Goal: Task Accomplishment & Management: Manage account settings

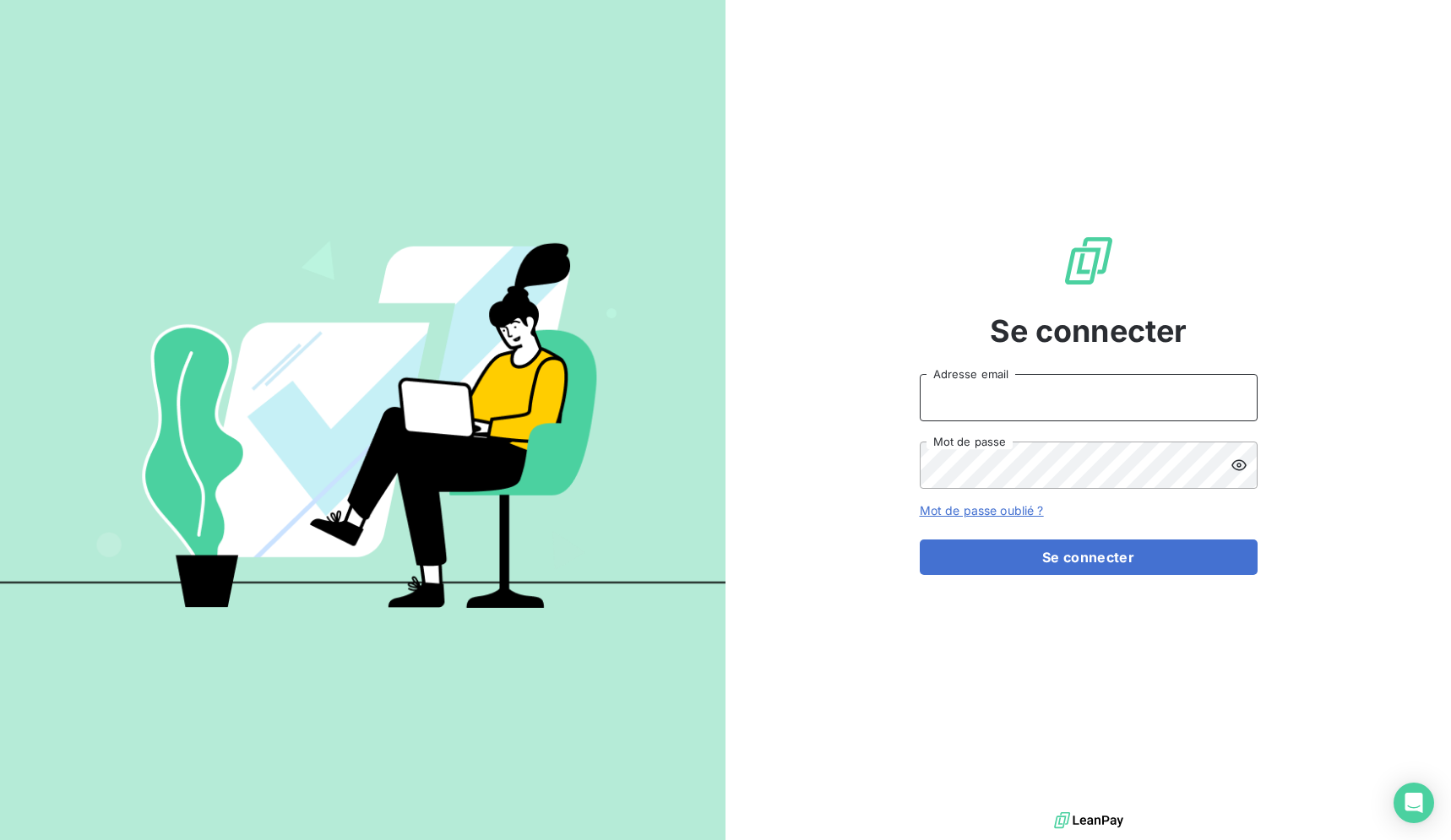
click at [941, 390] on input "Adresse email" at bounding box center [1088, 397] width 338 height 47
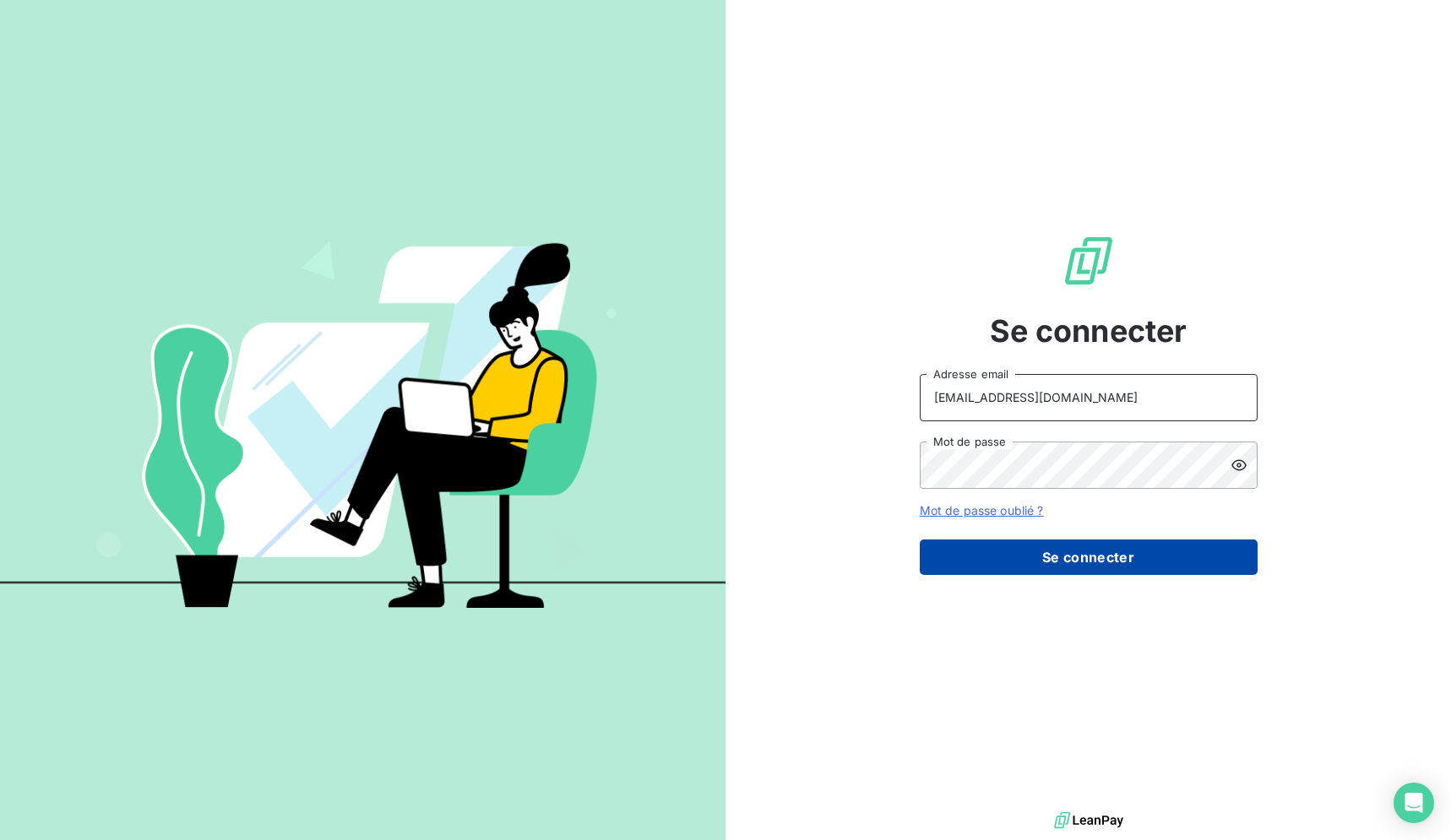
type input "[EMAIL_ADDRESS][DOMAIN_NAME]"
click at [1071, 564] on button "Se connecter" at bounding box center [1088, 557] width 338 height 35
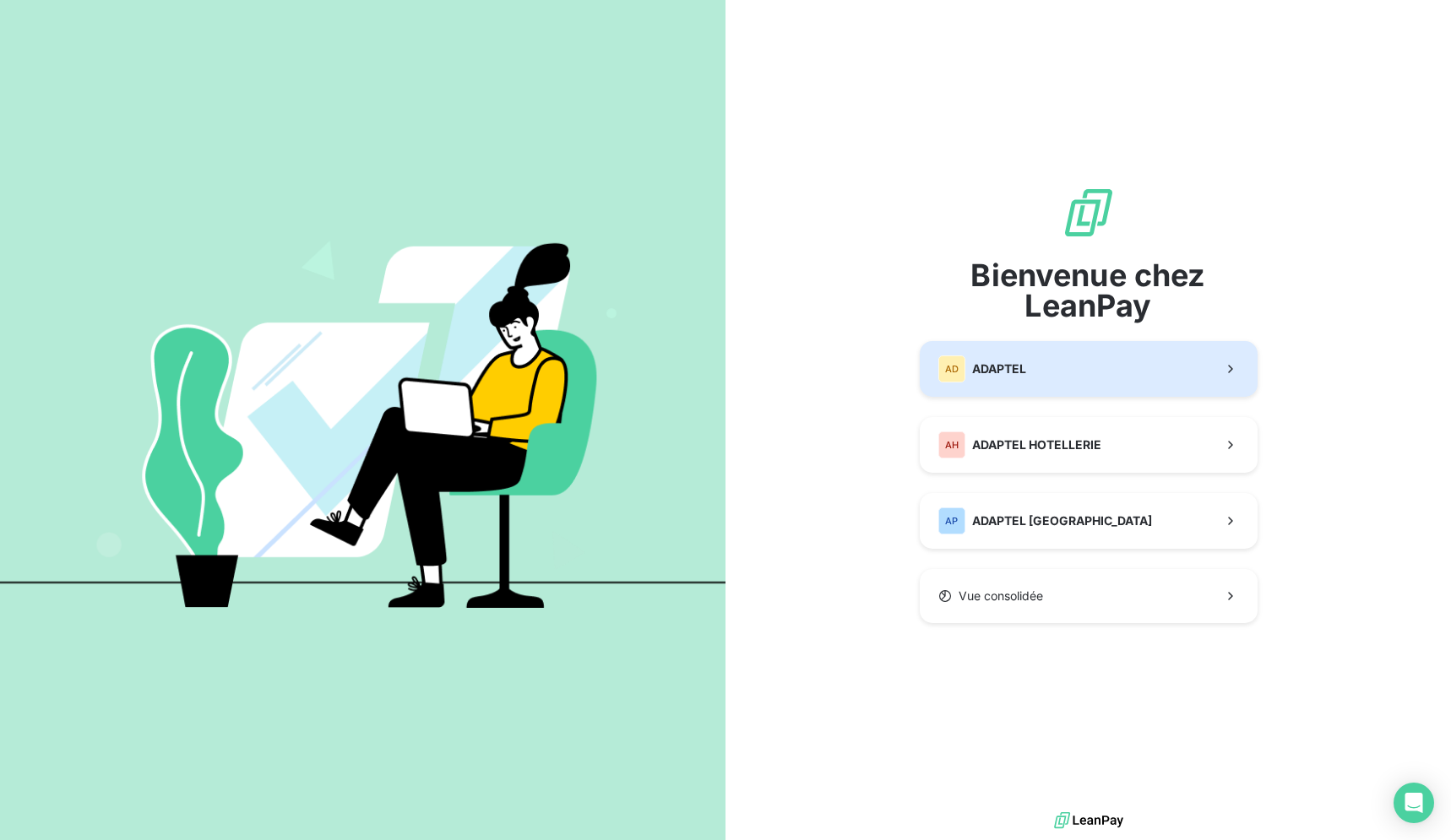
click at [1016, 350] on button "AD ADAPTEL" at bounding box center [1088, 369] width 338 height 56
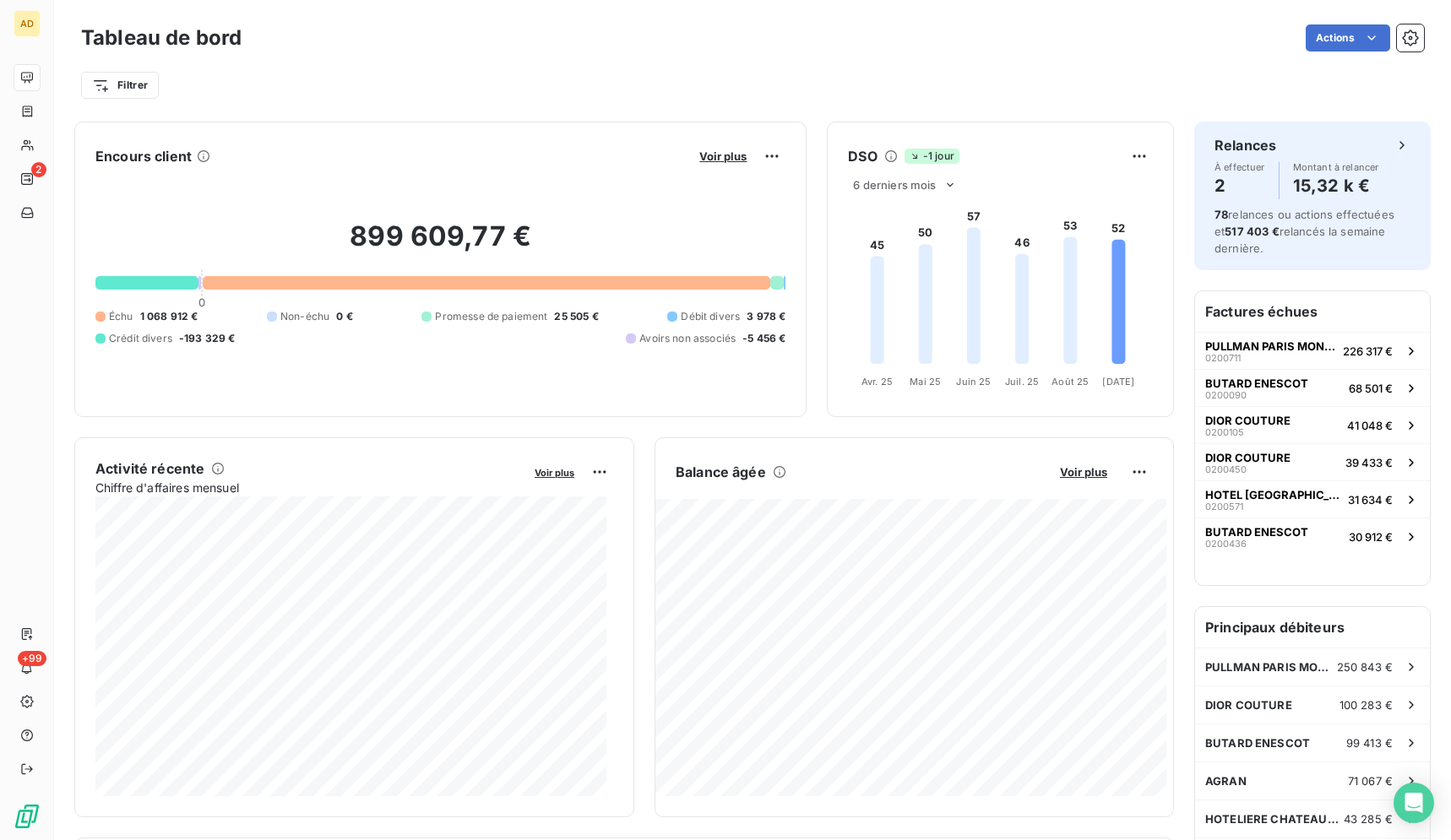
click at [677, 43] on div "Actions" at bounding box center [842, 38] width 1162 height 27
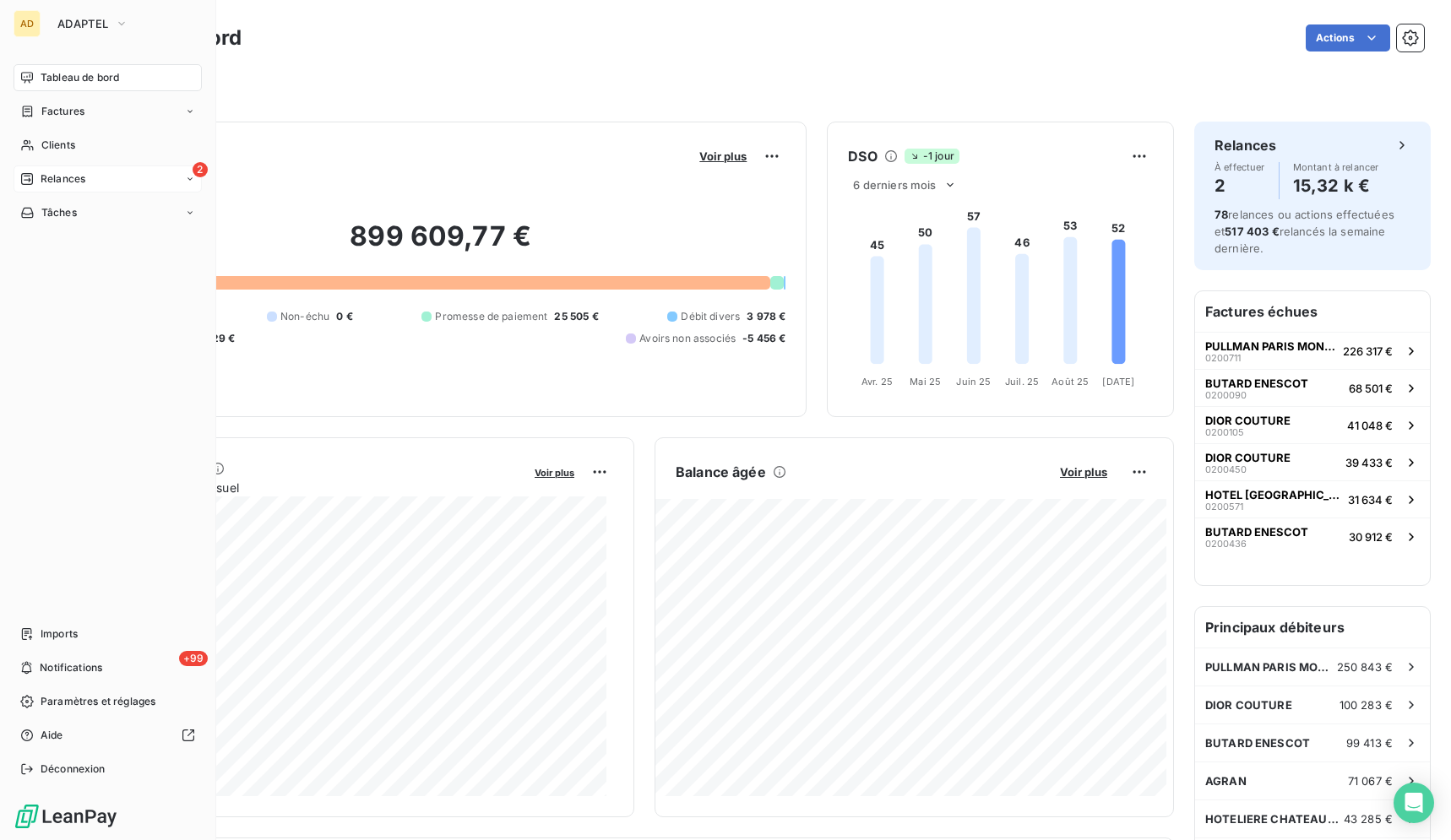
click at [30, 172] on icon at bounding box center [27, 178] width 13 height 13
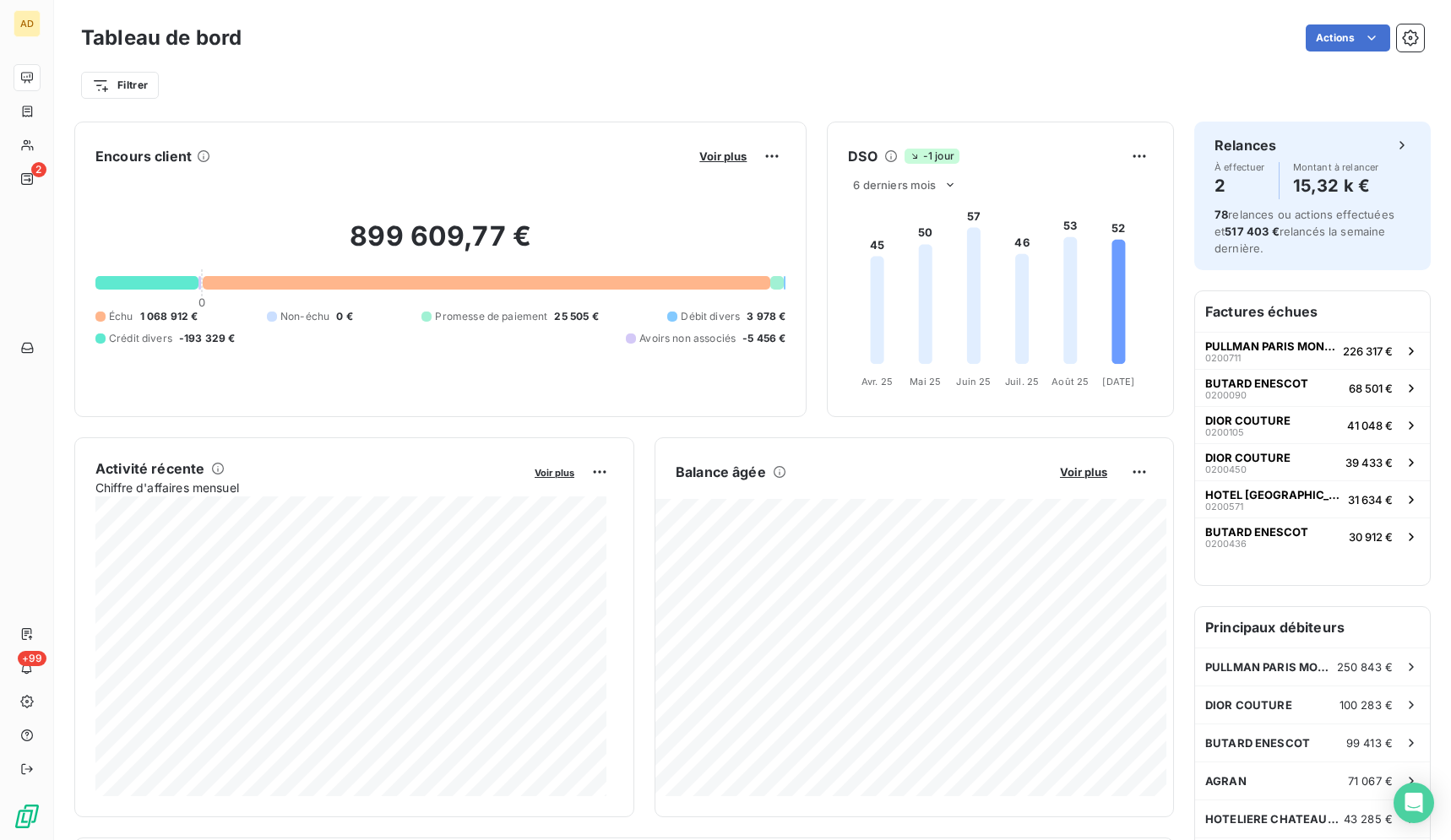
click at [422, 53] on div "Tableau de bord Actions" at bounding box center [752, 38] width 1343 height 35
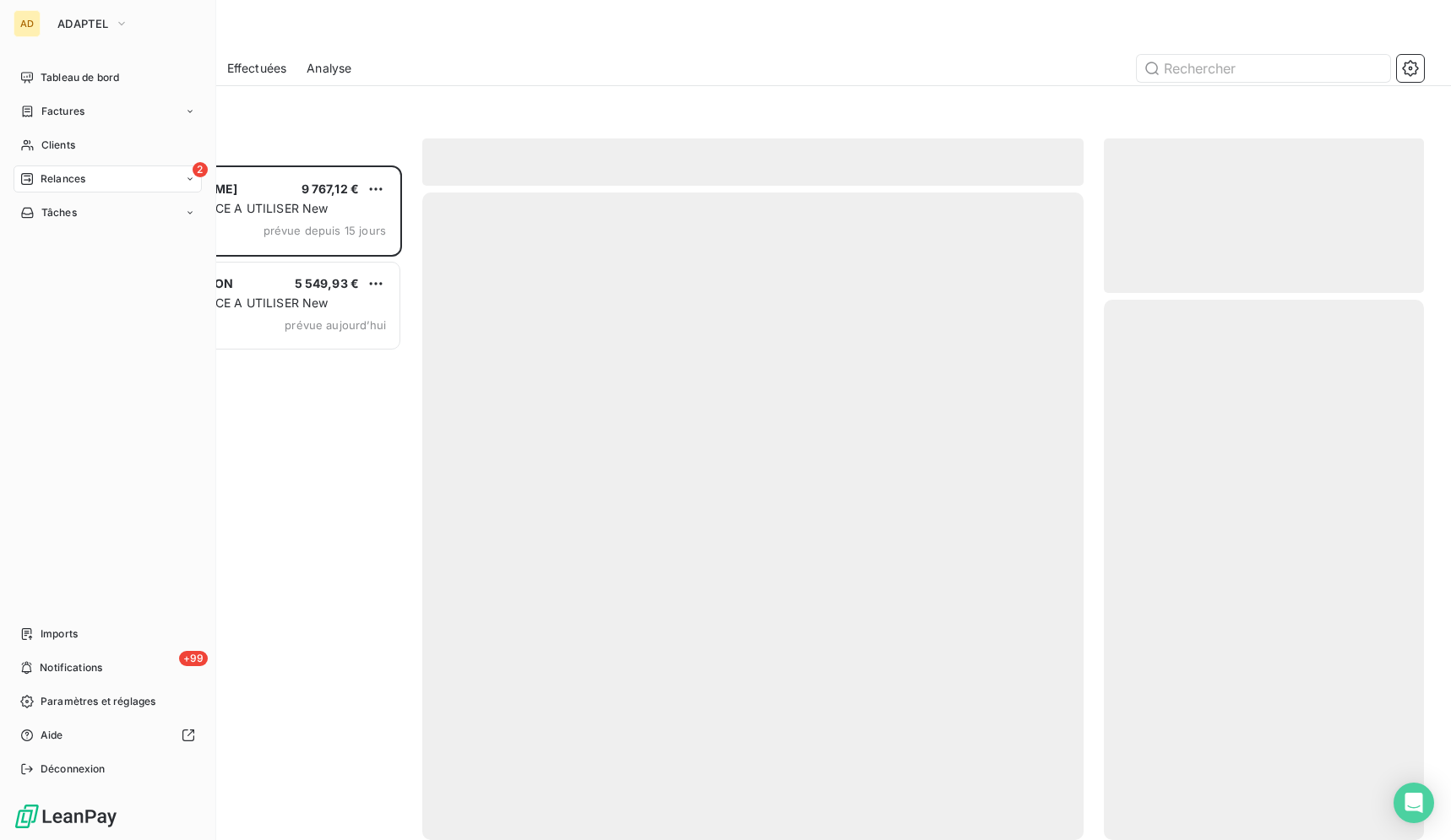
scroll to position [660, 306]
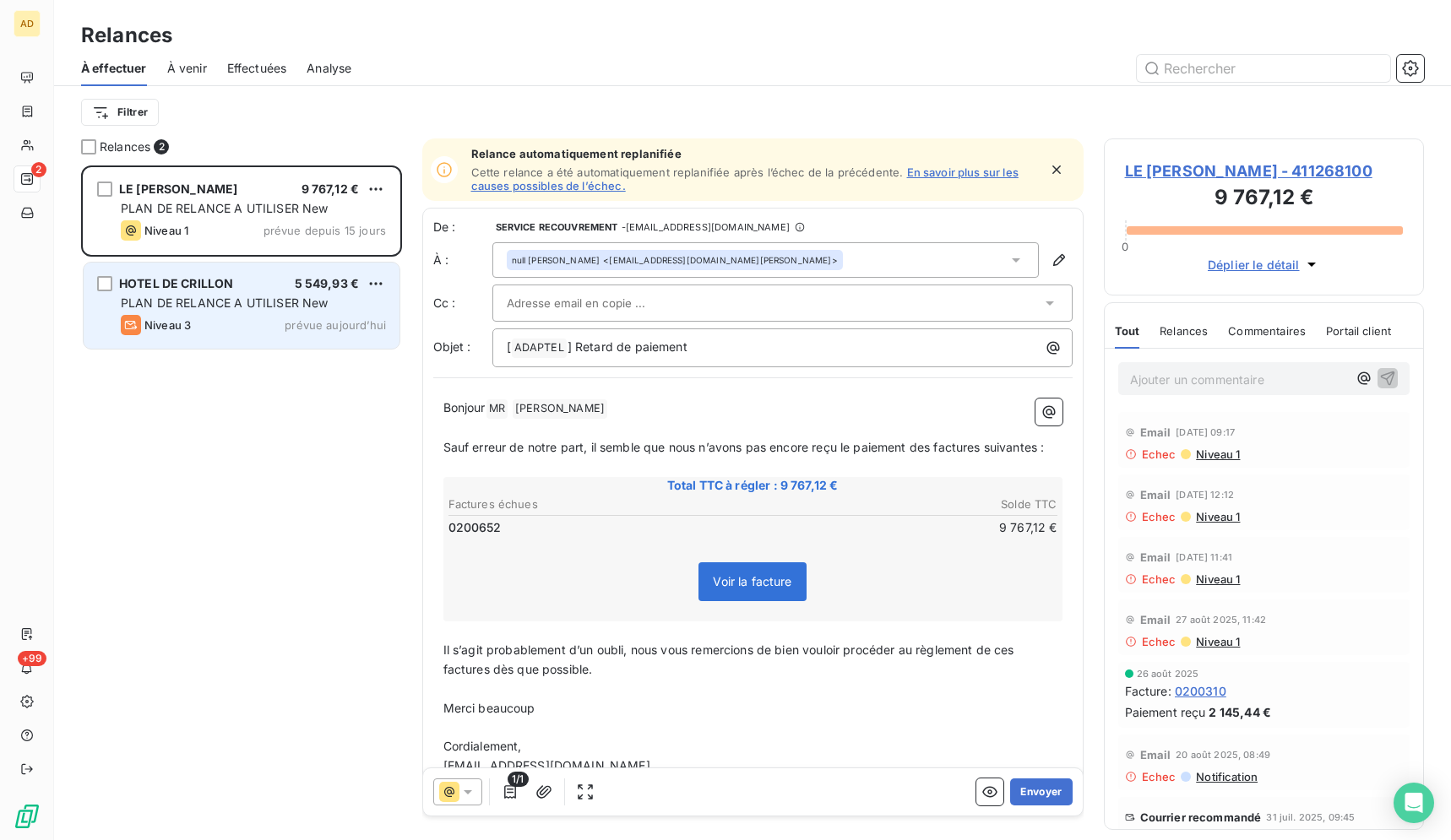
click at [190, 284] on span "HOTEL DE CRILLON" at bounding box center [176, 284] width 114 height 14
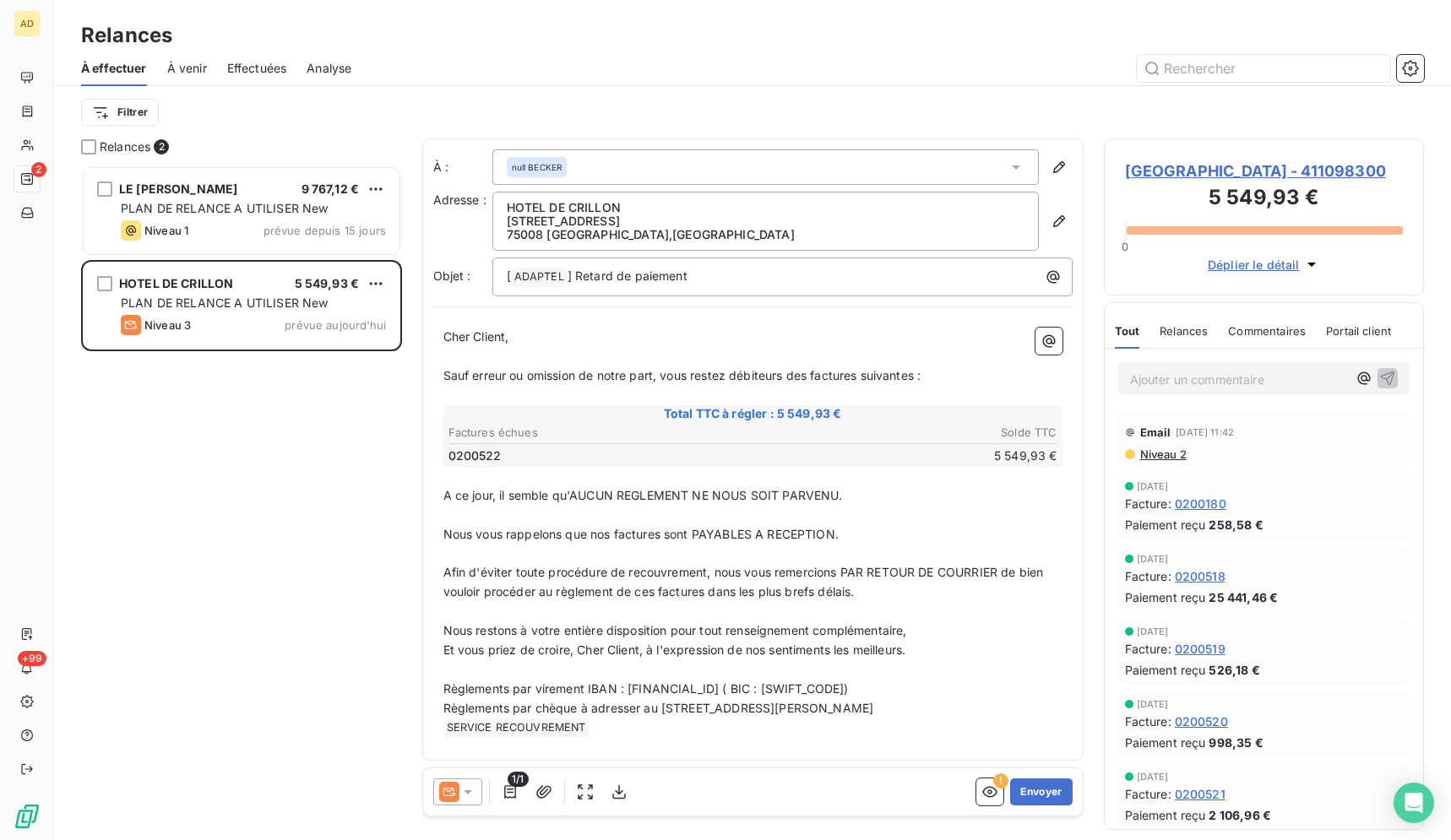
click at [480, 791] on div at bounding box center [457, 791] width 49 height 27
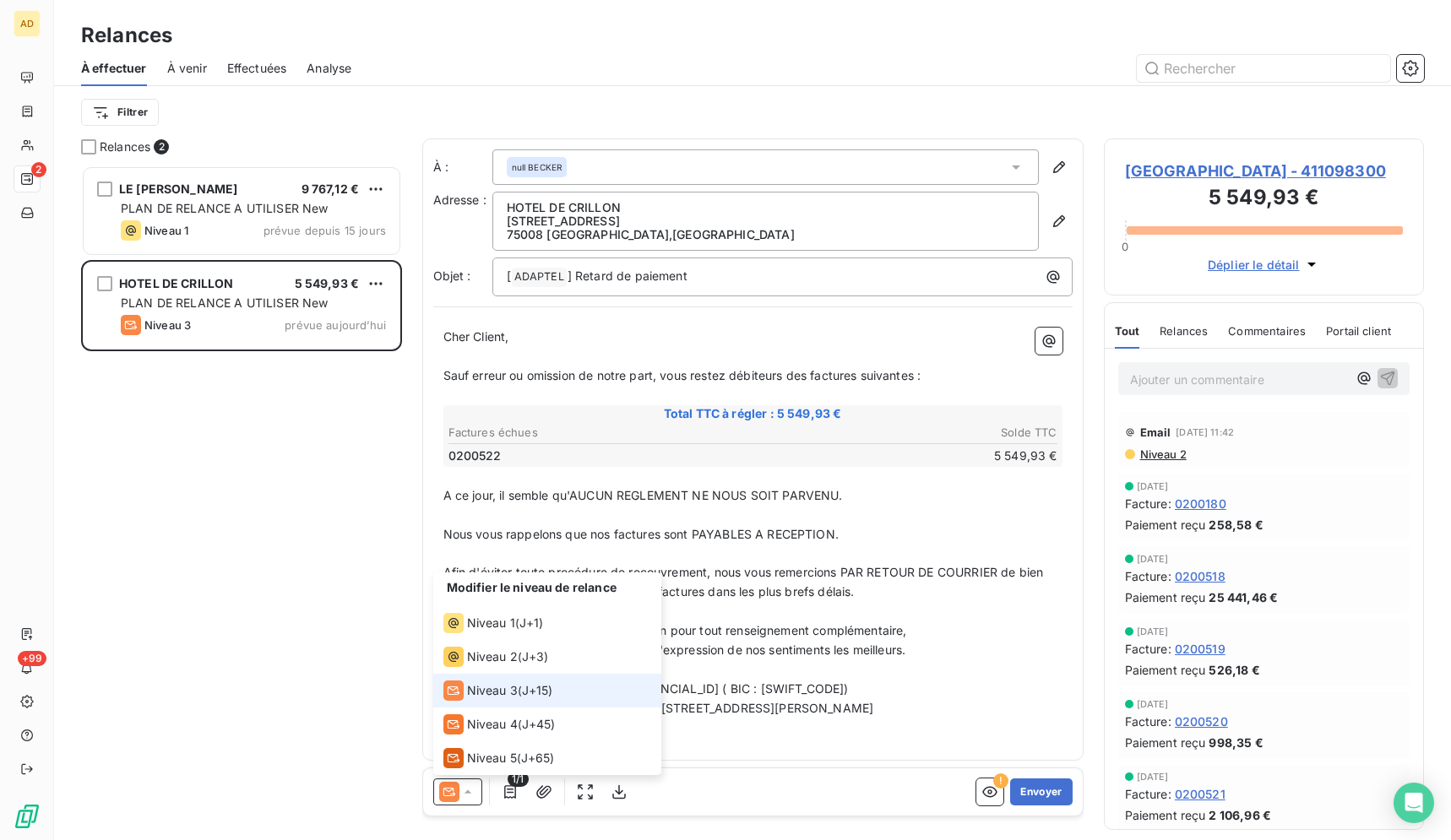
click at [495, 689] on span "Niveau 3" at bounding box center [492, 690] width 51 height 17
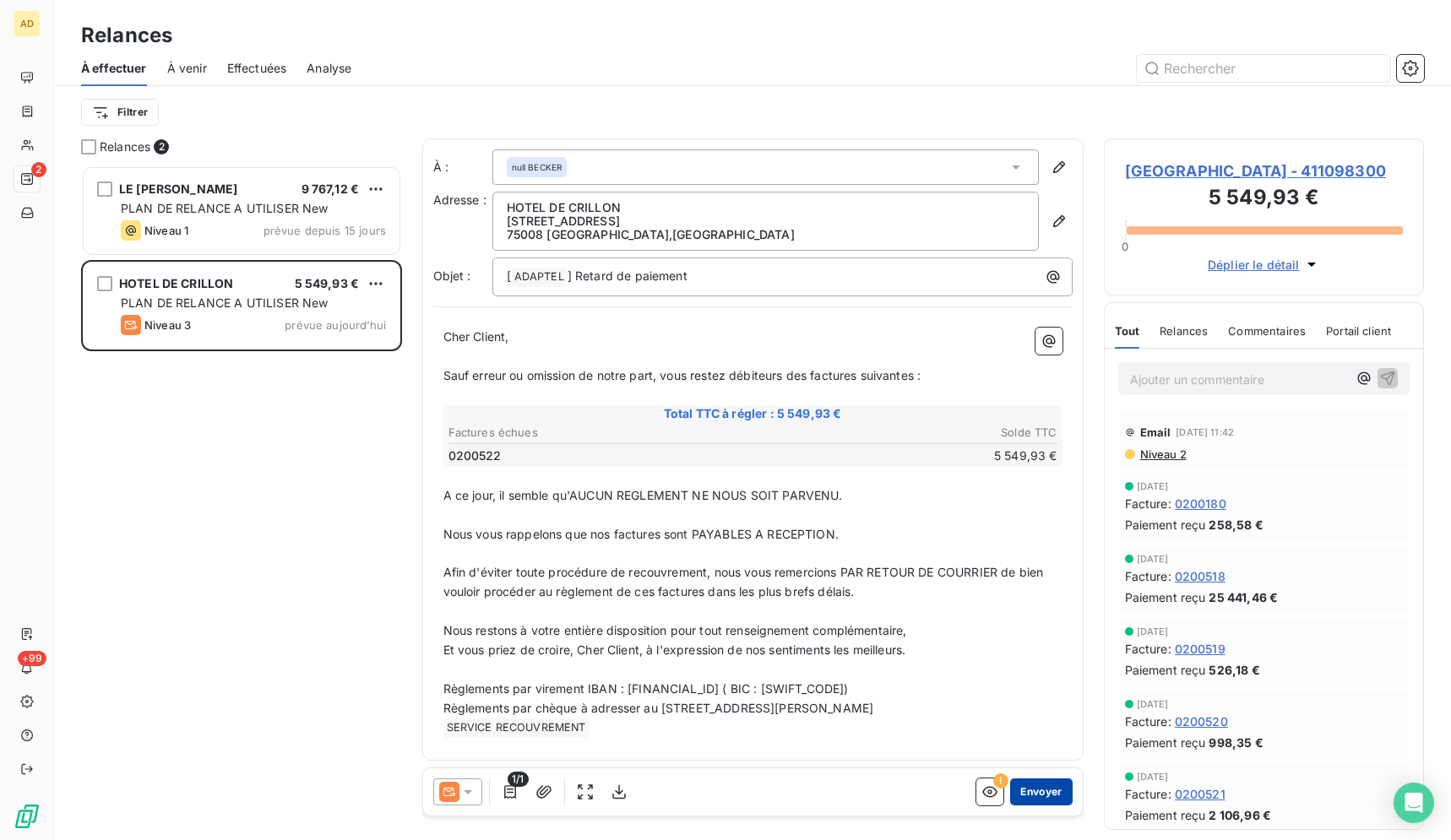
click at [1038, 793] on button "Envoyer" at bounding box center [1041, 791] width 62 height 27
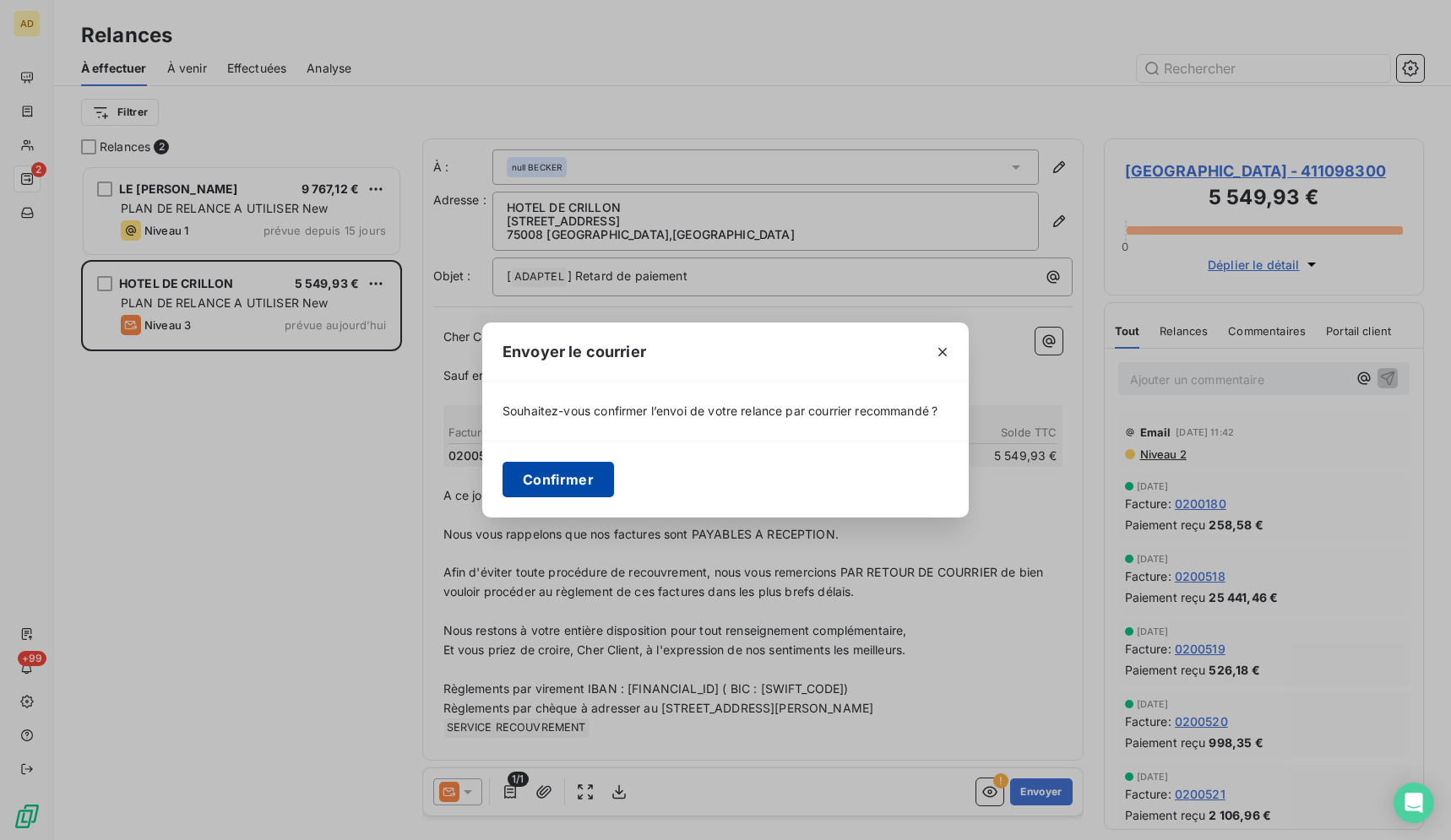
click at [587, 478] on button "Confirmer" at bounding box center [558, 479] width 112 height 35
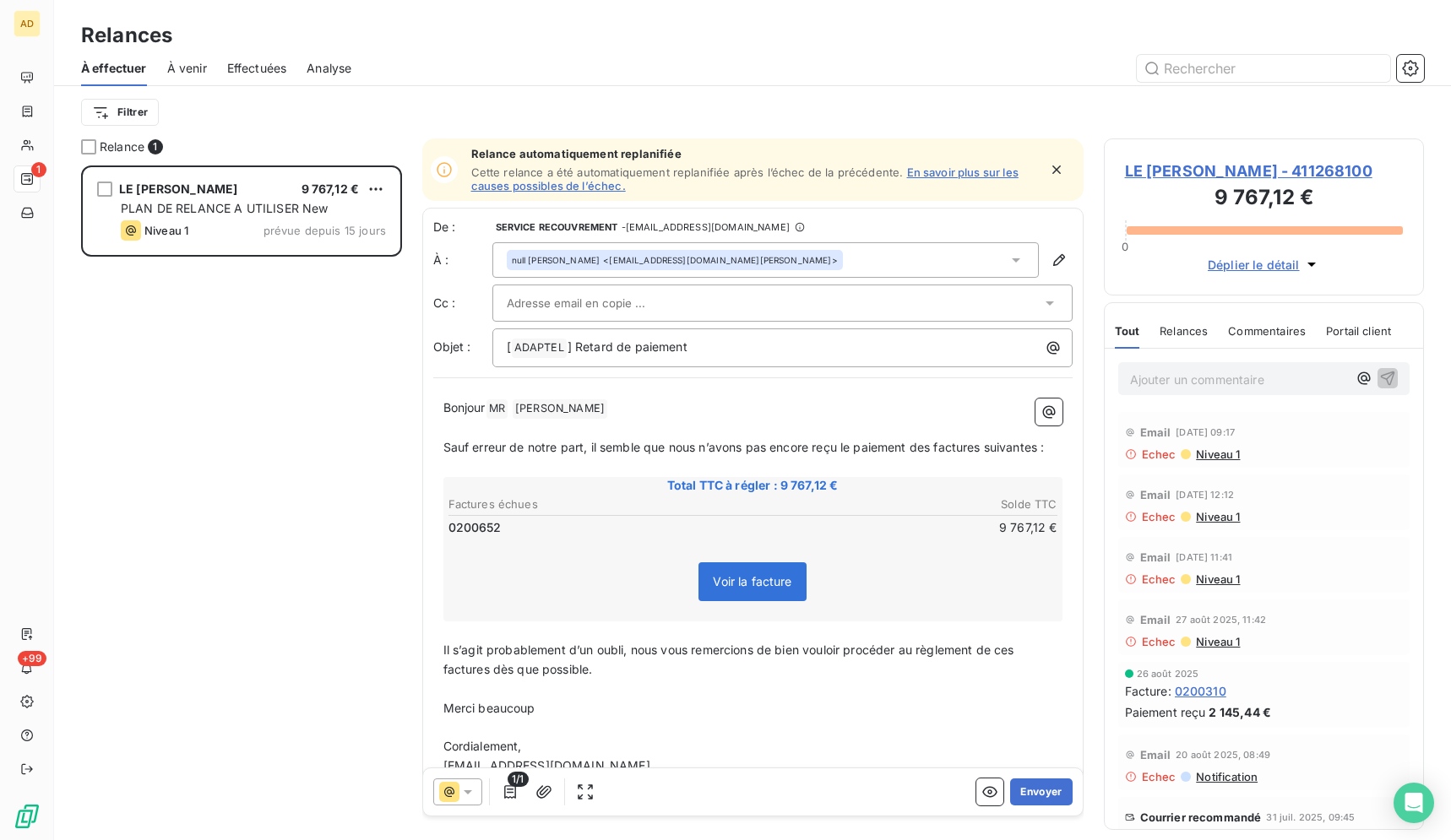
click at [1166, 167] on span "LE [PERSON_NAME] - 411268100" at bounding box center [1264, 171] width 278 height 23
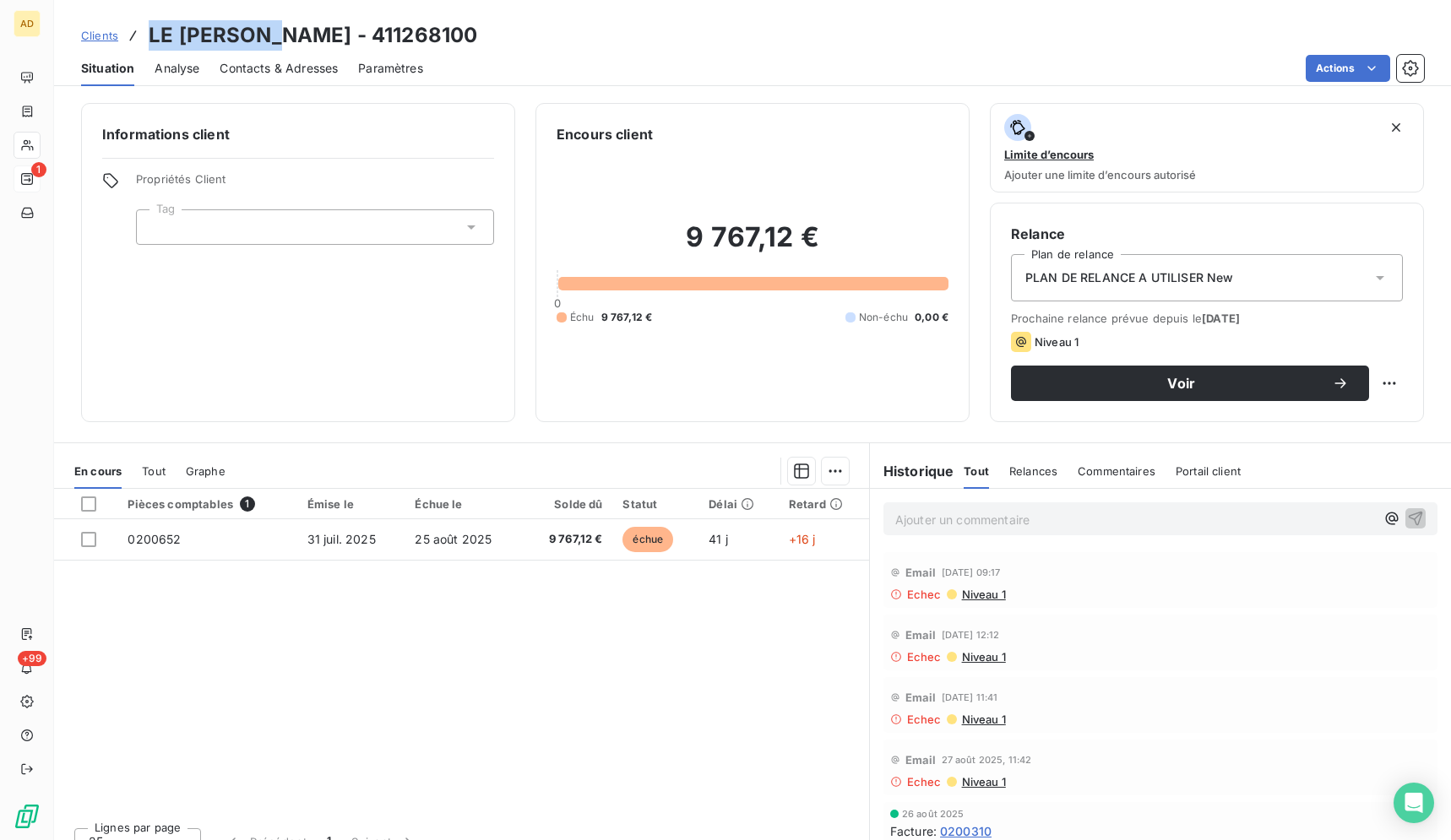
drag, startPoint x: 288, startPoint y: 36, endPoint x: 146, endPoint y: 36, distance: 142.0
click at [146, 36] on div "Clients LE [PERSON_NAME] - 411268100" at bounding box center [278, 35] width 396 height 30
drag, startPoint x: 152, startPoint y: 36, endPoint x: 161, endPoint y: 42, distance: 10.8
click at [652, 10] on div "Clients LE [PERSON_NAME] - 411268100 Situation Analyse Contacts & Adresses Para…" at bounding box center [753, 43] width 1397 height 86
click at [269, 70] on span "Contacts & Adresses" at bounding box center [278, 68] width 118 height 17
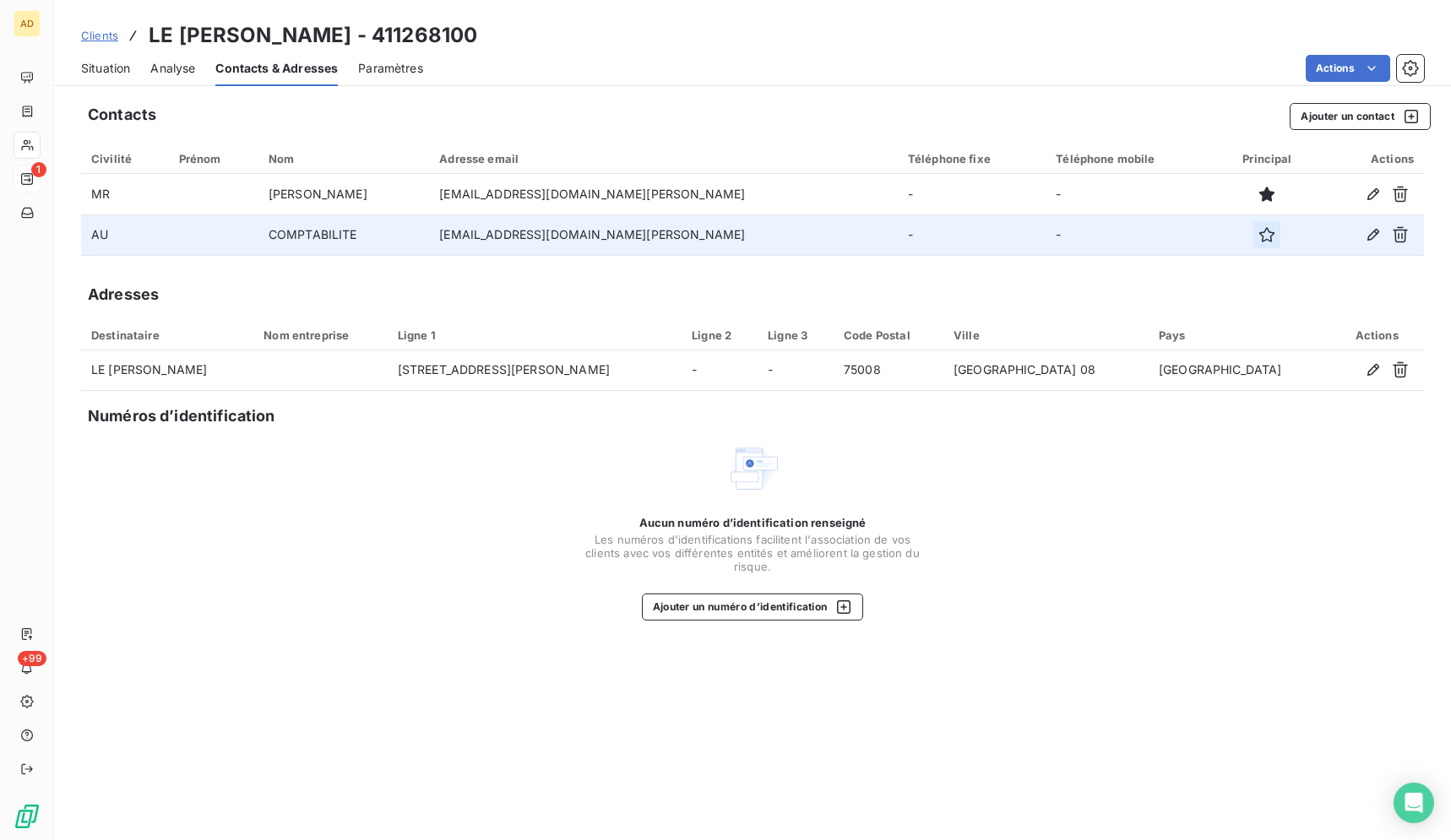
click at [1258, 238] on icon "button" at bounding box center [1266, 234] width 17 height 17
click at [116, 71] on span "Situation" at bounding box center [105, 68] width 49 height 17
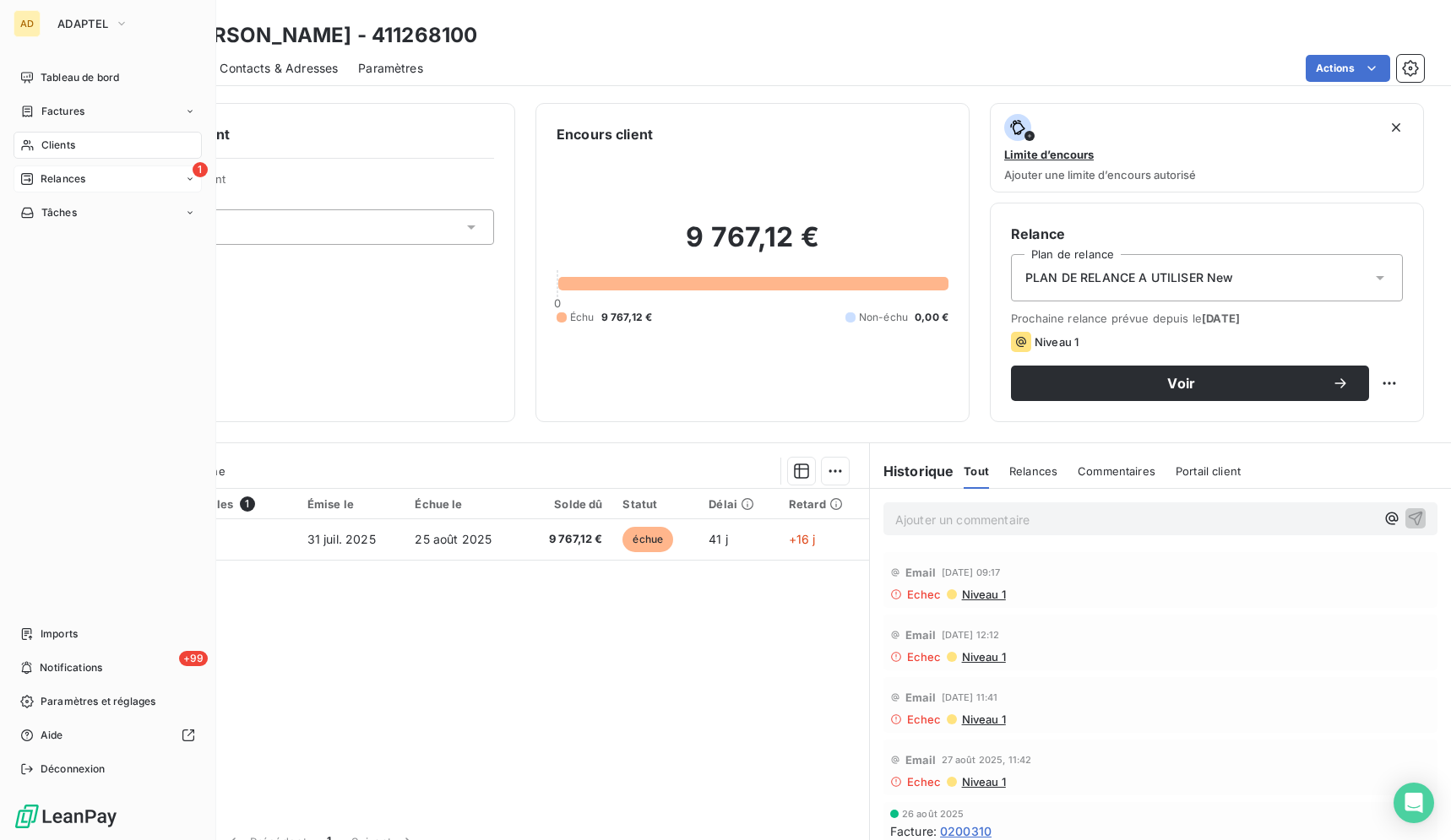
click at [36, 180] on div "Relances" at bounding box center [52, 178] width 65 height 15
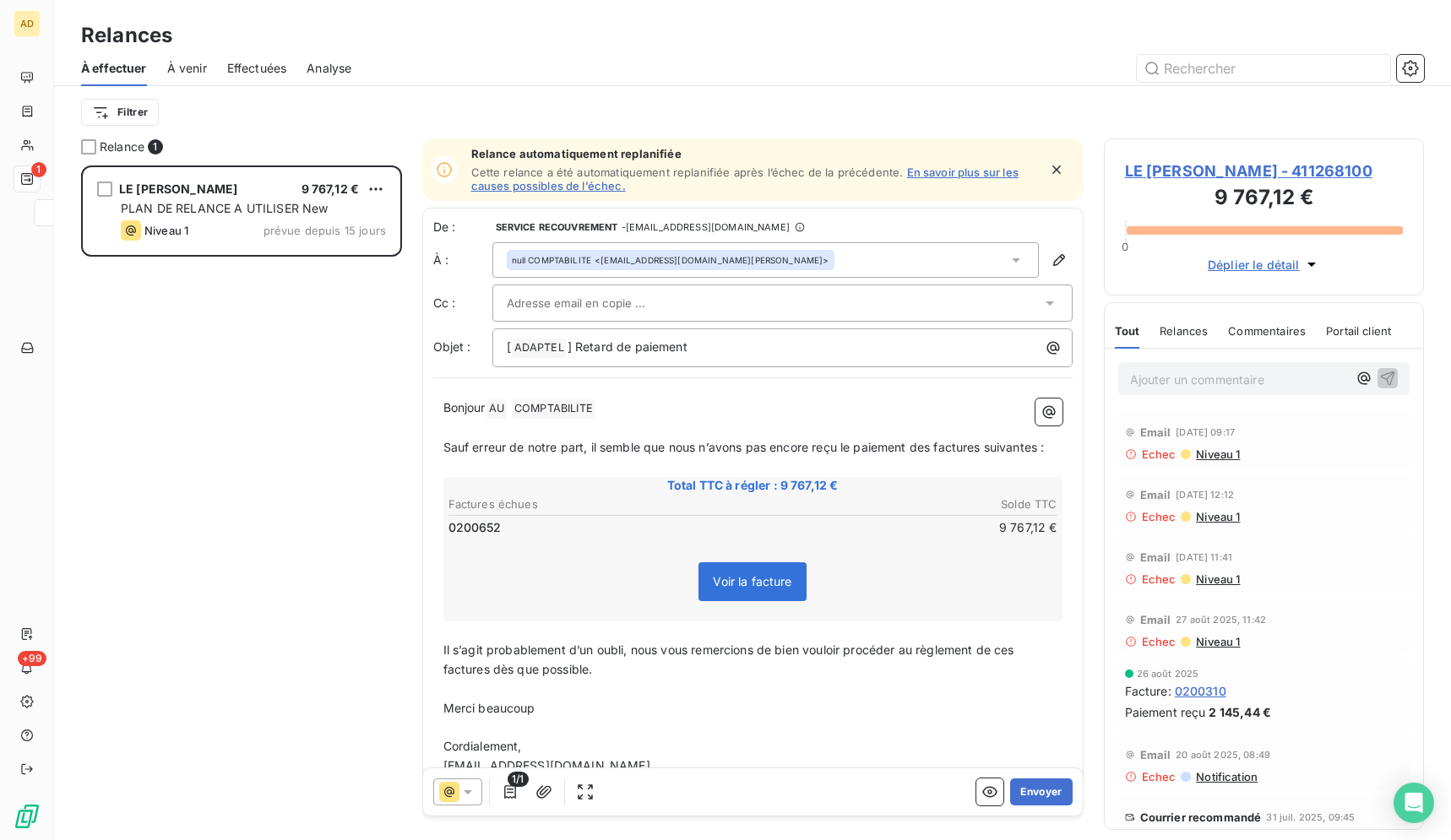
scroll to position [660, 306]
click at [1040, 790] on button "Envoyer" at bounding box center [1041, 791] width 62 height 27
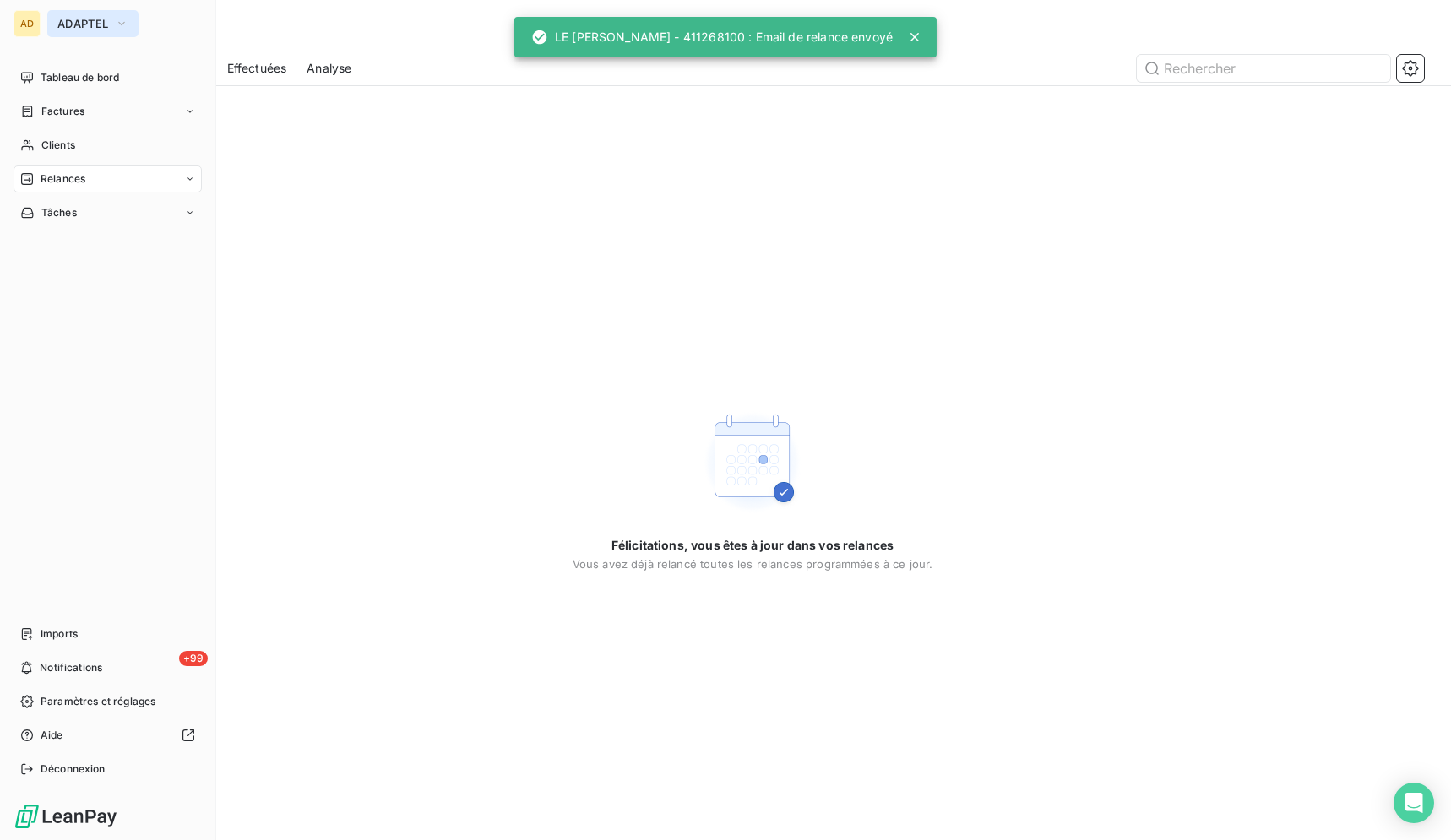
click at [52, 31] on button "ADAPTEL" at bounding box center [92, 23] width 91 height 27
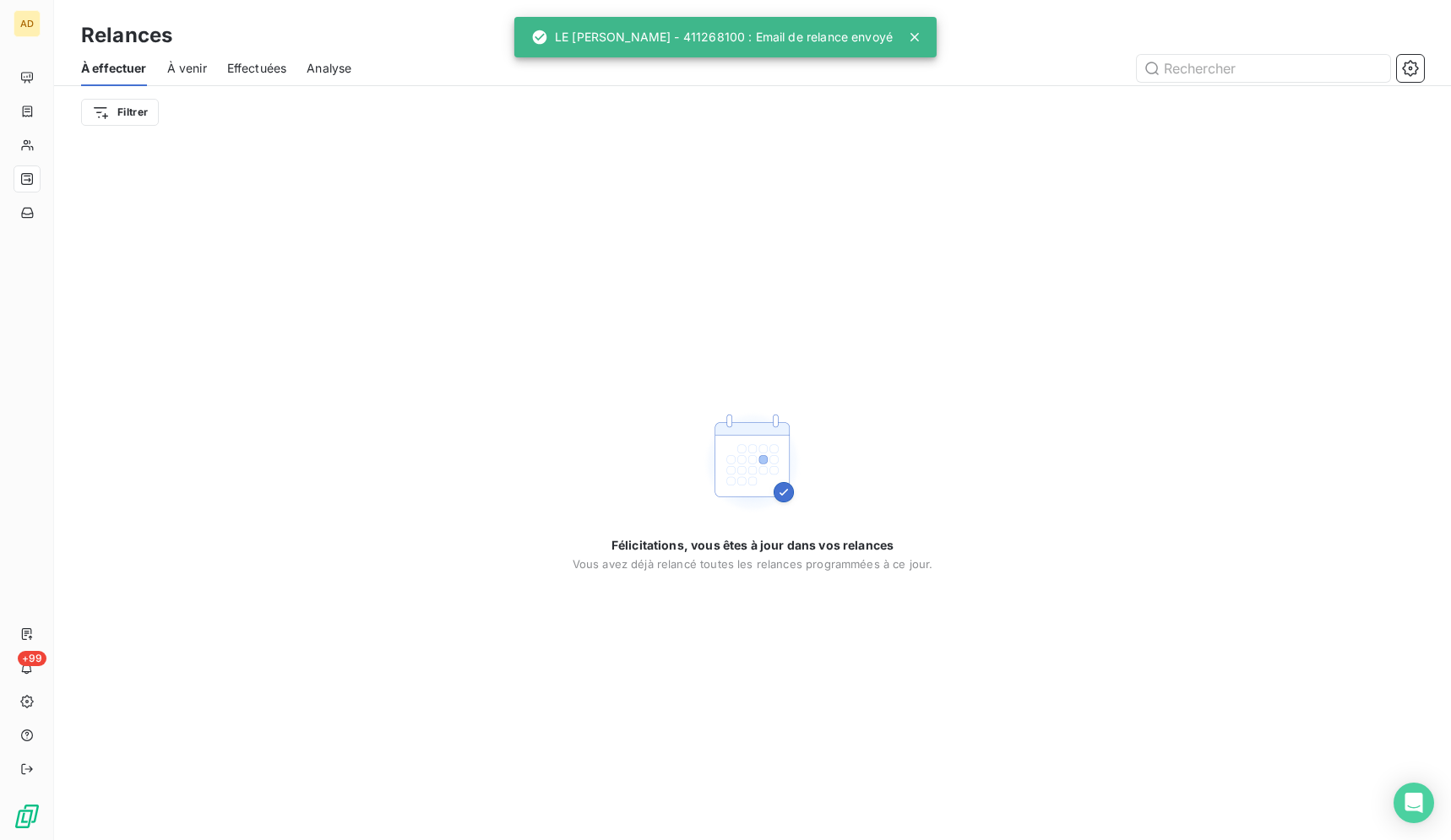
click at [582, 245] on div "Félicitations, vous êtes à jour dans vos relances Vous avez déjà relancé toutes…" at bounding box center [753, 489] width 1397 height 702
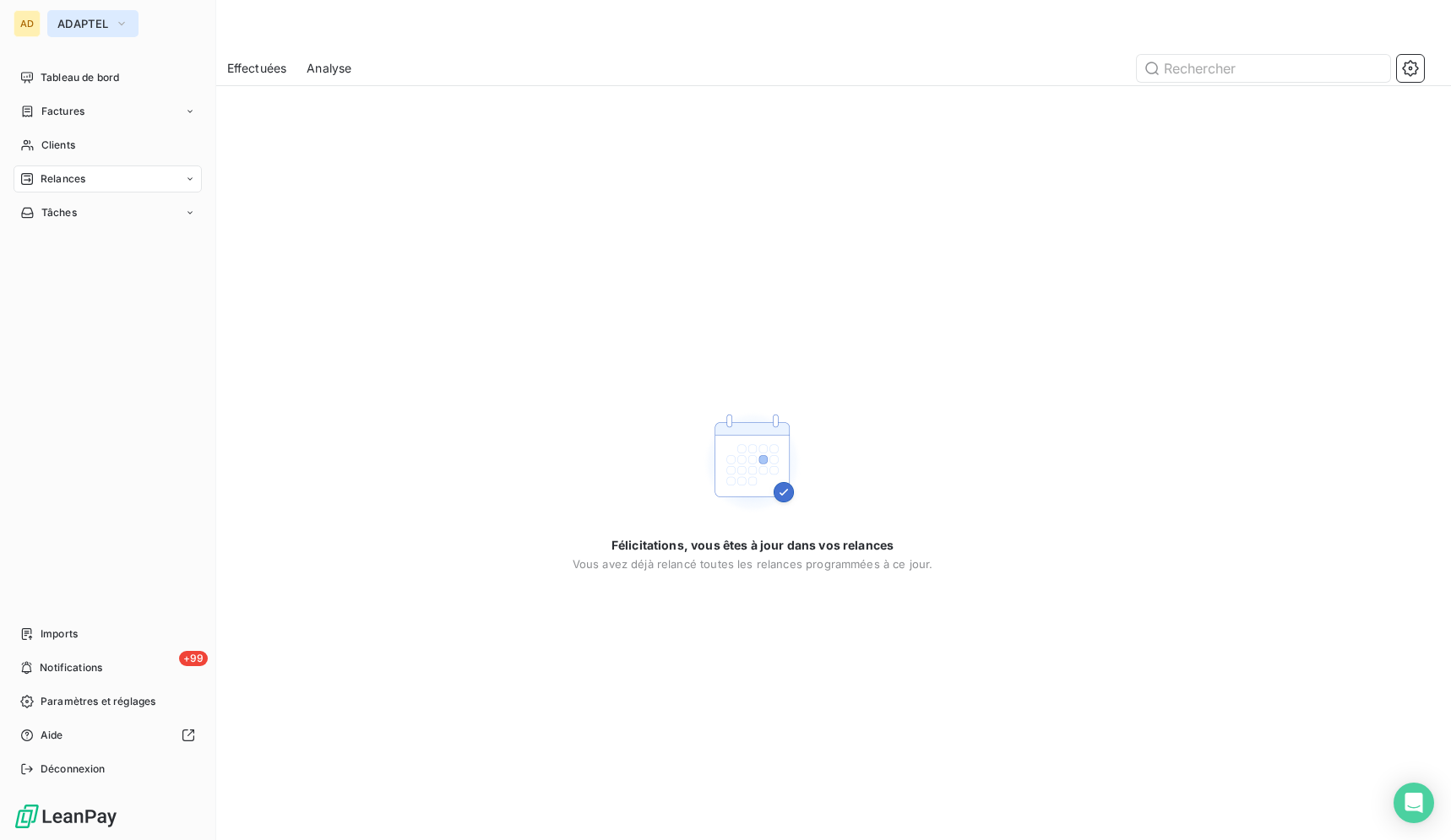
click at [66, 24] on span "ADAPTEL" at bounding box center [82, 23] width 51 height 13
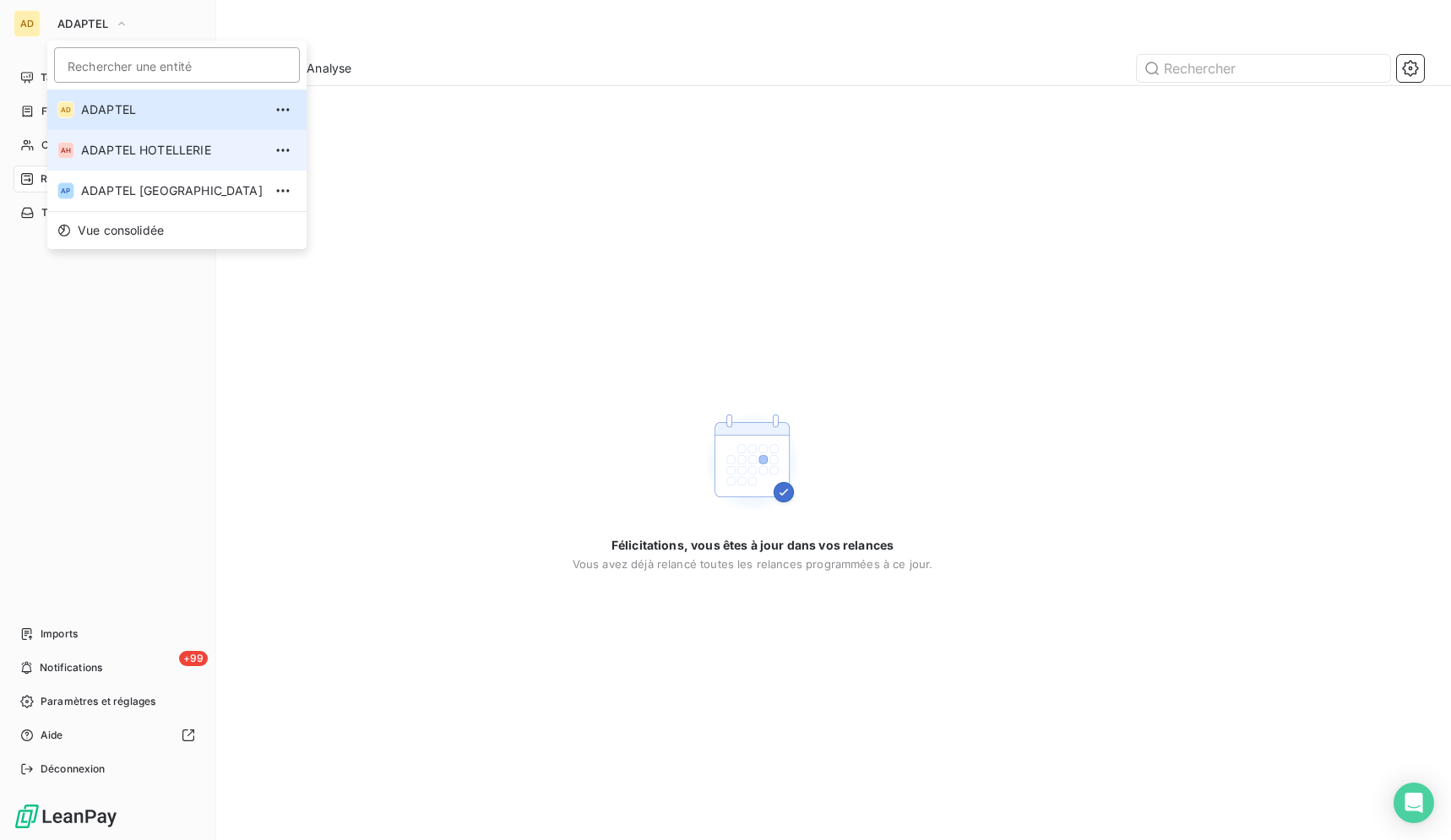
click at [105, 152] on span "ADAPTEL HOTELLERIE" at bounding box center [171, 150] width 182 height 17
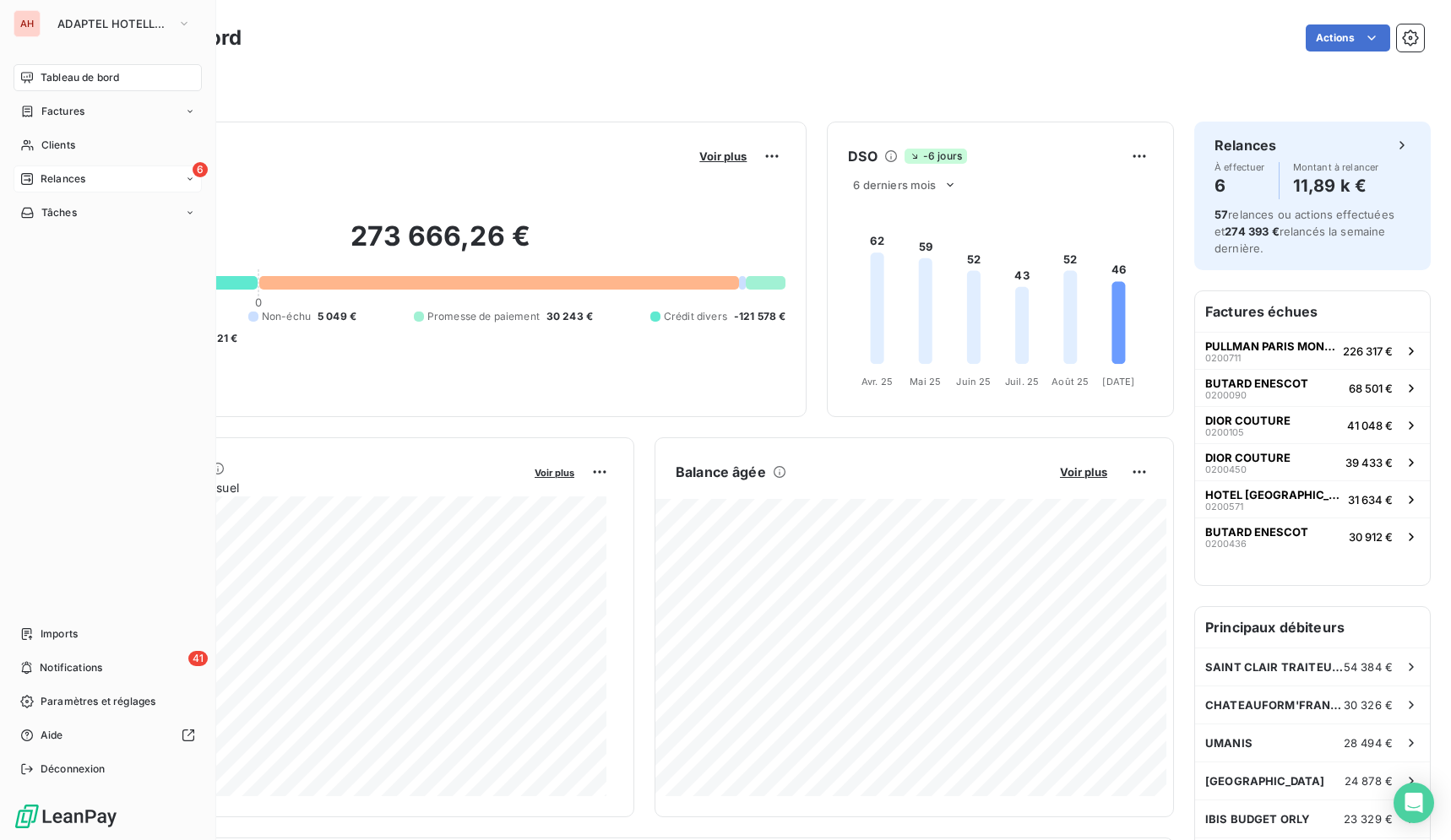
click at [113, 171] on div "6 Relances" at bounding box center [107, 179] width 188 height 27
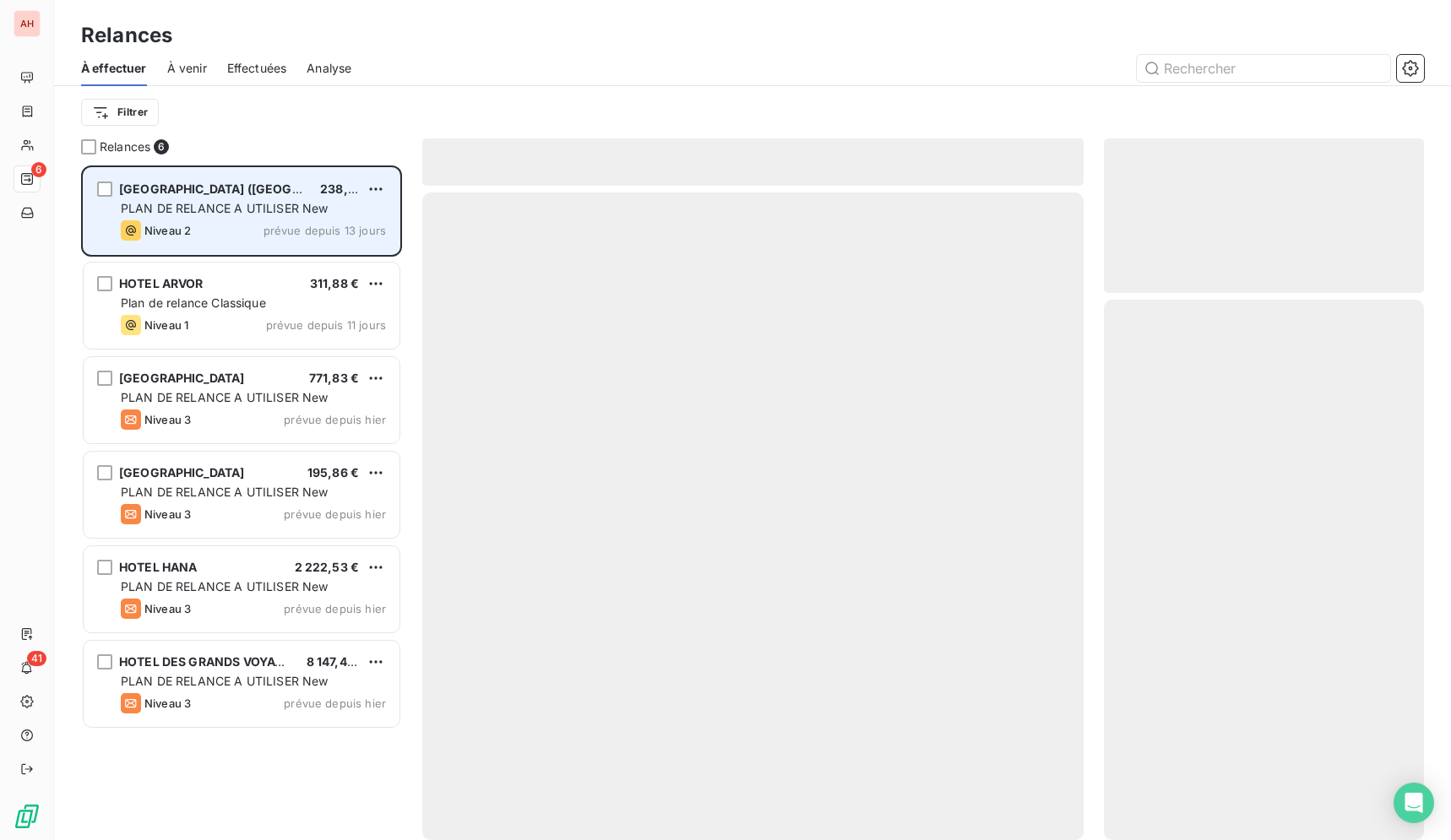
scroll to position [660, 306]
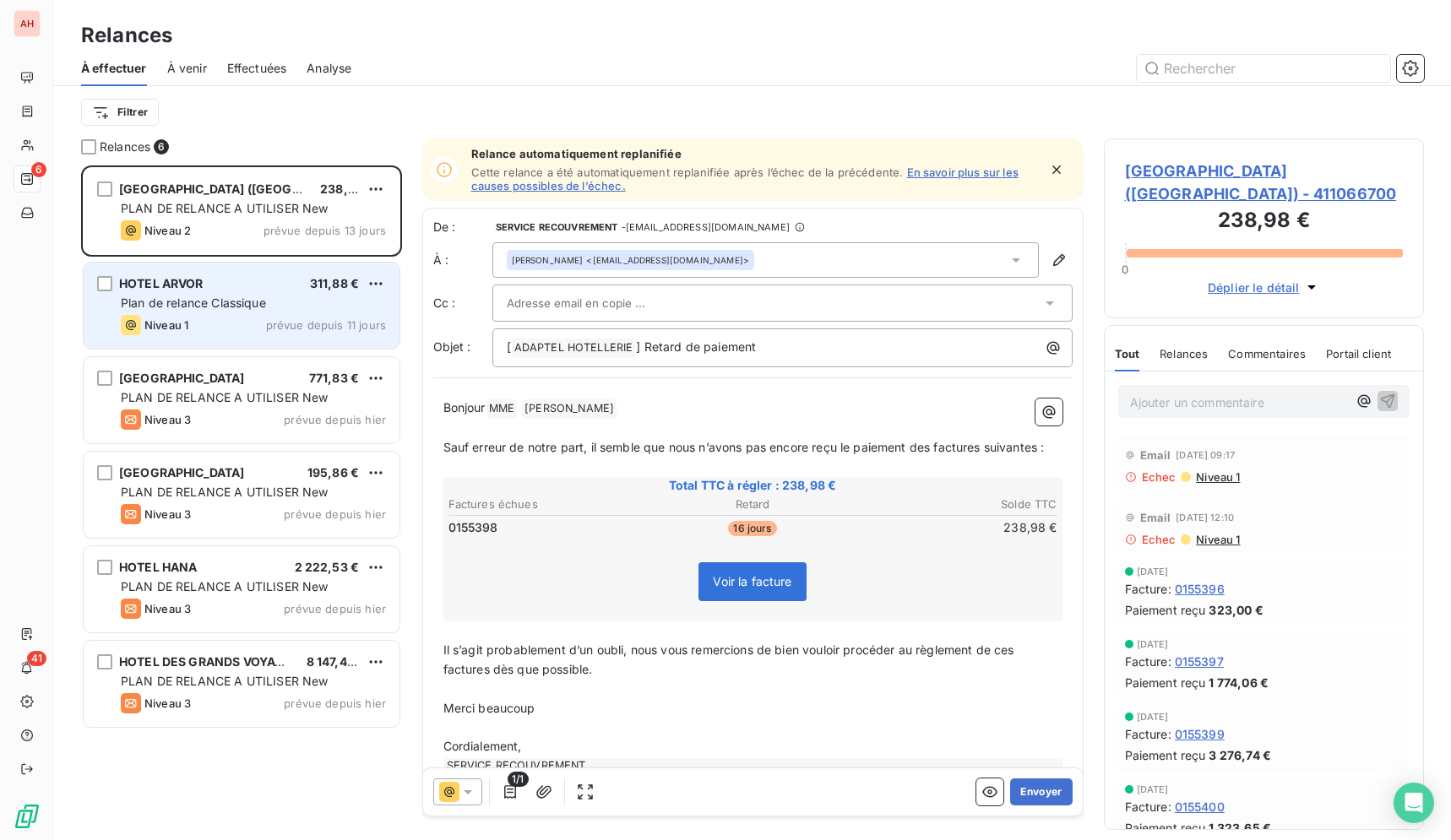
click at [219, 325] on div "Niveau 1 prévue depuis 11 jours" at bounding box center [253, 324] width 265 height 20
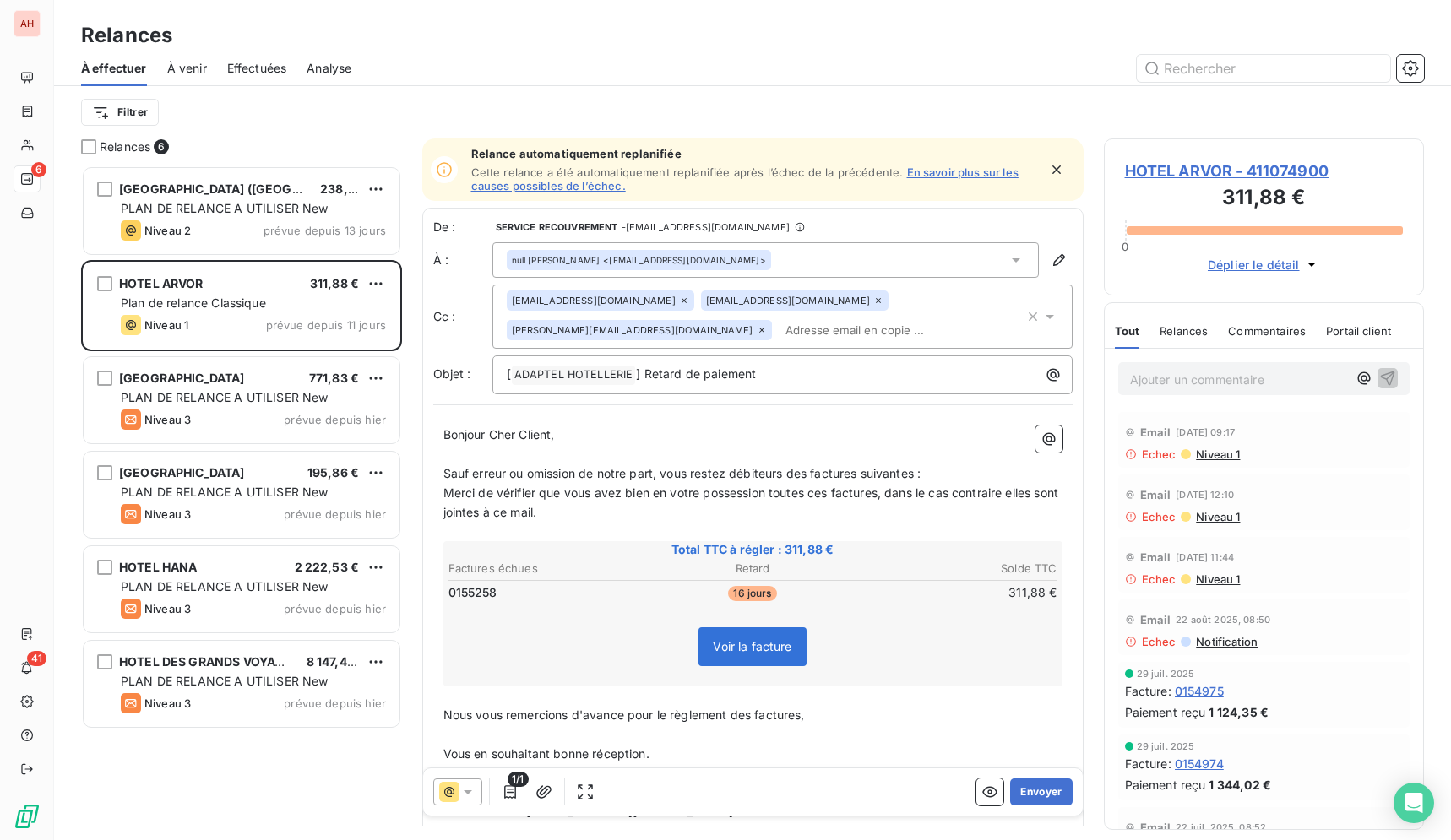
click at [1169, 174] on span "HOTEL ARVOR - 411074900" at bounding box center [1264, 171] width 278 height 23
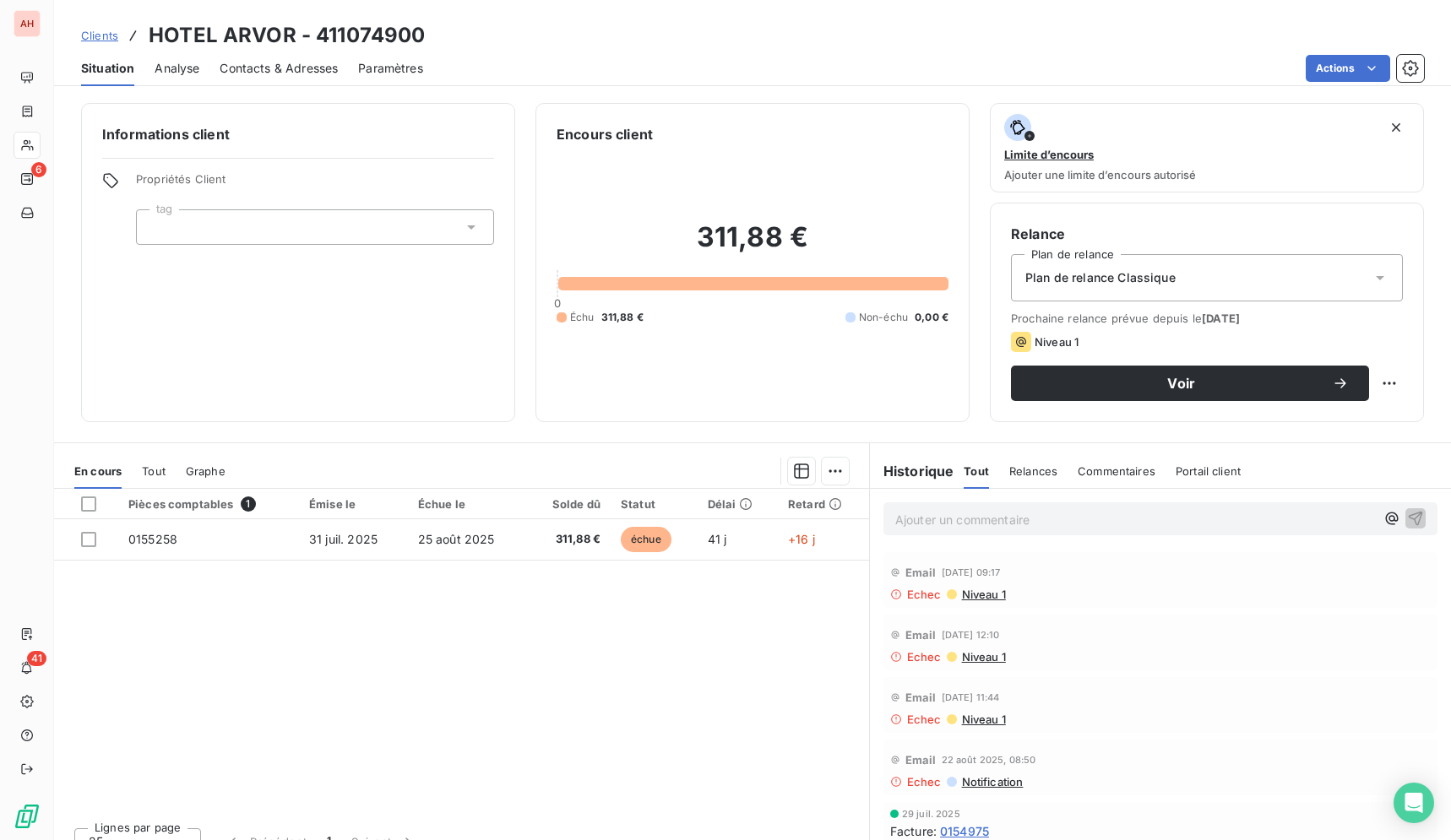
click at [1175, 262] on div "Plan de relance Classique" at bounding box center [1206, 277] width 392 height 47
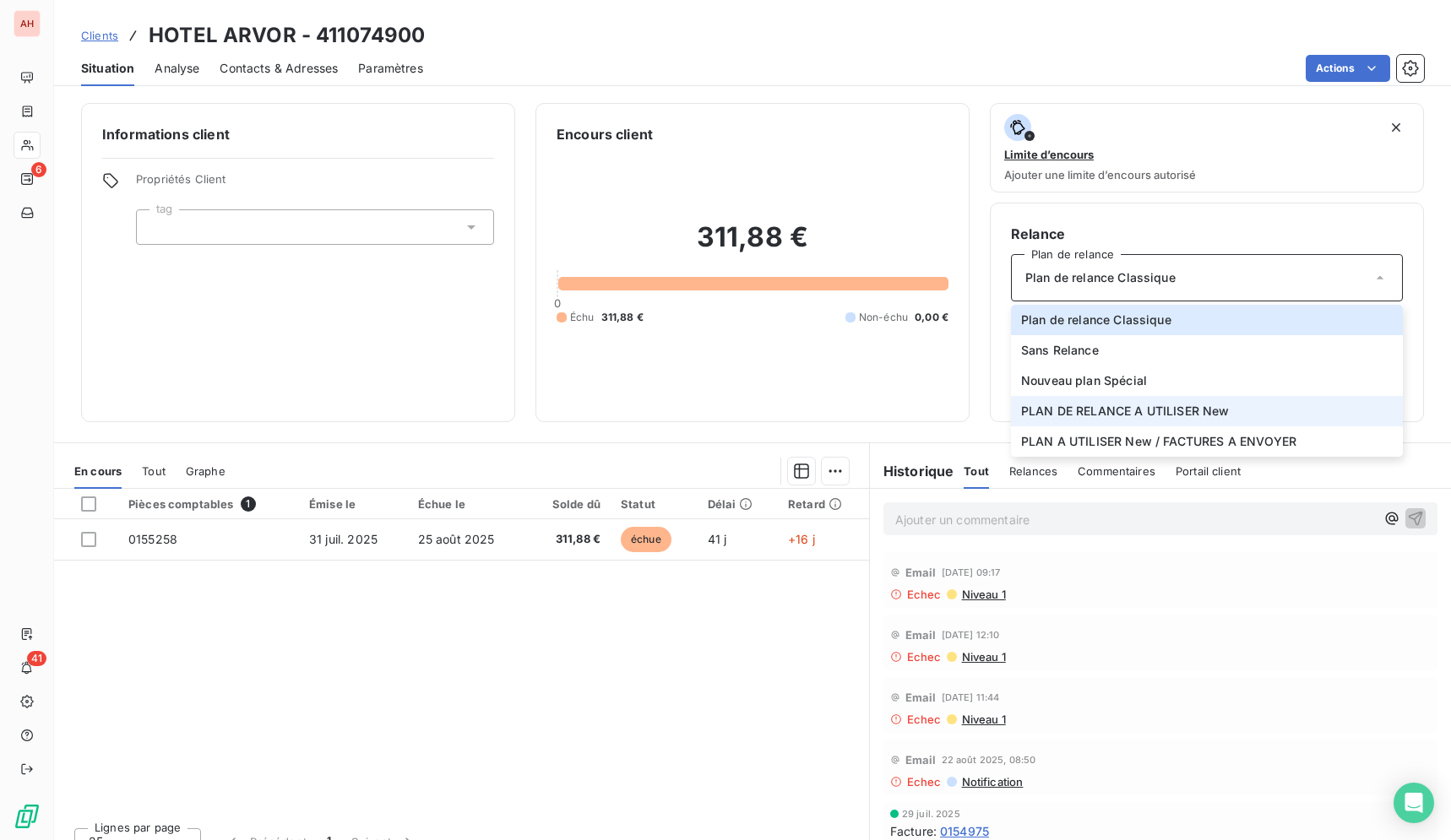
click at [1193, 417] on span "PLAN DE RELANCE A UTILISER New" at bounding box center [1125, 410] width 208 height 17
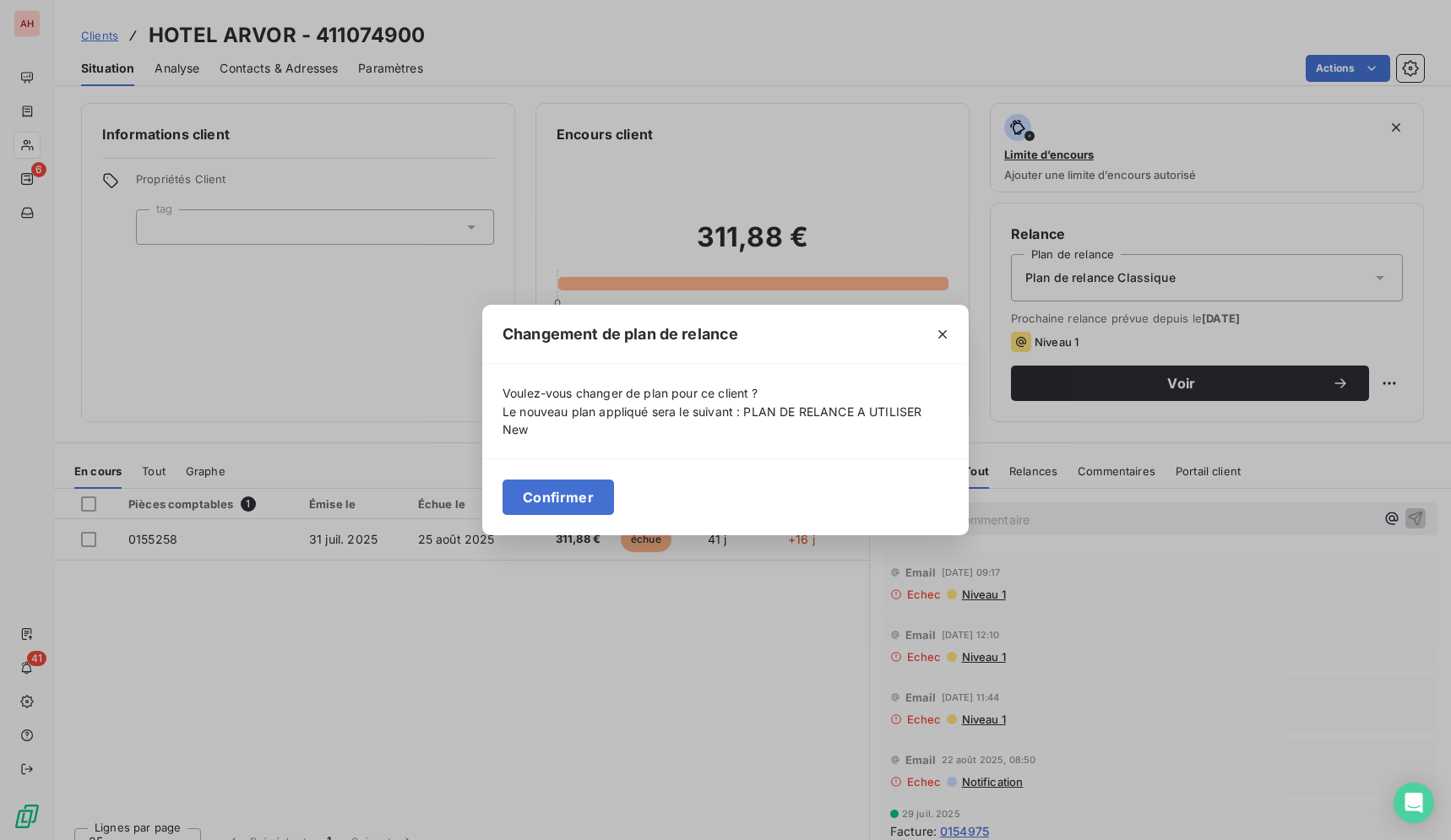
click at [549, 495] on button "Confirmer" at bounding box center [558, 497] width 112 height 35
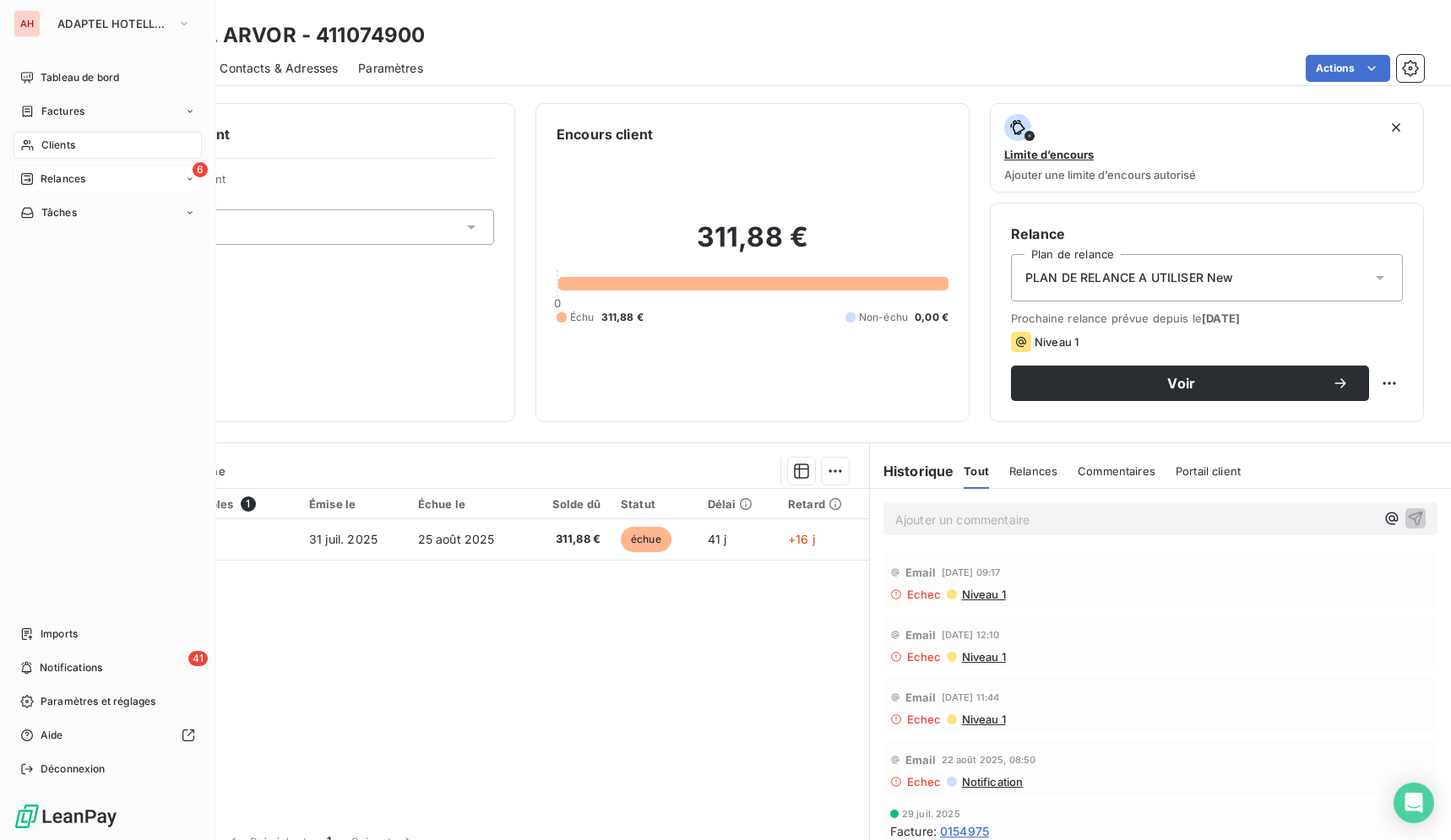
click at [89, 180] on div "6 Relances" at bounding box center [107, 179] width 188 height 27
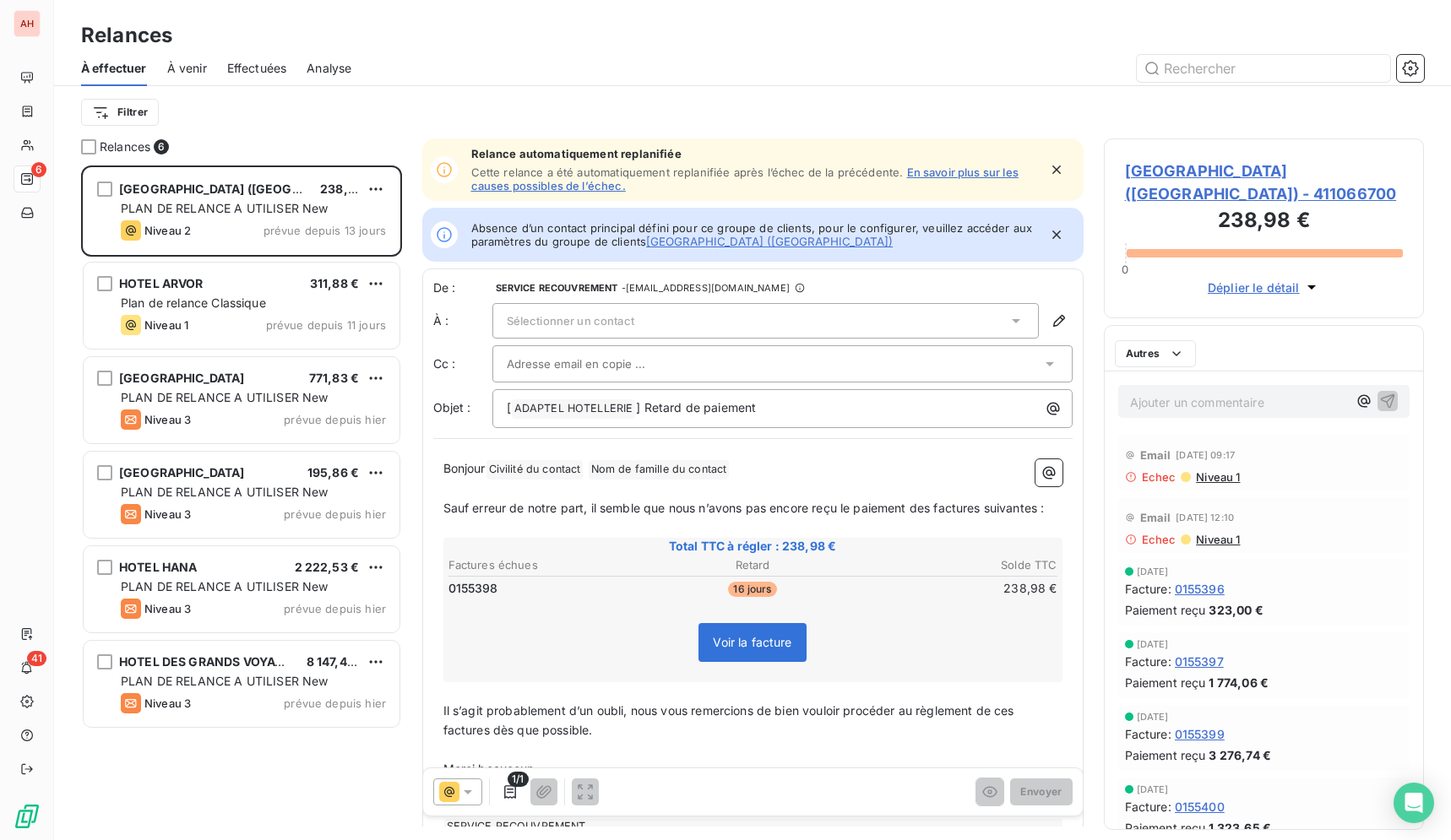
scroll to position [660, 306]
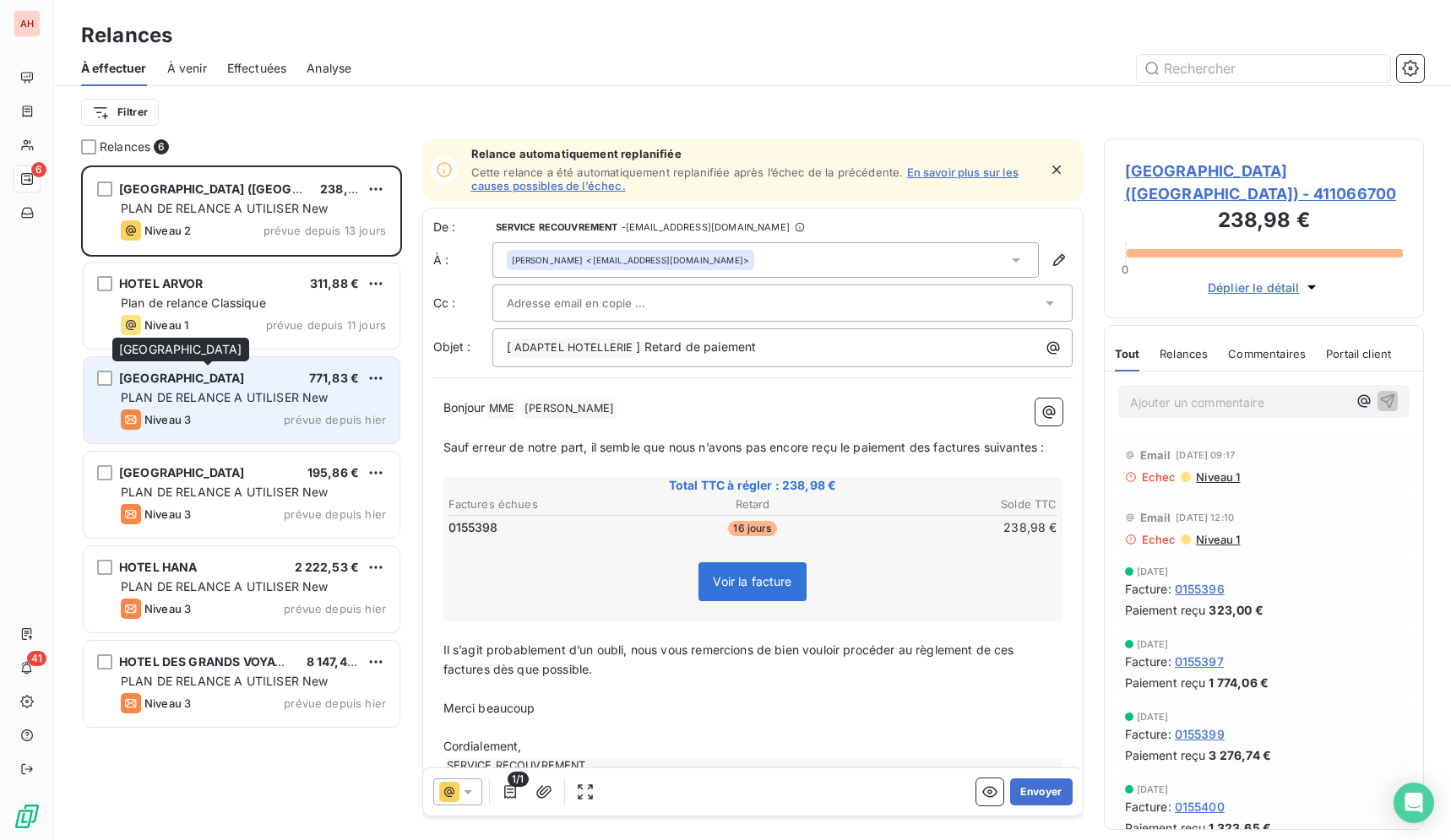
click at [207, 383] on span "[GEOGRAPHIC_DATA]" at bounding box center [182, 377] width 126 height 14
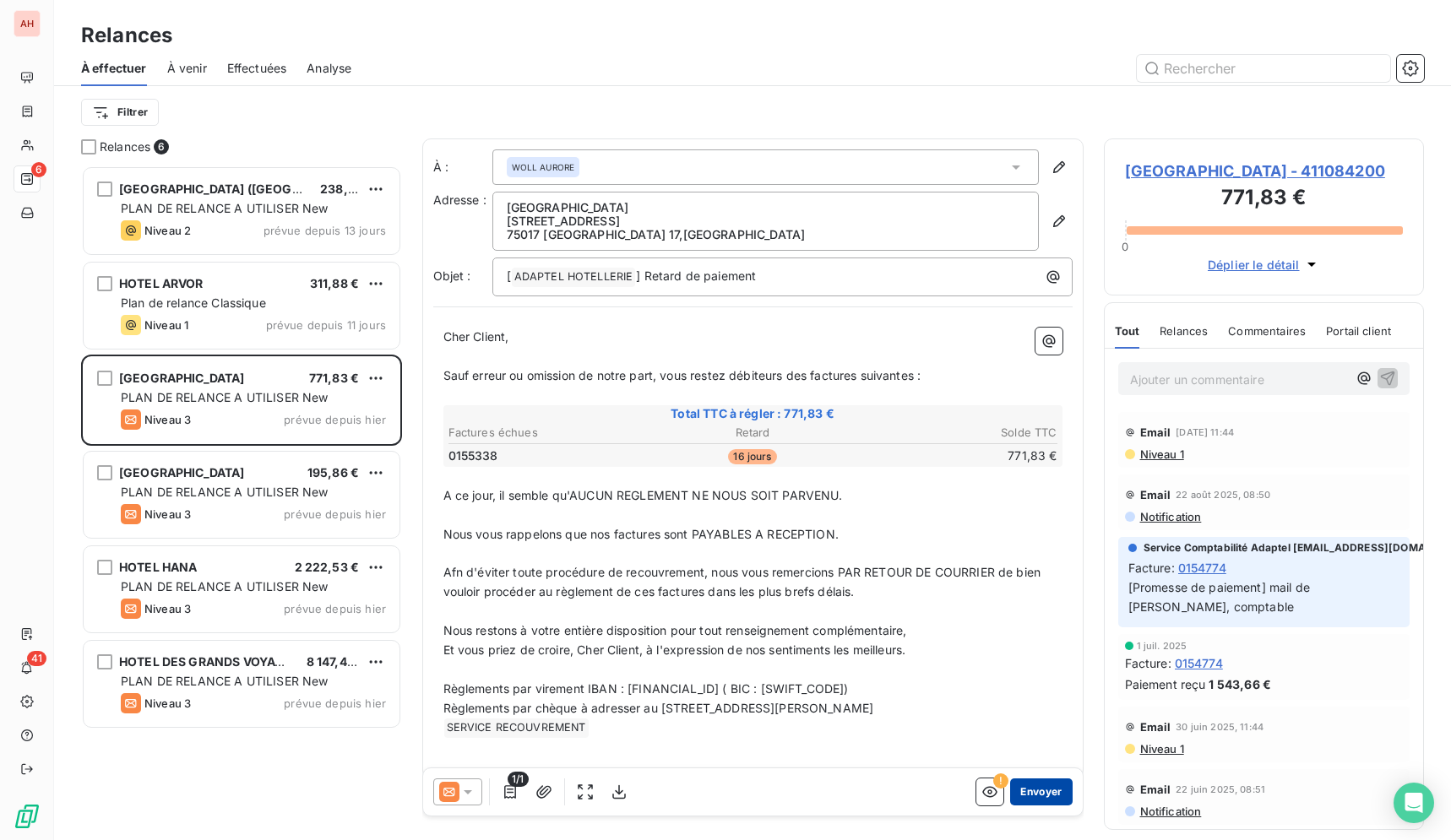
click at [1036, 798] on button "Envoyer" at bounding box center [1041, 791] width 62 height 27
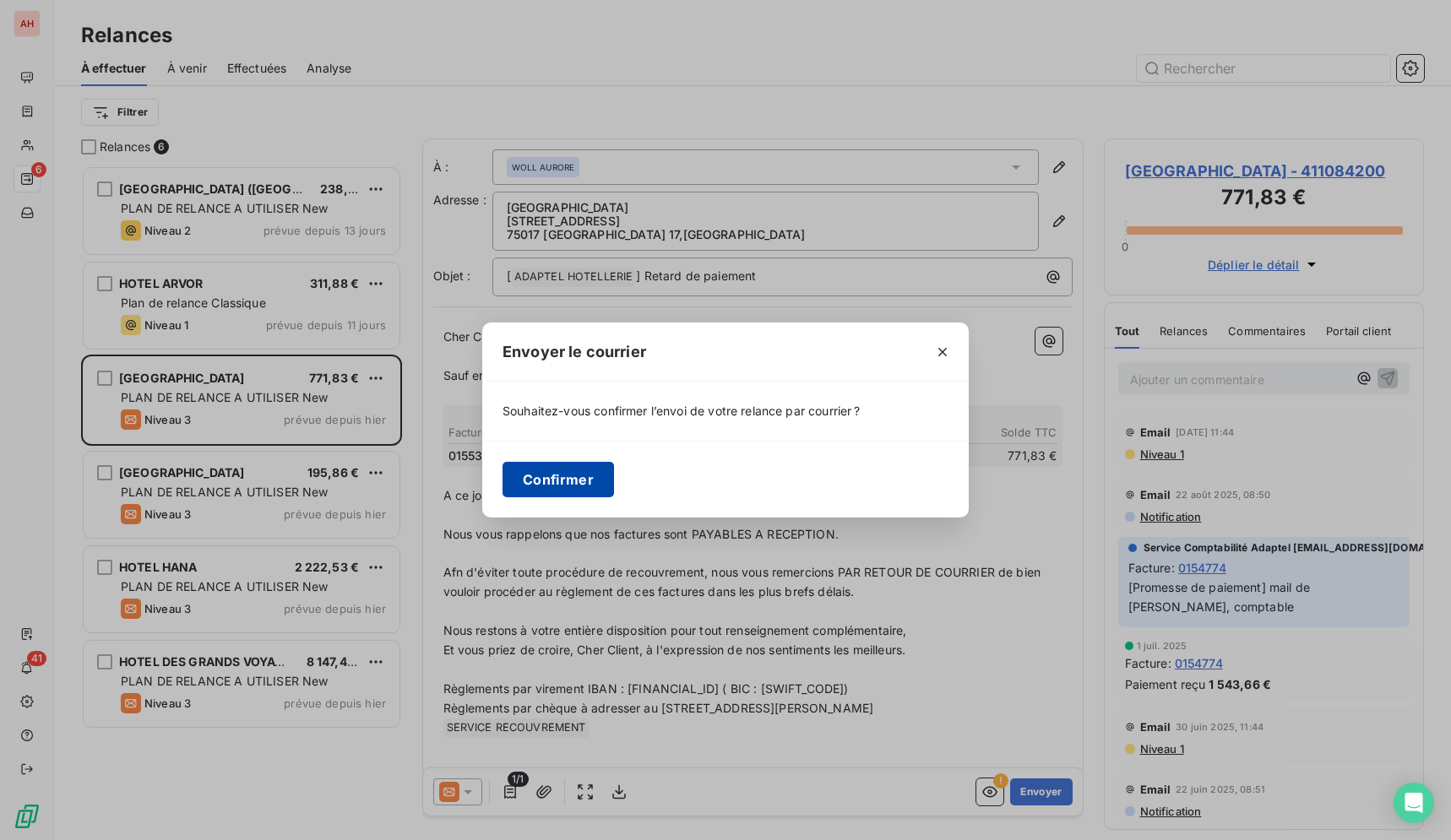
click at [589, 490] on button "Confirmer" at bounding box center [558, 479] width 112 height 35
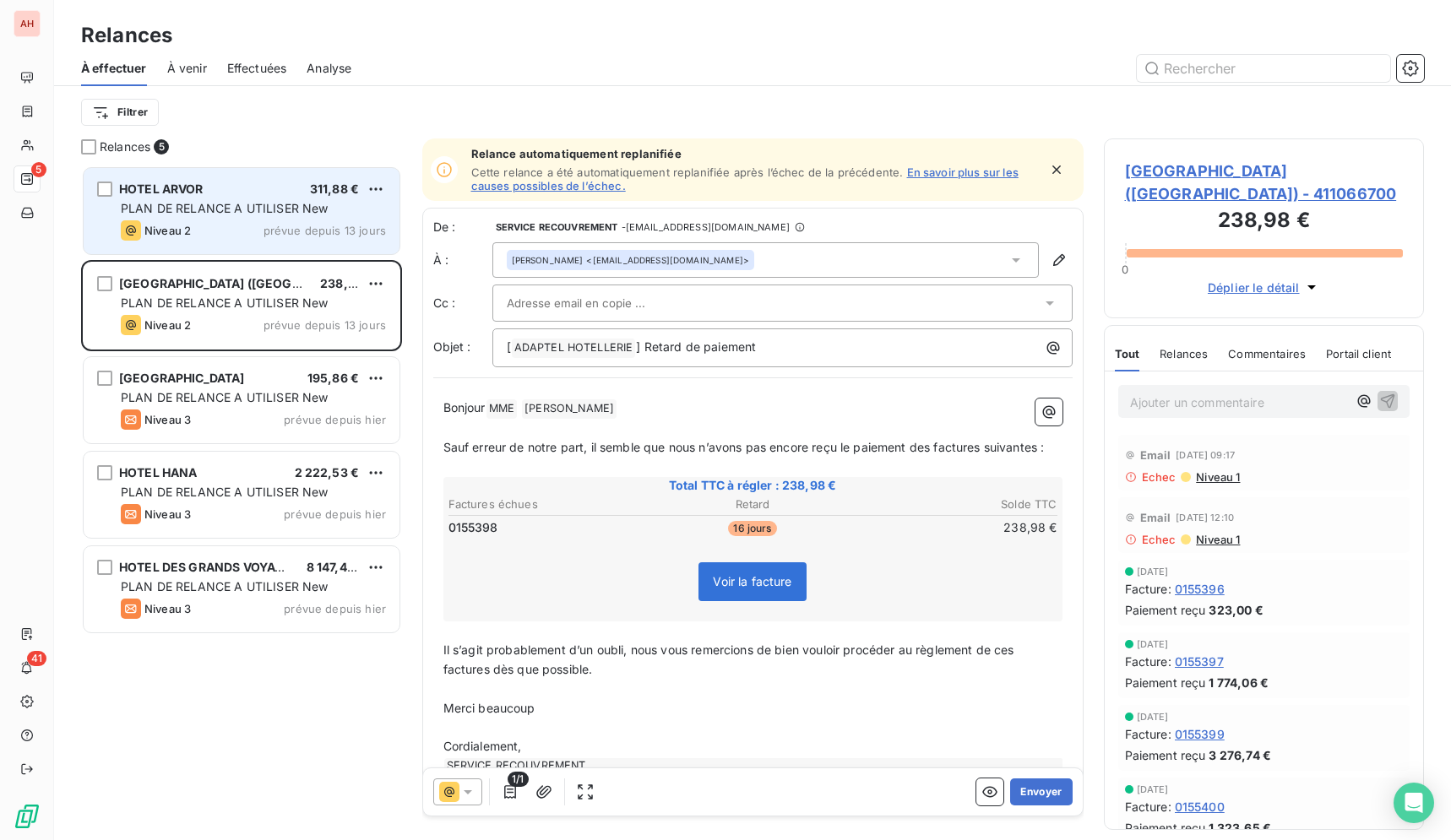
click at [216, 223] on div "Niveau 2 prévue depuis 13 jours" at bounding box center [253, 230] width 265 height 20
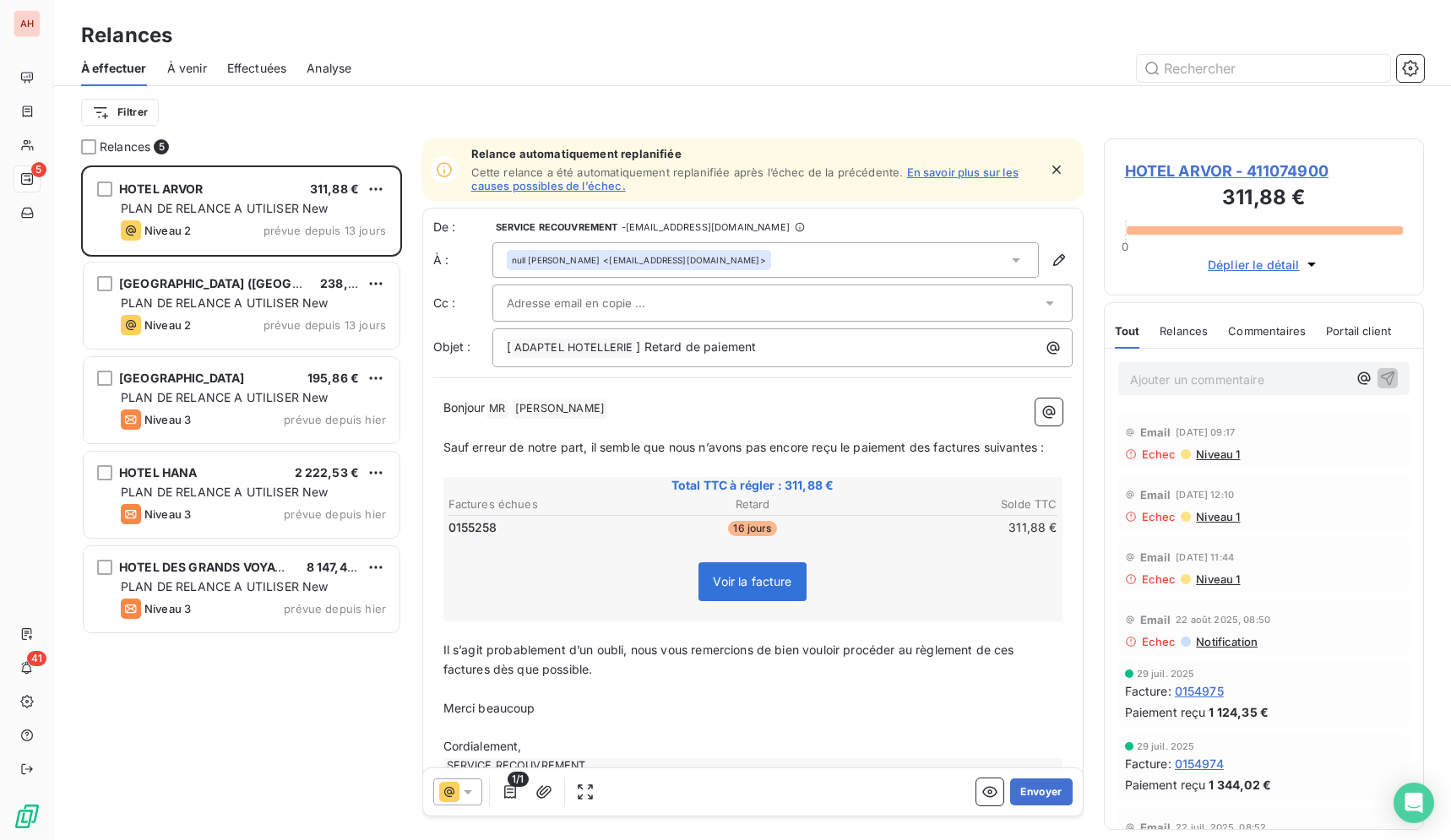
click at [963, 85] on div "À effectuer À venir Effectuées Analyse" at bounding box center [753, 68] width 1397 height 35
click at [321, 721] on div "HOTEL ARVOR 311,88 € PLAN DE RELANCE A UTILISER New Niveau 2 prévue depuis 13 j…" at bounding box center [241, 502] width 321 height 674
click at [1220, 176] on span "HOTEL ARVOR - 411074900" at bounding box center [1264, 171] width 278 height 23
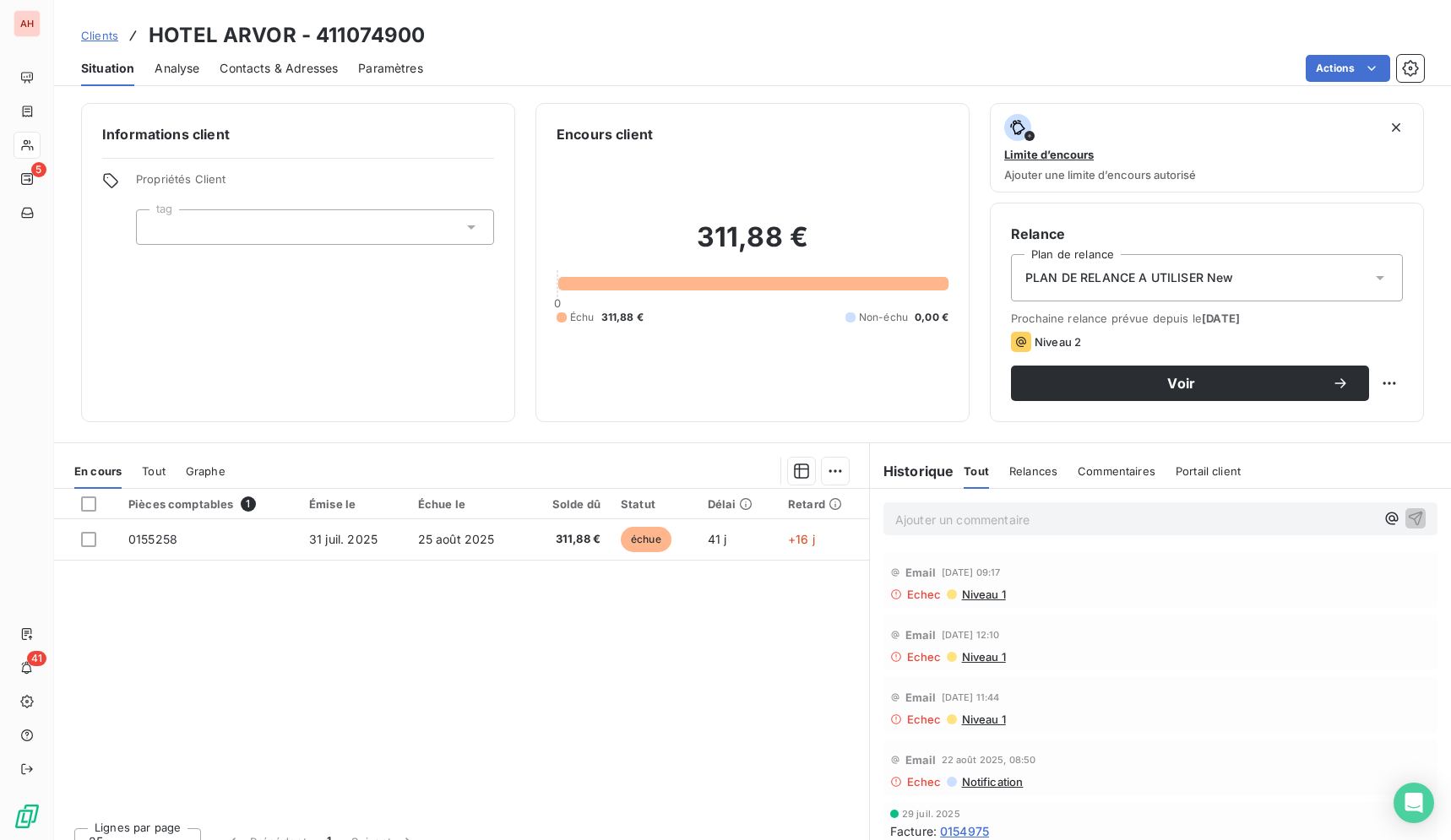
click at [296, 72] on span "Contacts & Adresses" at bounding box center [278, 68] width 118 height 17
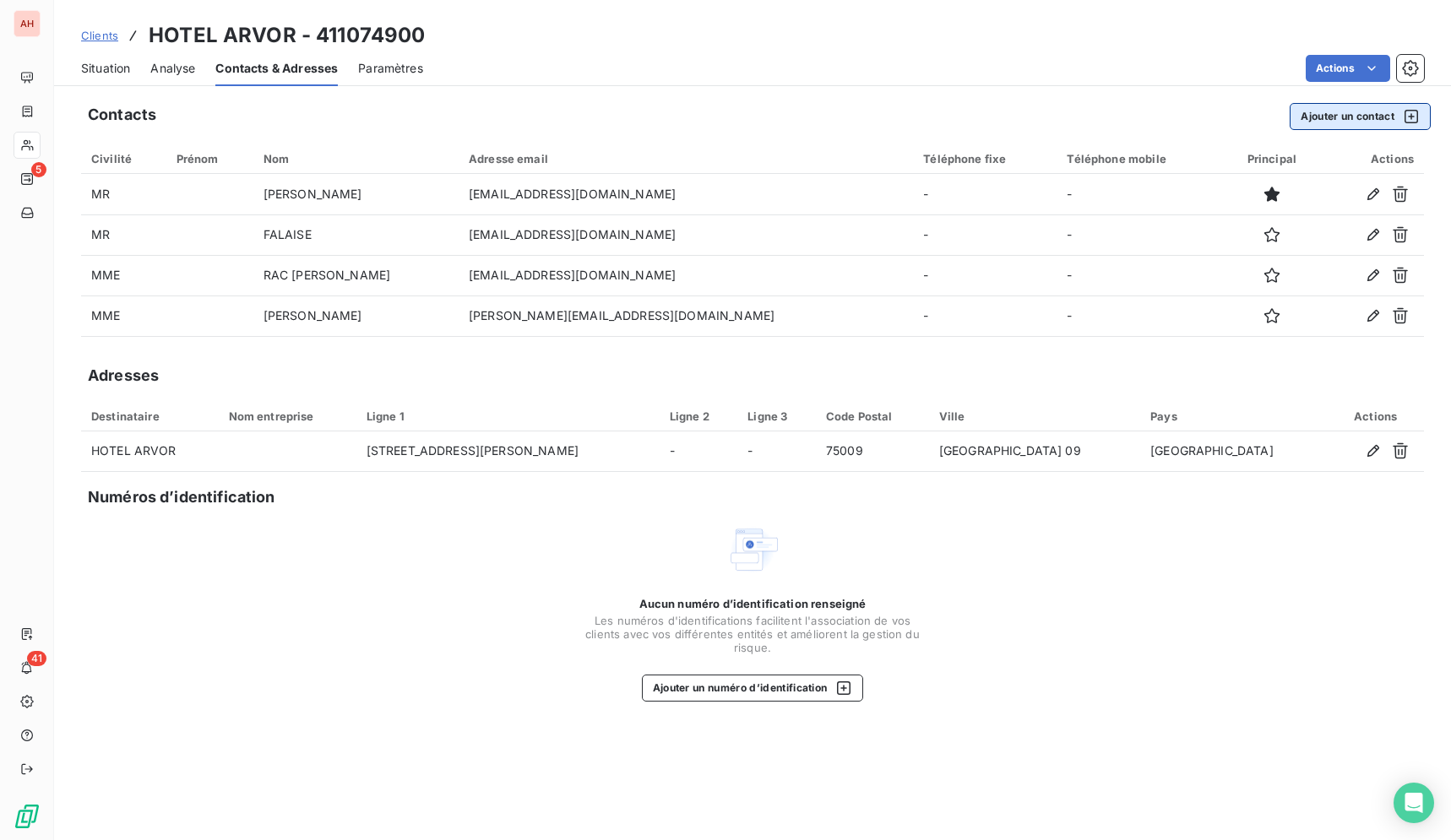
click at [1330, 119] on button "Ajouter un contact" at bounding box center [1360, 116] width 141 height 27
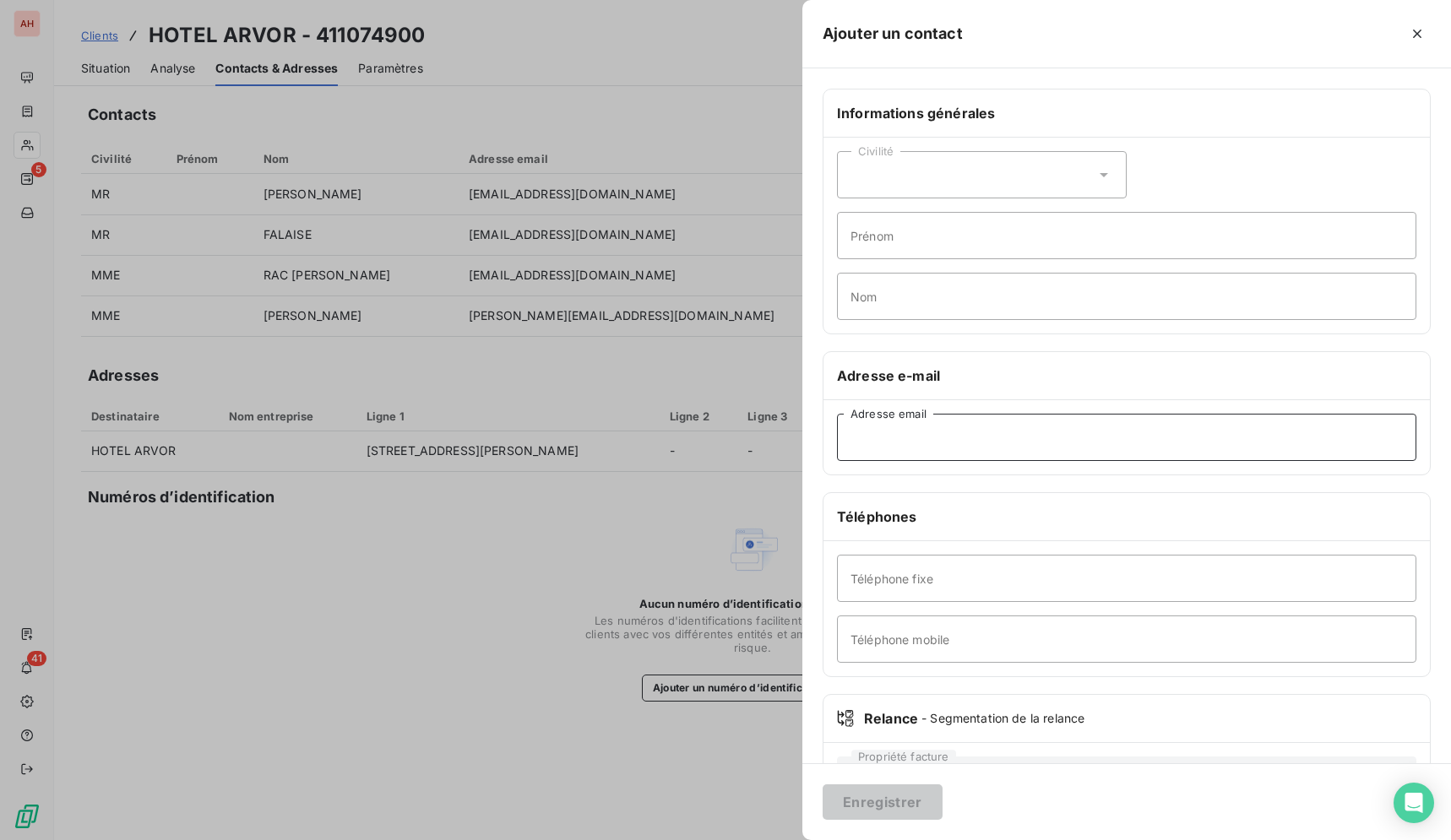
click at [930, 435] on input "Adresse email" at bounding box center [1126, 437] width 579 height 47
paste input "[EMAIL_ADDRESS][DOMAIN_NAME]"
type input "[EMAIL_ADDRESS][DOMAIN_NAME]"
drag, startPoint x: 866, startPoint y: 812, endPoint x: 869, endPoint y: 795, distance: 17.3
click at [866, 811] on button "Enregistrer" at bounding box center [882, 802] width 120 height 35
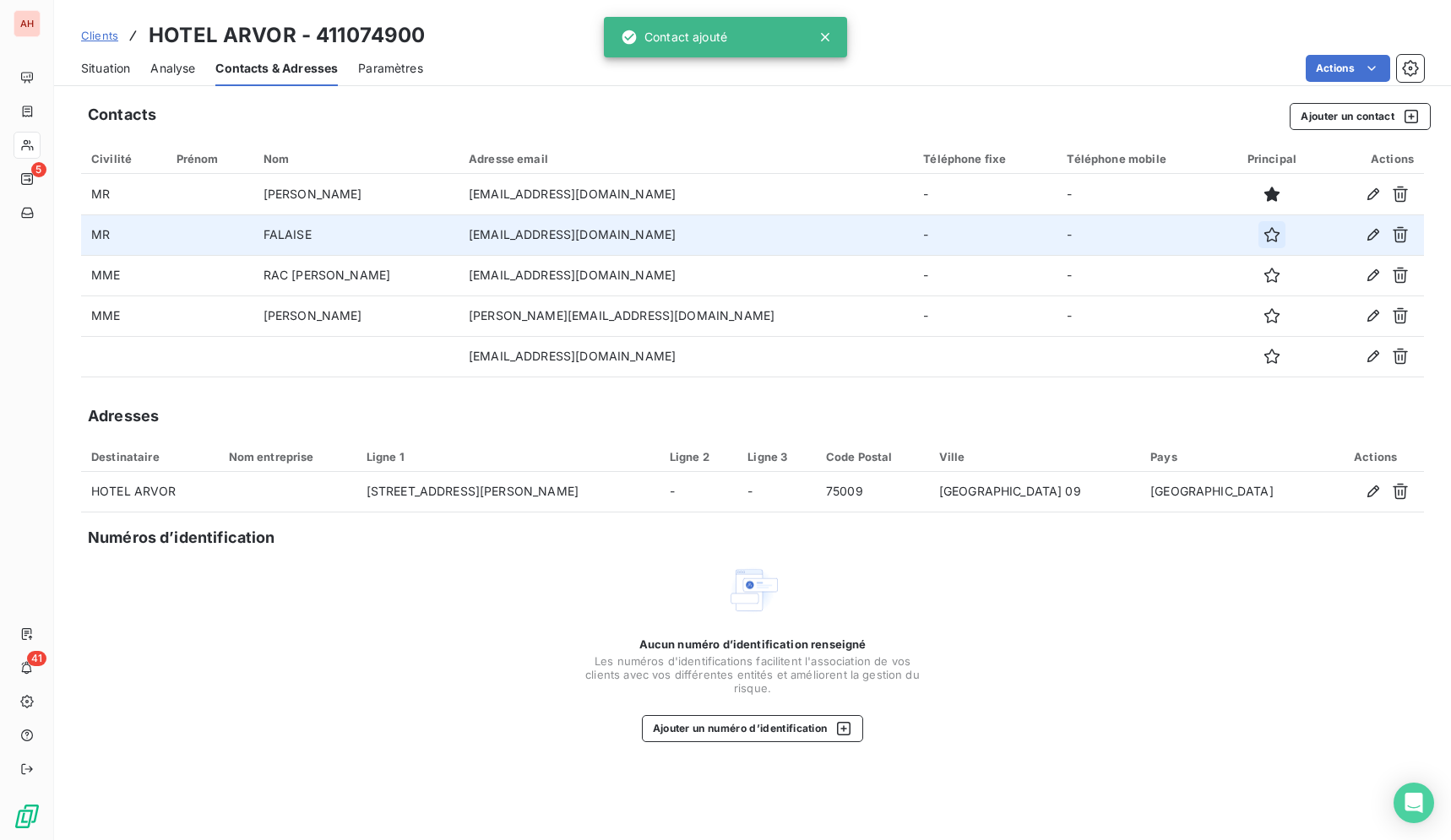
click at [1263, 230] on icon "button" at bounding box center [1271, 234] width 17 height 17
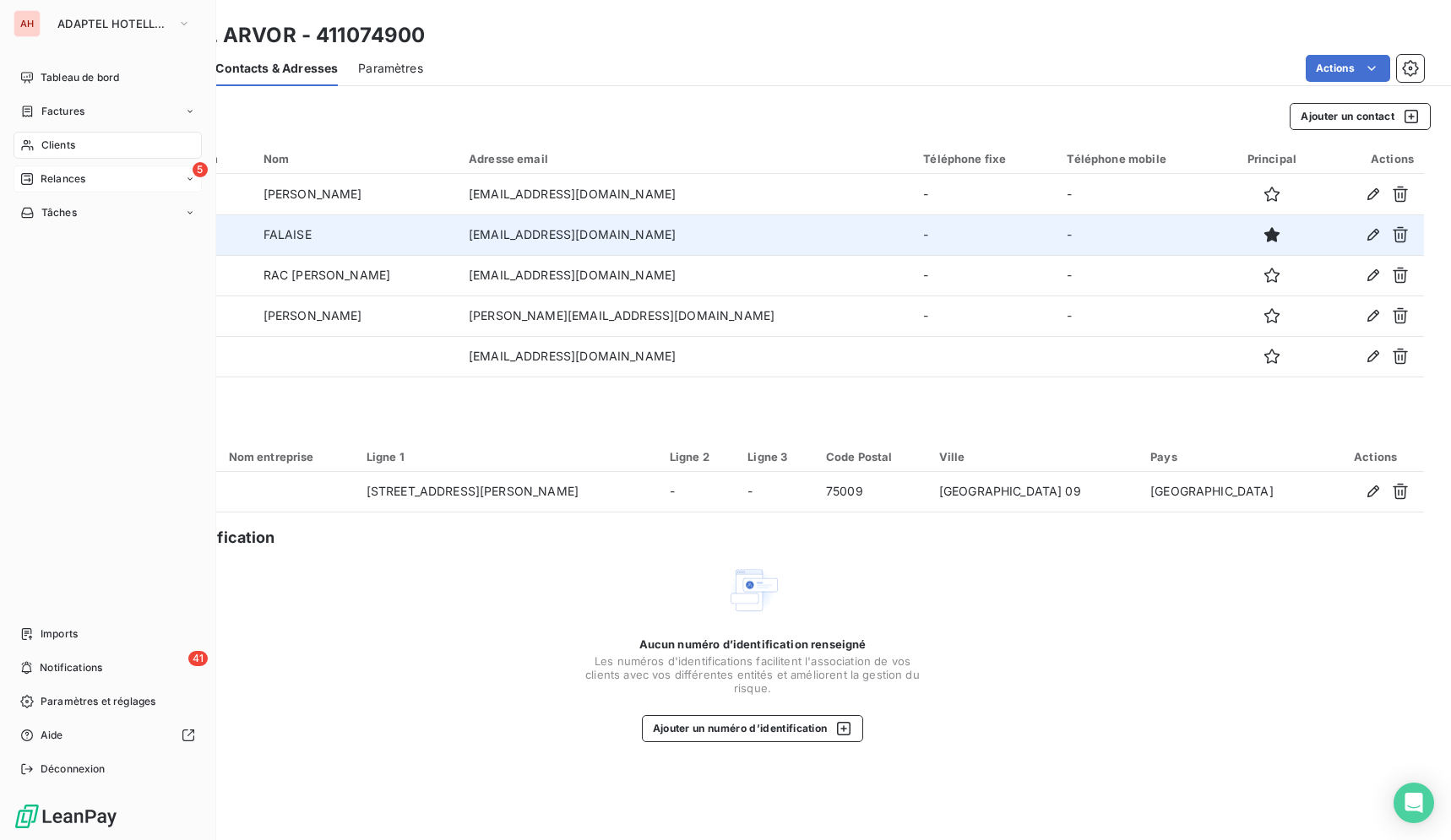
click at [67, 189] on div "5 Relances" at bounding box center [107, 179] width 188 height 27
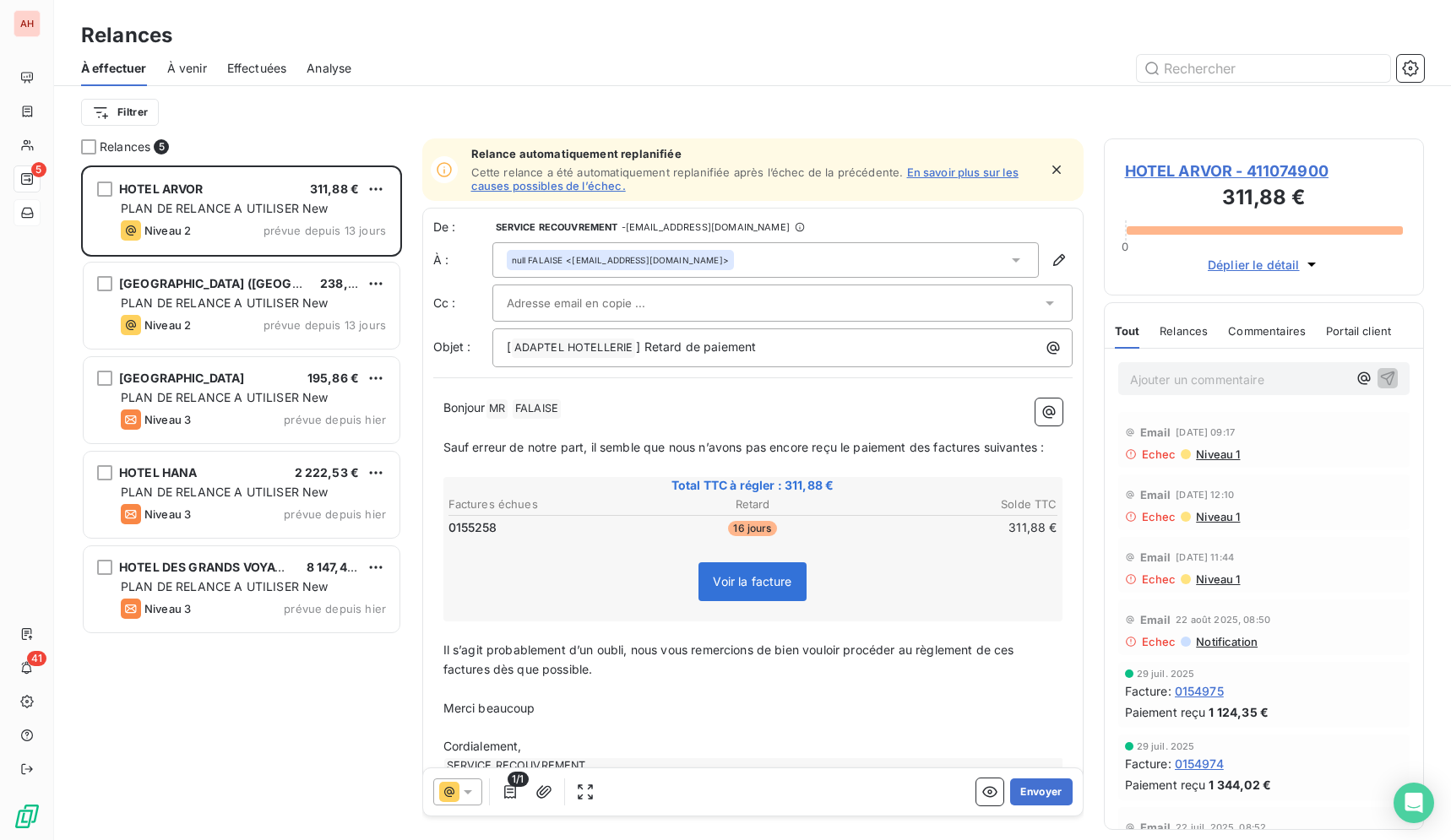
scroll to position [660, 306]
click at [466, 799] on icon at bounding box center [467, 791] width 17 height 17
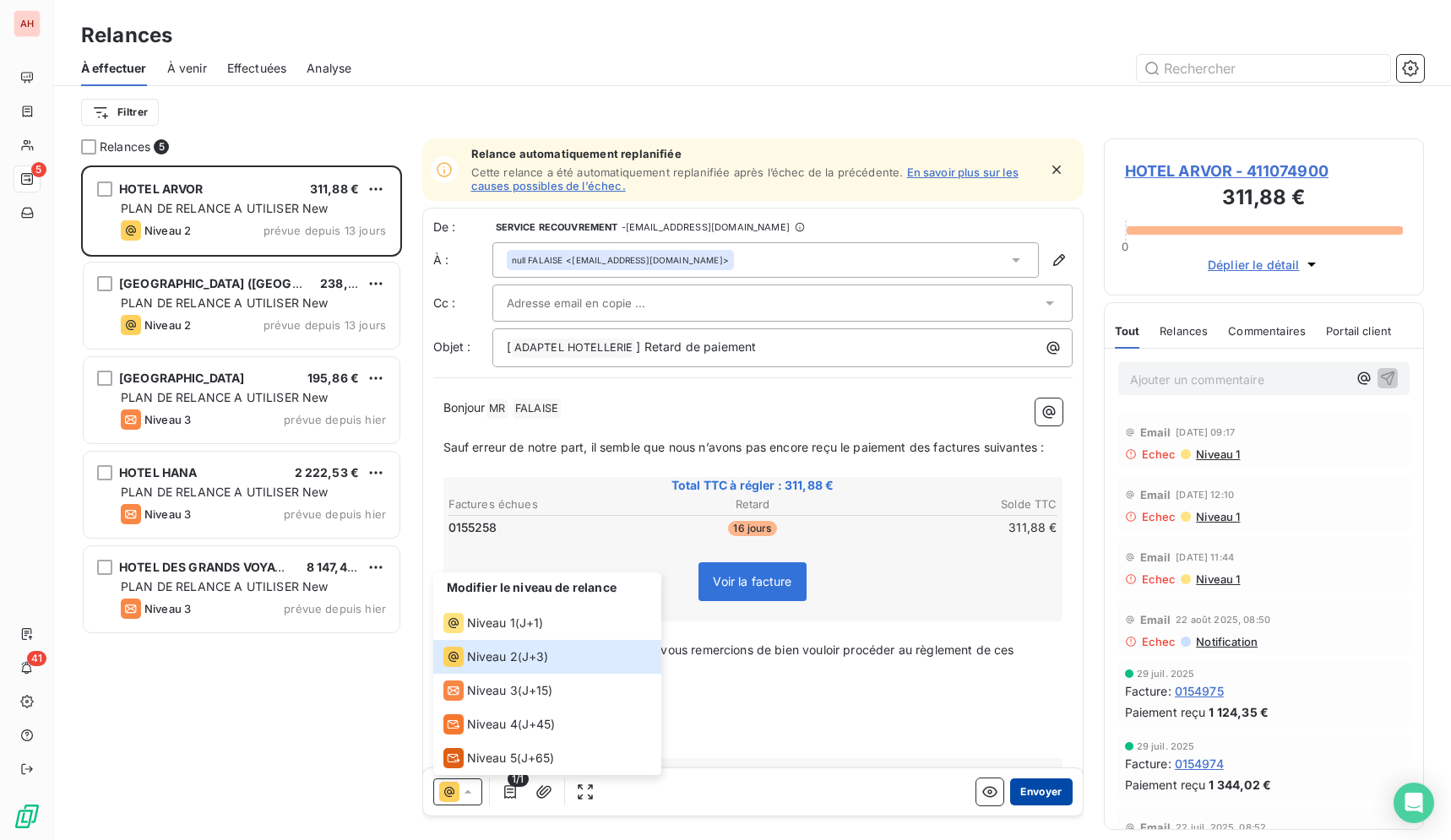
click at [1032, 784] on button "Envoyer" at bounding box center [1041, 791] width 62 height 27
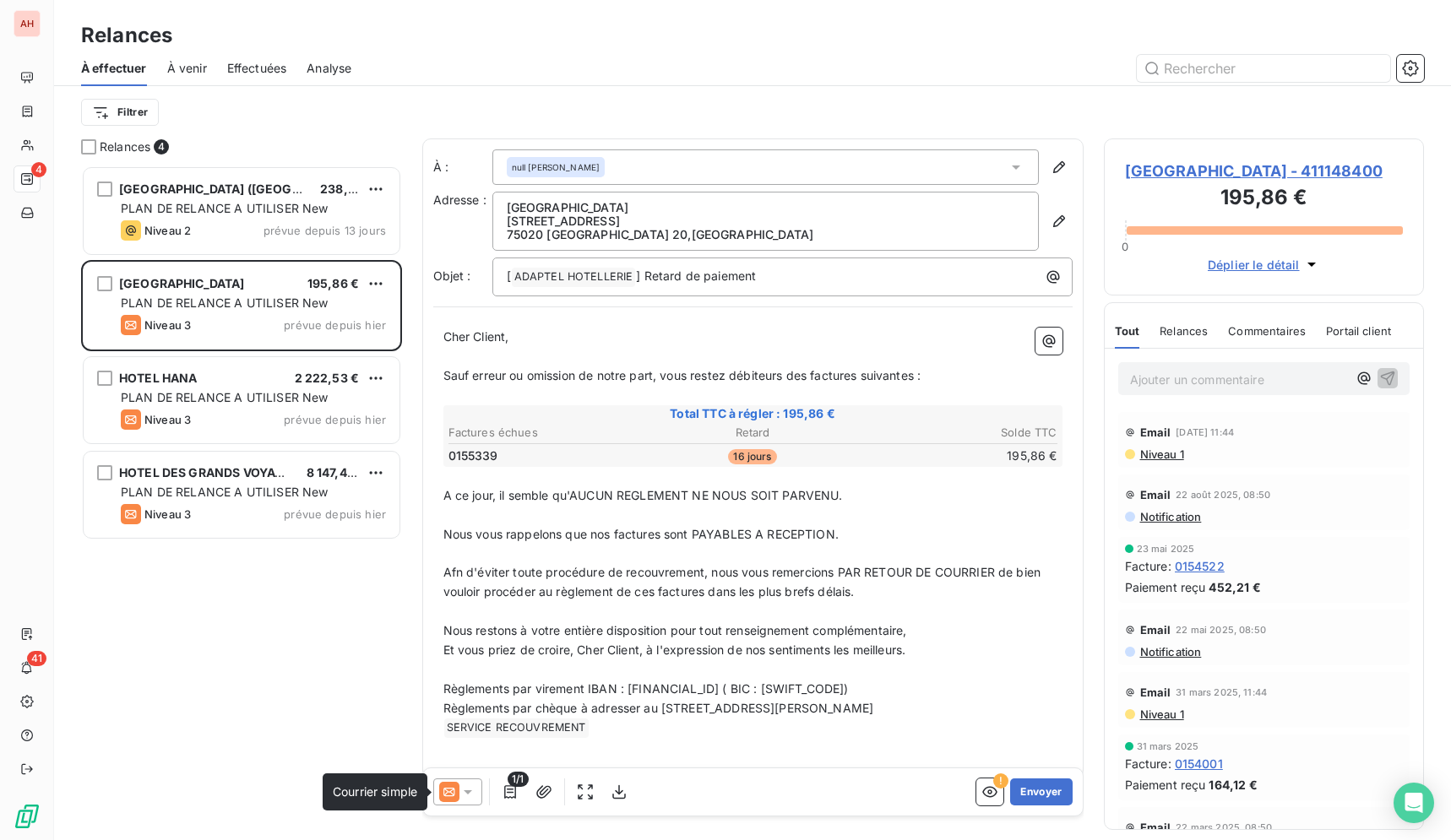
click at [452, 789] on icon at bounding box center [449, 792] width 11 height 9
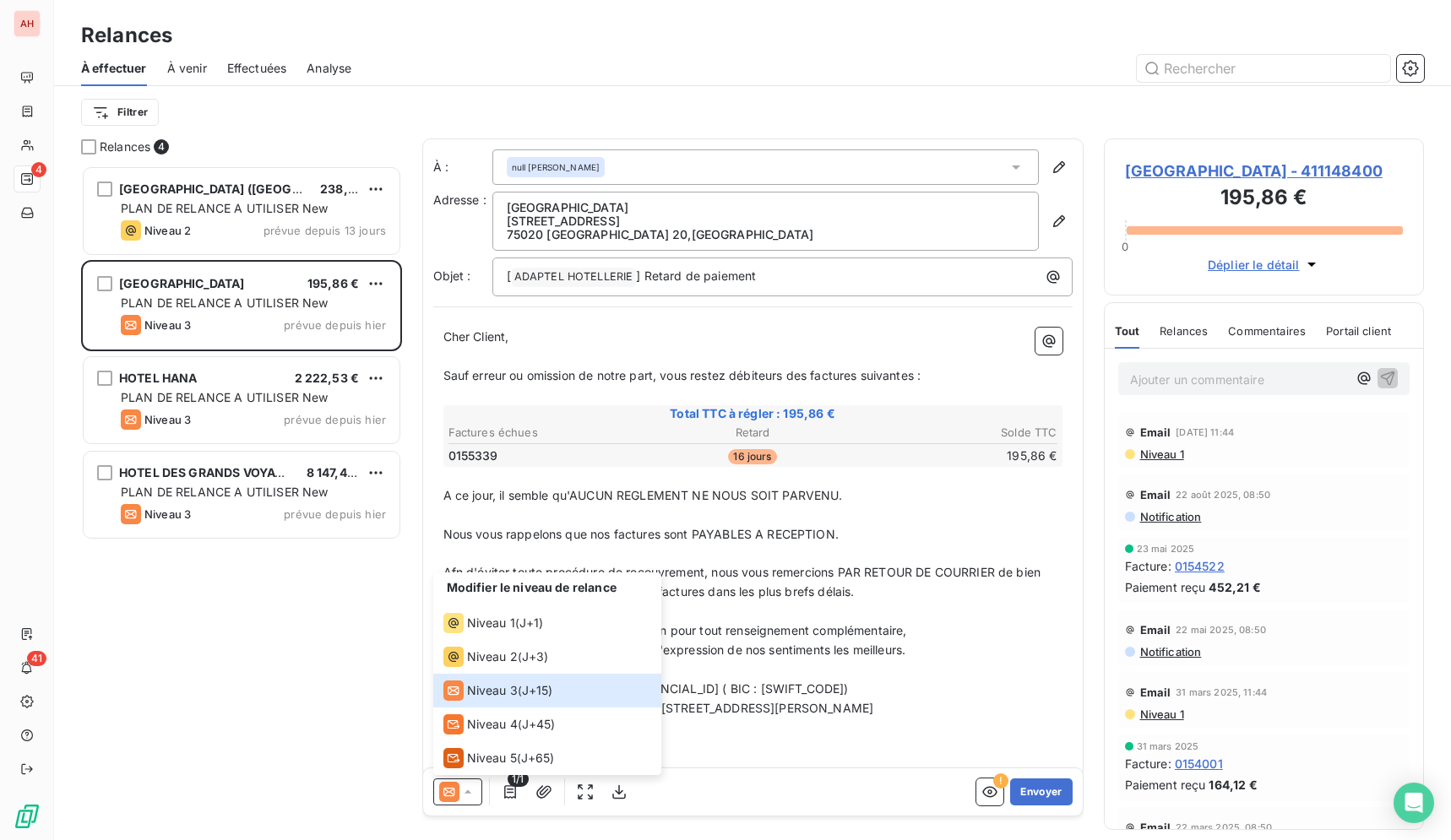
click at [248, 656] on div "[GEOGRAPHIC_DATA] ([GEOGRAPHIC_DATA]) 238,98 € PLAN DE RELANCE A UTILISER New N…" at bounding box center [241, 502] width 321 height 674
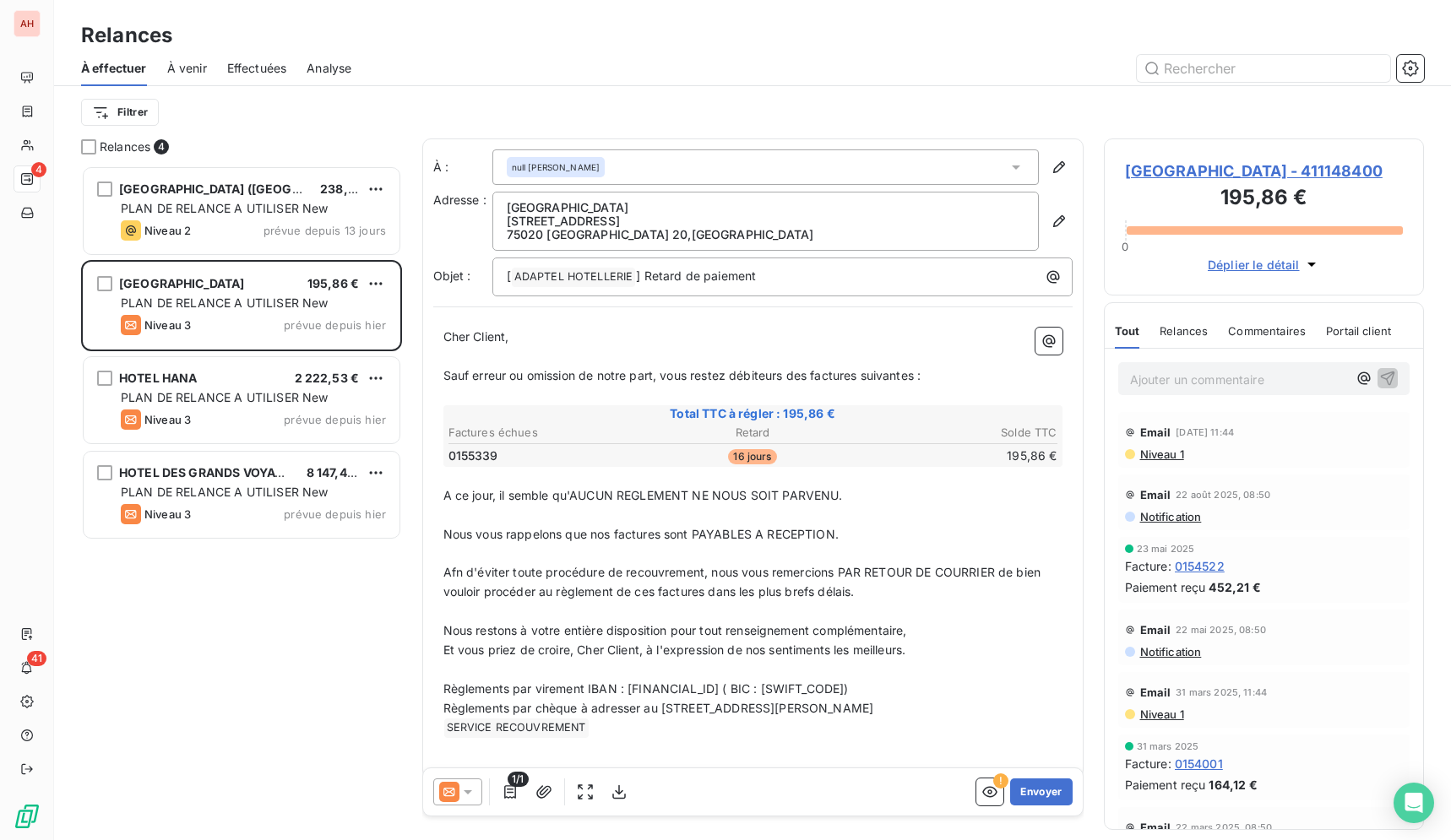
click at [452, 794] on icon at bounding box center [449, 791] width 20 height 20
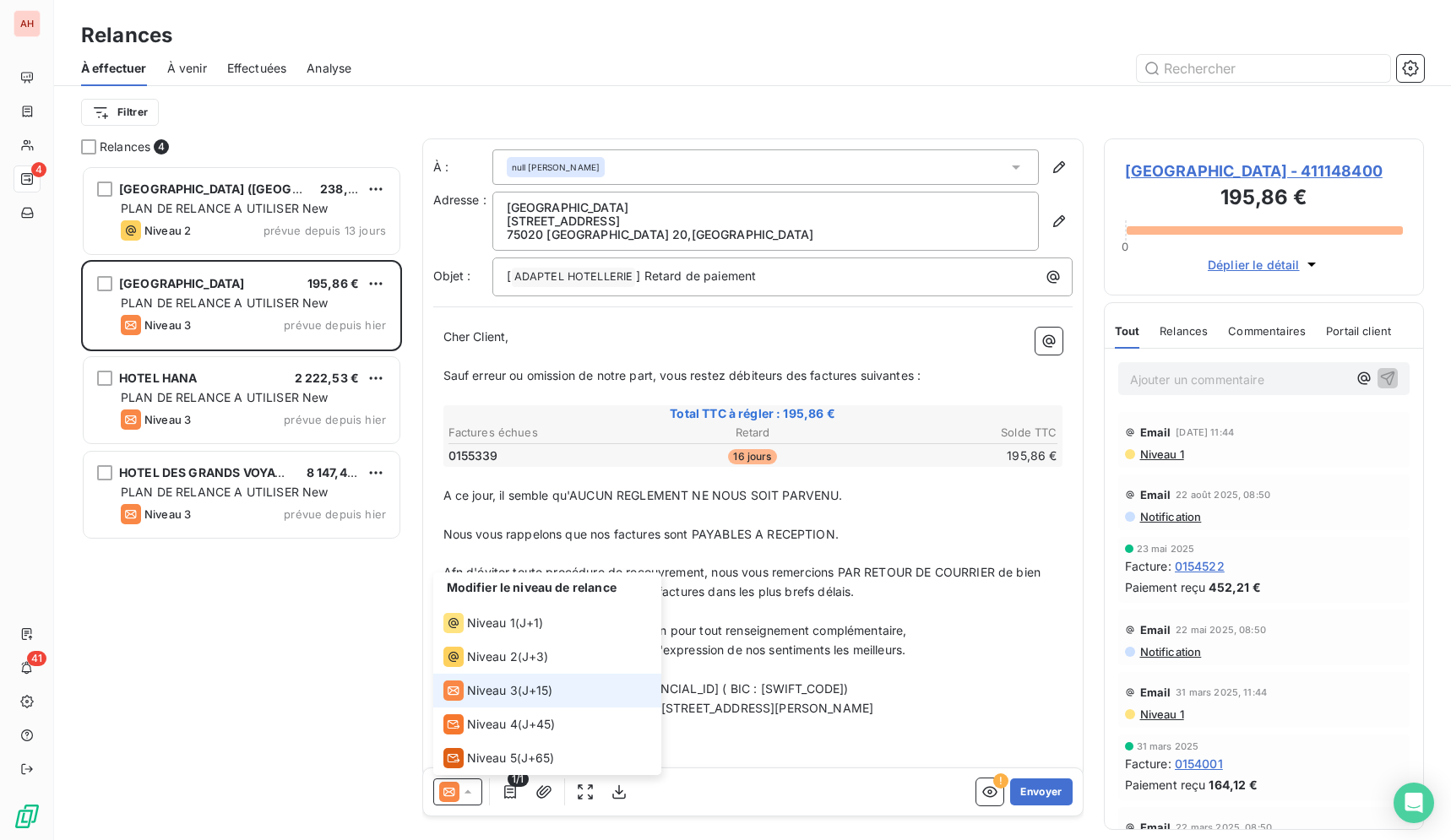
click at [507, 696] on span "Niveau 3" at bounding box center [492, 690] width 51 height 17
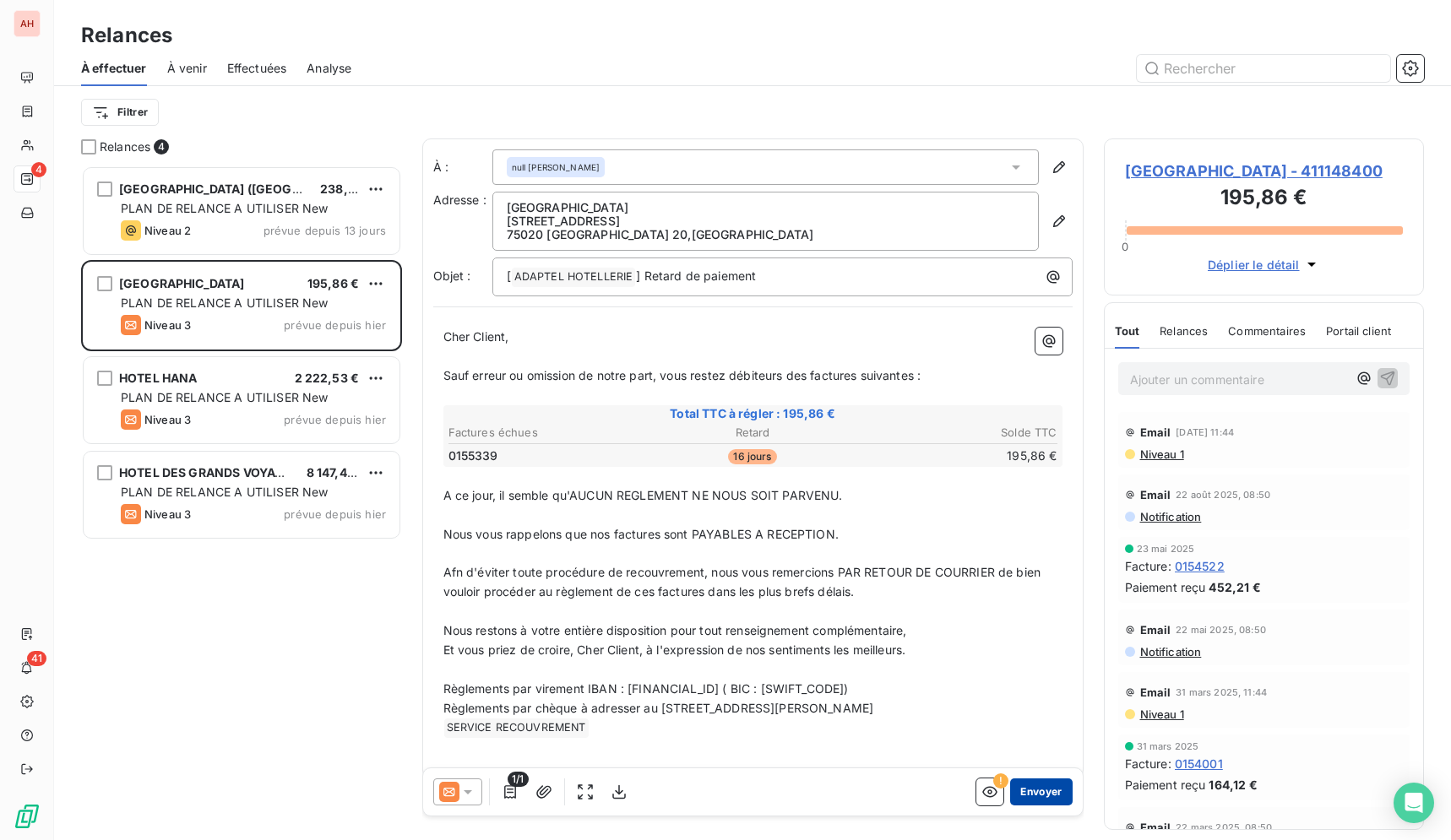
click at [1038, 791] on button "Envoyer" at bounding box center [1041, 791] width 62 height 27
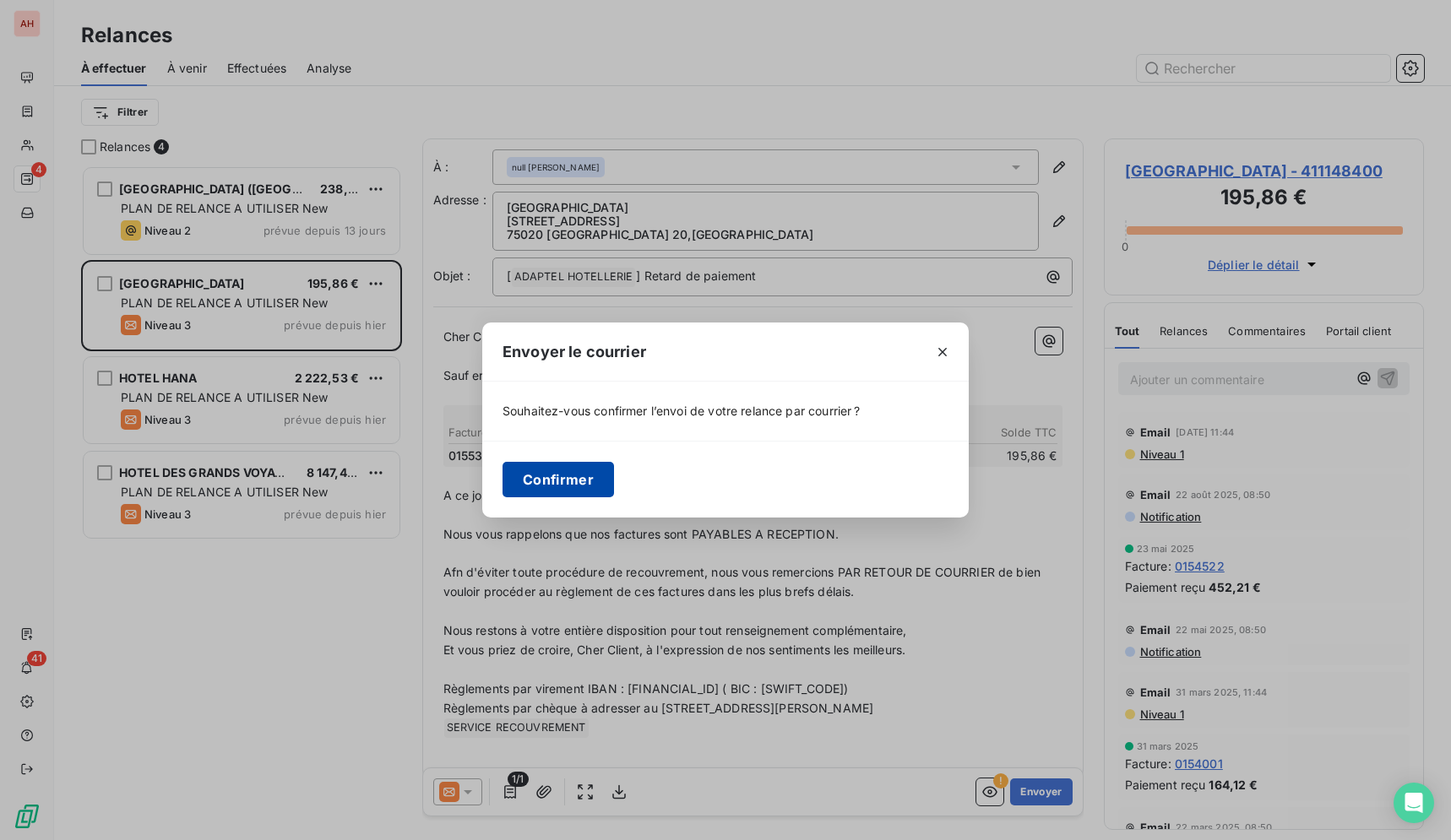
click at [599, 486] on button "Confirmer" at bounding box center [558, 479] width 112 height 35
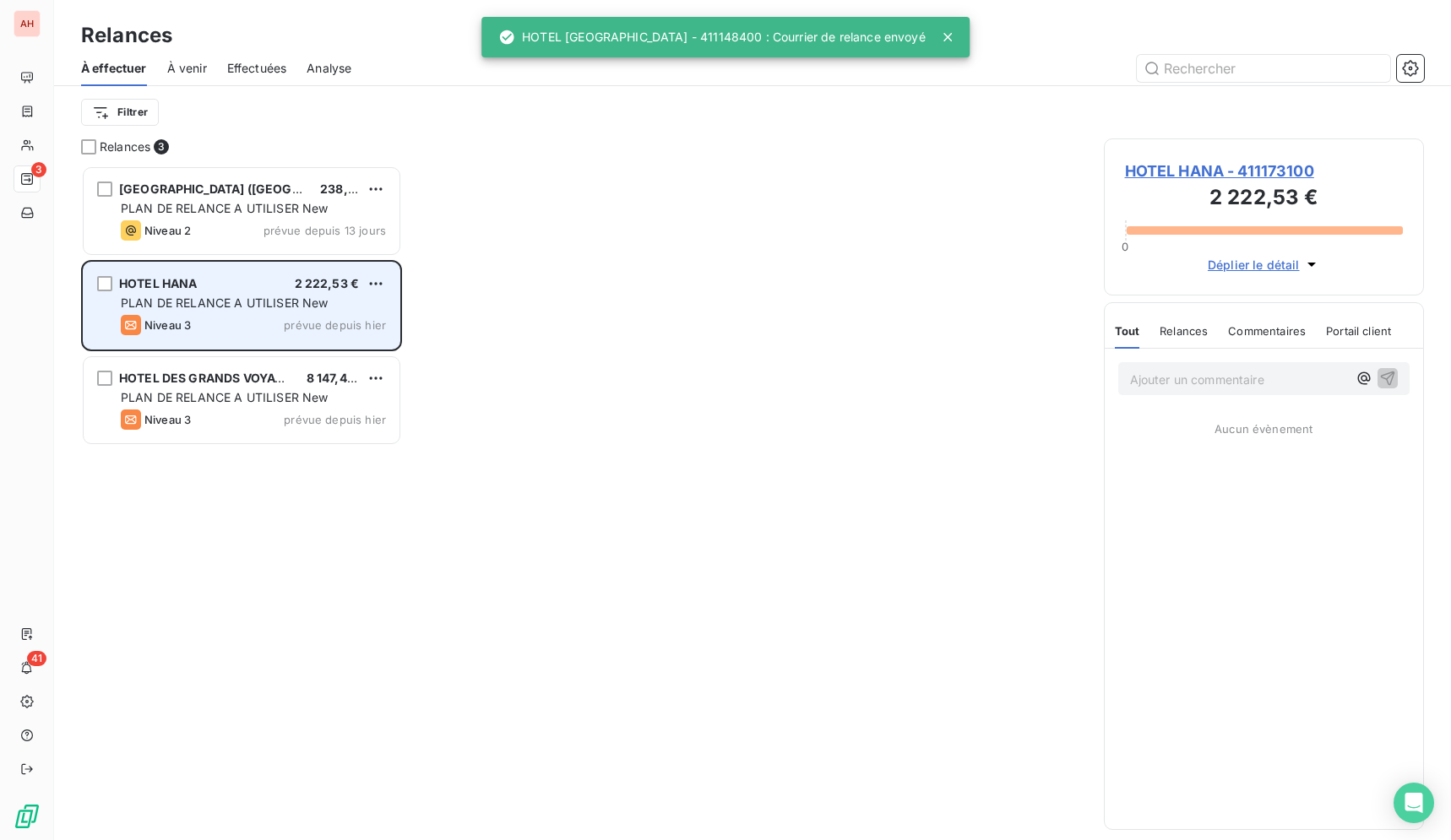
click at [338, 316] on div "Niveau 3 prévue depuis hier" at bounding box center [253, 324] width 265 height 20
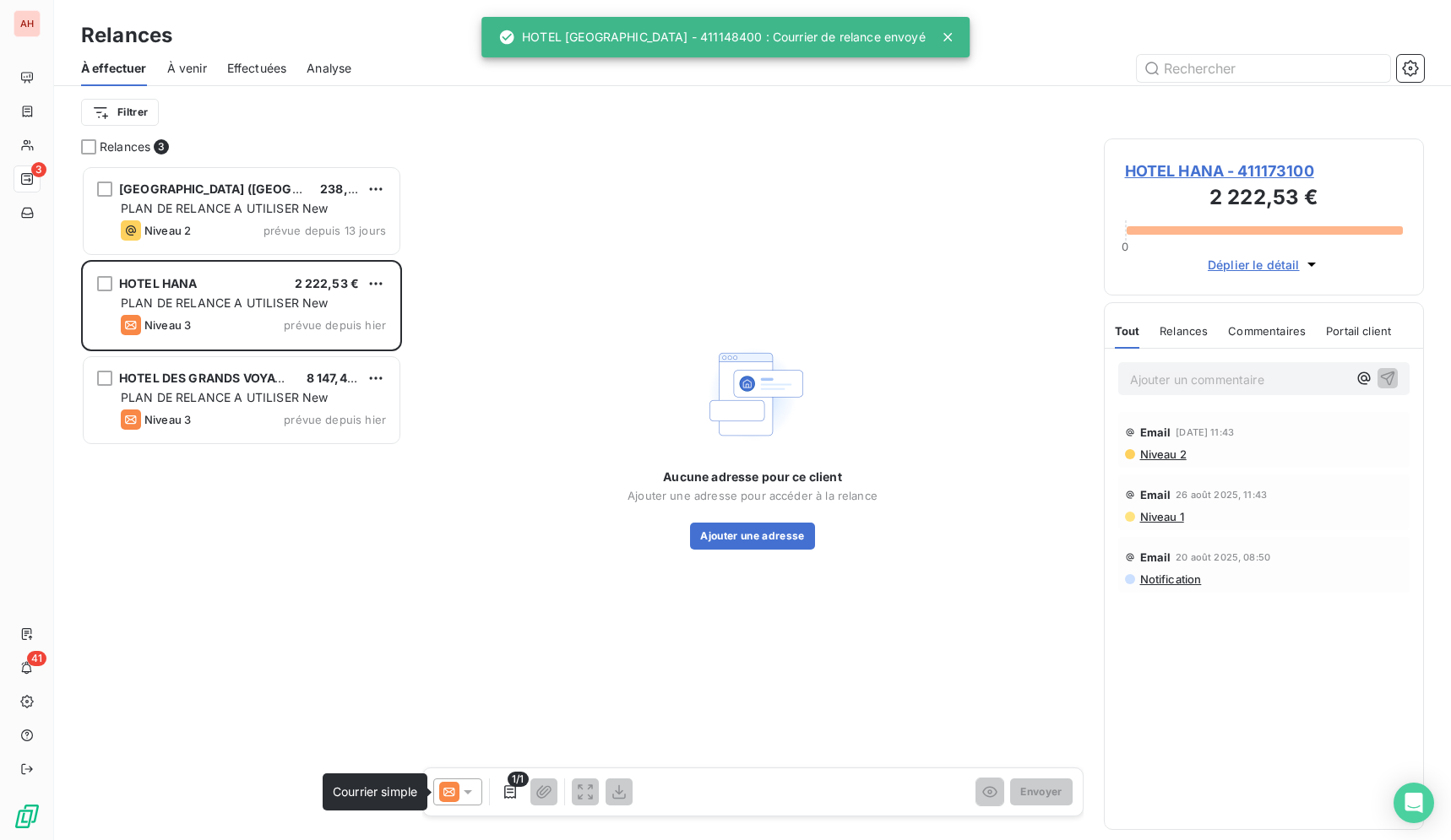
click at [448, 791] on icon at bounding box center [449, 792] width 11 height 9
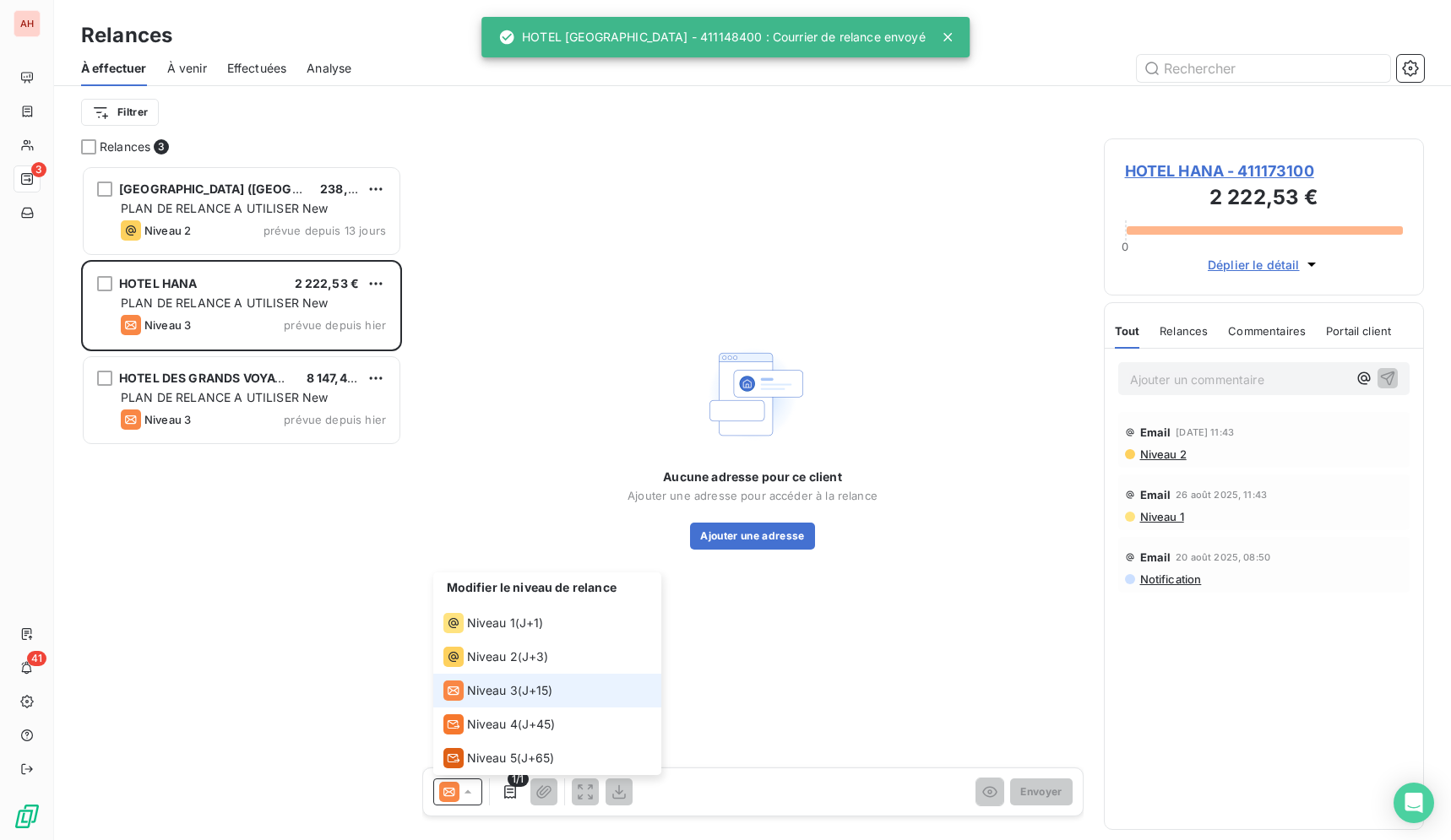
click at [514, 703] on li "Niveau 3 ( J+15 )" at bounding box center [547, 690] width 228 height 34
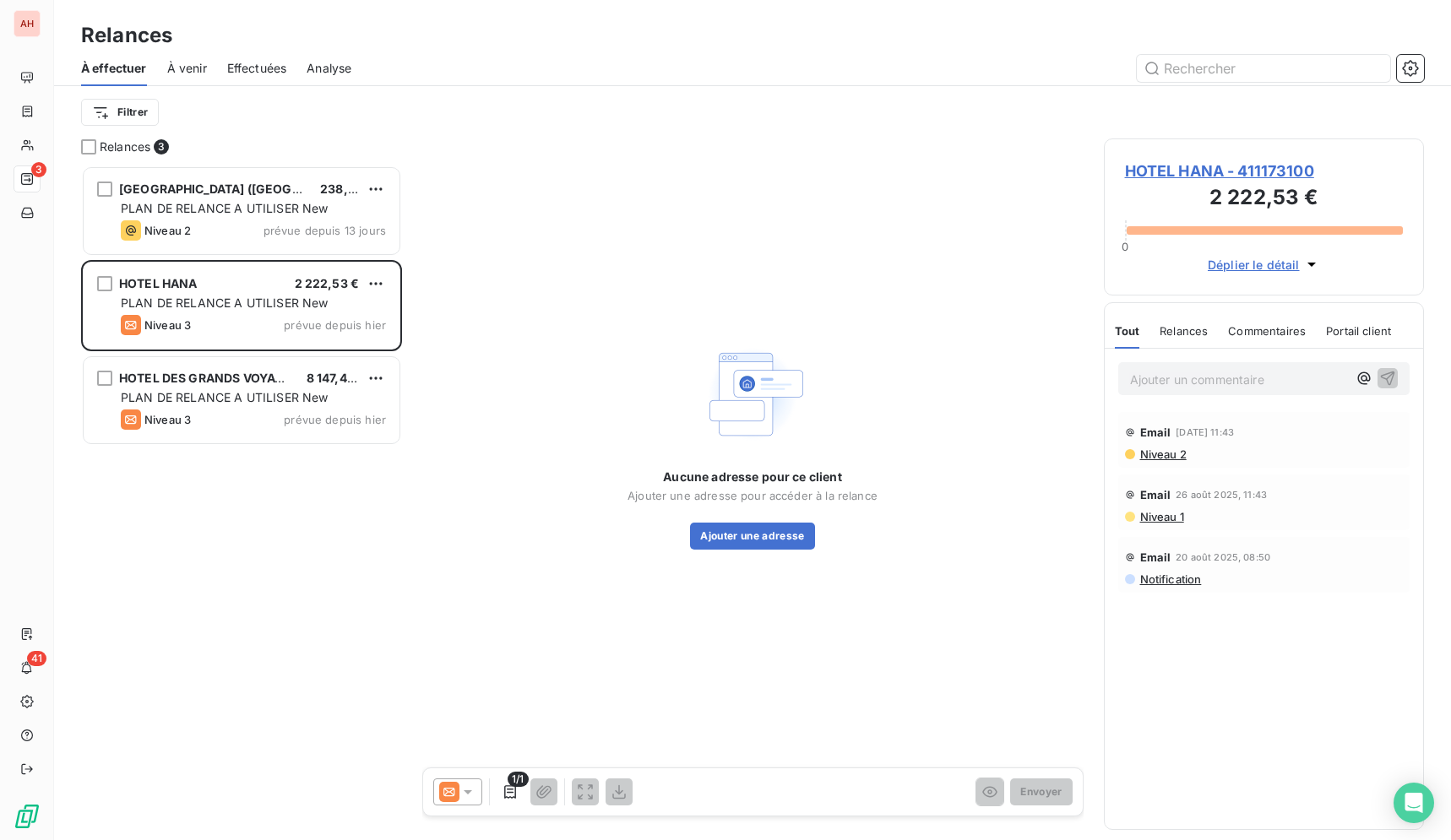
click at [1009, 66] on div at bounding box center [897, 68] width 1052 height 27
click at [1277, 175] on span "HOTEL HANA - 411173100" at bounding box center [1264, 171] width 278 height 23
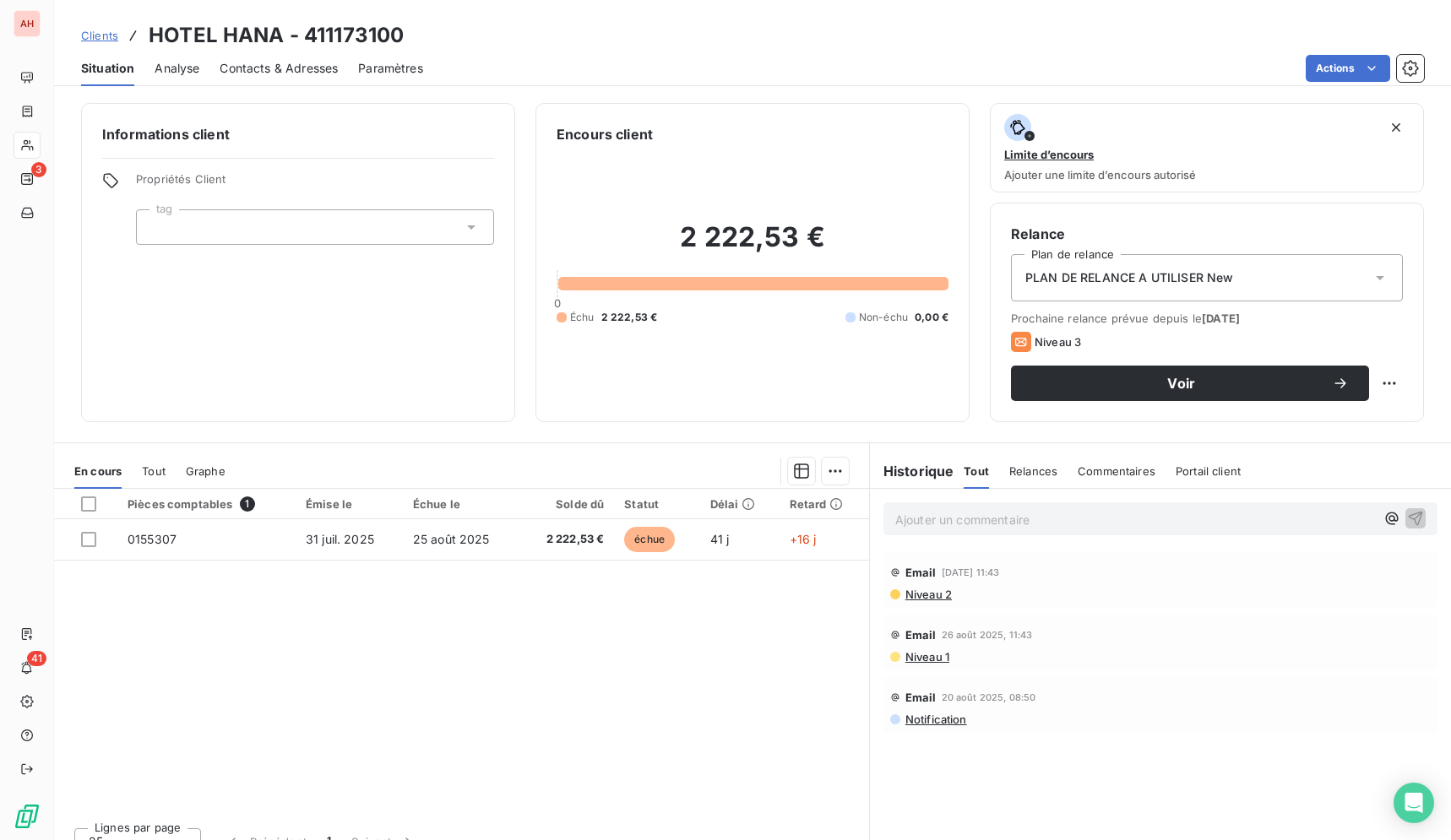
click at [642, 668] on div "Pièces comptables 1 Émise le Échue le Solde dû Statut Délai Retard 0155307 [DAT…" at bounding box center [461, 651] width 815 height 325
click at [530, 716] on div "Pièces comptables 1 Émise le Échue le Solde dû Statut Délai Retard 0155307 [DAT…" at bounding box center [461, 651] width 815 height 325
click at [483, 734] on div "Pièces comptables 1 Émise le Échue le Solde dû Statut Délai Retard 0155307 [DAT…" at bounding box center [461, 651] width 815 height 325
click at [659, 594] on div "Pièces comptables 1 Émise le Échue le Solde dû Statut Délai Retard 0155307 [DAT…" at bounding box center [461, 651] width 815 height 325
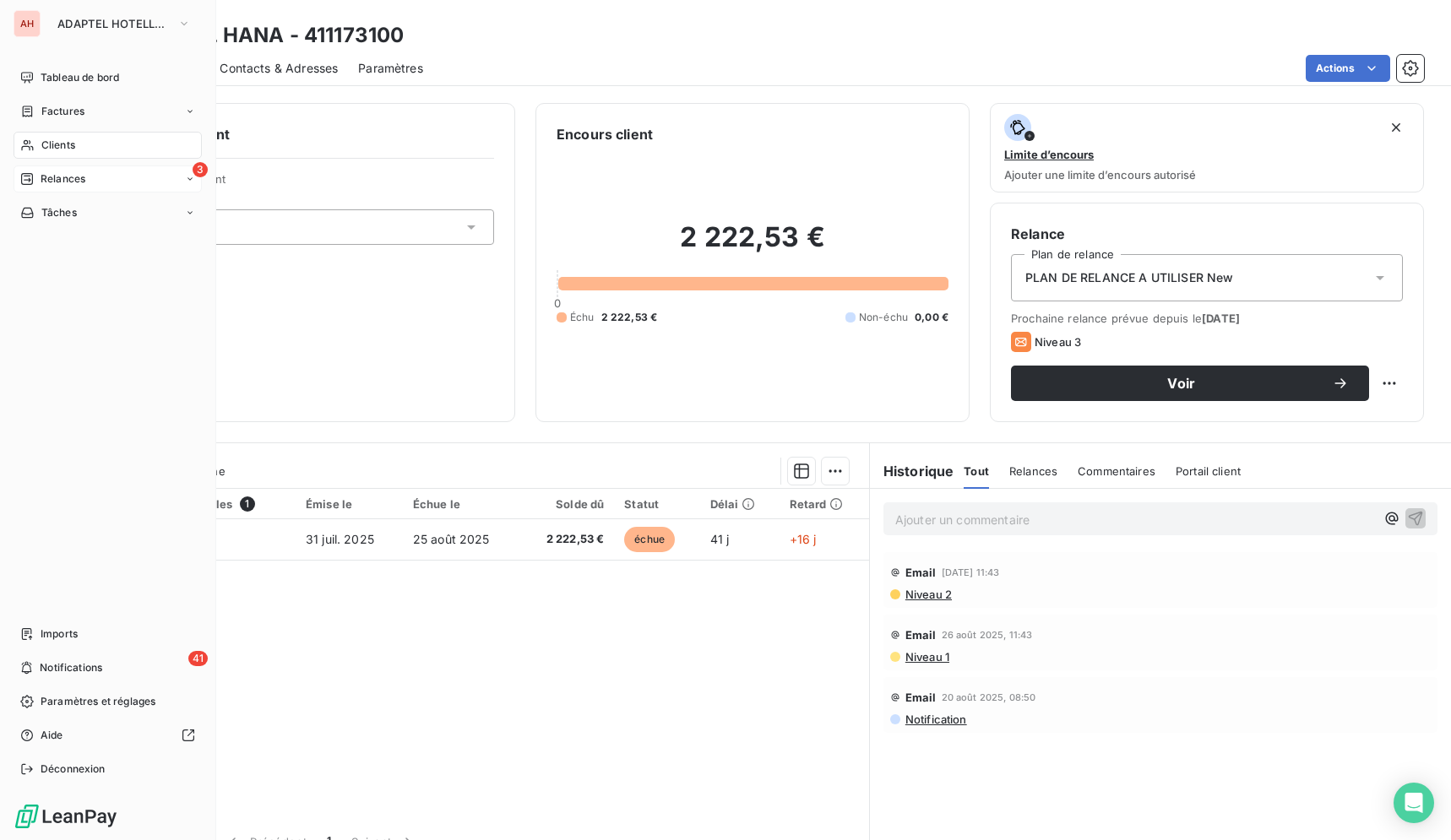
click at [40, 175] on div "Relances" at bounding box center [52, 178] width 65 height 15
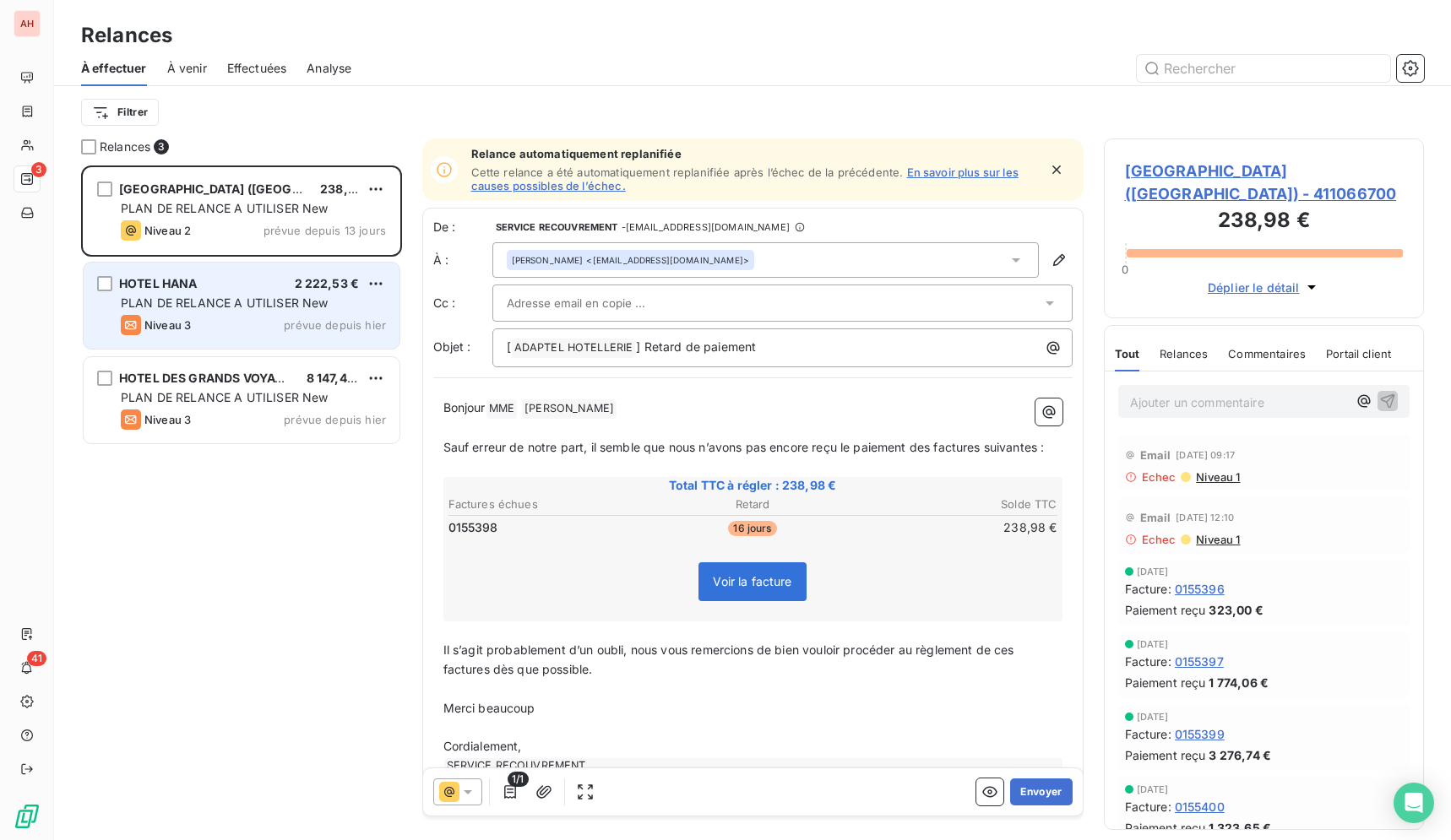
scroll to position [660, 306]
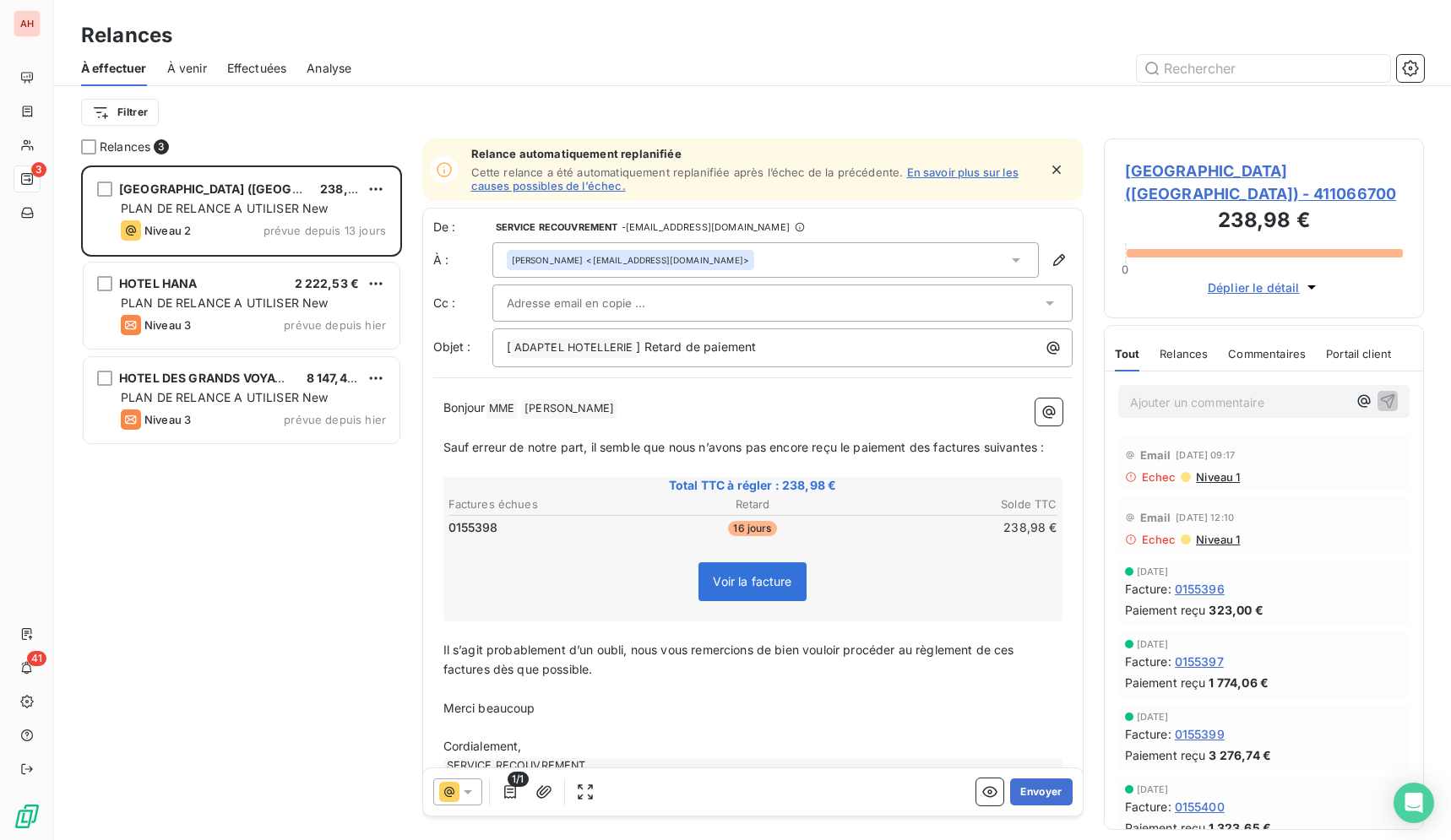
click at [76, 152] on div "Relances 3 [GEOGRAPHIC_DATA] ([GEOGRAPHIC_DATA]) 238,98 € PLAN DE RELANCE A UTI…" at bounding box center [753, 489] width 1397 height 702
click at [89, 147] on div at bounding box center [88, 146] width 15 height 15
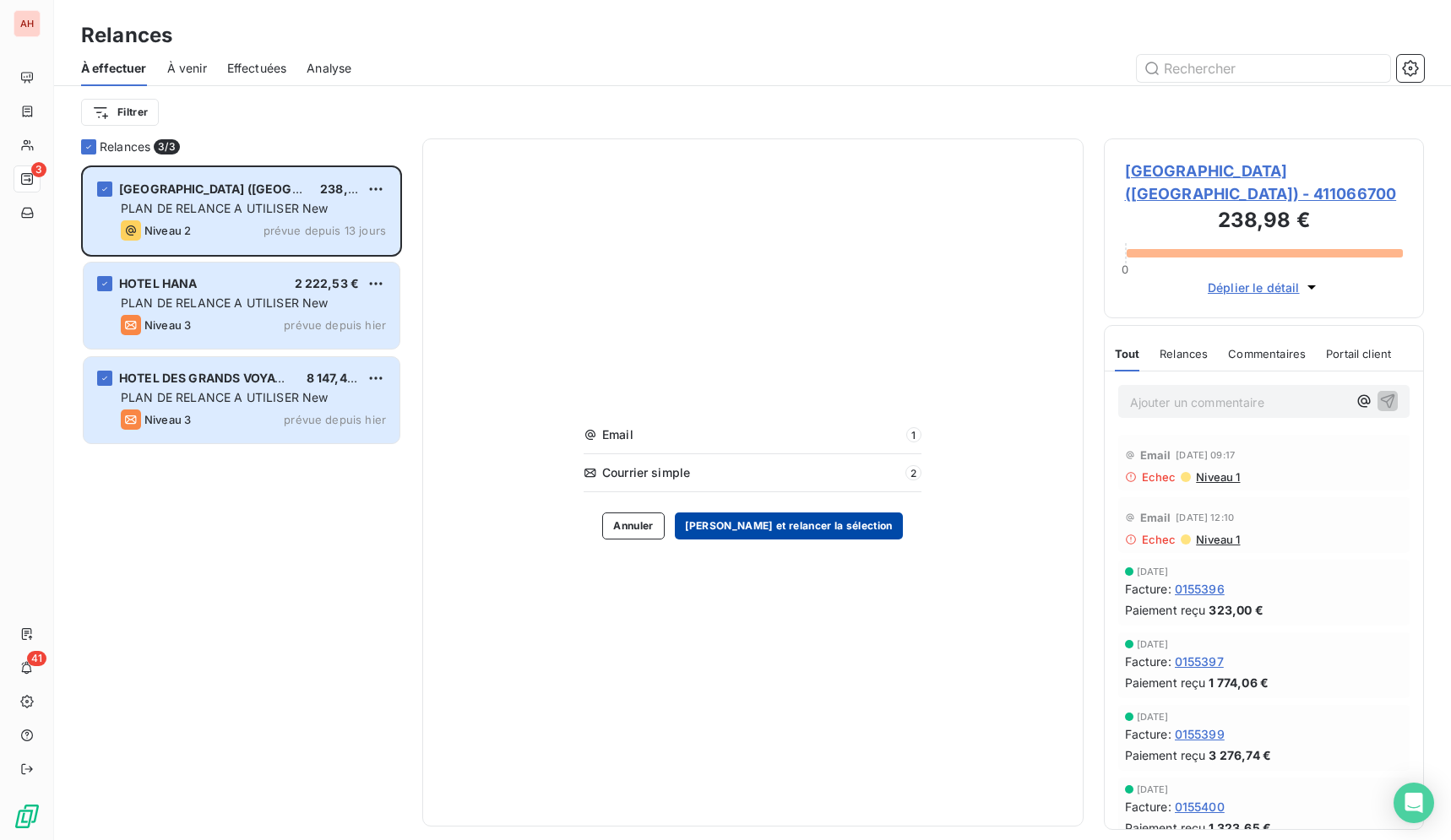
click at [773, 533] on button "[PERSON_NAME] et relancer la sélection" at bounding box center [788, 525] width 228 height 27
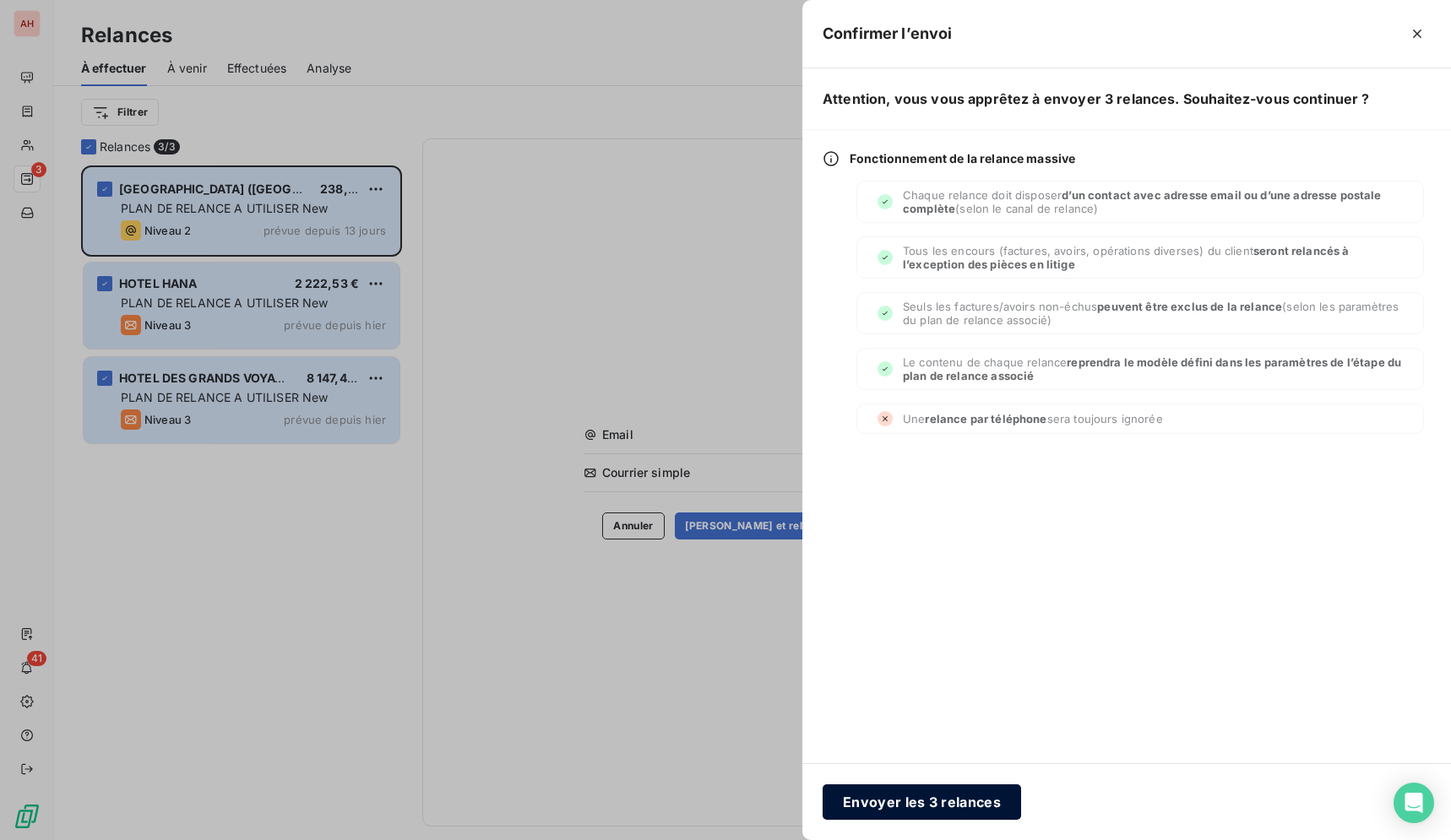
click at [906, 801] on button "Envoyer les 3 relances" at bounding box center [922, 802] width 199 height 35
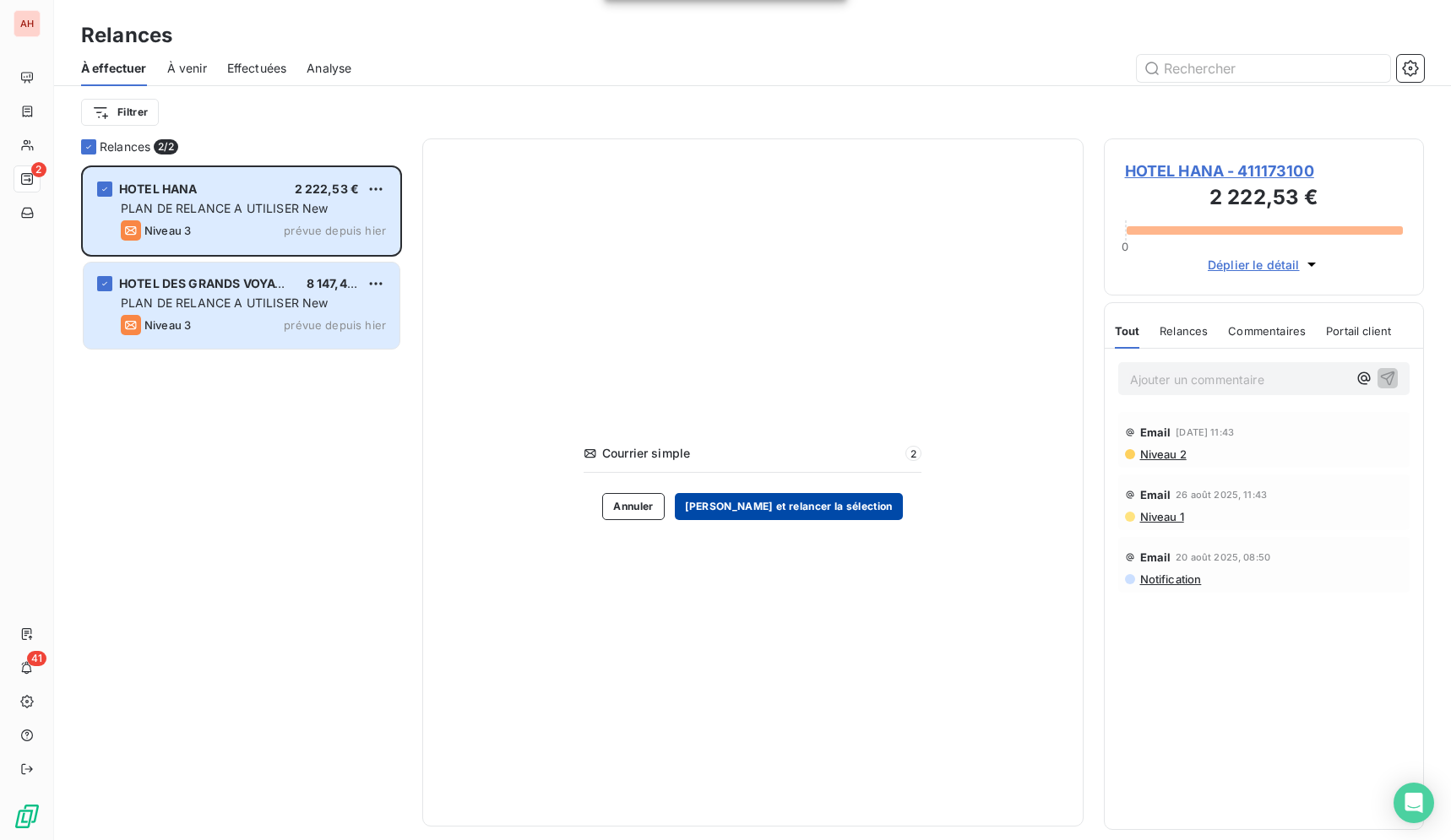
click at [748, 516] on button "[PERSON_NAME] et relancer la sélection" at bounding box center [788, 506] width 228 height 27
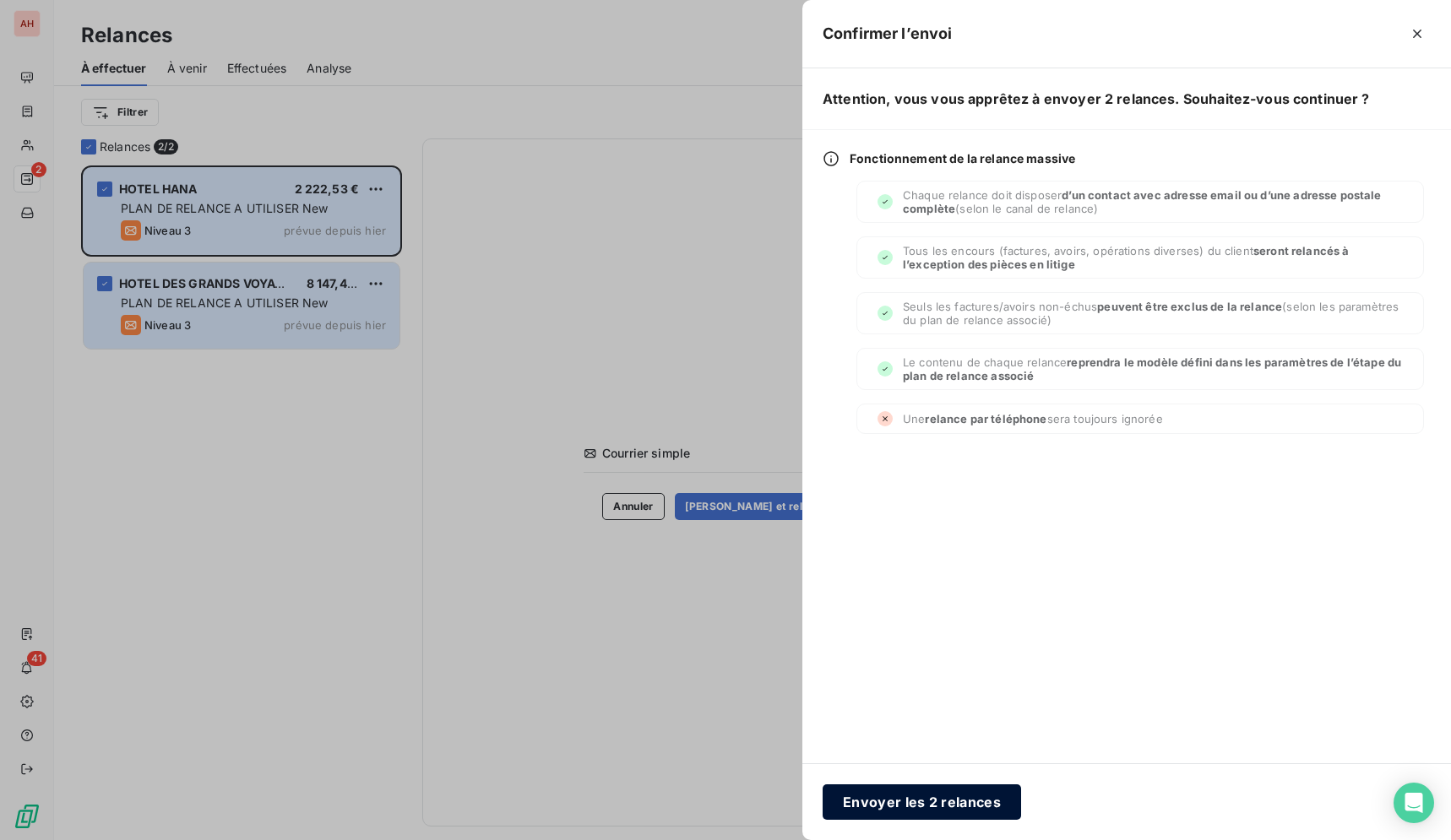
click at [950, 789] on button "Envoyer les 2 relances" at bounding box center [922, 802] width 199 height 35
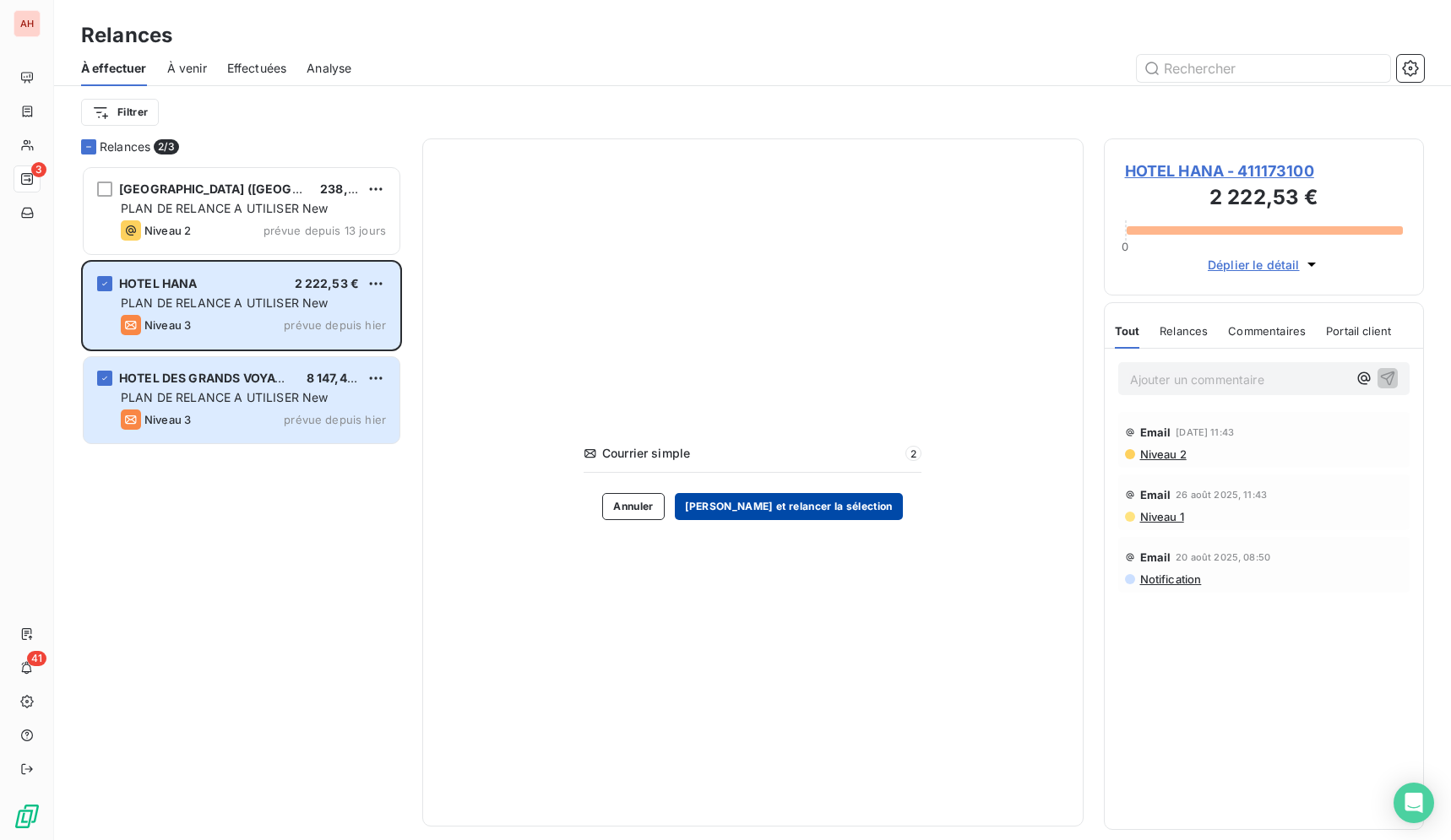
click at [739, 505] on button "[PERSON_NAME] et relancer la sélection" at bounding box center [788, 506] width 228 height 27
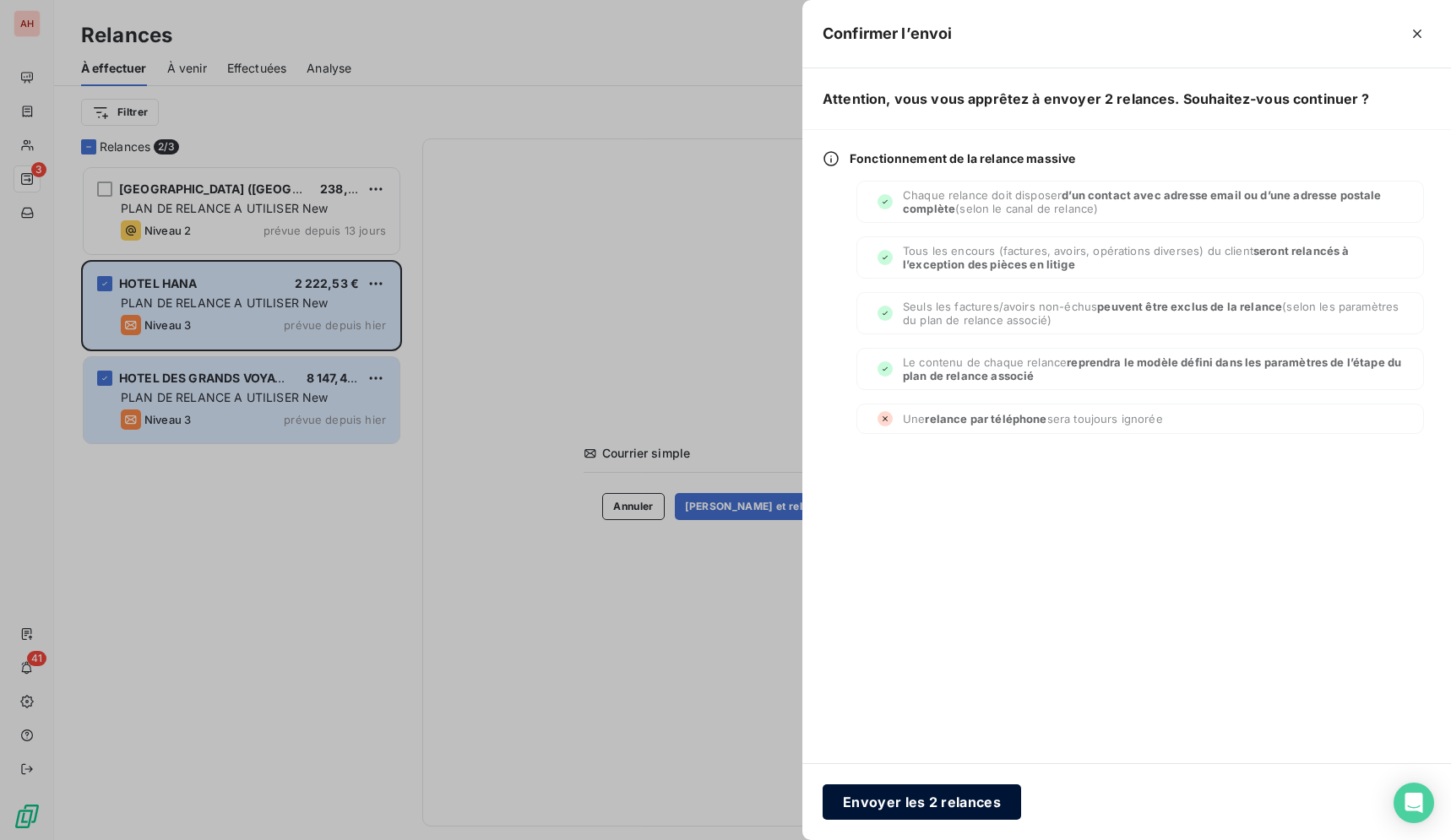
click at [893, 813] on button "Envoyer les 2 relances" at bounding box center [922, 802] width 199 height 35
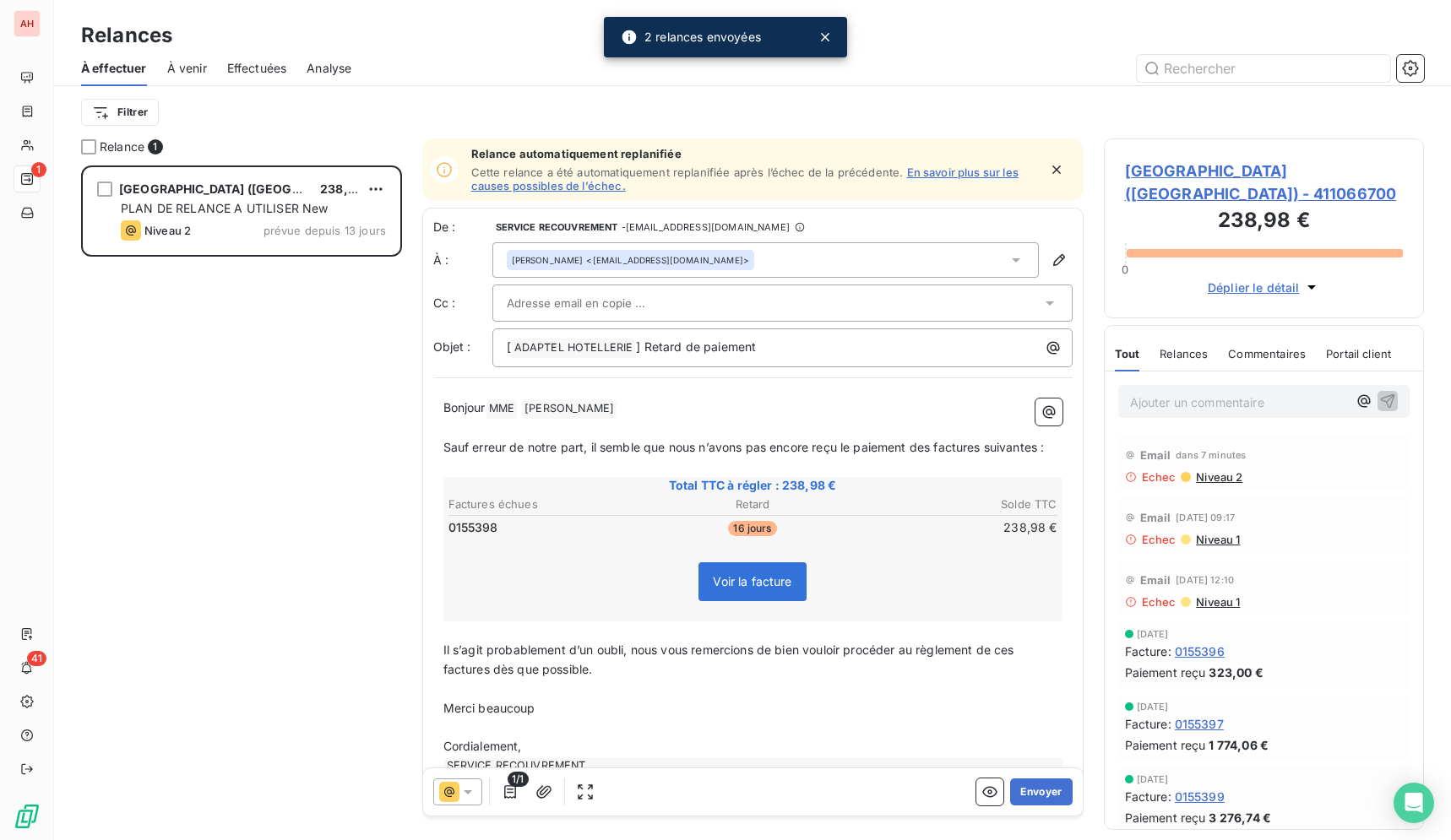
click at [297, 443] on div "[GEOGRAPHIC_DATA] ([GEOGRAPHIC_DATA]) 238,98 € PLAN DE RELANCE A UTILISER New N…" at bounding box center [241, 502] width 321 height 674
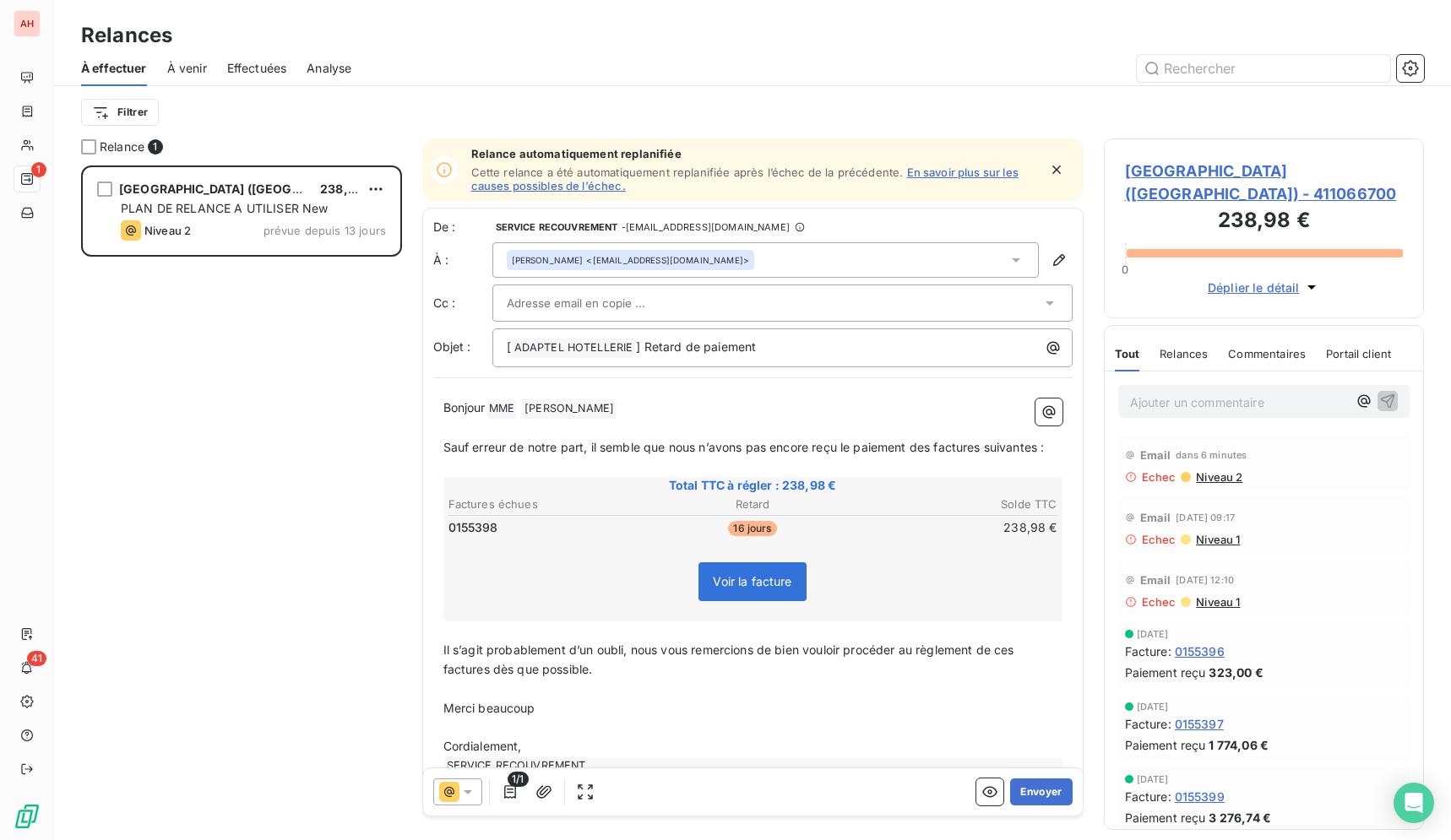
click at [1166, 484] on span "Echec" at bounding box center [1158, 477] width 35 height 13
click at [1050, 261] on icon "button" at bounding box center [1058, 260] width 17 height 17
type input "[PERSON_NAME]"
type input "[EMAIL_ADDRESS][DOMAIN_NAME]"
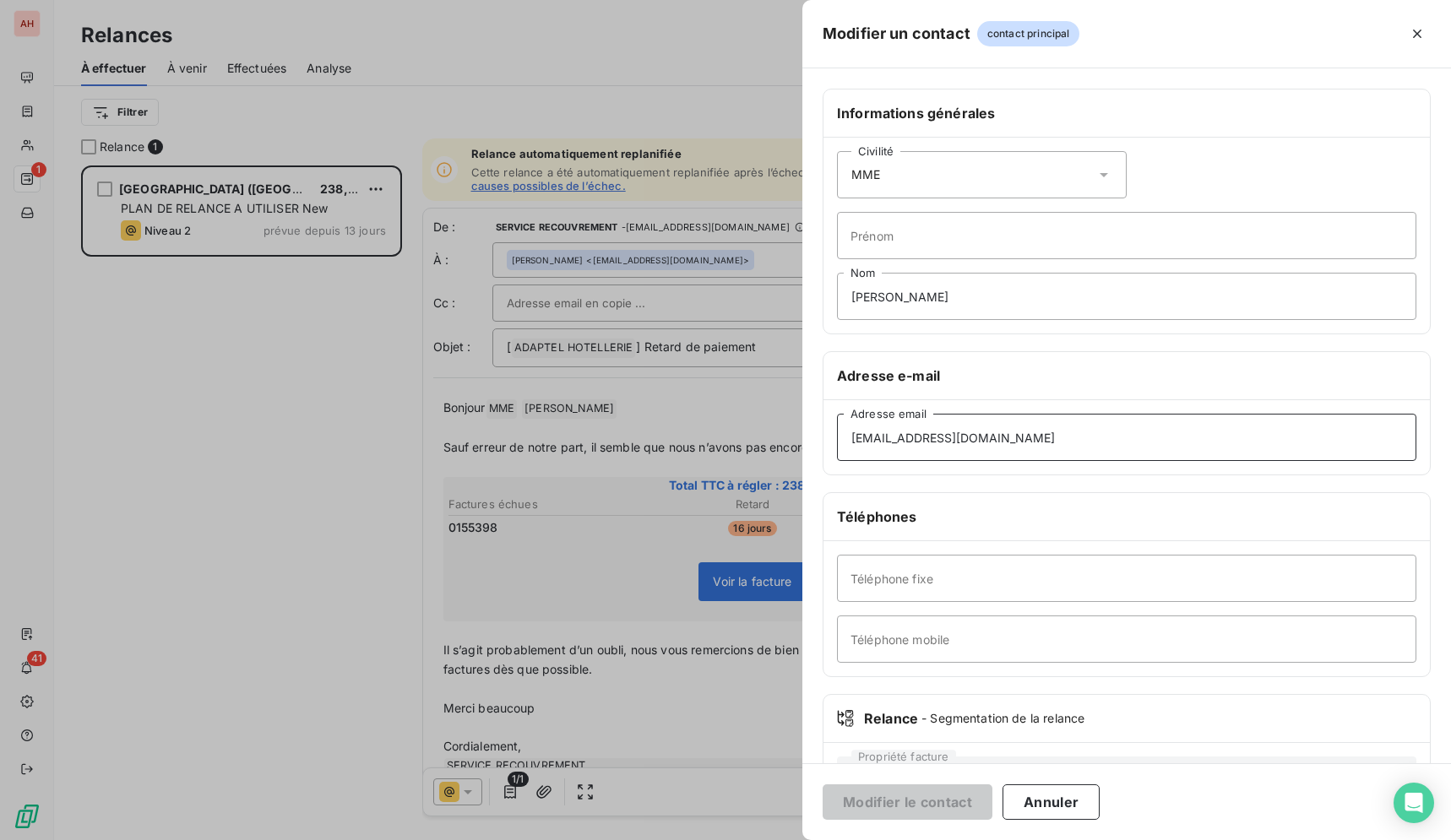
click at [1052, 450] on input "[EMAIL_ADDRESS][DOMAIN_NAME]" at bounding box center [1126, 437] width 579 height 47
click at [382, 458] on div at bounding box center [725, 420] width 1451 height 840
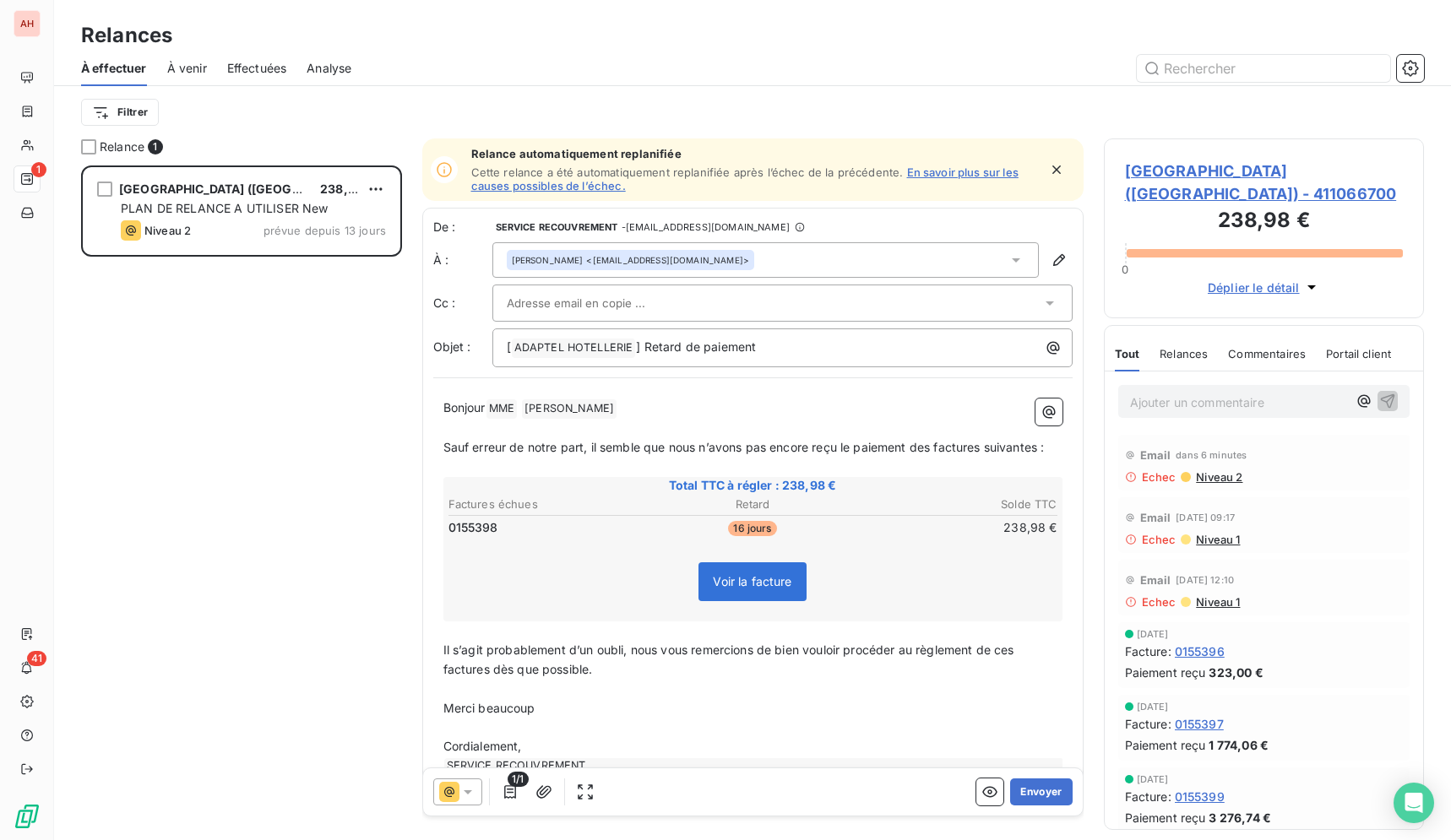
click at [1028, 267] on div "[PERSON_NAME] <[EMAIL_ADDRESS][DOMAIN_NAME]>" at bounding box center [782, 260] width 580 height 35
click at [1050, 256] on icon "button" at bounding box center [1058, 260] width 17 height 17
type input "[PERSON_NAME]"
type input "[EMAIL_ADDRESS][DOMAIN_NAME]"
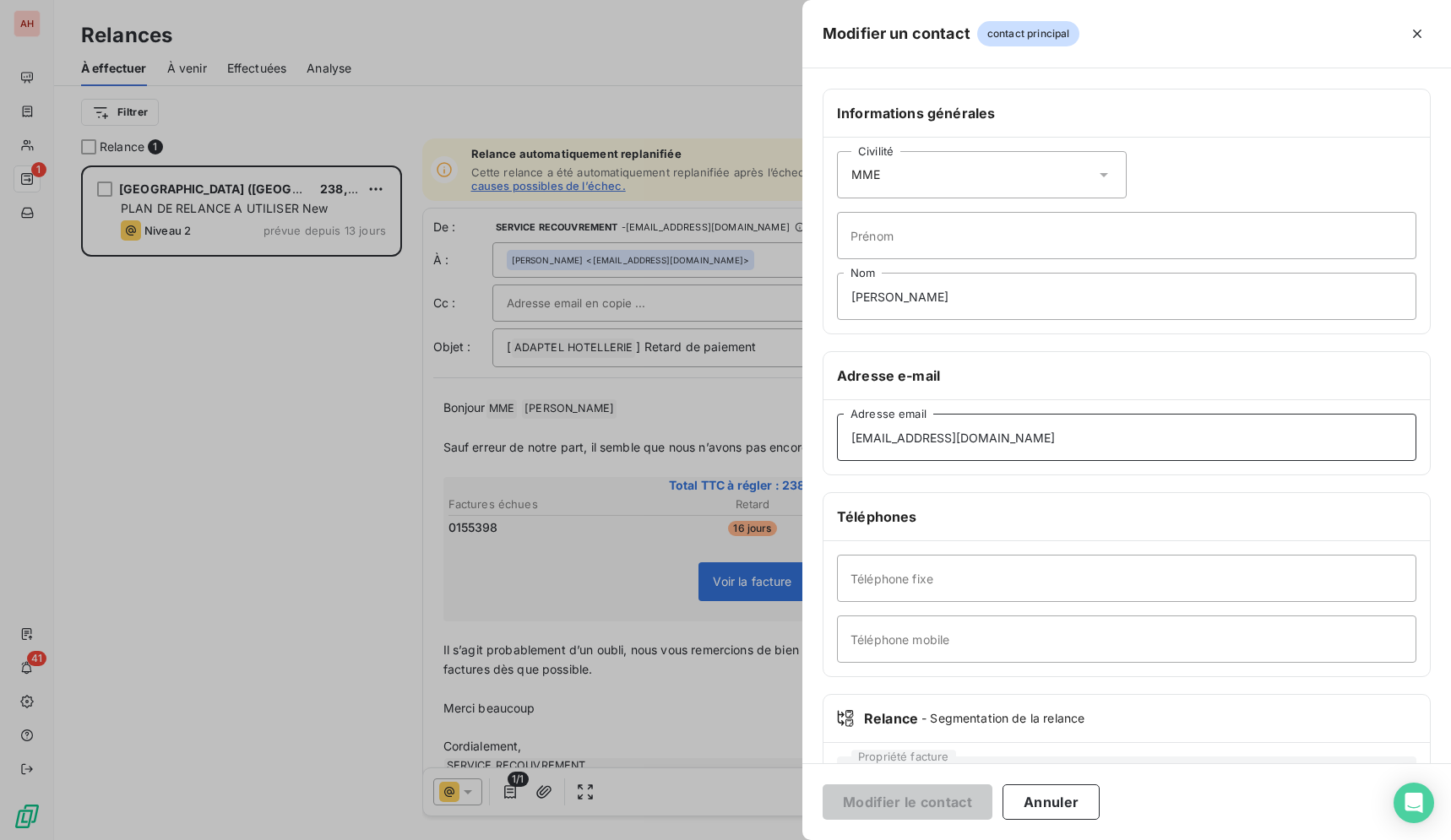
drag, startPoint x: 1014, startPoint y: 442, endPoint x: 815, endPoint y: 438, distance: 199.0
click at [837, 438] on input "[EMAIL_ADDRESS][DOMAIN_NAME]" at bounding box center [1126, 437] width 579 height 47
click at [576, 104] on div at bounding box center [725, 420] width 1451 height 840
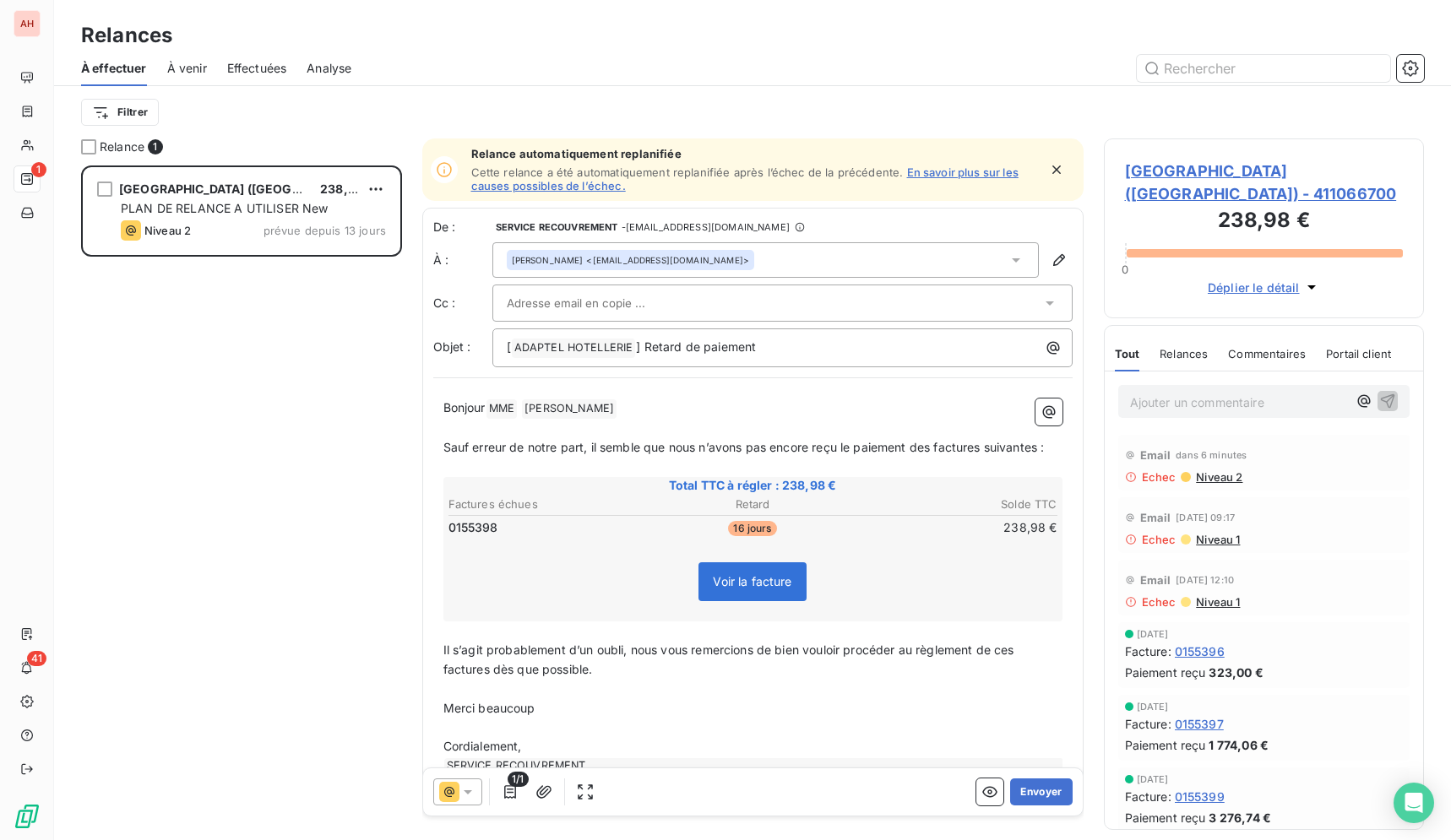
click at [951, 302] on div at bounding box center [774, 303] width 534 height 26
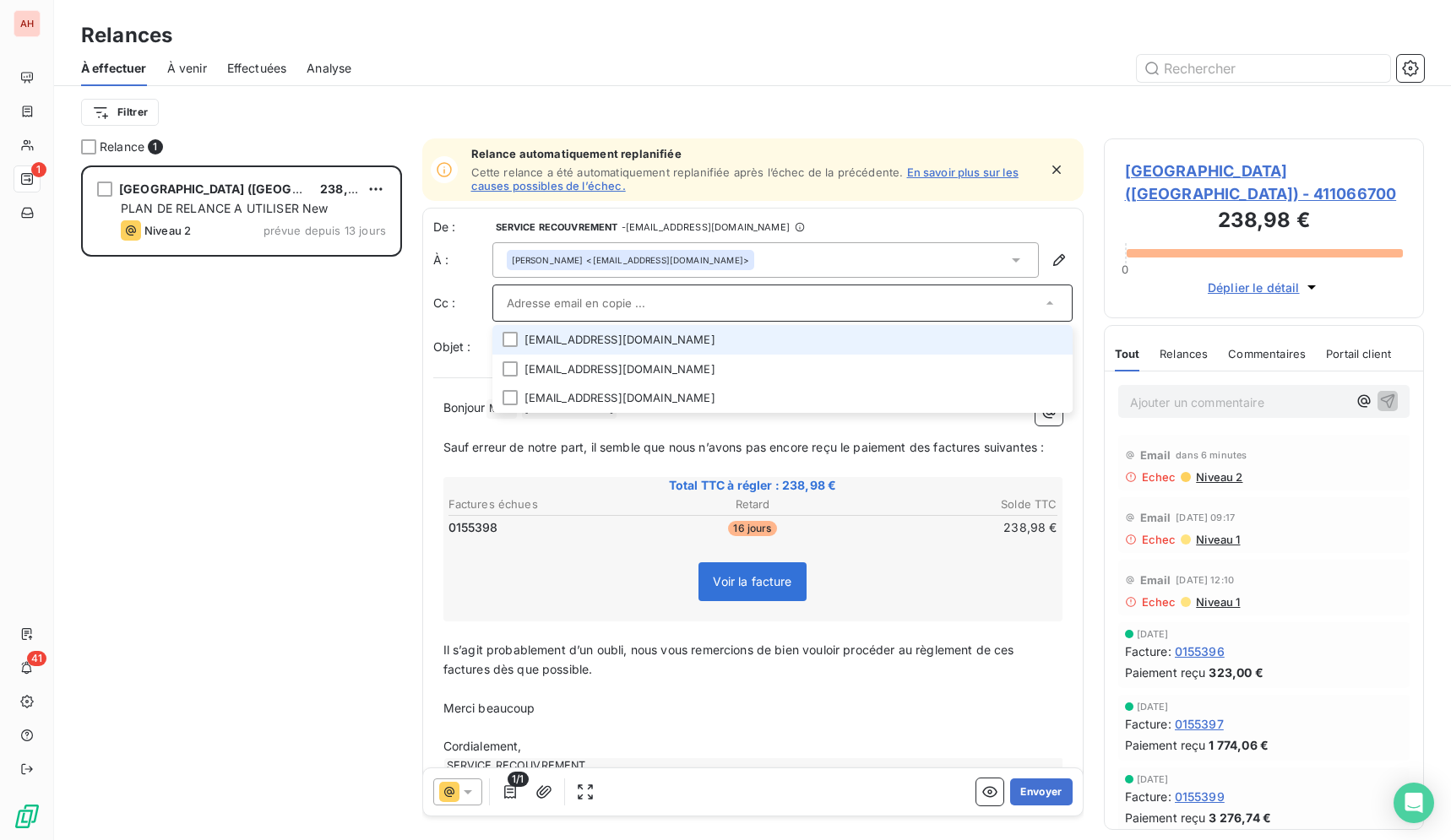
paste input "[PERSON_NAME][EMAIL_ADDRESS][DOMAIN_NAME]"
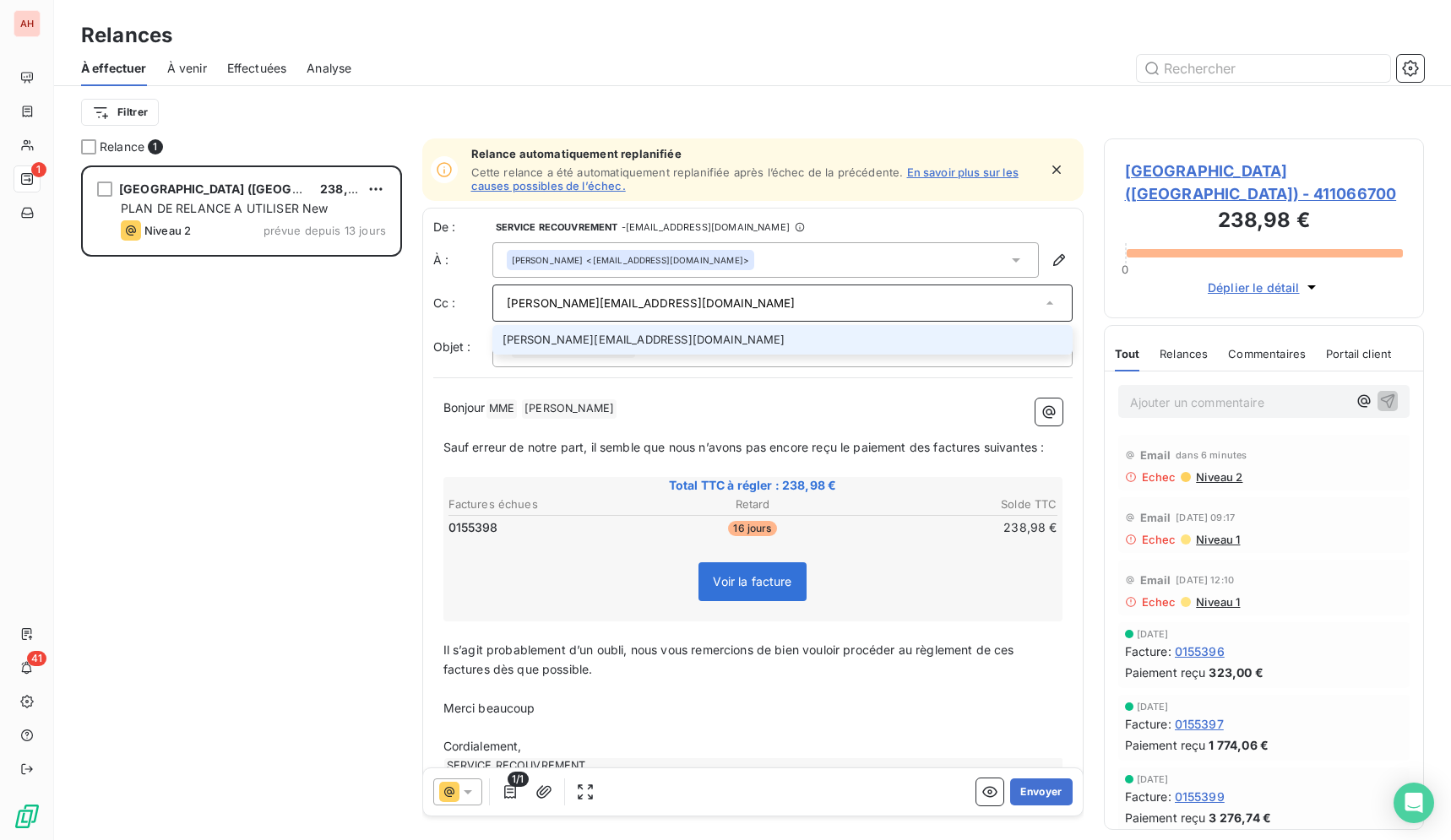
type input "[PERSON_NAME][EMAIL_ADDRESS][DOMAIN_NAME]"
click at [698, 339] on li "[PERSON_NAME][EMAIL_ADDRESS][DOMAIN_NAME]" at bounding box center [782, 339] width 580 height 29
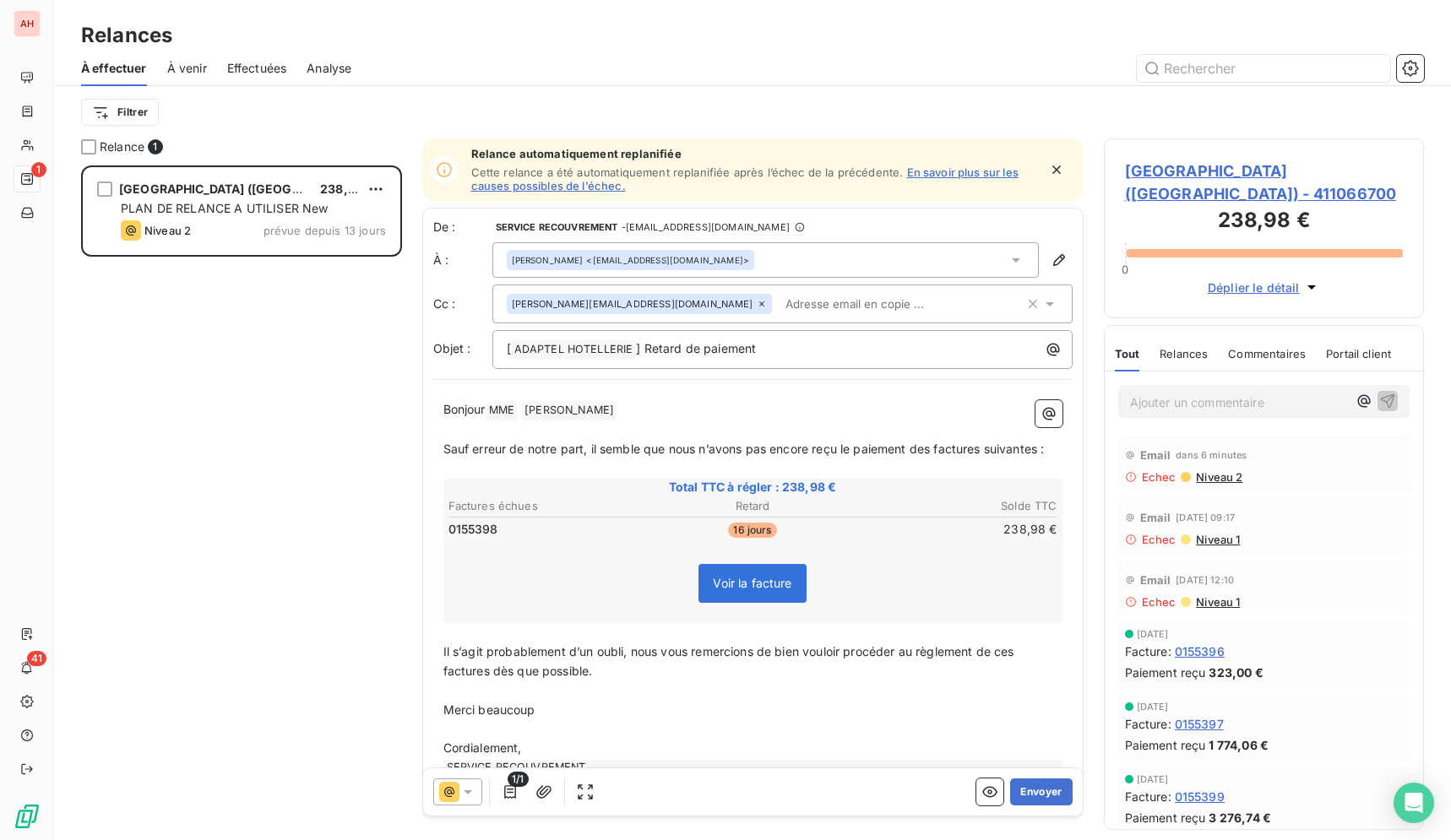
click at [367, 364] on div "[GEOGRAPHIC_DATA] ([GEOGRAPHIC_DATA]) 238,98 € PLAN DE RELANCE A UTILISER New N…" at bounding box center [241, 502] width 321 height 674
click at [1041, 794] on button "Envoyer" at bounding box center [1041, 791] width 62 height 27
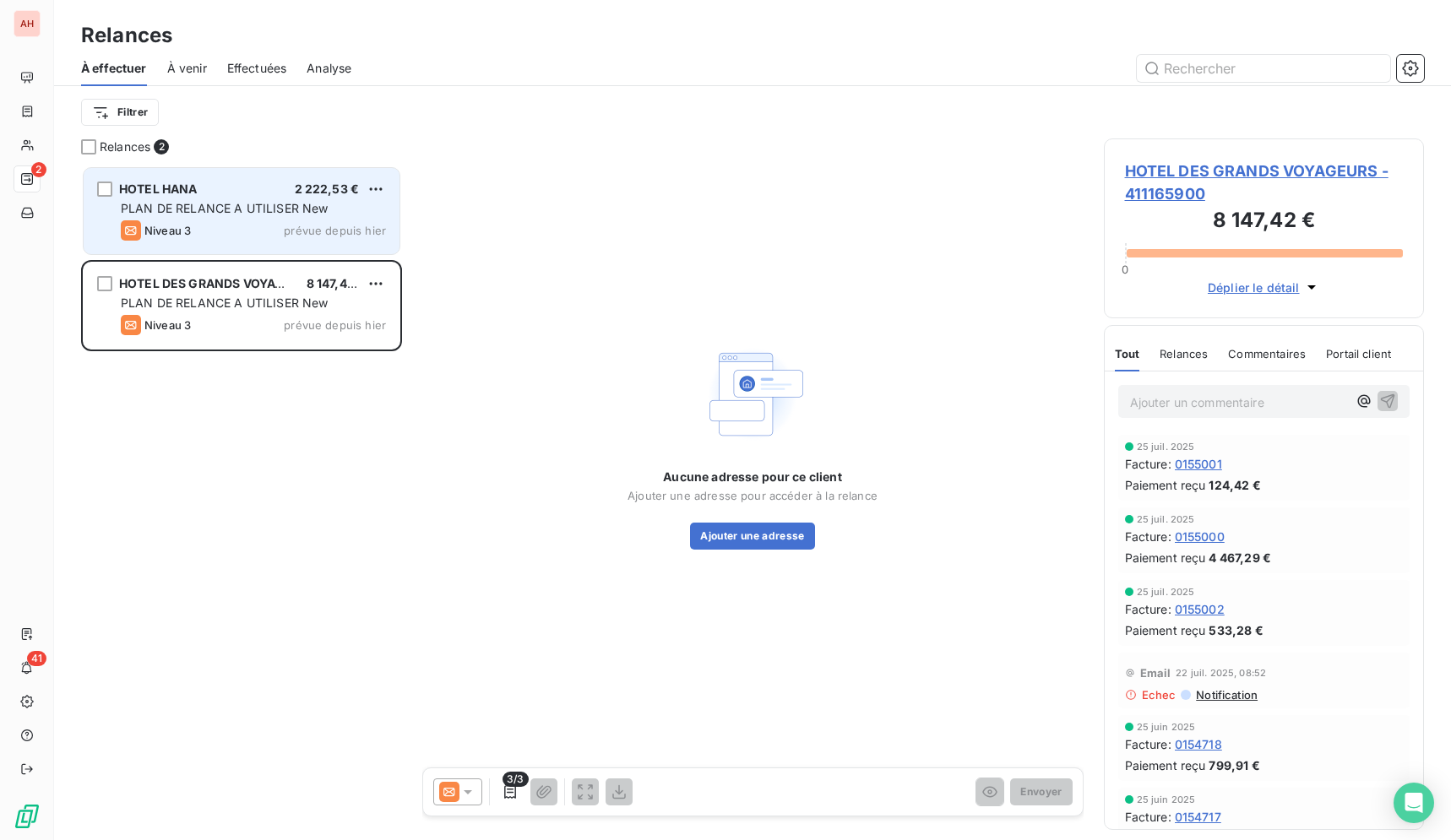
click at [371, 208] on div "PLAN DE RELANCE A UTILISER New" at bounding box center [253, 208] width 265 height 17
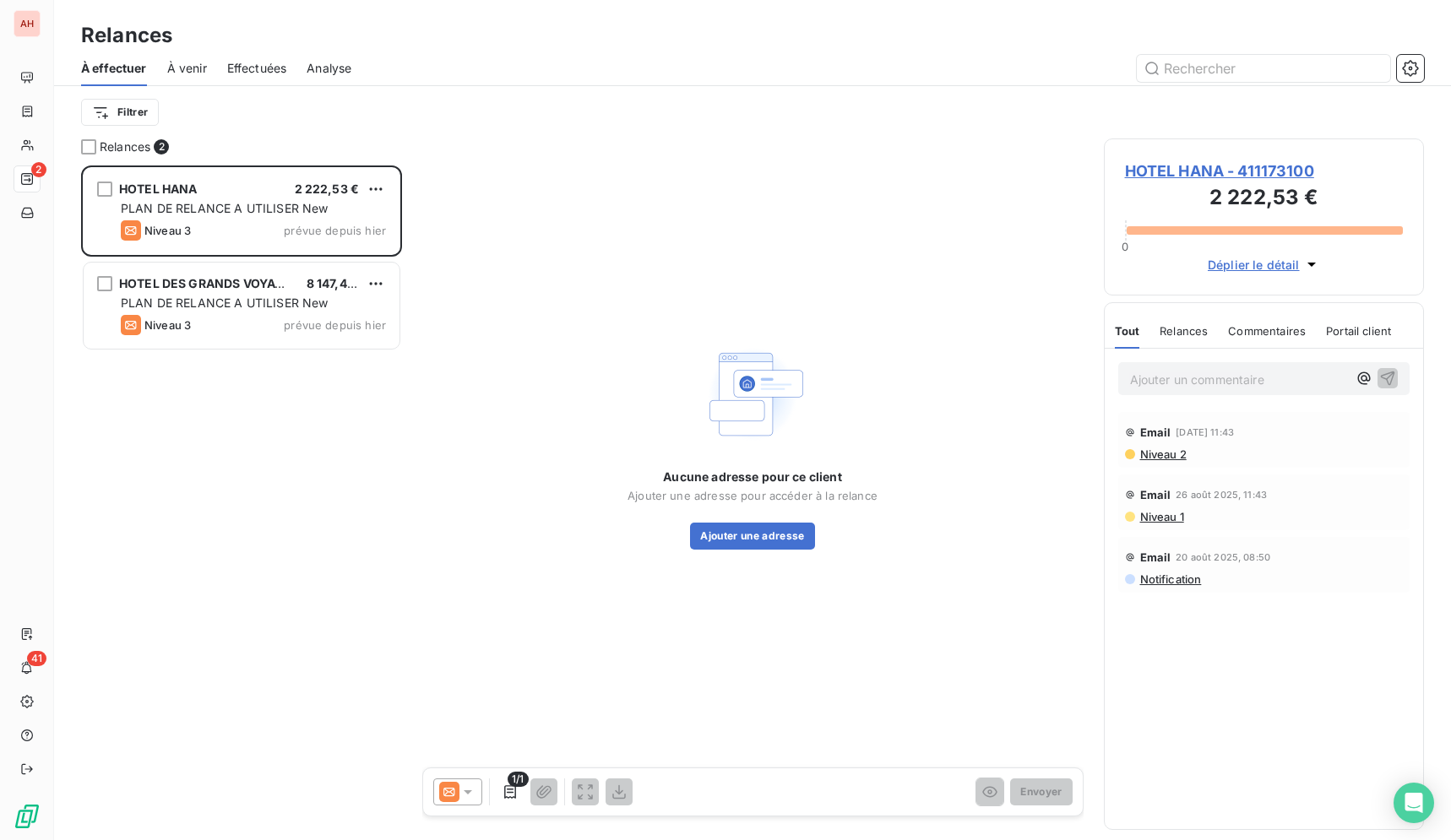
click at [1270, 169] on span "HOTEL HANA - 411173100" at bounding box center [1264, 171] width 278 height 23
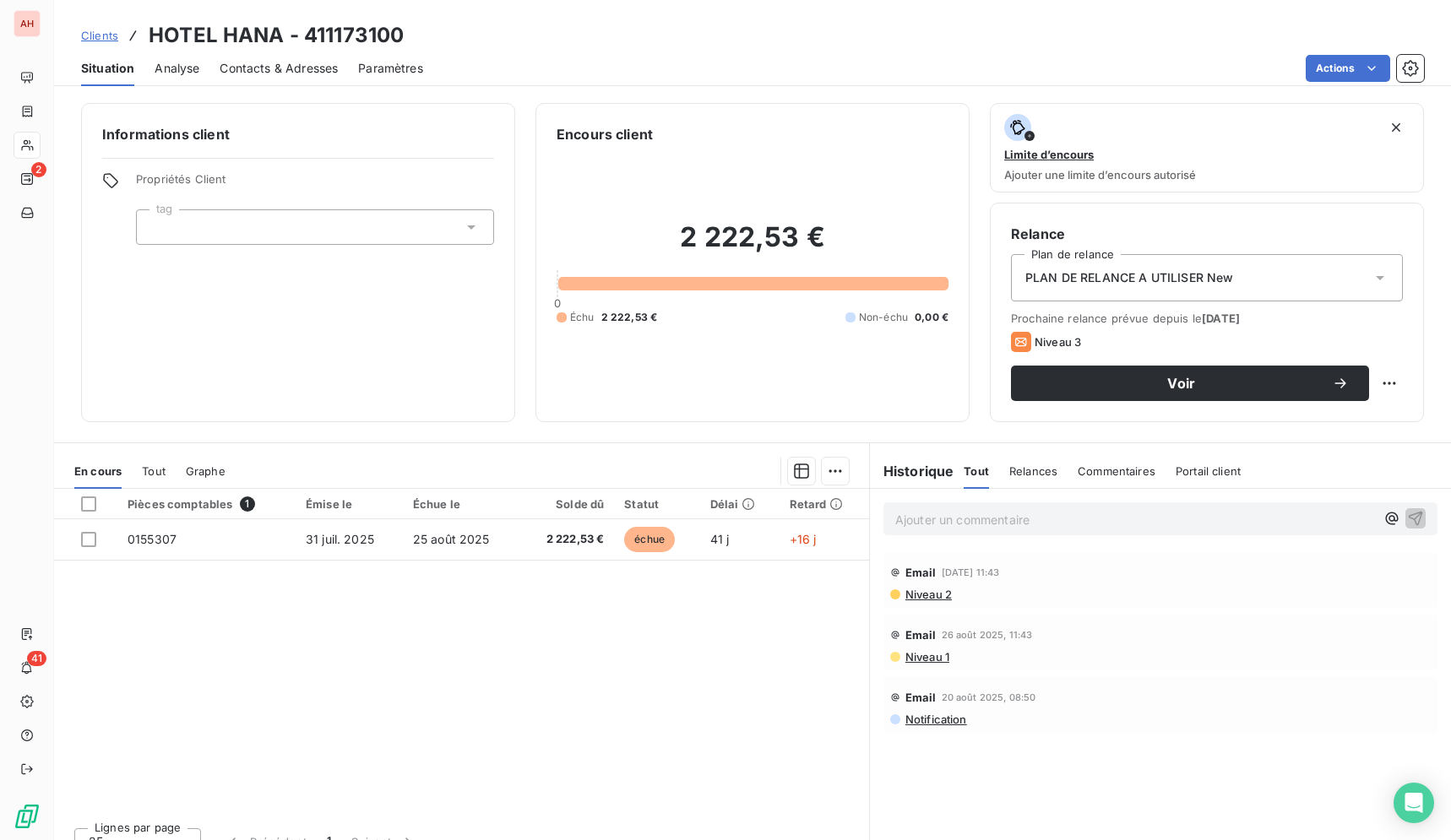
click at [246, 74] on span "Contacts & Adresses" at bounding box center [278, 68] width 118 height 17
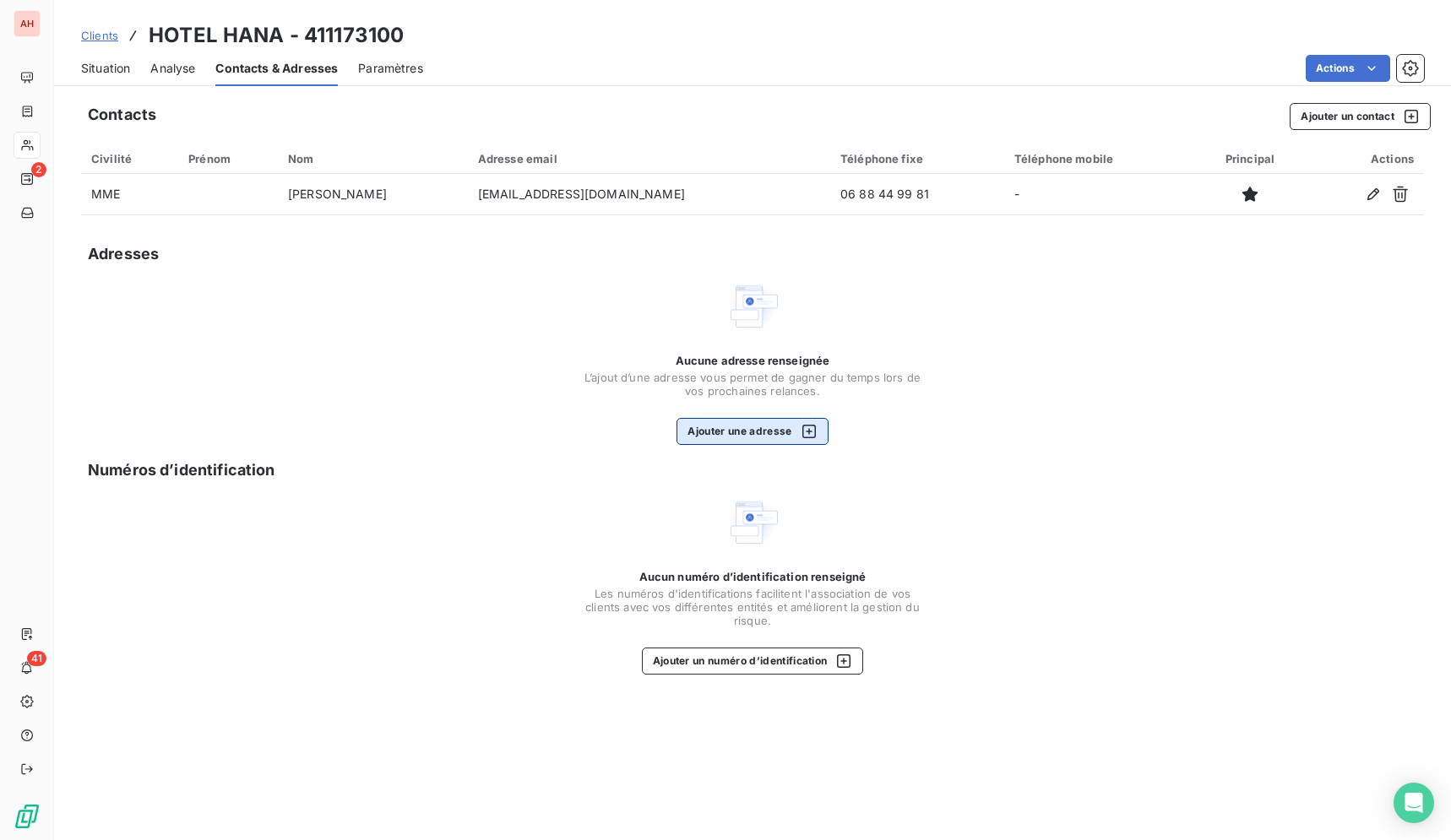
click at [755, 443] on button "Ajouter une adresse" at bounding box center [752, 432] width 152 height 27
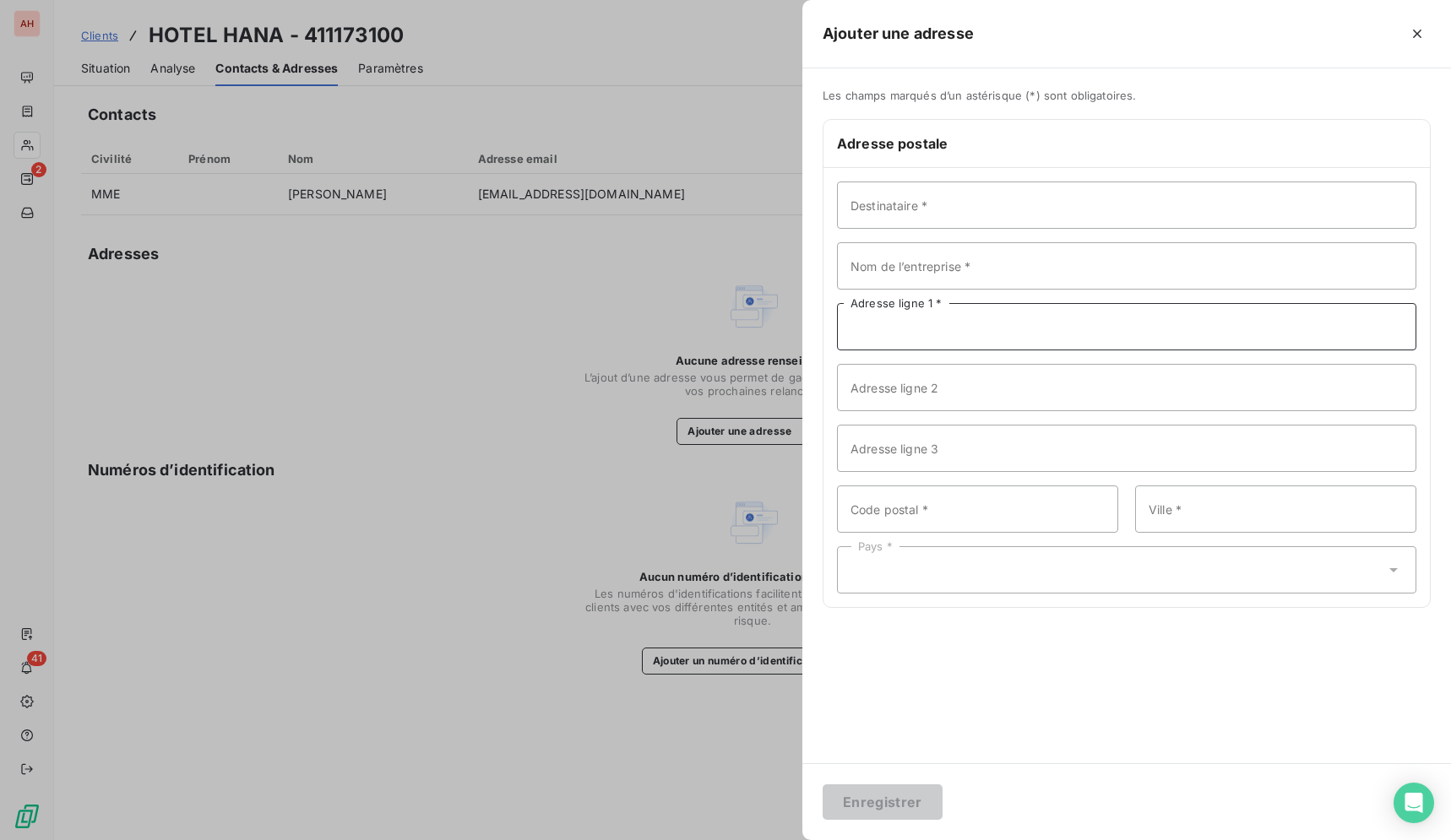
click at [932, 327] on input "Adresse ligne 1 *" at bounding box center [1126, 326] width 579 height 47
paste input "[STREET_ADDRESS]"
type input "[STREET_ADDRESS]"
click at [943, 257] on input "Nom de l’entreprise *" at bounding box center [1126, 265] width 579 height 47
type input "h"
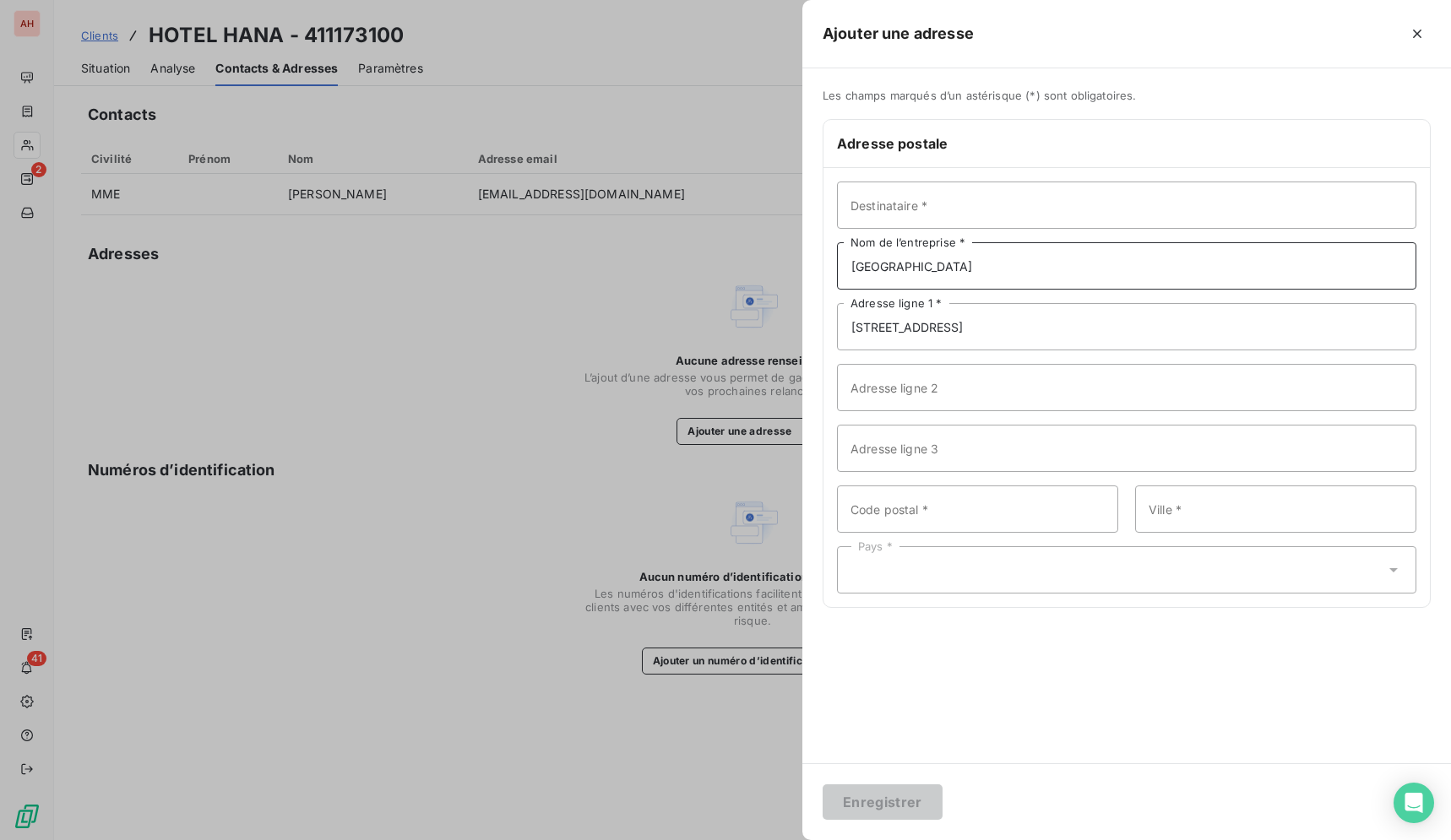
type input "[GEOGRAPHIC_DATA]"
click at [931, 494] on input "Code postal *" at bounding box center [977, 509] width 281 height 47
type input "75008"
click at [1198, 489] on input "Ville *" at bounding box center [1275, 509] width 281 height 47
type input "[GEOGRAPHIC_DATA]"
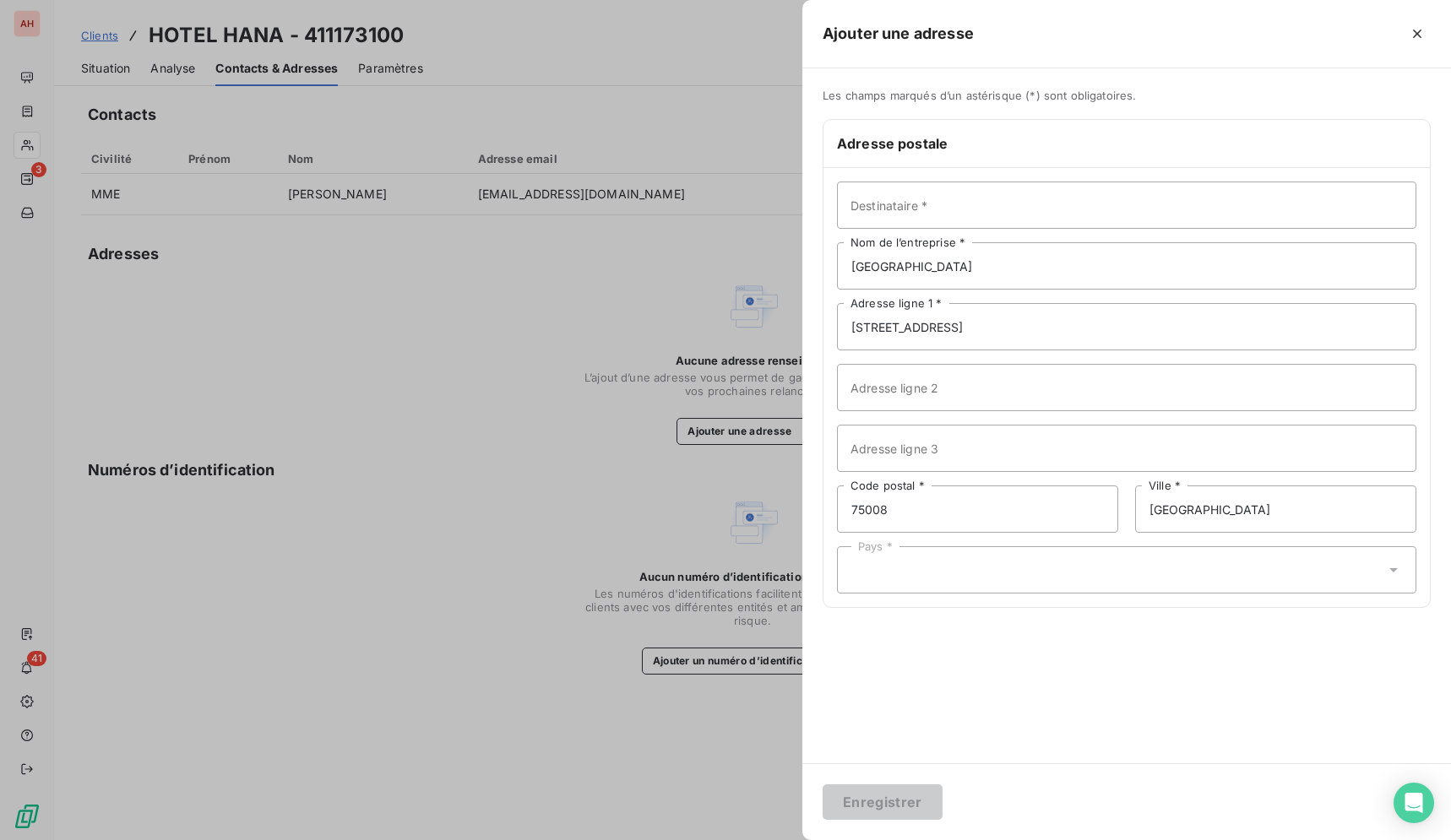
click at [1070, 581] on div "Pays *" at bounding box center [1126, 569] width 579 height 47
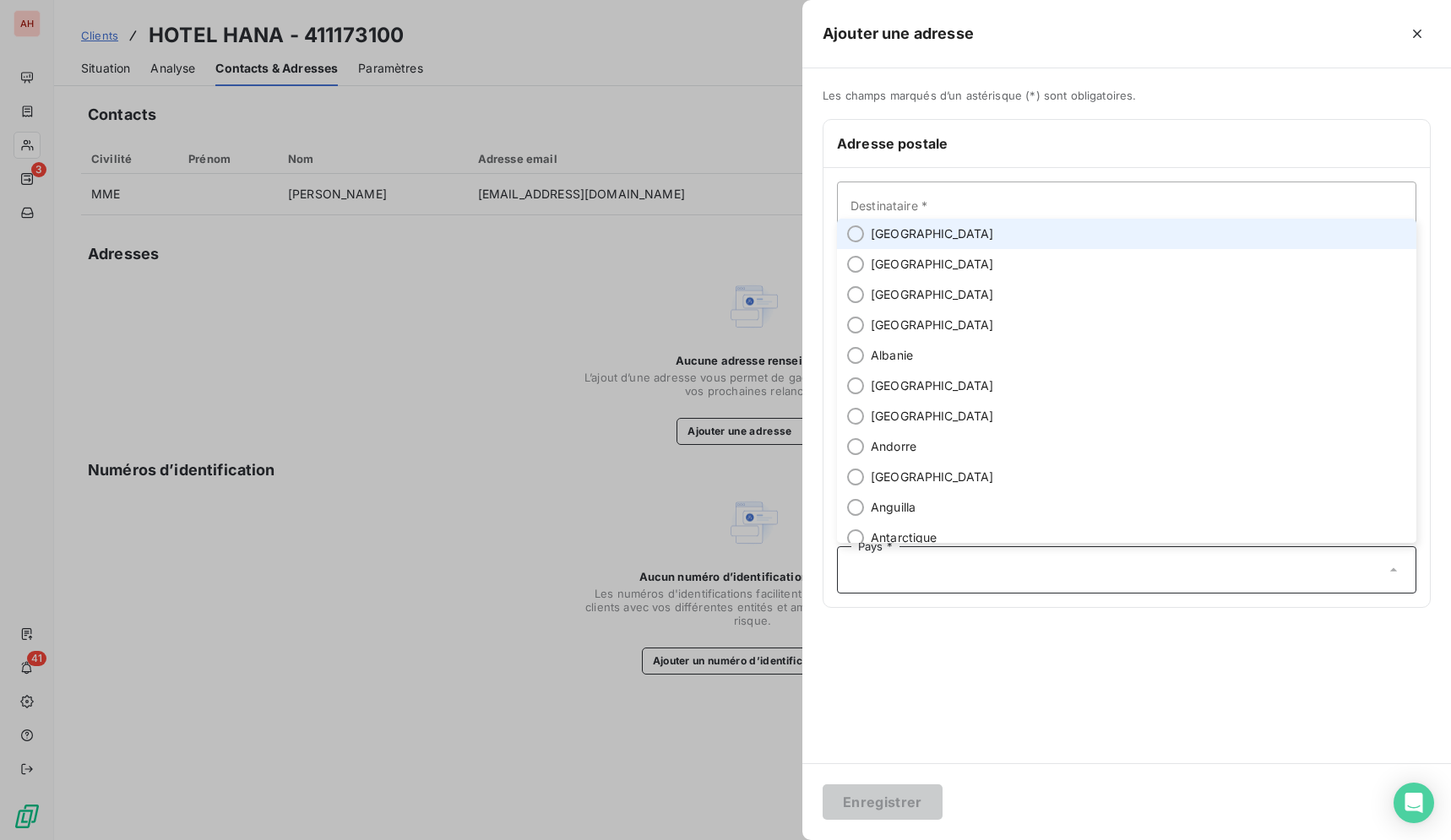
click at [932, 240] on li "[GEOGRAPHIC_DATA]" at bounding box center [1126, 234] width 579 height 30
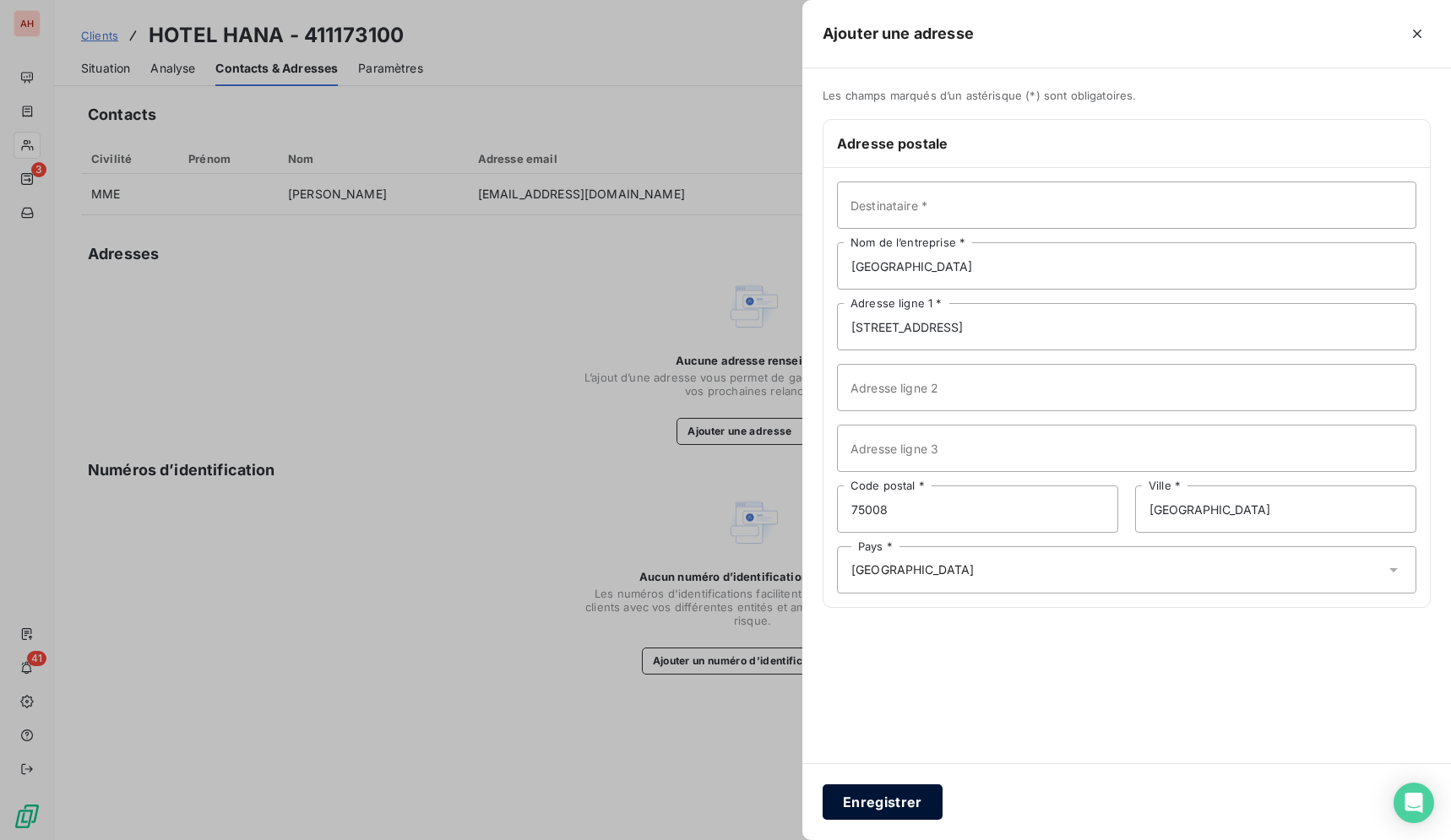
click at [867, 797] on button "Enregistrer" at bounding box center [882, 802] width 120 height 35
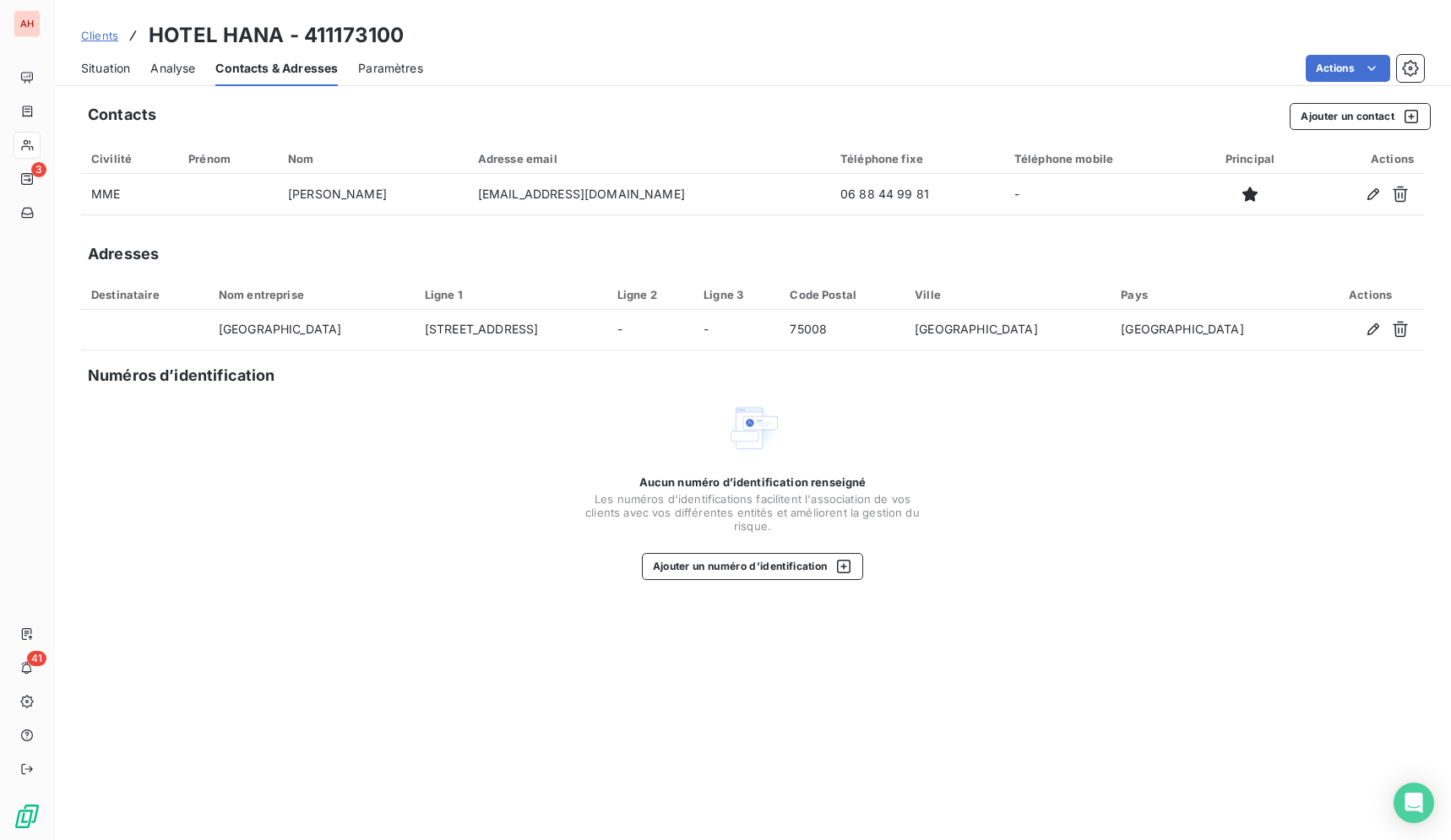
click at [98, 74] on span "Situation" at bounding box center [105, 68] width 49 height 17
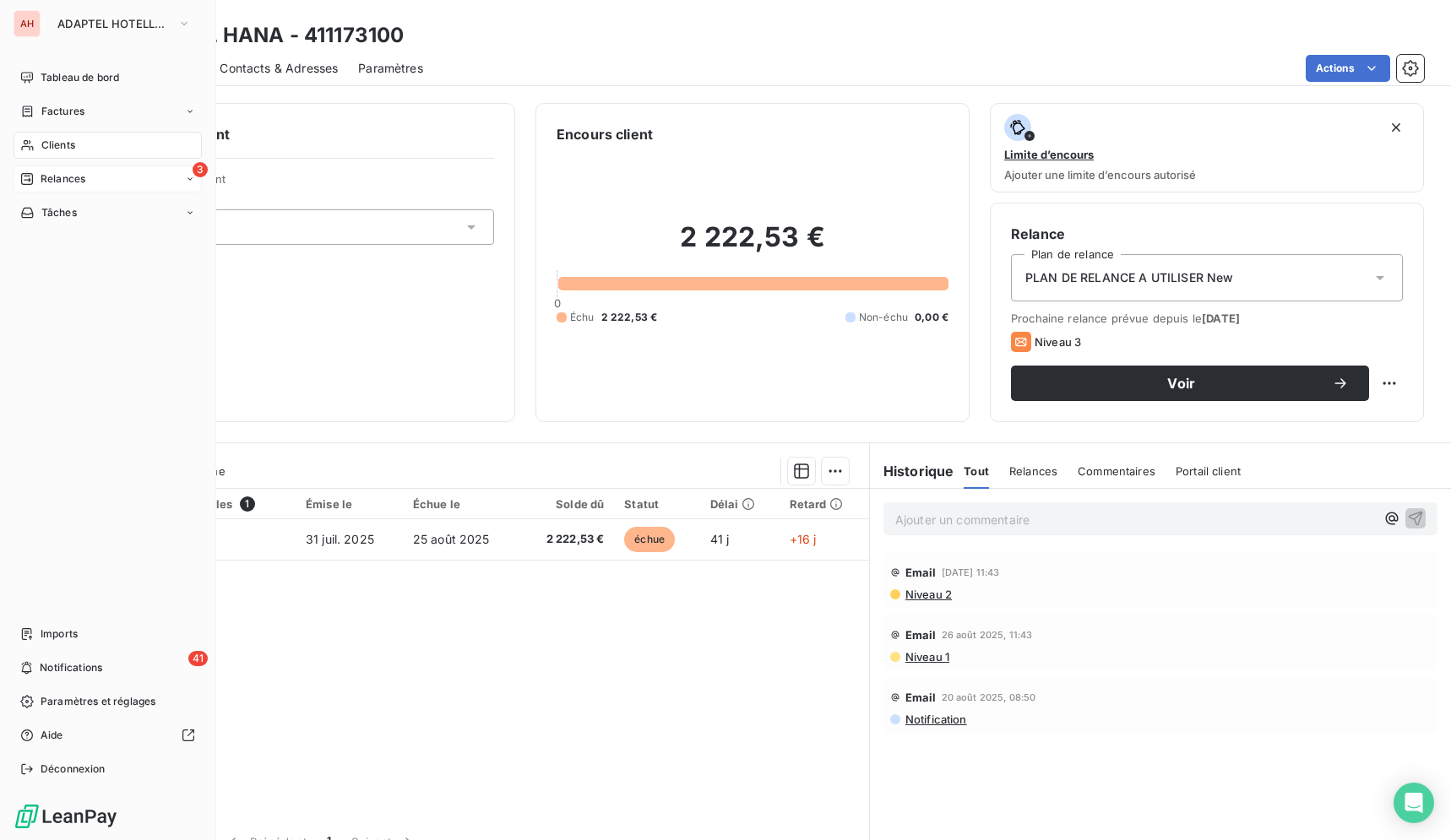
click at [61, 175] on span "Relances" at bounding box center [63, 178] width 44 height 15
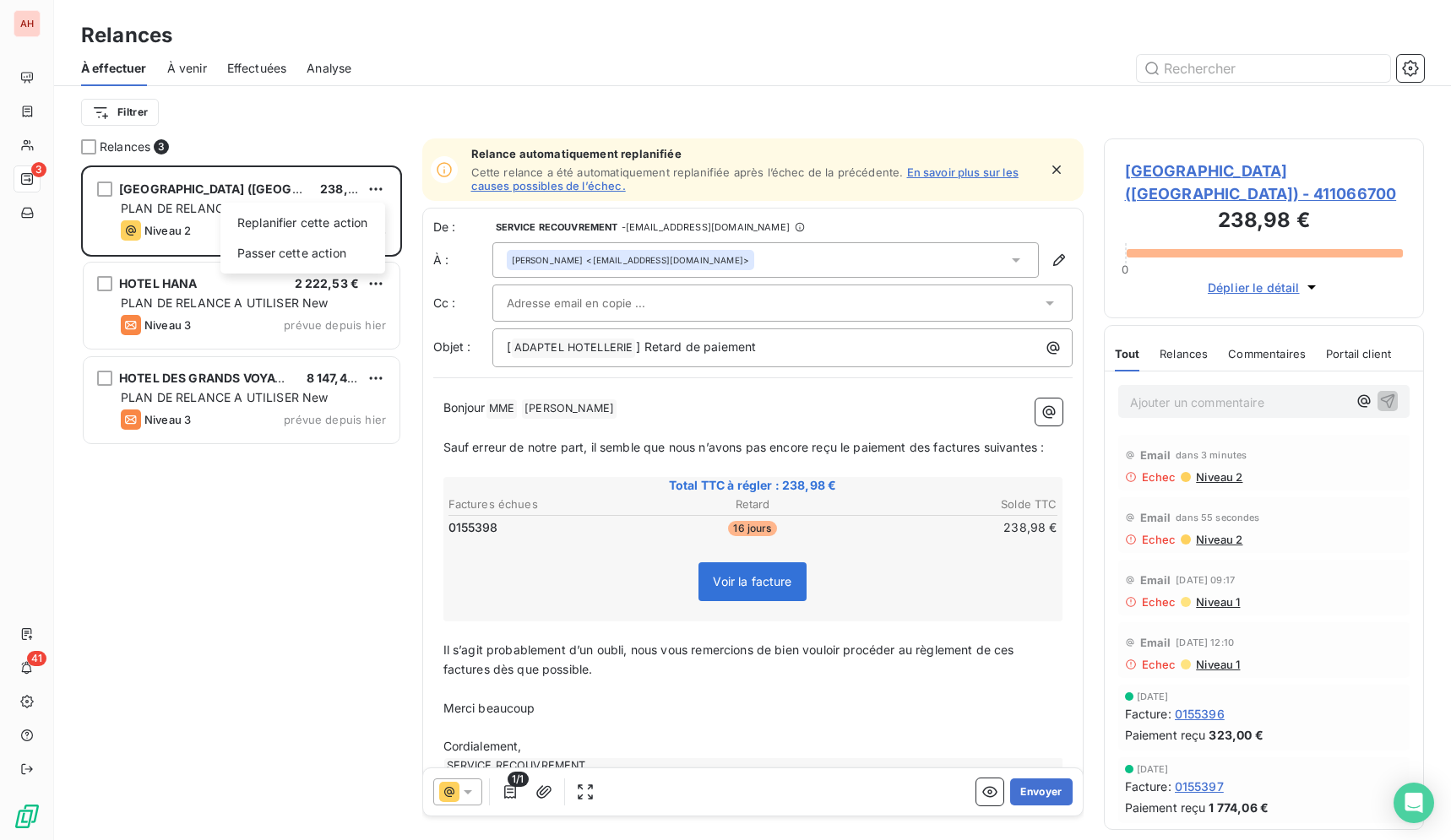
scroll to position [660, 306]
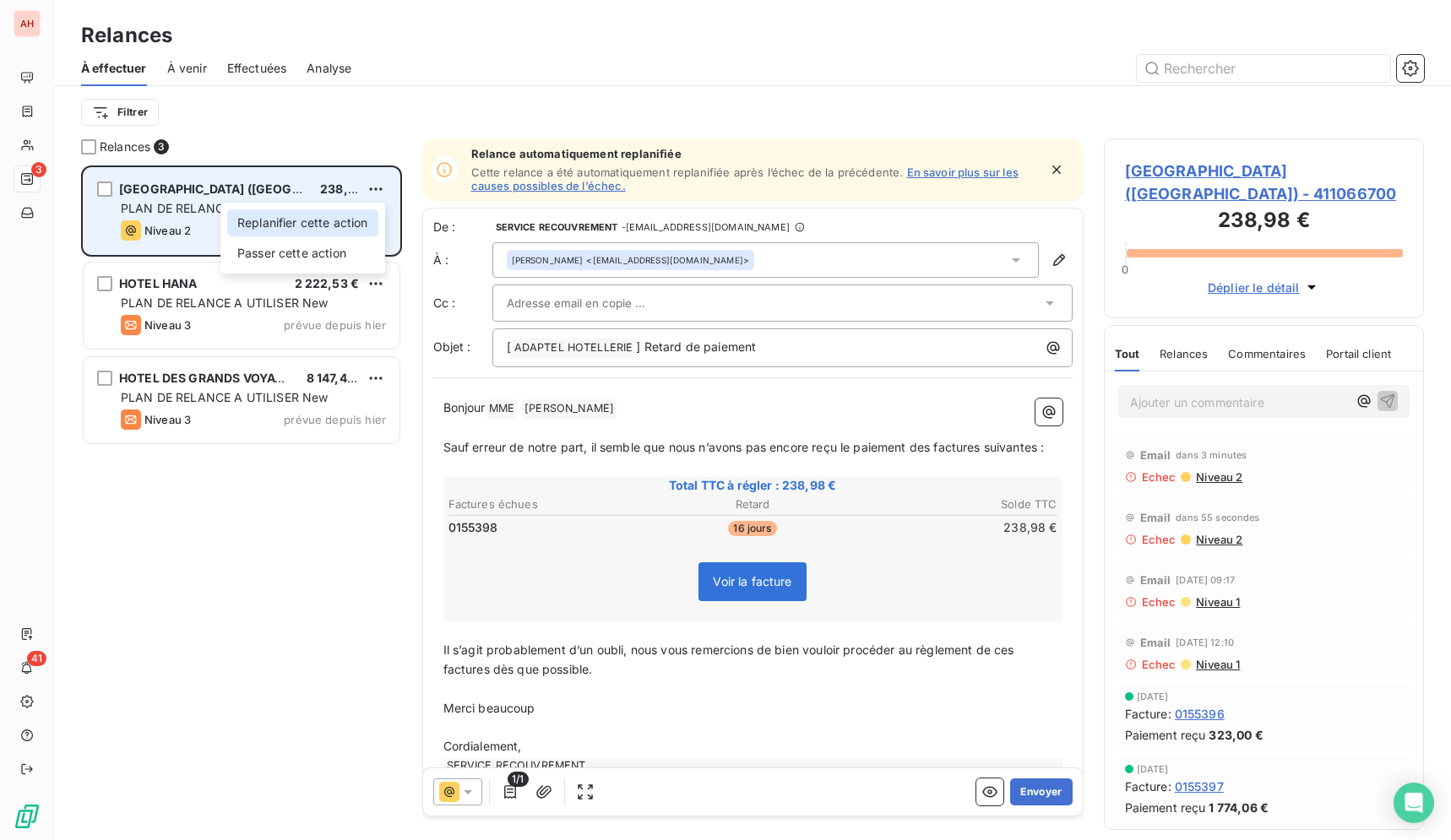
click at [348, 227] on div "Replanifier cette action" at bounding box center [302, 222] width 152 height 27
select select "8"
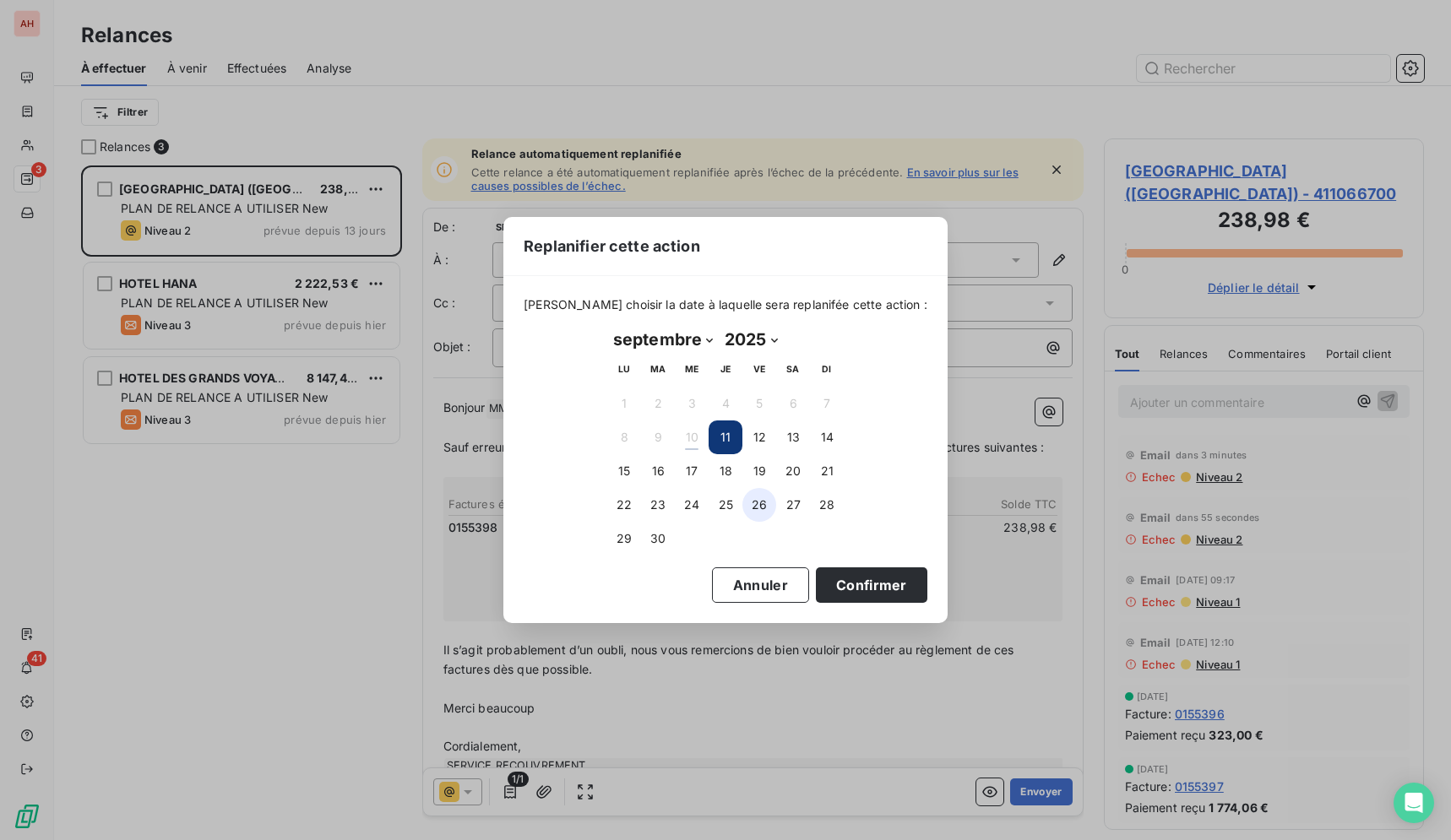
click at [761, 505] on button "26" at bounding box center [759, 505] width 34 height 34
click at [823, 596] on button "Confirmer" at bounding box center [871, 585] width 112 height 35
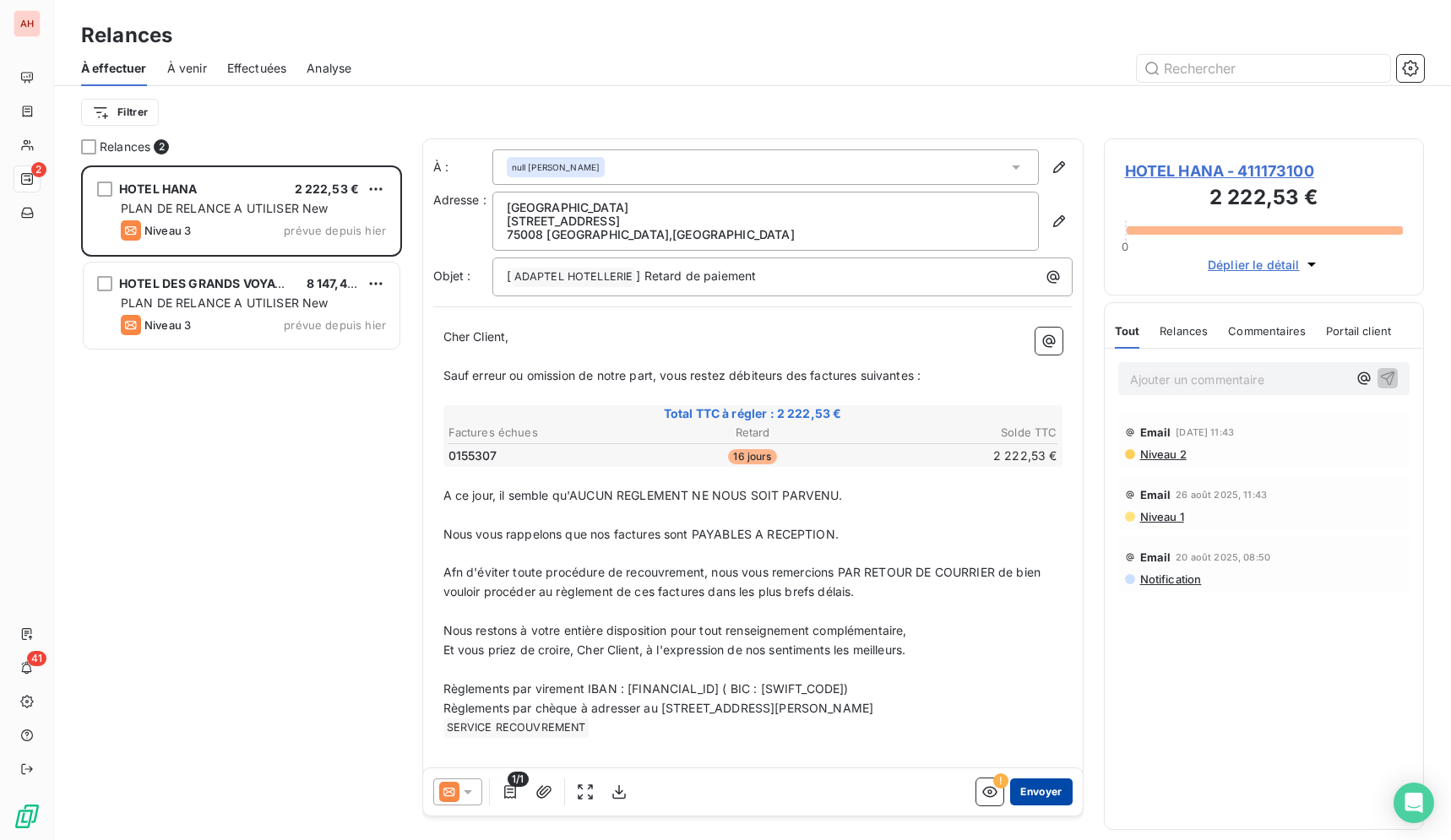
click at [1033, 785] on button "Envoyer" at bounding box center [1041, 791] width 62 height 27
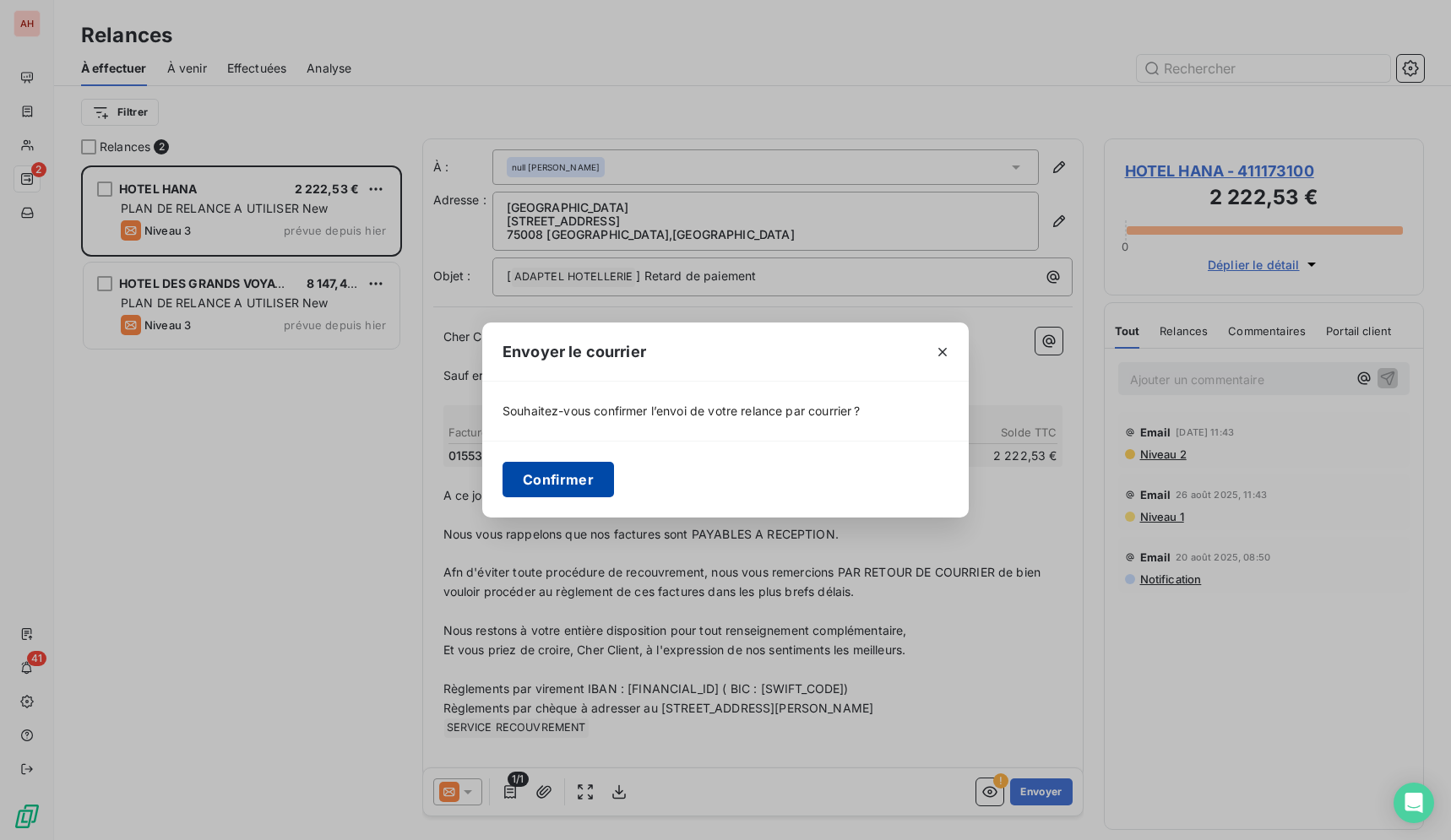
click at [546, 478] on button "Confirmer" at bounding box center [558, 479] width 112 height 35
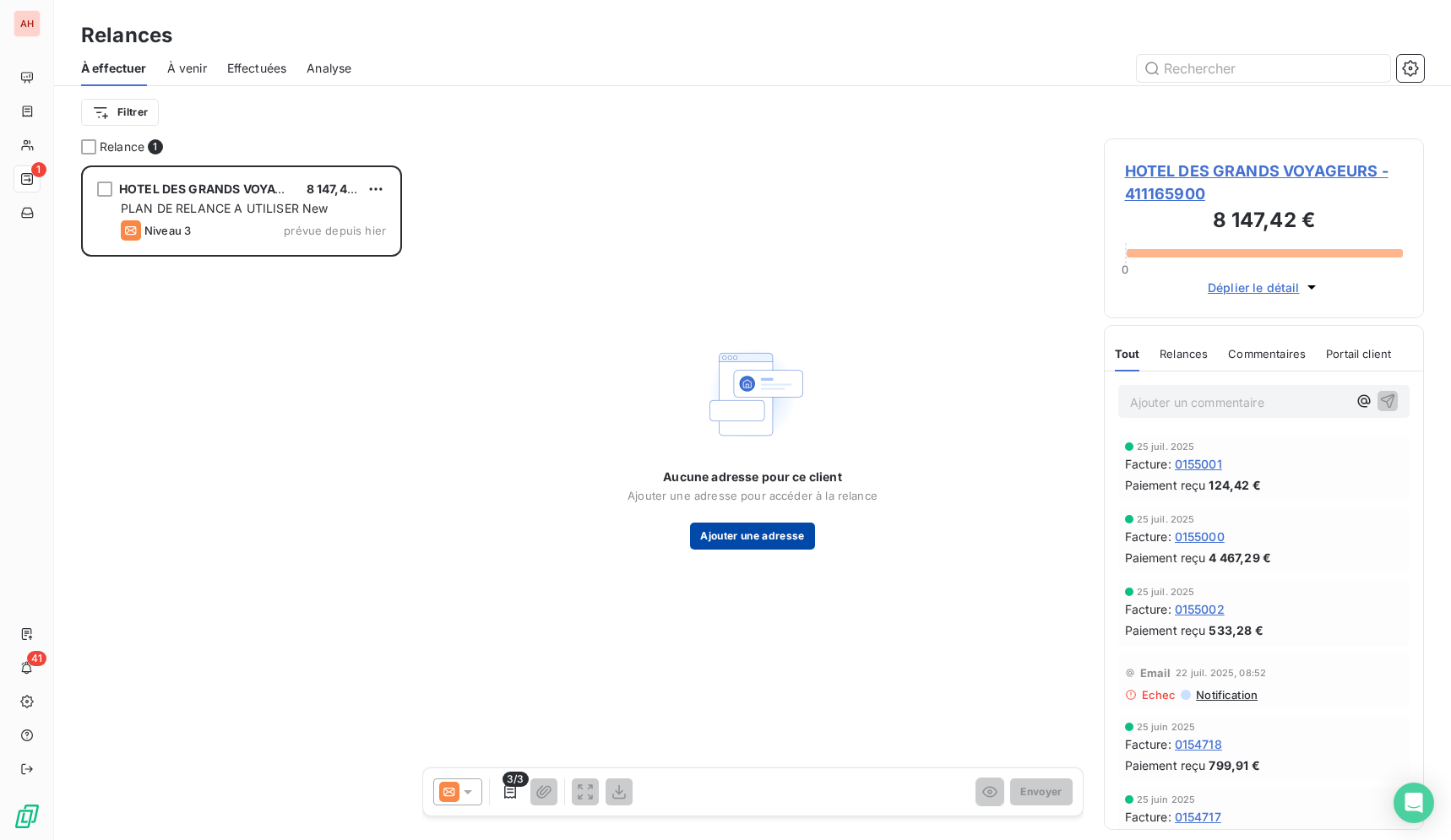
click at [711, 543] on button "Ajouter une adresse" at bounding box center [752, 536] width 124 height 27
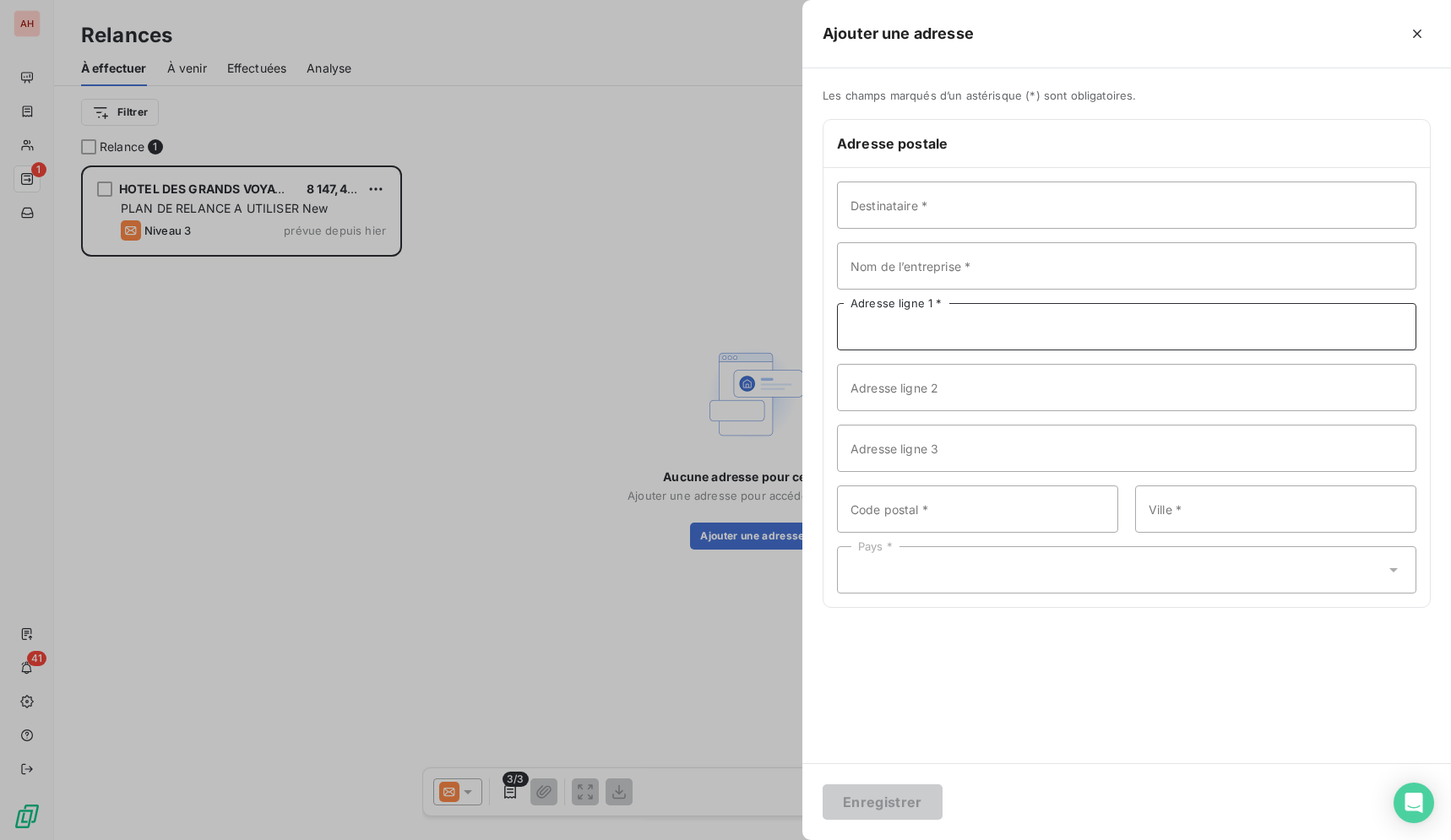
click at [915, 335] on input "Adresse ligne 1 *" at bounding box center [1126, 326] width 579 height 47
paste input "[STREET_ADDRESS]"
type input "[STREET_ADDRESS]"
click at [955, 252] on input "Nom de l’entreprise *" at bounding box center [1126, 265] width 579 height 47
type input "HOTEL DES GRANDS VOYAGEURS"
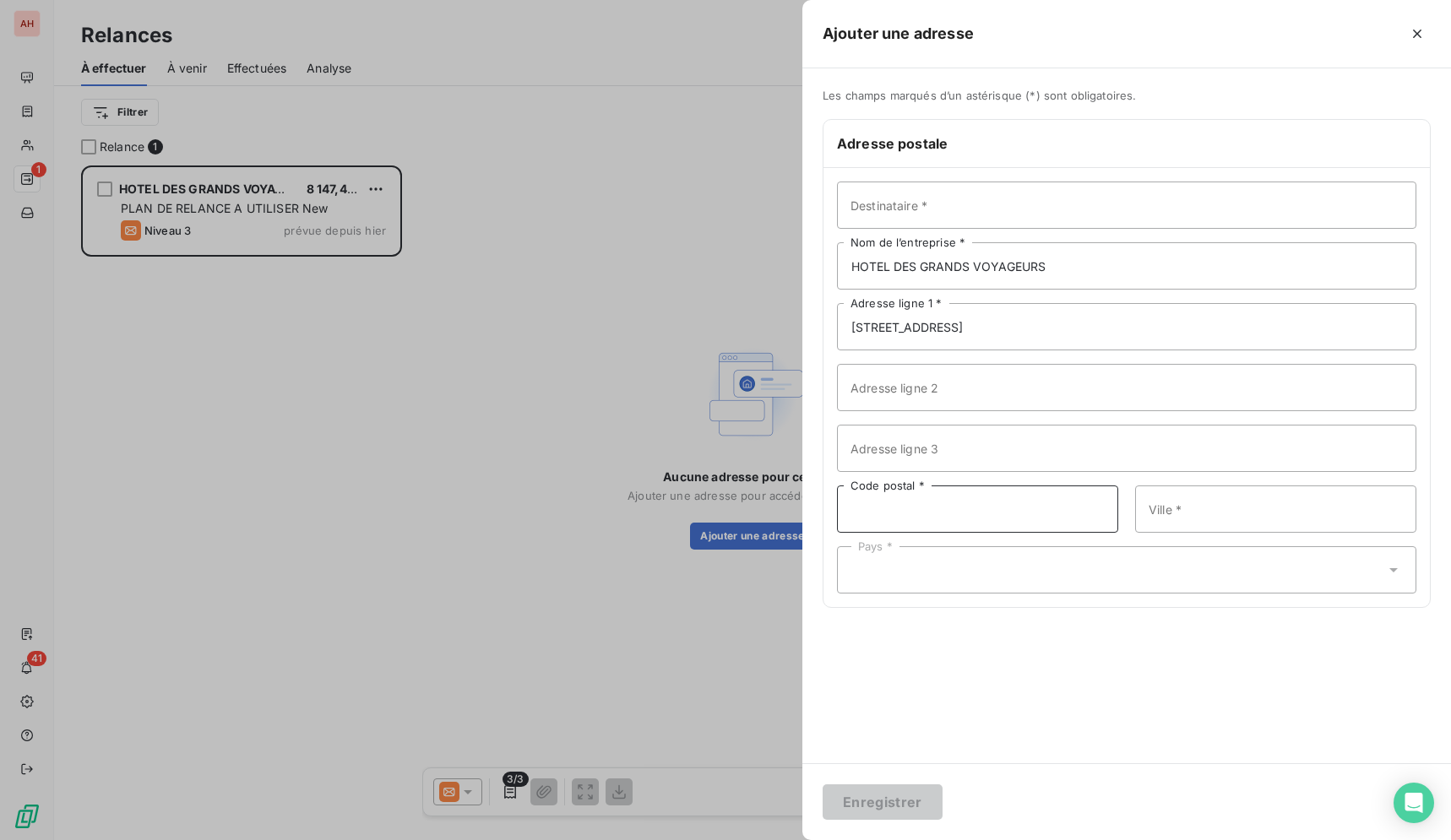
click at [998, 517] on input "Code postal *" at bounding box center [977, 509] width 281 height 47
type input "75006"
click at [1204, 512] on input "Ville *" at bounding box center [1275, 509] width 281 height 47
type input "[GEOGRAPHIC_DATA]"
click at [982, 564] on div "Pays *" at bounding box center [1126, 569] width 579 height 47
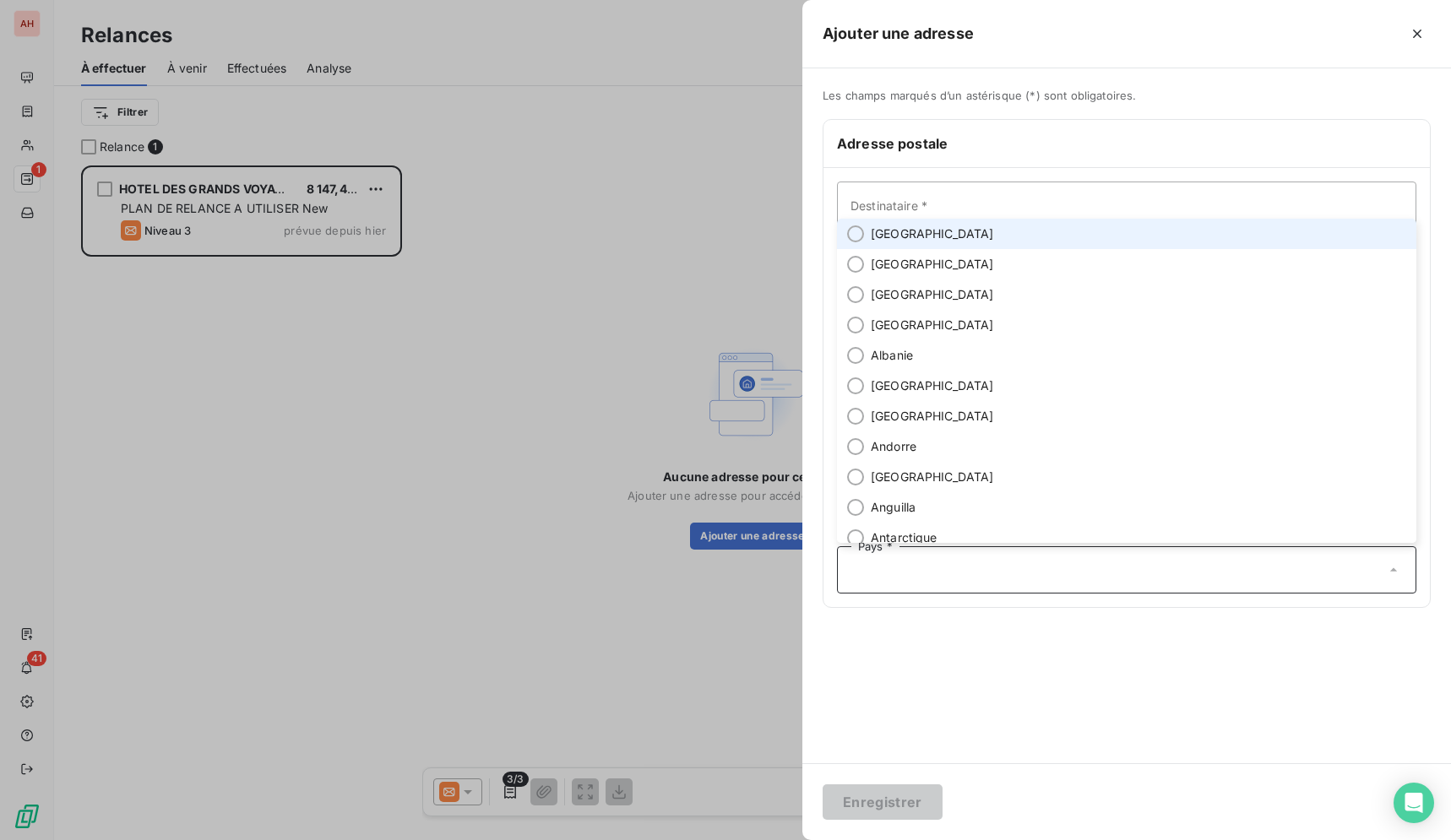
click at [941, 236] on li "[GEOGRAPHIC_DATA]" at bounding box center [1126, 234] width 579 height 30
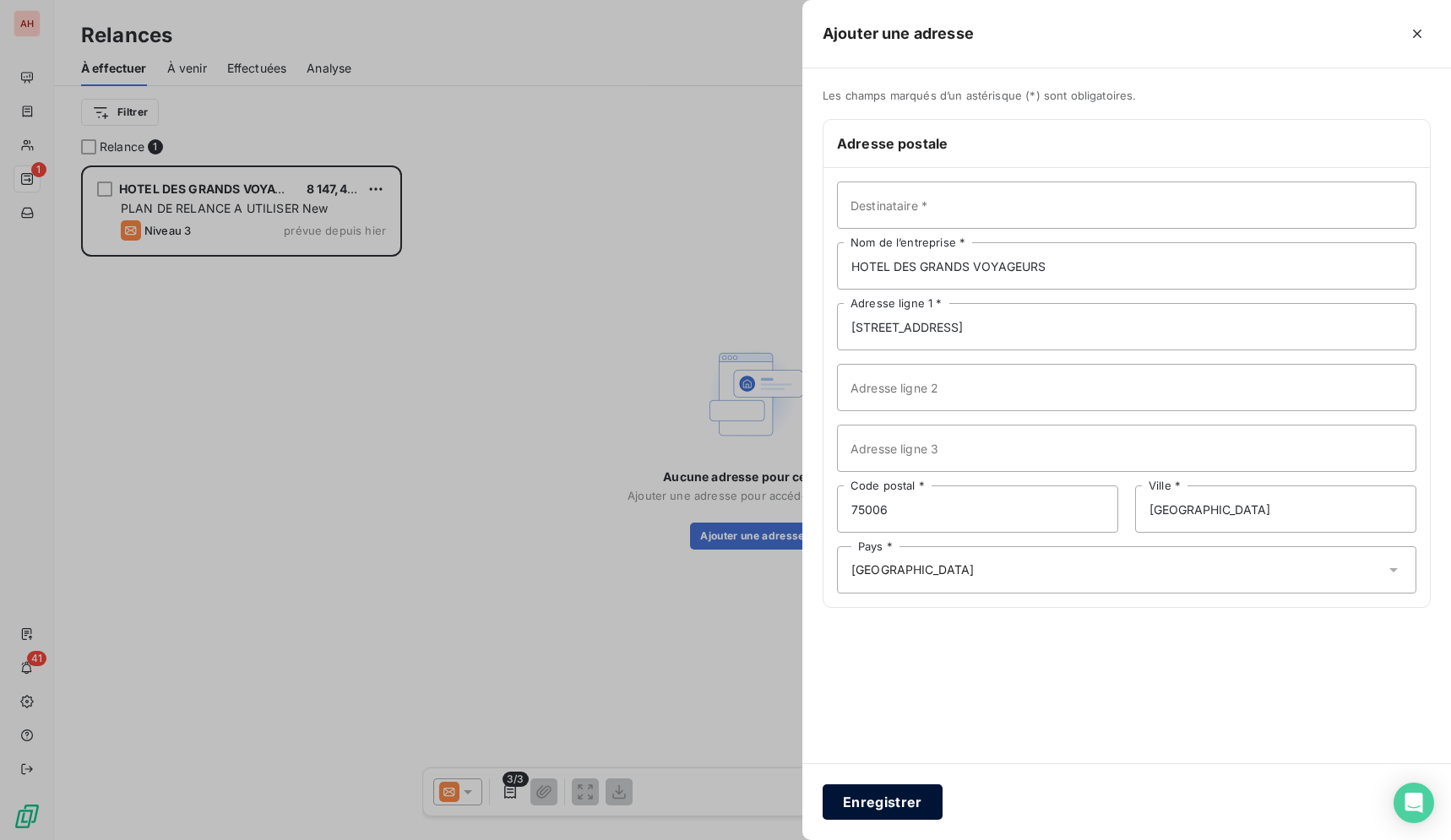
click at [858, 805] on button "Enregistrer" at bounding box center [882, 802] width 120 height 35
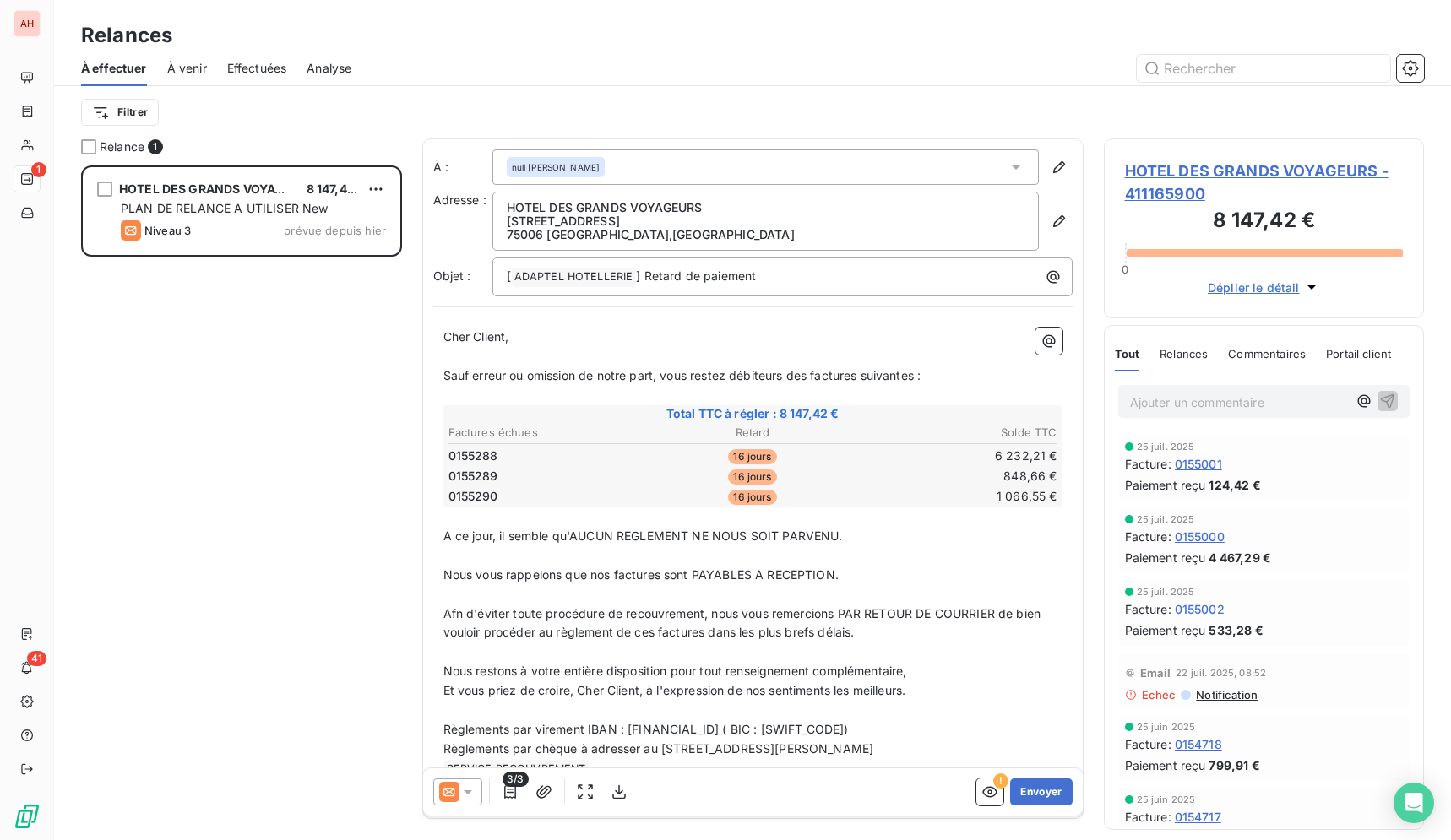
click at [458, 801] on span at bounding box center [449, 791] width 20 height 20
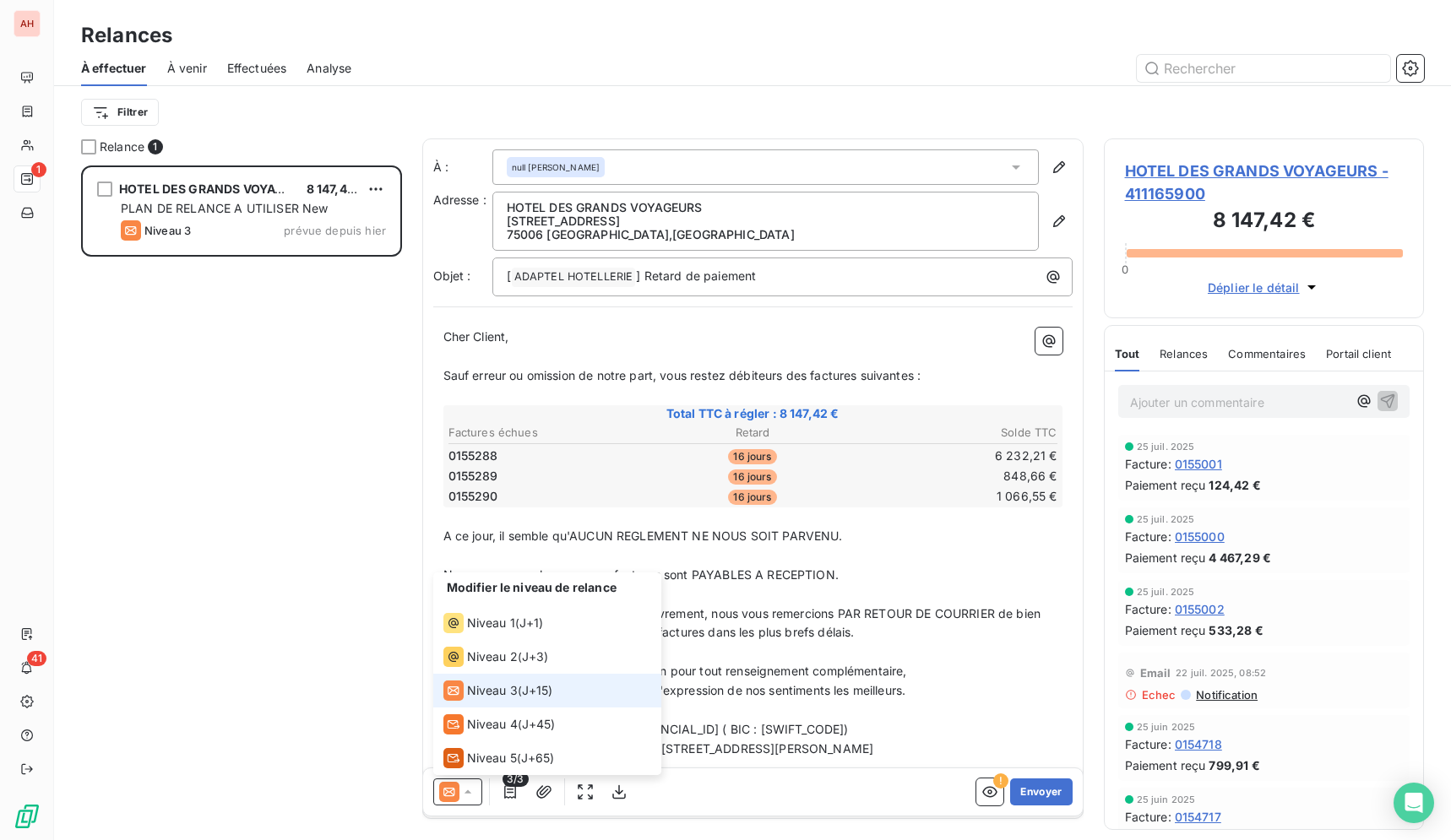
drag, startPoint x: 536, startPoint y: 697, endPoint x: 578, endPoint y: 719, distance: 47.4
click at [537, 697] on span "J+15 )" at bounding box center [537, 690] width 31 height 17
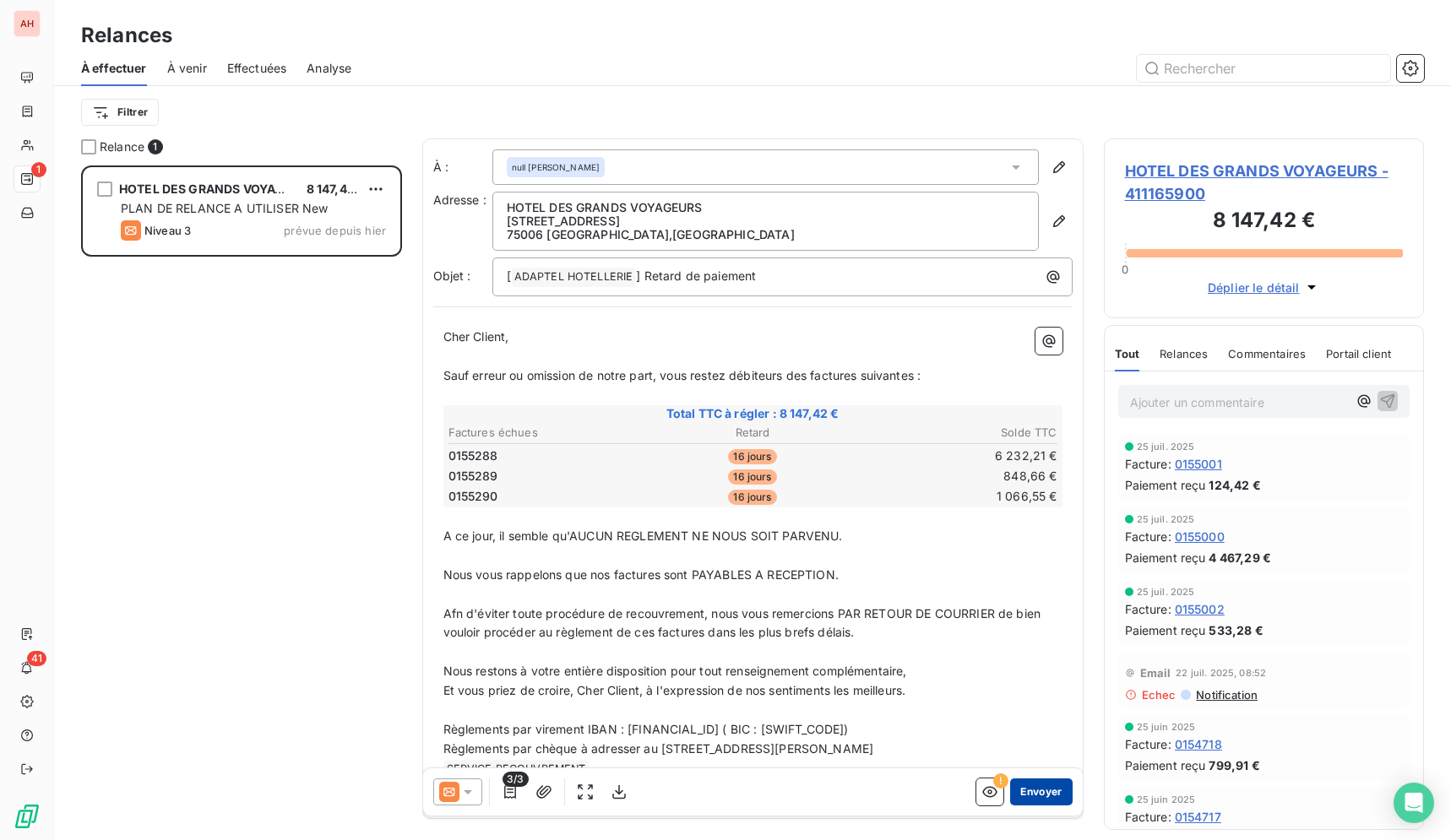
click at [1023, 797] on button "Envoyer" at bounding box center [1041, 791] width 62 height 27
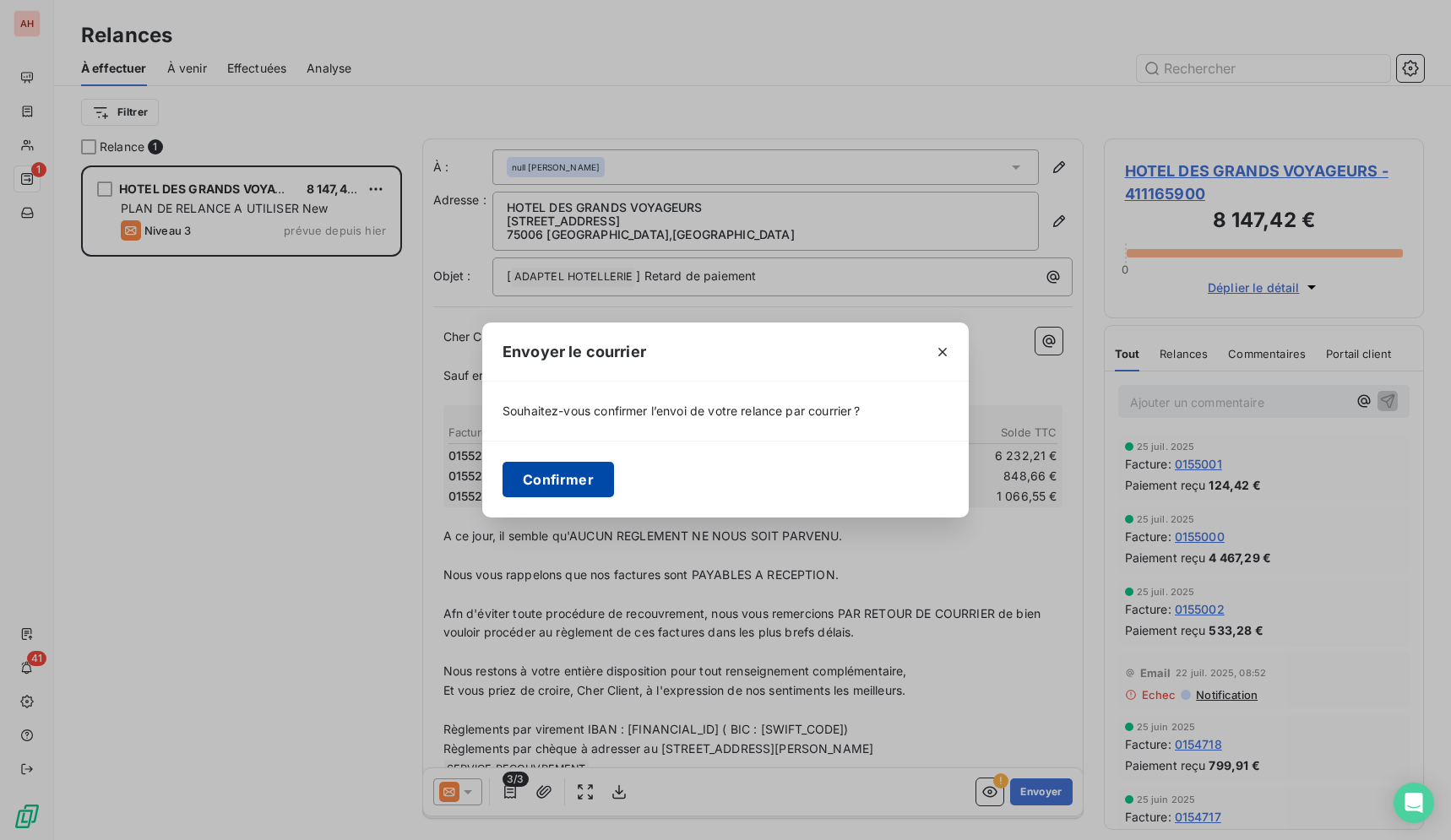
click at [559, 483] on button "Confirmer" at bounding box center [558, 479] width 112 height 35
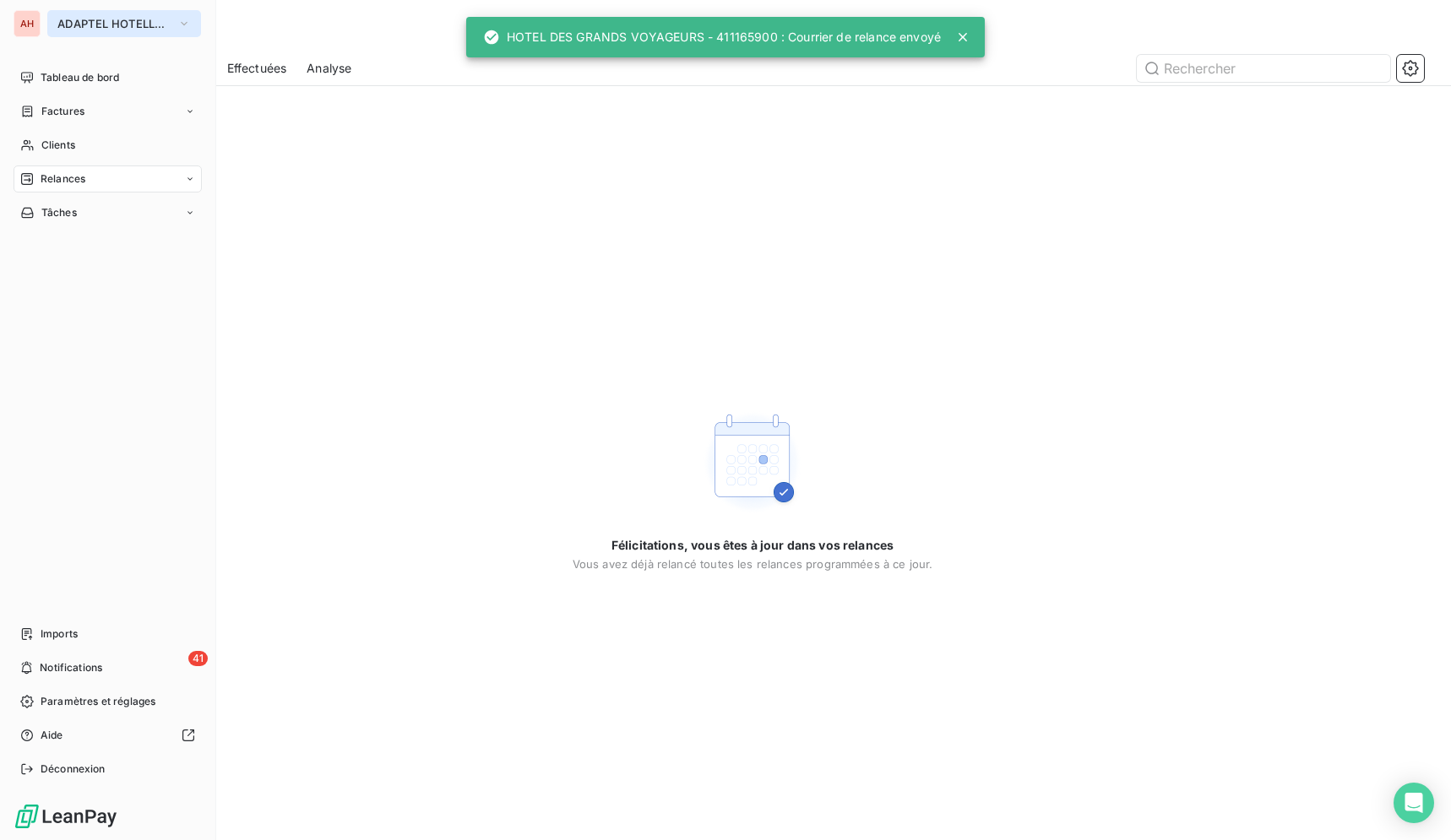
click at [99, 28] on span "ADAPTEL HOTELLERIE" at bounding box center [114, 23] width 113 height 13
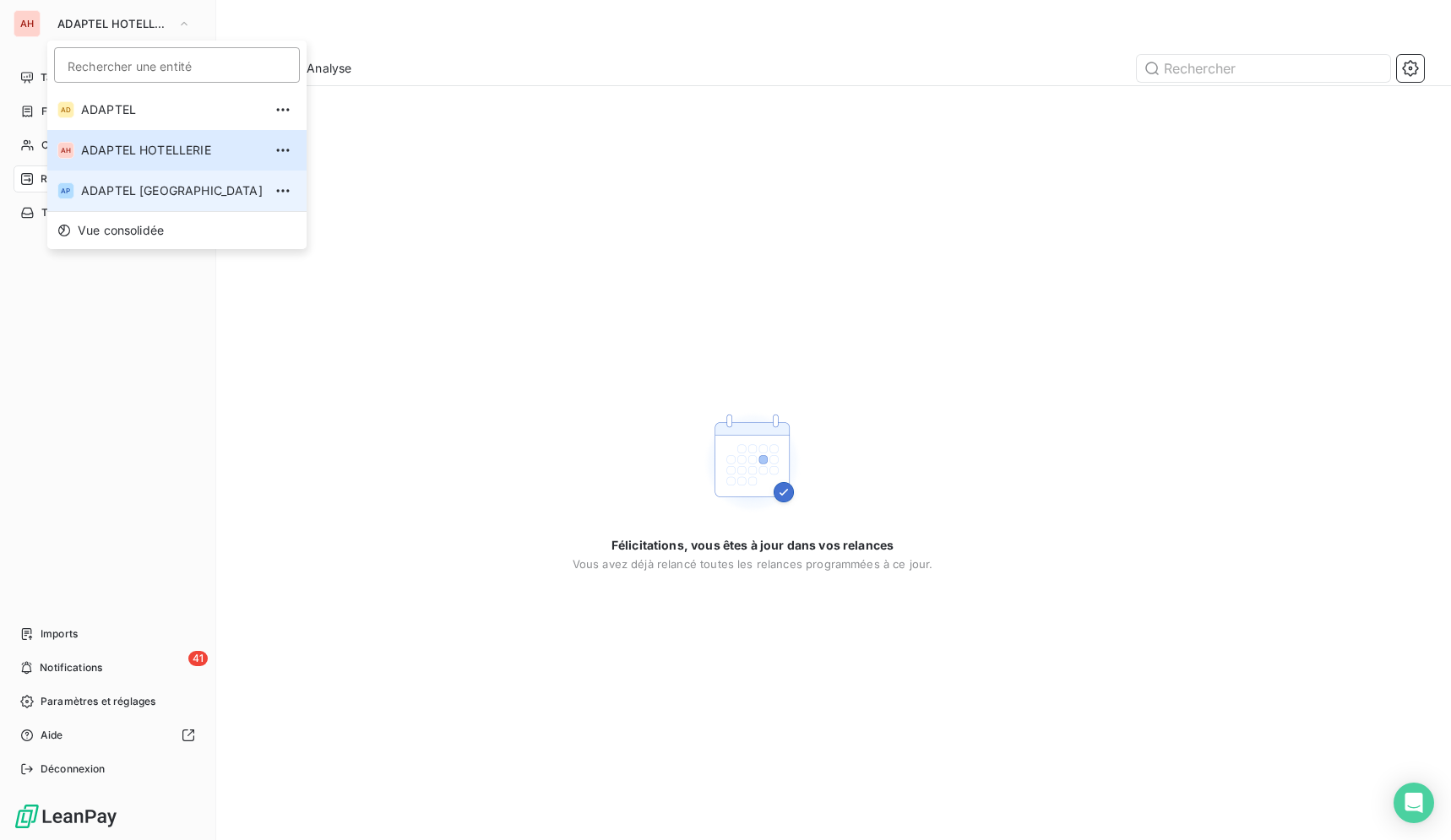
click at [132, 178] on li "AP ADAPTEL [GEOGRAPHIC_DATA]" at bounding box center [176, 191] width 259 height 41
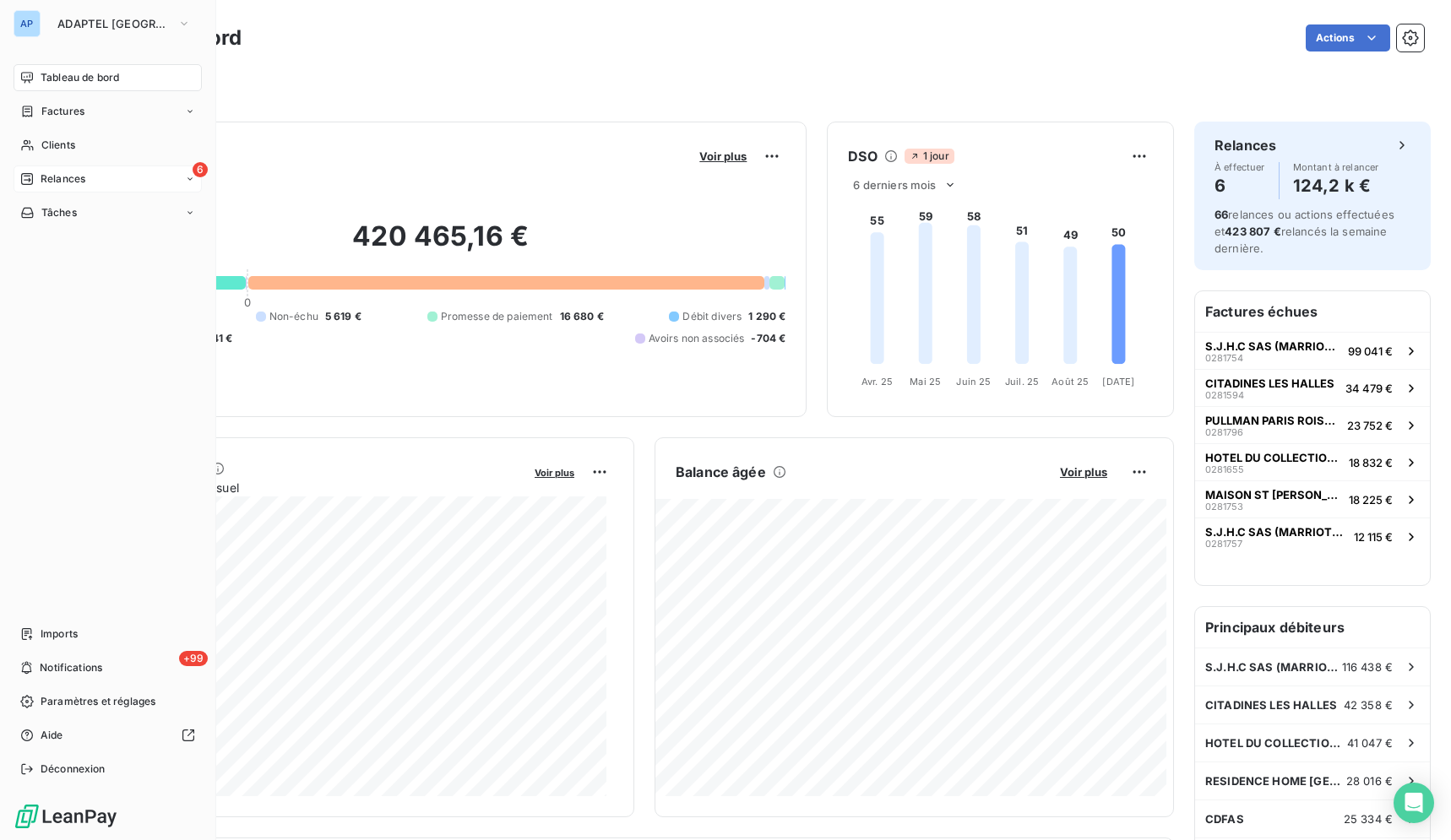
click at [33, 168] on div "6 Relances" at bounding box center [107, 179] width 188 height 27
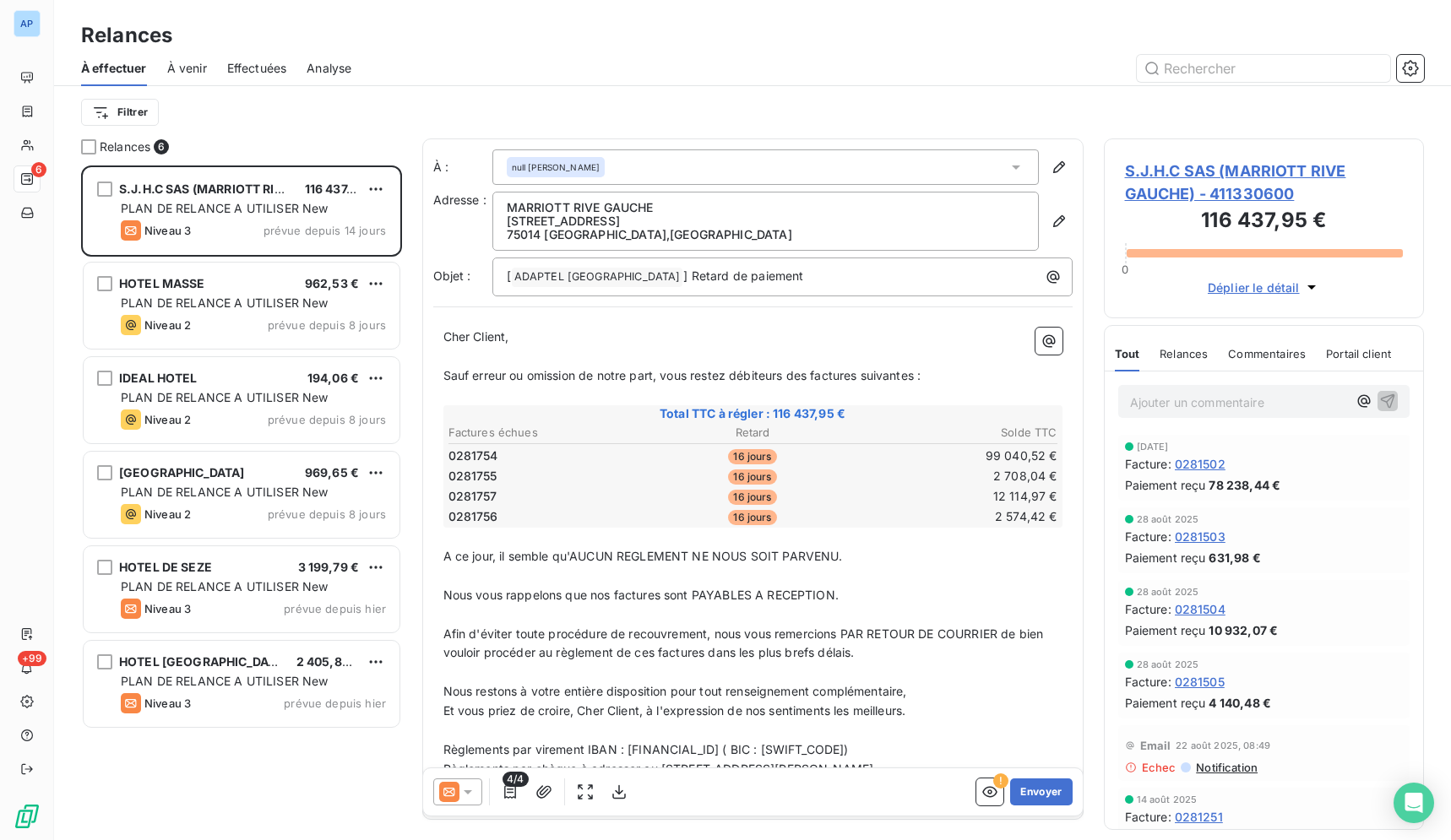
scroll to position [660, 306]
click at [88, 150] on div at bounding box center [88, 146] width 15 height 15
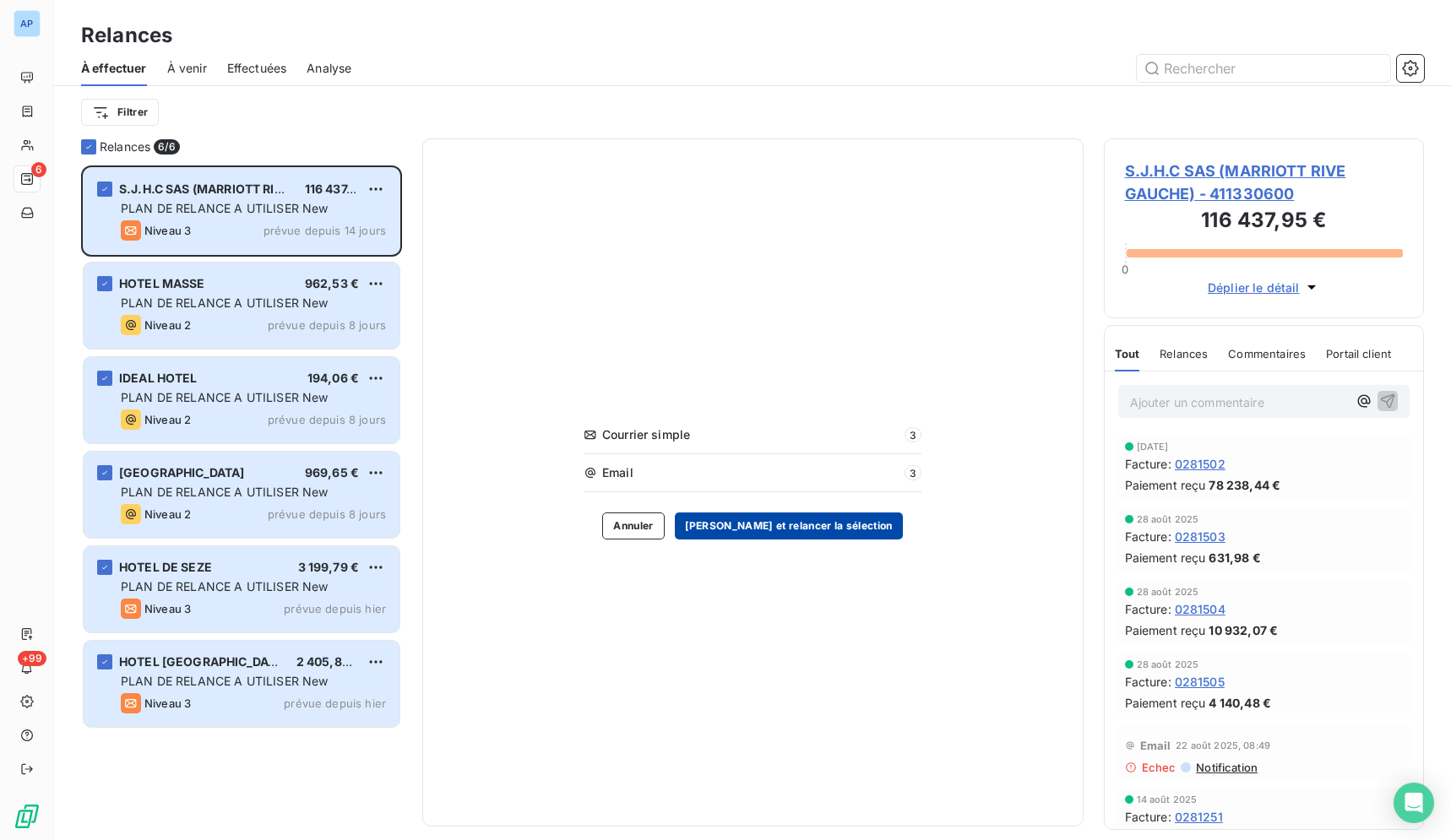
click at [846, 525] on button "[PERSON_NAME] et relancer la sélection" at bounding box center [788, 525] width 228 height 27
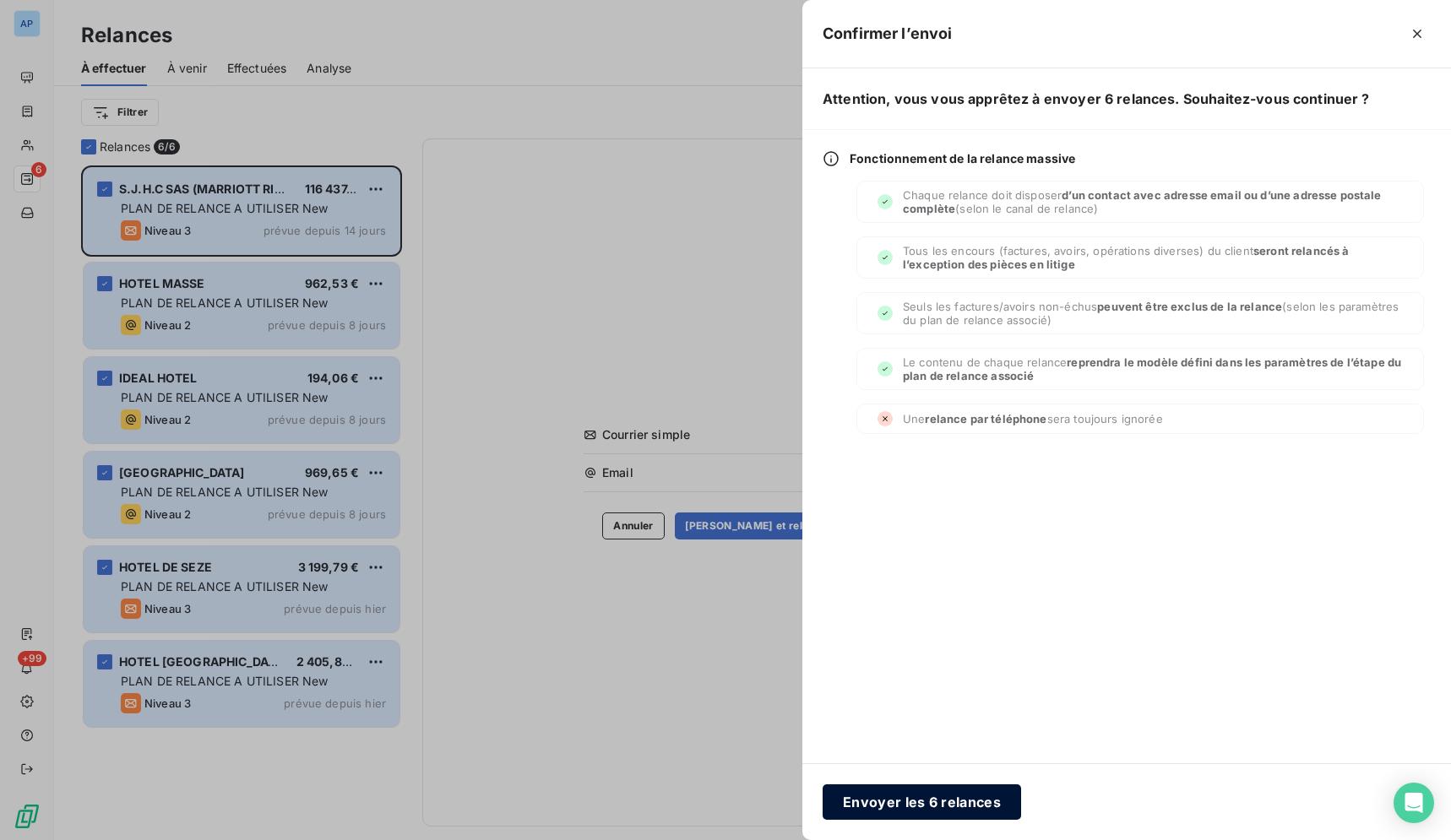
click at [890, 804] on button "Envoyer les 6 relances" at bounding box center [922, 802] width 199 height 35
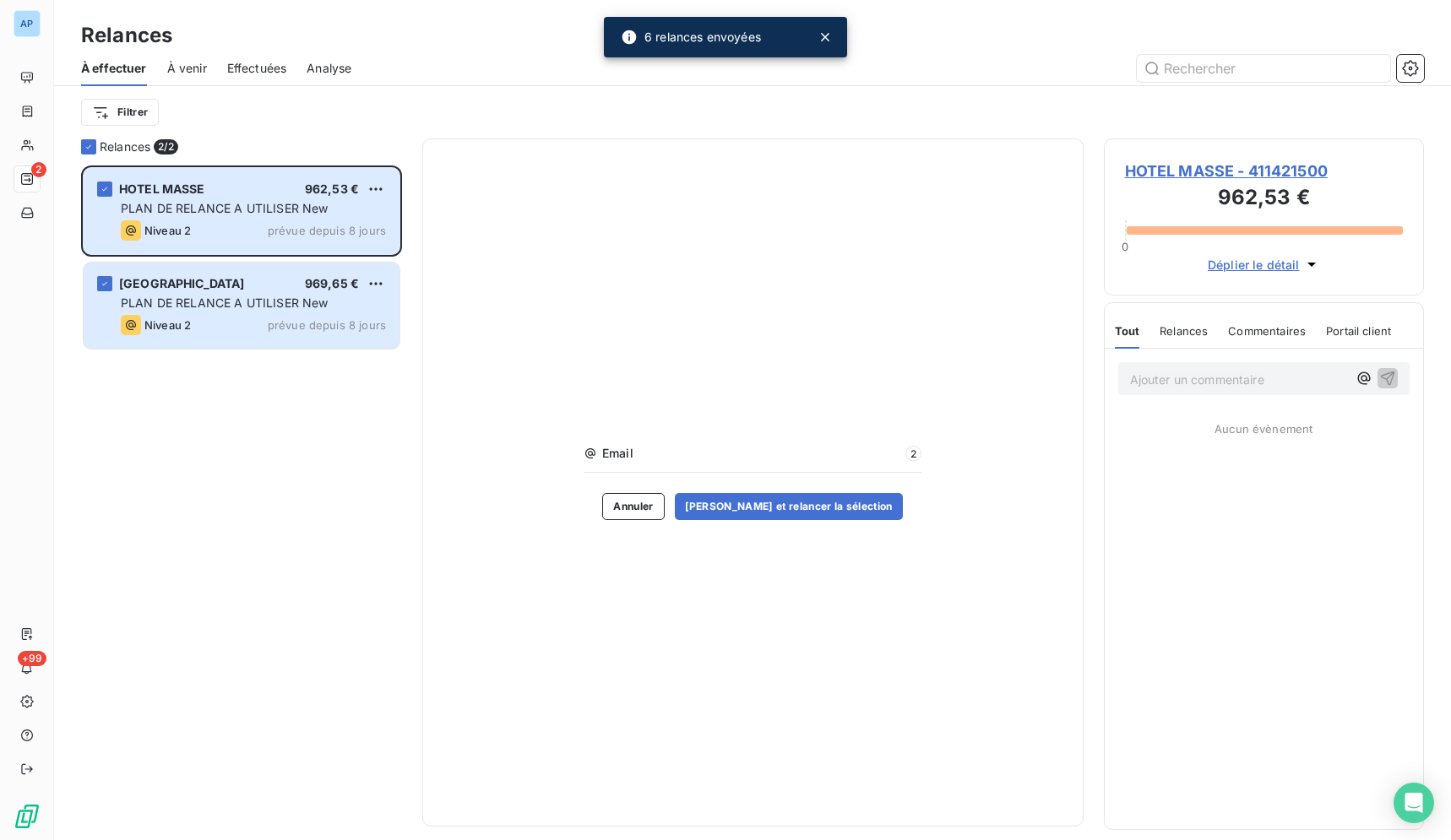
click at [187, 668] on div "HOTEL MASSE 962,53 € PLAN DE RELANCE A UTILISER New Niveau 2 prévue depuis 8 jo…" at bounding box center [241, 502] width 321 height 674
click at [804, 502] on button "[PERSON_NAME] et relancer la sélection" at bounding box center [788, 506] width 228 height 27
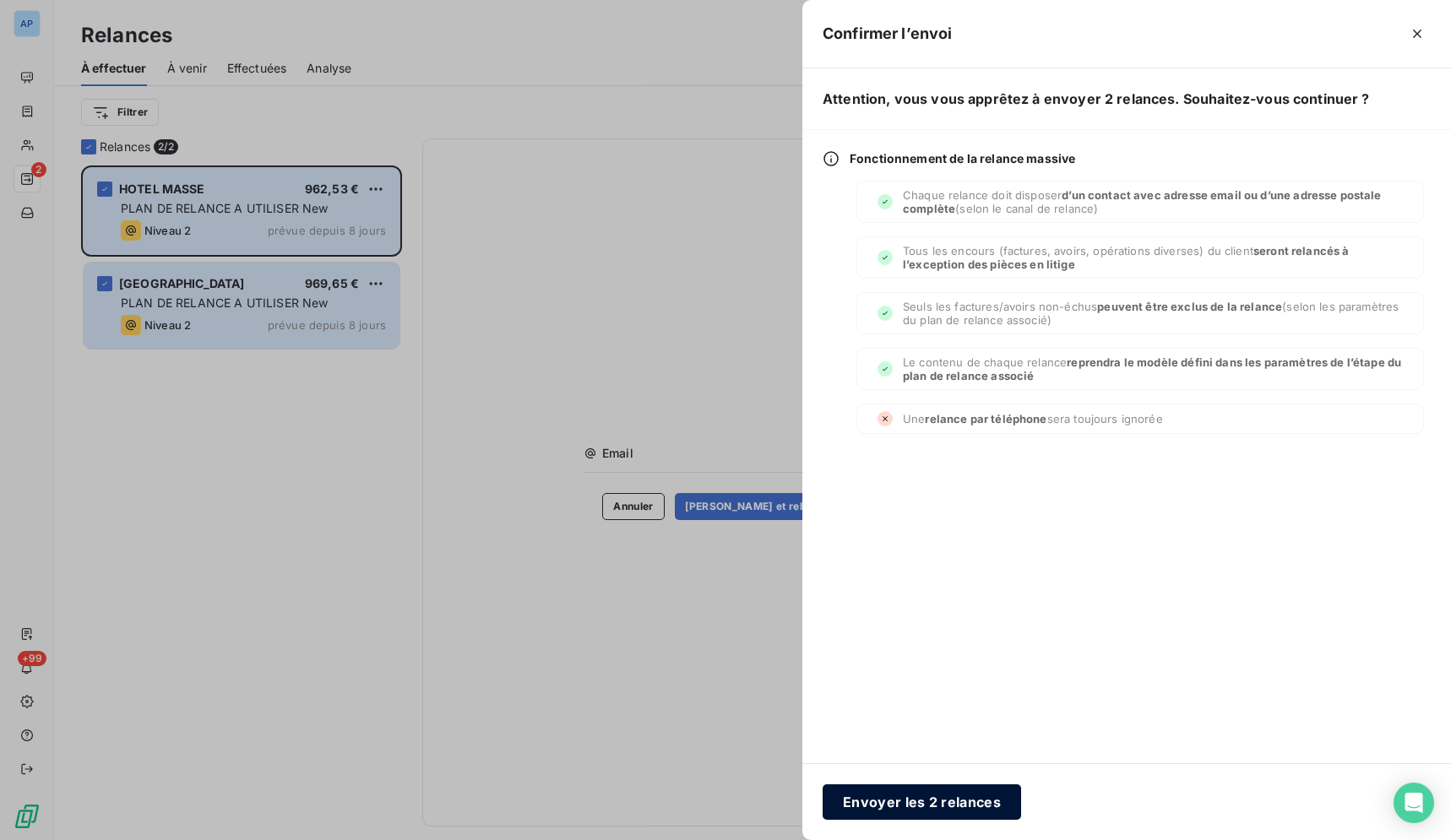
click at [846, 793] on button "Envoyer les 2 relances" at bounding box center [922, 802] width 199 height 35
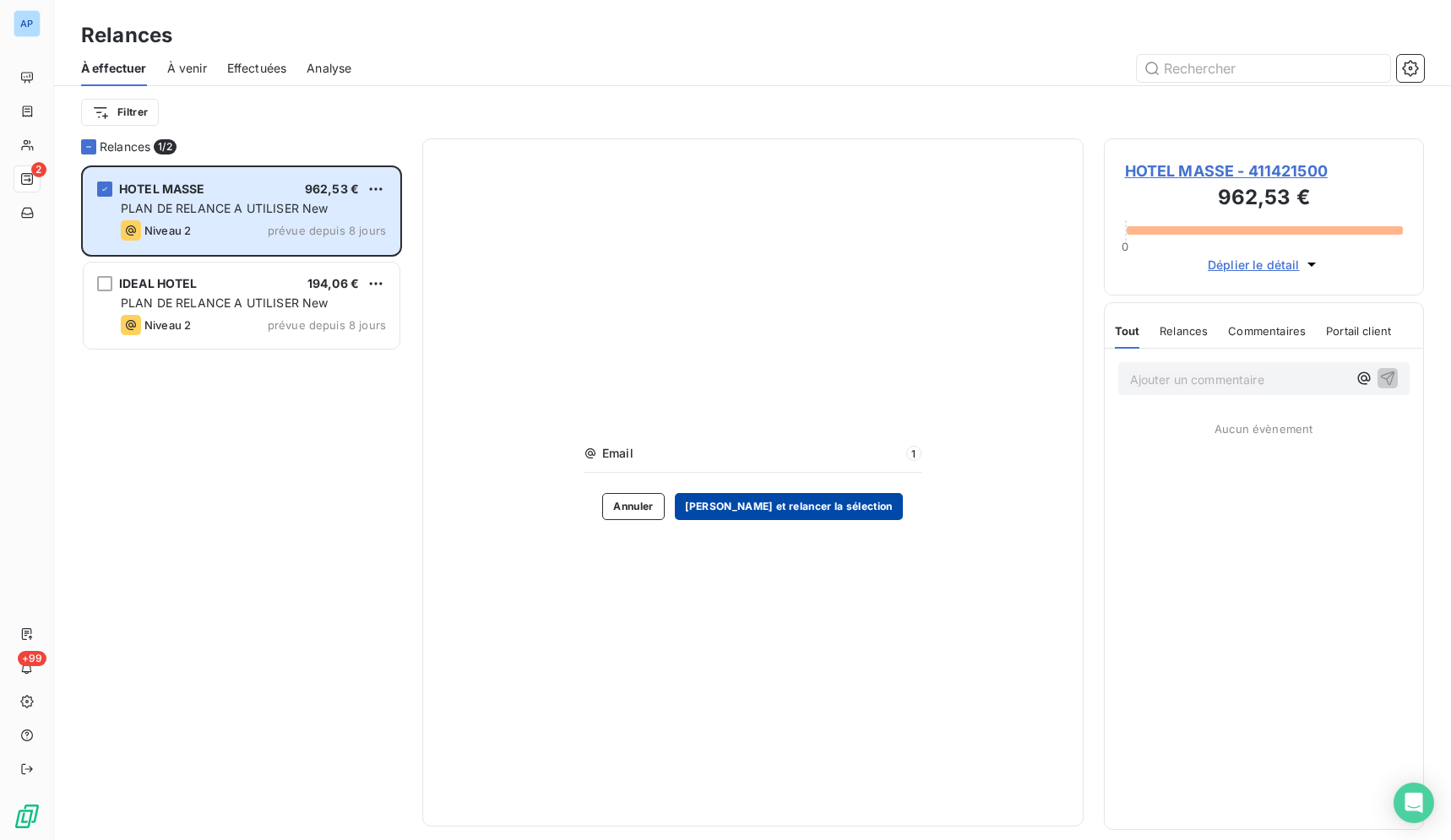
click at [831, 503] on button "[PERSON_NAME] et relancer la sélection" at bounding box center [788, 506] width 228 height 27
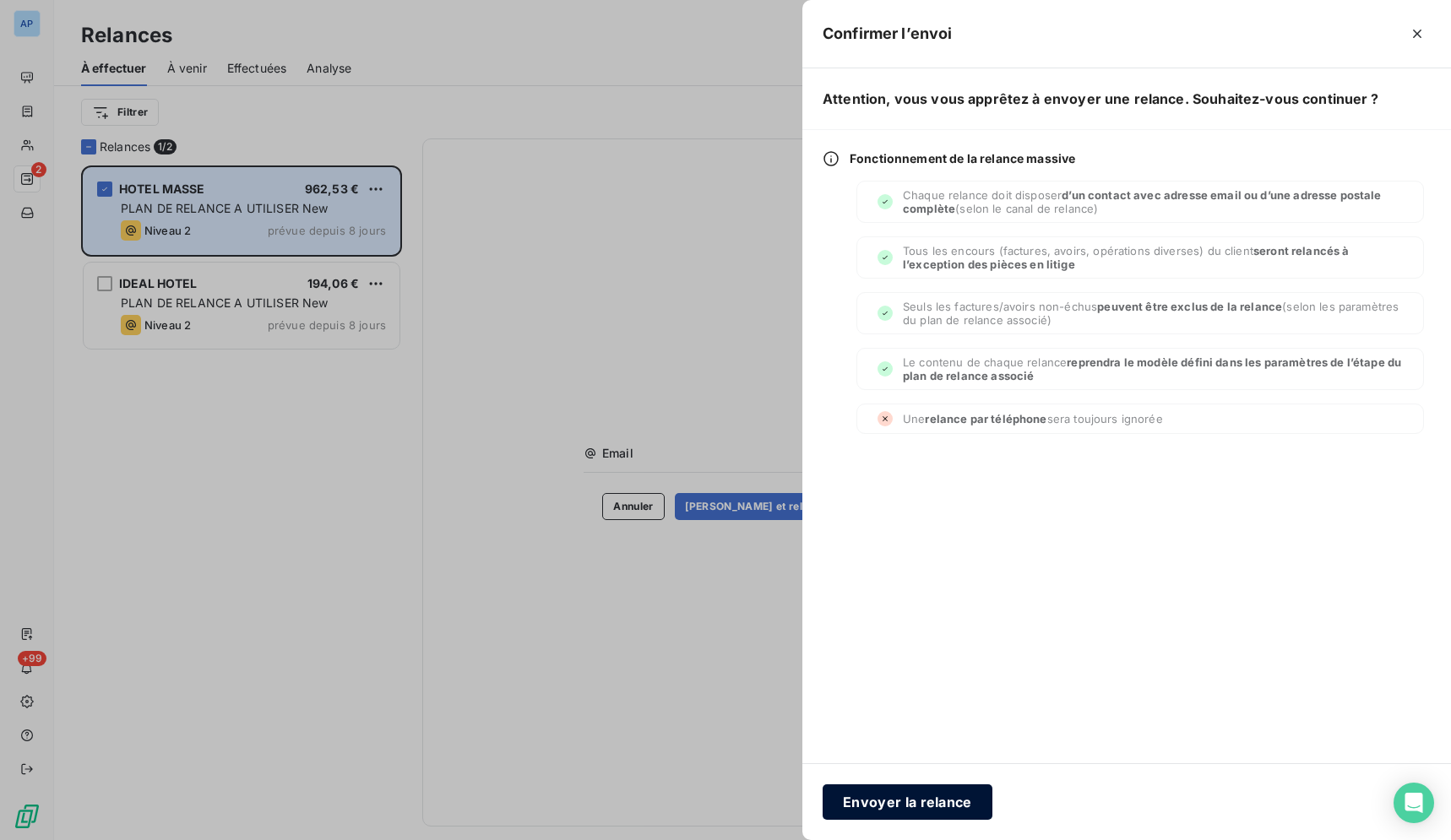
click at [870, 805] on button "Envoyer la relance" at bounding box center [907, 802] width 169 height 35
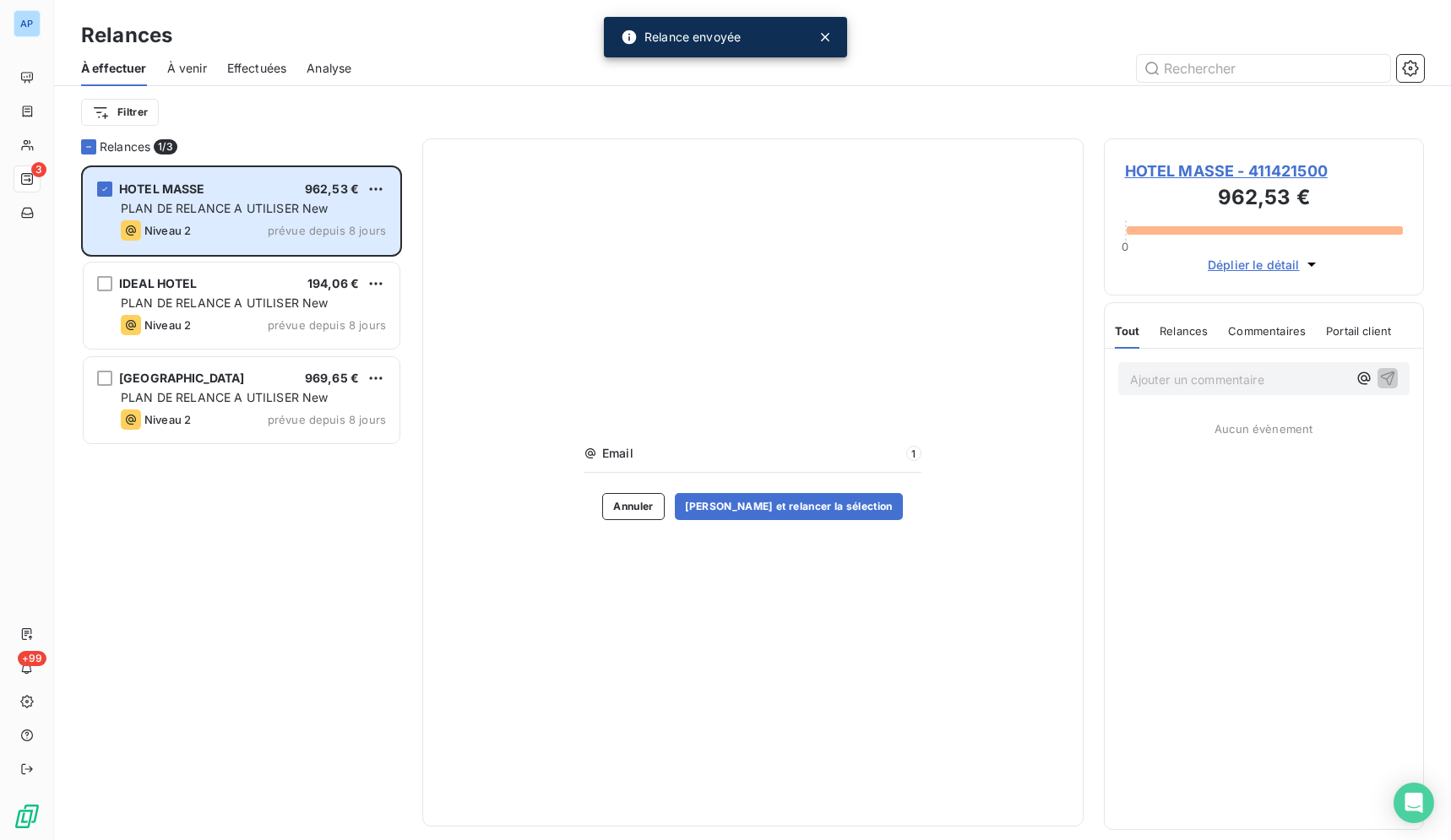
click at [247, 609] on div "HOTEL MASSE 962,53 € PLAN DE RELANCE A UTILISER New Niveau 2 prévue depuis 8 jo…" at bounding box center [241, 502] width 321 height 674
click at [255, 126] on div "Filtrer" at bounding box center [752, 113] width 1343 height 32
click at [826, 37] on icon at bounding box center [825, 37] width 9 height 9
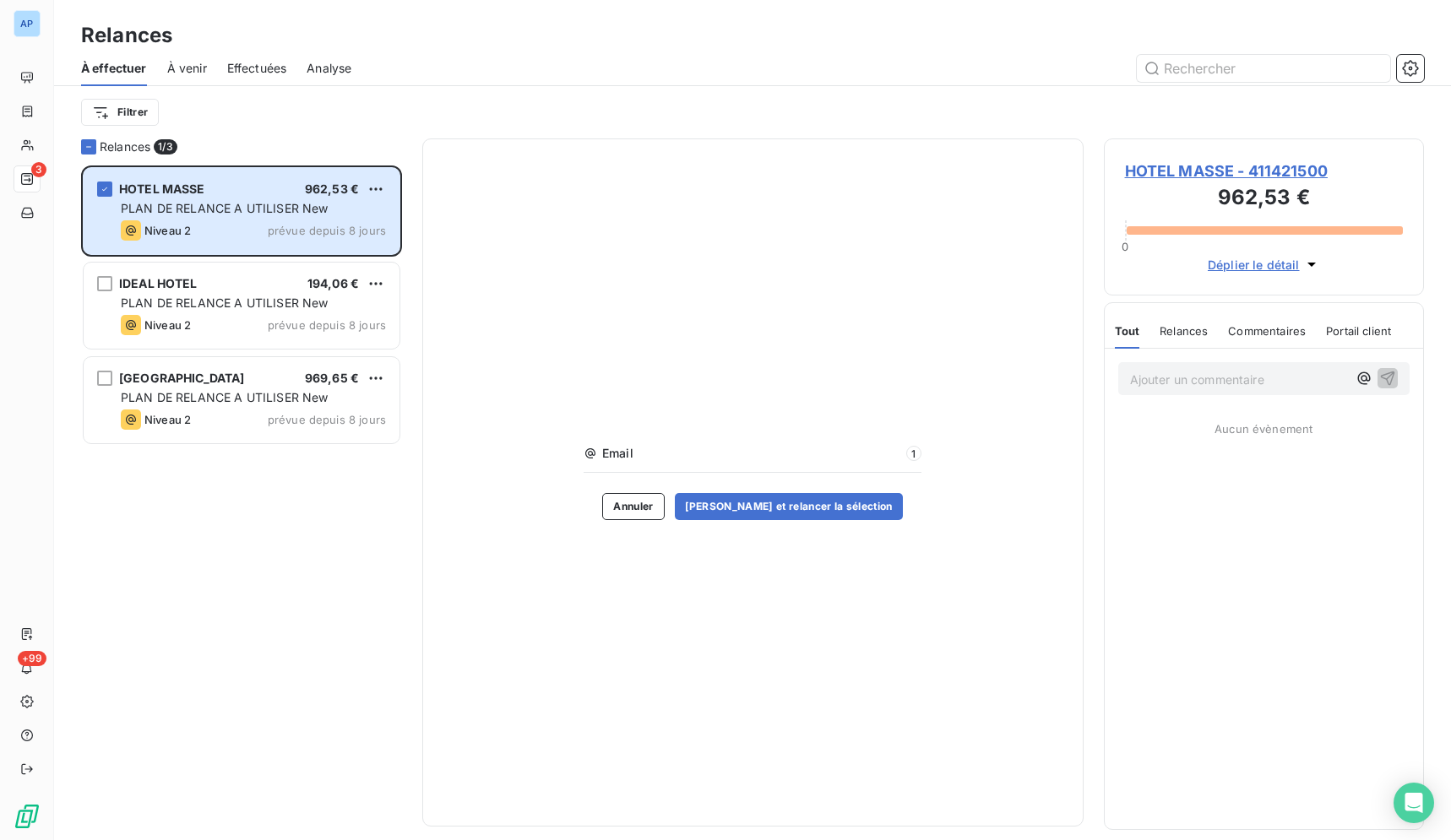
click at [693, 503] on div "Annuler [PERSON_NAME] et relancer la sélection" at bounding box center [752, 506] width 300 height 27
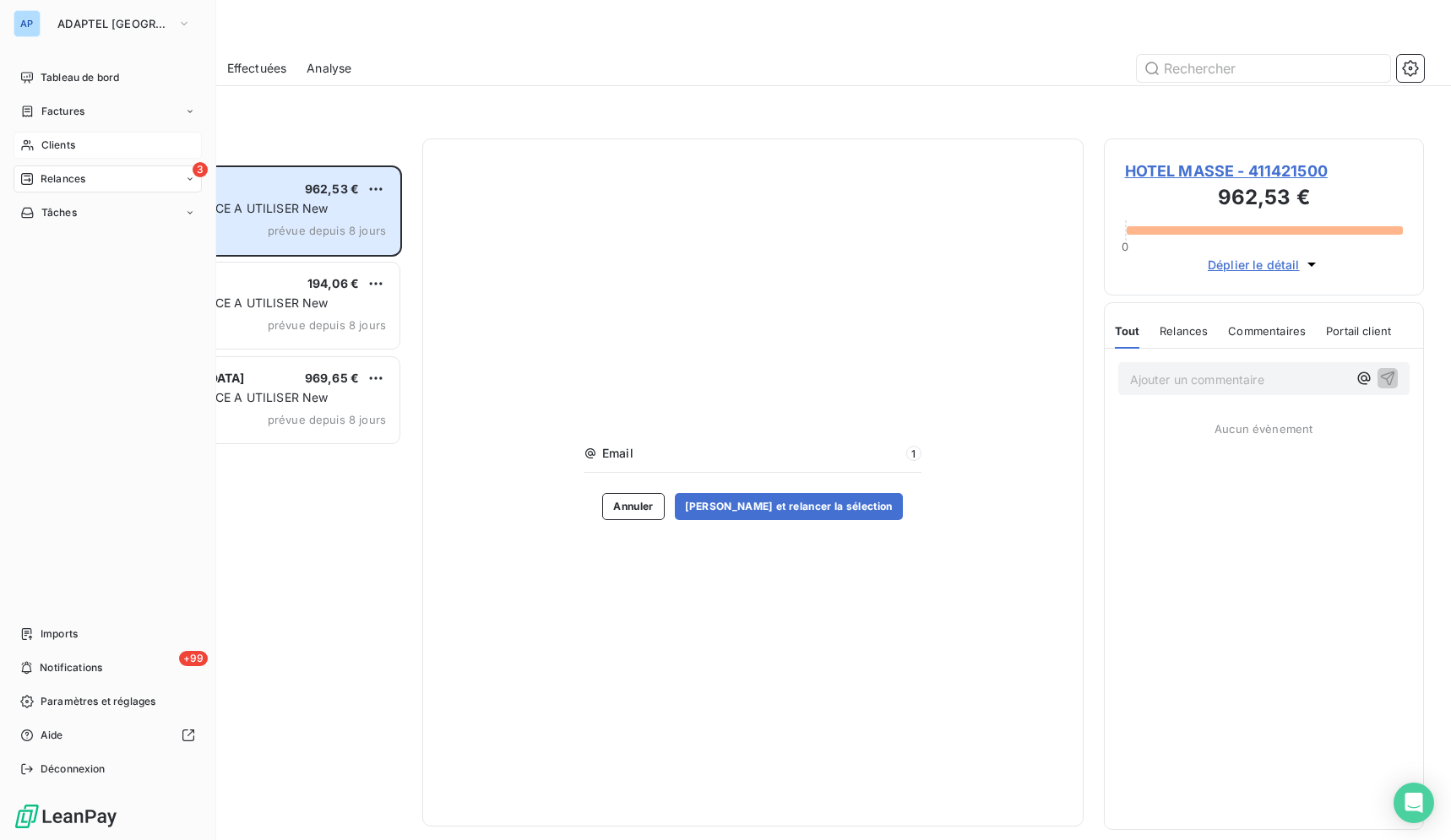
click at [41, 141] on div "Clients" at bounding box center [107, 145] width 188 height 27
click at [82, 145] on div "Clients" at bounding box center [107, 145] width 188 height 27
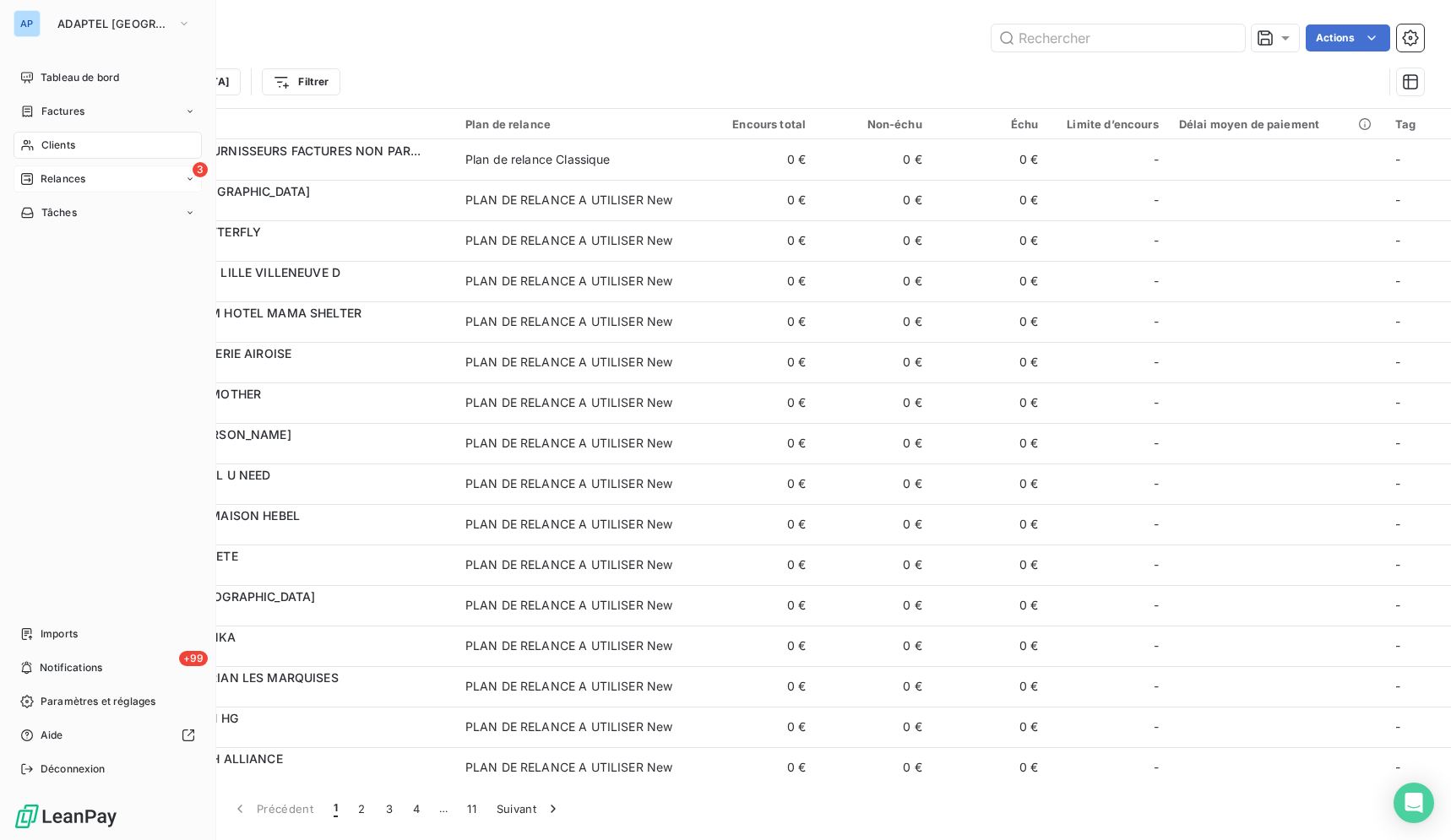
click at [107, 189] on div "3 Relances" at bounding box center [107, 179] width 188 height 27
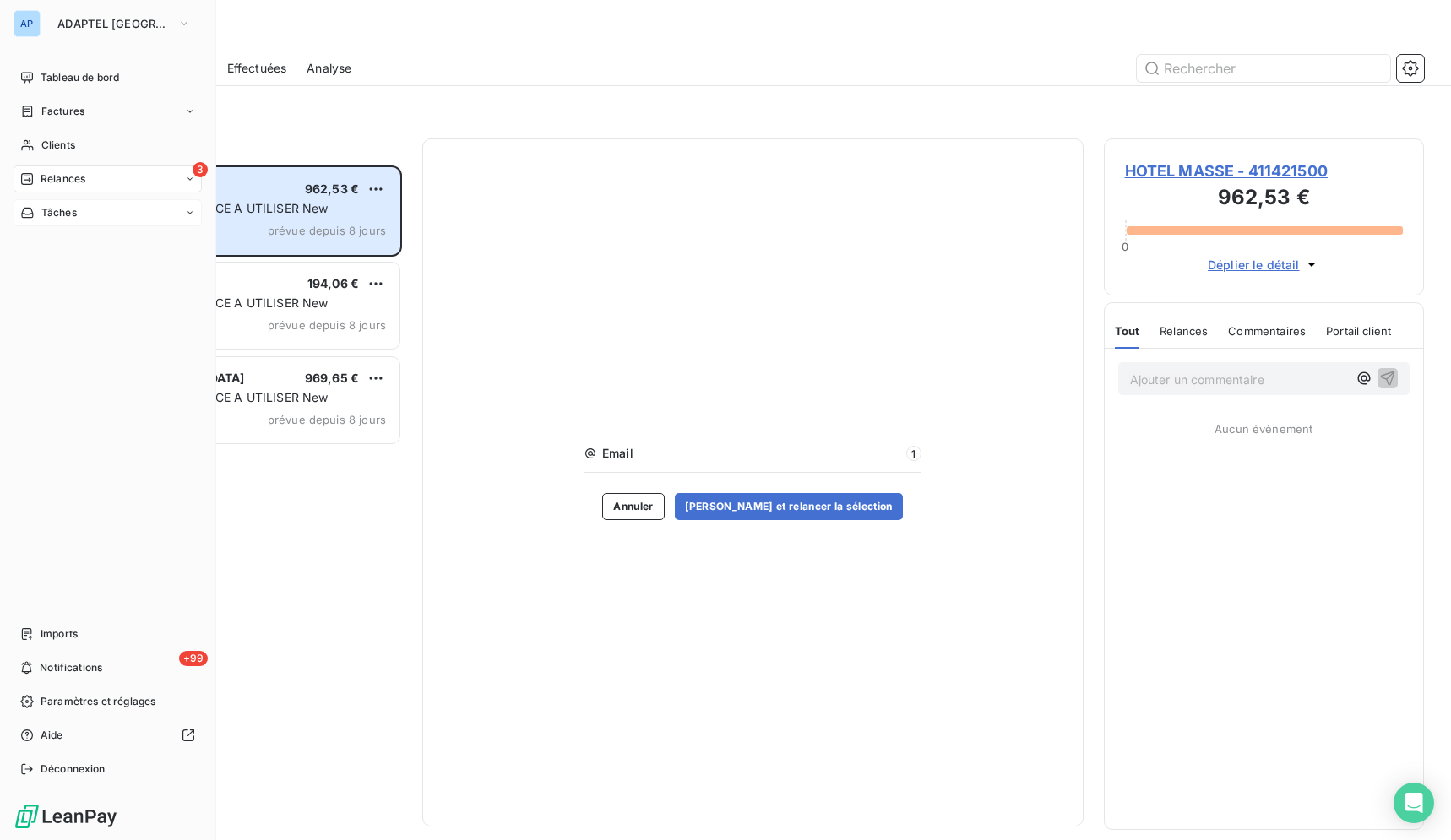
scroll to position [660, 306]
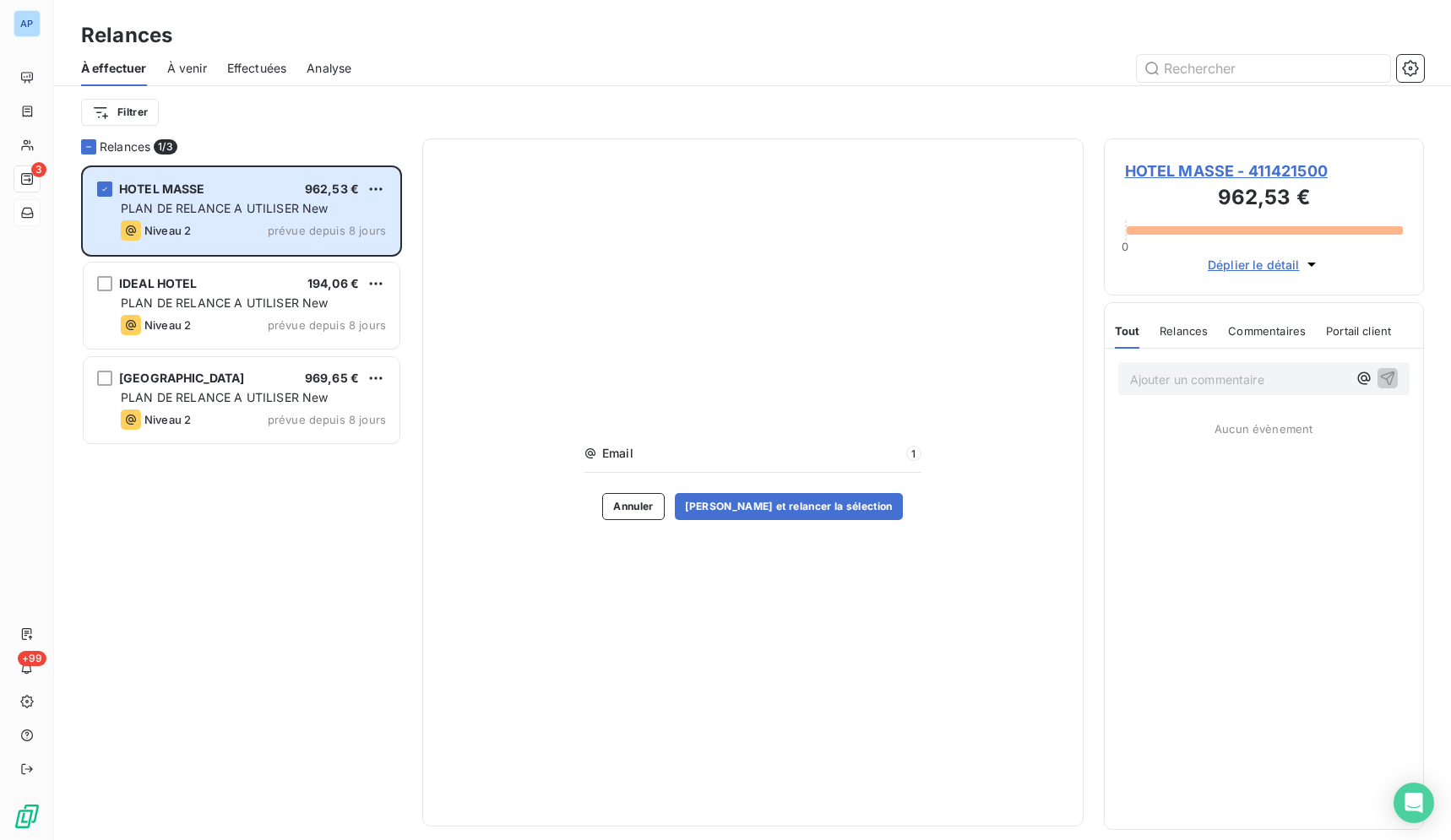
click at [273, 478] on div "HOTEL MASSE 962,53 € PLAN DE RELANCE A UTILISER New Niveau 2 prévue depuis 8 jo…" at bounding box center [241, 502] width 321 height 674
click at [326, 118] on div "Filtrer" at bounding box center [752, 113] width 1343 height 32
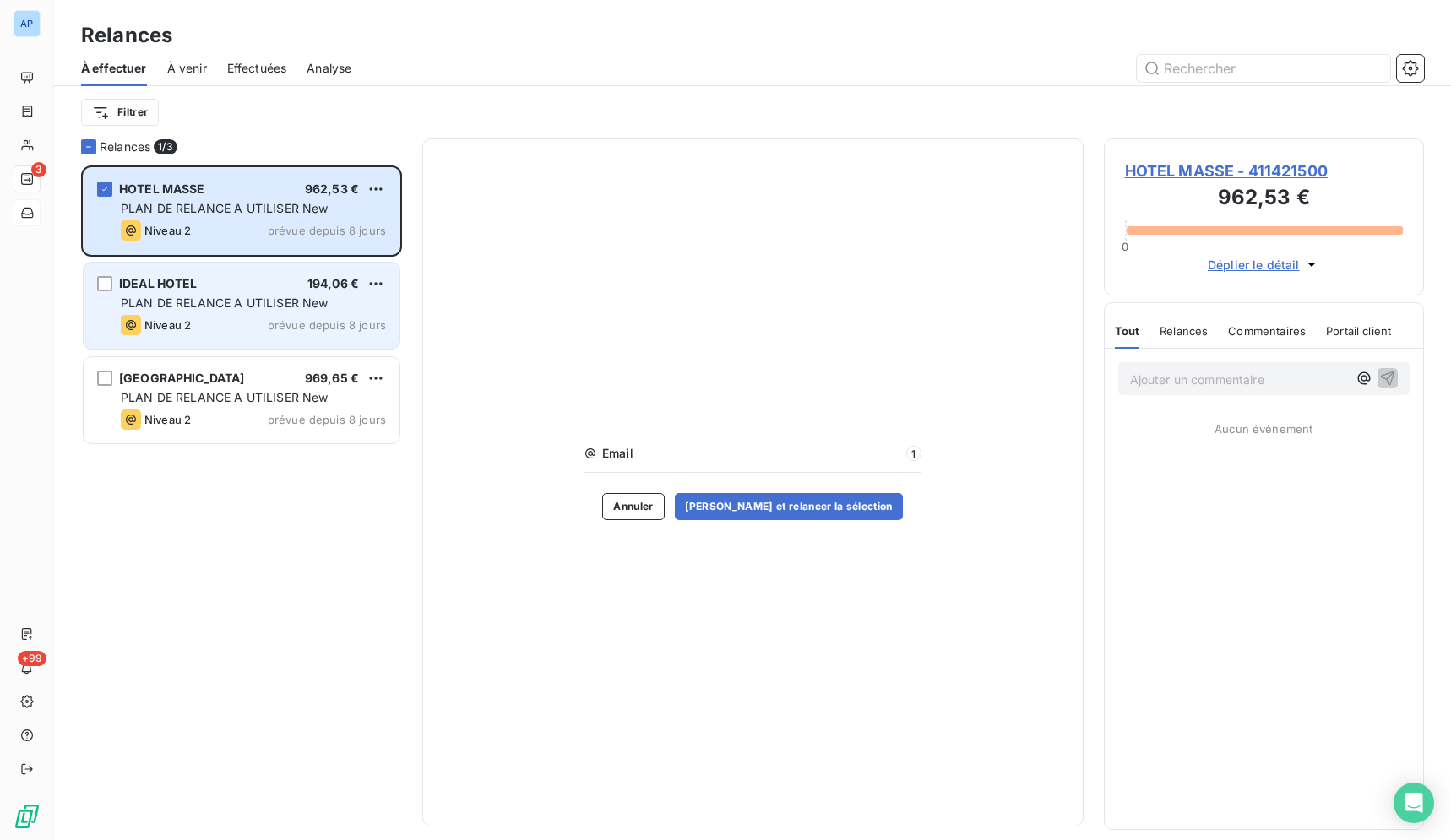
click at [266, 299] on span "PLAN DE RELANCE A UTILISER New" at bounding box center [224, 302] width 207 height 14
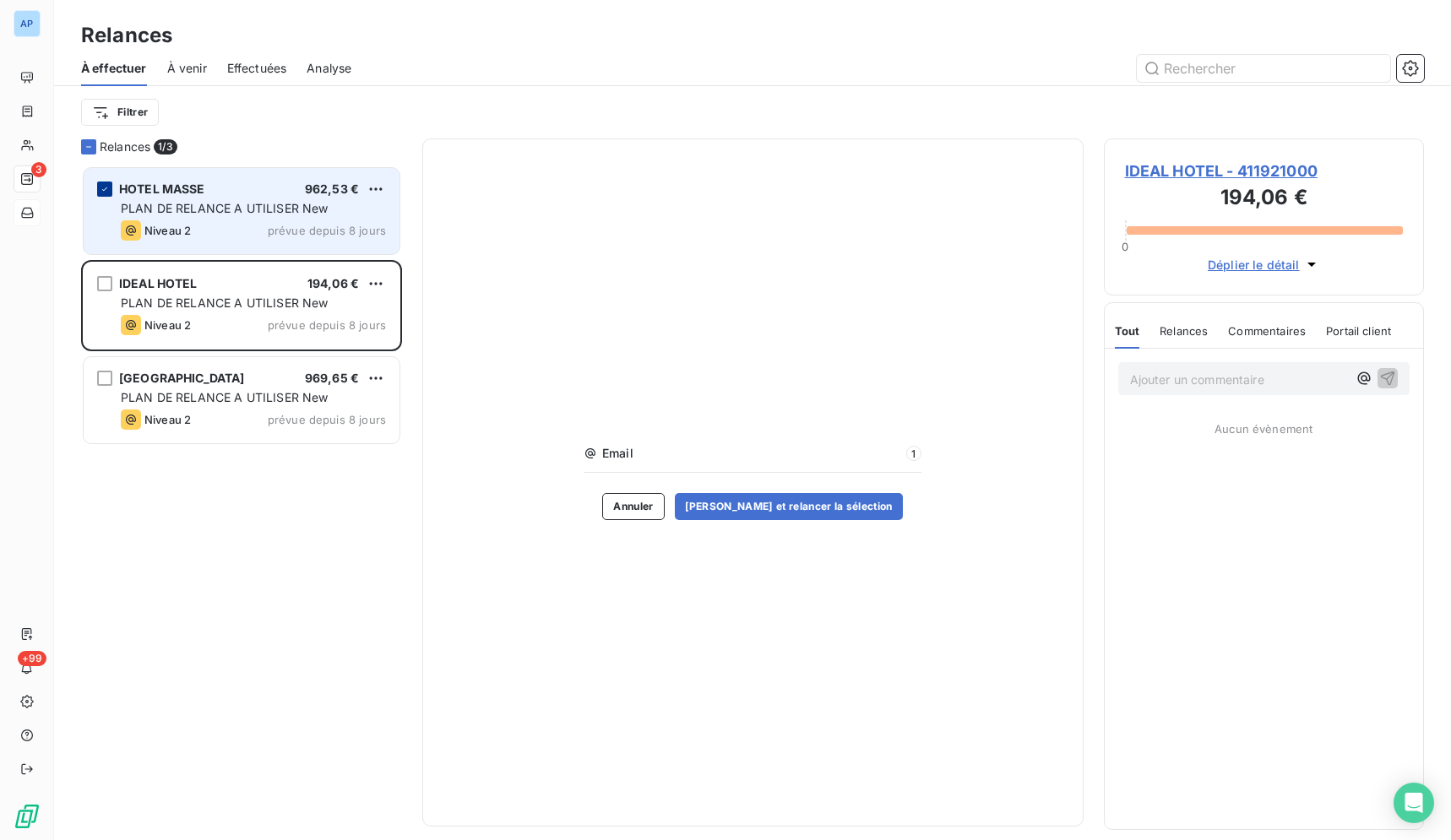
click at [104, 187] on icon "grid" at bounding box center [104, 189] width 10 height 10
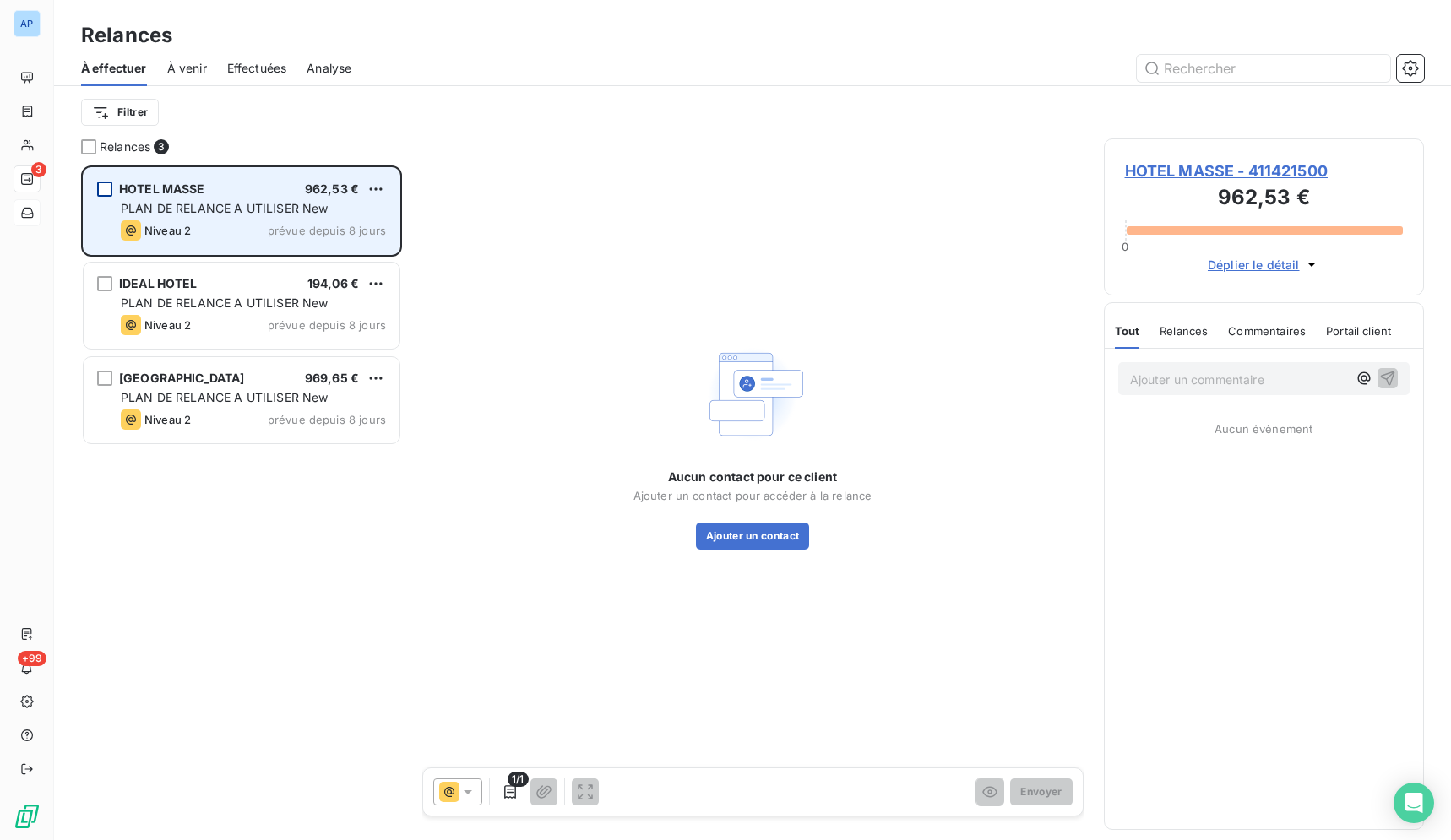
click at [193, 574] on div "HOTEL MASSE 962,53 € PLAN DE RELANCE A UTILISER New Niveau 2 prévue depuis 8 jo…" at bounding box center [241, 502] width 321 height 674
click at [1166, 167] on span "HOTEL MASSE - 411421500" at bounding box center [1264, 171] width 278 height 23
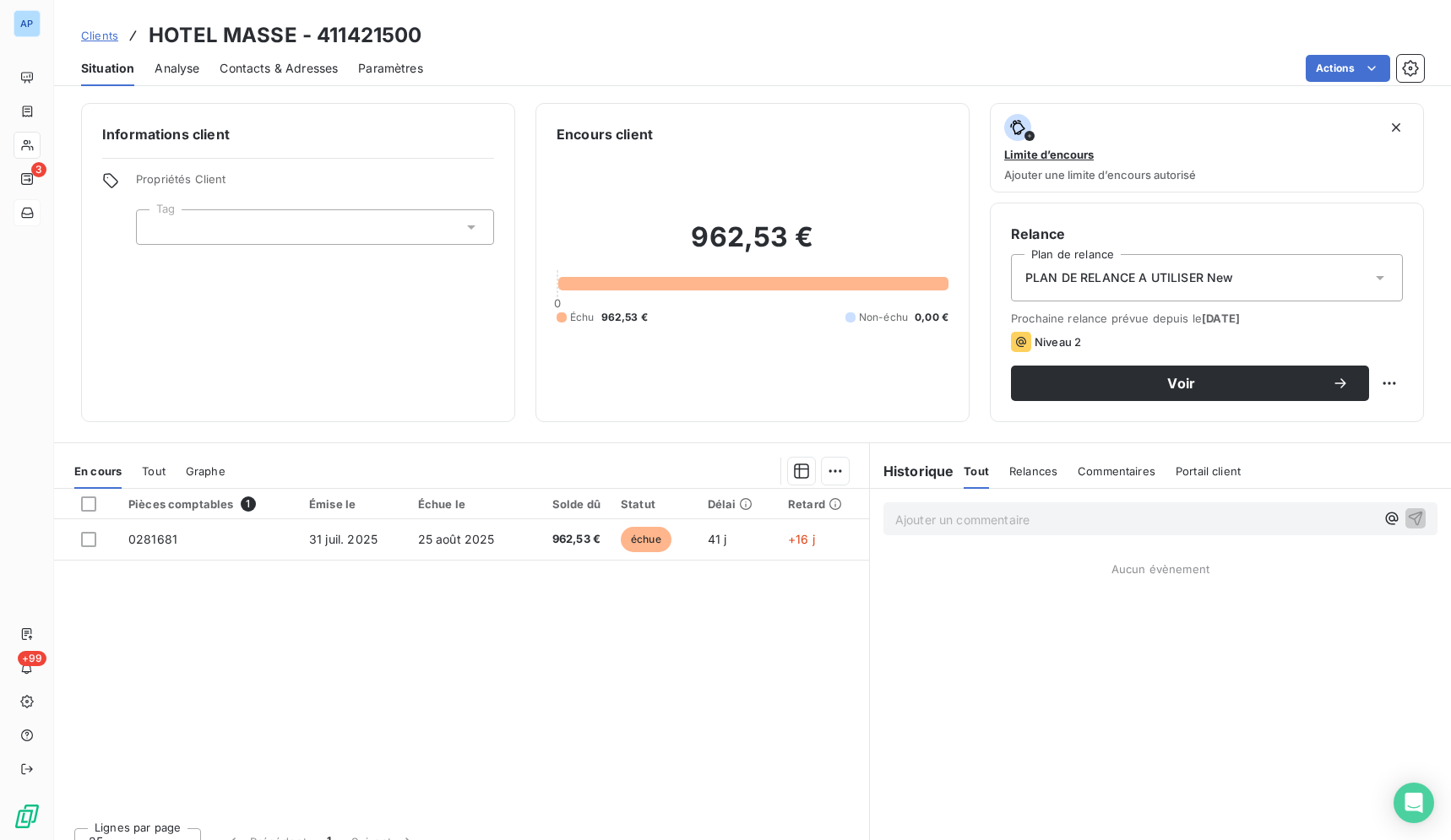
click at [290, 70] on span "Contacts & Adresses" at bounding box center [278, 68] width 118 height 17
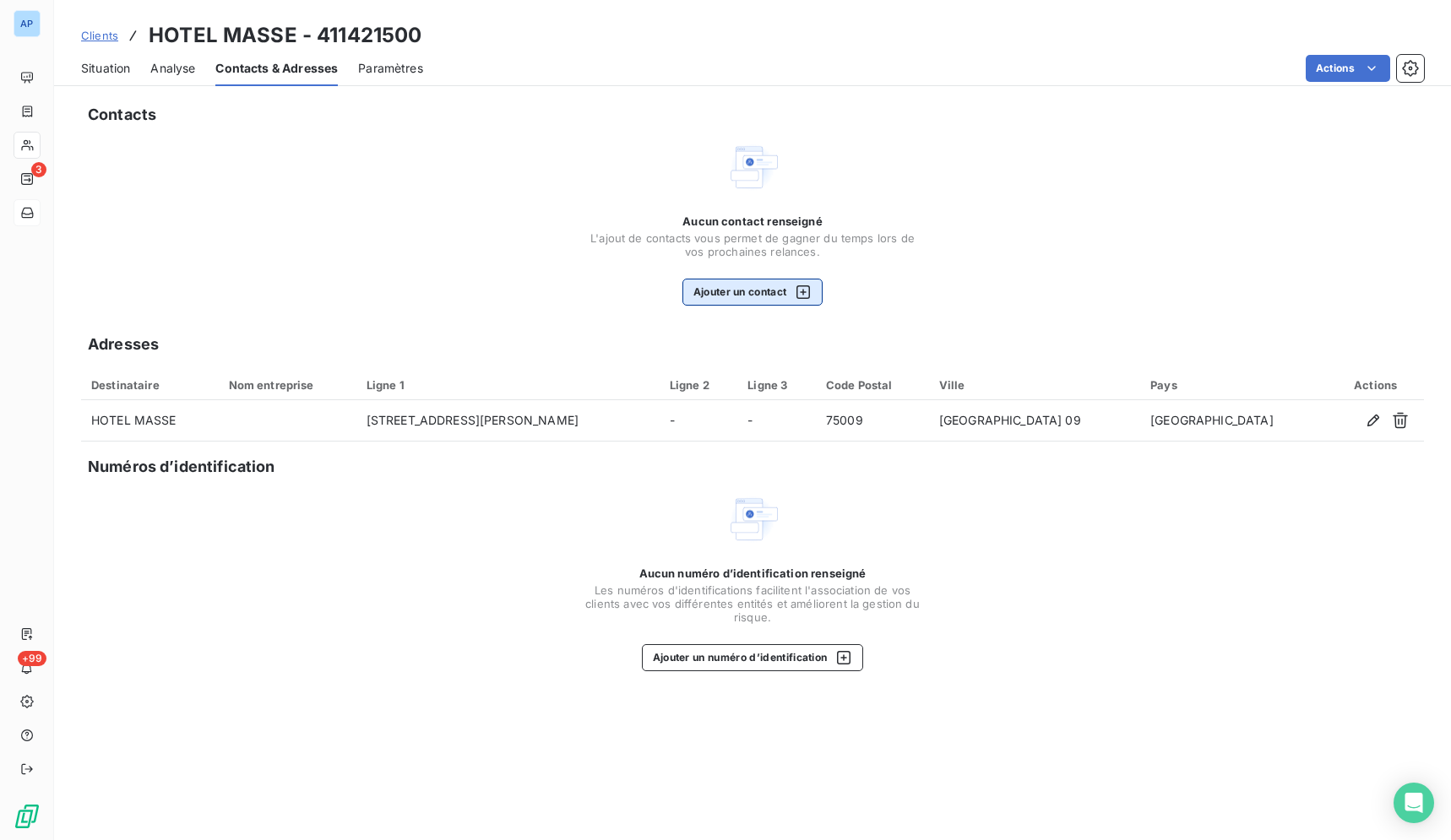
click at [782, 288] on button "Ajouter un contact" at bounding box center [753, 292] width 141 height 27
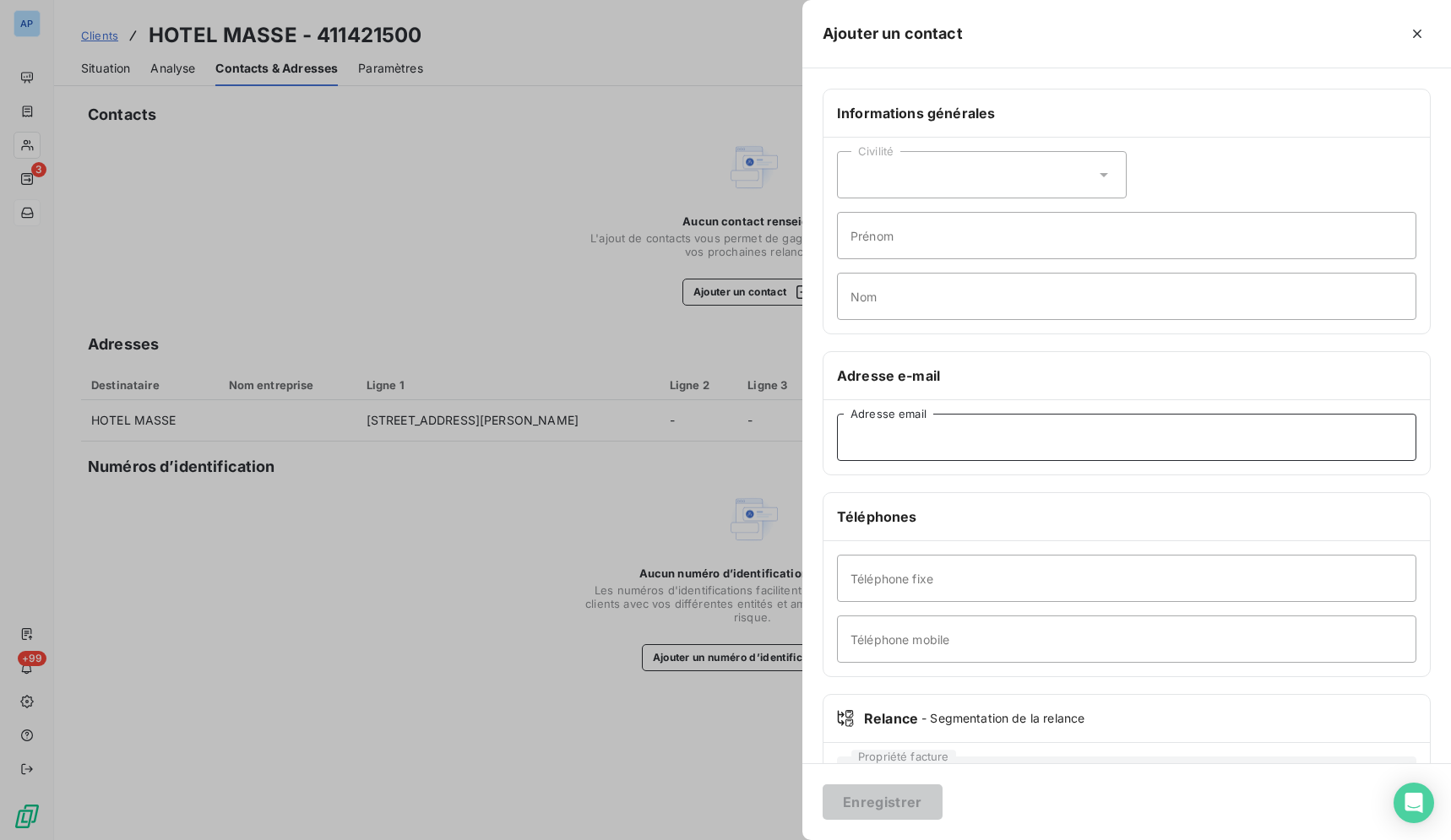
click at [966, 431] on input "Adresse email" at bounding box center [1126, 437] width 579 height 47
paste input "[STREET_ADDRESS][PERSON_NAME]"
type input "[STREET_ADDRESS][PERSON_NAME]"
click at [1417, 37] on icon "button" at bounding box center [1416, 34] width 17 height 17
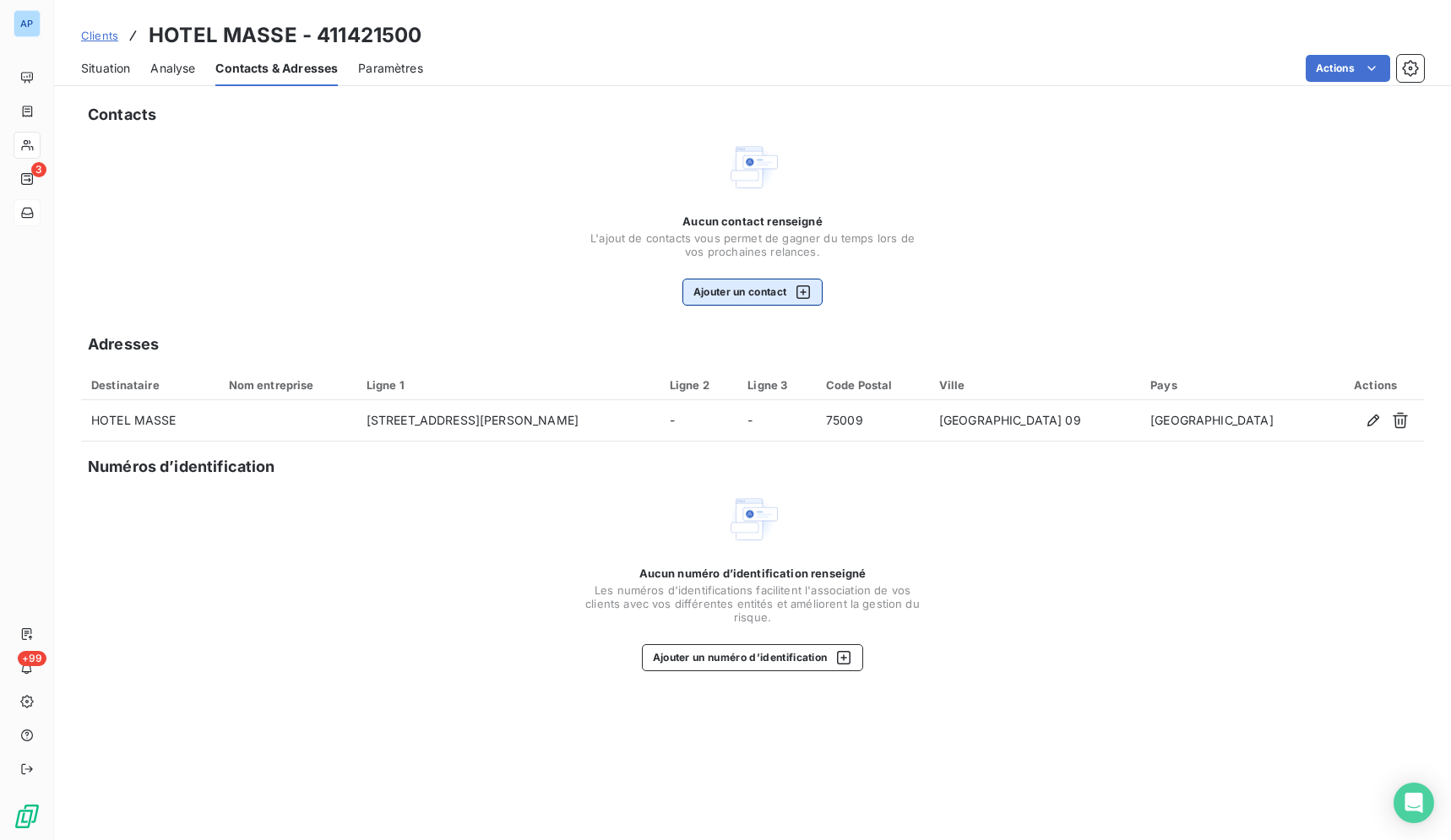
click at [740, 287] on button "Ajouter un contact" at bounding box center [753, 292] width 141 height 27
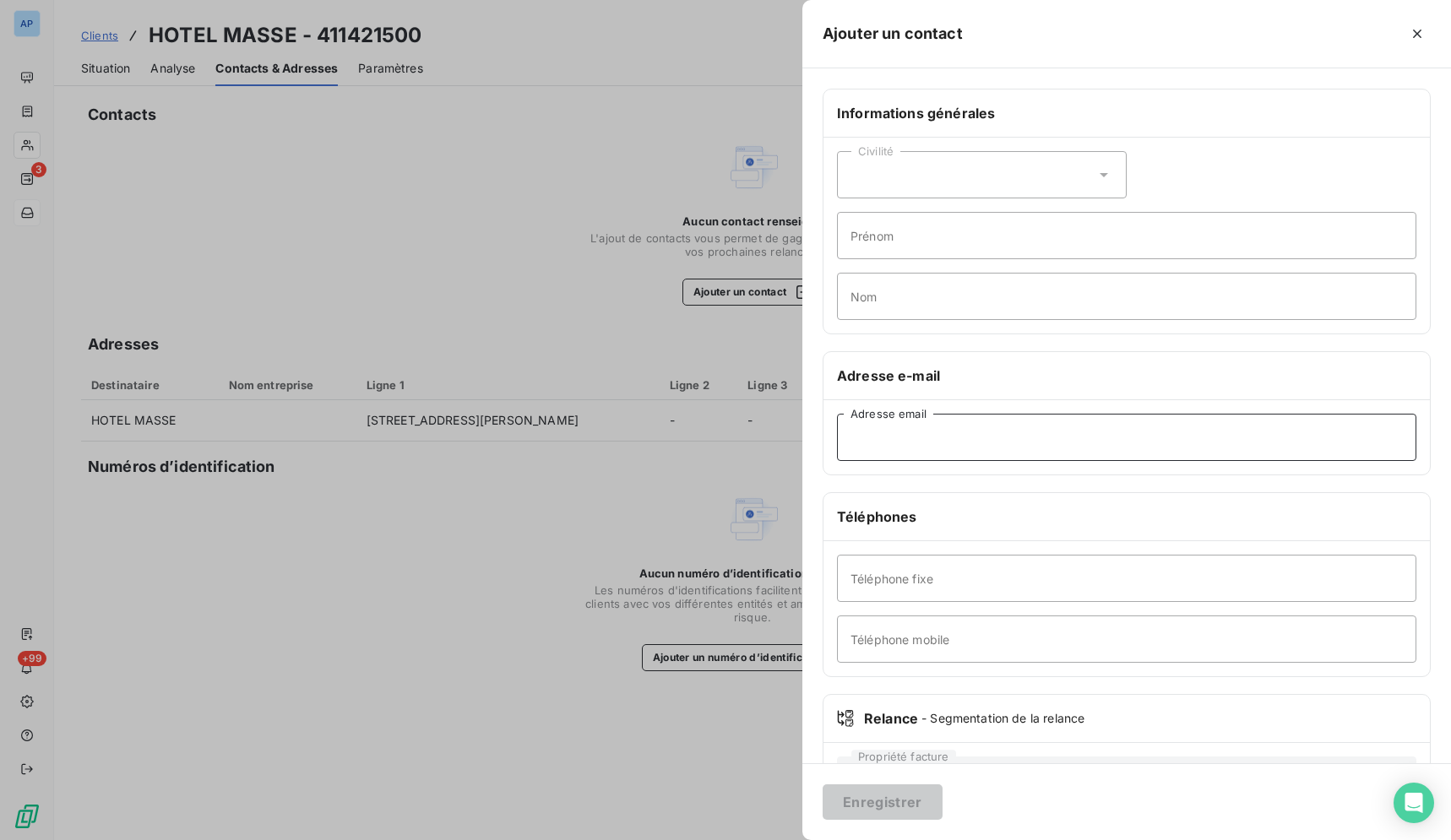
click at [949, 432] on input "Adresse email" at bounding box center [1126, 437] width 579 height 47
paste input "[EMAIL_ADDRESS][DOMAIN_NAME]"
type input "[EMAIL_ADDRESS][DOMAIN_NAME]"
click at [909, 811] on button "Enregistrer" at bounding box center [882, 802] width 120 height 35
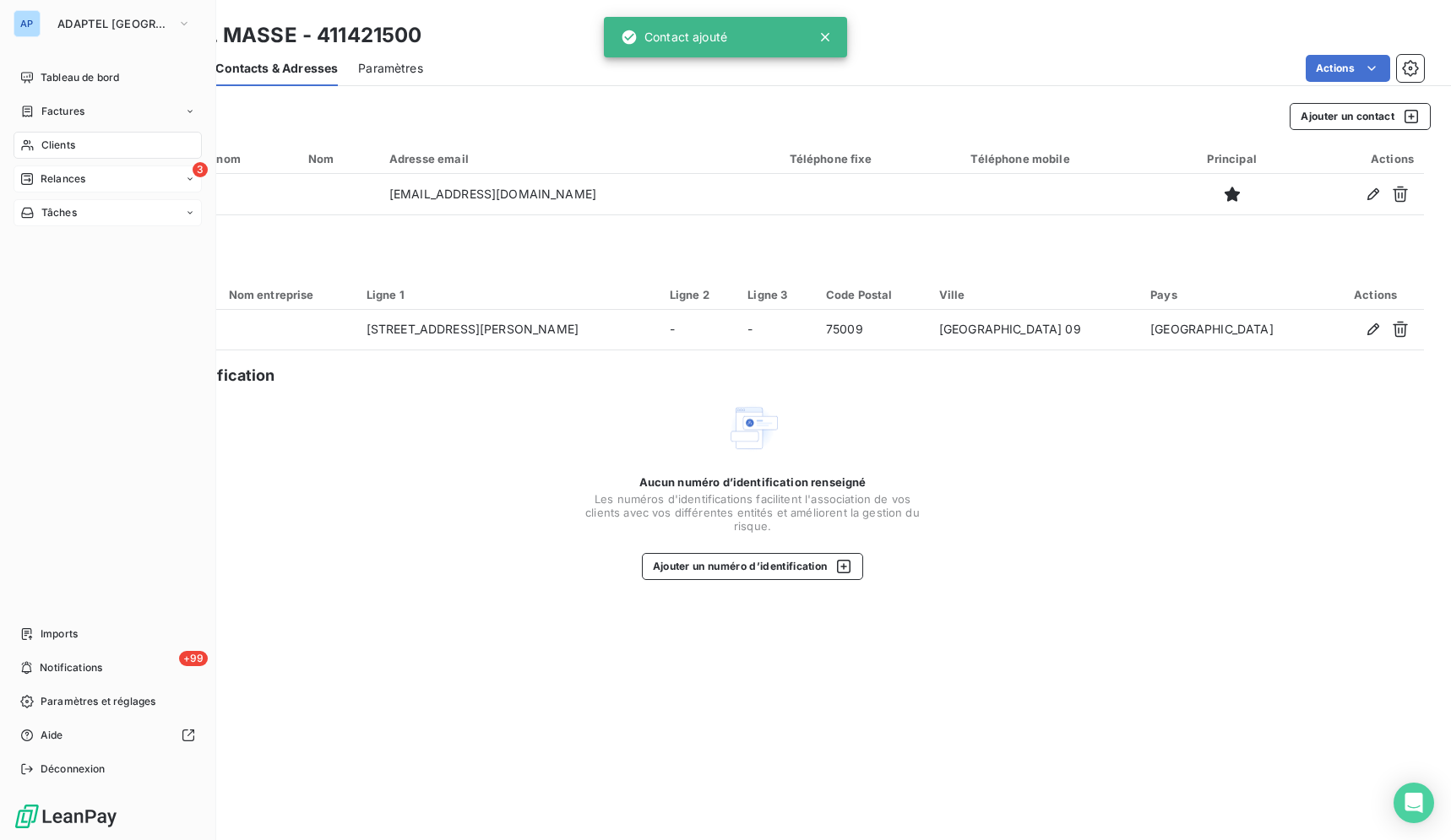
click at [38, 182] on div "Relances" at bounding box center [52, 178] width 65 height 15
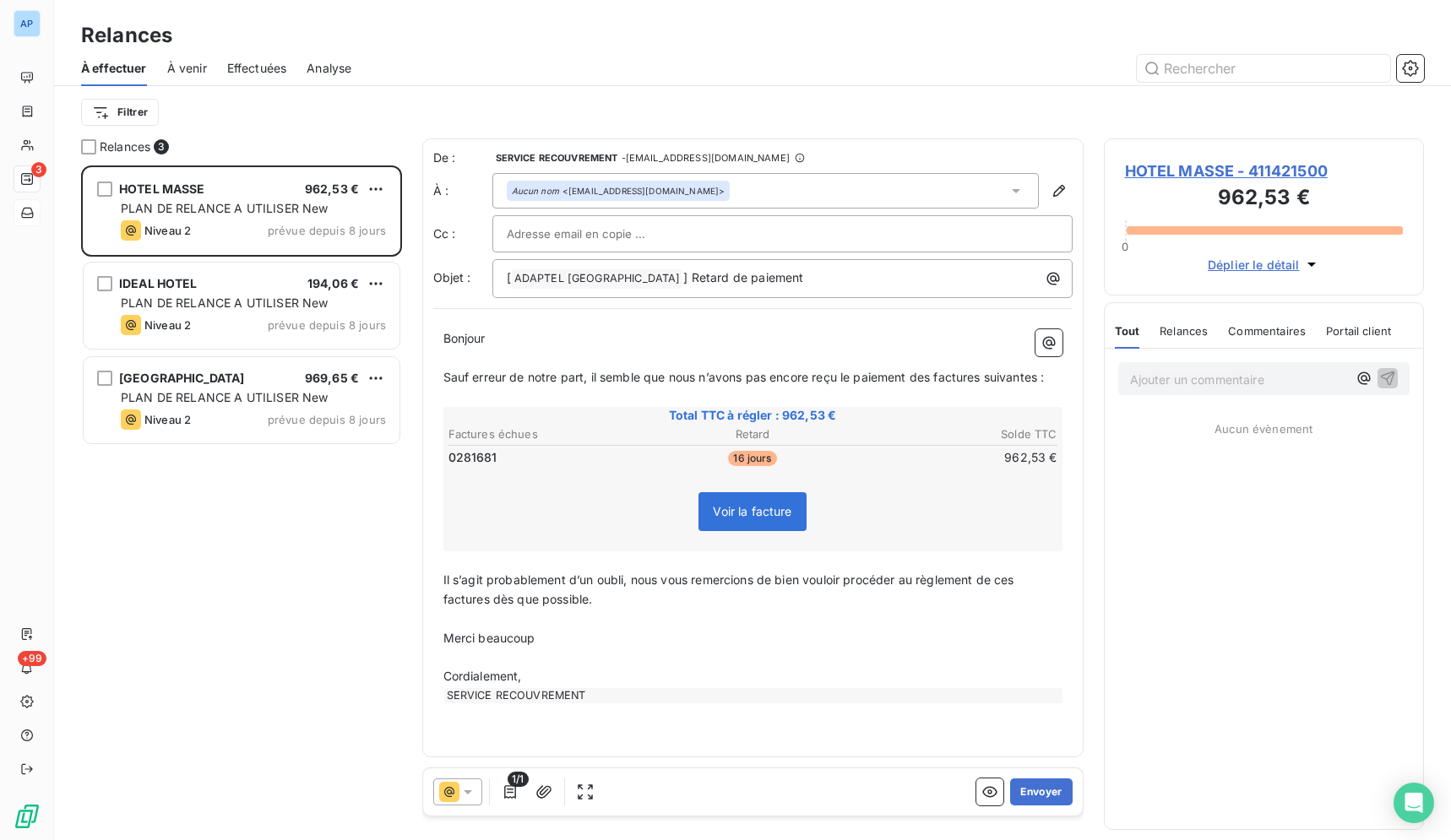
scroll to position [660, 306]
click at [459, 799] on icon at bounding box center [467, 791] width 17 height 17
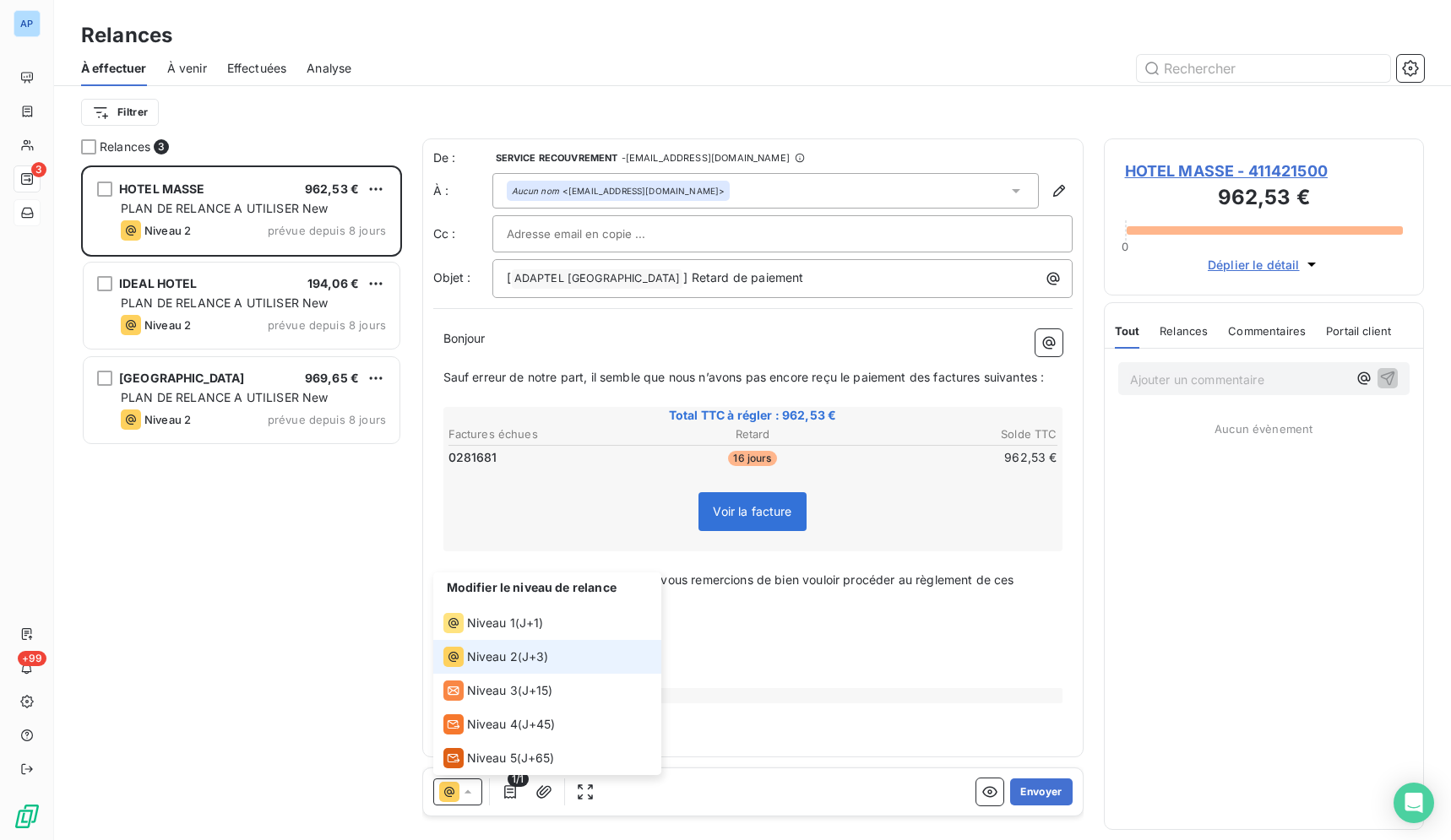
click at [871, 760] on div "De : SERVICE RECOUVREMENT - [EMAIL_ADDRESS][DOMAIN_NAME] À : Aucun nom <[EMAIL_…" at bounding box center [753, 453] width 661 height 629
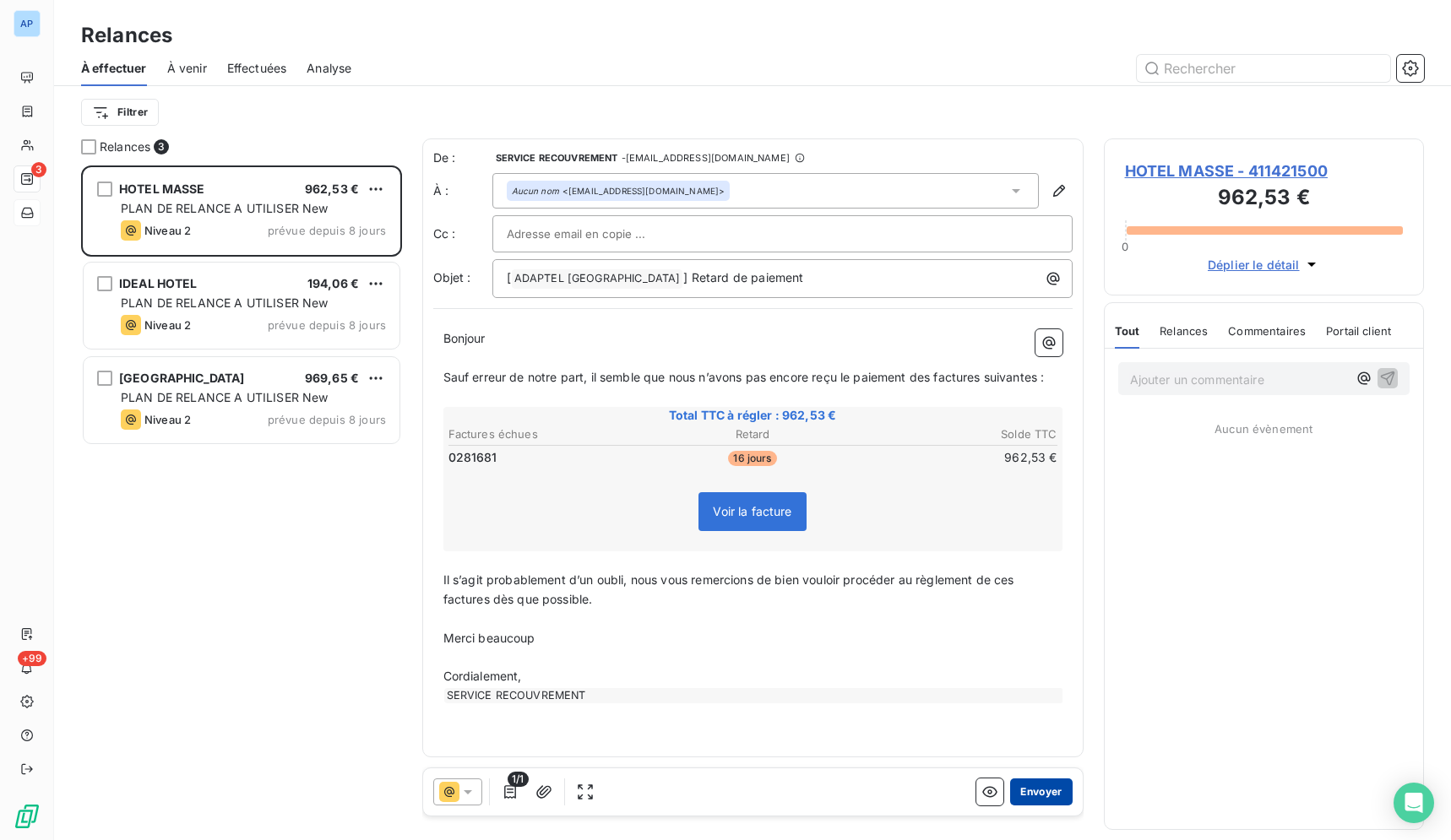
click at [1040, 793] on button "Envoyer" at bounding box center [1041, 791] width 62 height 27
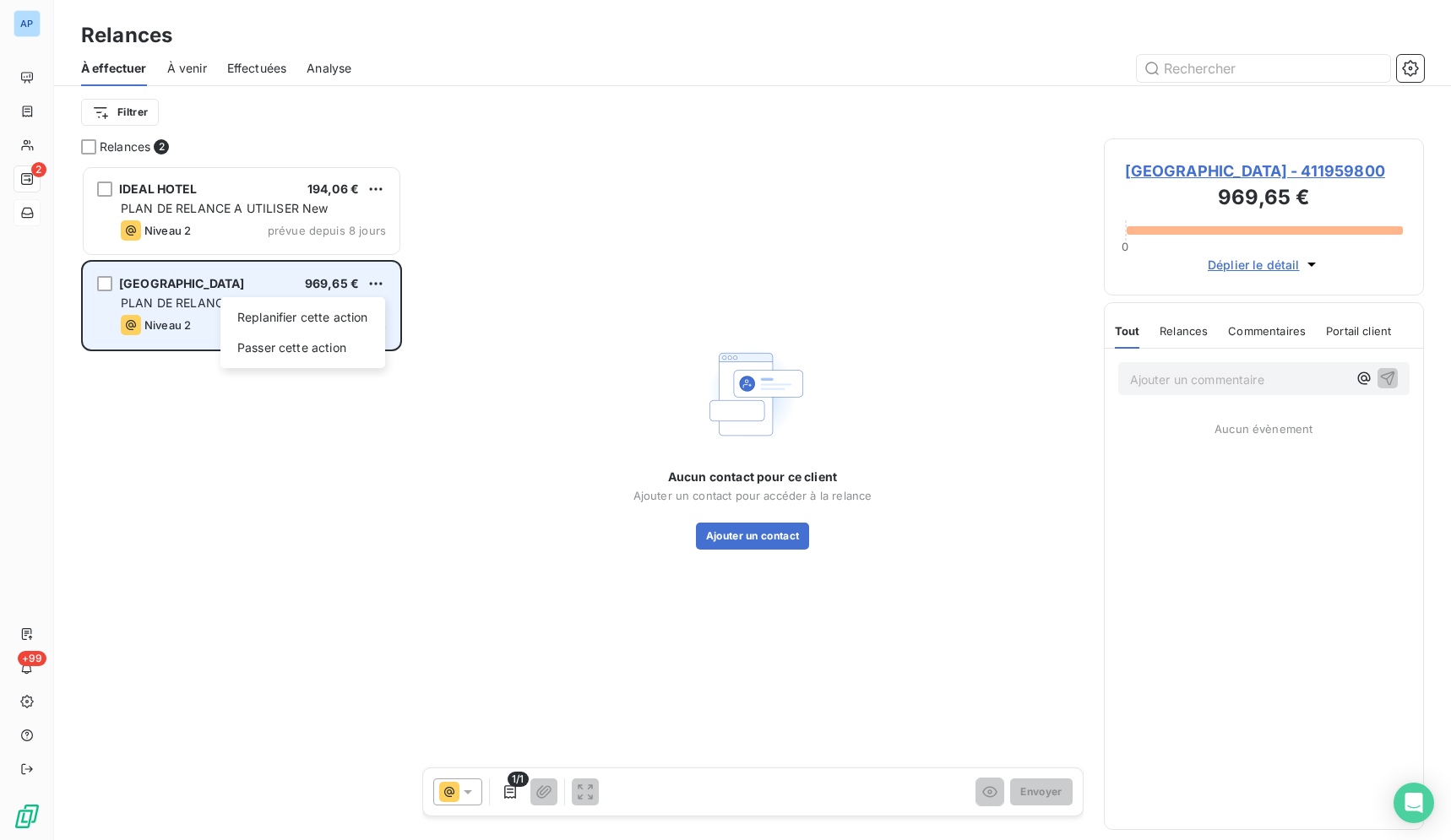
scroll to position [660, 306]
click at [370, 323] on div "Replanifier cette action" at bounding box center [302, 317] width 152 height 27
select select "8"
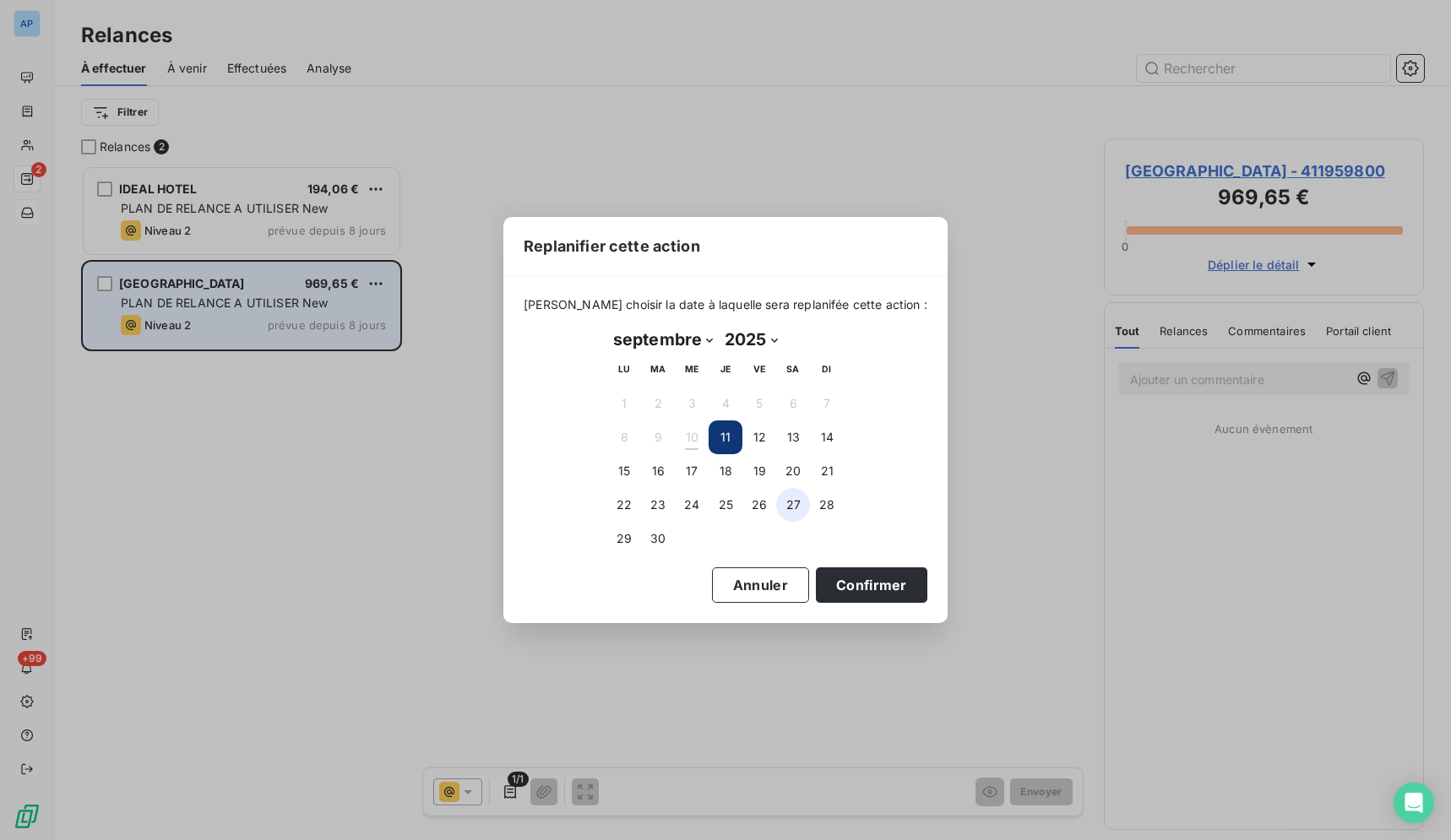
click at [803, 513] on button "27" at bounding box center [792, 505] width 34 height 34
click at [847, 589] on button "Confirmer" at bounding box center [871, 585] width 112 height 35
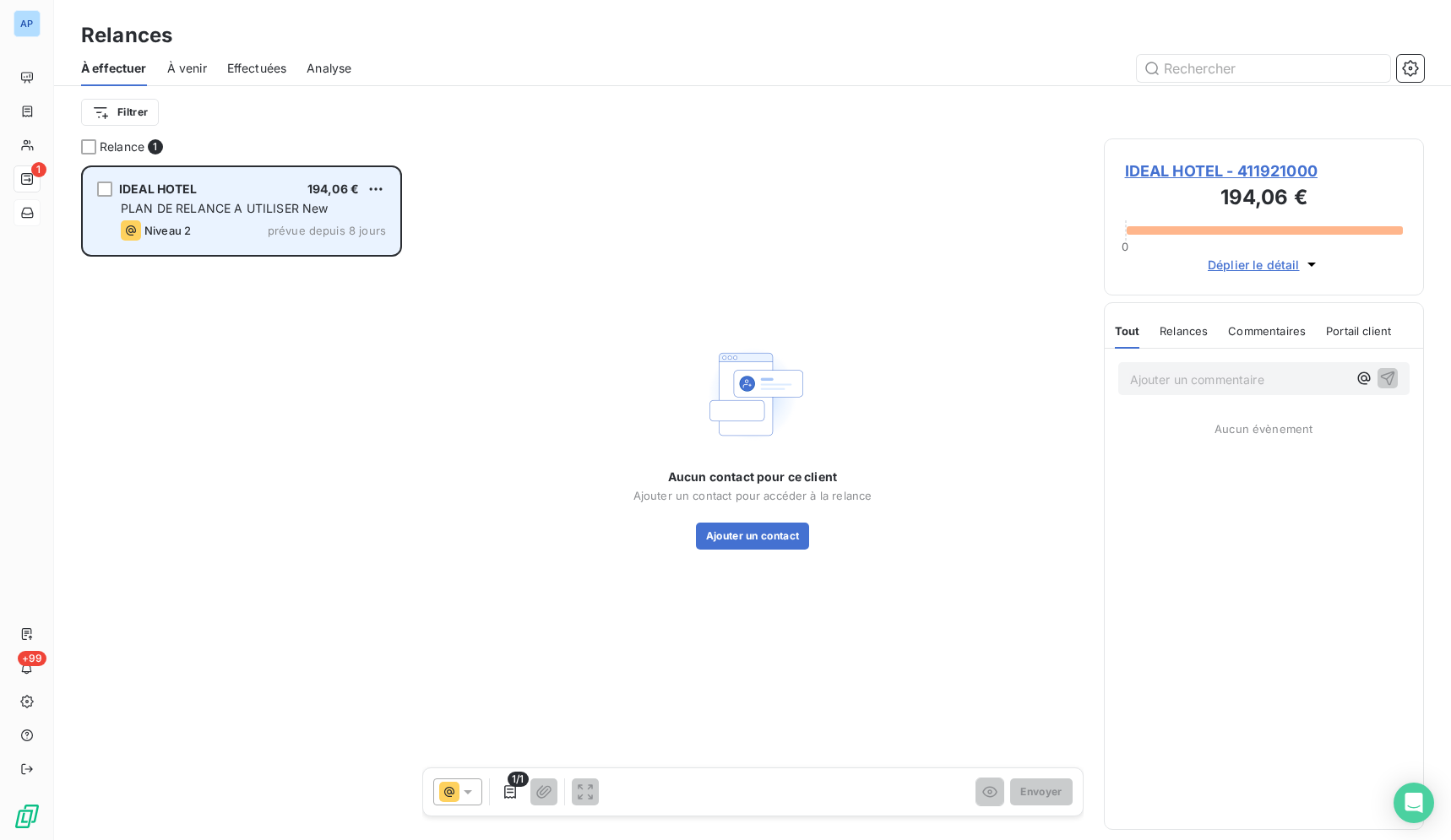
click at [300, 216] on div "PLAN DE RELANCE A UTILISER New" at bounding box center [253, 208] width 265 height 17
click at [390, 183] on div "IDEAL HOTEL 194,06 € PLAN DE RELANCE A UTILISER New Niveau 2 prévue depuis 8 jo…" at bounding box center [241, 211] width 316 height 86
click at [383, 217] on div "Replanifier cette action Passer cette action" at bounding box center [303, 238] width 165 height 71
click at [361, 229] on div "Replanifier cette action" at bounding box center [302, 222] width 152 height 27
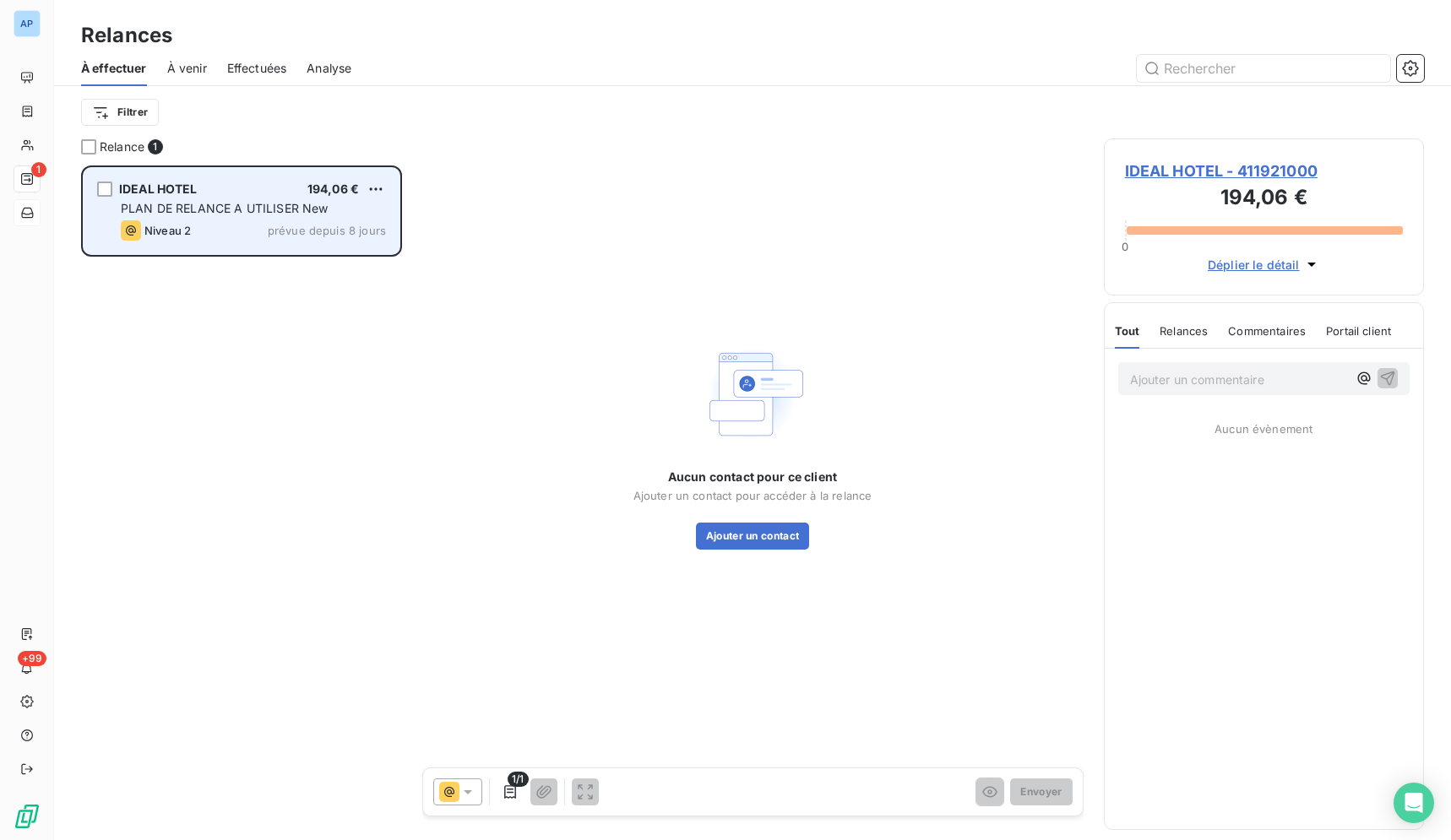
select select "8"
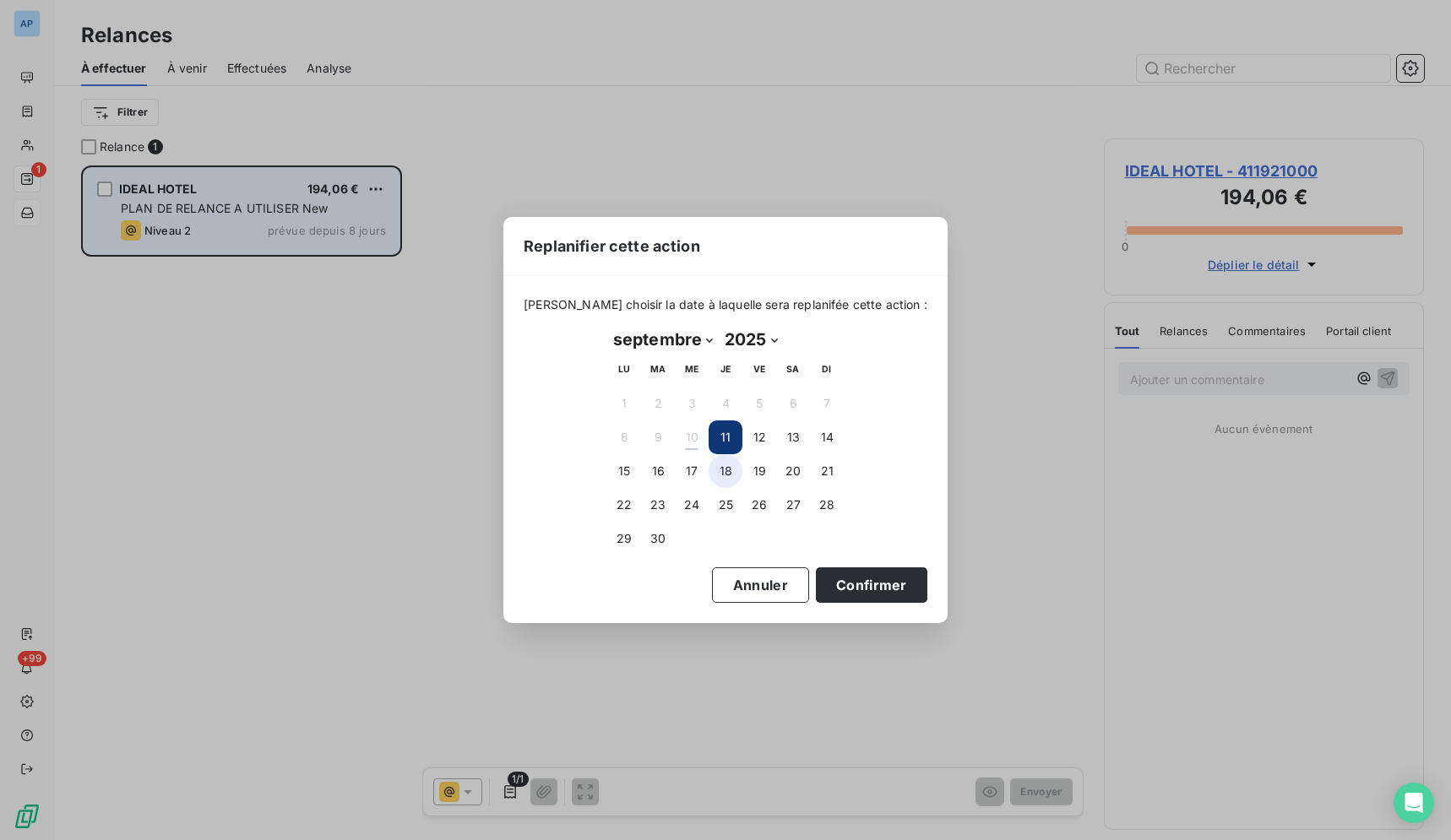
click at [734, 466] on button "18" at bounding box center [725, 471] width 34 height 34
click at [854, 602] on button "Confirmer" at bounding box center [871, 585] width 112 height 35
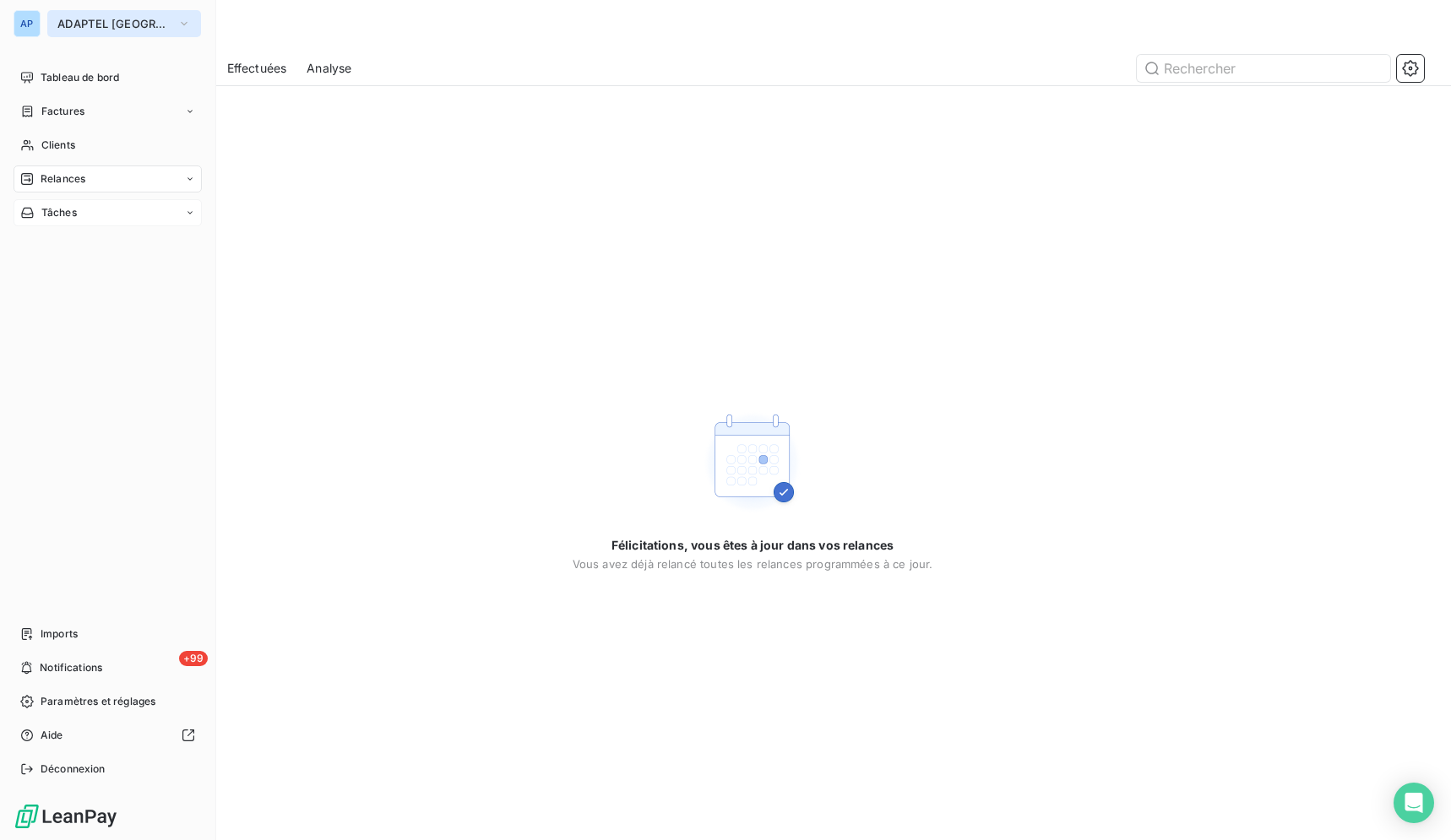
click at [74, 27] on span "ADAPTEL [GEOGRAPHIC_DATA]" at bounding box center [114, 23] width 113 height 13
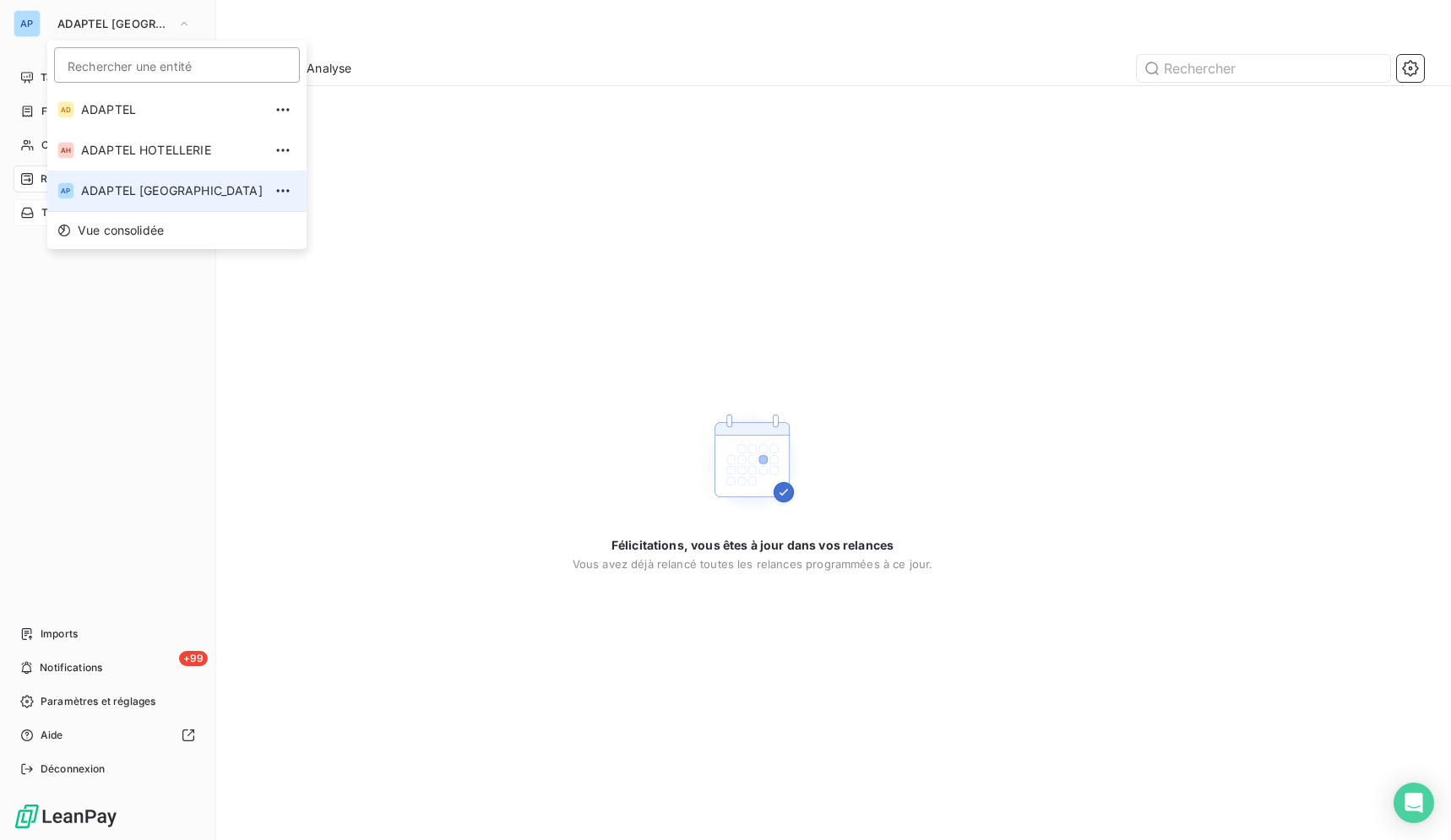
click at [105, 191] on span "ADAPTEL [GEOGRAPHIC_DATA]" at bounding box center [171, 191] width 182 height 17
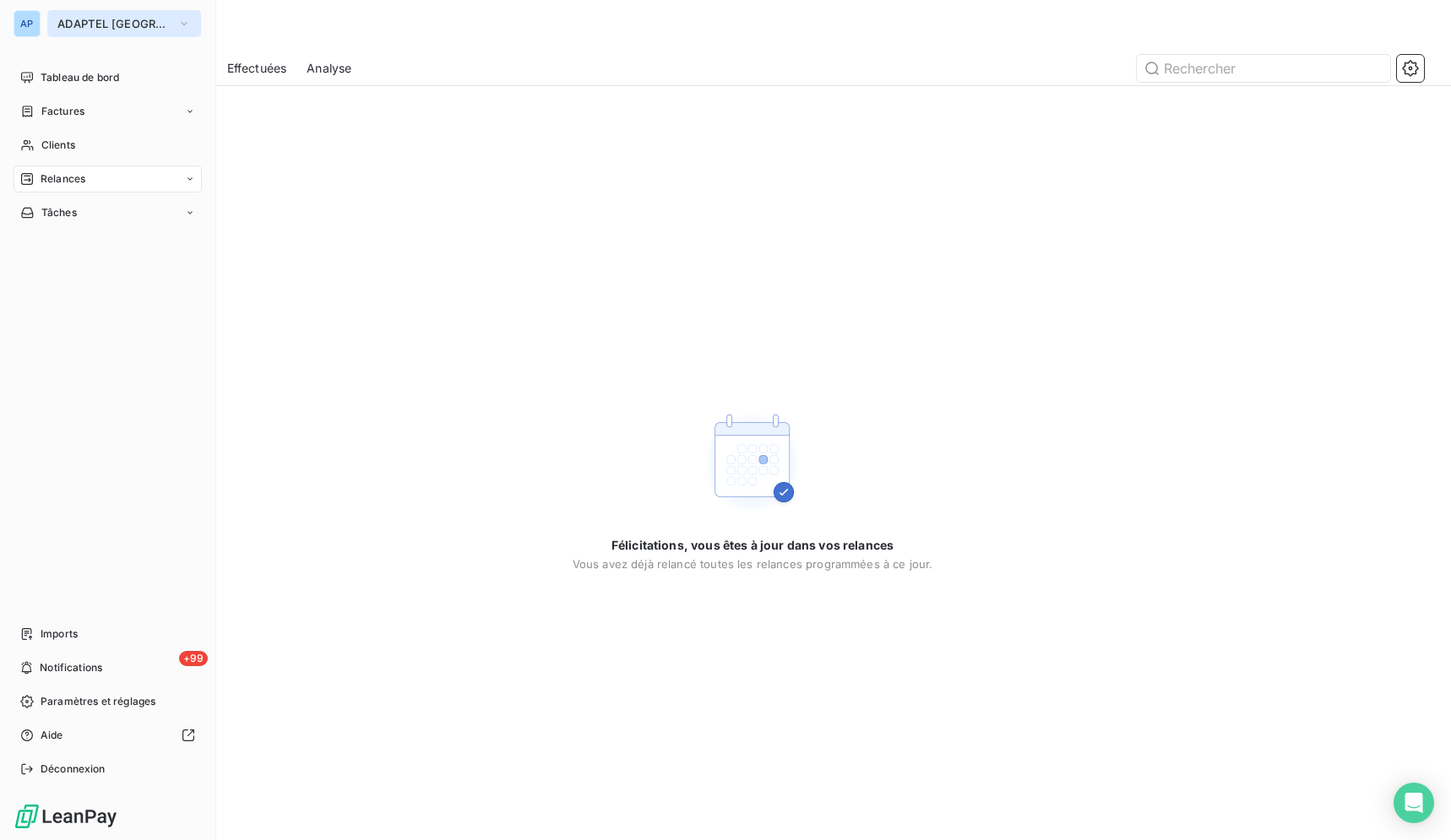
click at [106, 31] on button "ADAPTEL [GEOGRAPHIC_DATA]" at bounding box center [123, 23] width 153 height 27
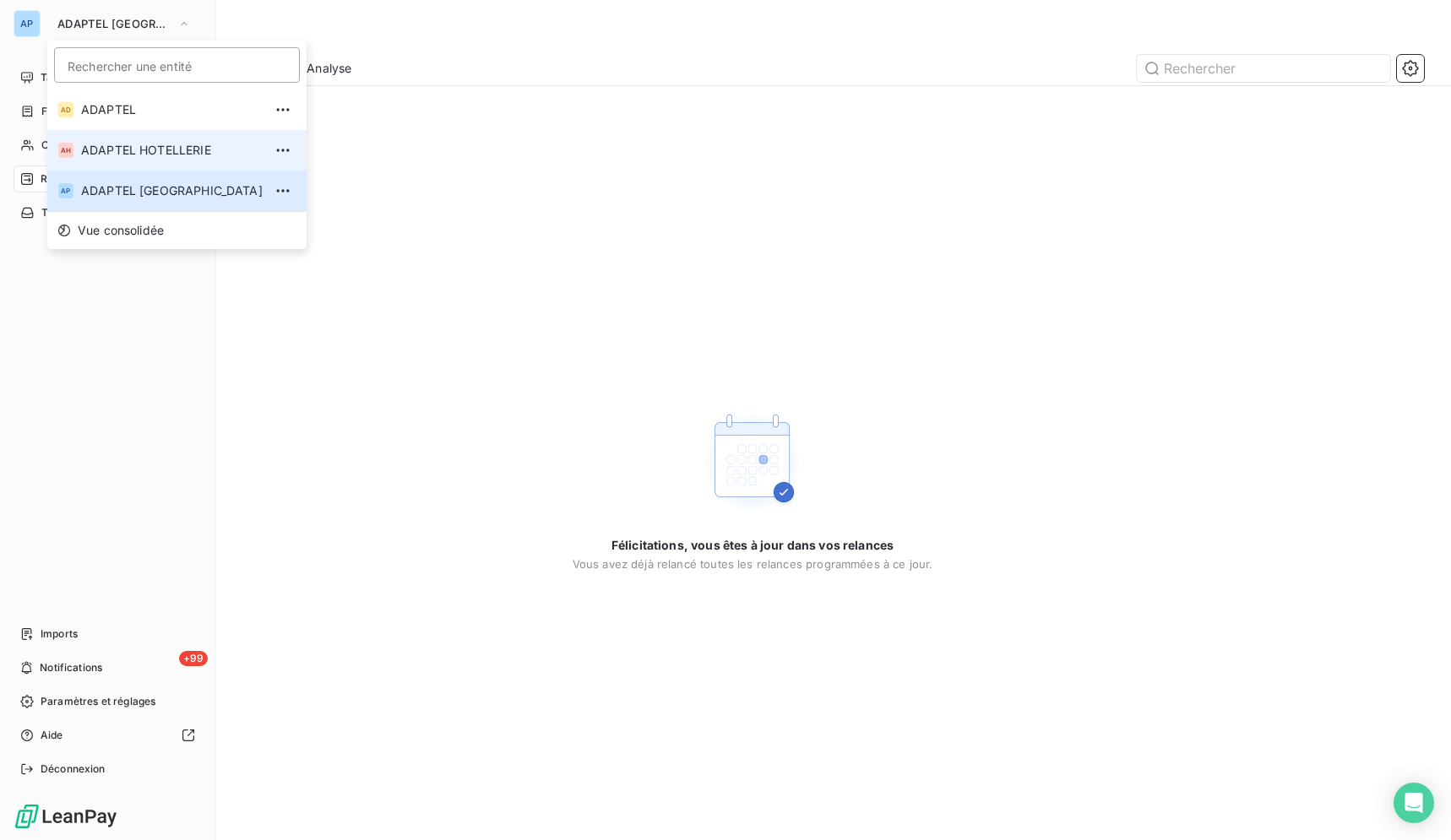
click at [141, 159] on li "AH ADAPTEL HOTELLERIE" at bounding box center [176, 151] width 259 height 41
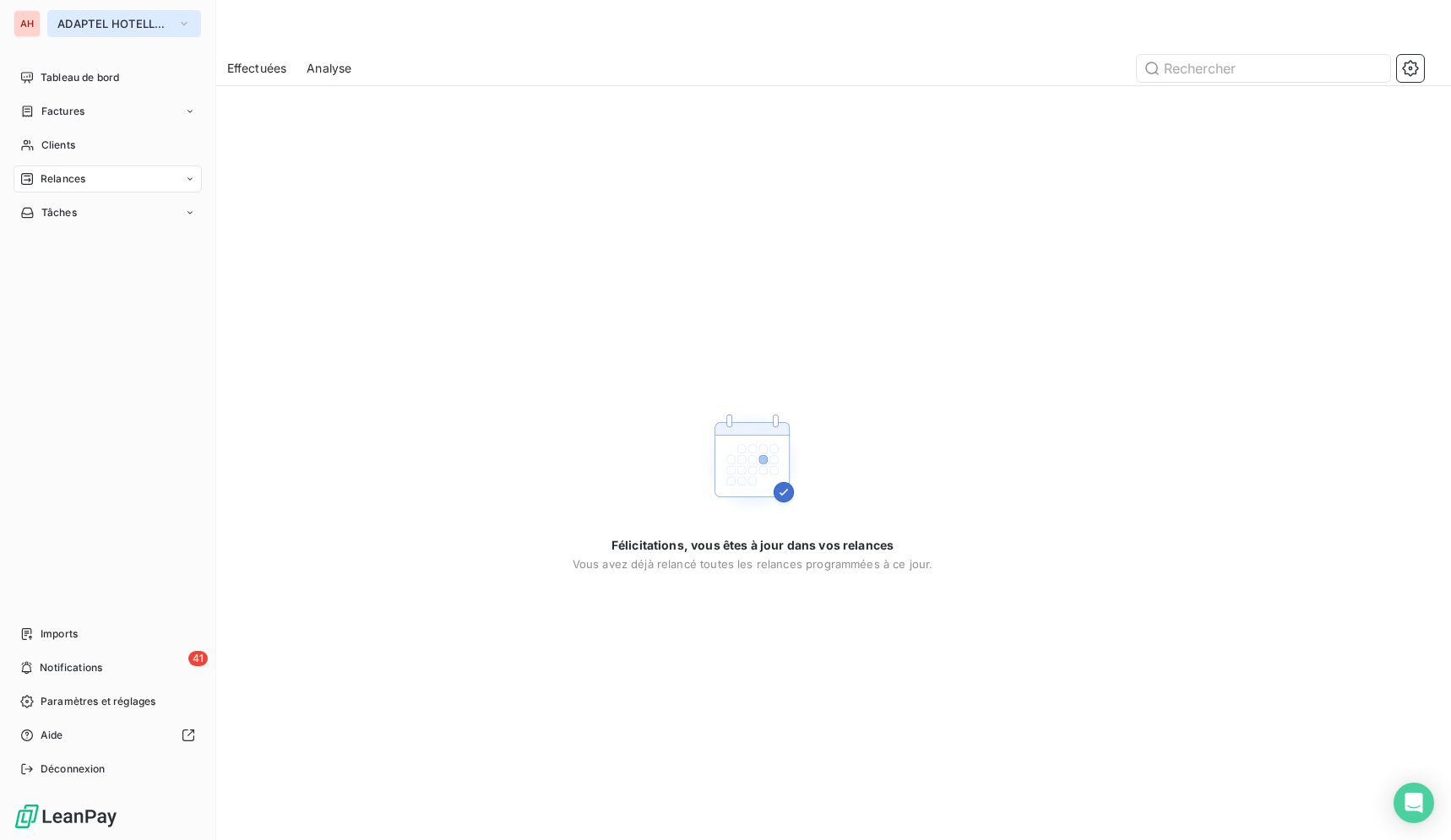
click at [108, 33] on button "ADAPTEL HOTELLERIE" at bounding box center [123, 23] width 153 height 27
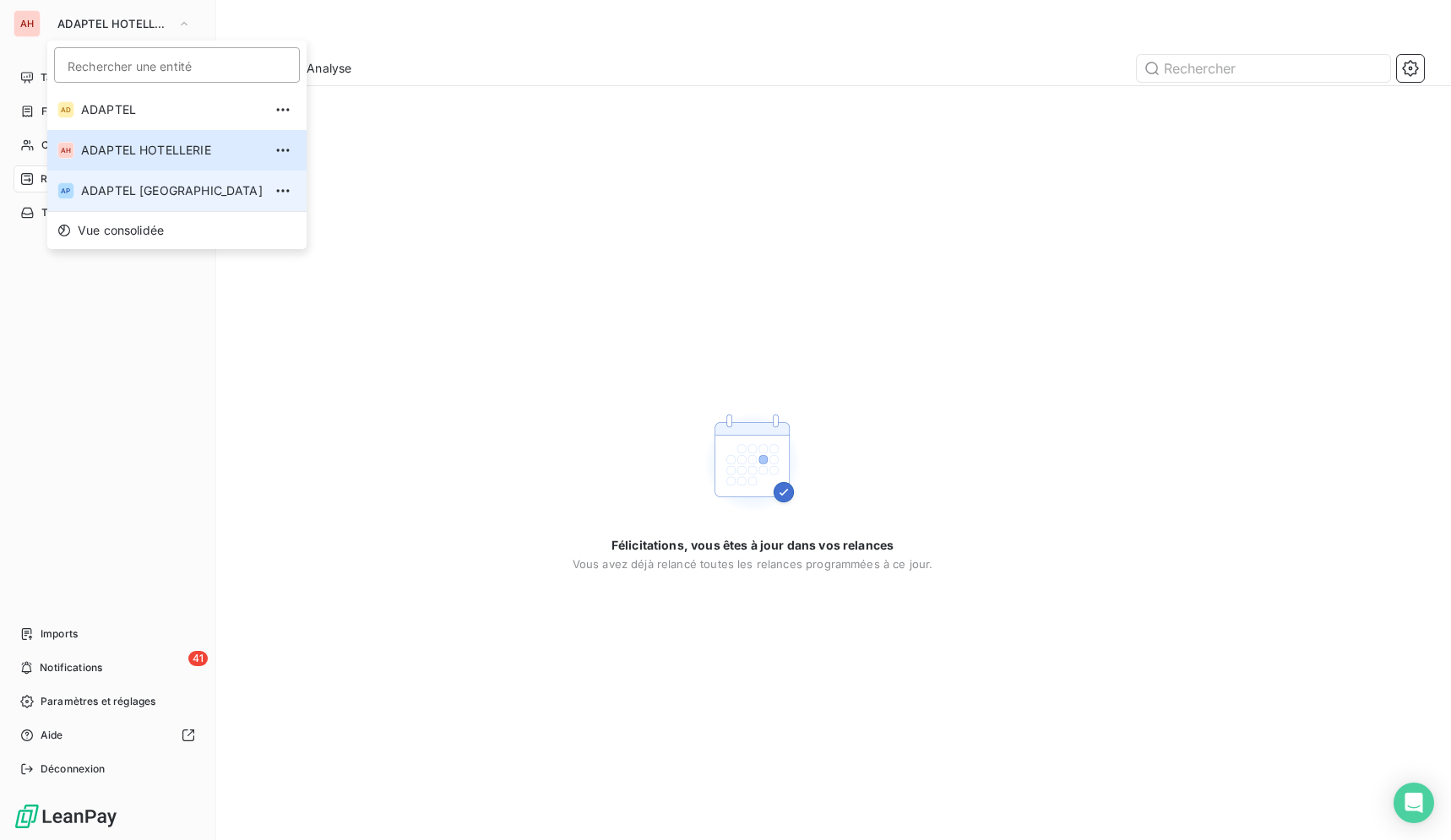
click at [145, 188] on span "ADAPTEL [GEOGRAPHIC_DATA]" at bounding box center [171, 191] width 182 height 17
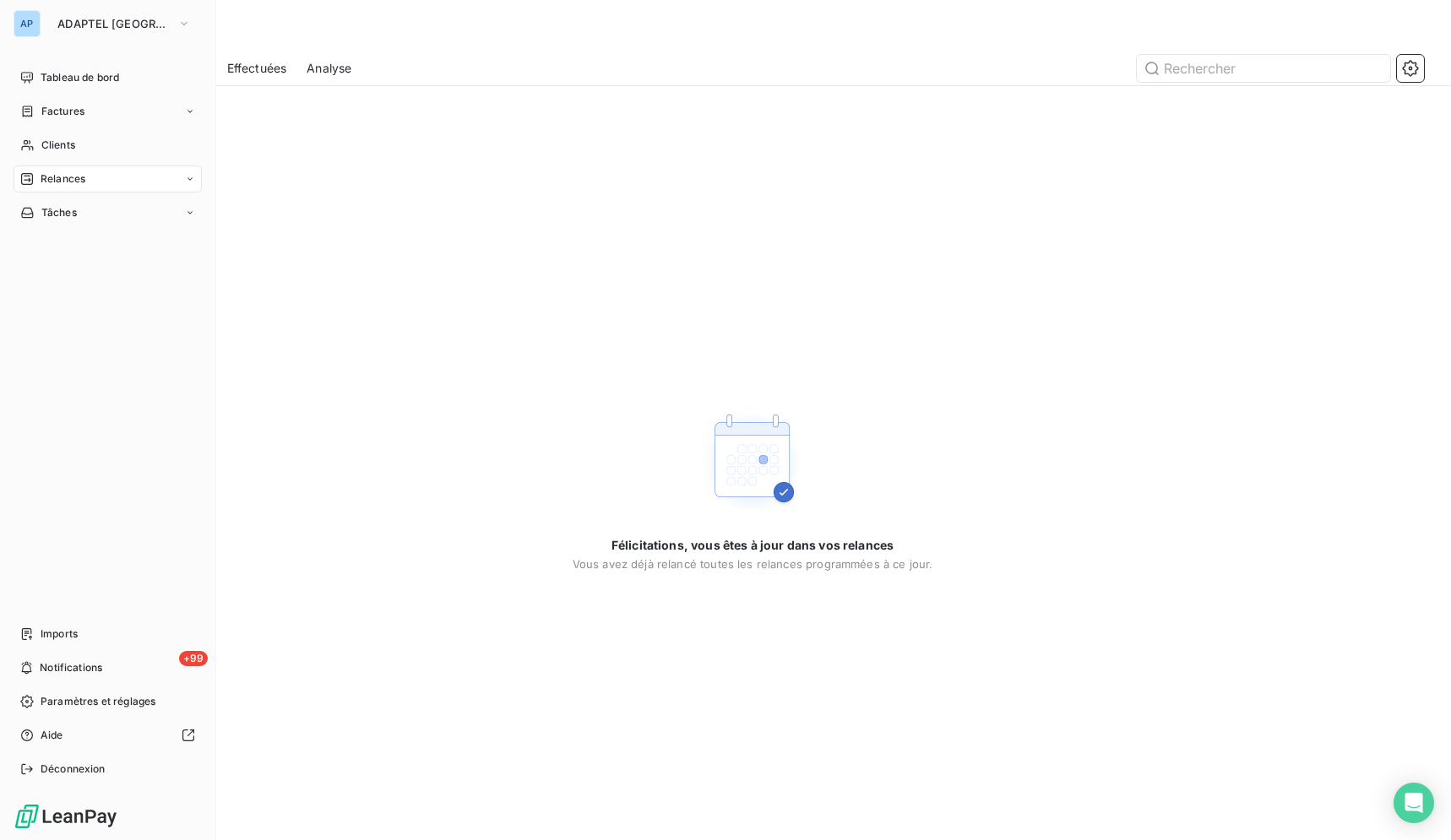
click at [81, 63] on div "AP ADAPTEL PARIS Tableau de bord Factures Clients Relances Tâches Imports +99 N…" at bounding box center [108, 420] width 216 height 840
click at [83, 78] on span "Tableau de bord" at bounding box center [80, 77] width 79 height 15
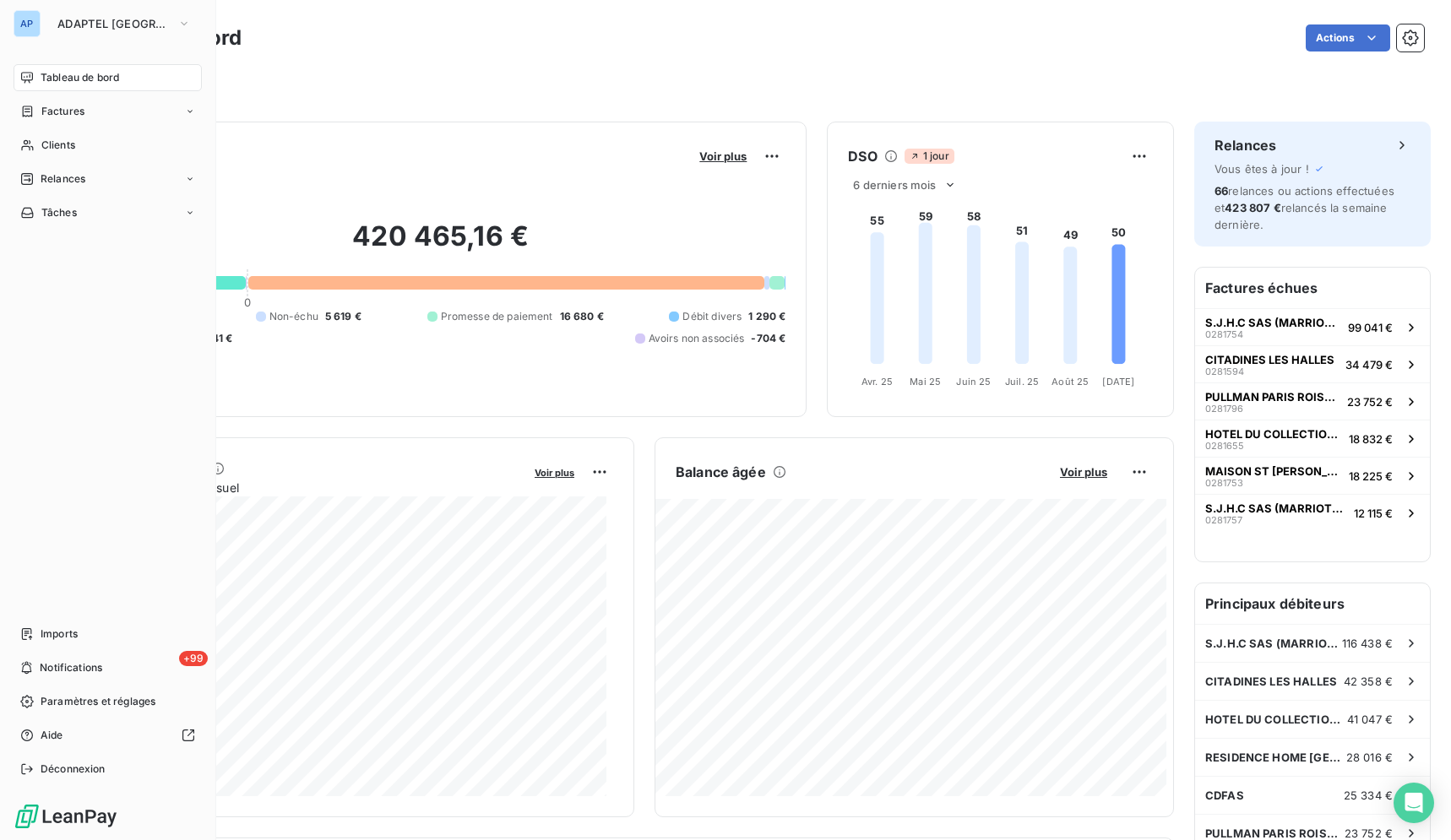
click at [43, 24] on div "AP ADAPTEL [GEOGRAPHIC_DATA]" at bounding box center [107, 23] width 188 height 27
click at [90, 33] on button "ADAPTEL [GEOGRAPHIC_DATA]" at bounding box center [123, 23] width 153 height 27
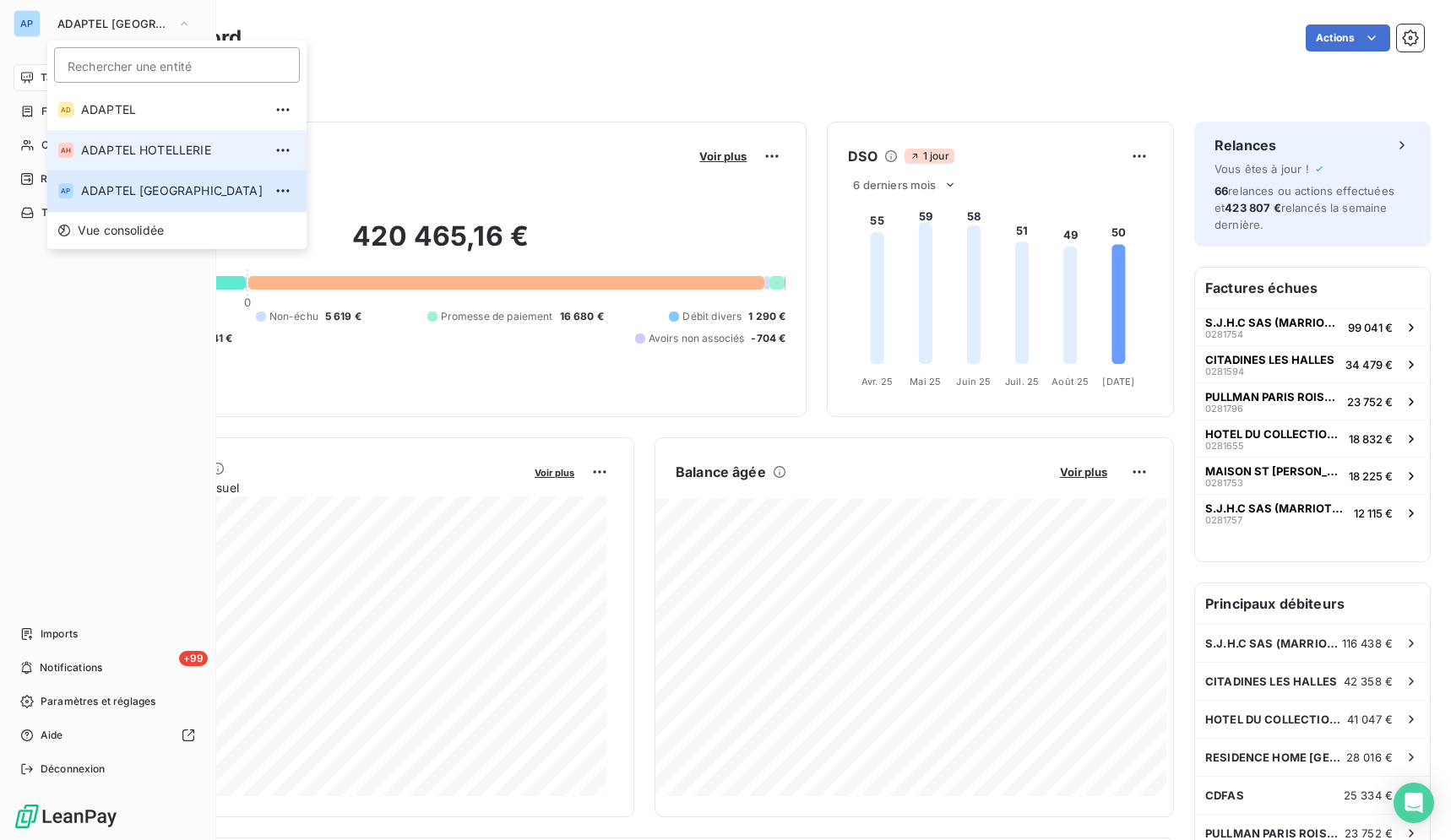
click at [99, 152] on span "ADAPTEL HOTELLERIE" at bounding box center [171, 150] width 182 height 17
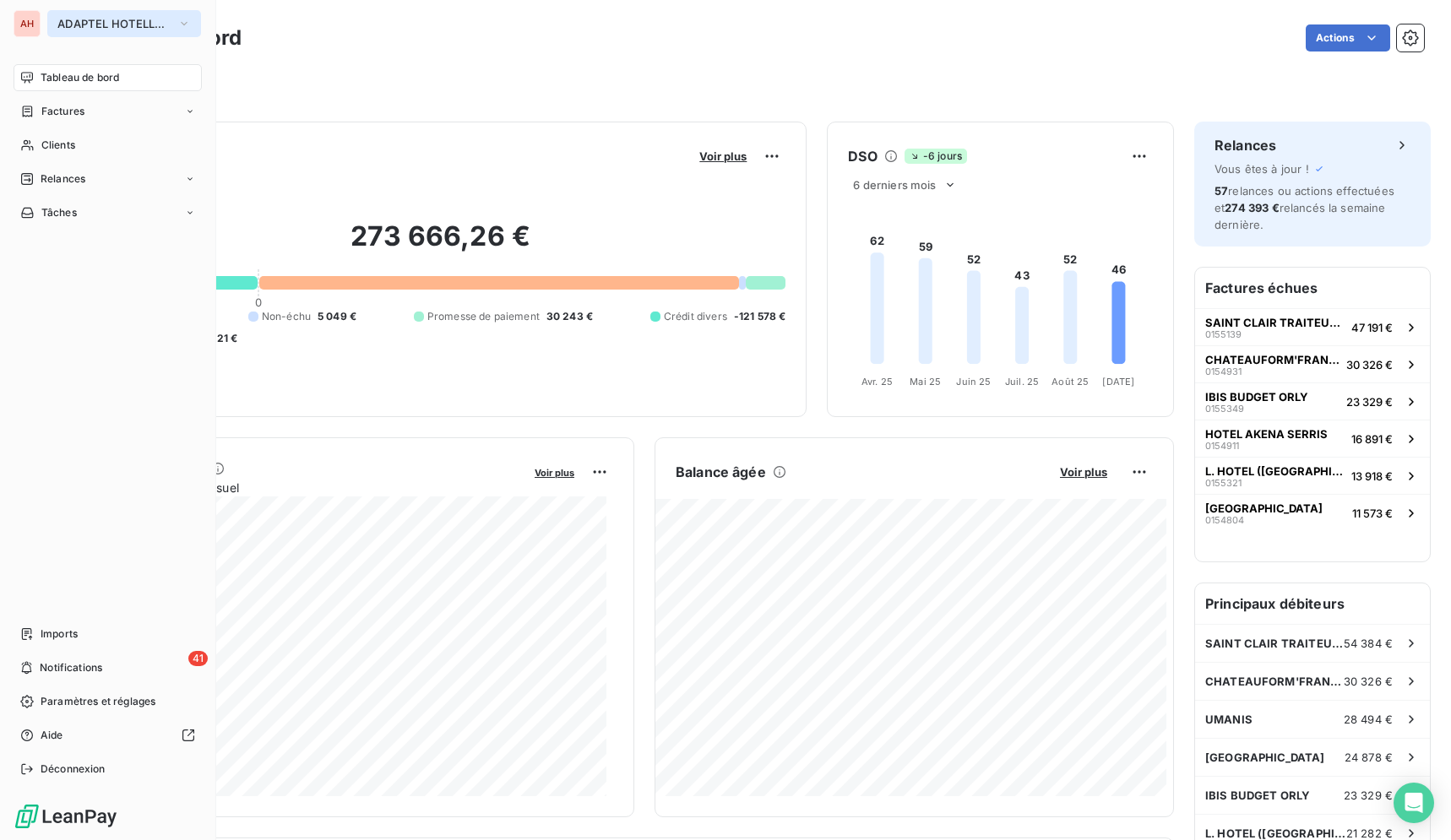
click at [98, 27] on span "ADAPTEL HOTELLERIE" at bounding box center [114, 23] width 113 height 13
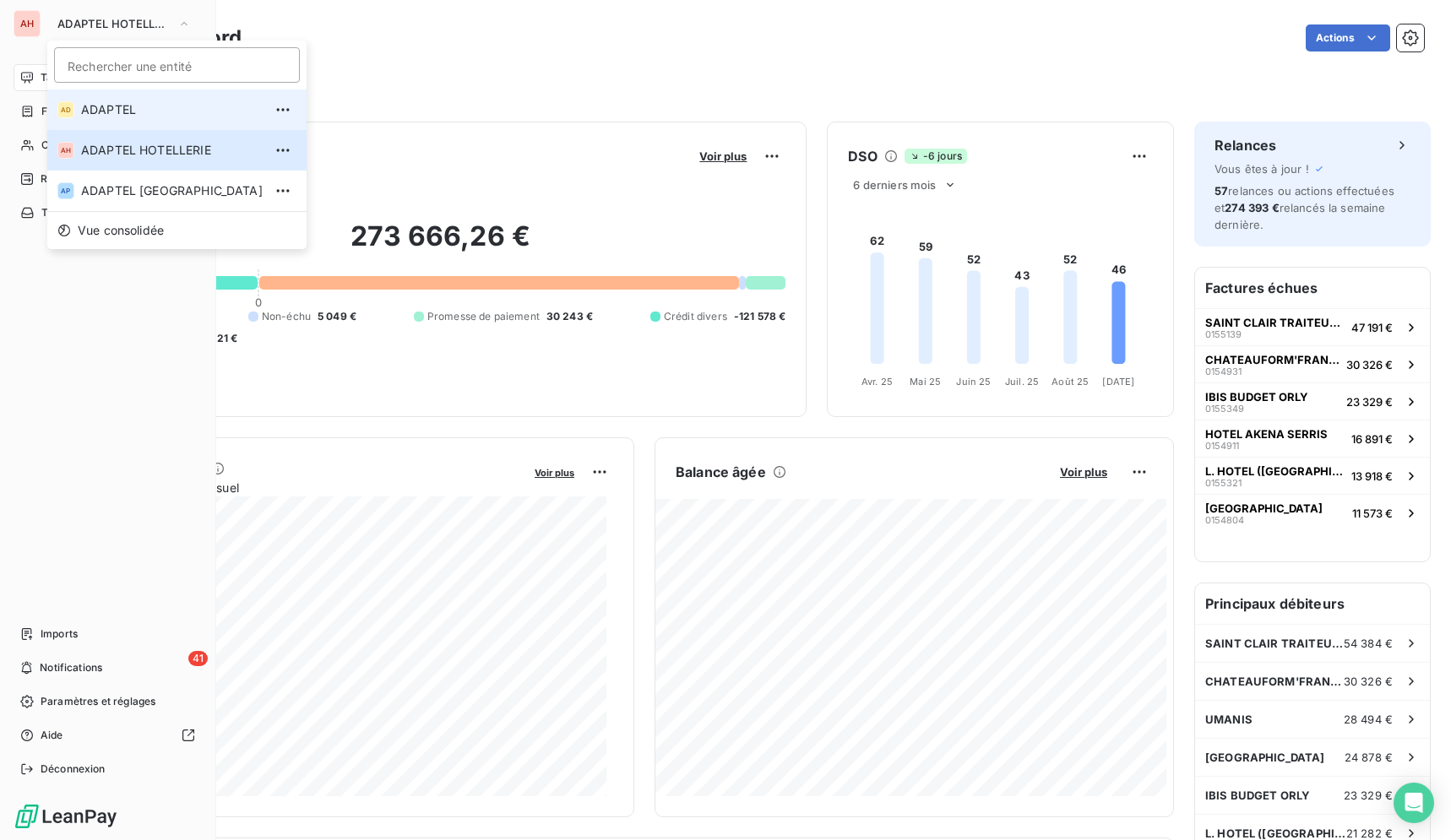
click at [124, 102] on span "ADAPTEL" at bounding box center [171, 109] width 182 height 17
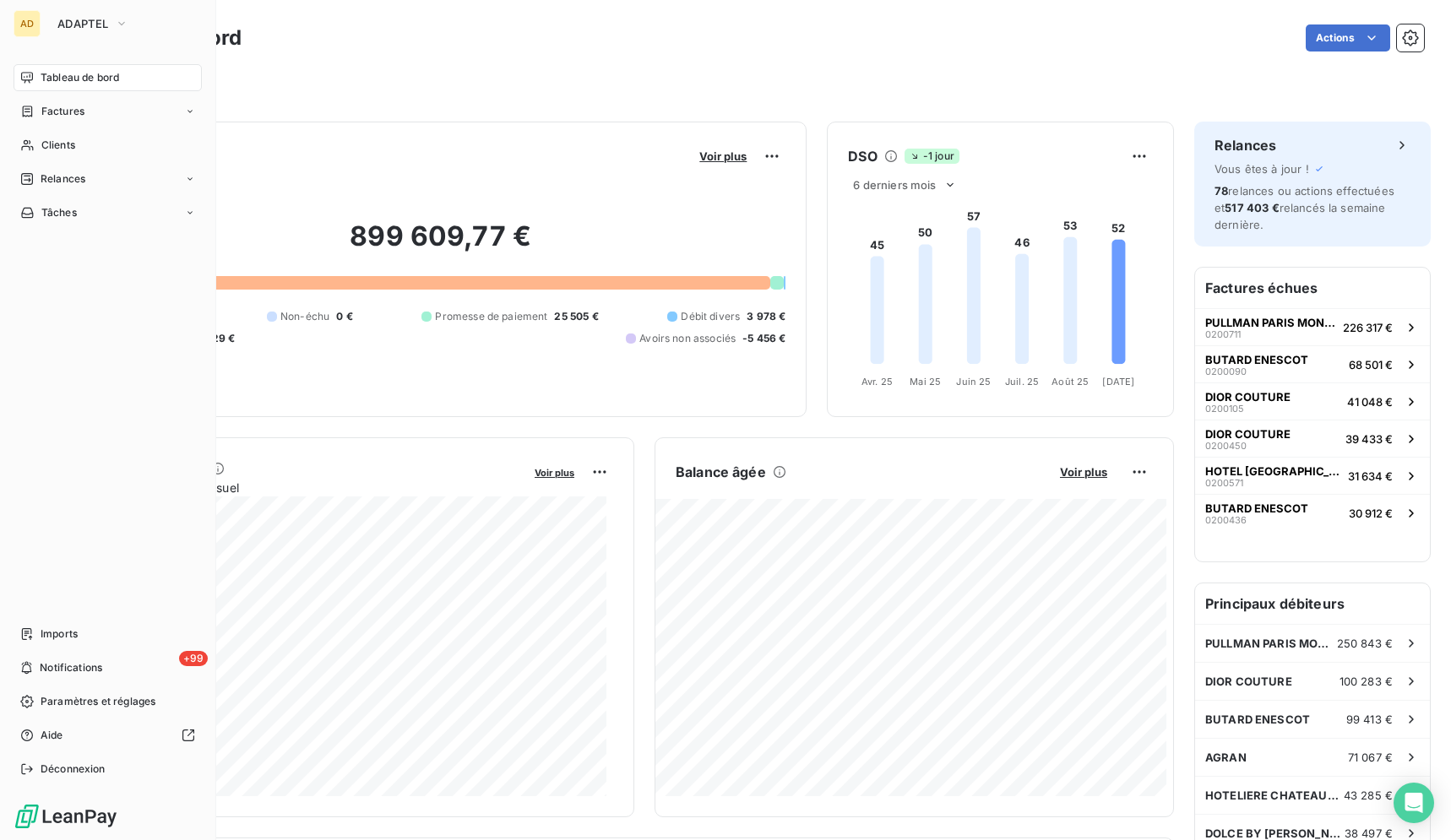
click at [683, 108] on div "Tableau de bord Actions Filtrer" at bounding box center [753, 56] width 1397 height 112
click at [101, 20] on span "ADAPTEL" at bounding box center [82, 23] width 51 height 13
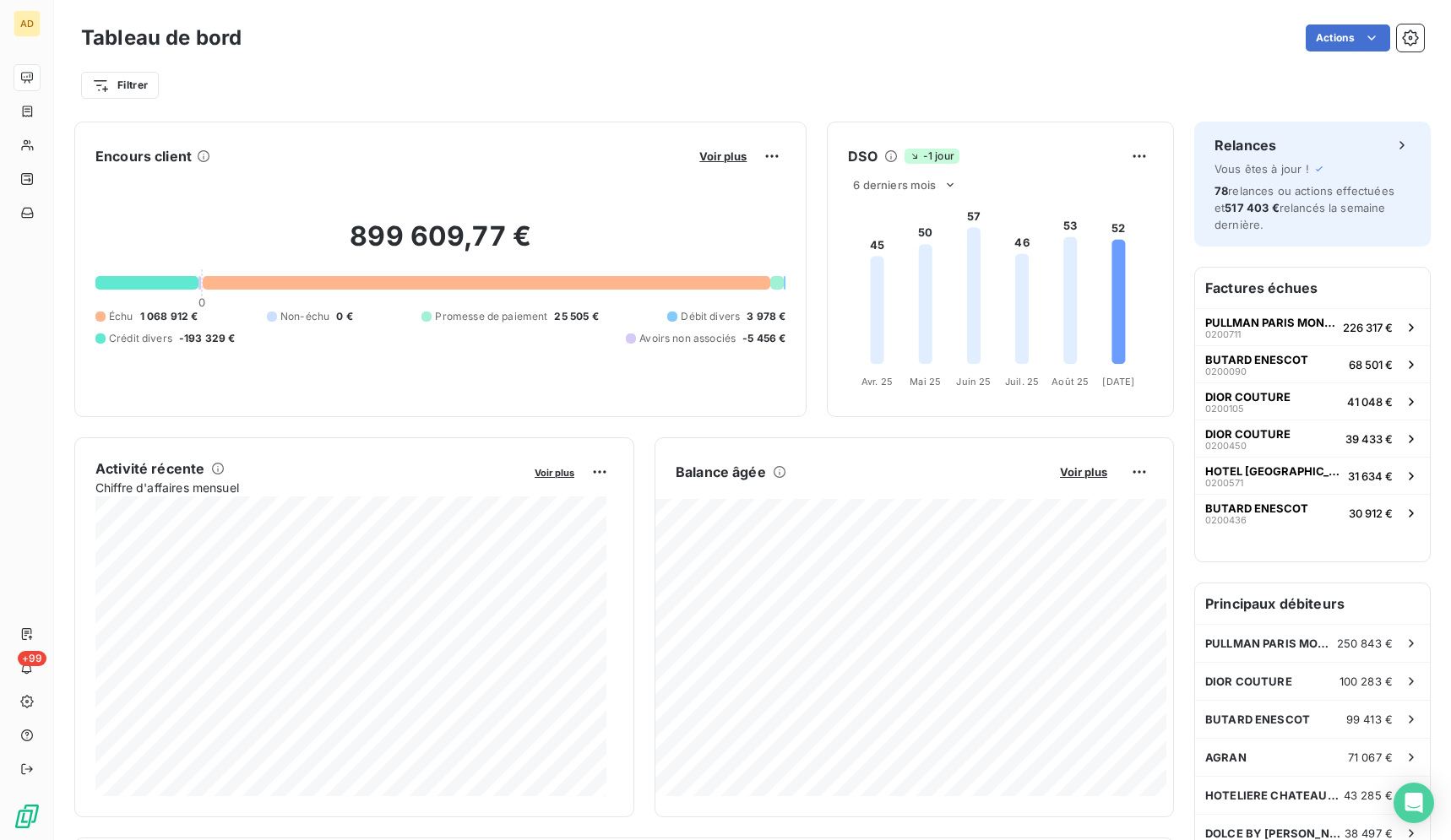
click at [1018, 67] on div "Filtrer" at bounding box center [752, 78] width 1343 height 45
click at [1135, 89] on div "Filtrer" at bounding box center [752, 85] width 1343 height 32
click at [761, 91] on div "Filtrer" at bounding box center [752, 85] width 1343 height 32
click at [804, 78] on div "Filtrer" at bounding box center [752, 85] width 1343 height 32
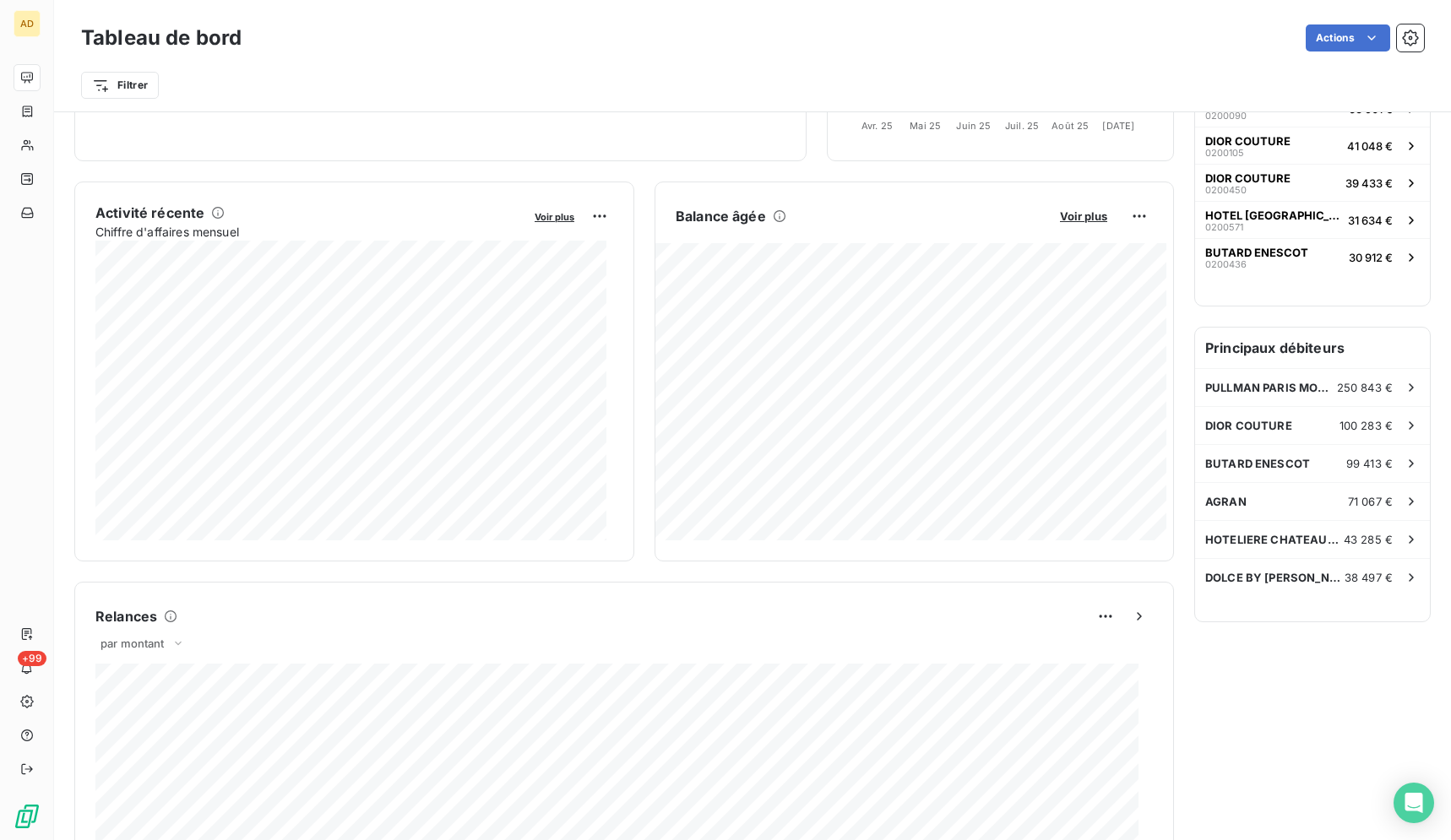
scroll to position [263, 0]
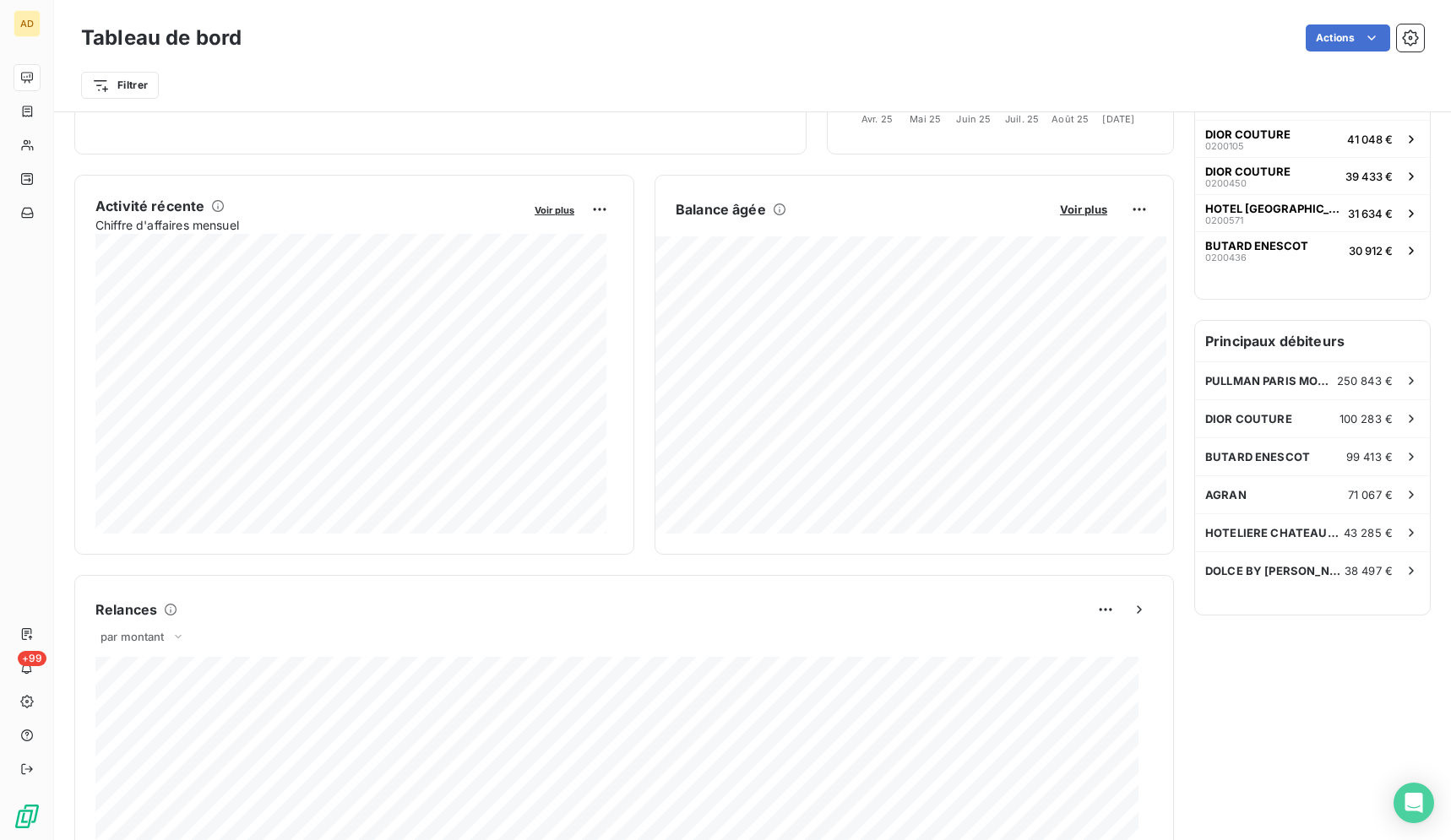
click at [30, 24] on div "AD" at bounding box center [27, 23] width 27 height 27
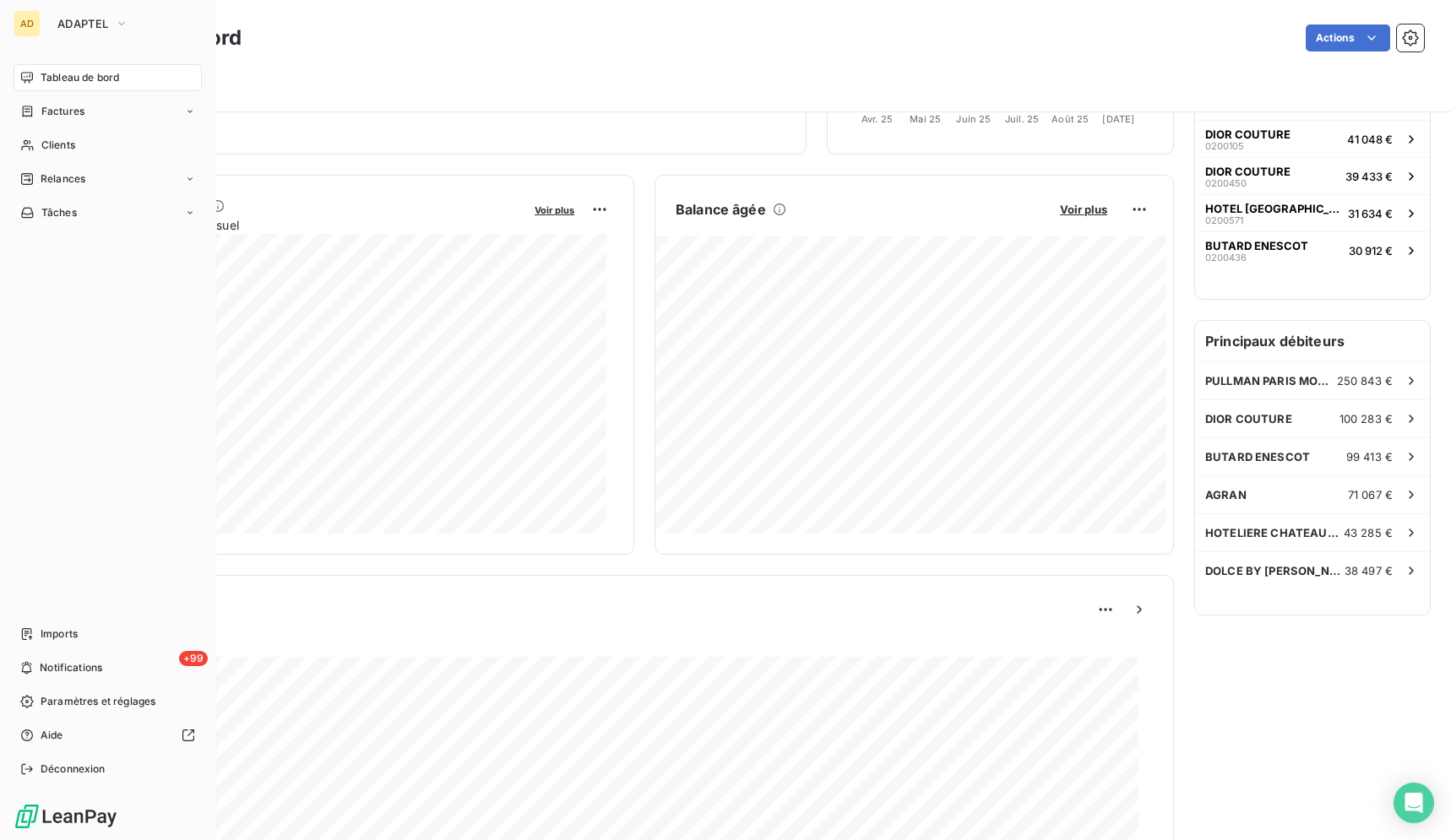
click at [42, 19] on div "AD ADAPTEL" at bounding box center [107, 23] width 188 height 27
click at [113, 149] on div "Clients" at bounding box center [107, 145] width 188 height 27
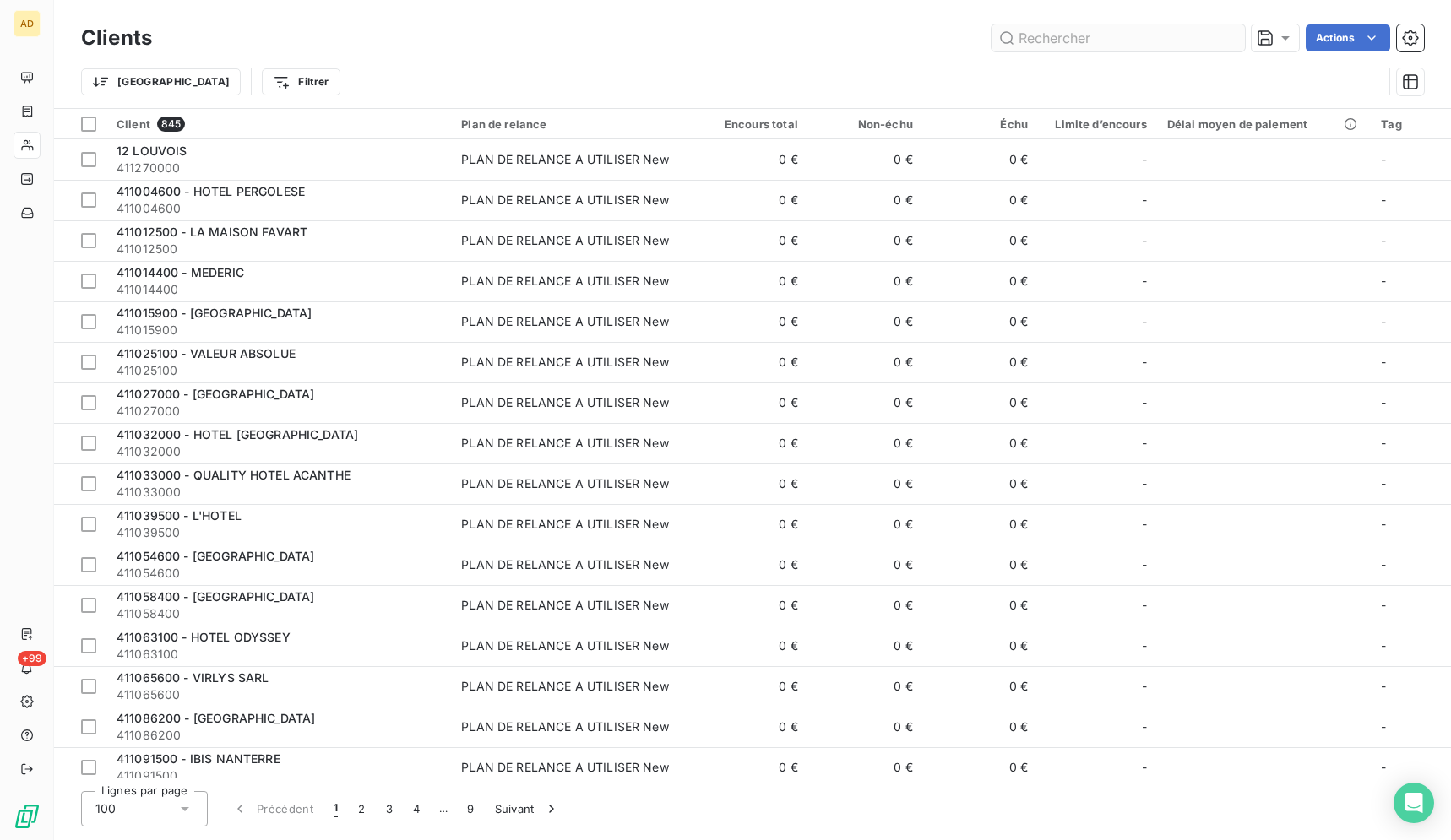
click at [1155, 27] on input "text" at bounding box center [1118, 38] width 254 height 27
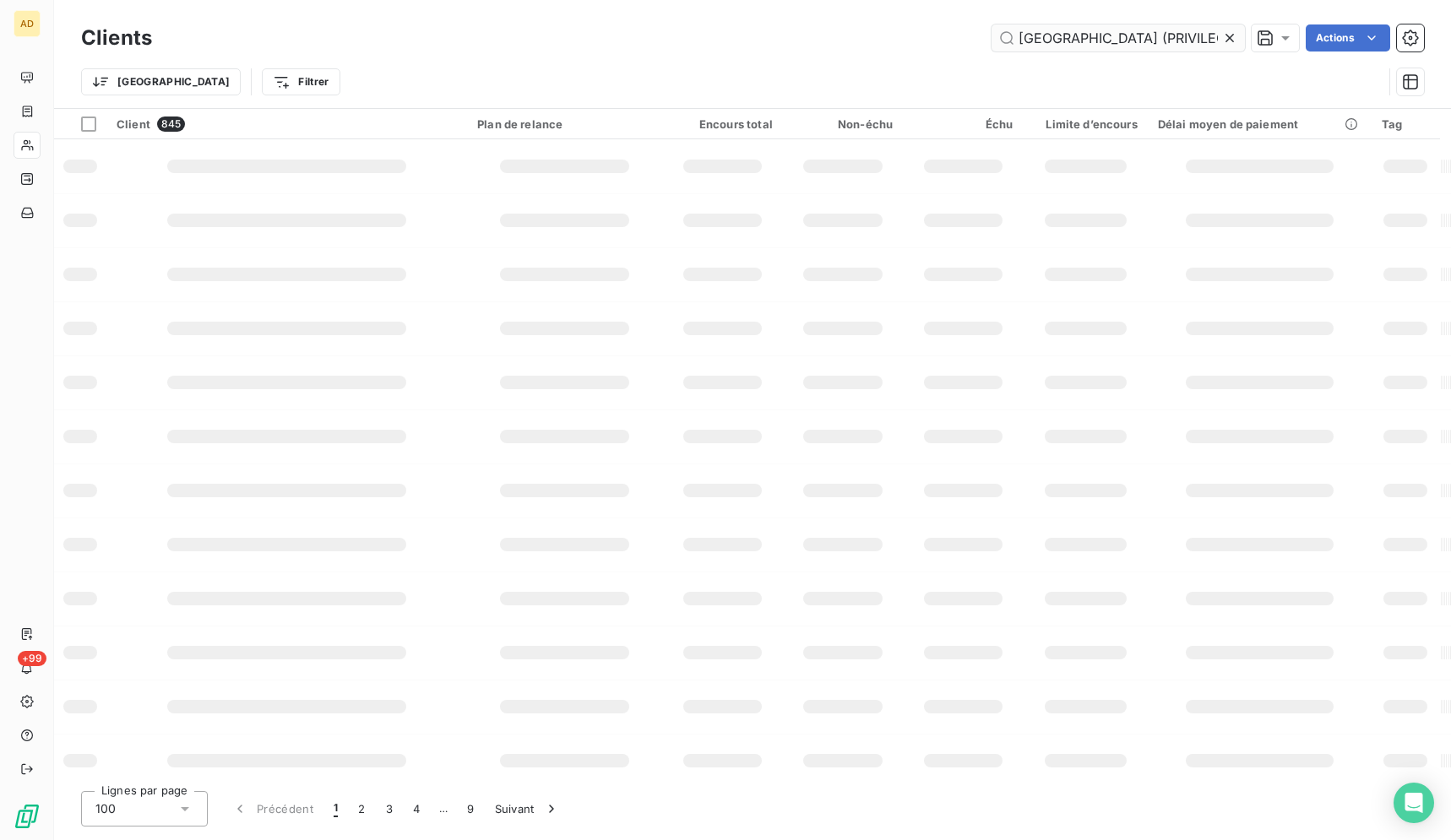
scroll to position [0, 119]
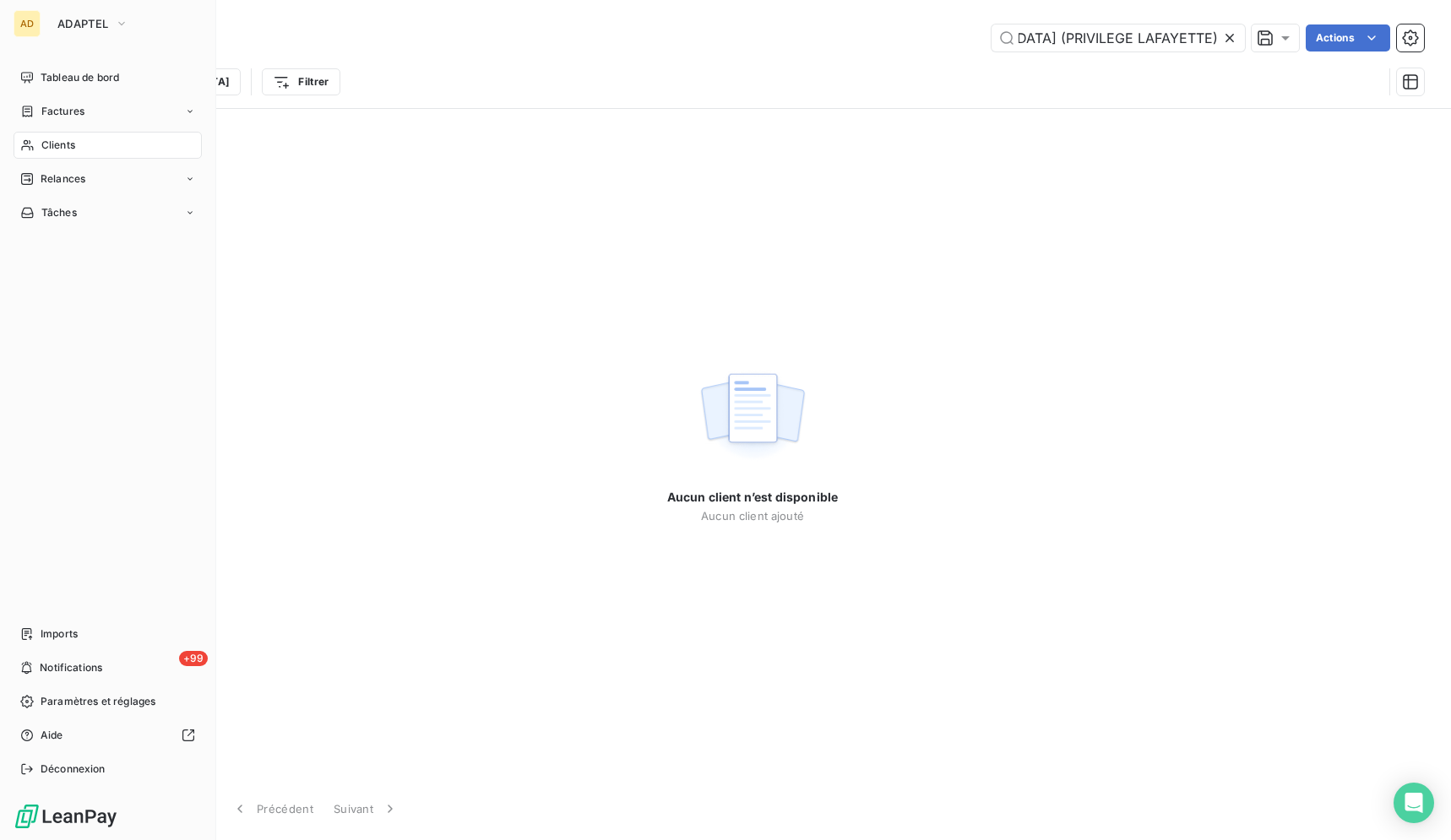
type input "[GEOGRAPHIC_DATA] (PRIVILEGE LAFAYETTE)"
click at [35, 27] on div "AD" at bounding box center [27, 23] width 27 height 27
click at [81, 25] on span "ADAPTEL" at bounding box center [82, 23] width 51 height 13
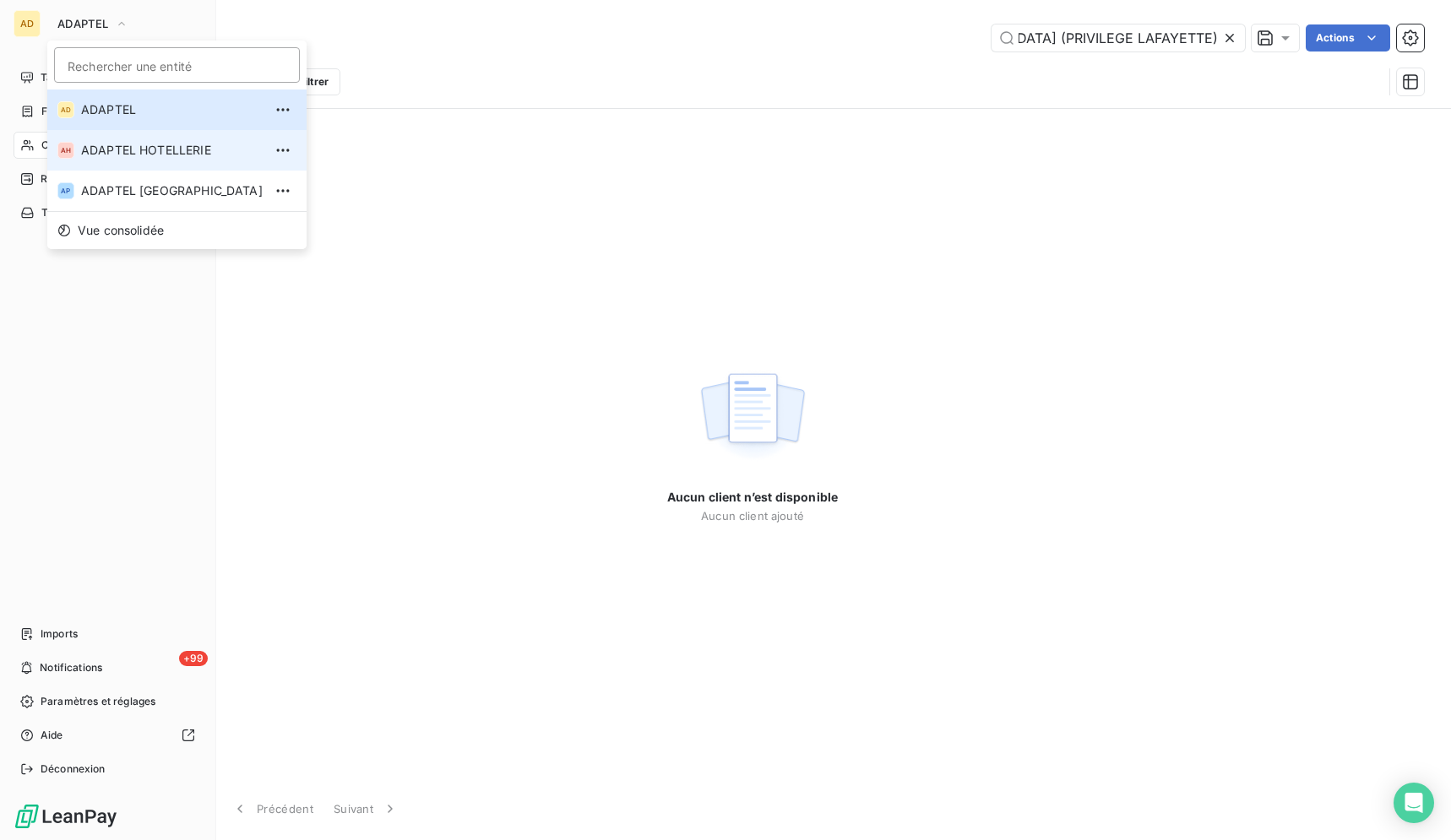
click at [119, 158] on span "ADAPTEL HOTELLERIE" at bounding box center [171, 150] width 182 height 17
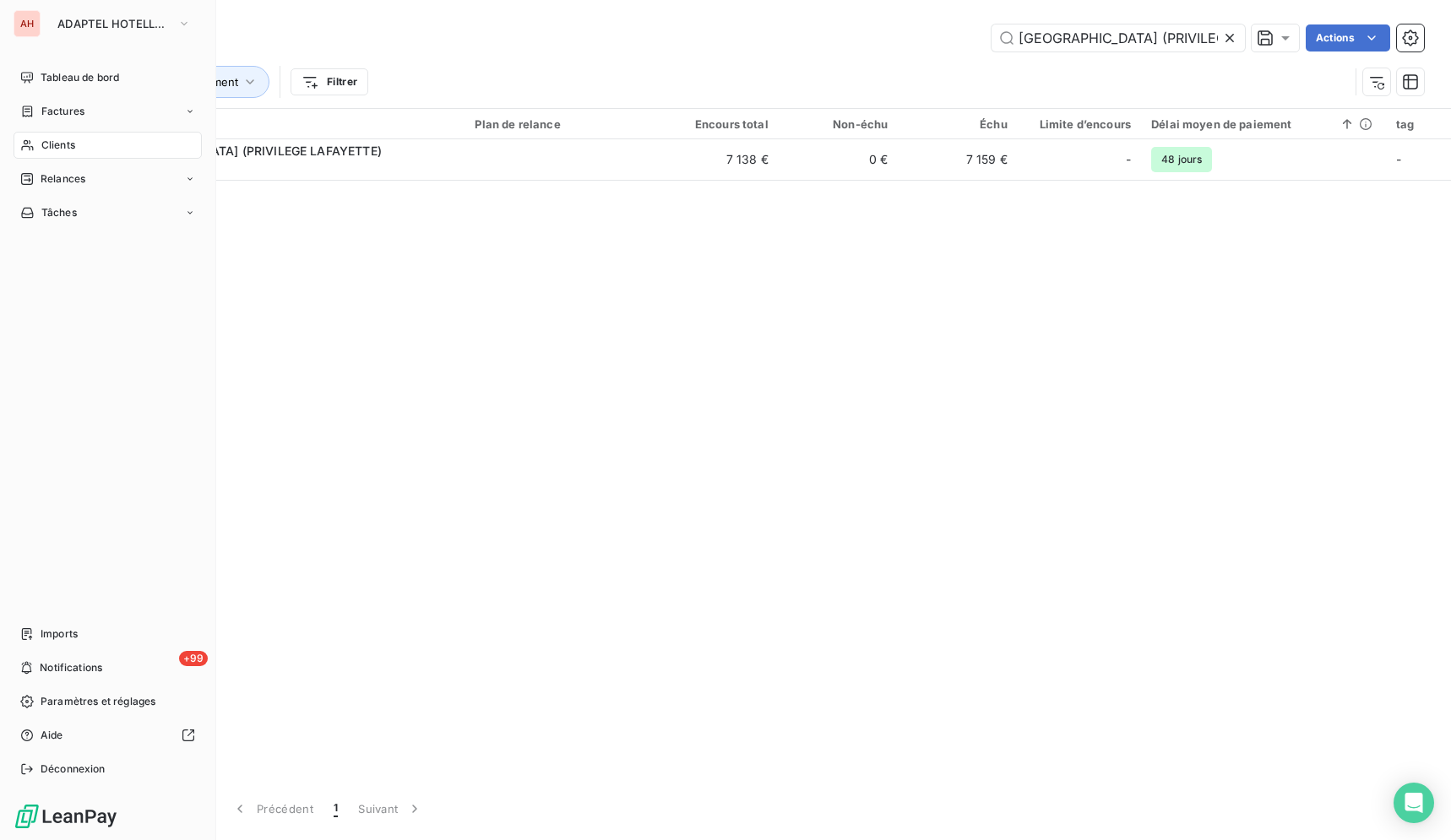
type input "[GEOGRAPHIC_DATA] (PRIVILEGE LAFAYETTE)"
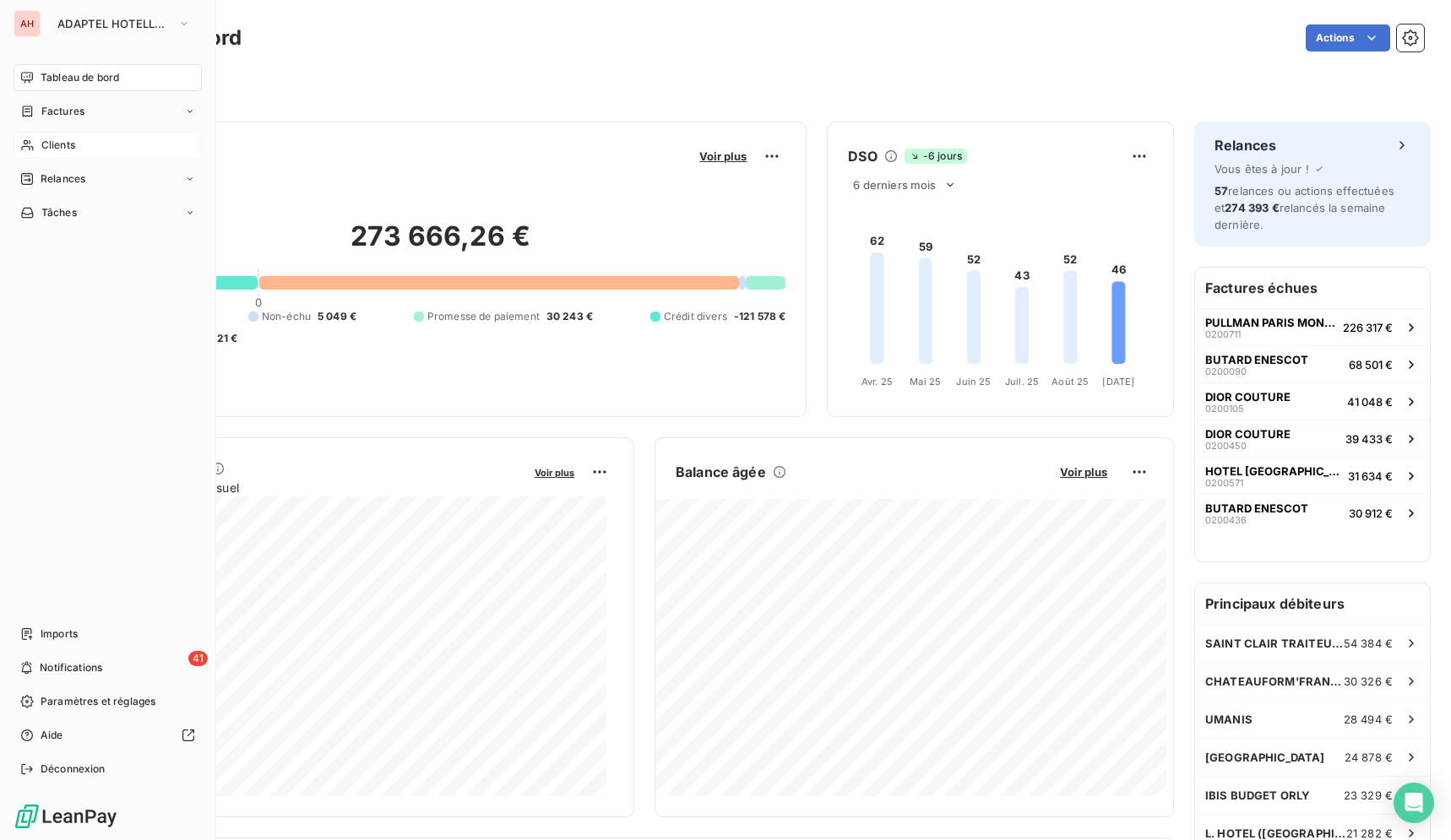
click at [58, 152] on span "Clients" at bounding box center [59, 144] width 34 height 15
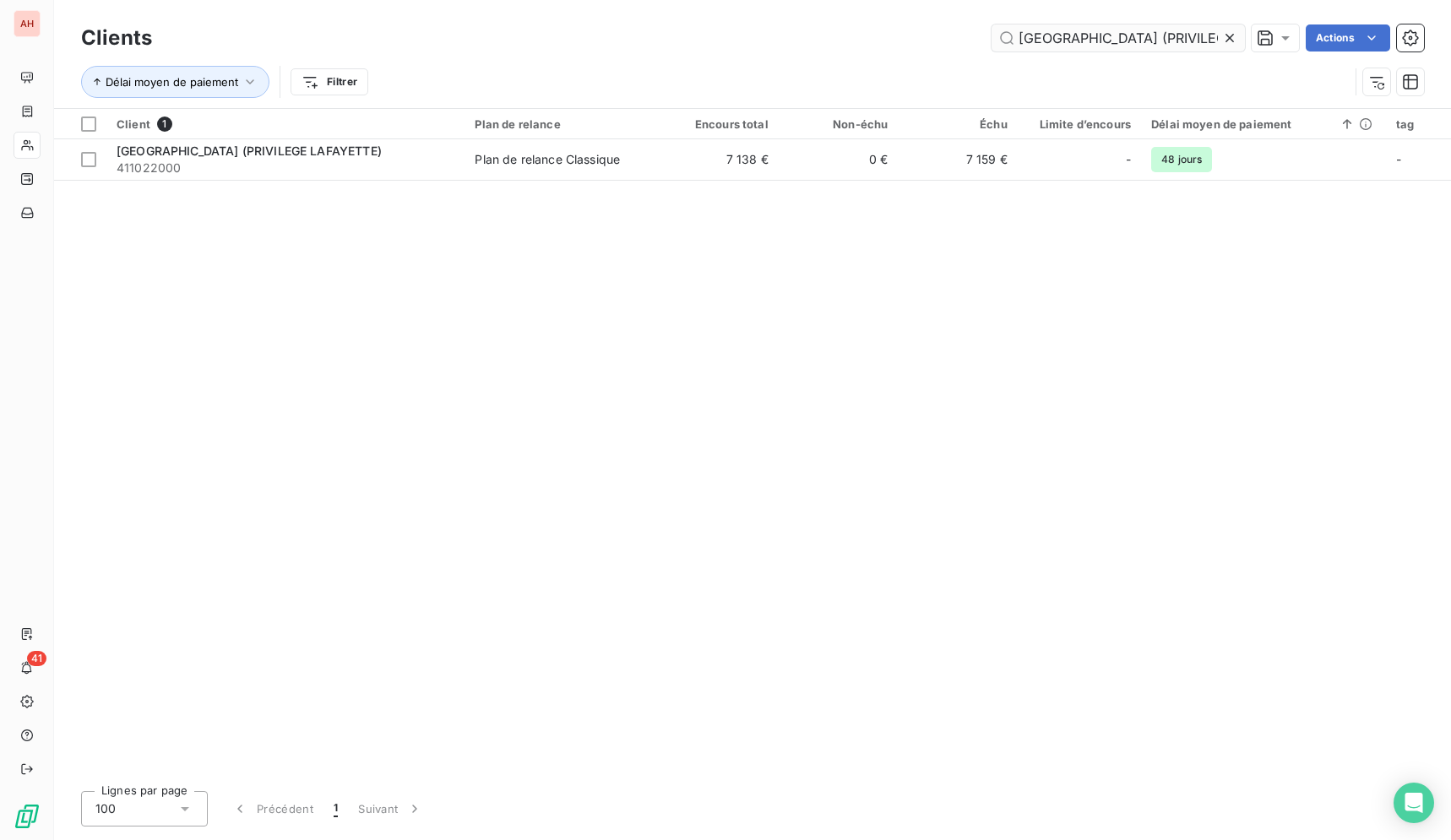
scroll to position [0, 119]
click at [1229, 35] on icon at bounding box center [1229, 37] width 17 height 17
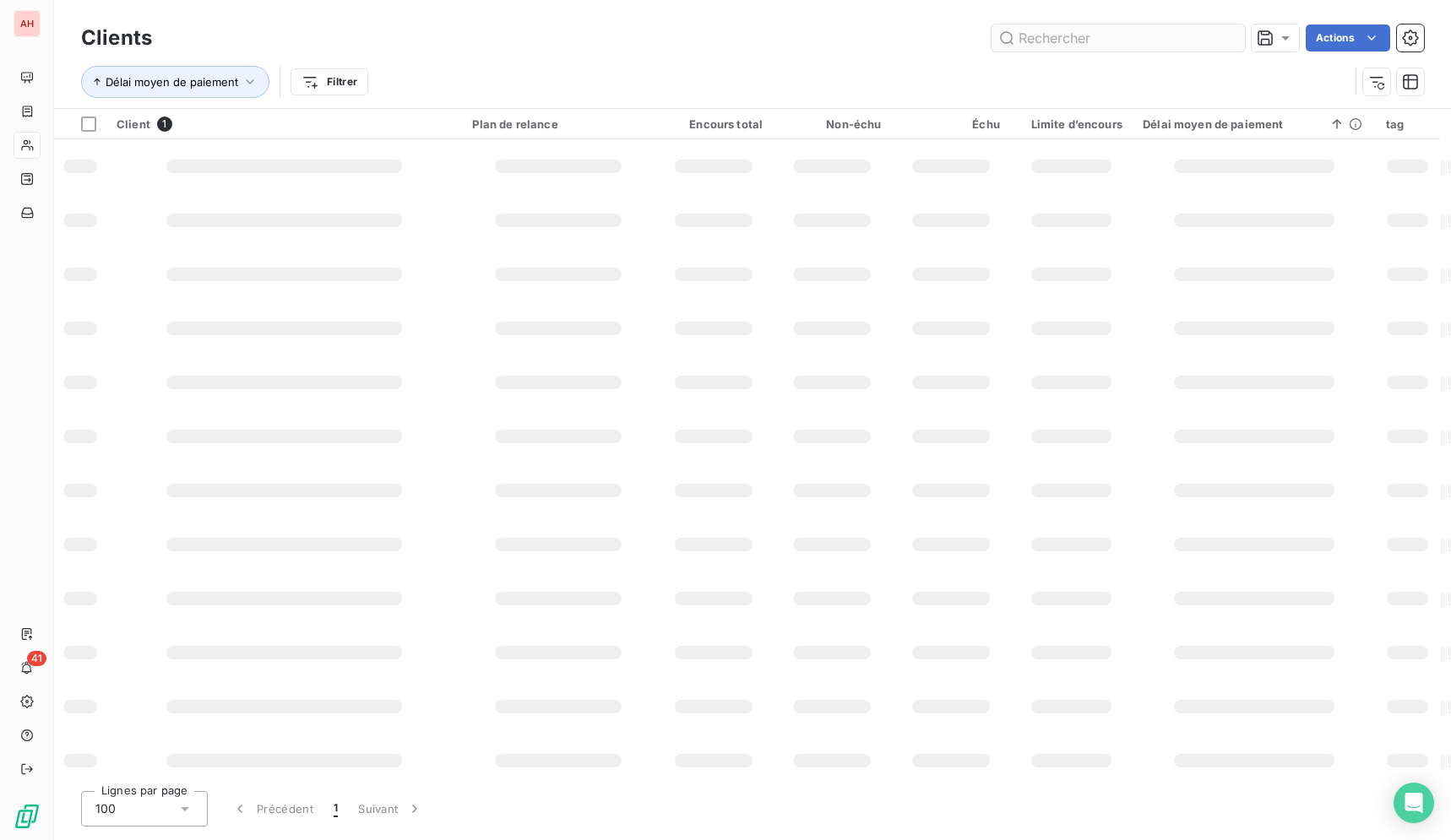
scroll to position [0, 0]
click at [1163, 43] on input "text" at bounding box center [1118, 38] width 254 height 27
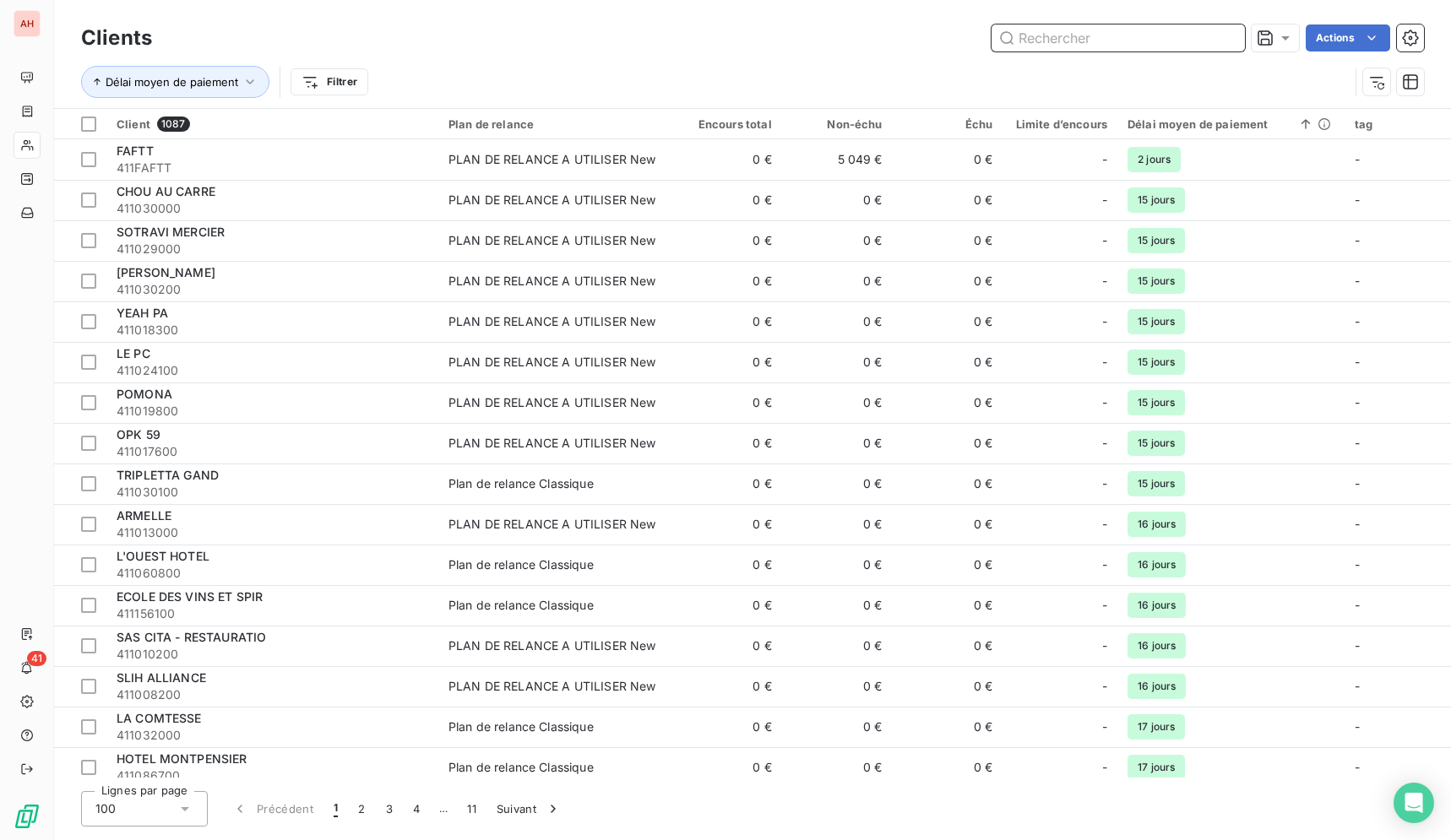
click at [1163, 43] on input "text" at bounding box center [1118, 38] width 254 height 27
paste input "[GEOGRAPHIC_DATA] (PRIVILEGE LAFAYETTE)"
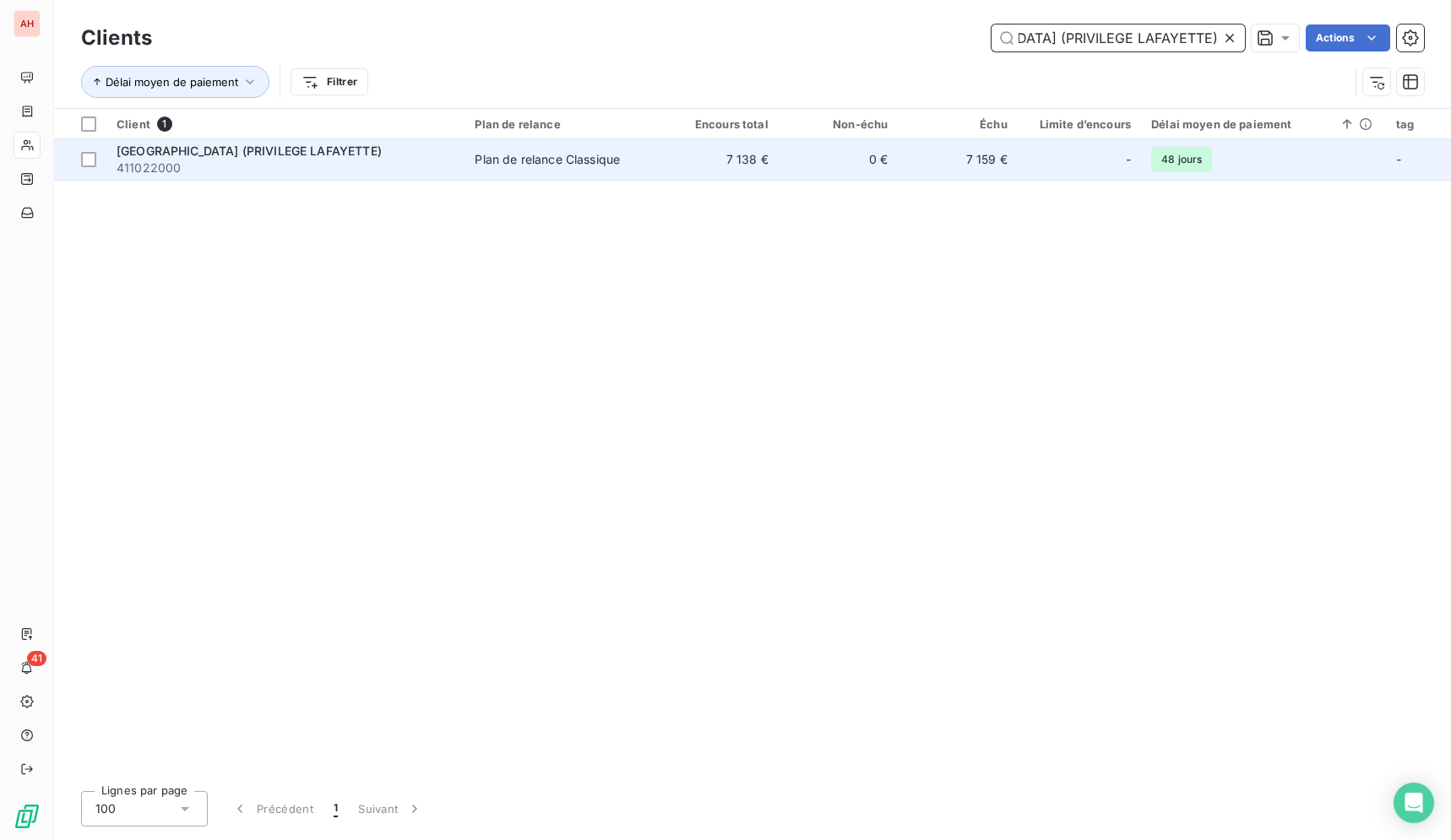
type input "[GEOGRAPHIC_DATA] (PRIVILEGE LAFAYETTE)"
click at [636, 176] on td "Plan de relance Classique" at bounding box center [561, 159] width 194 height 41
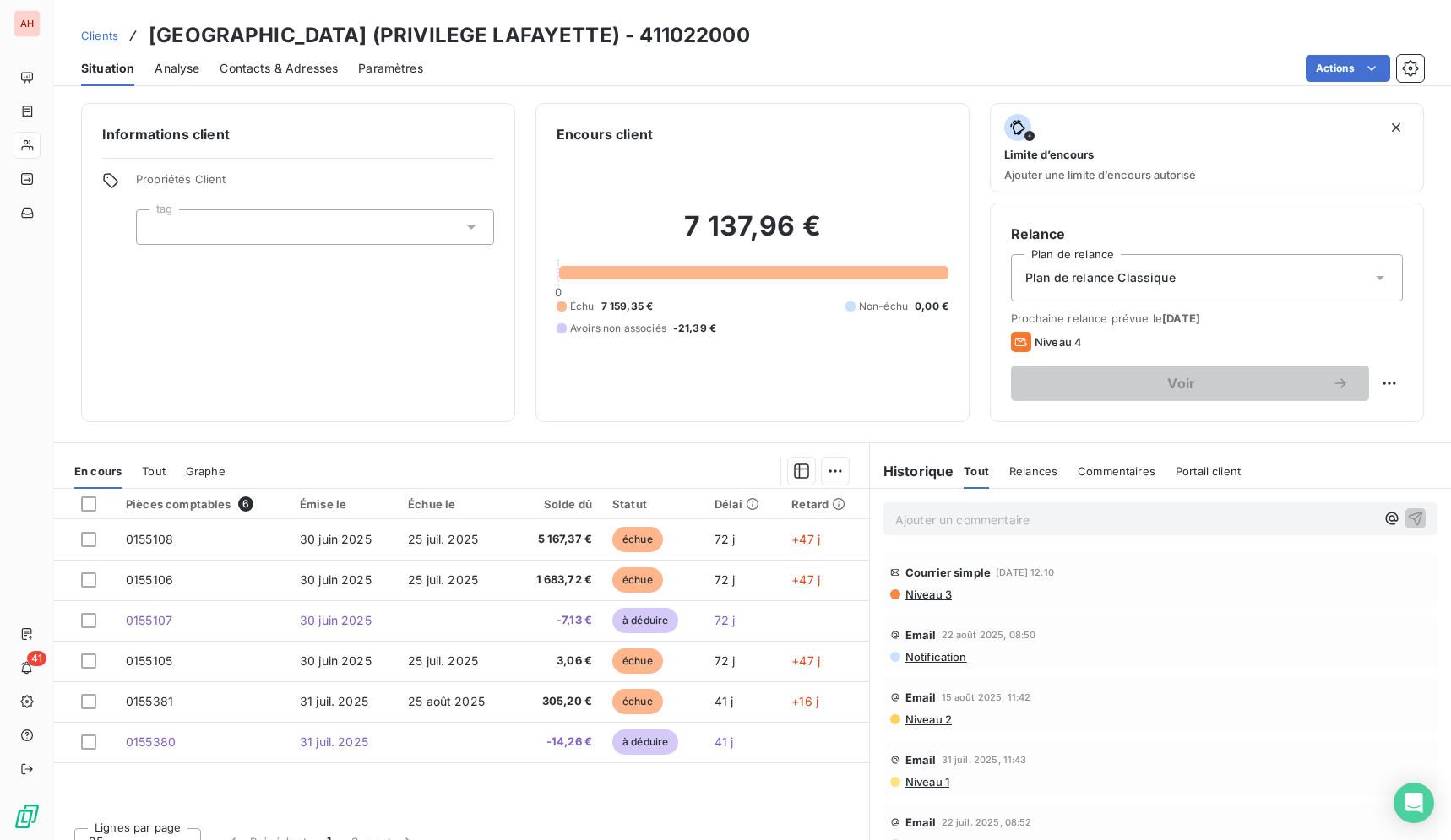
drag, startPoint x: 131, startPoint y: 28, endPoint x: 981, endPoint y: 779, distance: 1134.2
click at [981, 779] on div "Clients NEW HOTEL [GEOGRAPHIC_DATA] (PRIVILEGE LAFAYETTE) - 411022000 Situation…" at bounding box center [753, 420] width 1397 height 840
click at [851, 20] on div "Clients [GEOGRAPHIC_DATA] (PRIVILEGE LAFAYETTE) - 411022000" at bounding box center [753, 35] width 1397 height 30
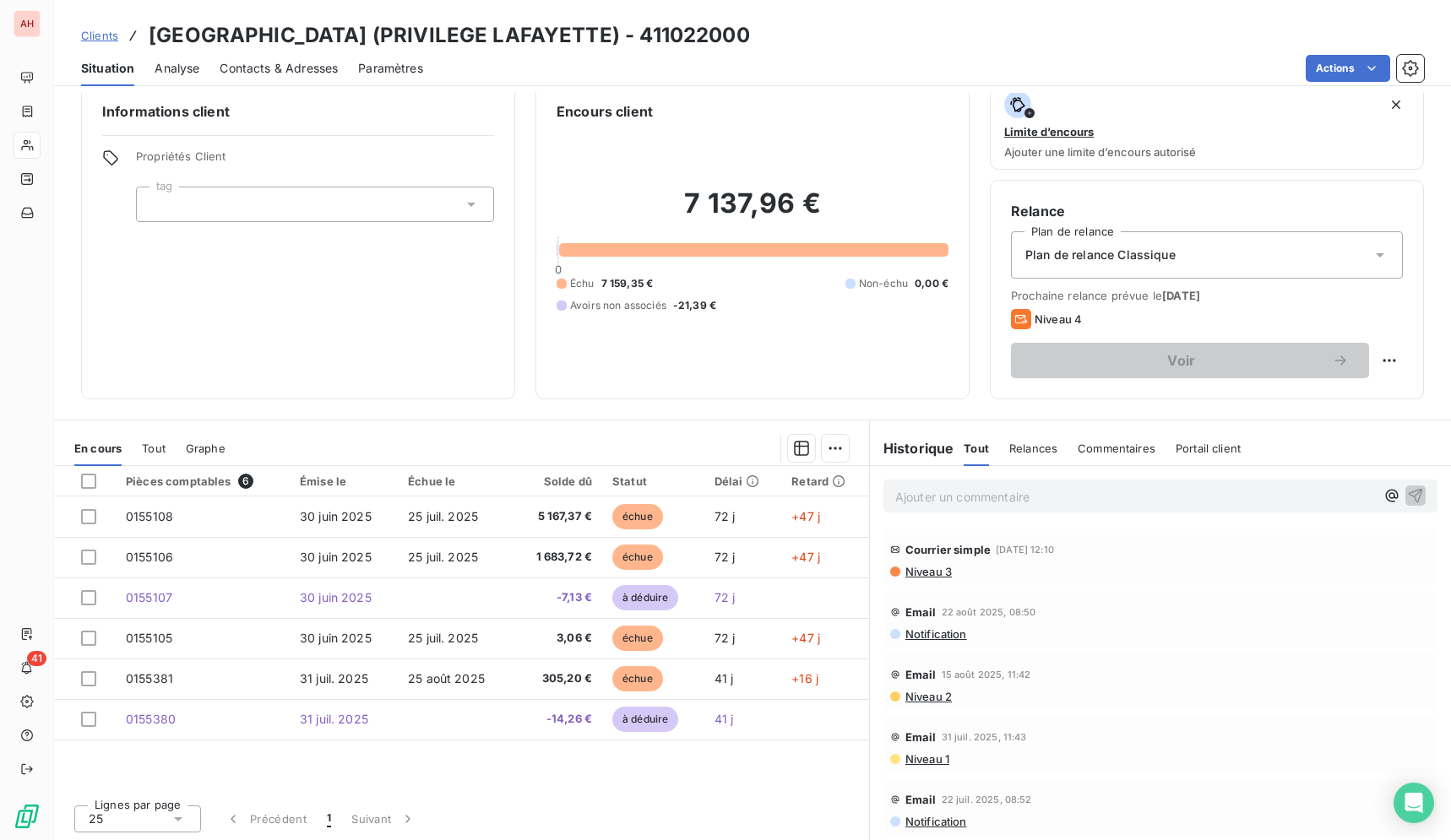
scroll to position [25, 0]
click at [823, 44] on div "Clients [GEOGRAPHIC_DATA] (PRIVILEGE LAFAYETTE) - 411022000" at bounding box center [753, 35] width 1397 height 30
click at [517, 774] on div "Pièces comptables 6 Émise le Échue le Solde dû Statut Délai Retard 0155108 [DAT…" at bounding box center [461, 626] width 815 height 325
click at [296, 75] on span "Contacts & Adresses" at bounding box center [278, 68] width 118 height 17
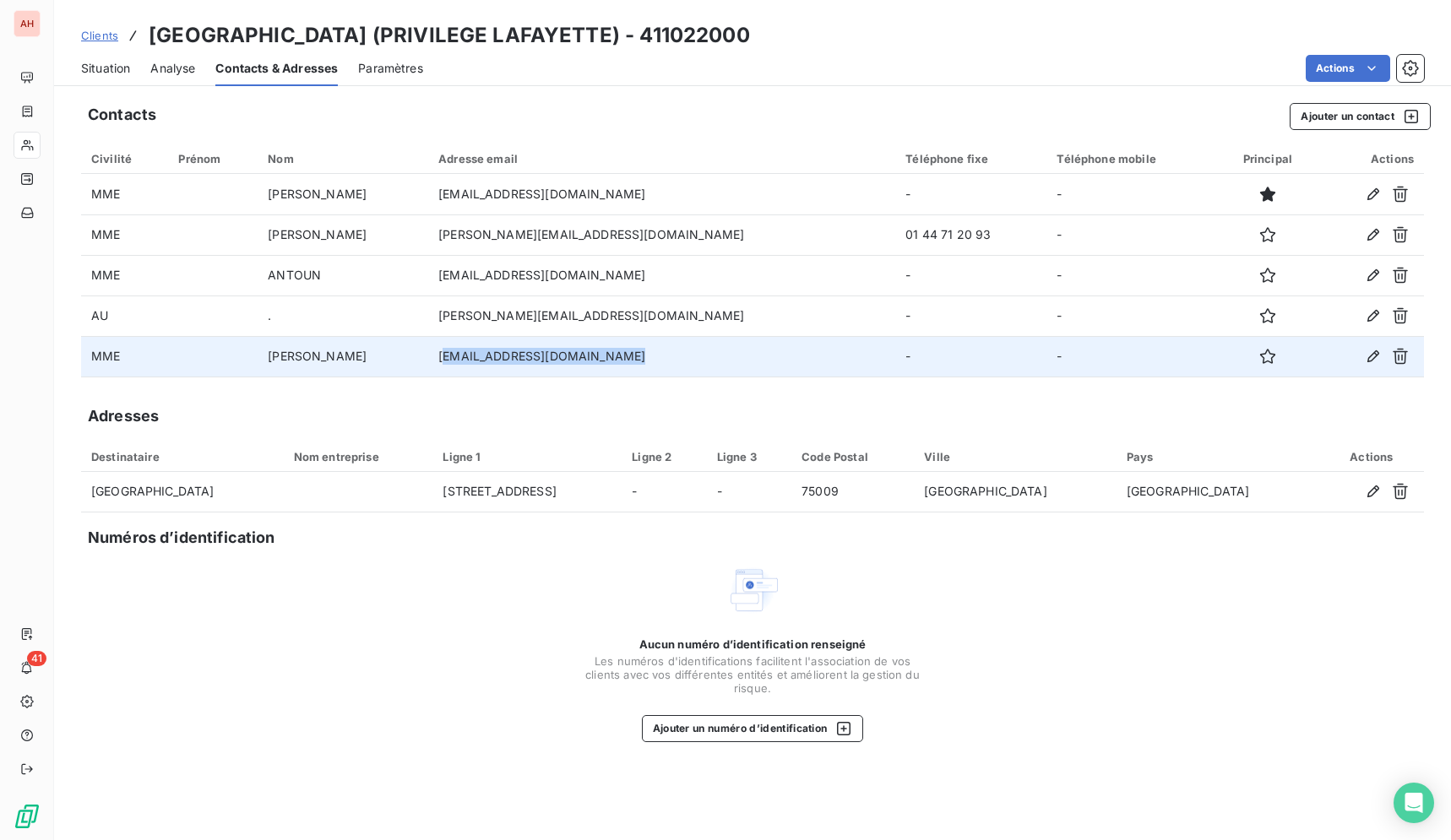
drag, startPoint x: 710, startPoint y: 354, endPoint x: 523, endPoint y: 361, distance: 187.1
click at [523, 361] on td "[EMAIL_ADDRESS][DOMAIN_NAME]" at bounding box center [661, 356] width 467 height 41
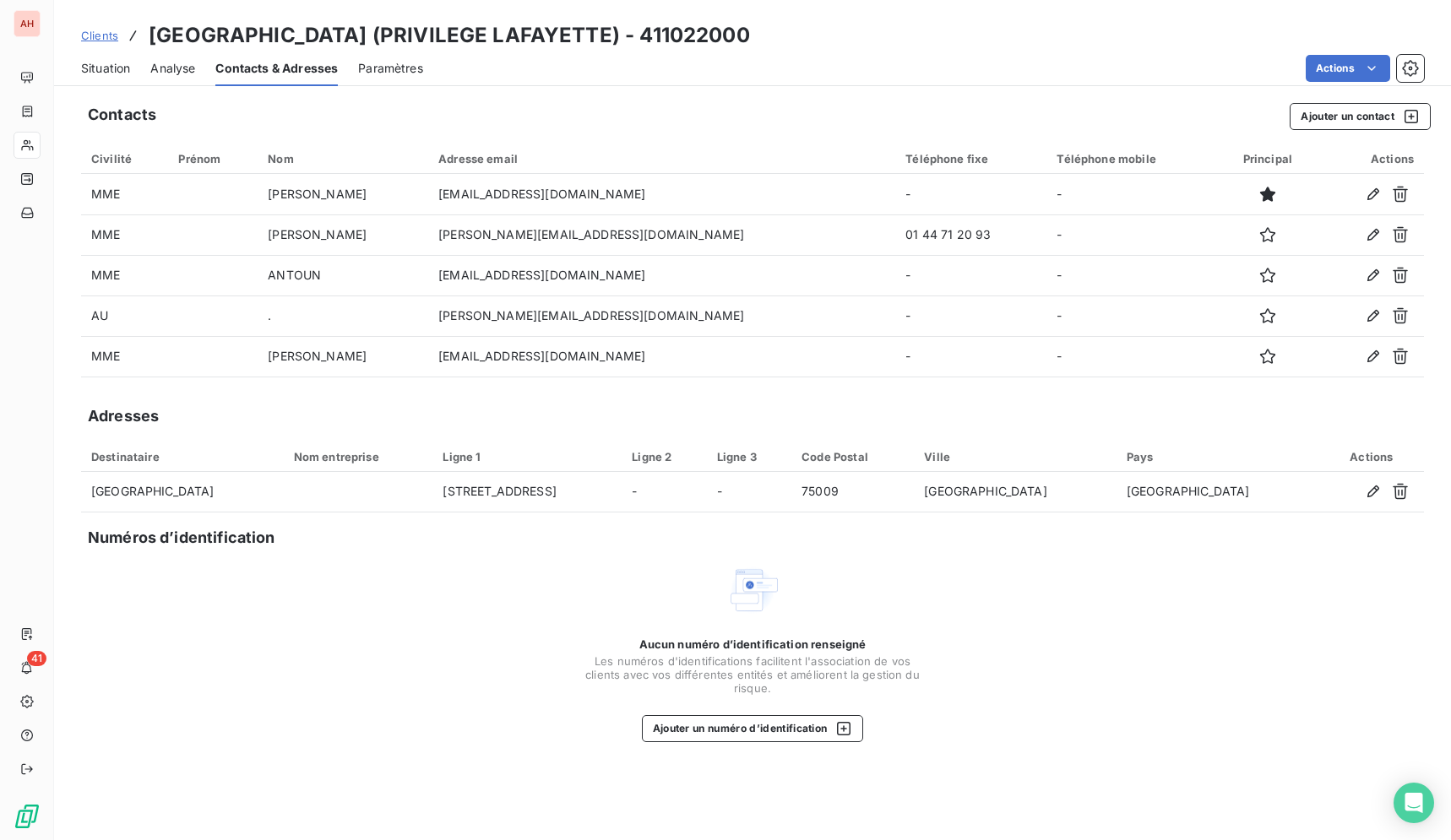
click at [568, 392] on div "Contacts Ajouter un contact Civilité Prénom Nom Adresse email Téléphone fixe Té…" at bounding box center [753, 466] width 1397 height 747
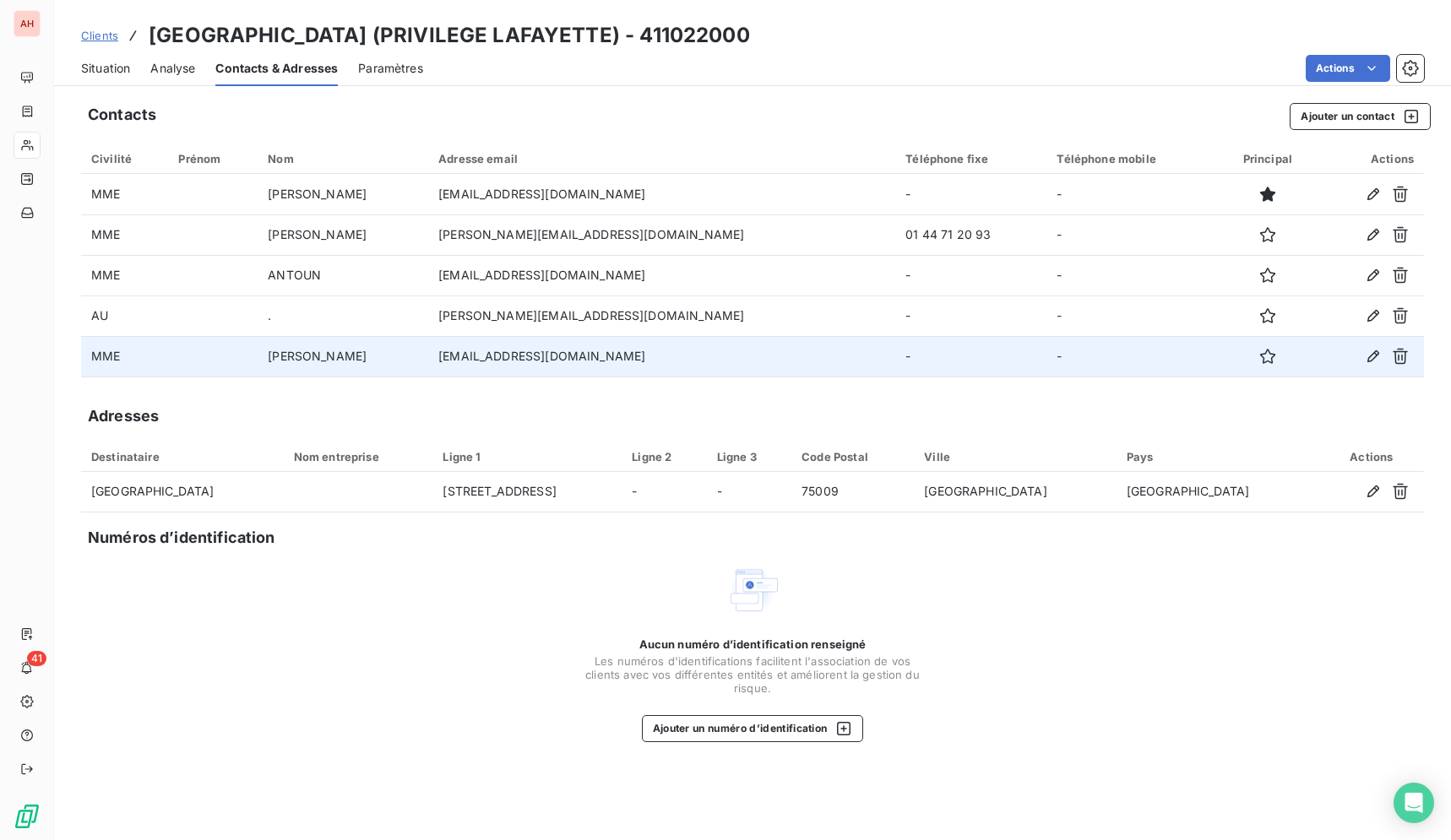
click at [698, 353] on td "[EMAIL_ADDRESS][DOMAIN_NAME]" at bounding box center [661, 356] width 467 height 41
drag, startPoint x: 714, startPoint y: 354, endPoint x: 519, endPoint y: 363, distance: 195.2
click at [519, 363] on td "[EMAIL_ADDRESS][DOMAIN_NAME]" at bounding box center [661, 356] width 467 height 41
copy td "[EMAIL_ADDRESS][DOMAIN_NAME]"
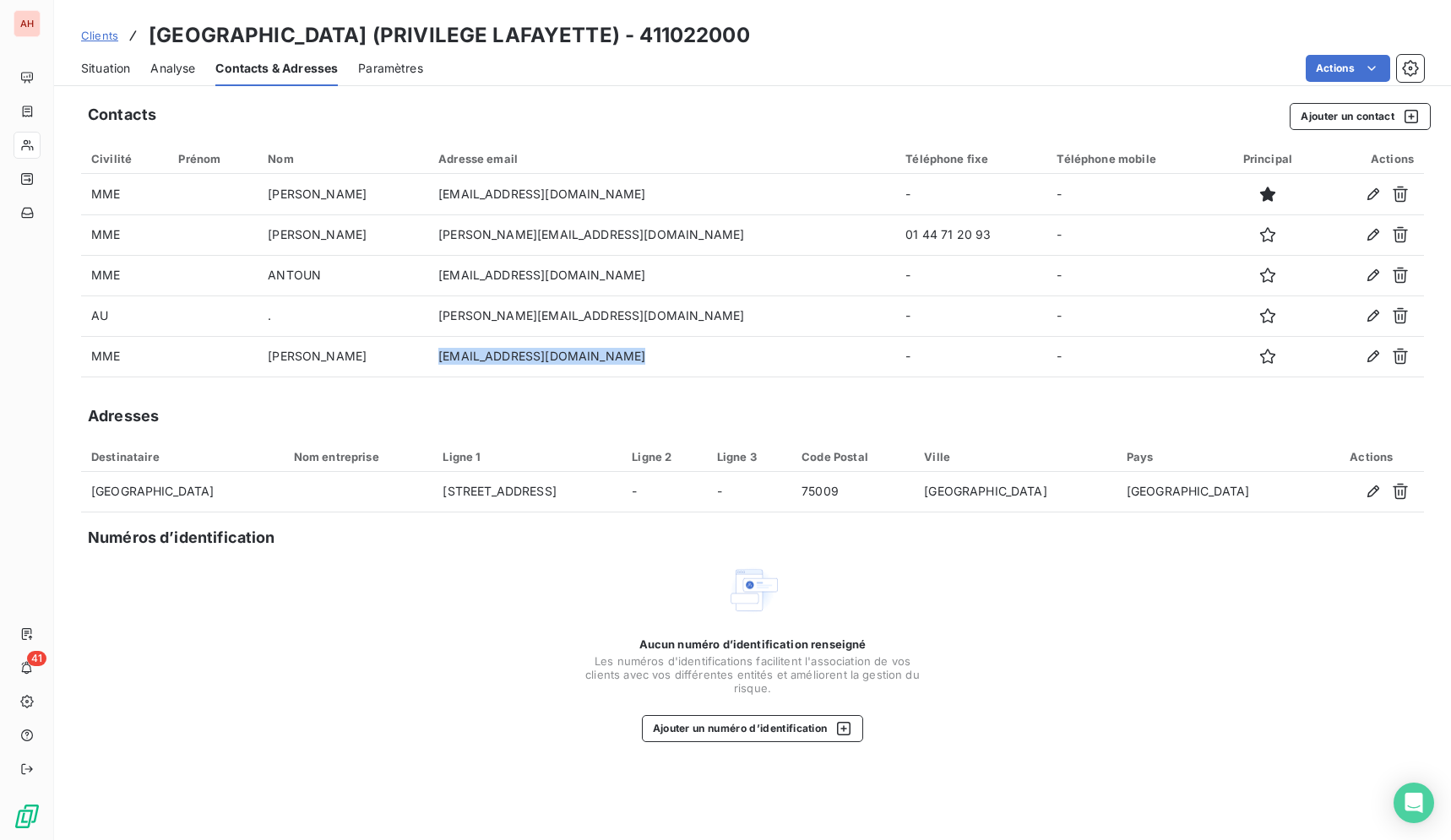
click at [120, 80] on div "Situation" at bounding box center [105, 68] width 49 height 35
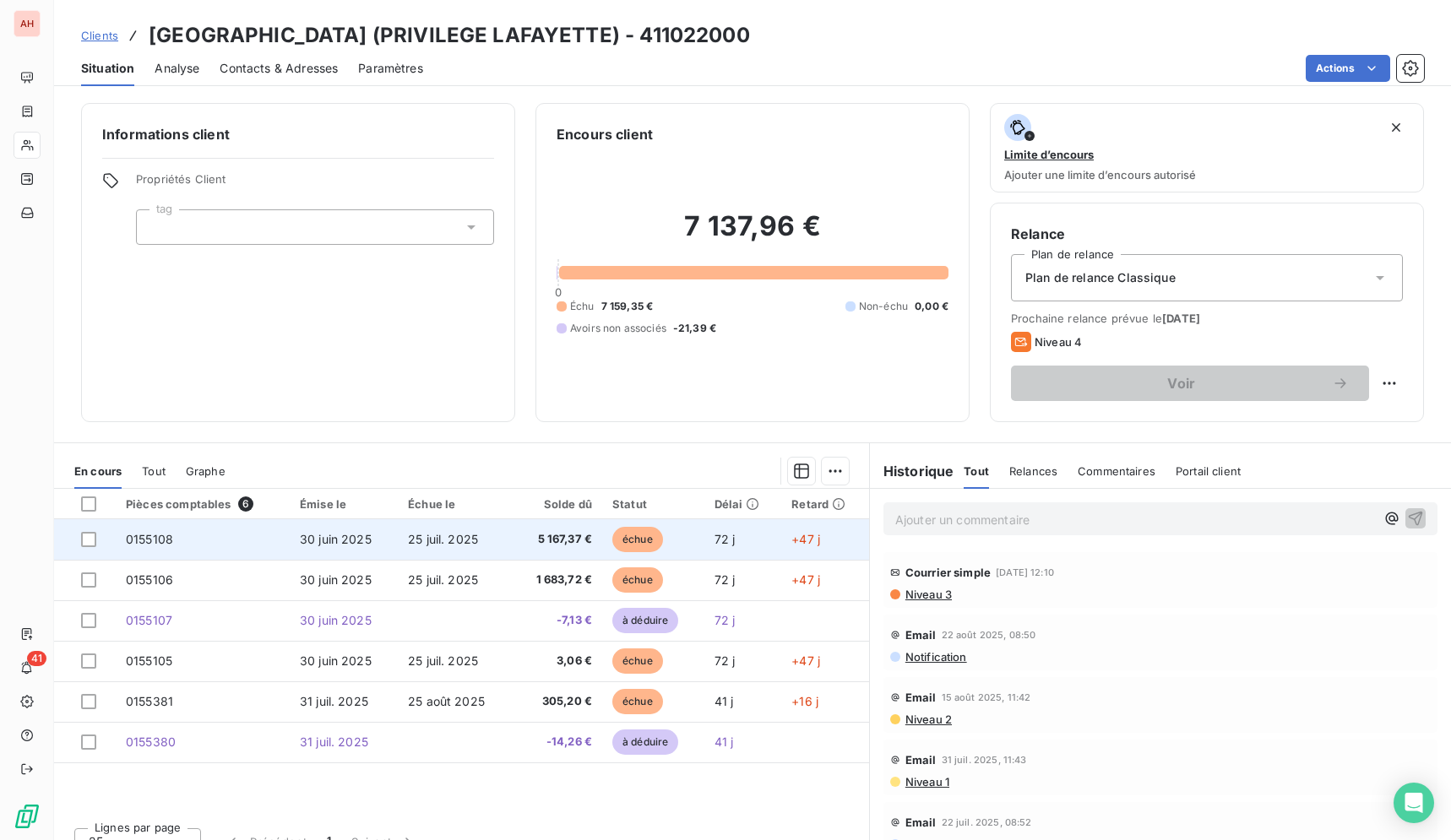
click at [572, 532] on span "5 167,37 €" at bounding box center [557, 539] width 70 height 17
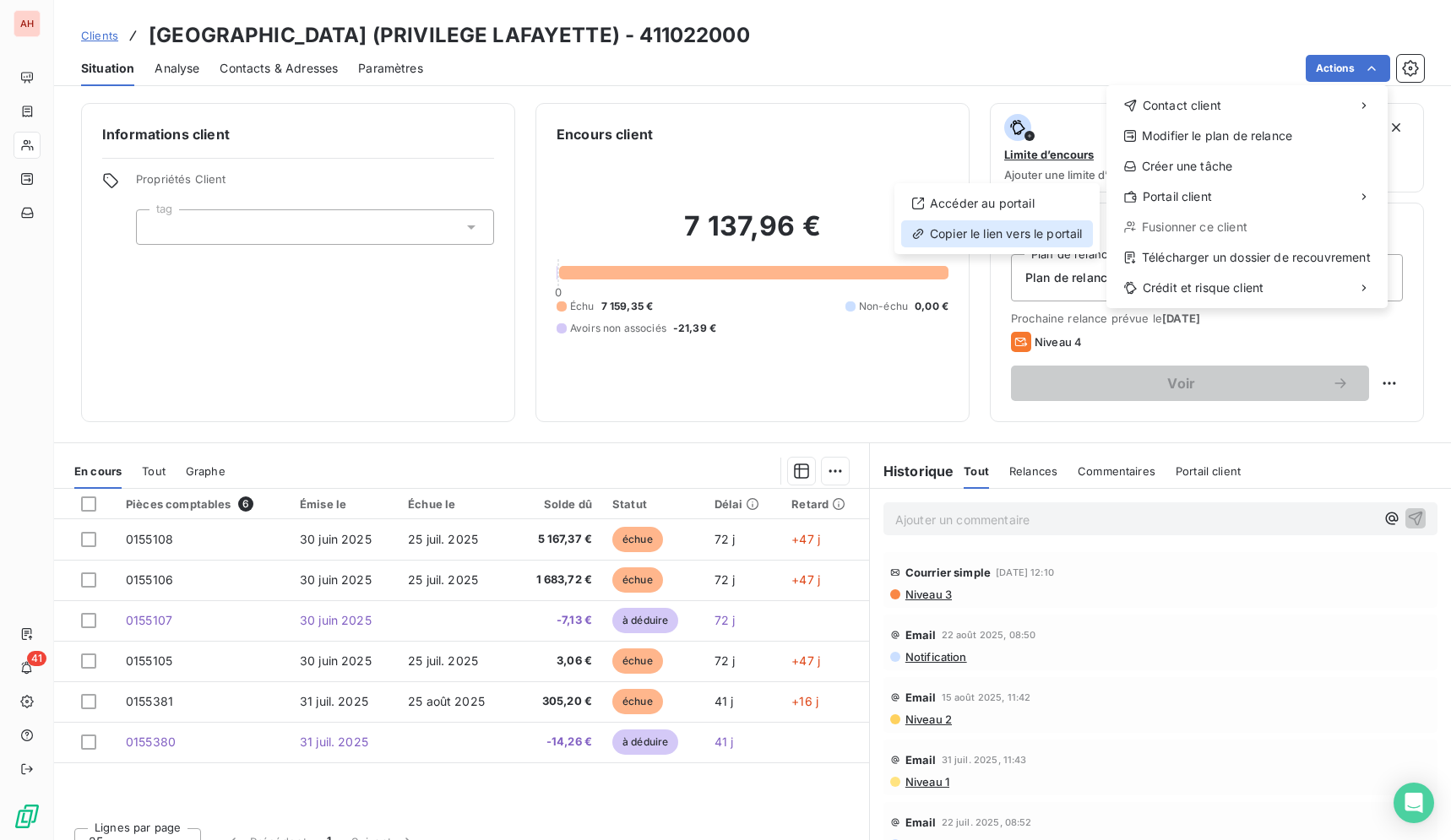
click at [1042, 234] on div "Copier le lien vers le portail" at bounding box center [996, 234] width 191 height 27
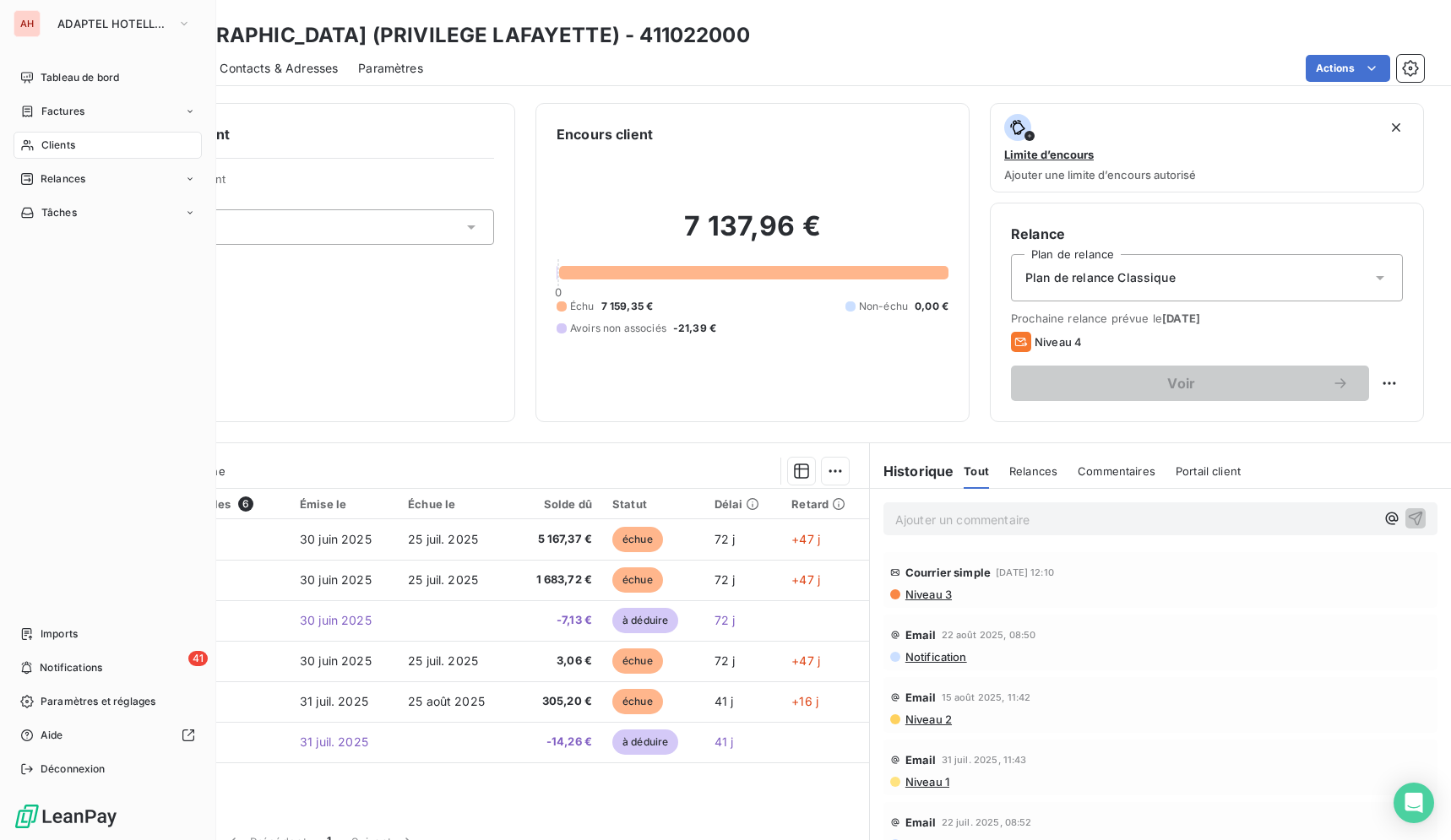
click at [51, 150] on span "Clients" at bounding box center [59, 144] width 34 height 15
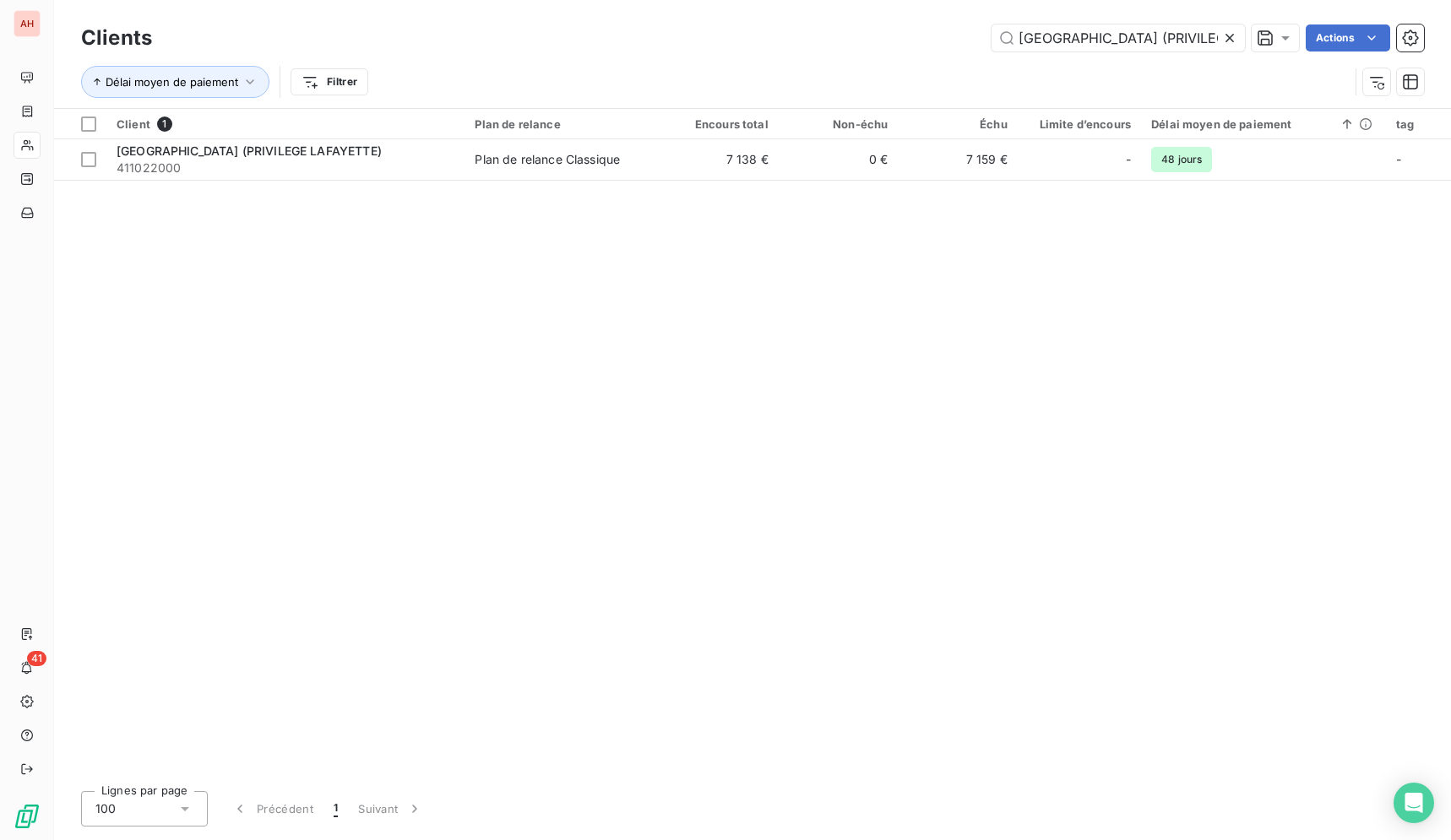
scroll to position [0, 119]
click at [1234, 35] on icon at bounding box center [1229, 37] width 17 height 17
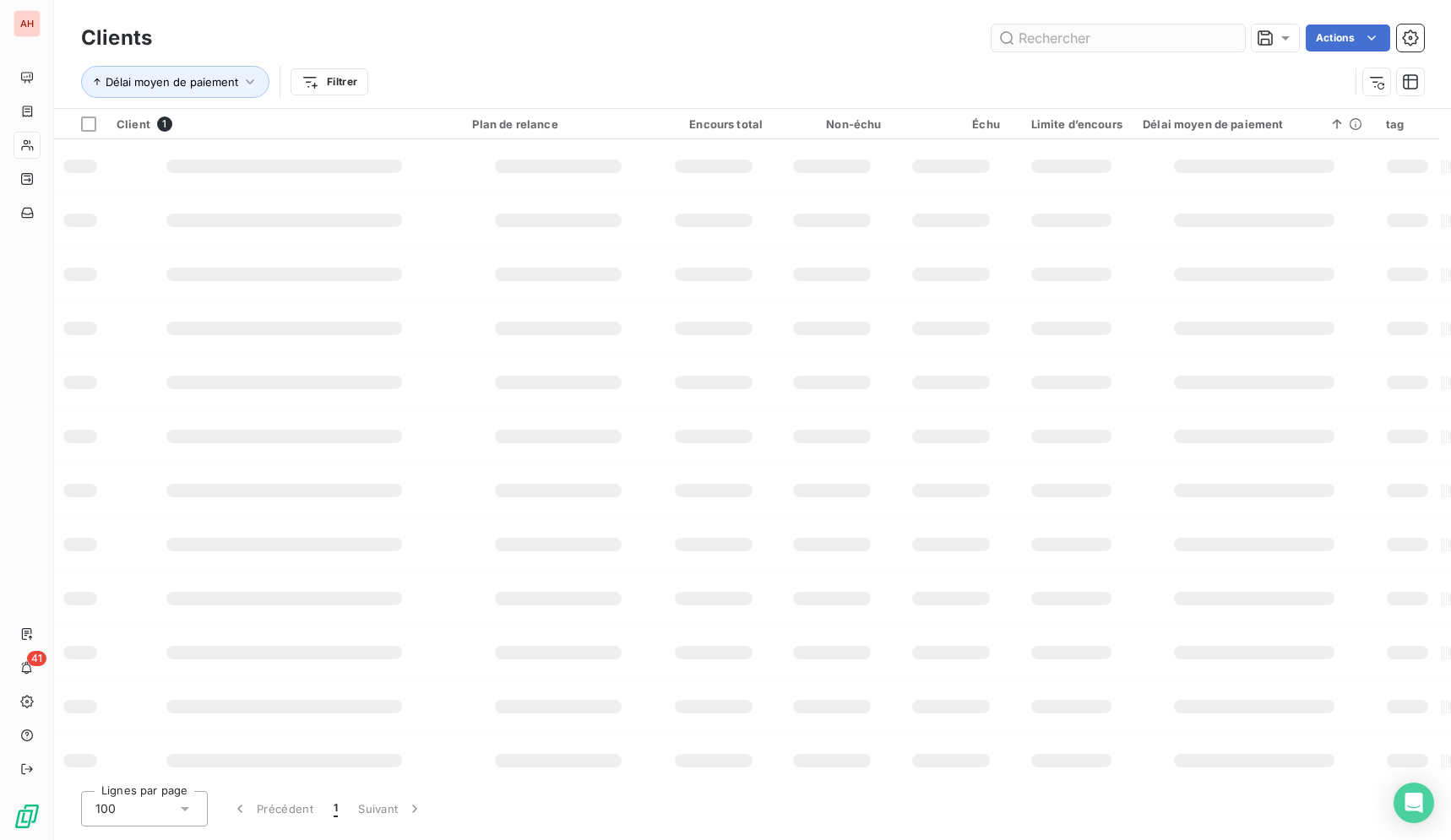
scroll to position [0, 0]
click at [1157, 44] on input "text" at bounding box center [1118, 38] width 254 height 27
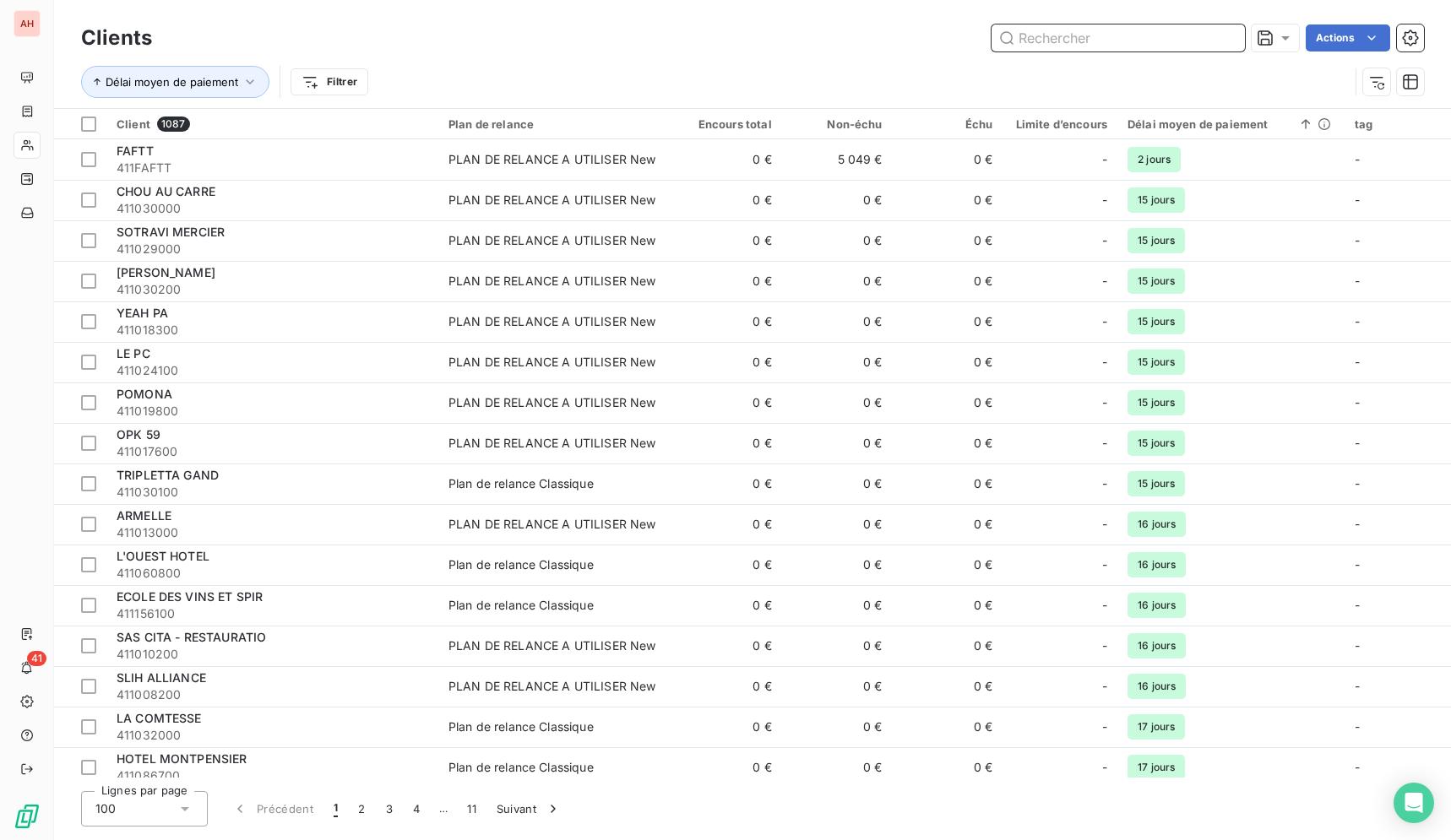
click at [1157, 44] on input "text" at bounding box center [1118, 38] width 254 height 27
click at [1136, 39] on input "text" at bounding box center [1118, 38] width 254 height 27
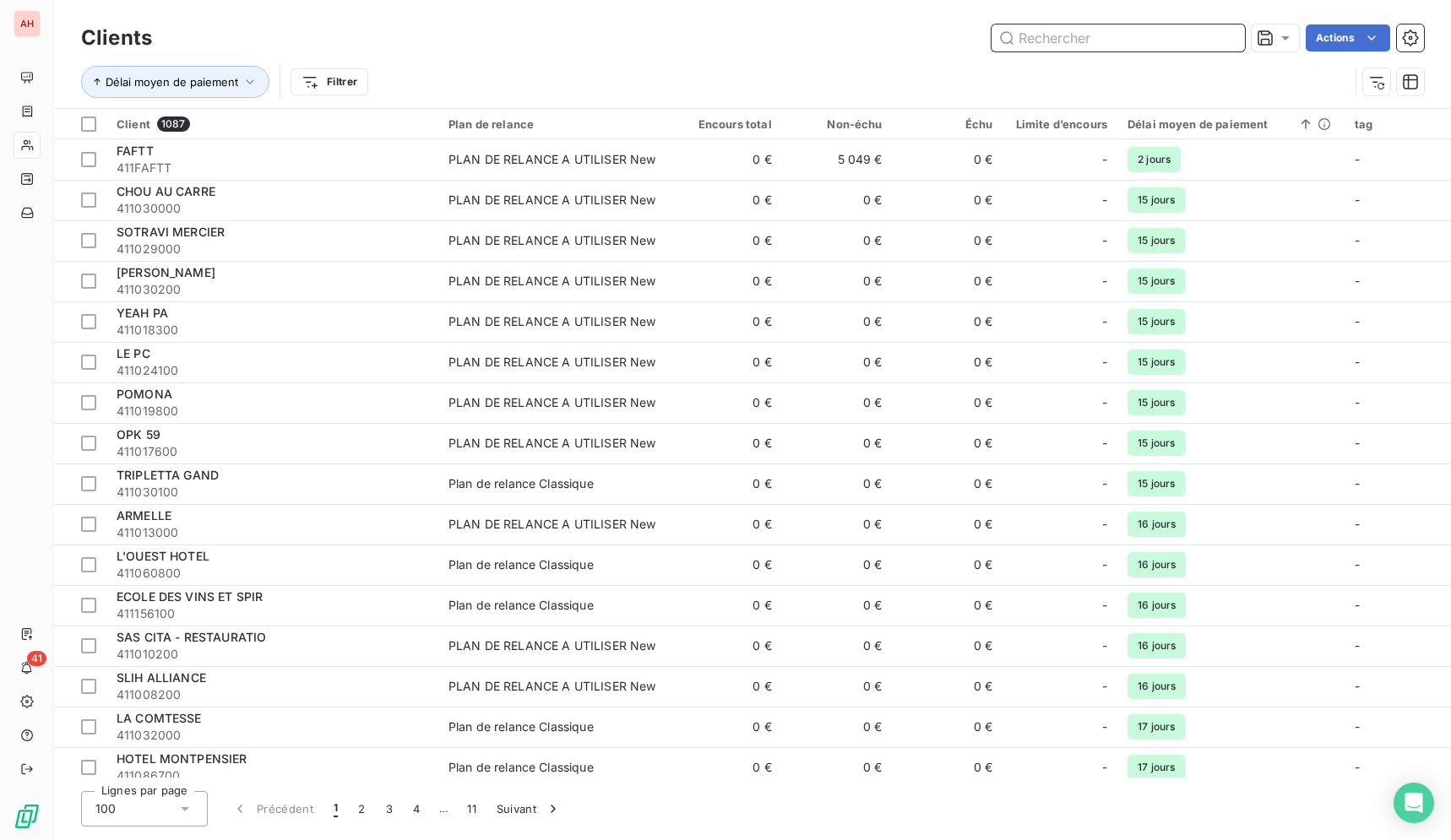
paste input "HOTEL DE L'ARCADE"
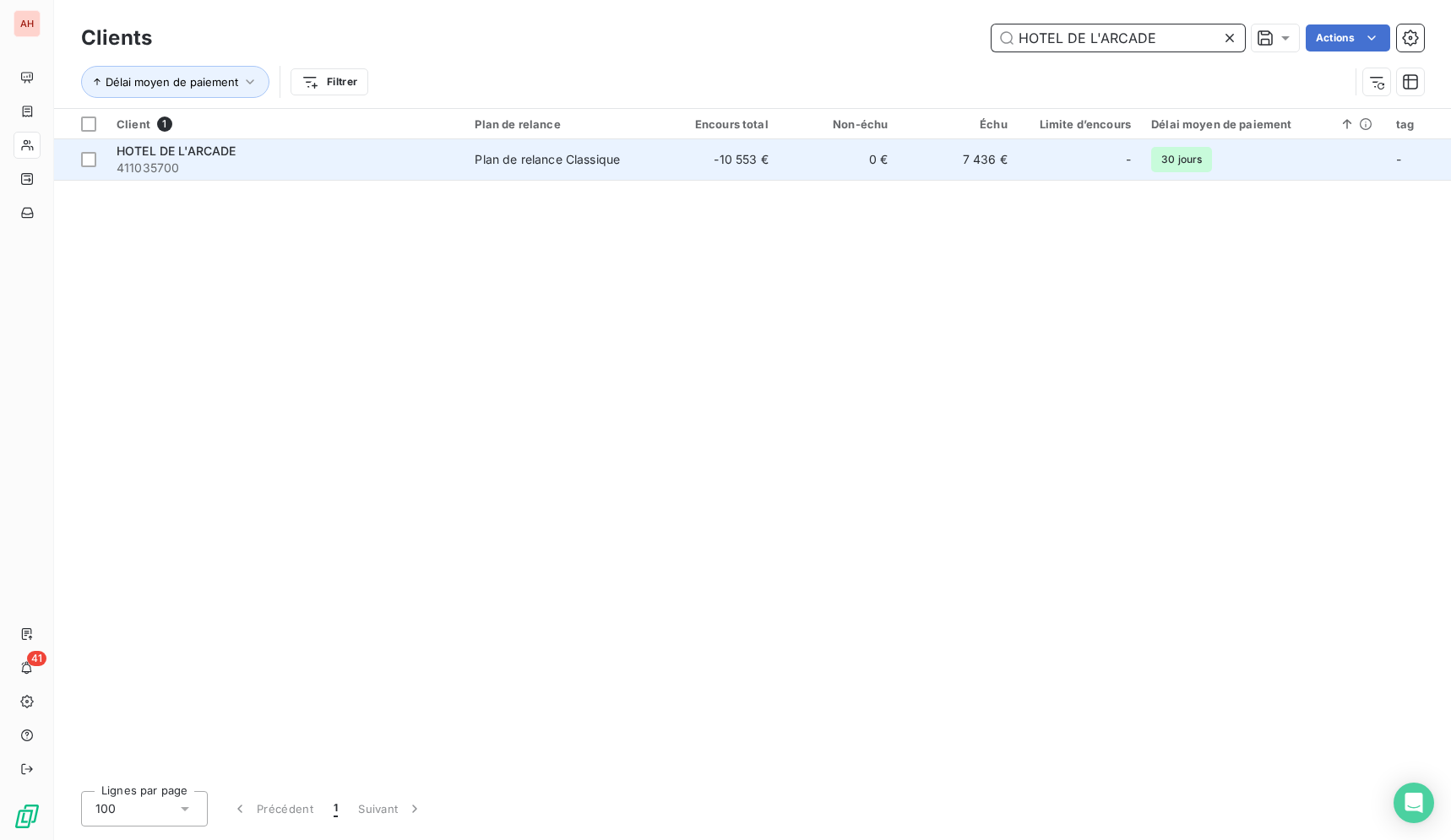
type input "HOTEL DE L'ARCADE"
click at [771, 174] on td "-10 553 €" at bounding box center [718, 159] width 119 height 41
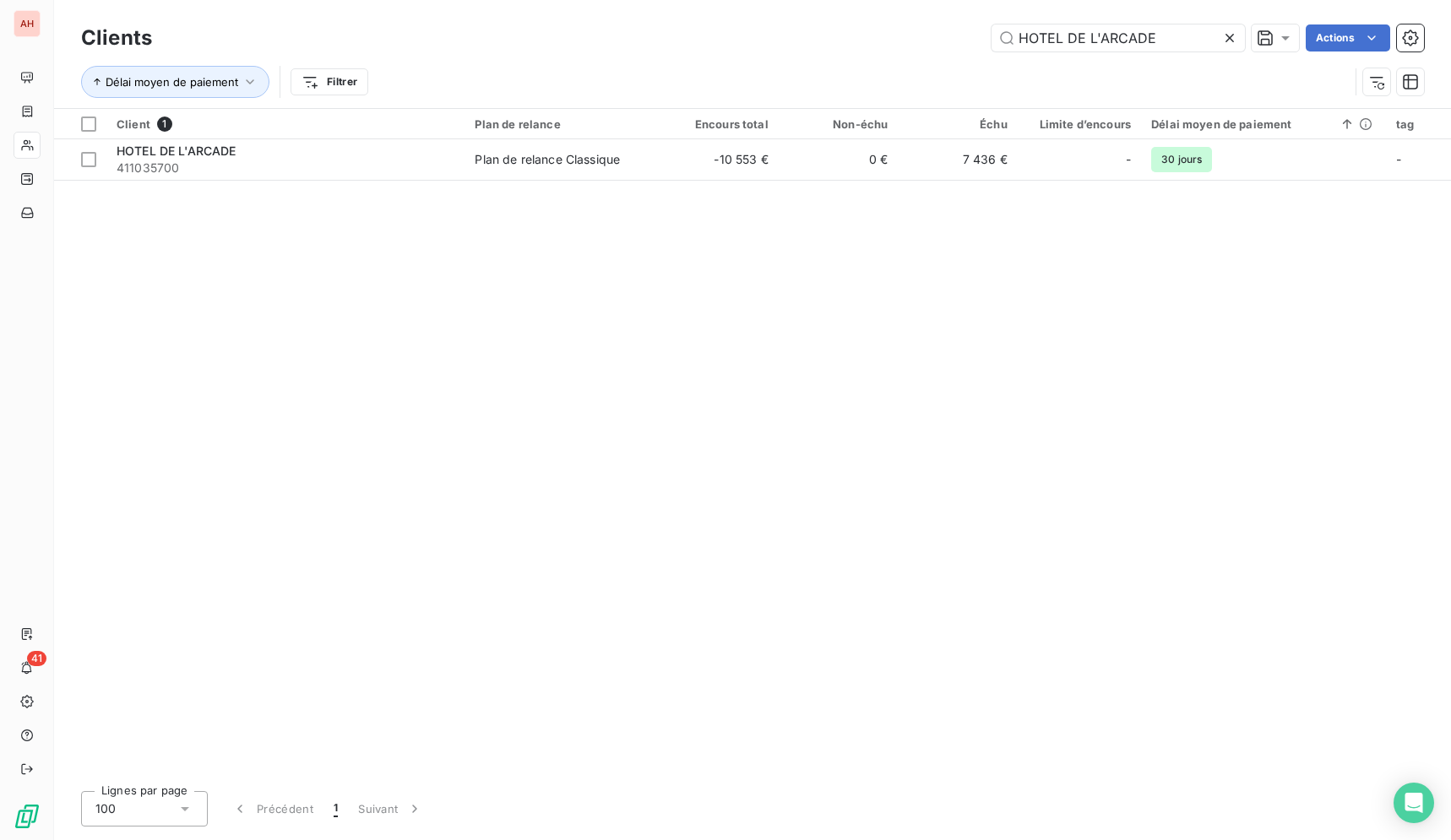
click at [1229, 40] on icon at bounding box center [1229, 37] width 17 height 17
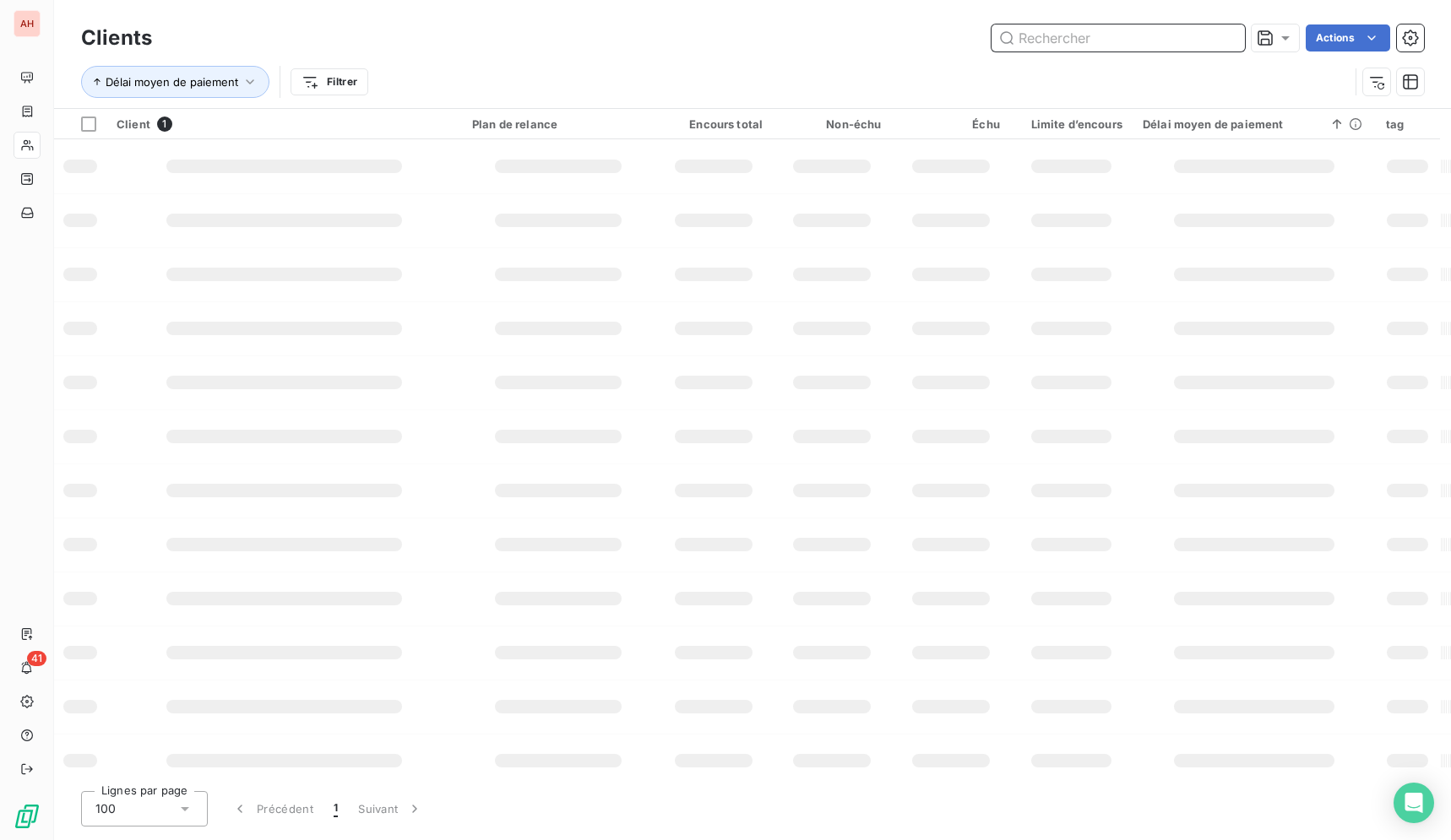
click at [1200, 38] on input "text" at bounding box center [1118, 38] width 254 height 27
click at [1199, 42] on input "text" at bounding box center [1118, 38] width 254 height 27
click at [1190, 44] on input "text" at bounding box center [1118, 38] width 254 height 27
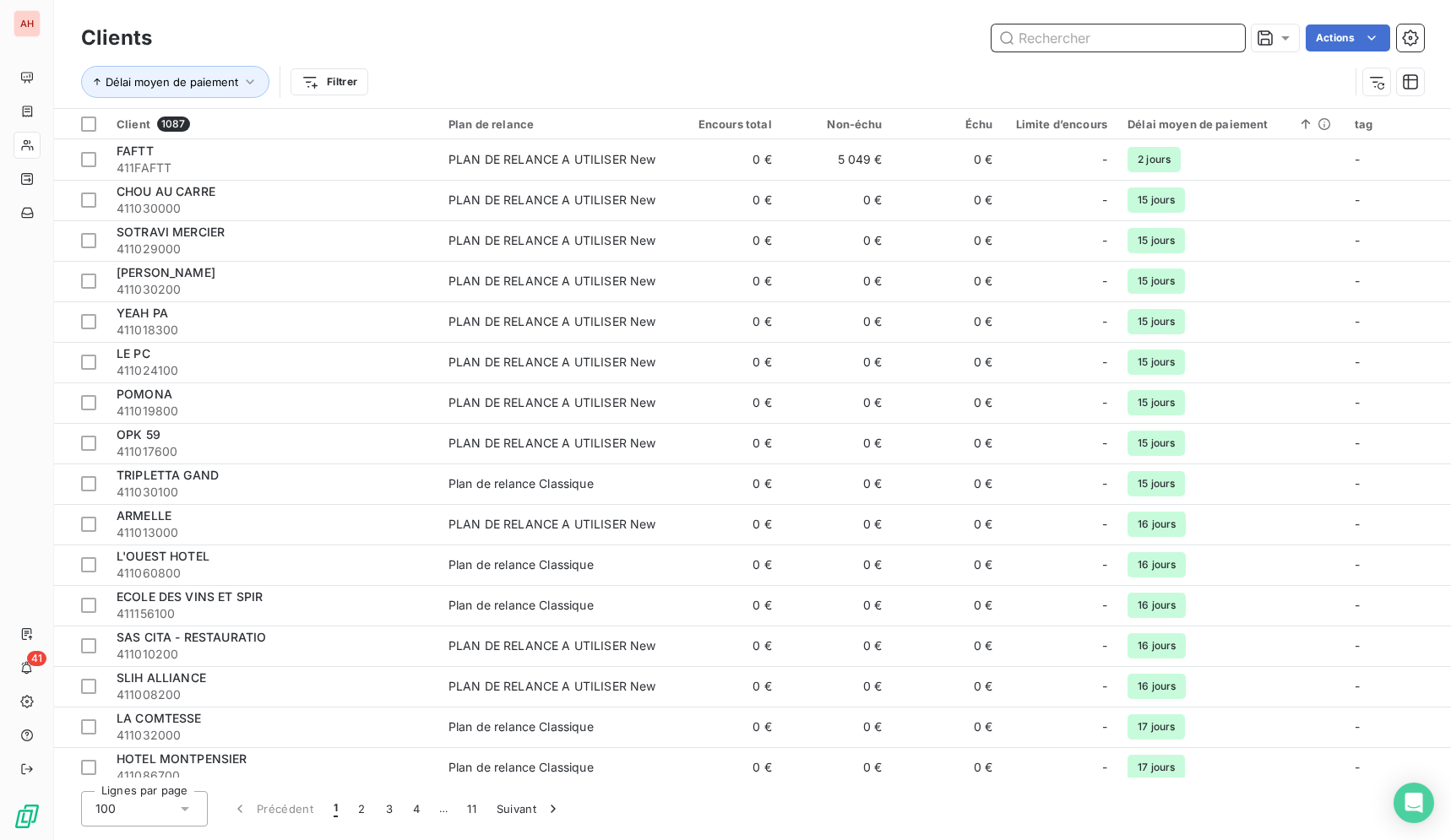
paste input "SAINT CLAIR TRAITEUR"
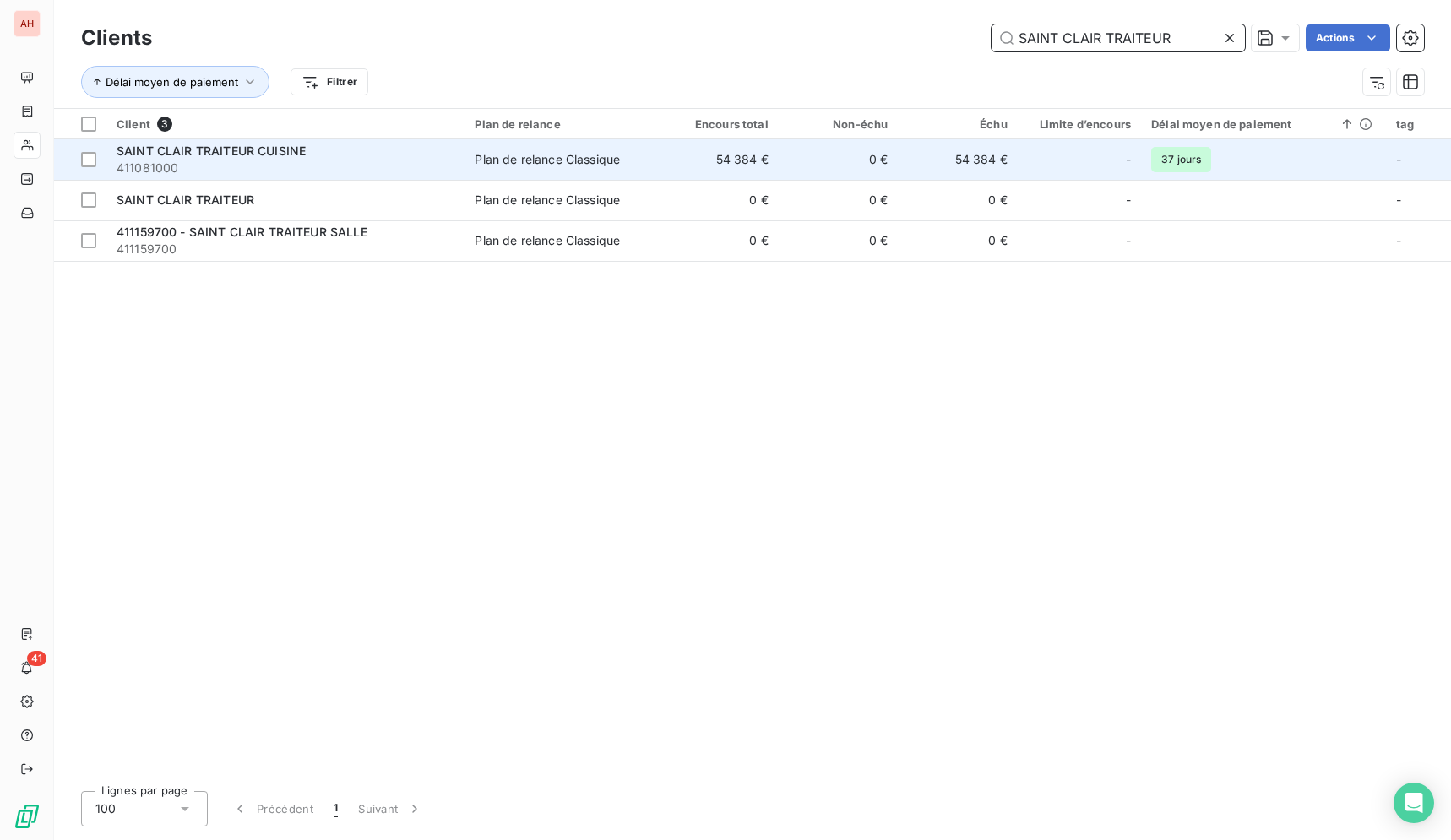
type input "SAINT CLAIR TRAITEUR"
click at [600, 159] on div "Plan de relance Classique" at bounding box center [547, 159] width 145 height 17
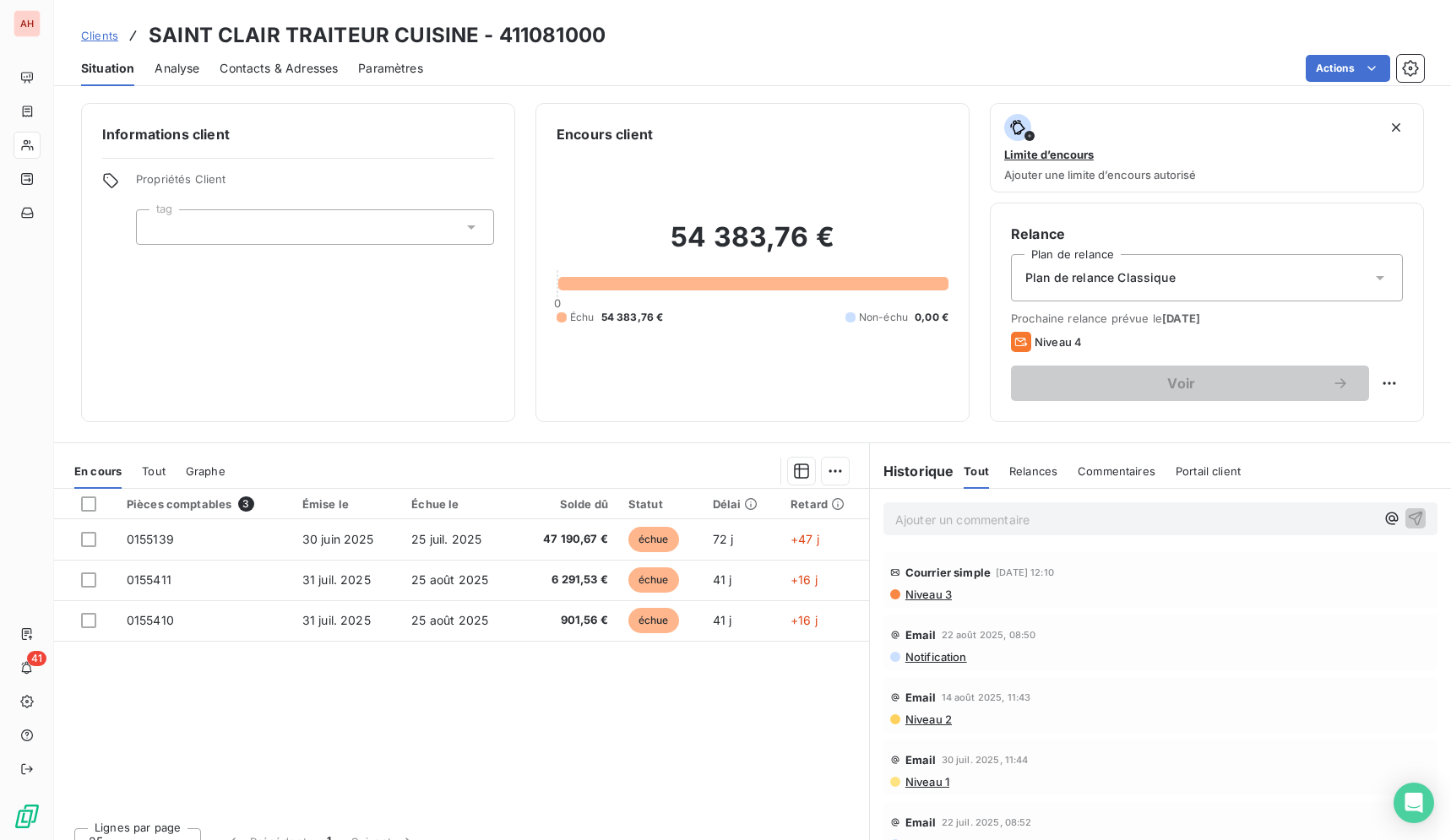
drag, startPoint x: 137, startPoint y: 24, endPoint x: 954, endPoint y: 638, distance: 1022.0
click at [954, 638] on div "Clients SAINT CLAIR TRAITEUR CUISINE - 411081000 Situation Analyse Contacts & A…" at bounding box center [753, 420] width 1397 height 840
click at [589, 724] on div "Pièces comptables 3 Émise le Échue le Solde dû Statut Délai Retard 0155139 [DAT…" at bounding box center [461, 651] width 815 height 325
click at [288, 62] on span "Contacts & Adresses" at bounding box center [278, 68] width 118 height 17
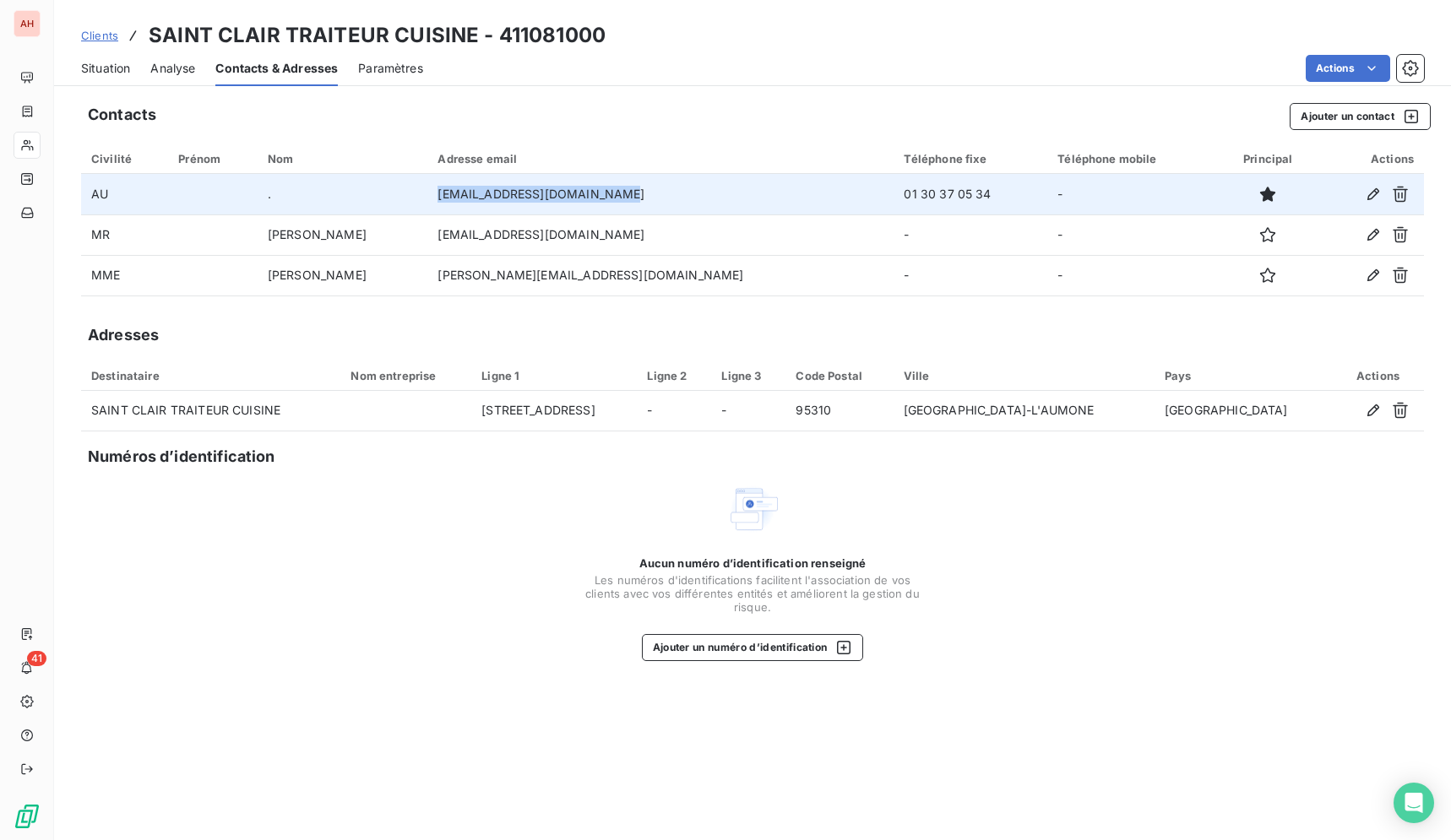
drag, startPoint x: 721, startPoint y: 191, endPoint x: 539, endPoint y: 191, distance: 182.0
click at [539, 191] on td "[EMAIL_ADDRESS][DOMAIN_NAME]" at bounding box center [660, 194] width 466 height 41
copy td "[EMAIL_ADDRESS][DOMAIN_NAME]"
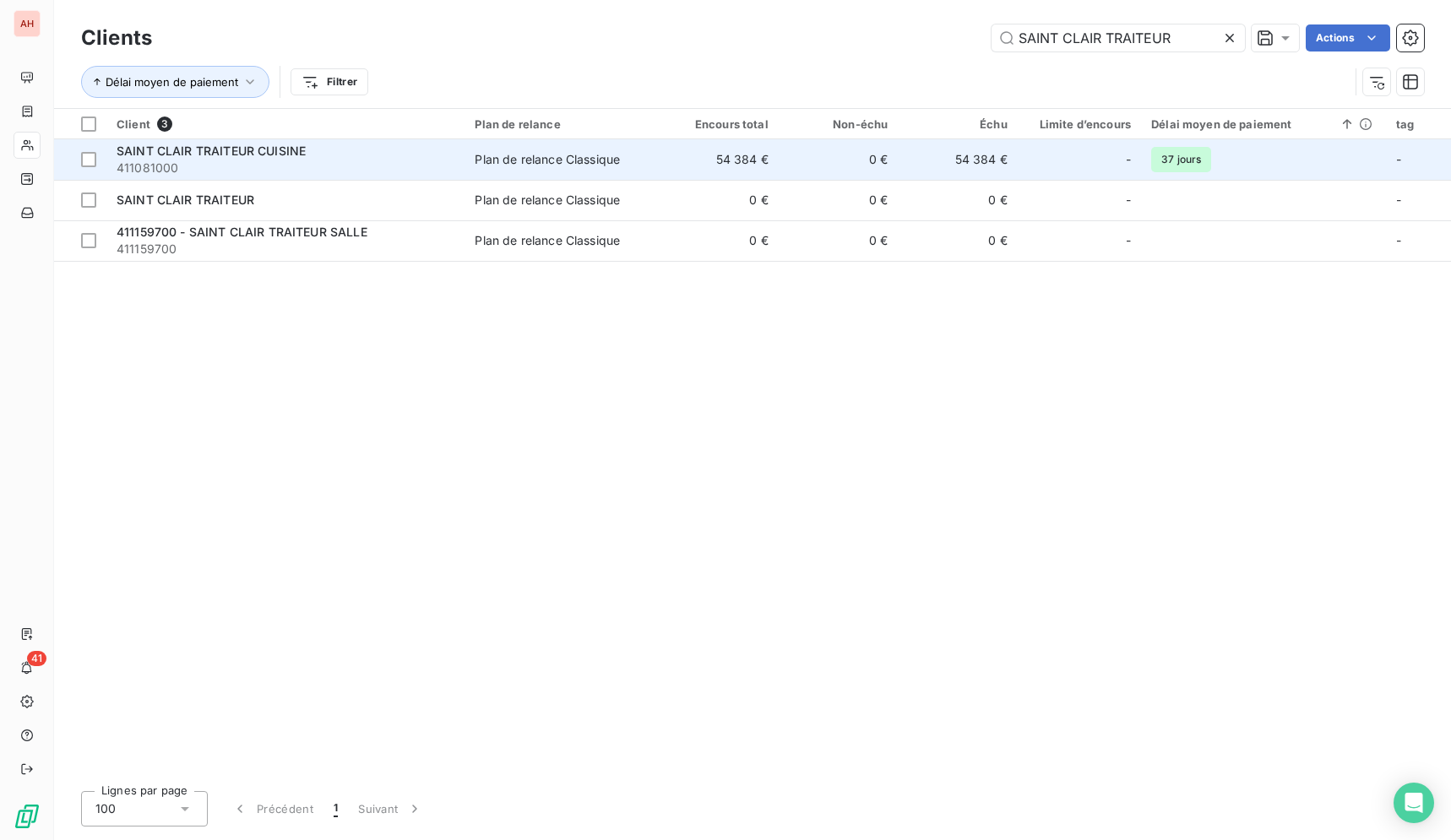
click at [794, 160] on td "0 €" at bounding box center [838, 159] width 119 height 41
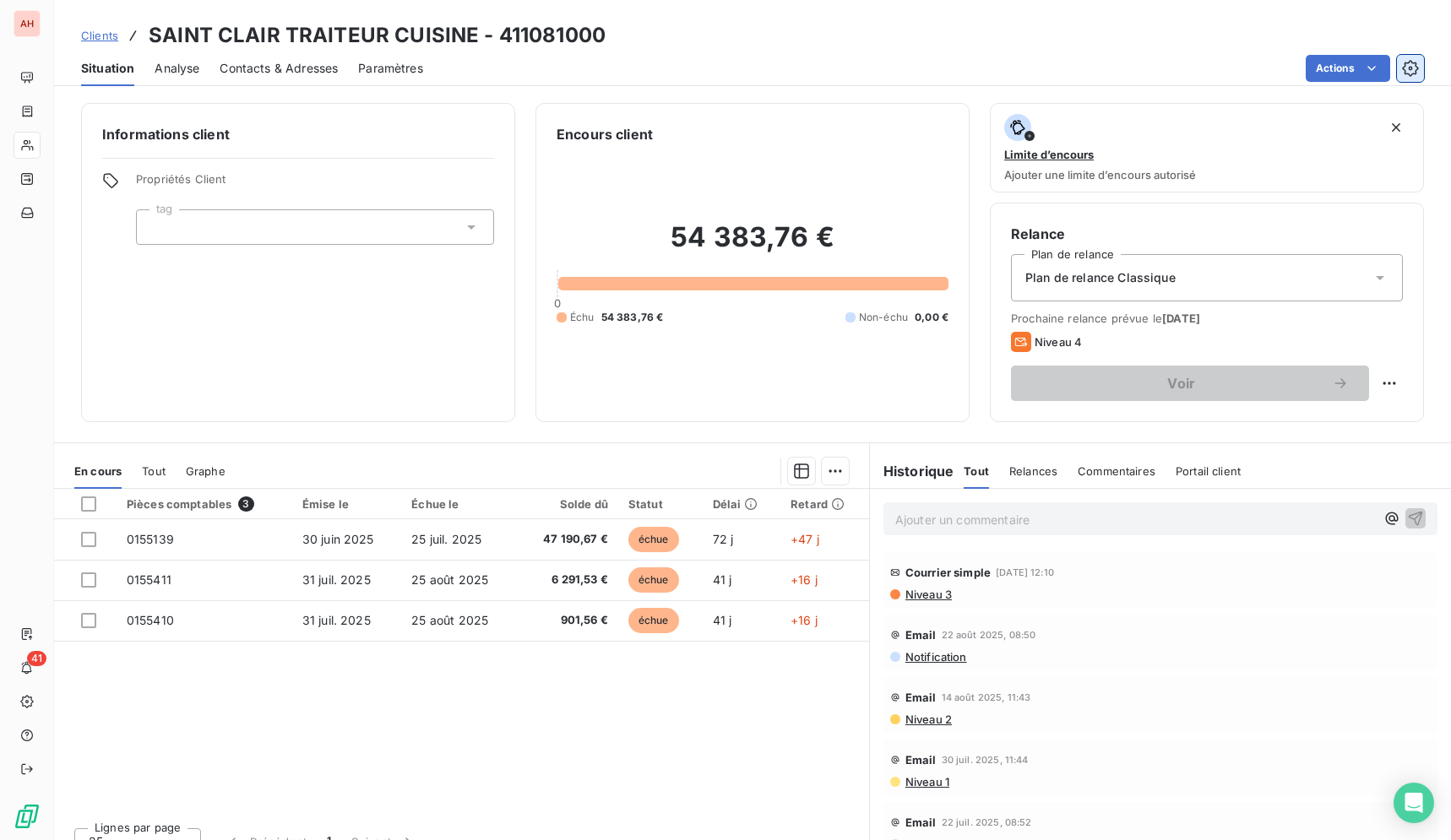
click at [1408, 62] on icon "button" at bounding box center [1409, 68] width 16 height 16
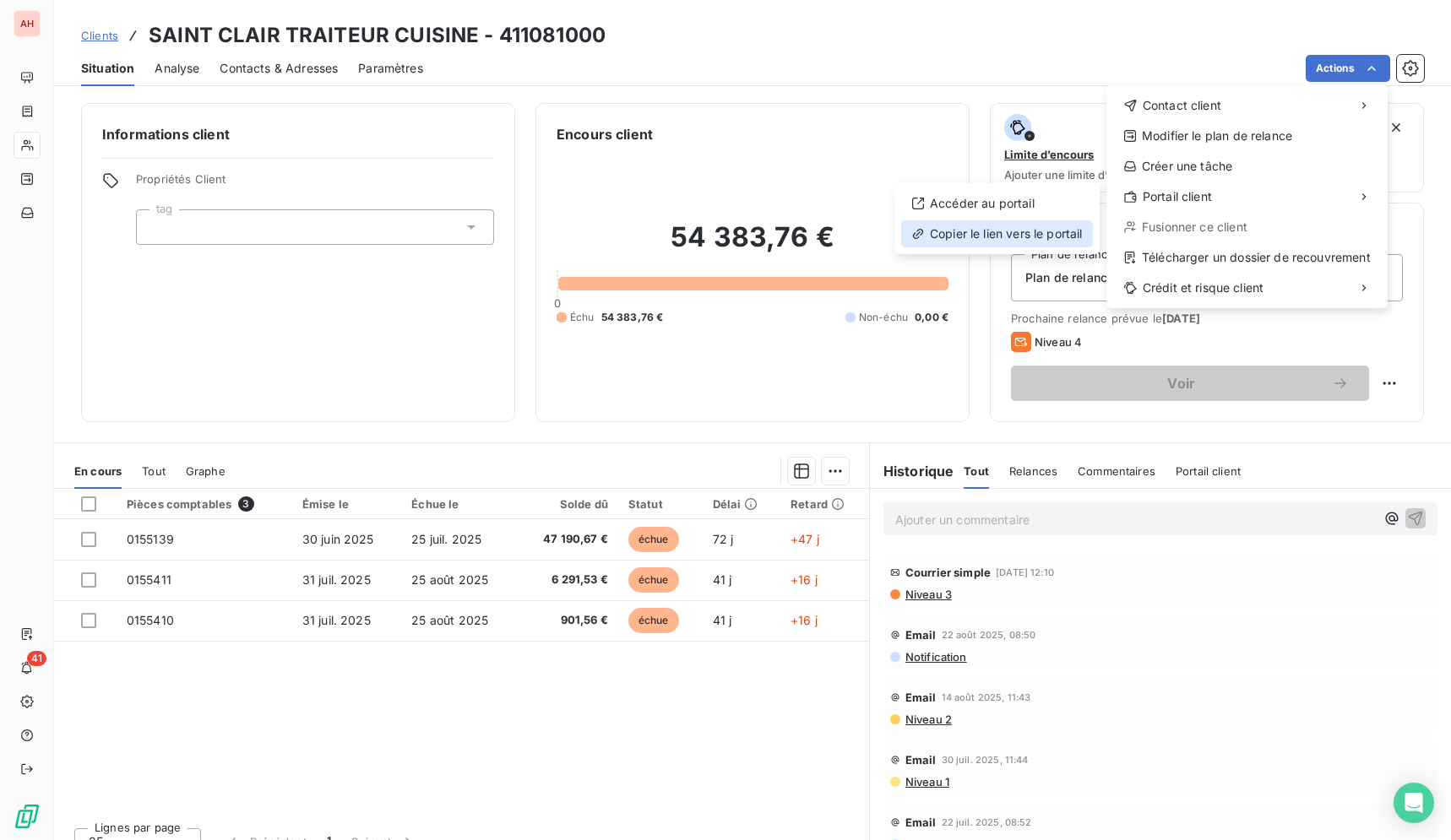
click at [1032, 242] on div "Copier le lien vers le portail" at bounding box center [996, 234] width 191 height 27
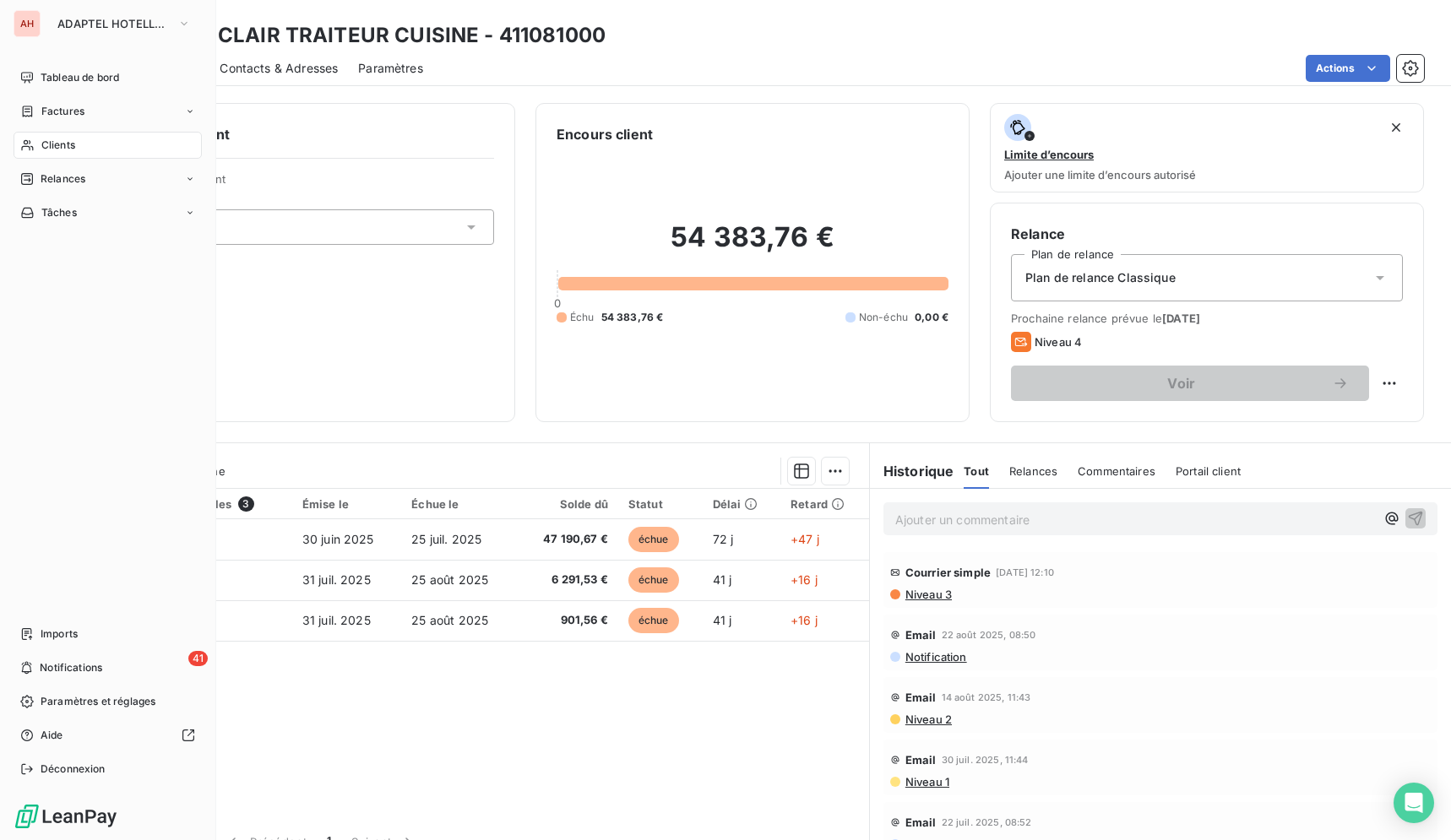
click at [57, 147] on span "Clients" at bounding box center [59, 144] width 34 height 15
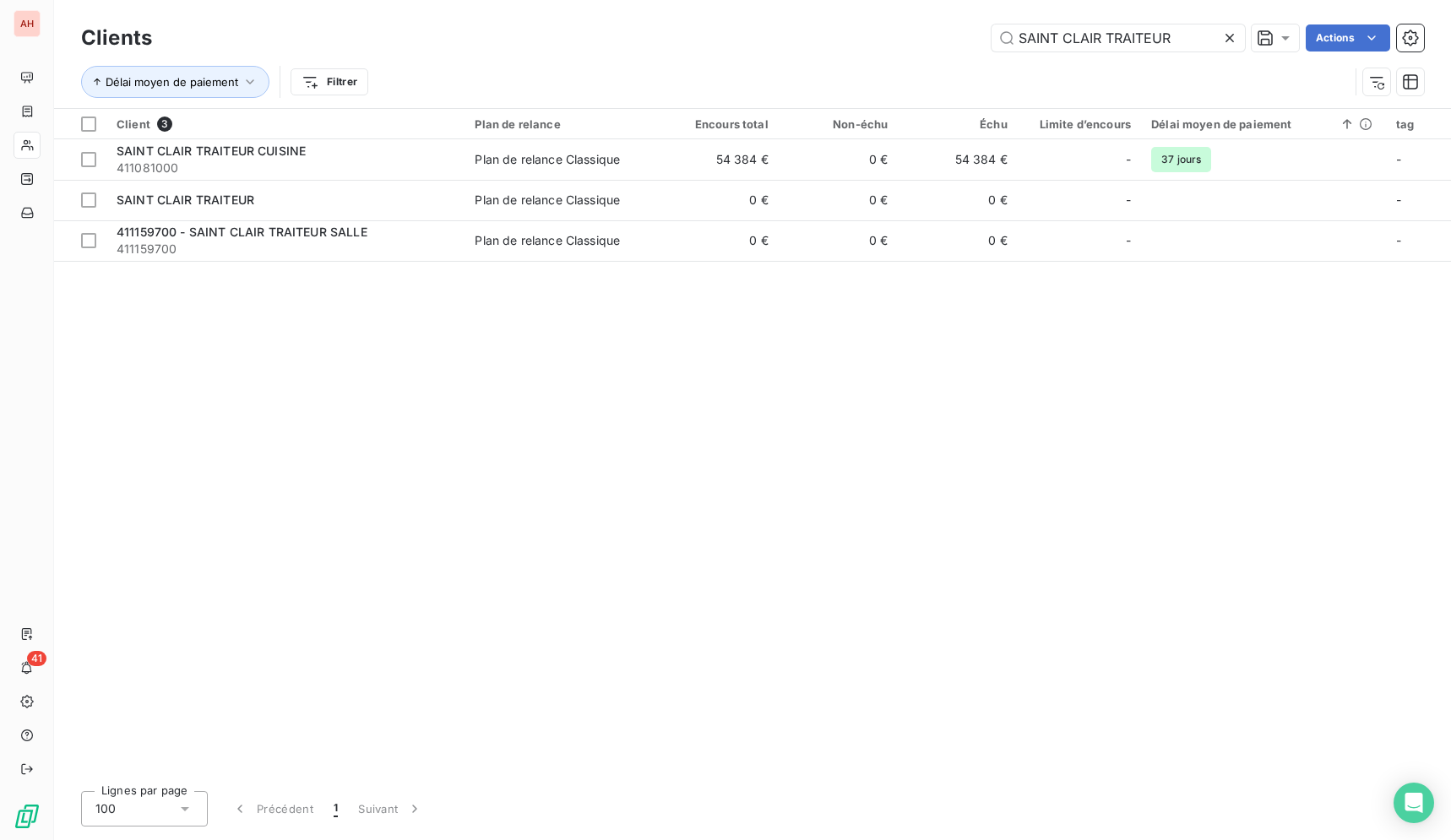
click at [1223, 43] on icon at bounding box center [1229, 37] width 17 height 17
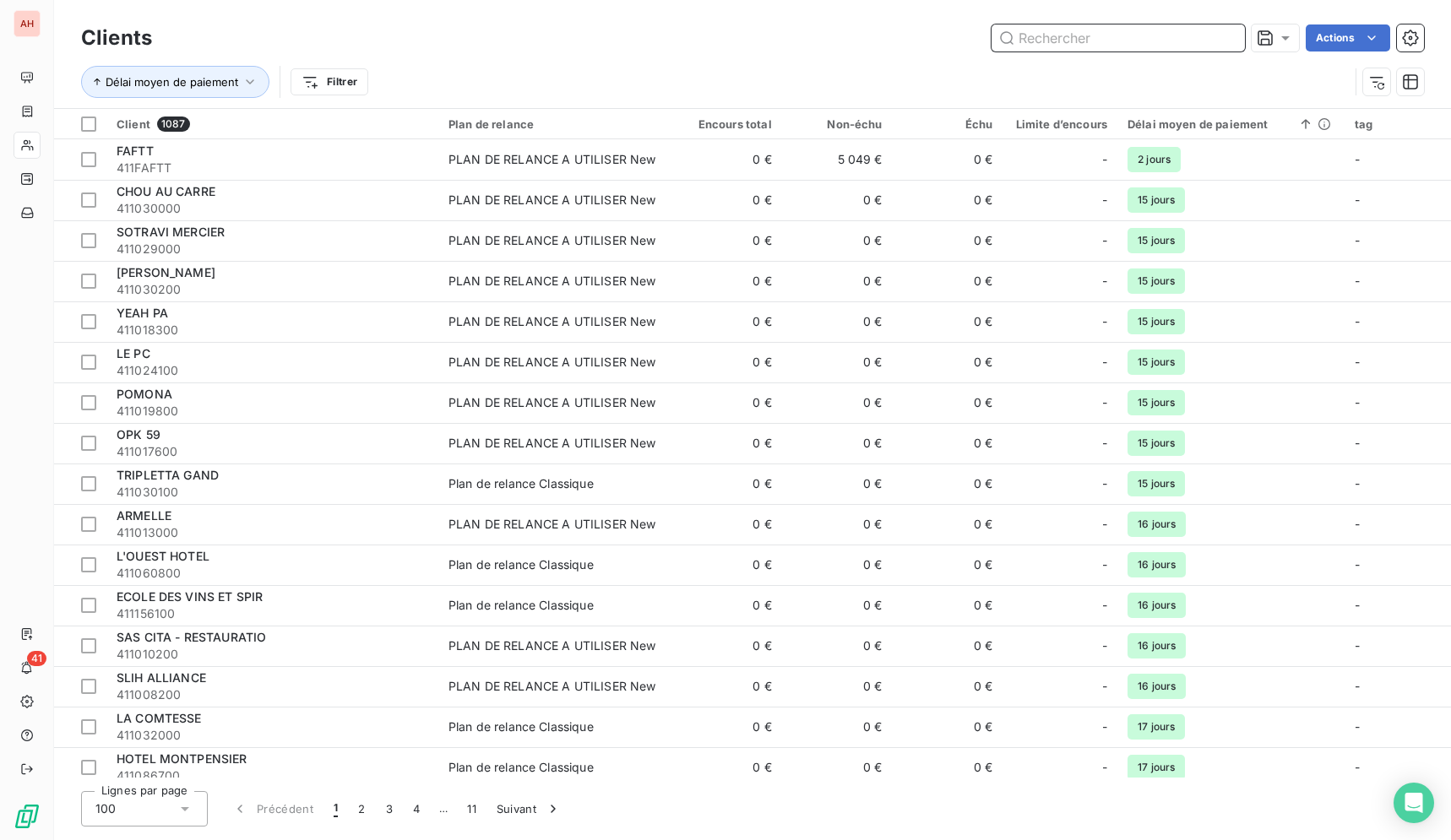
click at [1223, 44] on input "text" at bounding box center [1118, 38] width 254 height 27
click at [1195, 48] on input "text" at bounding box center [1118, 38] width 254 height 27
click at [1188, 45] on input "text" at bounding box center [1118, 38] width 254 height 27
paste input "HOTEL PRINCE DE CONDE"
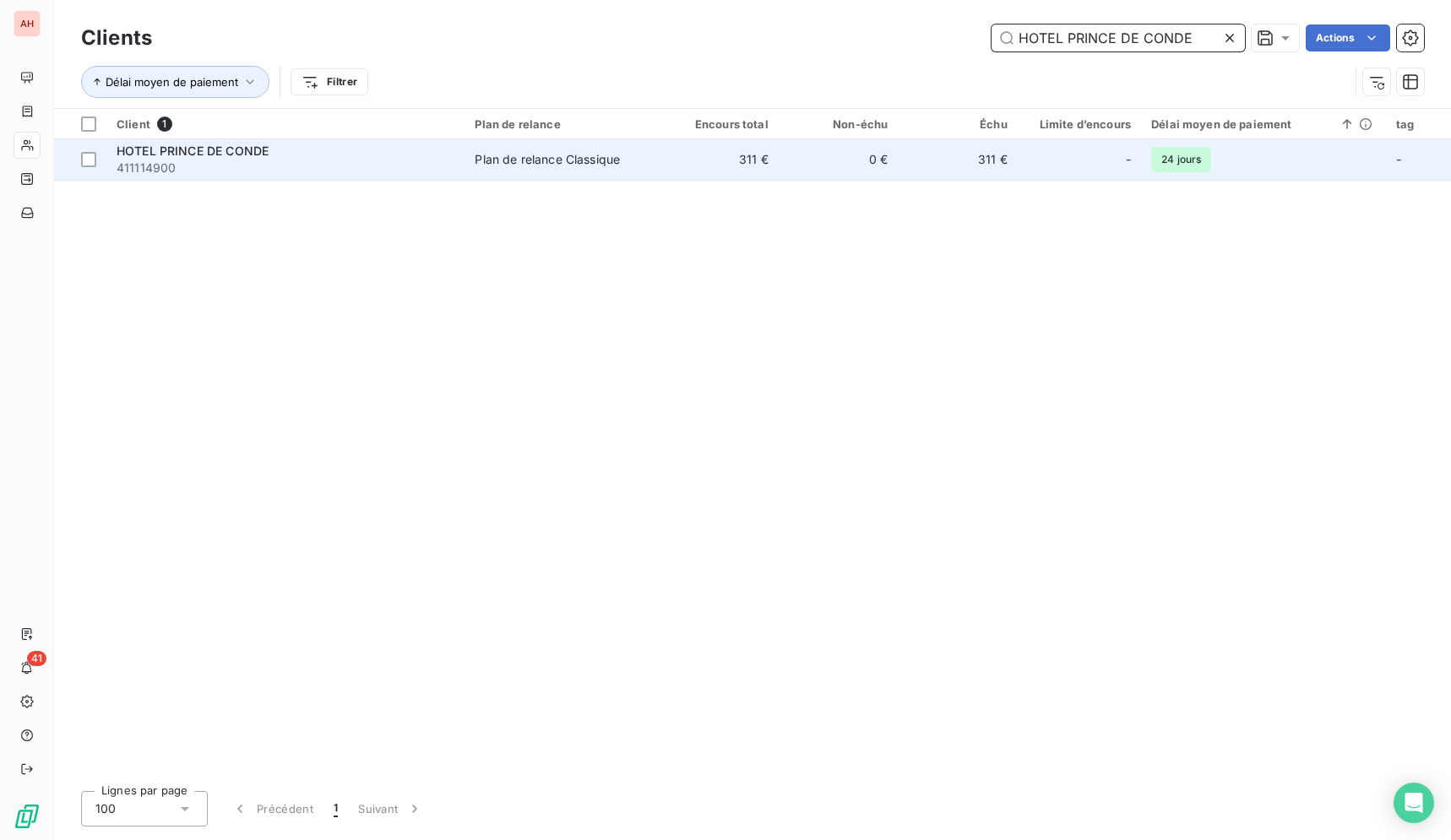
type input "HOTEL PRINCE DE CONDE"
click at [774, 167] on td "311 €" at bounding box center [718, 159] width 119 height 41
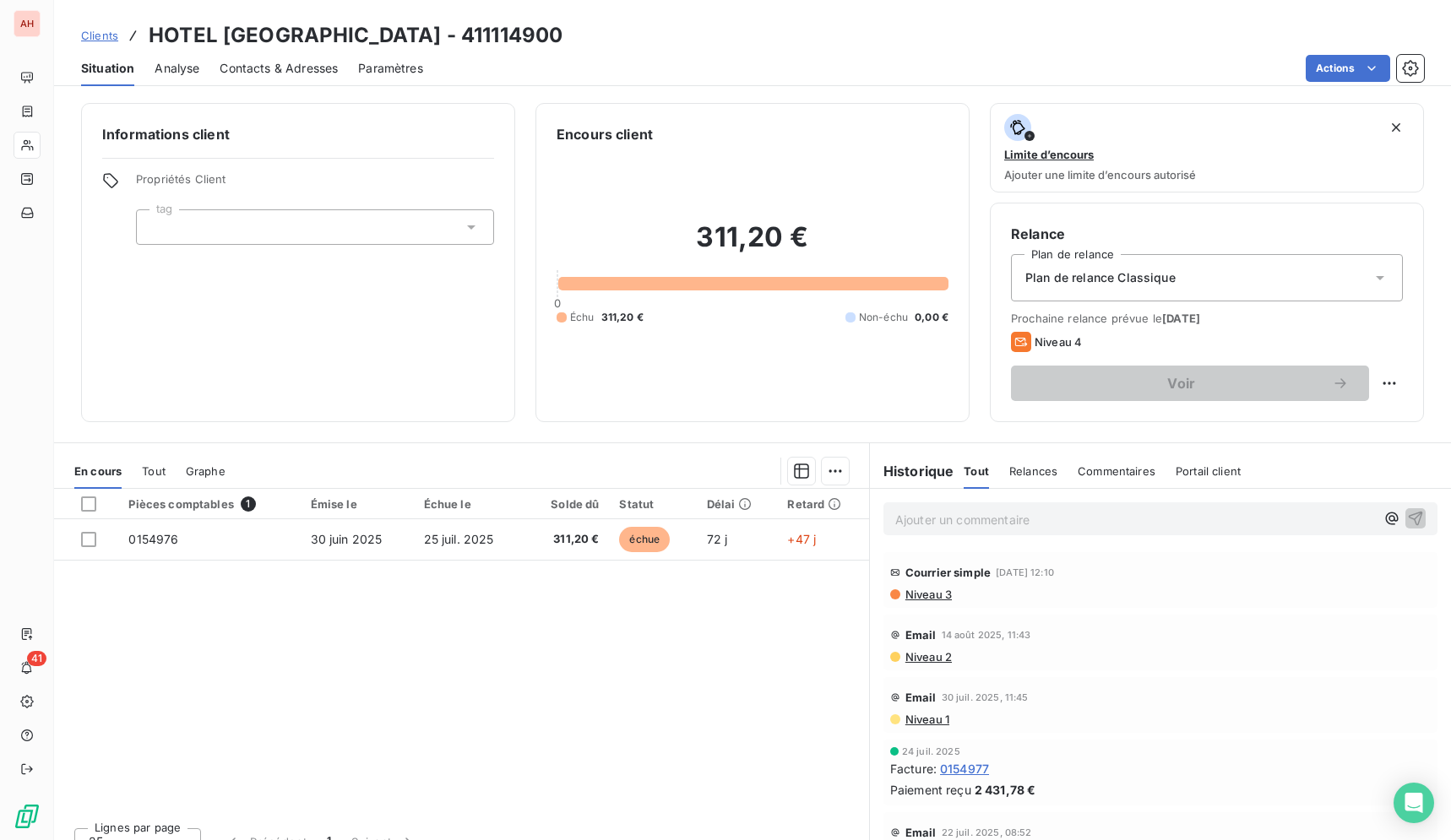
click at [664, 34] on div "Clients HOTEL [GEOGRAPHIC_DATA] - 411114900" at bounding box center [753, 35] width 1397 height 30
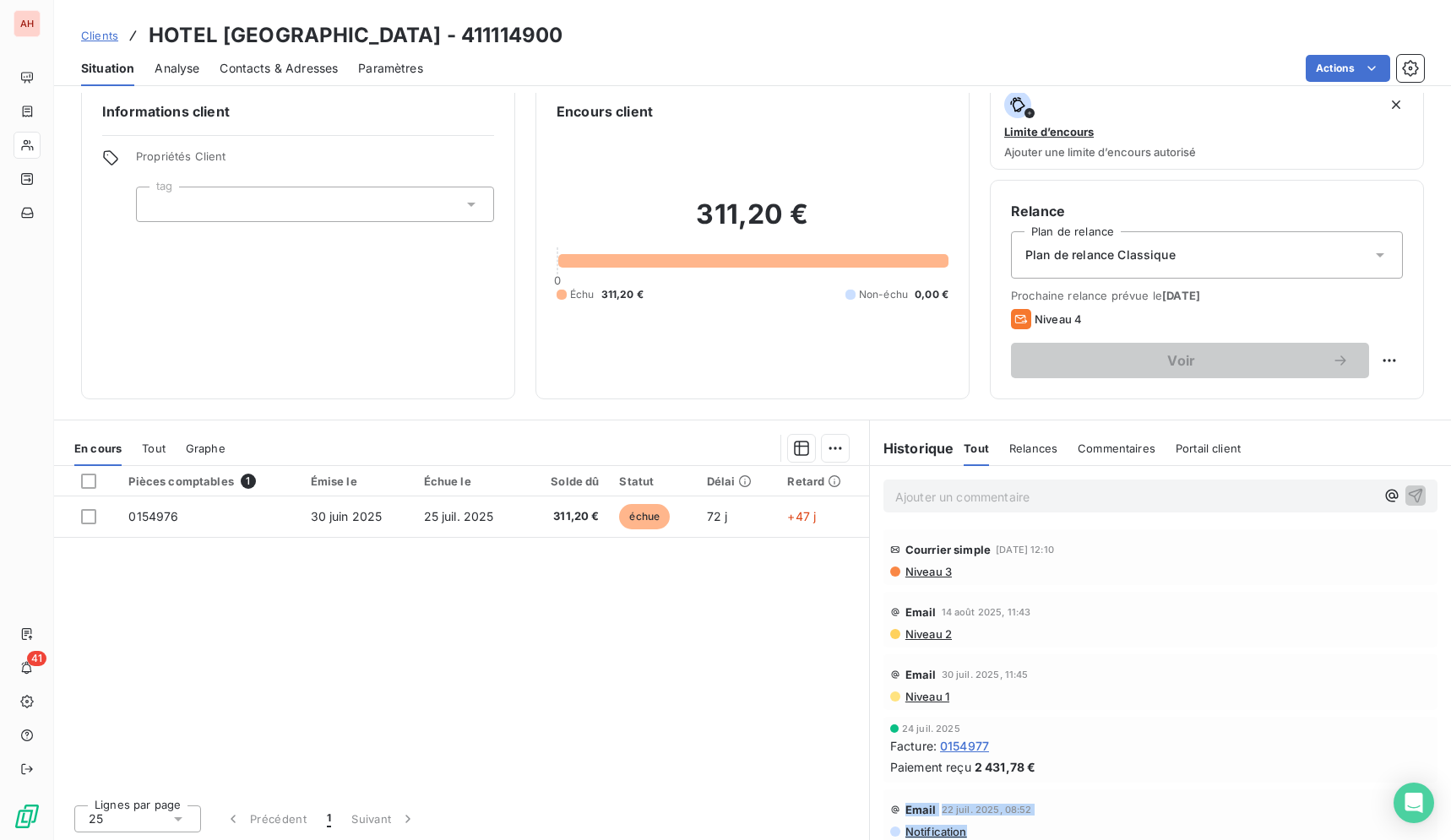
drag, startPoint x: 210, startPoint y: 44, endPoint x: 561, endPoint y: 491, distance: 568.3
click at [1033, 832] on div "Clients HOTEL [GEOGRAPHIC_DATA] - 411114900 Situation Analyse Contacts & Adress…" at bounding box center [753, 420] width 1397 height 840
copy div "Email [DATE] 08:52 Notification"
click at [633, 626] on div "Pièces comptables 1 Émise le Échue le Solde dû Statut Délai Retard 0154976 [DAT…" at bounding box center [461, 628] width 815 height 325
click at [306, 70] on span "Contacts & Adresses" at bounding box center [278, 68] width 118 height 17
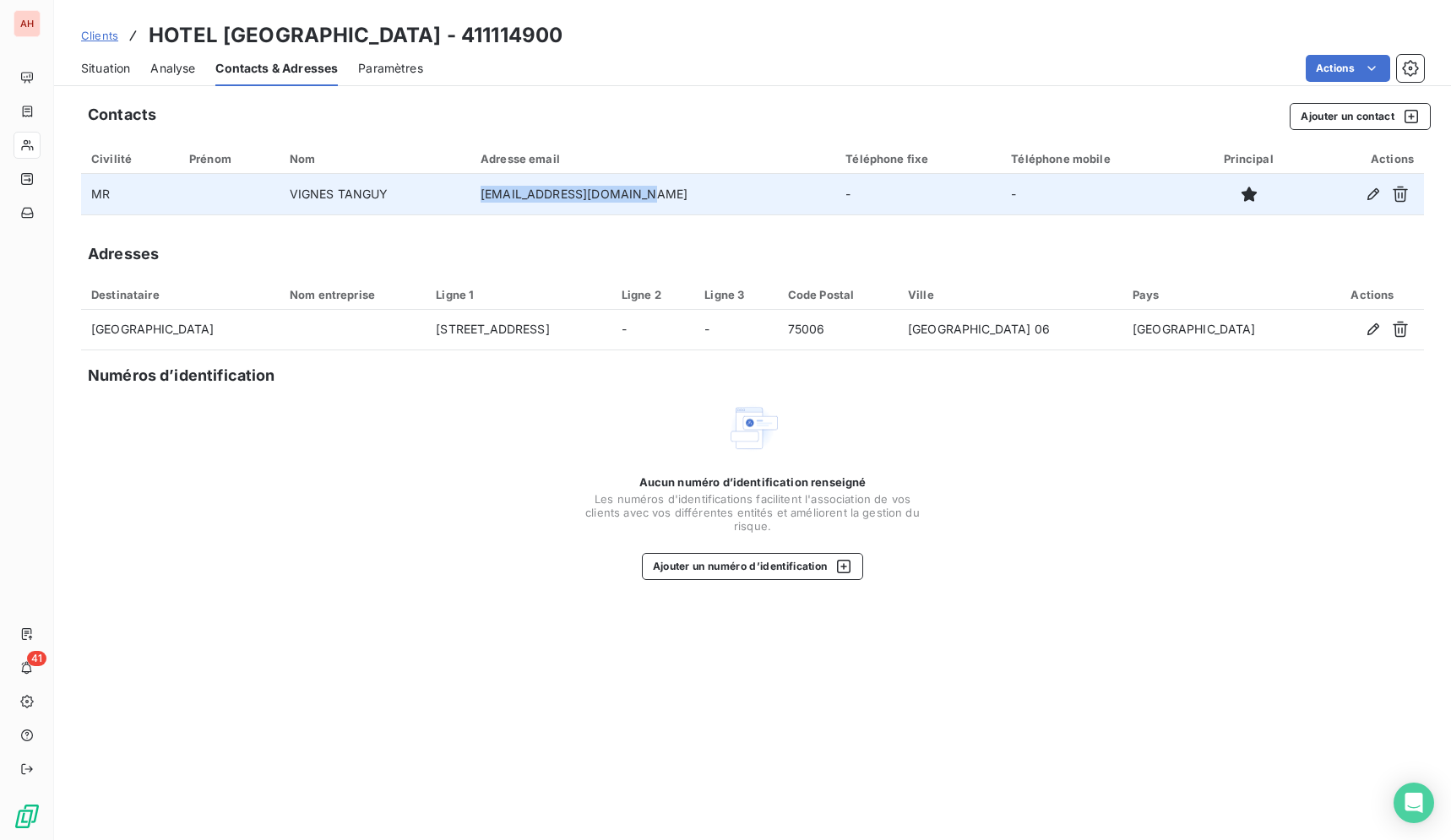
drag, startPoint x: 664, startPoint y: 197, endPoint x: 499, endPoint y: 206, distance: 165.2
click at [499, 206] on td "[EMAIL_ADDRESS][DOMAIN_NAME]" at bounding box center [653, 194] width 365 height 41
copy td "[EMAIL_ADDRESS][DOMAIN_NAME]"
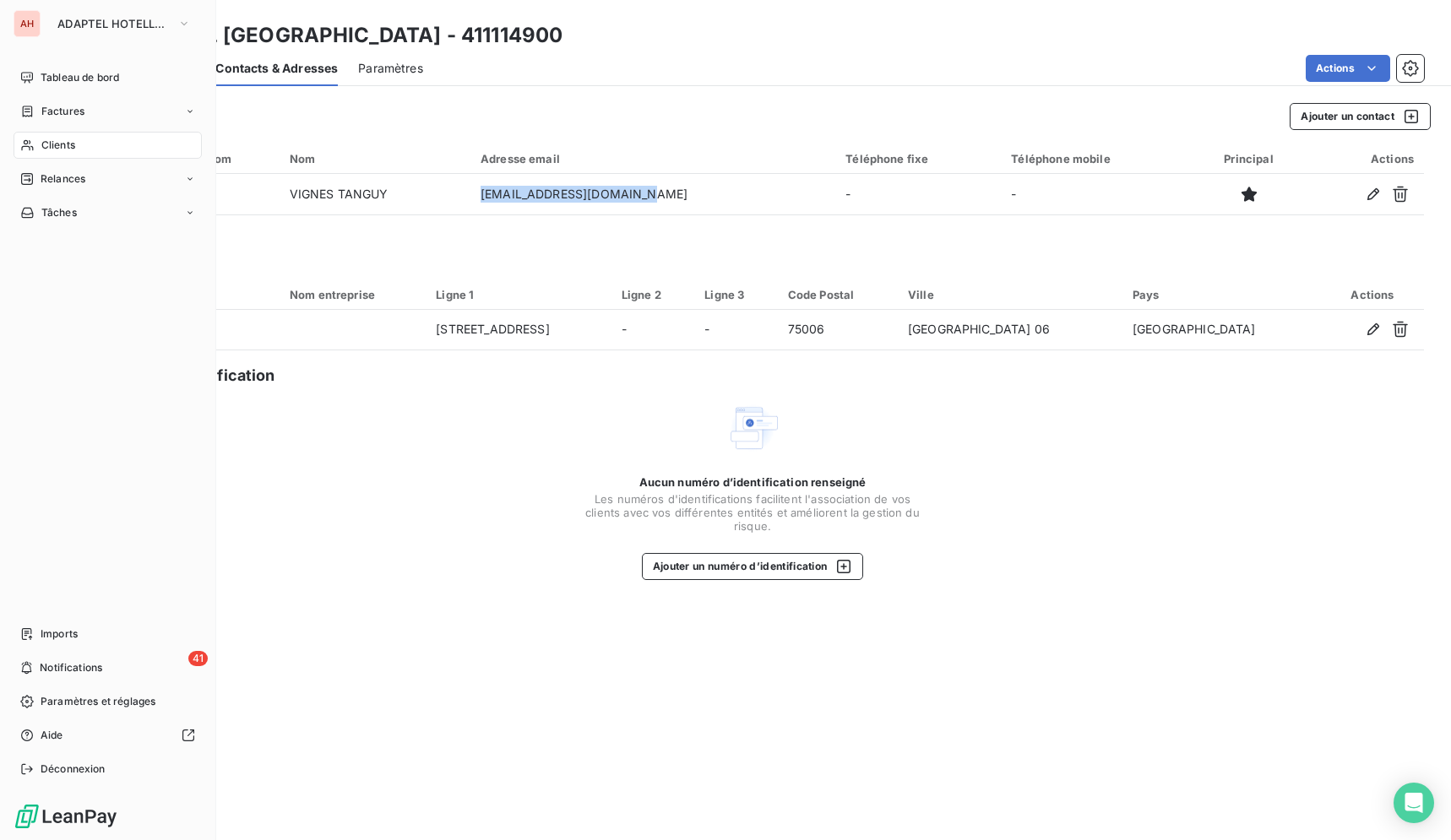
click at [27, 142] on icon at bounding box center [27, 145] width 12 height 11
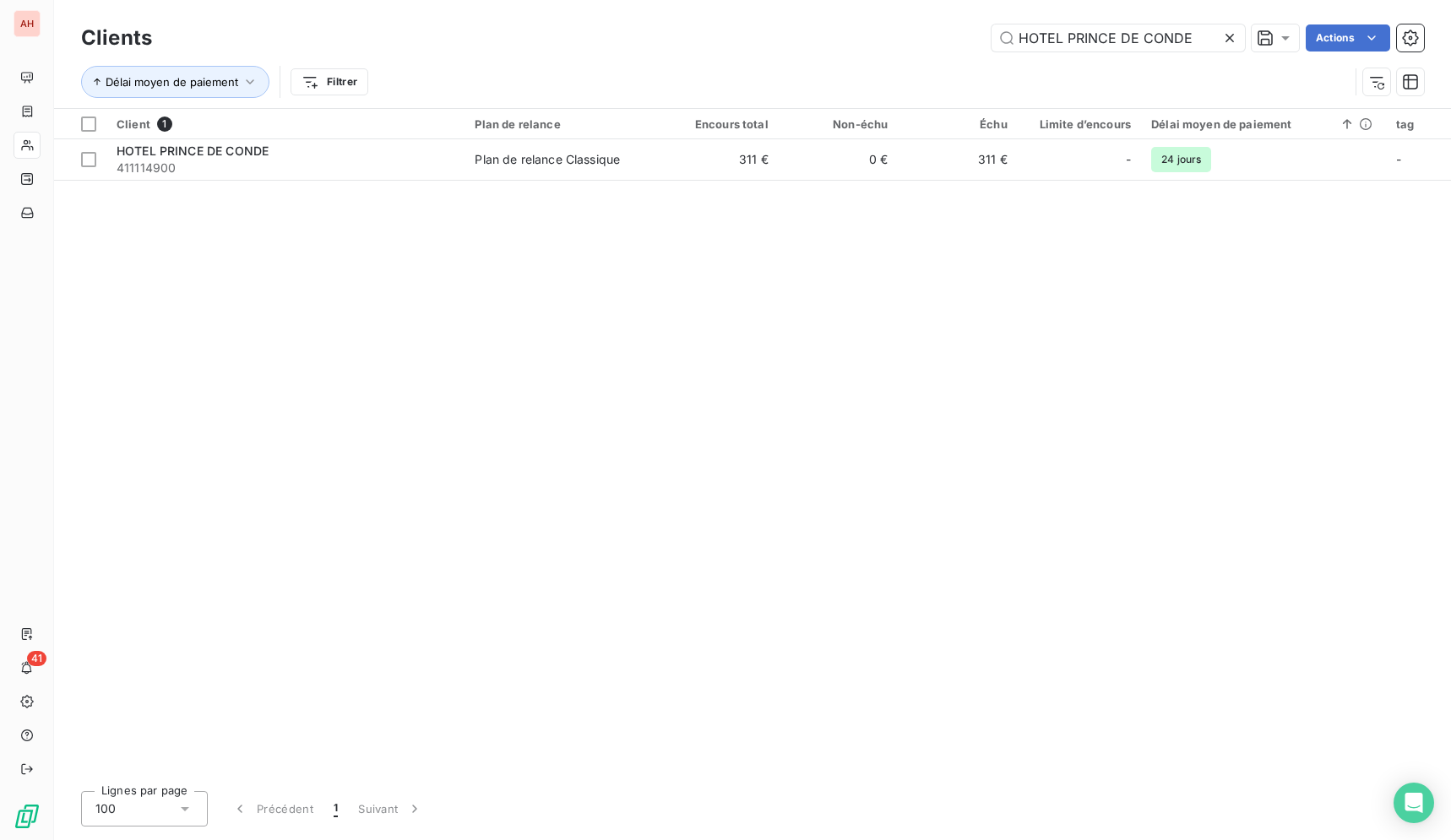
click at [1229, 42] on icon at bounding box center [1229, 37] width 17 height 17
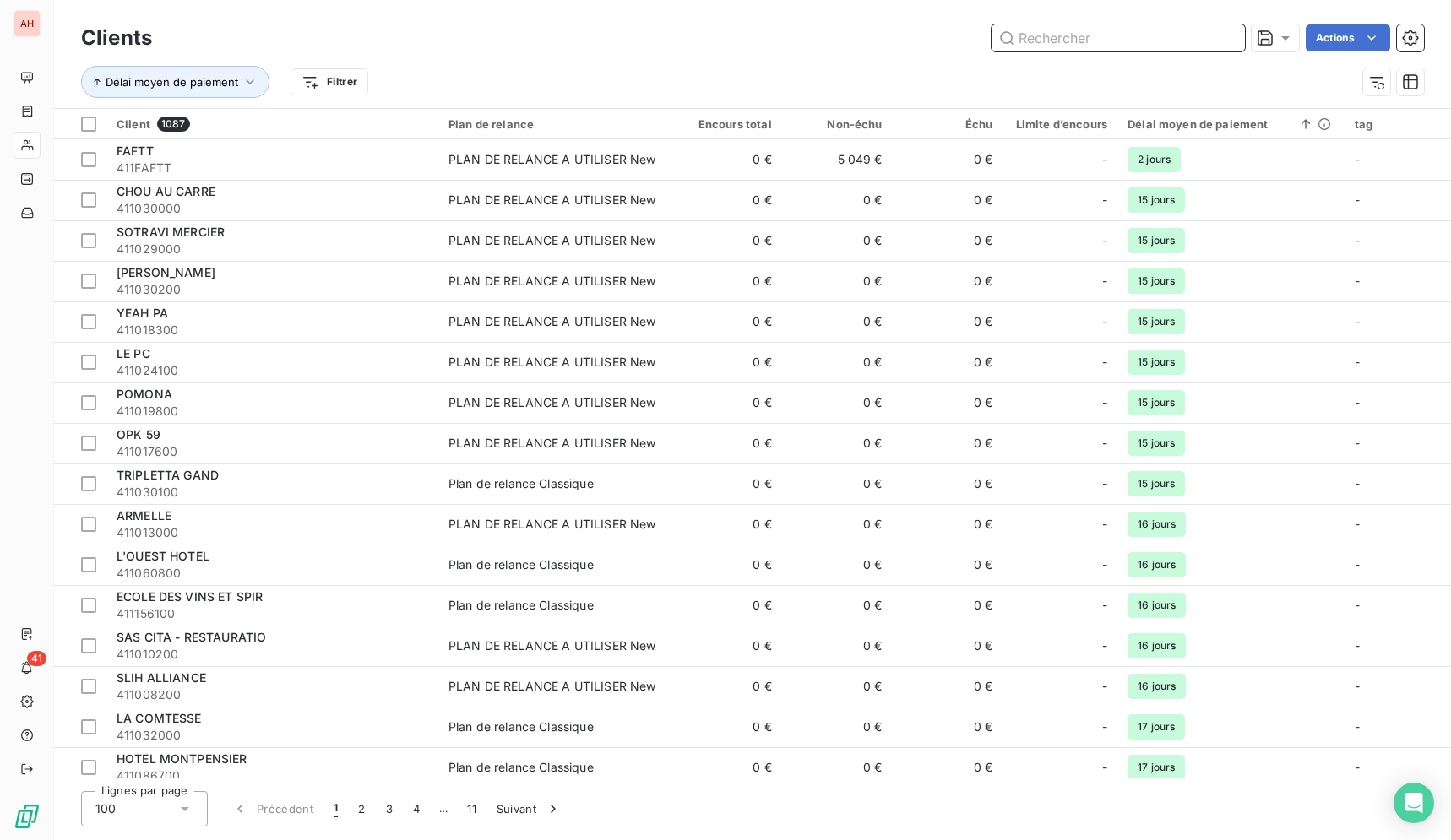
click at [1177, 49] on input "text" at bounding box center [1118, 38] width 254 height 27
click at [1174, 47] on input "text" at bounding box center [1118, 38] width 254 height 27
click at [1170, 45] on input "text" at bounding box center [1118, 38] width 254 height 27
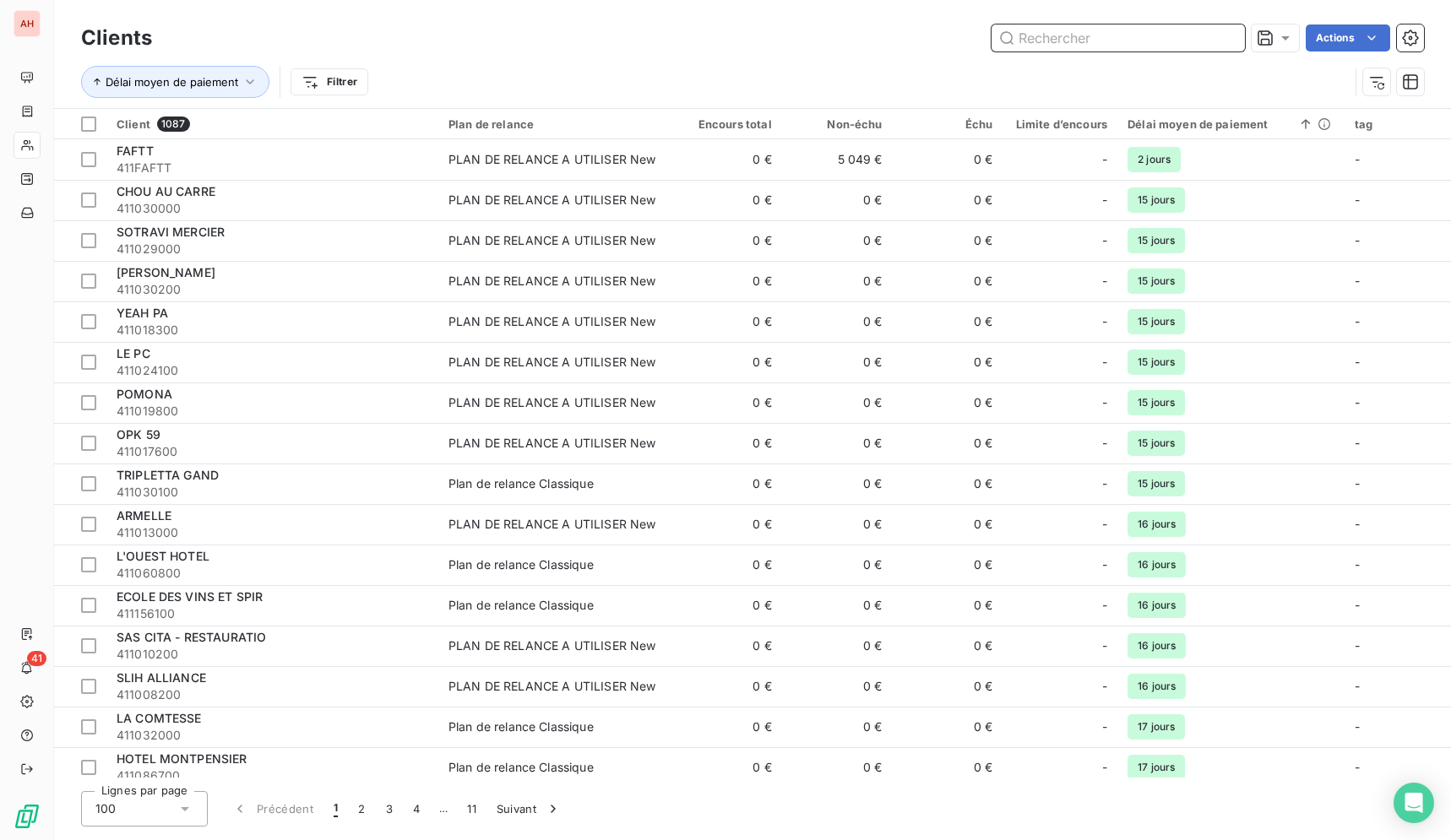
paste input "IBIS ORLY CHEVILLY"
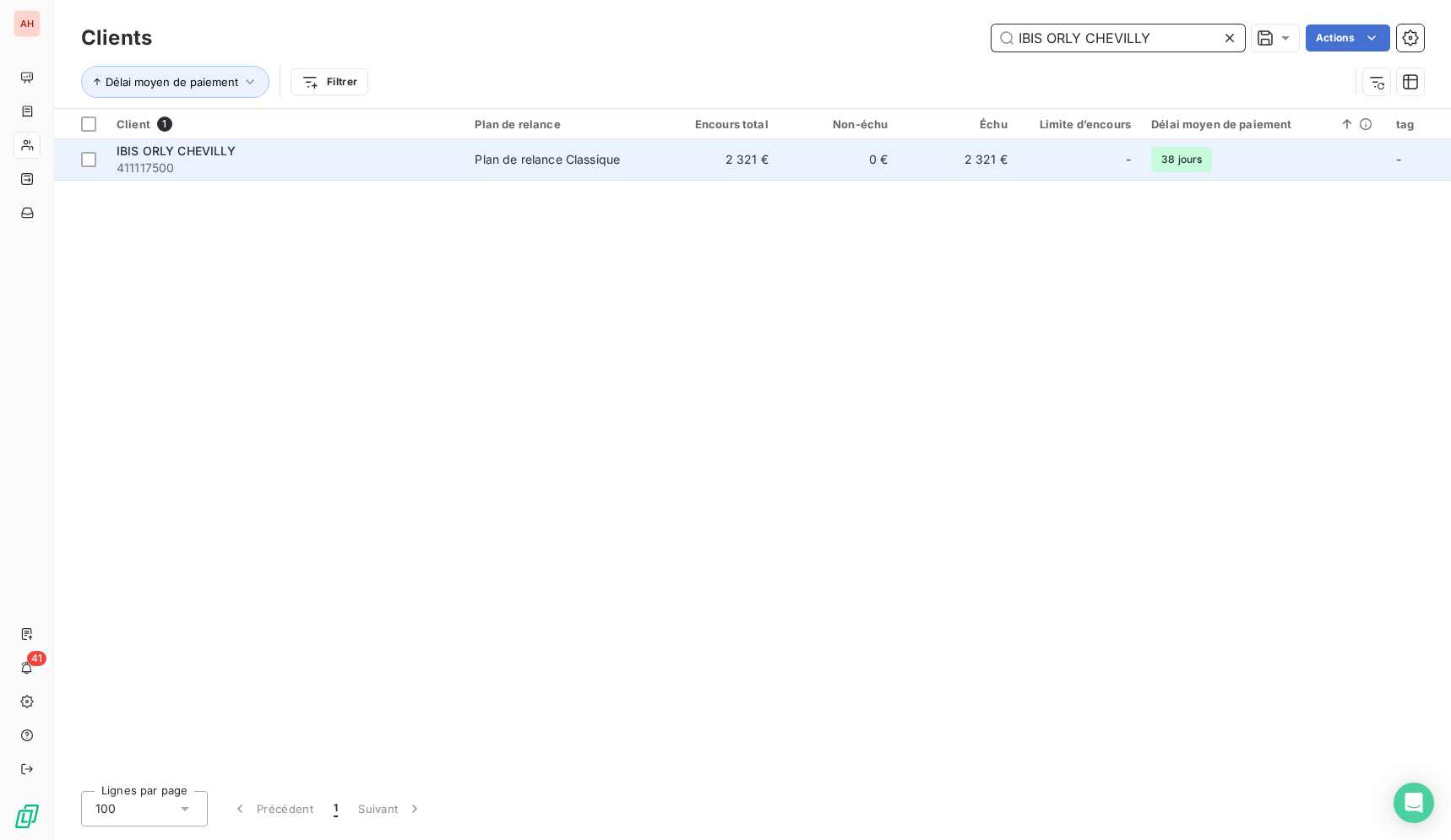
type input "IBIS ORLY CHEVILLY"
click at [870, 160] on td "0 €" at bounding box center [838, 159] width 119 height 41
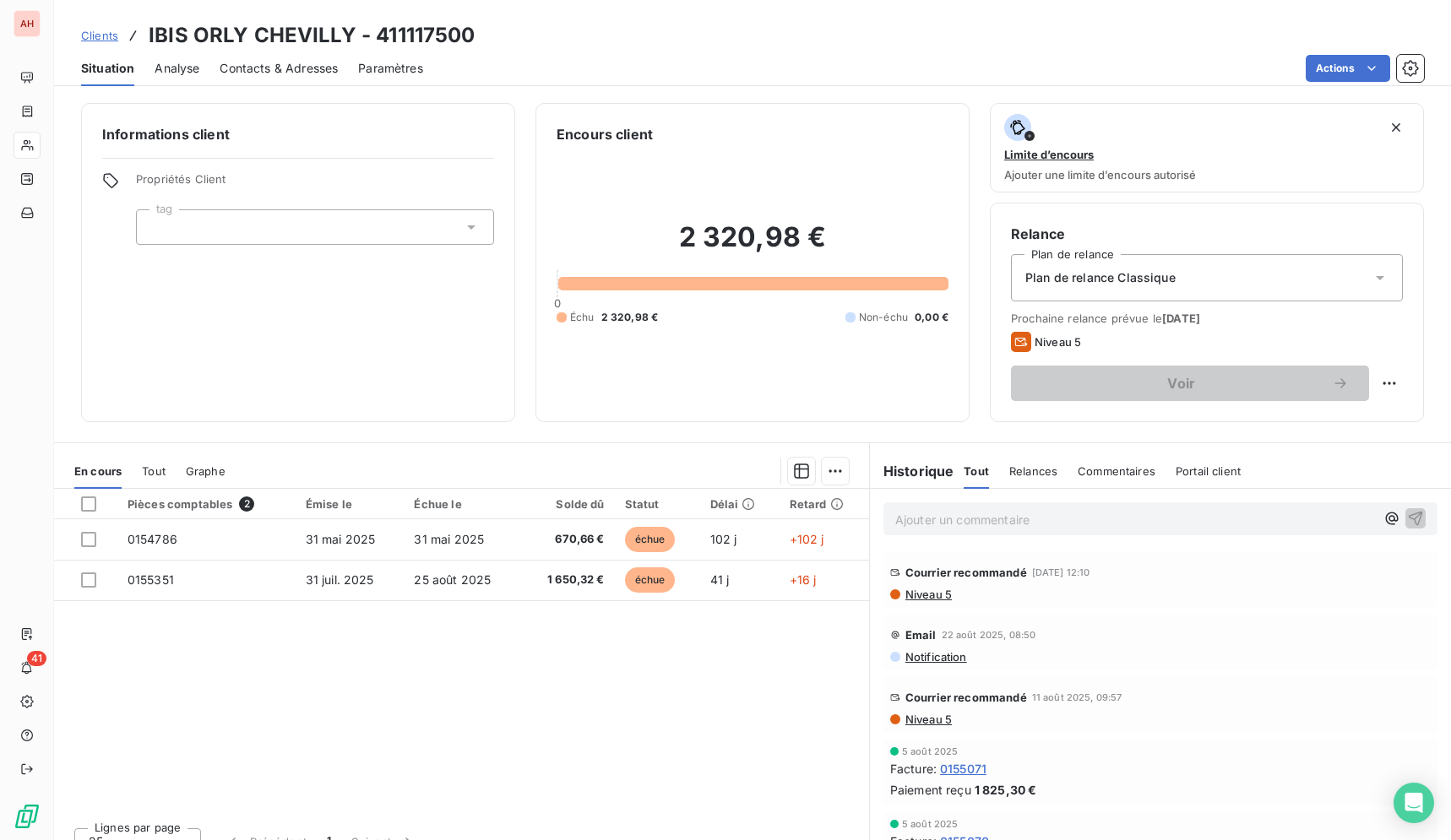
click at [436, 657] on div "Pièces comptables 2 Émise le Échue le Solde dû Statut Délai Retard 0154786 [DAT…" at bounding box center [461, 651] width 815 height 325
drag, startPoint x: 350, startPoint y: 29, endPoint x: 149, endPoint y: 32, distance: 201.0
click at [149, 32] on h3 "IBIS ORLY CHEVILLY - 411117500" at bounding box center [312, 35] width 327 height 30
copy h3 "IBIS ORLY CHEVILLY"
click at [707, 64] on div "Actions" at bounding box center [933, 68] width 980 height 27
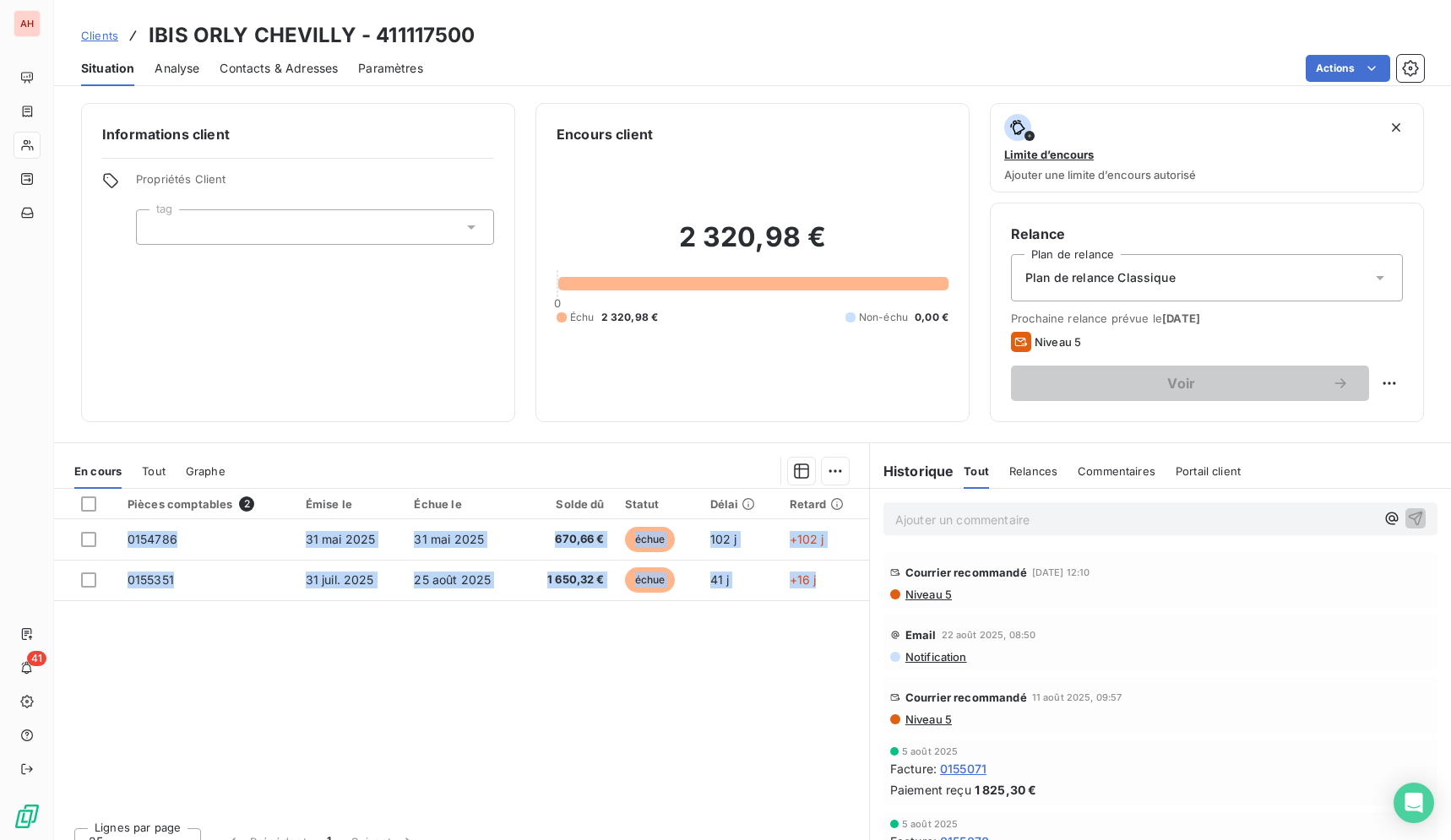
drag, startPoint x: 140, startPoint y: 31, endPoint x: 811, endPoint y: 603, distance: 881.7
click at [811, 603] on div "Clients IBIS ORLY CHEVILLY - 411117500 Situation Analyse Contacts & Adresses Pa…" at bounding box center [753, 420] width 1397 height 840
copy tbody "0154786 [DATE] [DATE] 670,66 € échue 102 j +102 j 0155351 [DATE] [DATE] 1 650,3…"
click at [611, 712] on div "Pièces comptables 2 Émise le Échue le Solde dû Statut Délai Retard 0154786 [DAT…" at bounding box center [461, 651] width 815 height 325
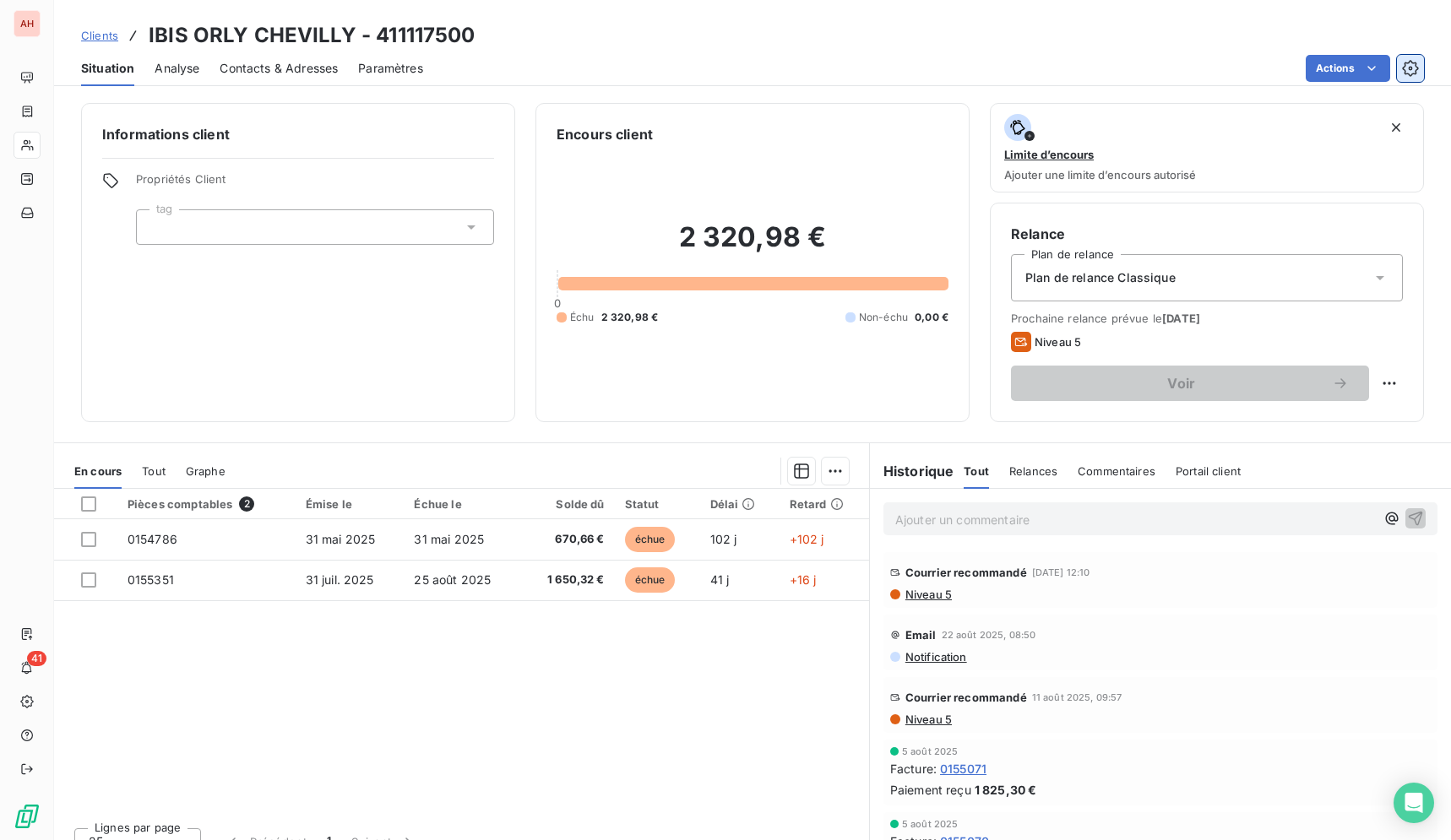
click at [1410, 66] on icon "button" at bounding box center [1410, 67] width 4 height 4
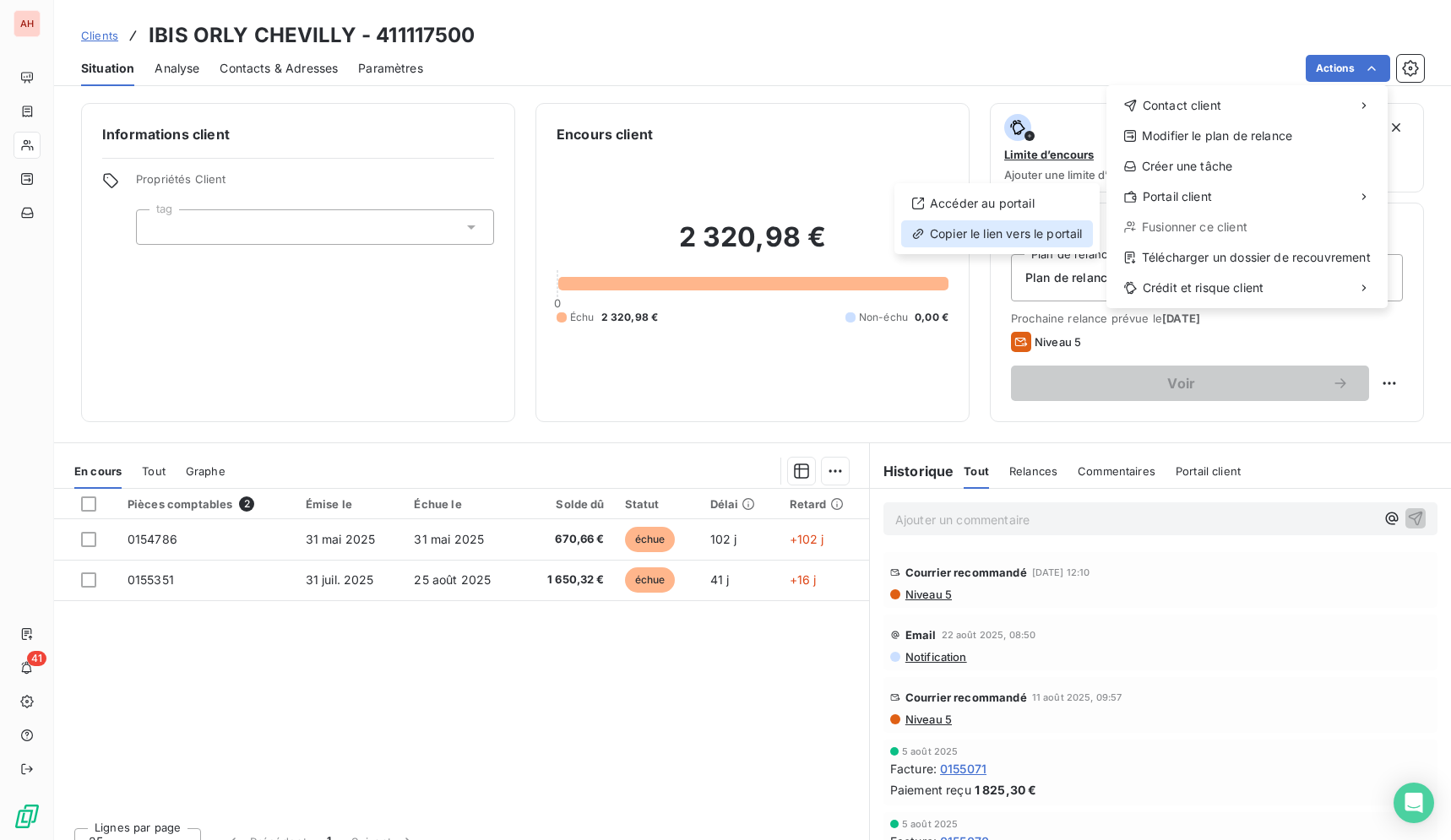
click at [987, 227] on div "Copier le lien vers le portail" at bounding box center [996, 234] width 191 height 27
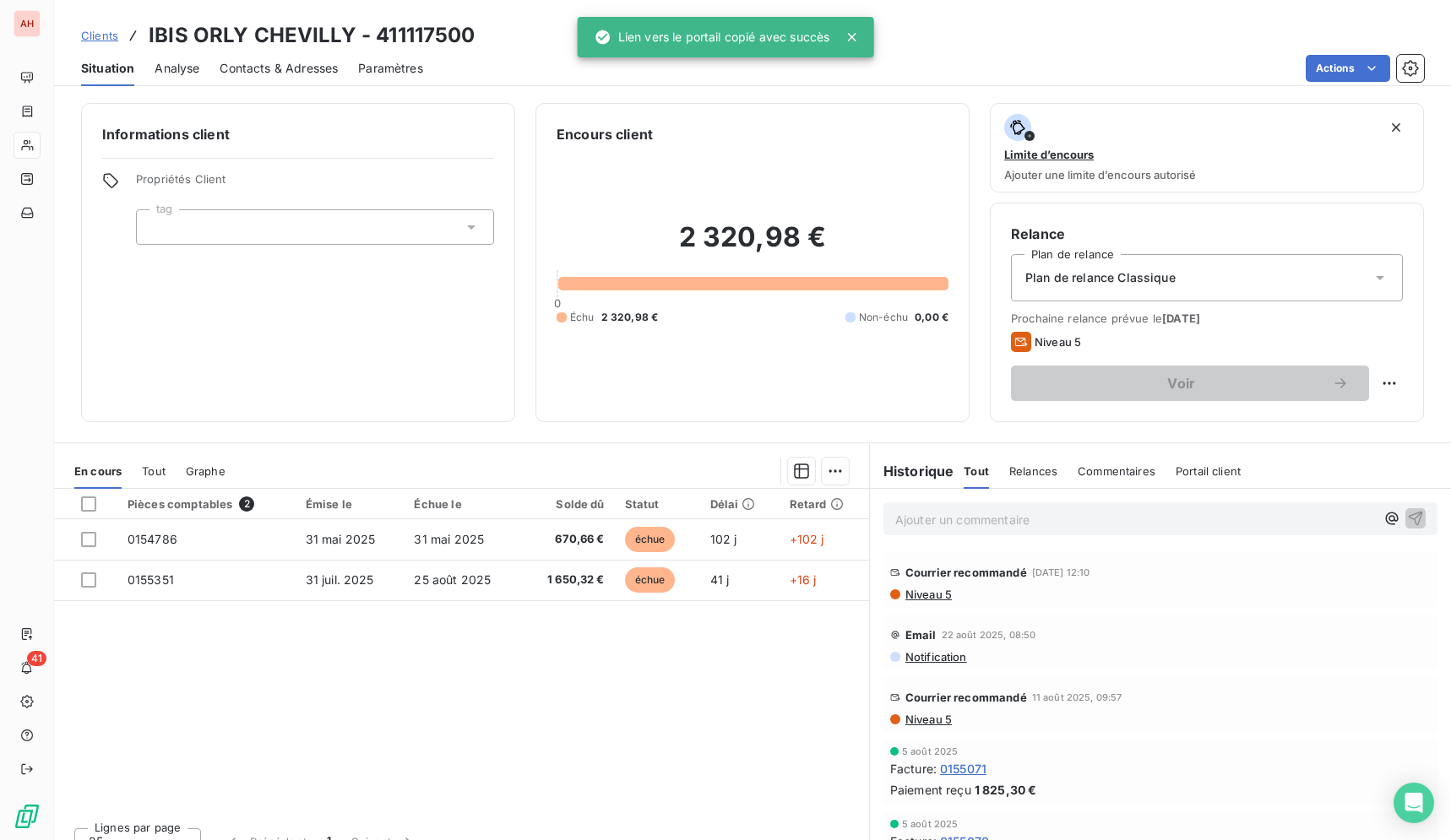
click at [288, 66] on span "Contacts & Adresses" at bounding box center [278, 68] width 118 height 17
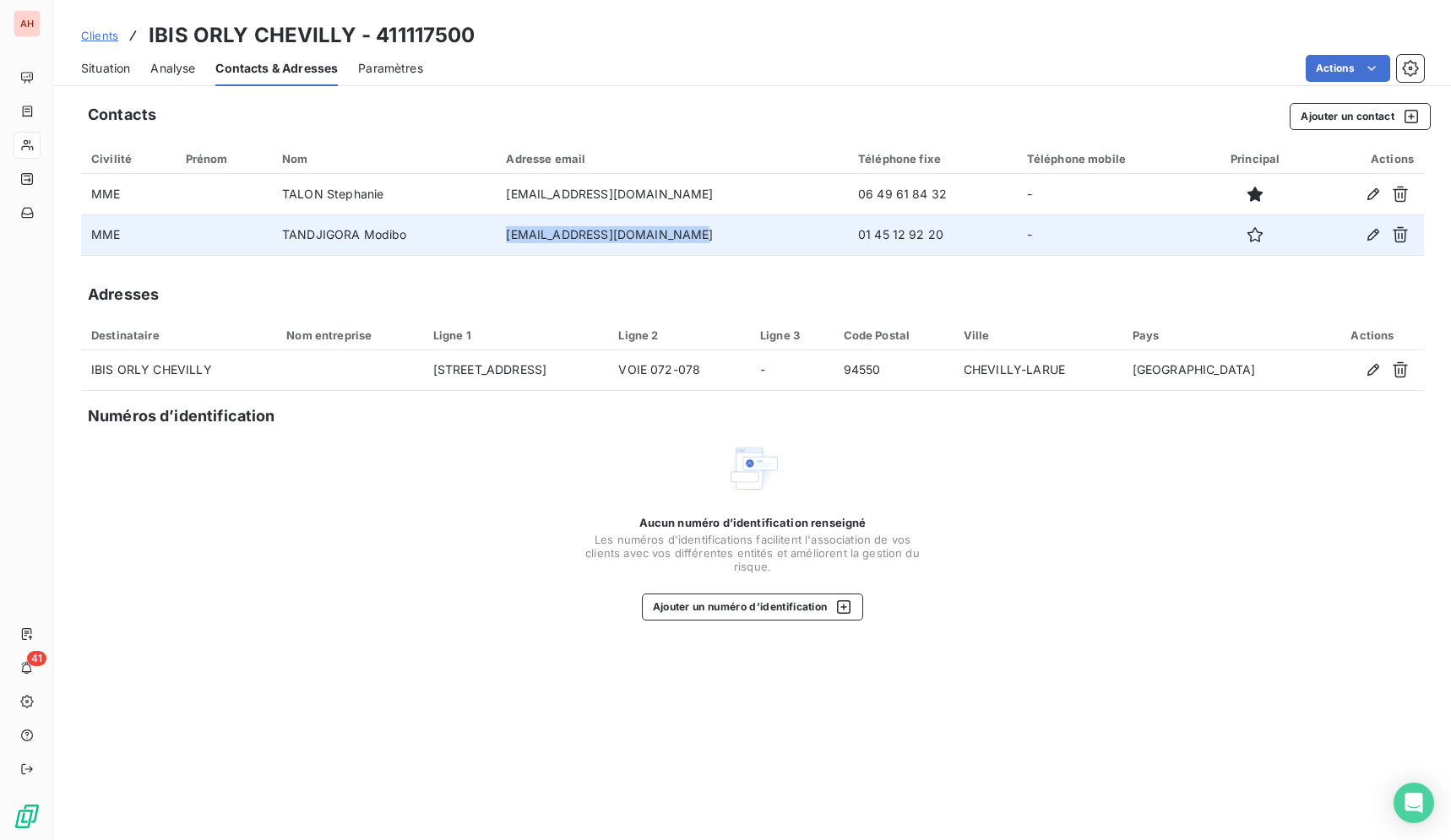
drag, startPoint x: 695, startPoint y: 232, endPoint x: 514, endPoint y: 241, distance: 181.2
click at [514, 241] on td "[EMAIL_ADDRESS][DOMAIN_NAME]" at bounding box center [671, 235] width 351 height 41
copy td "[EMAIL_ADDRESS][DOMAIN_NAME]"
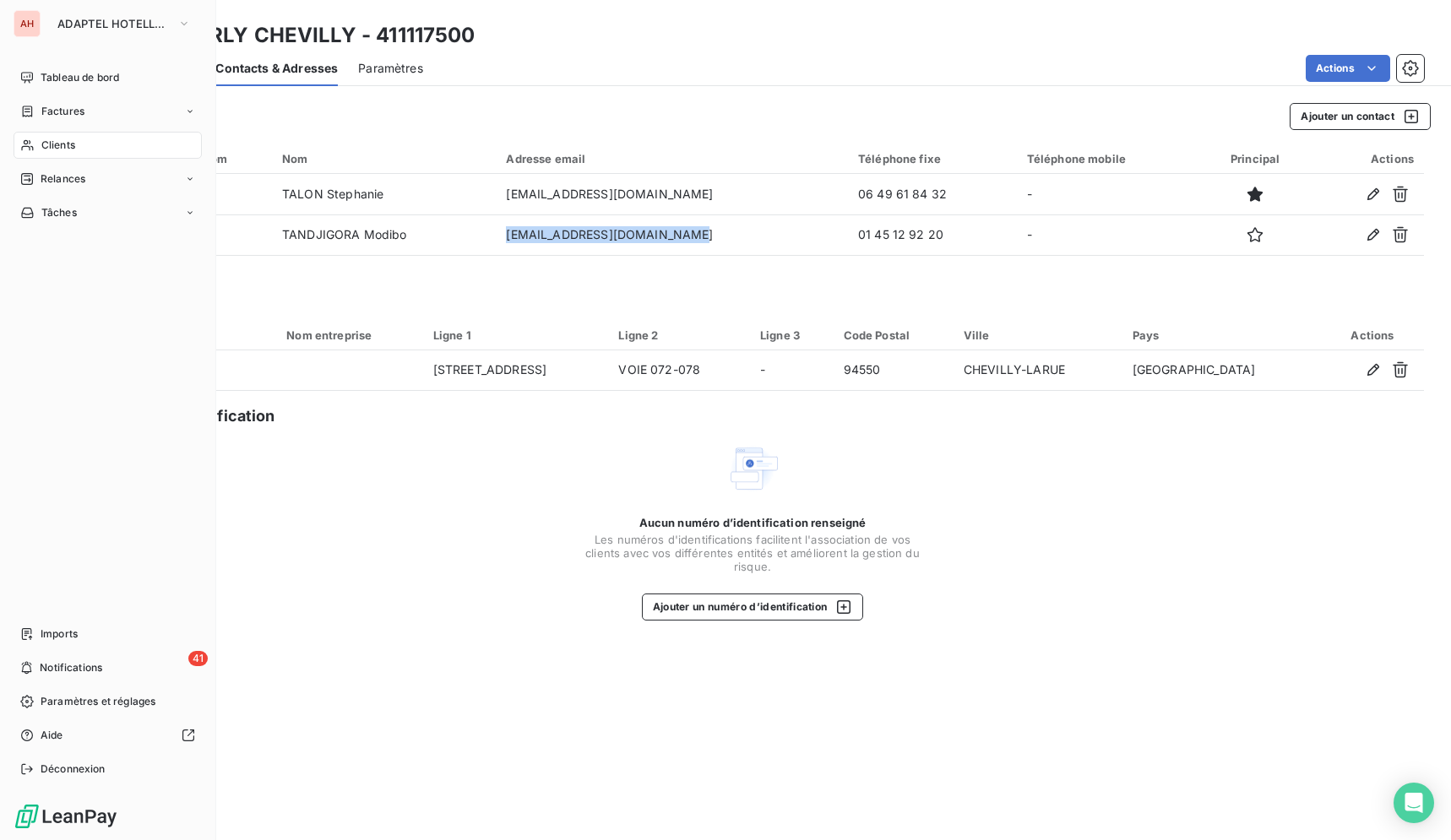
click at [23, 148] on icon at bounding box center [27, 144] width 14 height 13
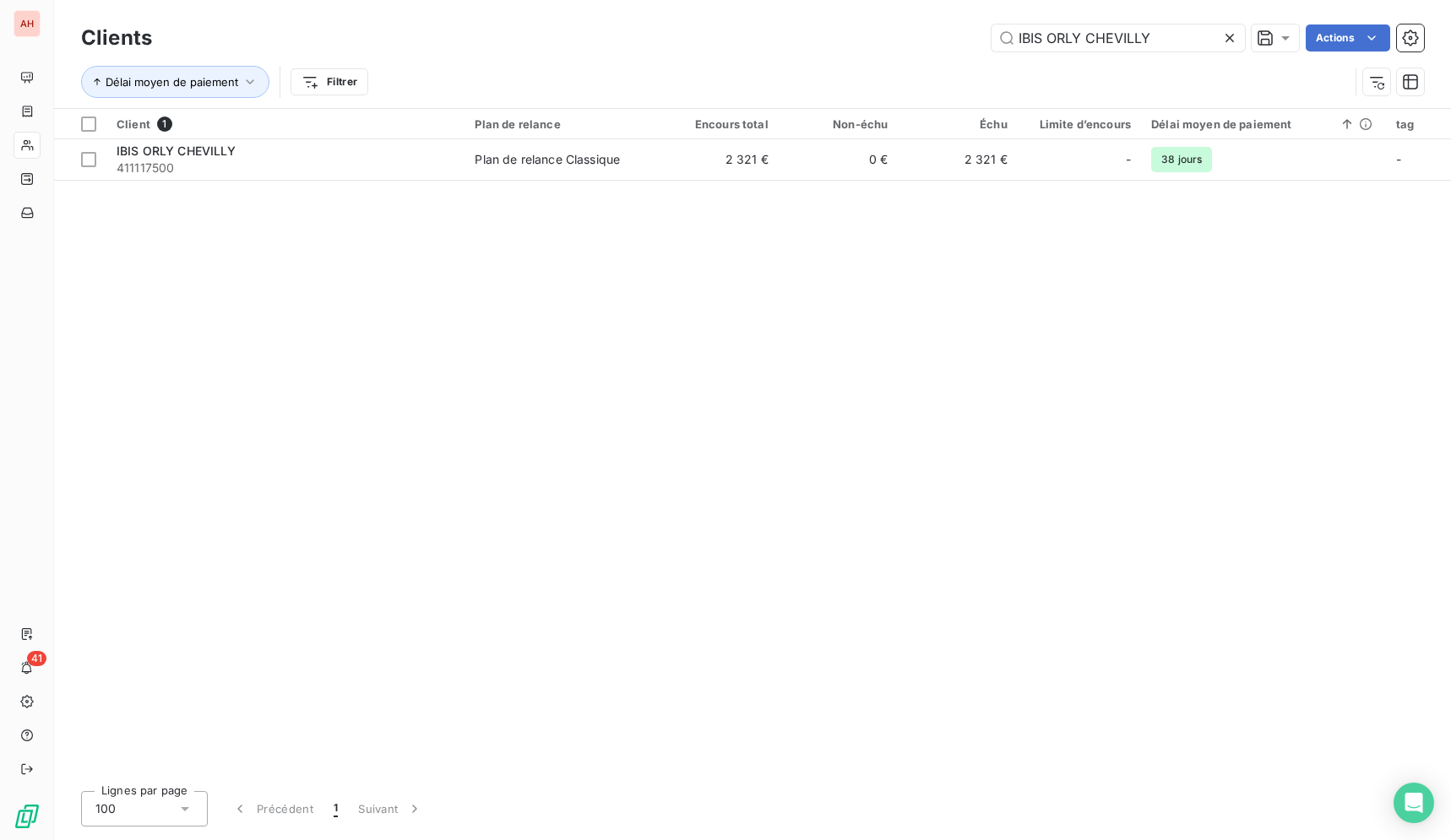
click at [1227, 33] on icon at bounding box center [1229, 37] width 17 height 17
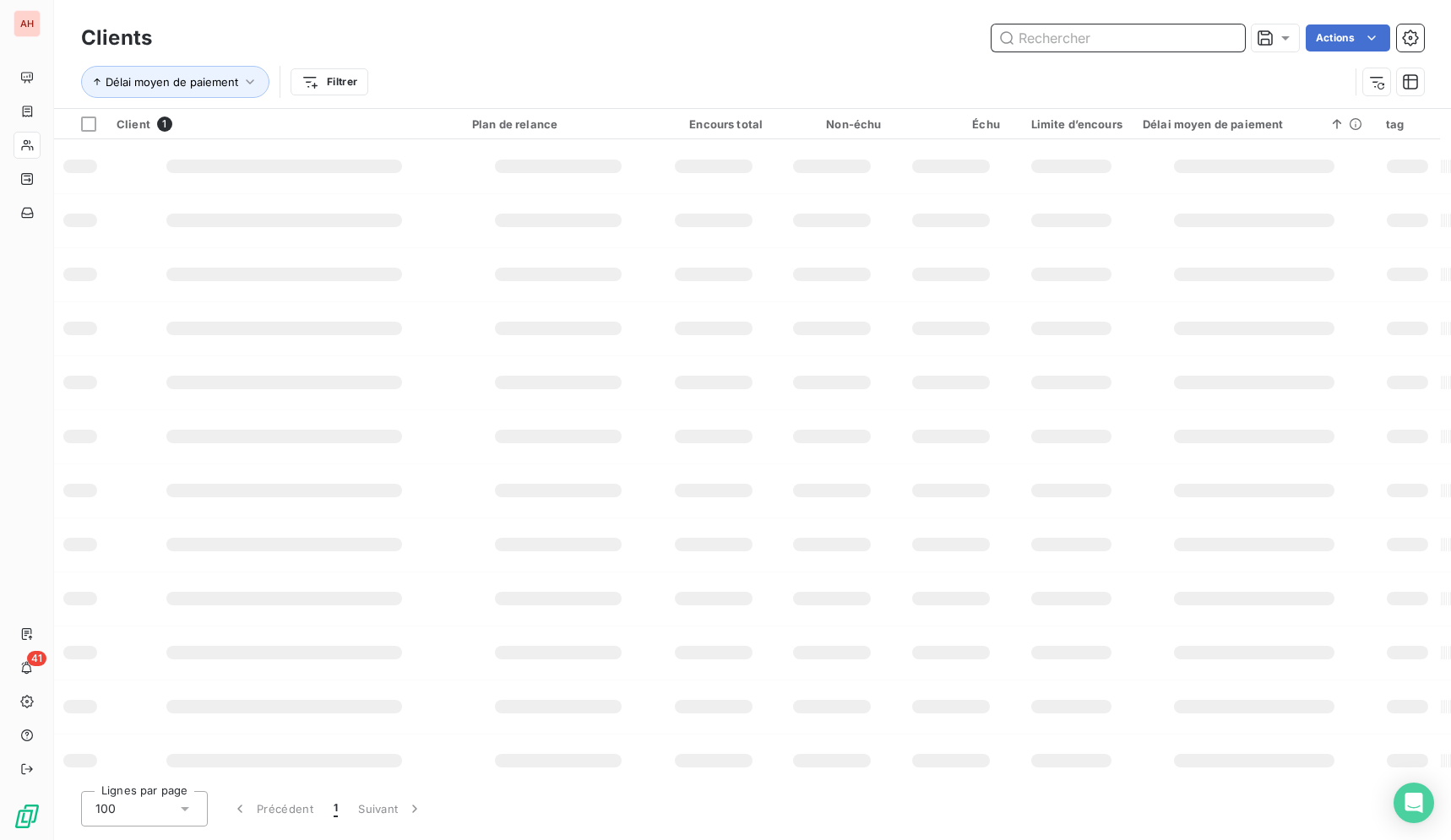
click at [1170, 41] on input "text" at bounding box center [1118, 38] width 254 height 27
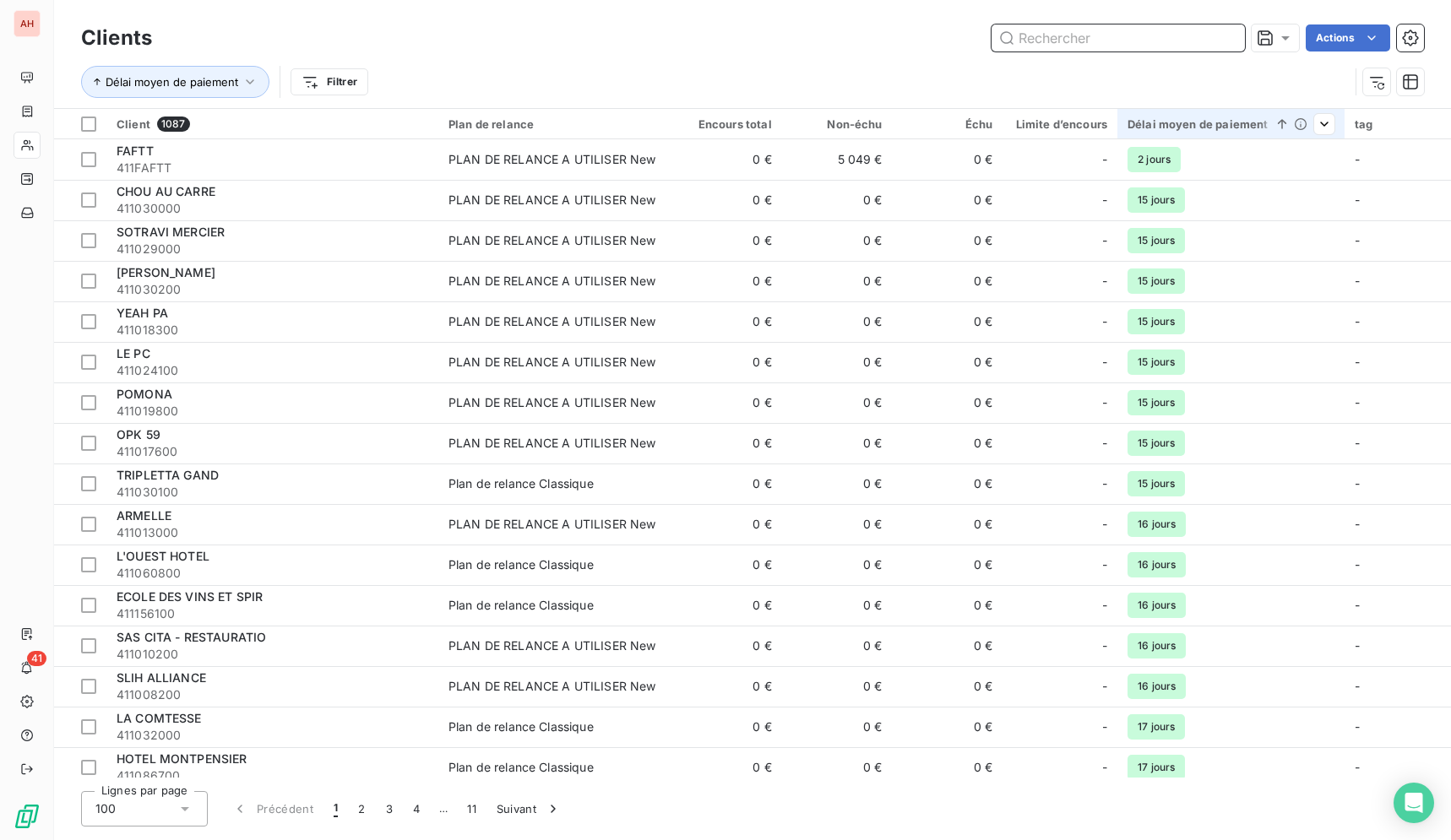
paste input "[GEOGRAPHIC_DATA] (EURL PAVEGLIO)"
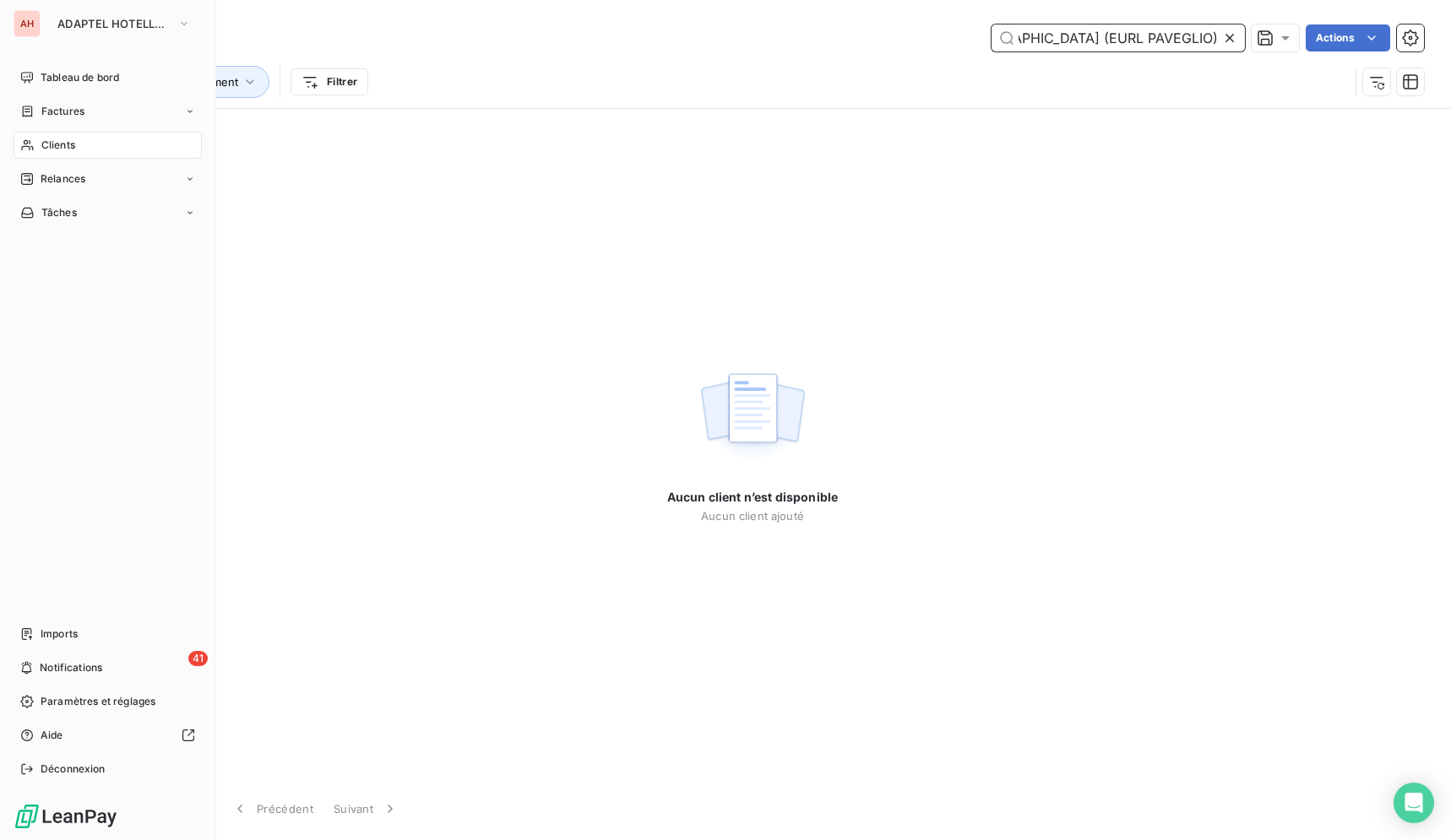
type input "[GEOGRAPHIC_DATA] (EURL PAVEGLIO)"
click at [75, 145] on span "Clients" at bounding box center [59, 144] width 34 height 15
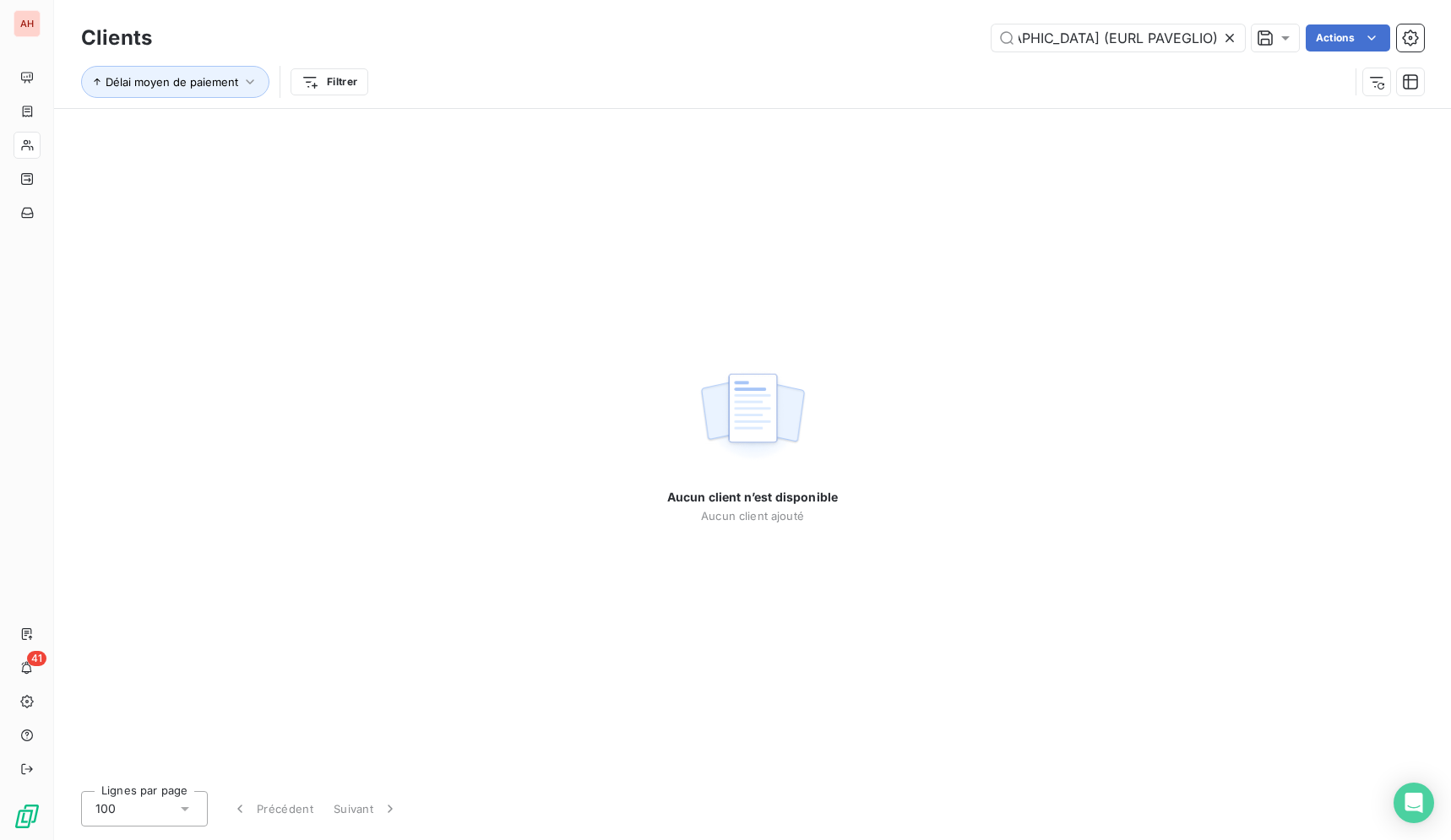
click at [1237, 39] on div at bounding box center [1232, 38] width 24 height 27
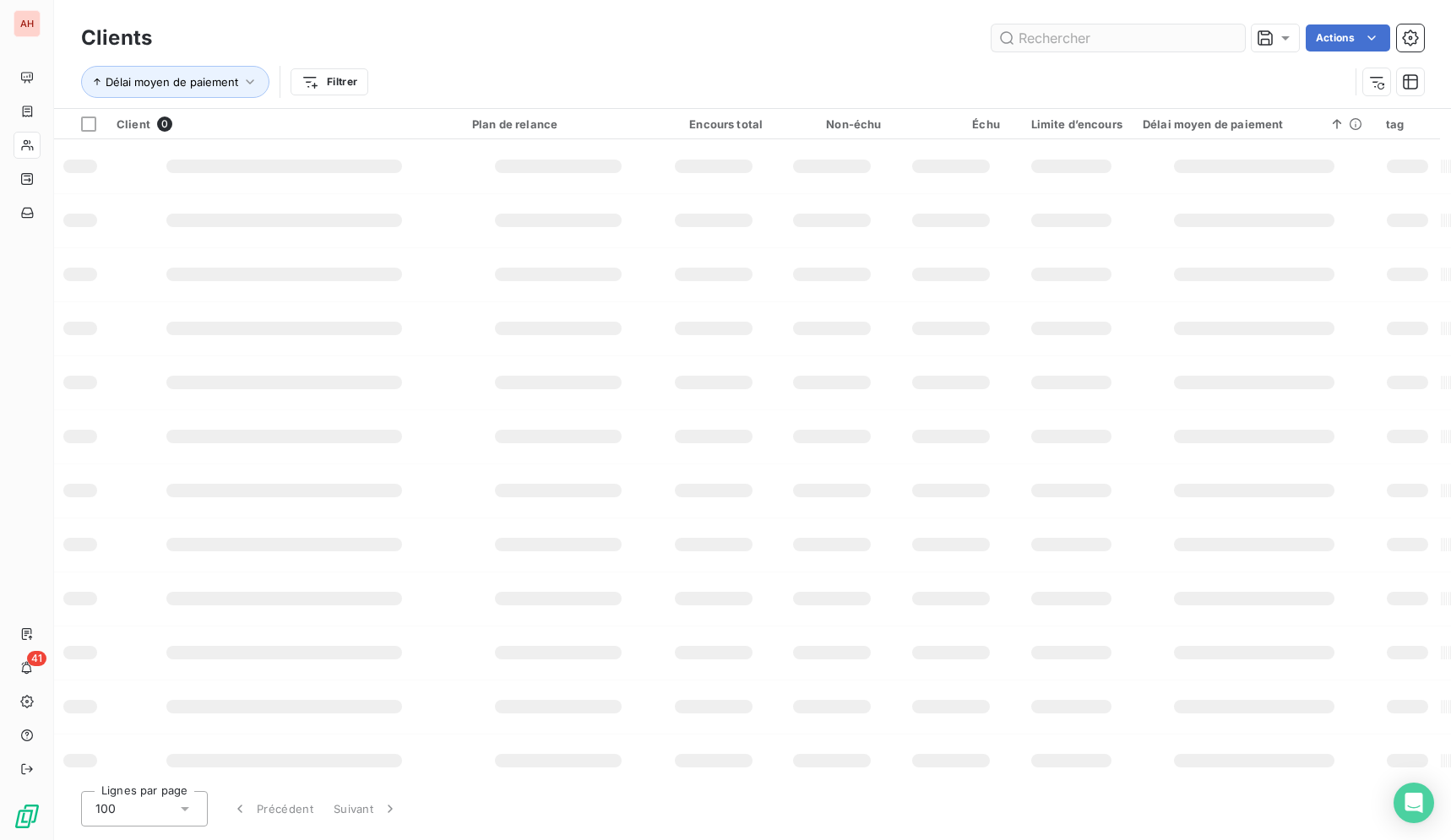
scroll to position [0, 0]
click at [1216, 38] on input "text" at bounding box center [1118, 38] width 254 height 27
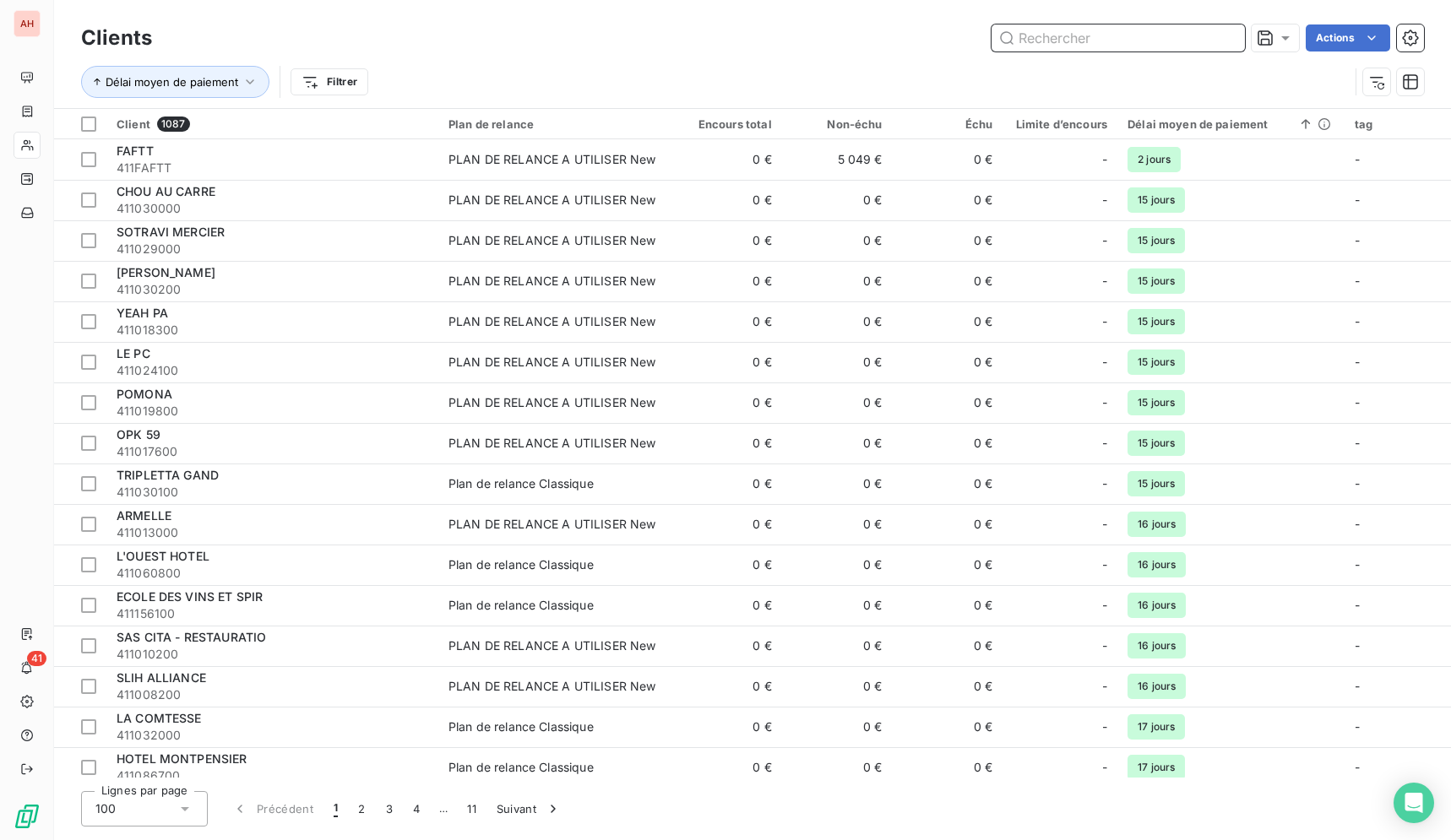
paste input "411135600"
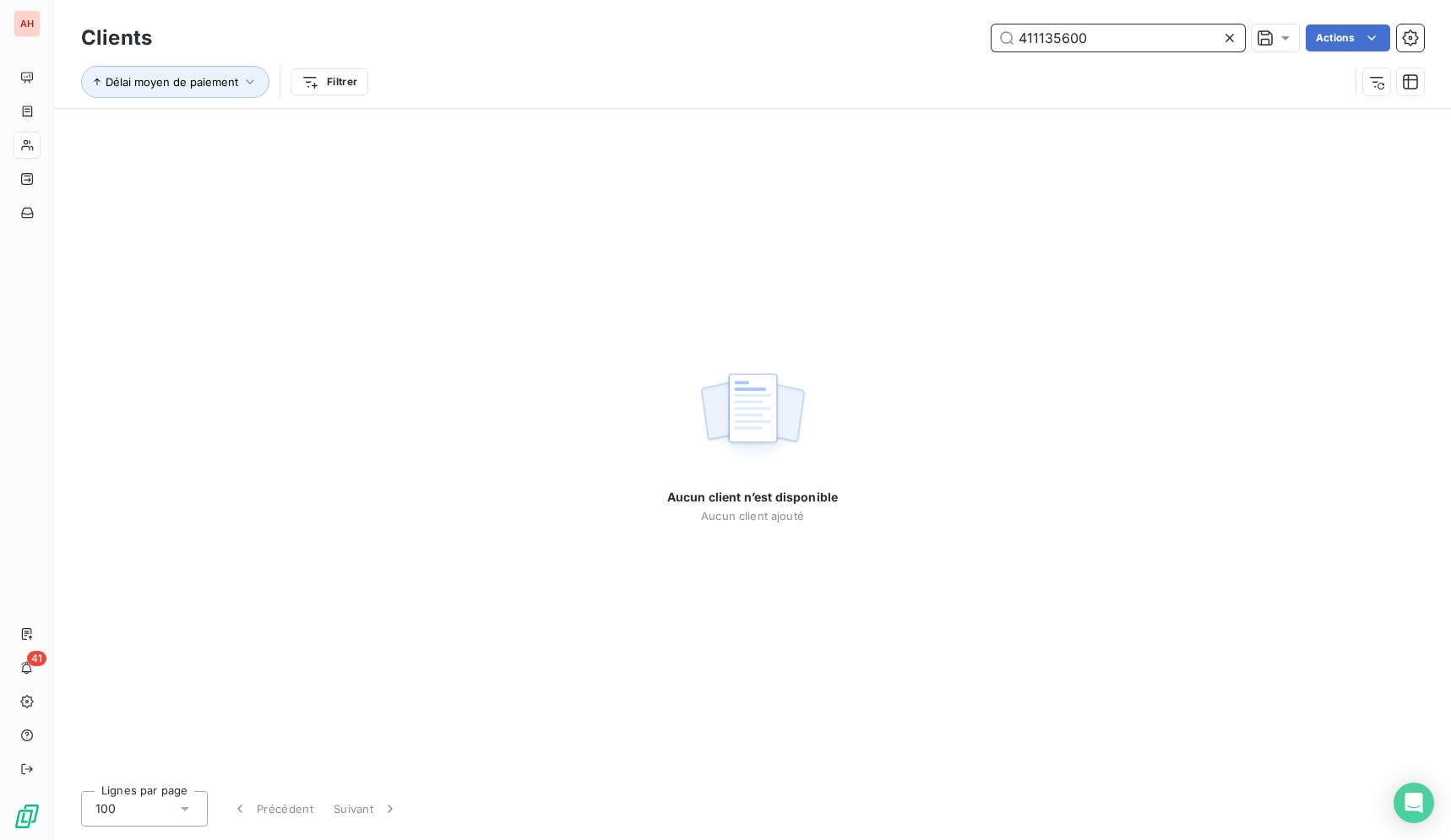
click at [1019, 33] on input "411135600" at bounding box center [1118, 38] width 254 height 27
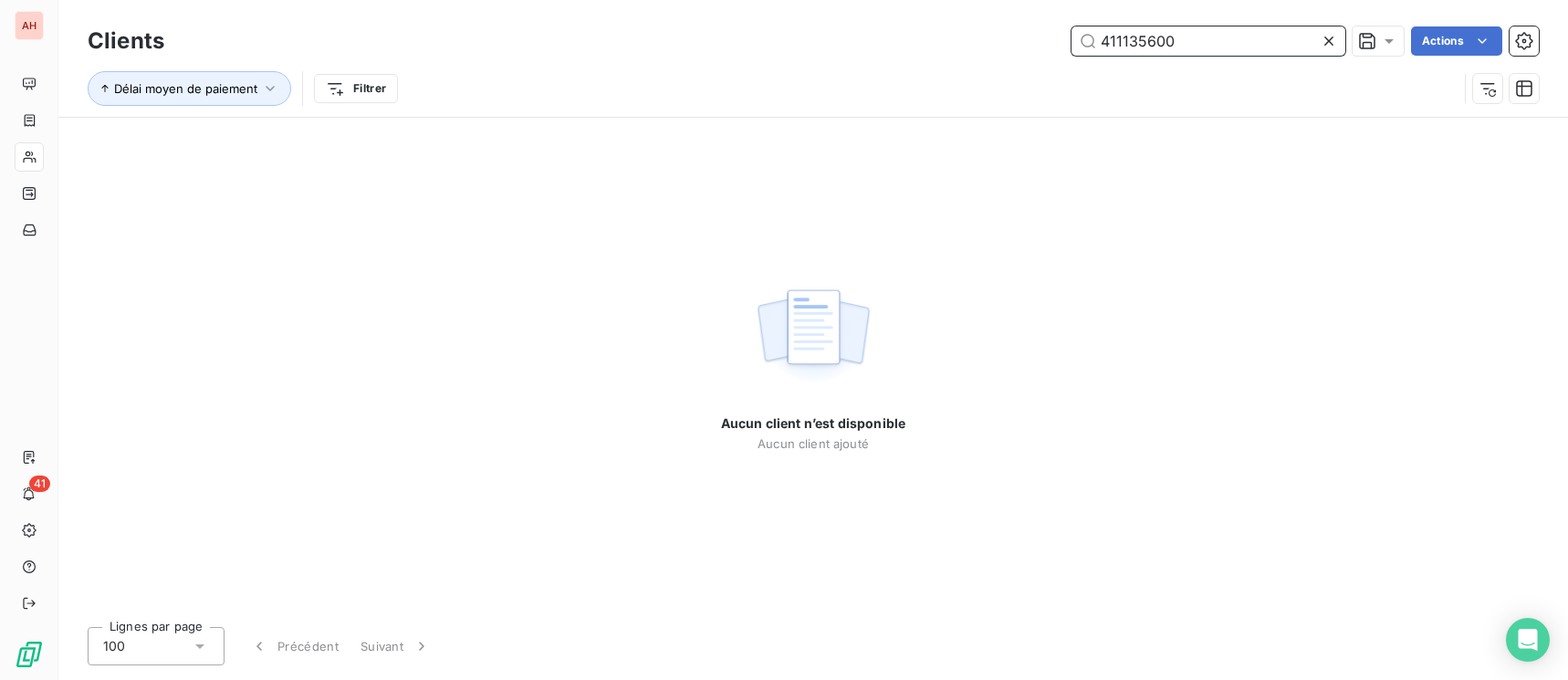
type input "411135600"
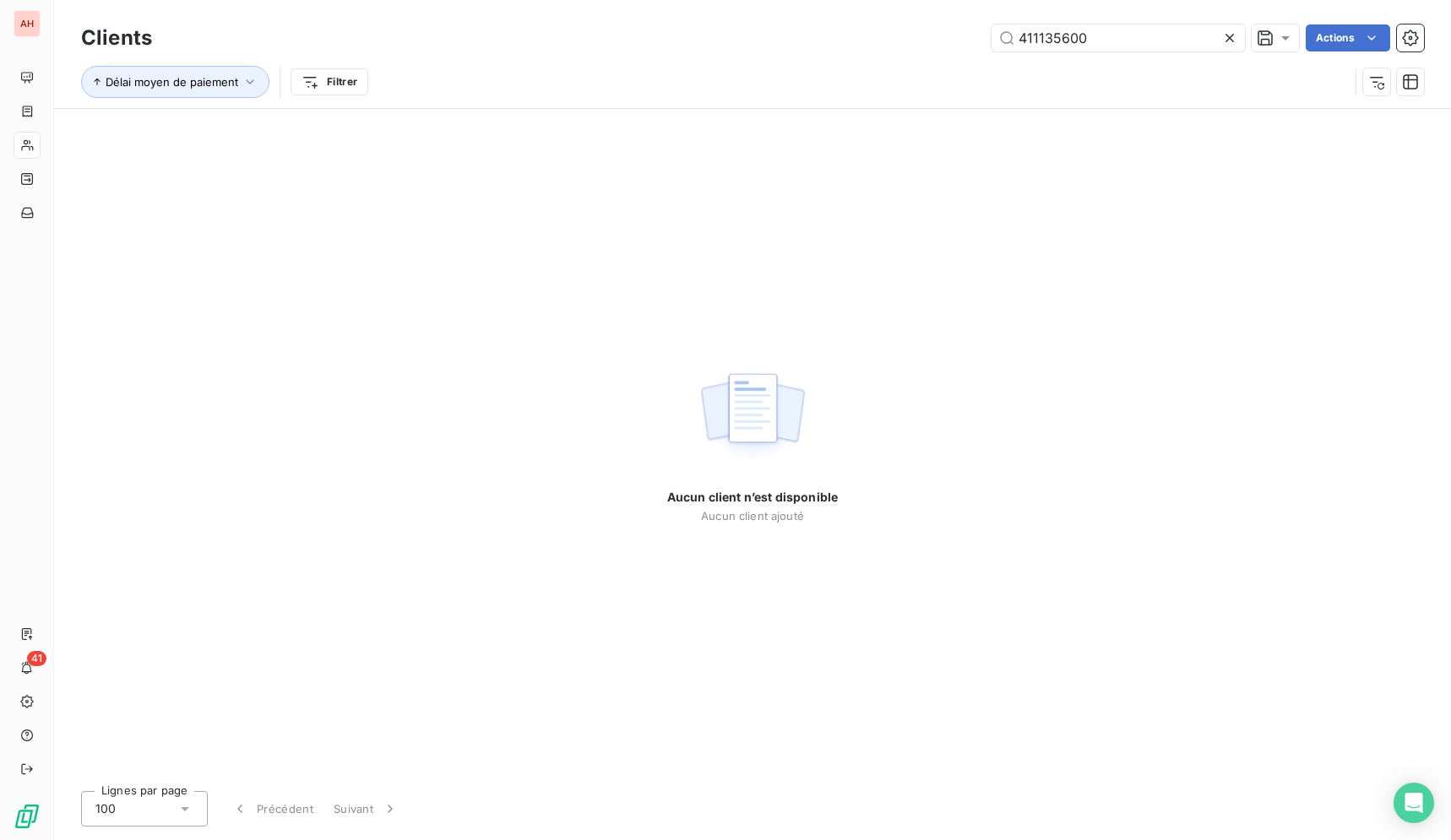
click at [1236, 37] on icon at bounding box center [1229, 37] width 17 height 17
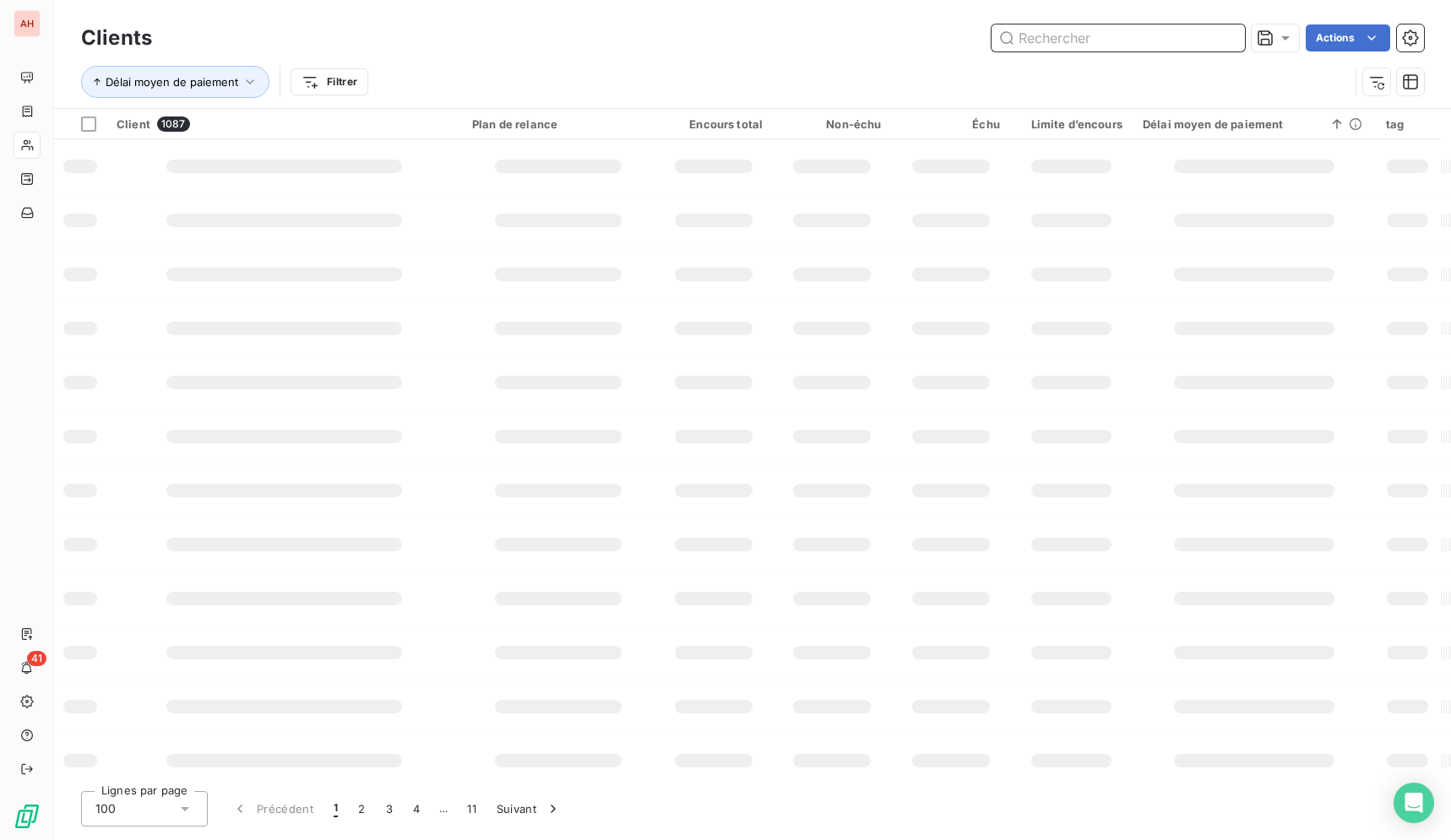
click at [1203, 38] on input "text" at bounding box center [1118, 38] width 254 height 27
type input "c"
type input "m"
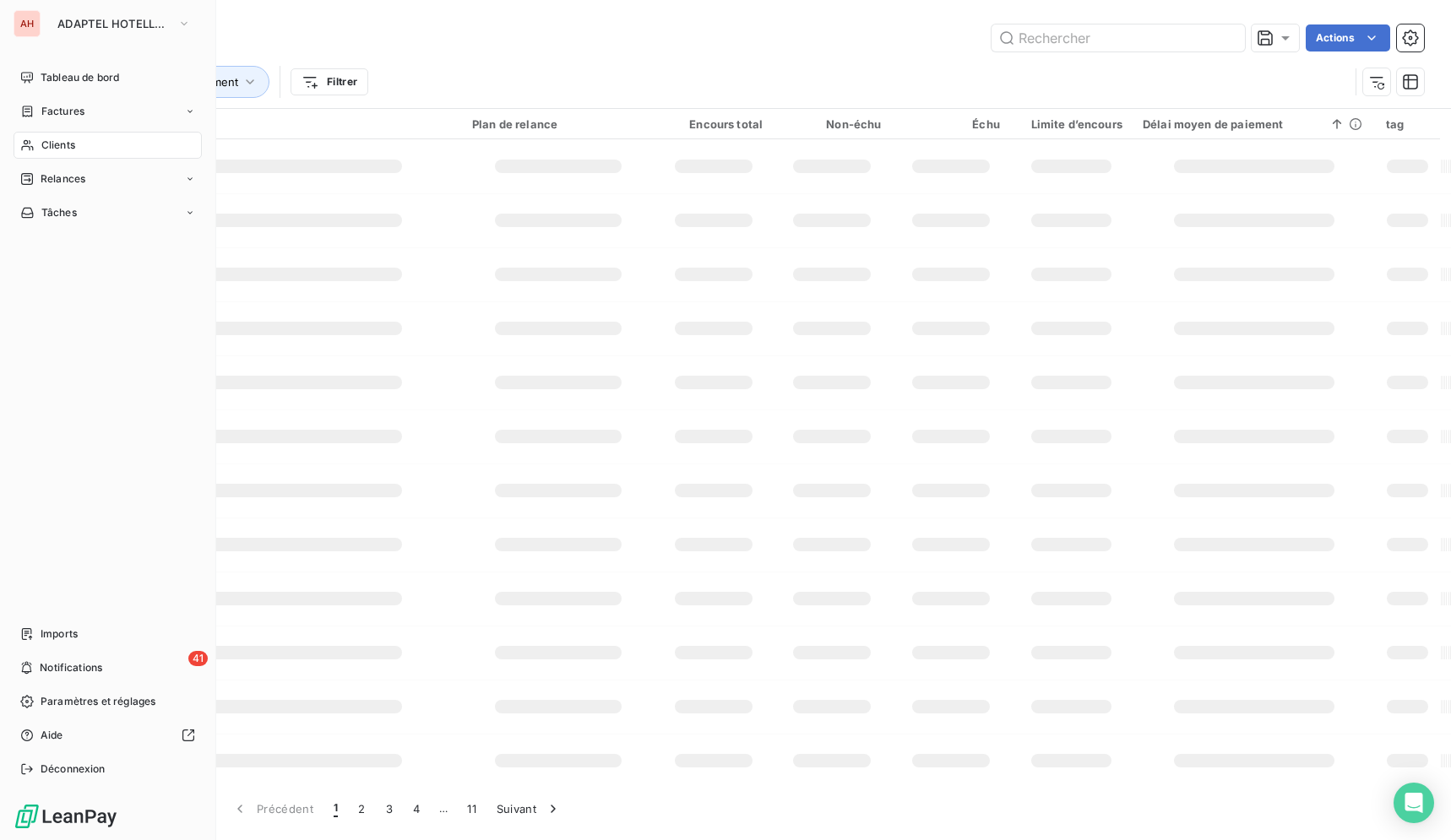
click at [36, 152] on div "Clients" at bounding box center [107, 145] width 188 height 27
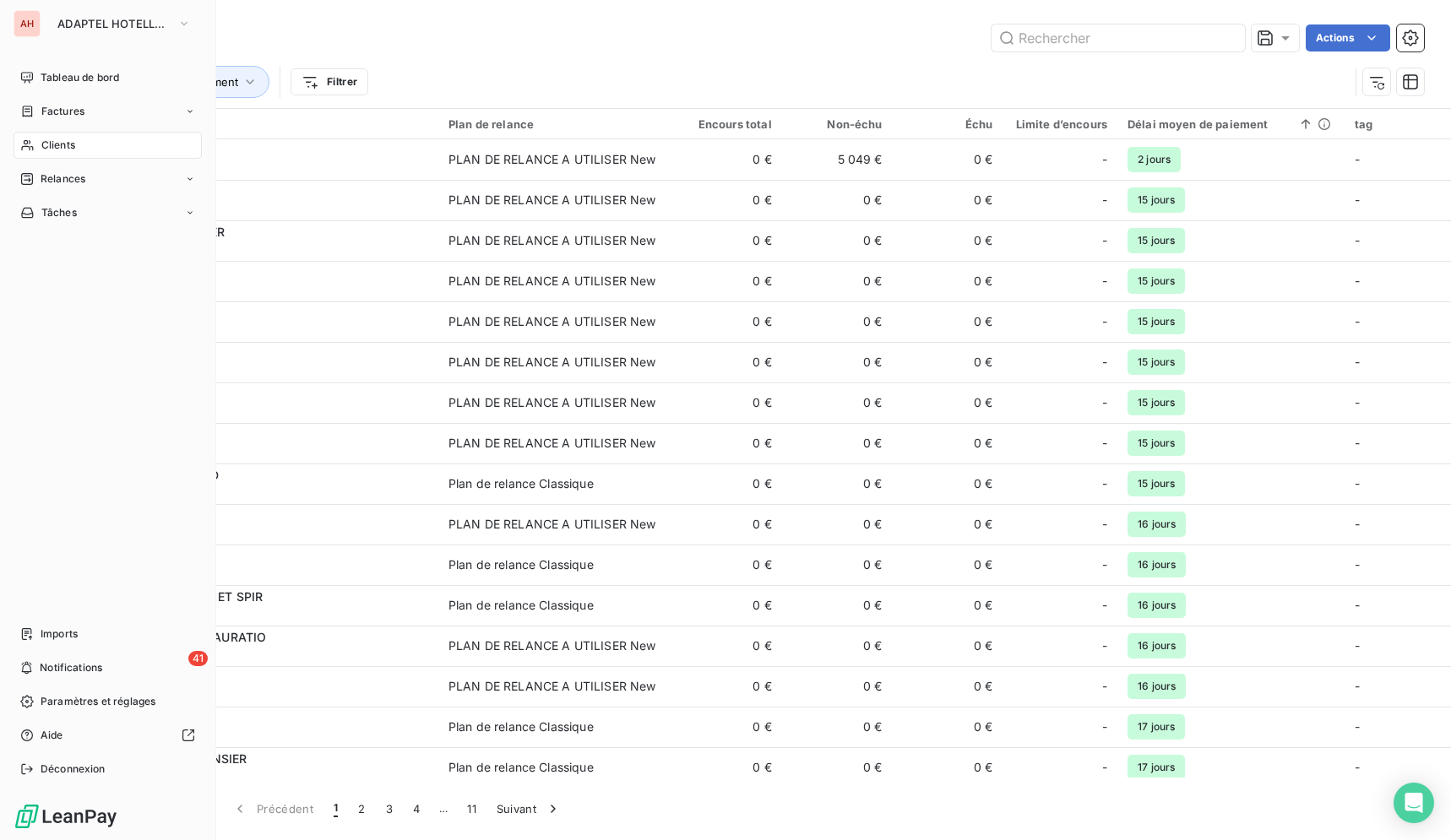
click at [28, 144] on icon at bounding box center [27, 144] width 14 height 13
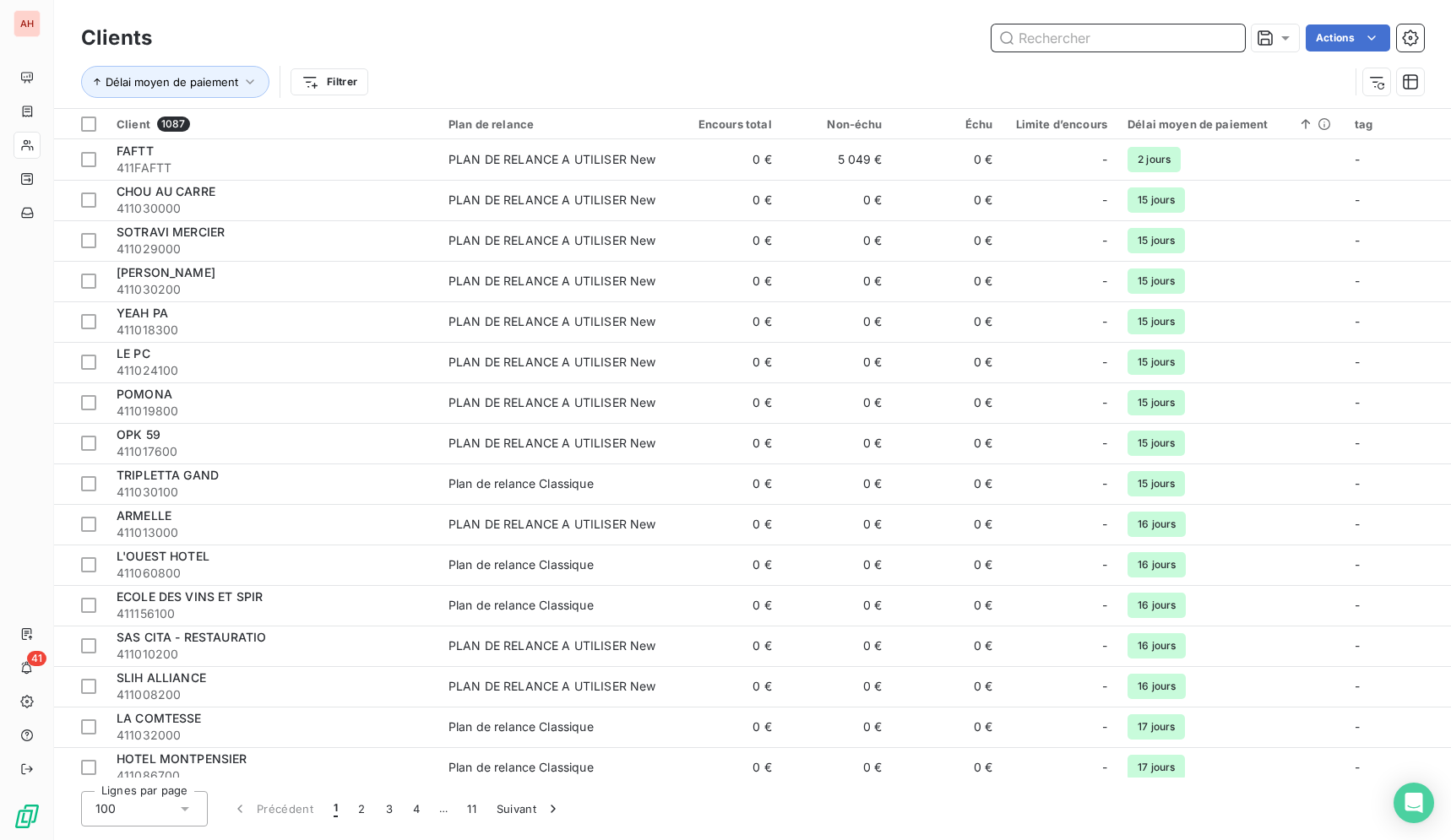
click at [1063, 30] on input "text" at bounding box center [1118, 38] width 254 height 27
paste input "CAMPANILE MORANGIS ORLY"
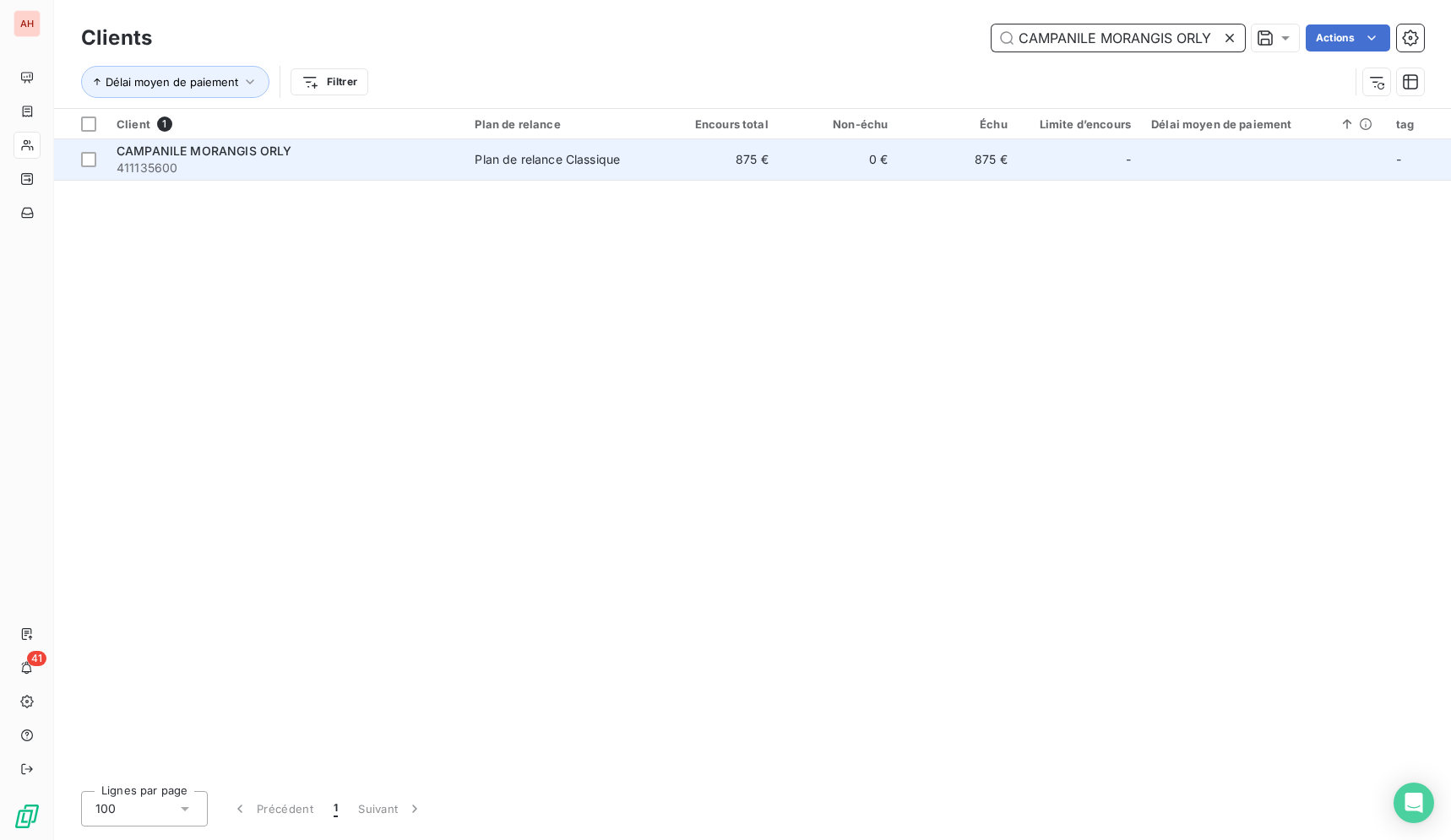
type input "CAMPANILE MORANGIS ORLY"
click at [837, 166] on td "0 €" at bounding box center [838, 159] width 119 height 41
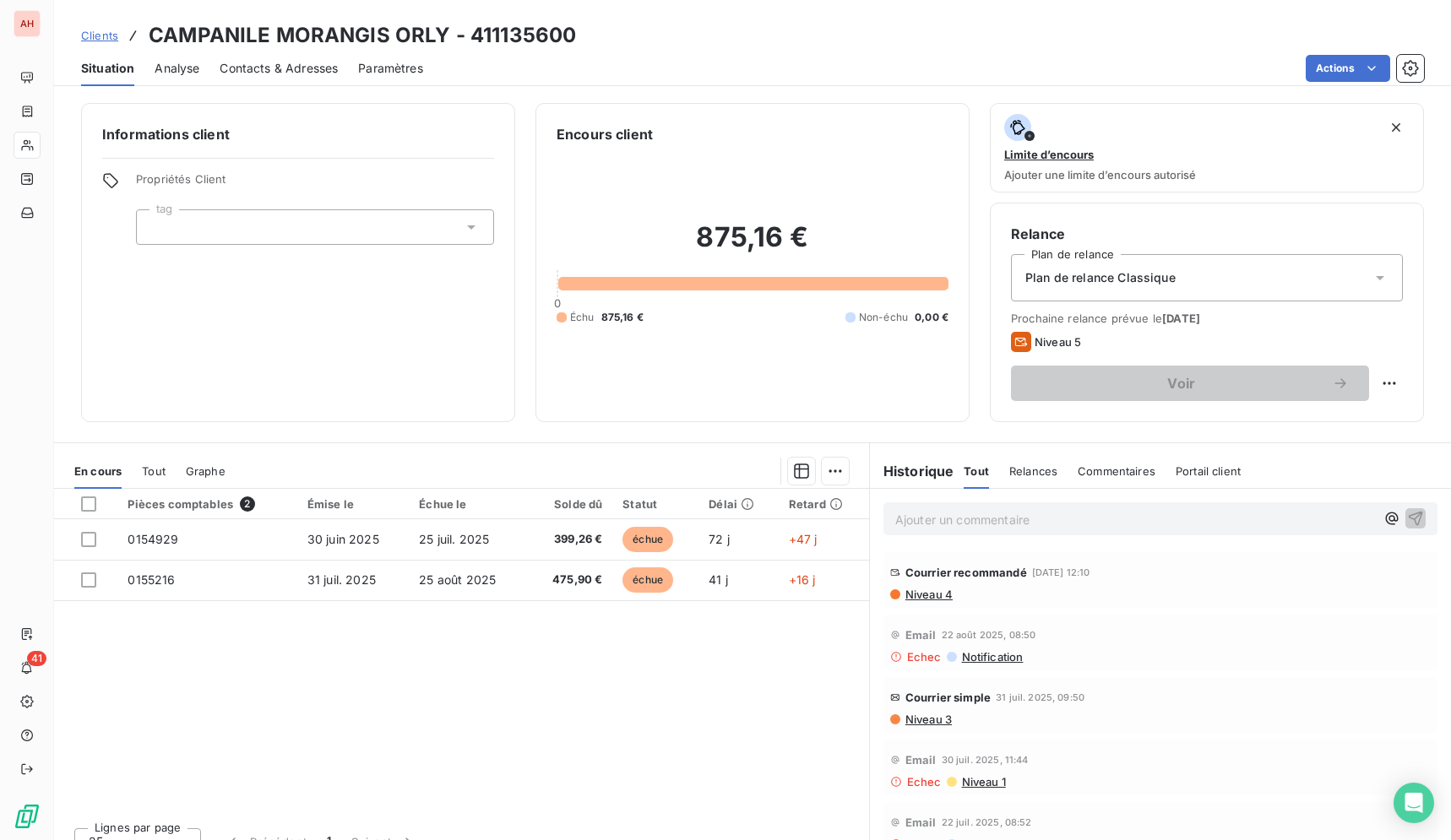
click at [542, 785] on div "Pièces comptables 2 Émise le Échue le Solde dû Statut Délai Retard 0154929 [DAT…" at bounding box center [461, 651] width 815 height 325
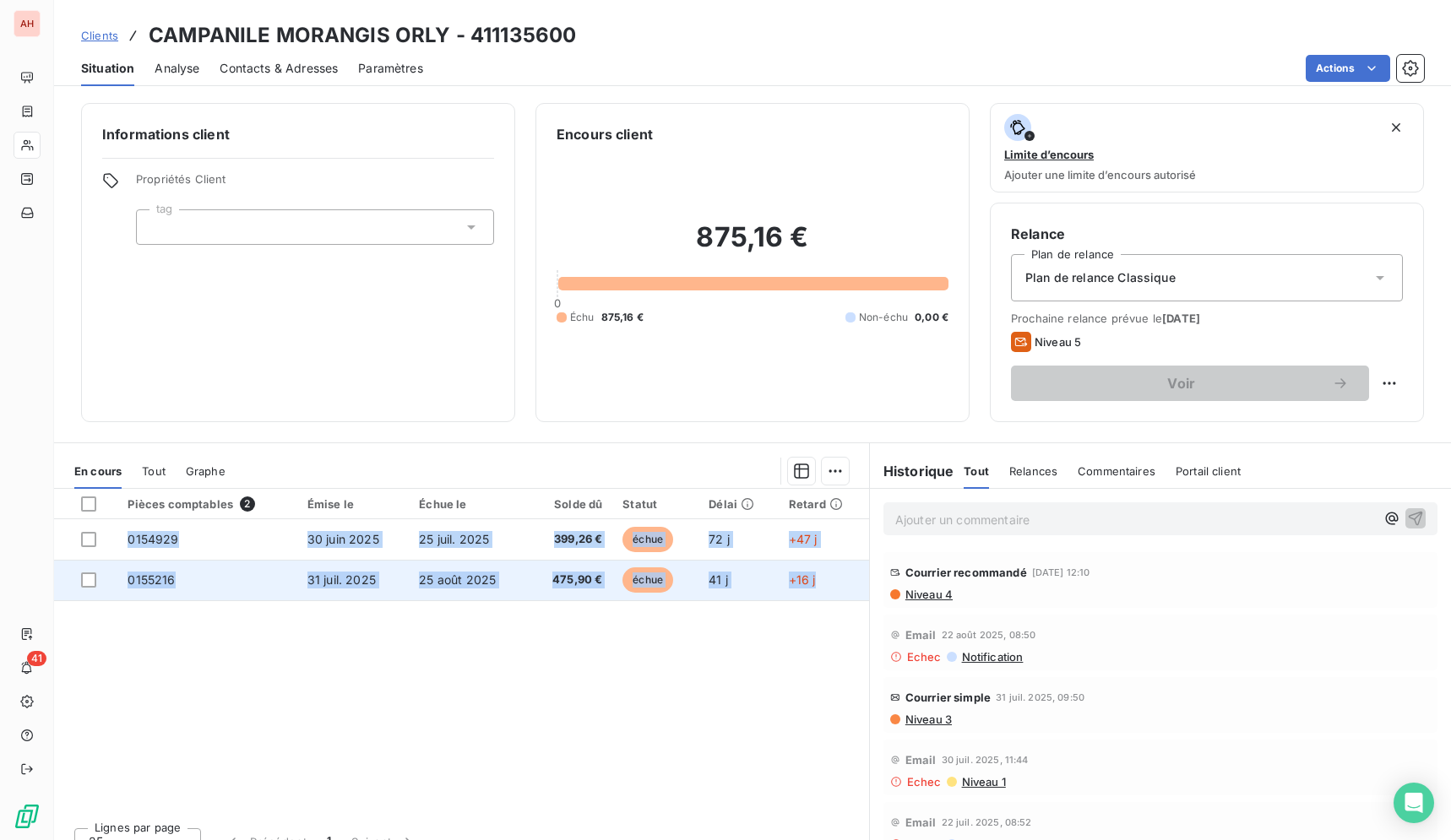
drag, startPoint x: 148, startPoint y: 27, endPoint x: 800, endPoint y: 578, distance: 853.6
click at [829, 588] on div "Clients CAMPANILE MORANGIS ORLY - 411135600 Situation Analyse Contacts & Adress…" at bounding box center [753, 420] width 1397 height 840
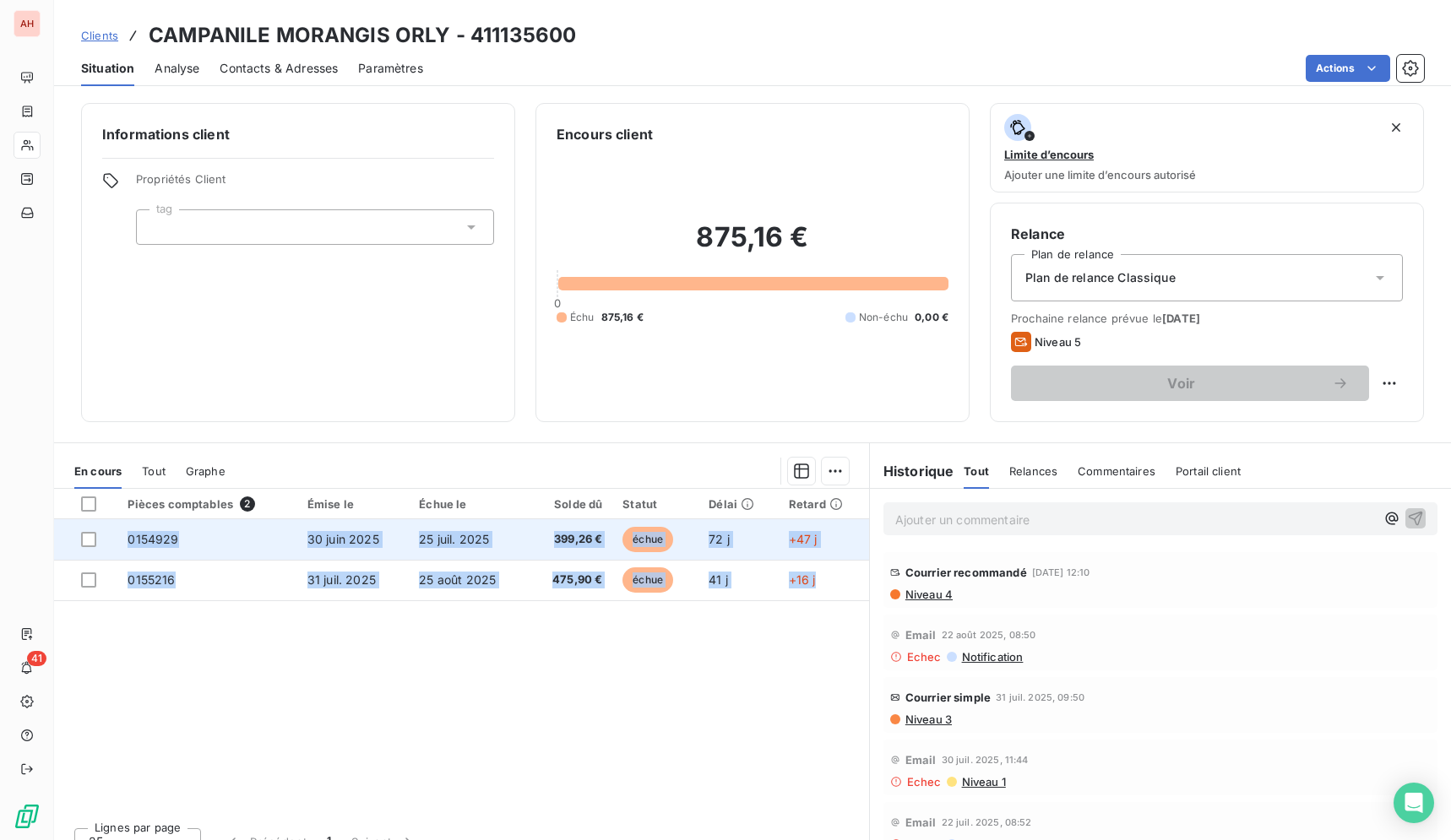
copy tbody "0154929 [DATE] [DATE] 399,26 € échue 72 j +47 j 0155216 [DATE] [DATE] 475,90 € …"
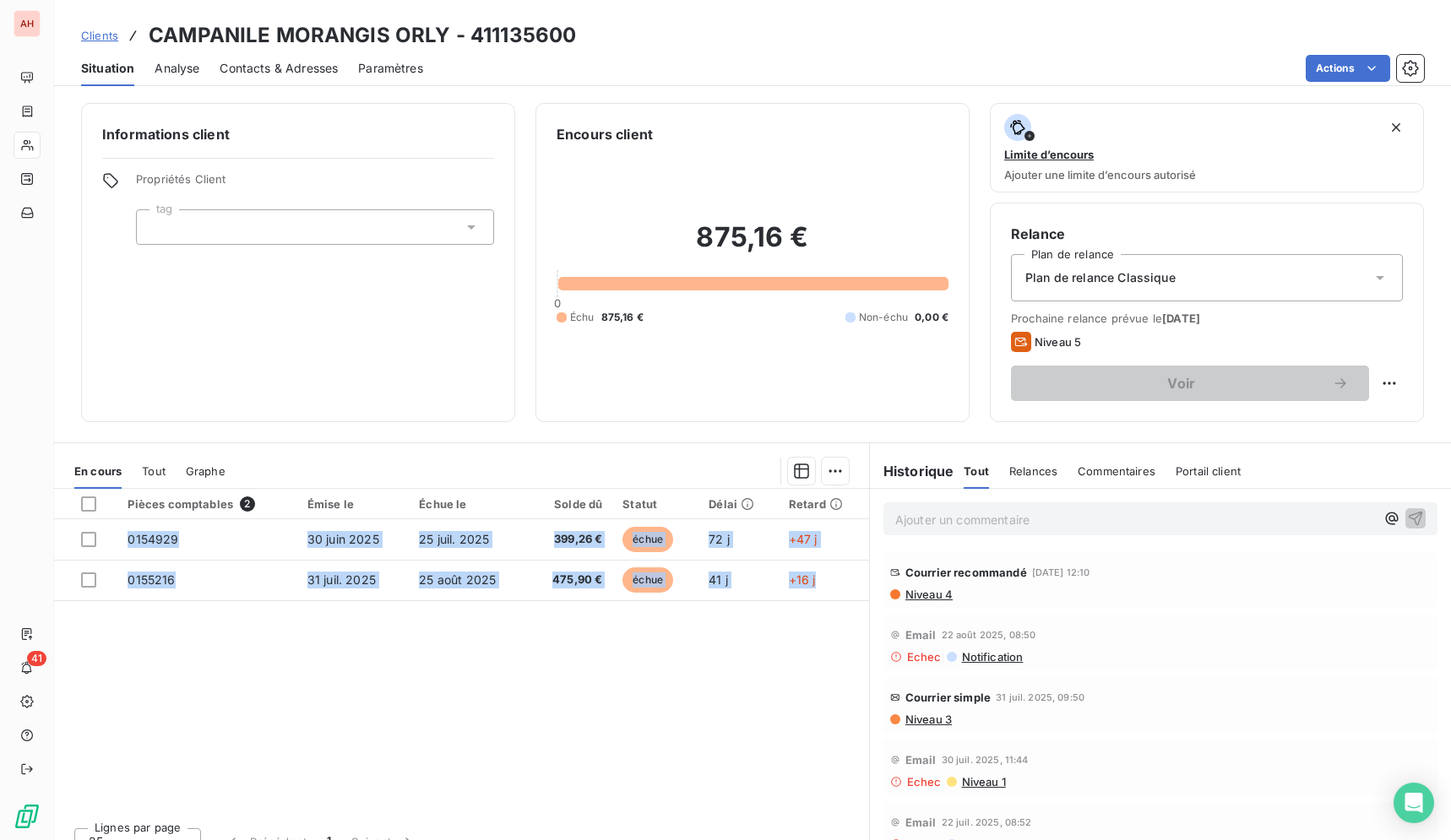
copy tbody "0154929 [DATE] [DATE] 399,26 € échue 72 j +47 j 0155216 [DATE] [DATE] 475,90 € …"
drag, startPoint x: 452, startPoint y: 724, endPoint x: 440, endPoint y: 711, distance: 17.7
click at [448, 717] on div "Pièces comptables 2 Émise le Échue le Solde dû Statut Délai Retard 0154929 [DAT…" at bounding box center [461, 651] width 815 height 325
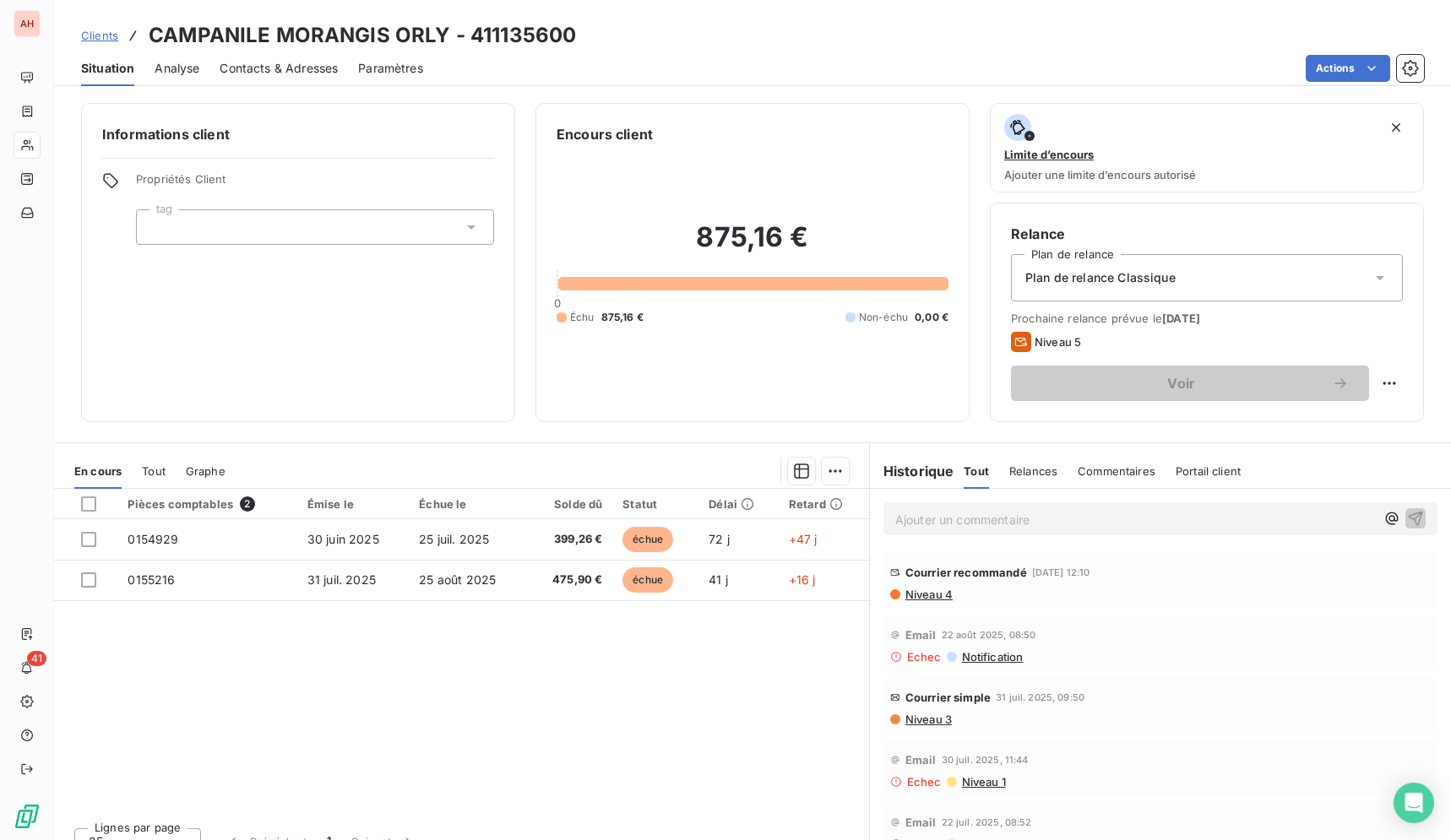
click at [310, 72] on span "Contacts & Adresses" at bounding box center [278, 68] width 118 height 17
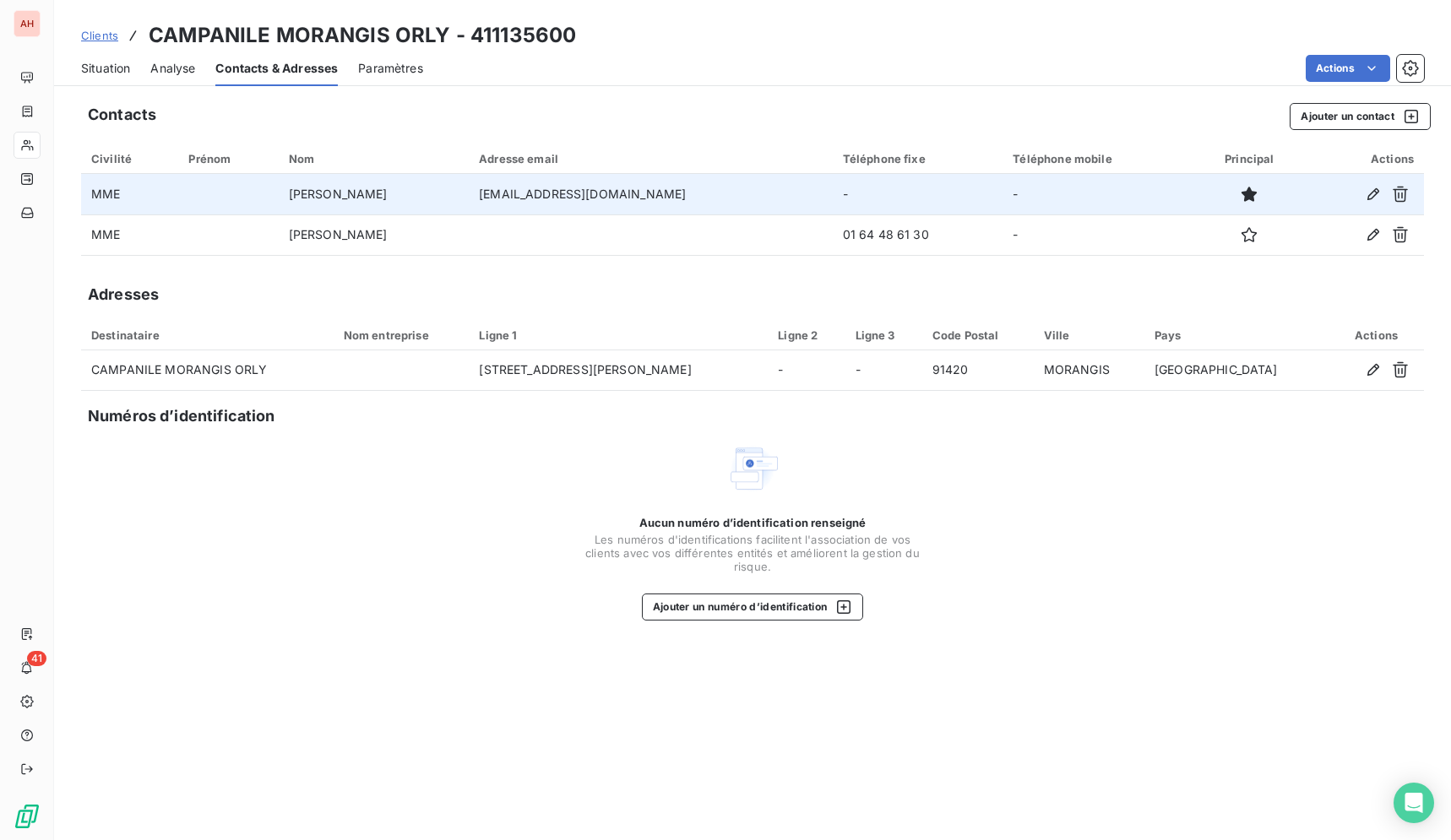
drag, startPoint x: 700, startPoint y: 187, endPoint x: 491, endPoint y: 189, distance: 209.0
click at [491, 189] on td "[EMAIL_ADDRESS][DOMAIN_NAME]" at bounding box center [651, 194] width 364 height 41
copy td "[EMAIL_ADDRESS][DOMAIN_NAME]"
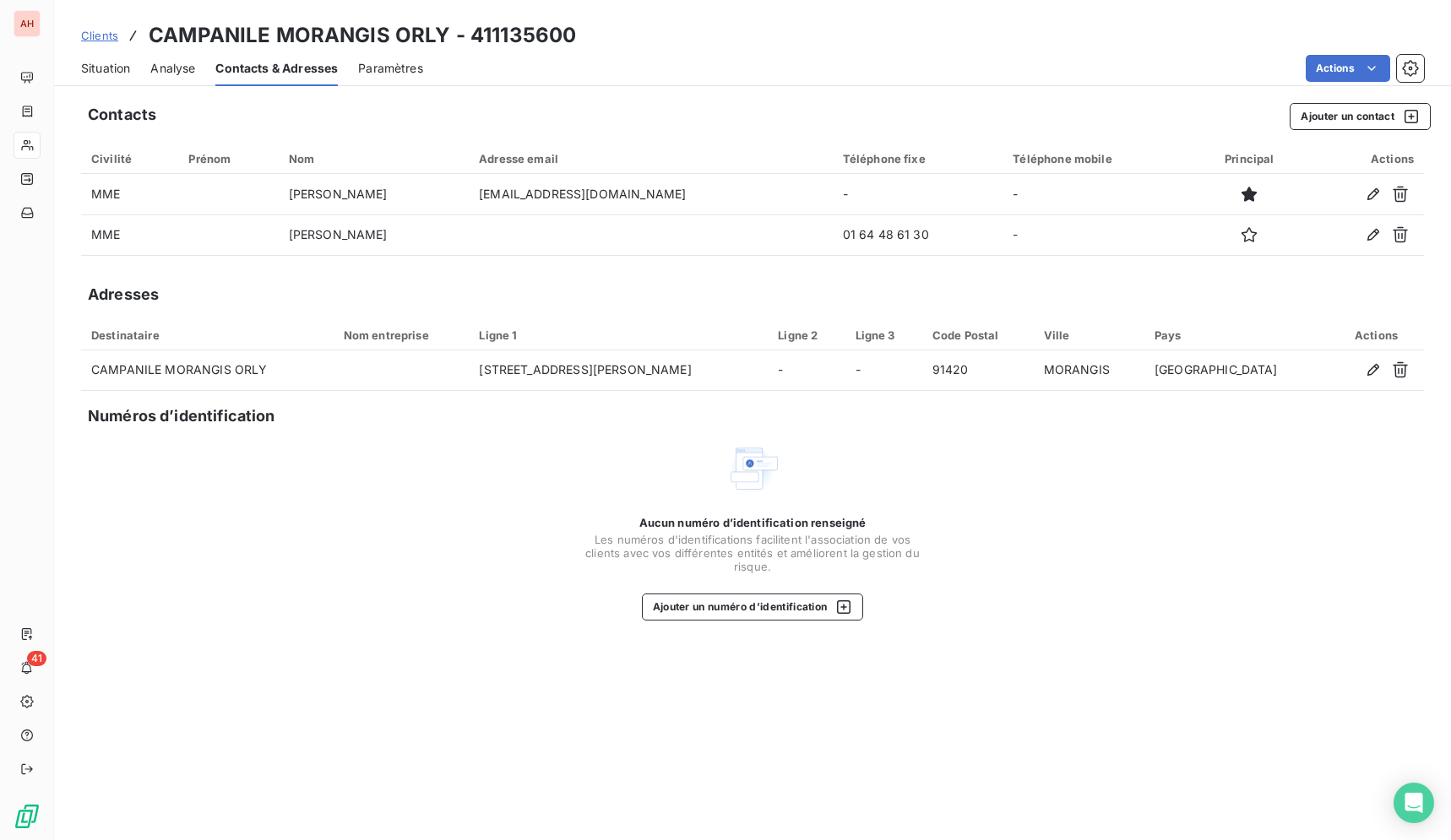
click at [98, 66] on span "Situation" at bounding box center [105, 68] width 49 height 17
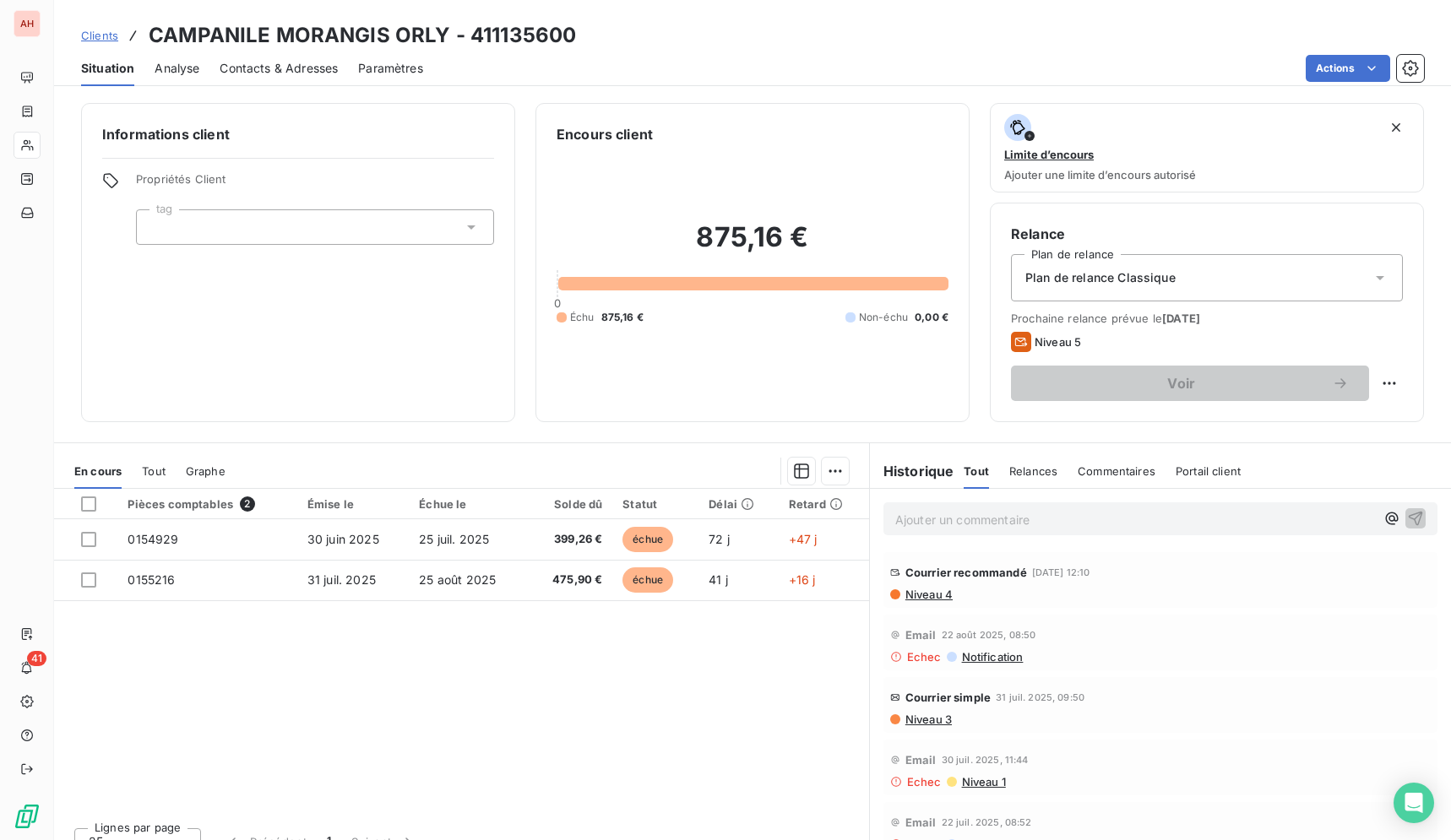
click at [279, 74] on span "Contacts & Adresses" at bounding box center [278, 68] width 118 height 17
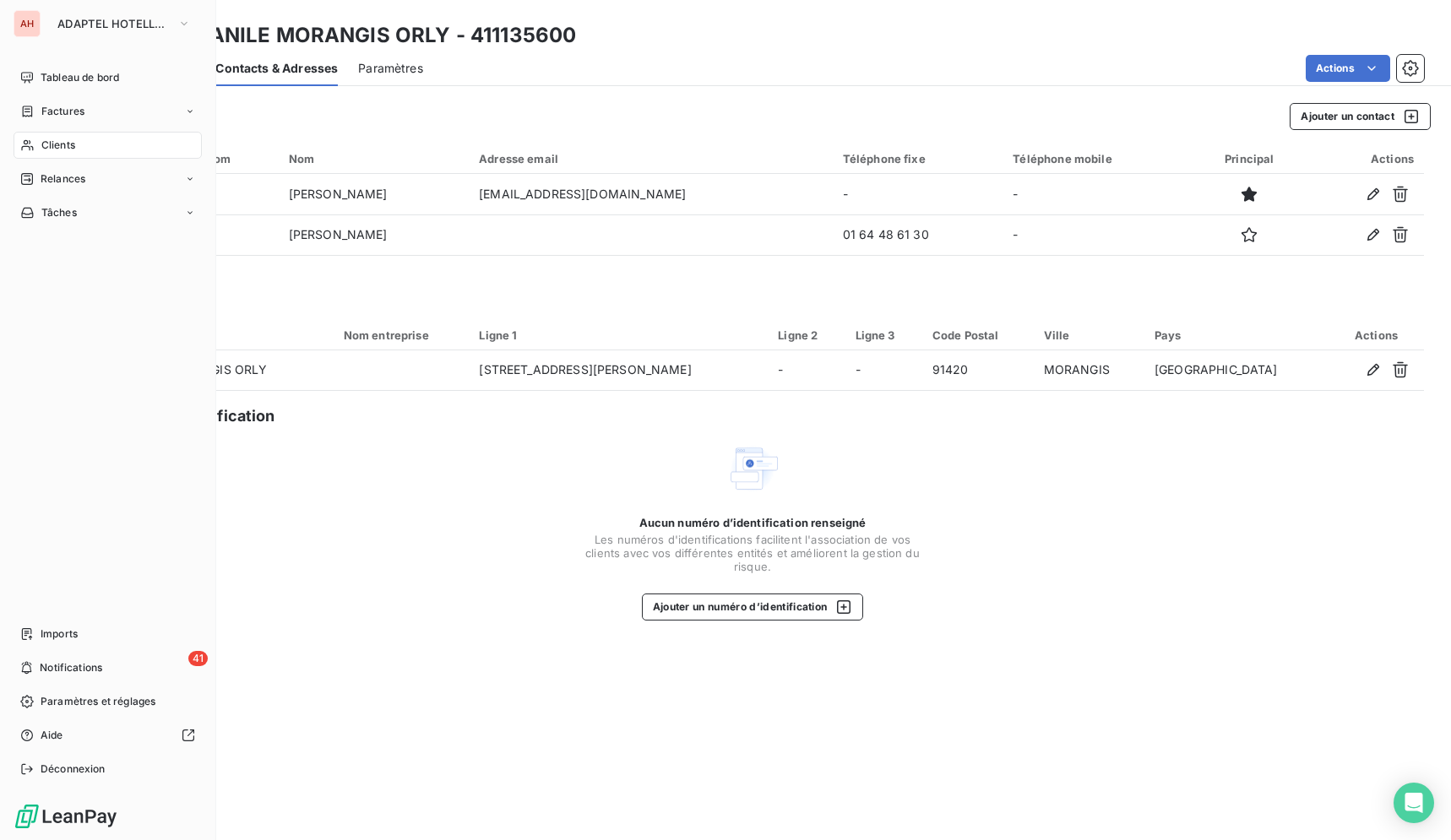
click at [28, 143] on icon at bounding box center [27, 144] width 14 height 13
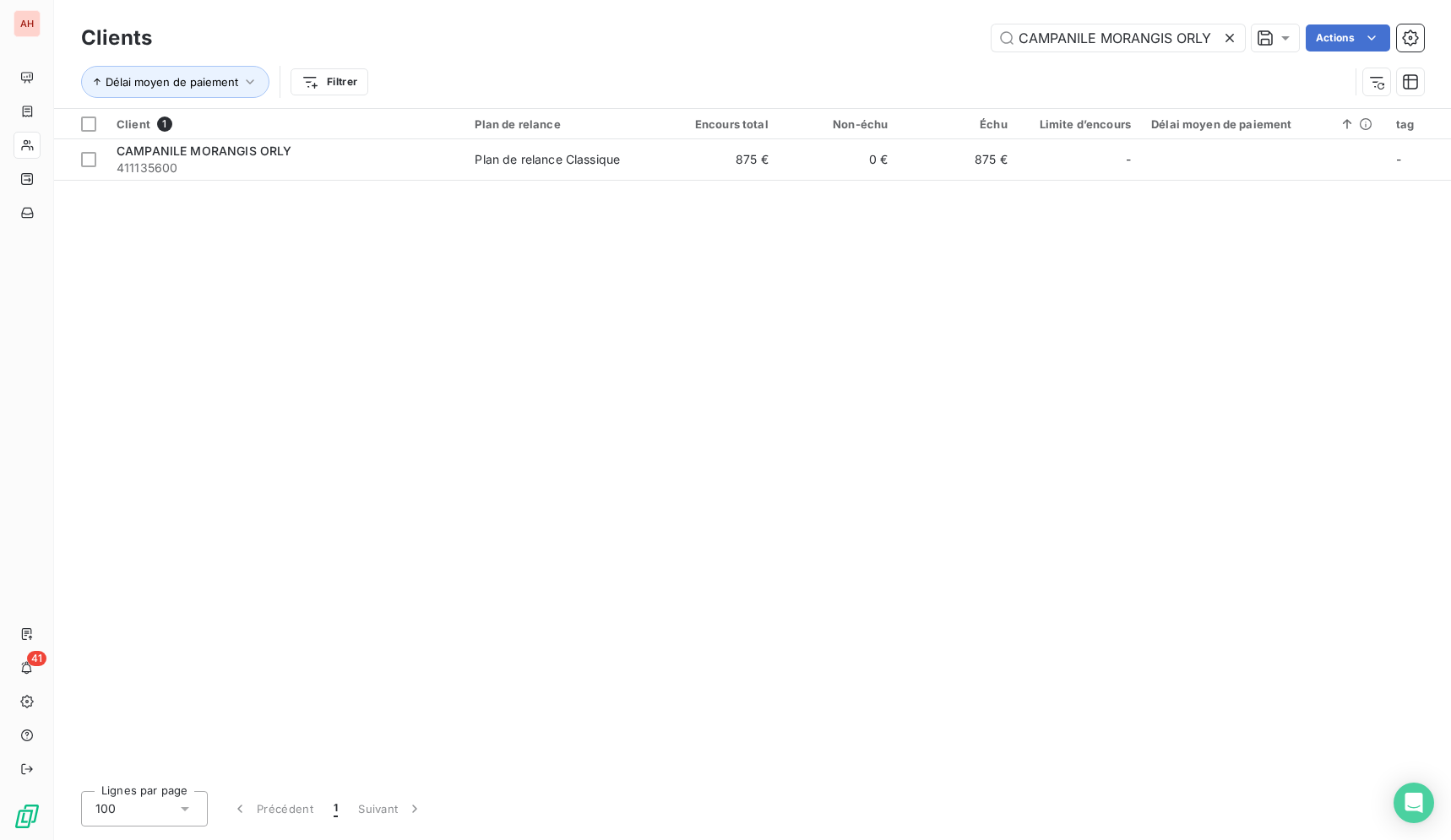
click at [1229, 41] on icon at bounding box center [1229, 37] width 17 height 17
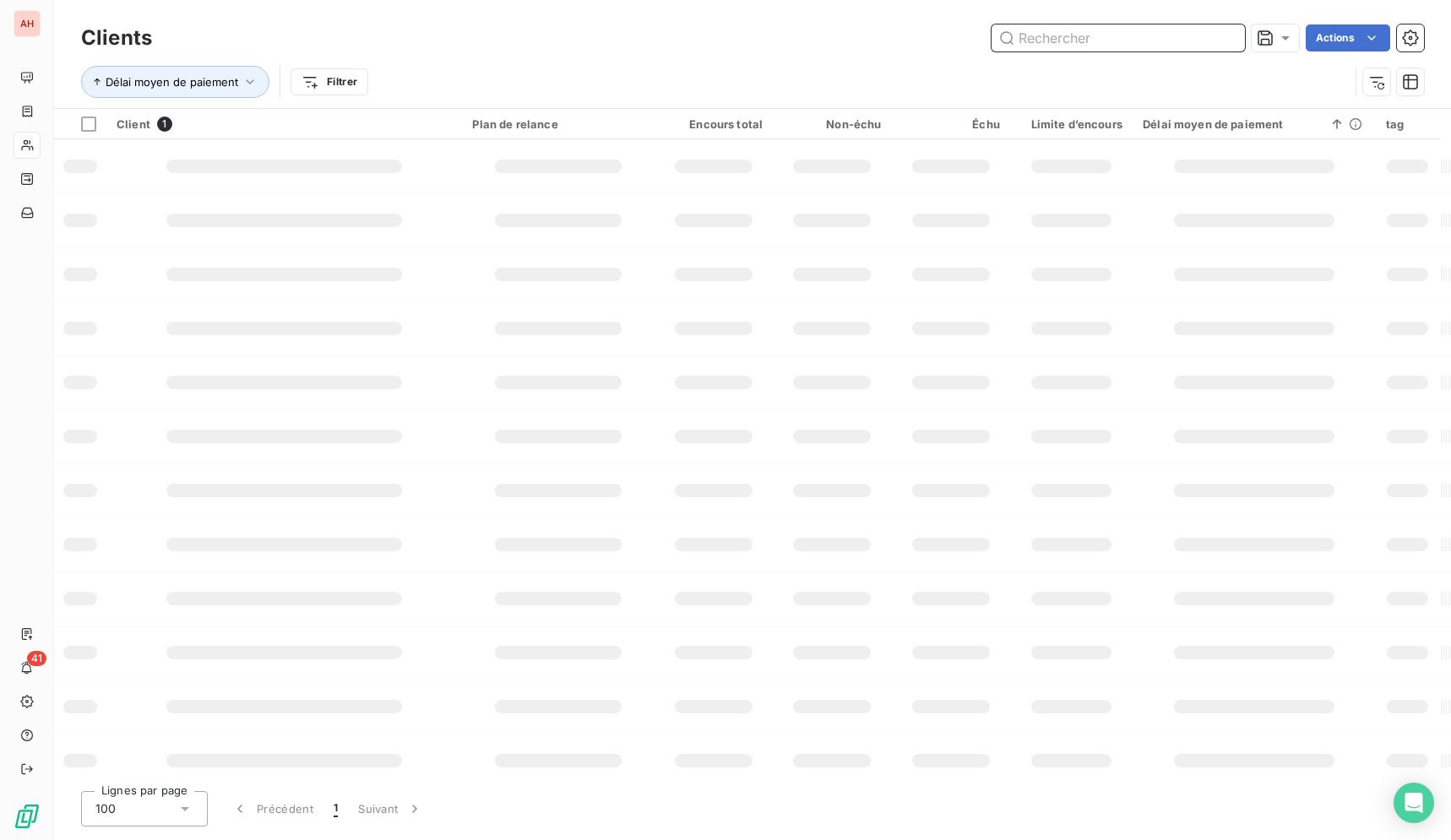
click at [1229, 41] on input "text" at bounding box center [1118, 38] width 254 height 27
click at [1178, 31] on input "text" at bounding box center [1118, 38] width 254 height 27
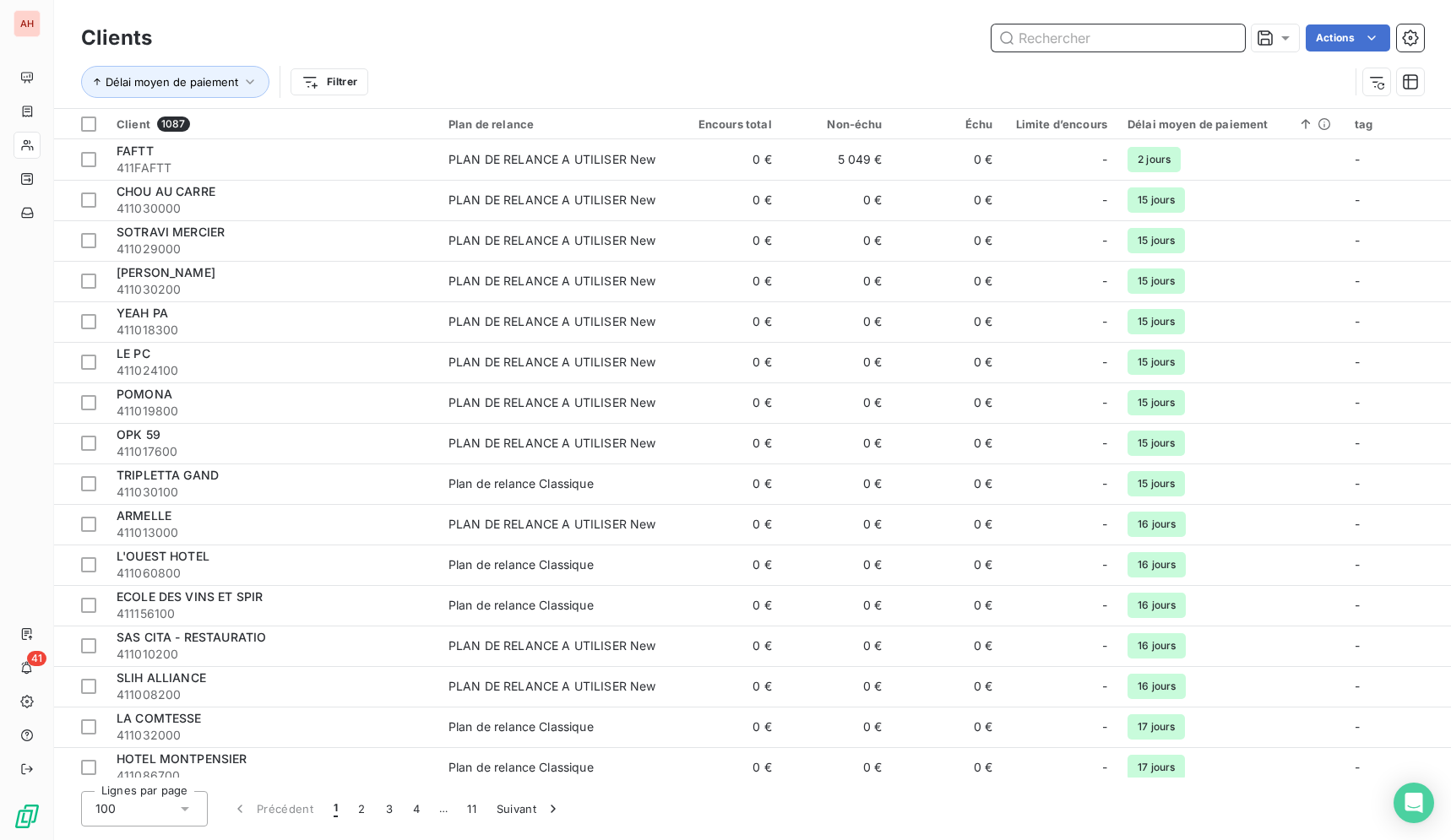
click at [1115, 42] on input "text" at bounding box center [1118, 38] width 254 height 27
paste input "[GEOGRAPHIC_DATA]"
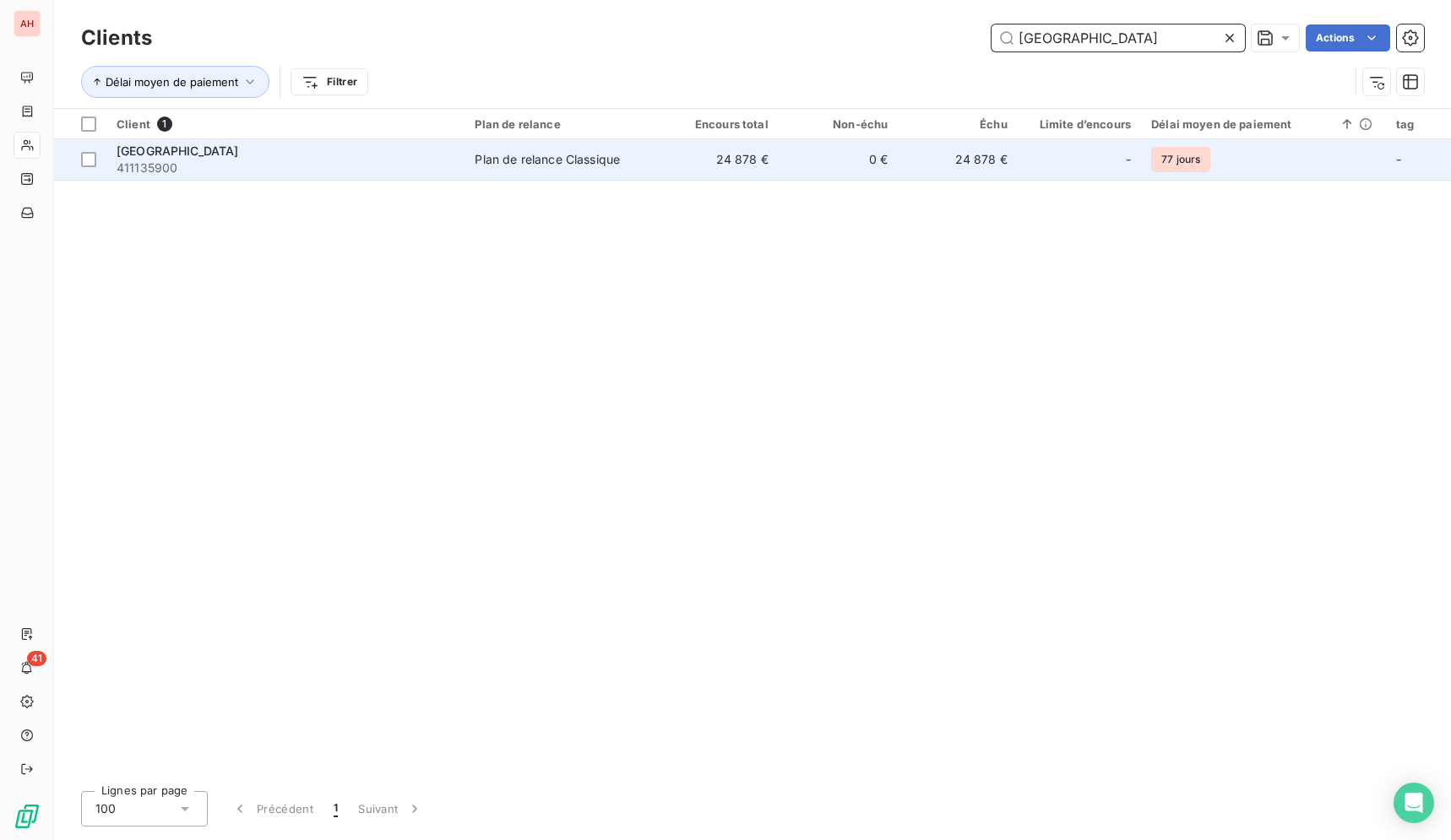
type input "[GEOGRAPHIC_DATA]"
click at [519, 164] on div "Plan de relance Classique" at bounding box center [547, 159] width 145 height 17
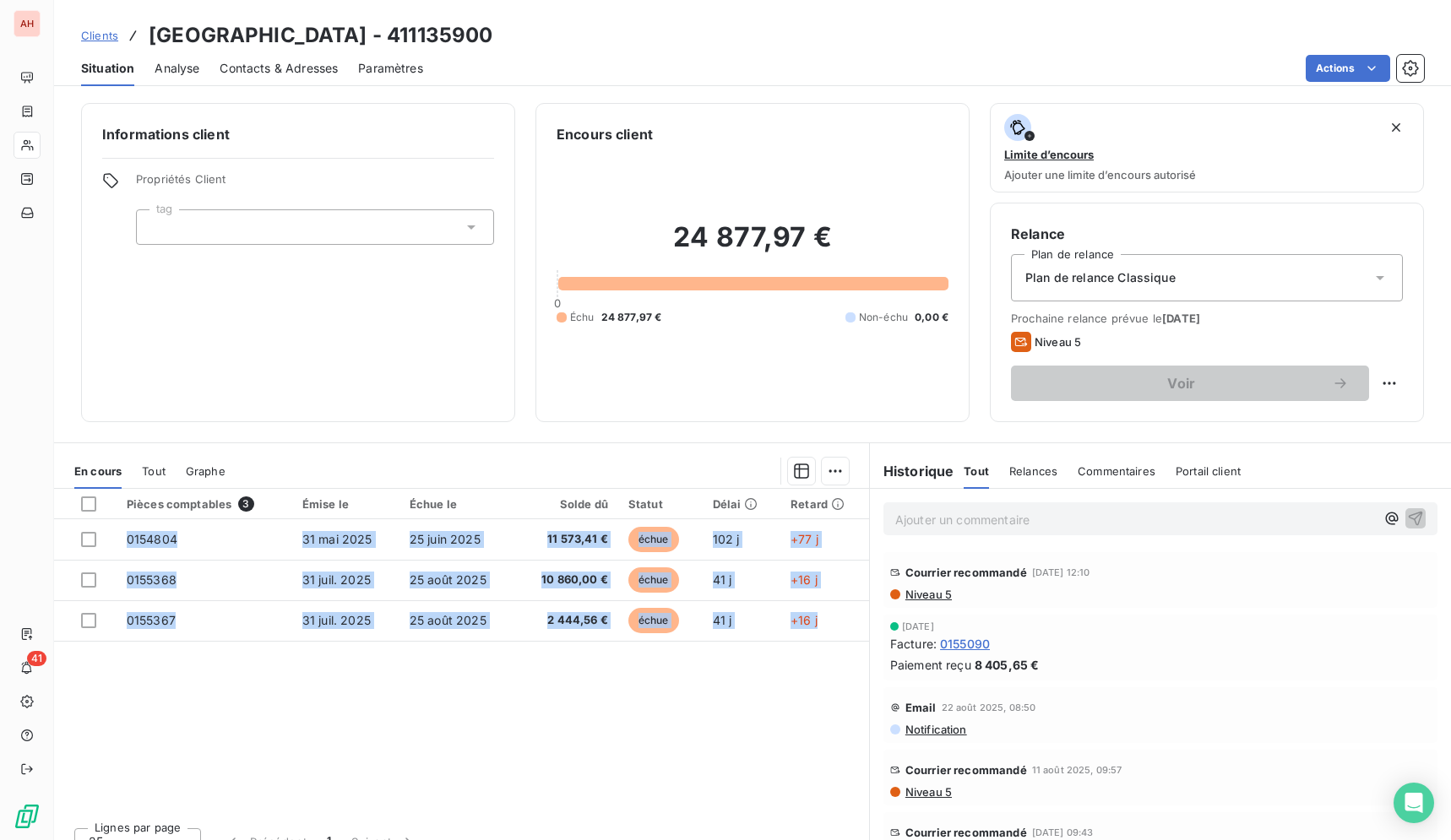
drag, startPoint x: 144, startPoint y: 36, endPoint x: 847, endPoint y: 650, distance: 933.4
click at [847, 650] on div "Clients LES BAINS - 411135900 Situation Analyse Contacts & Adresses Paramètres …" at bounding box center [753, 420] width 1397 height 840
click at [579, 87] on div "Clients LES BAINS - 411135900 Situation Analyse Contacts & Adresses Paramètres …" at bounding box center [753, 420] width 1397 height 840
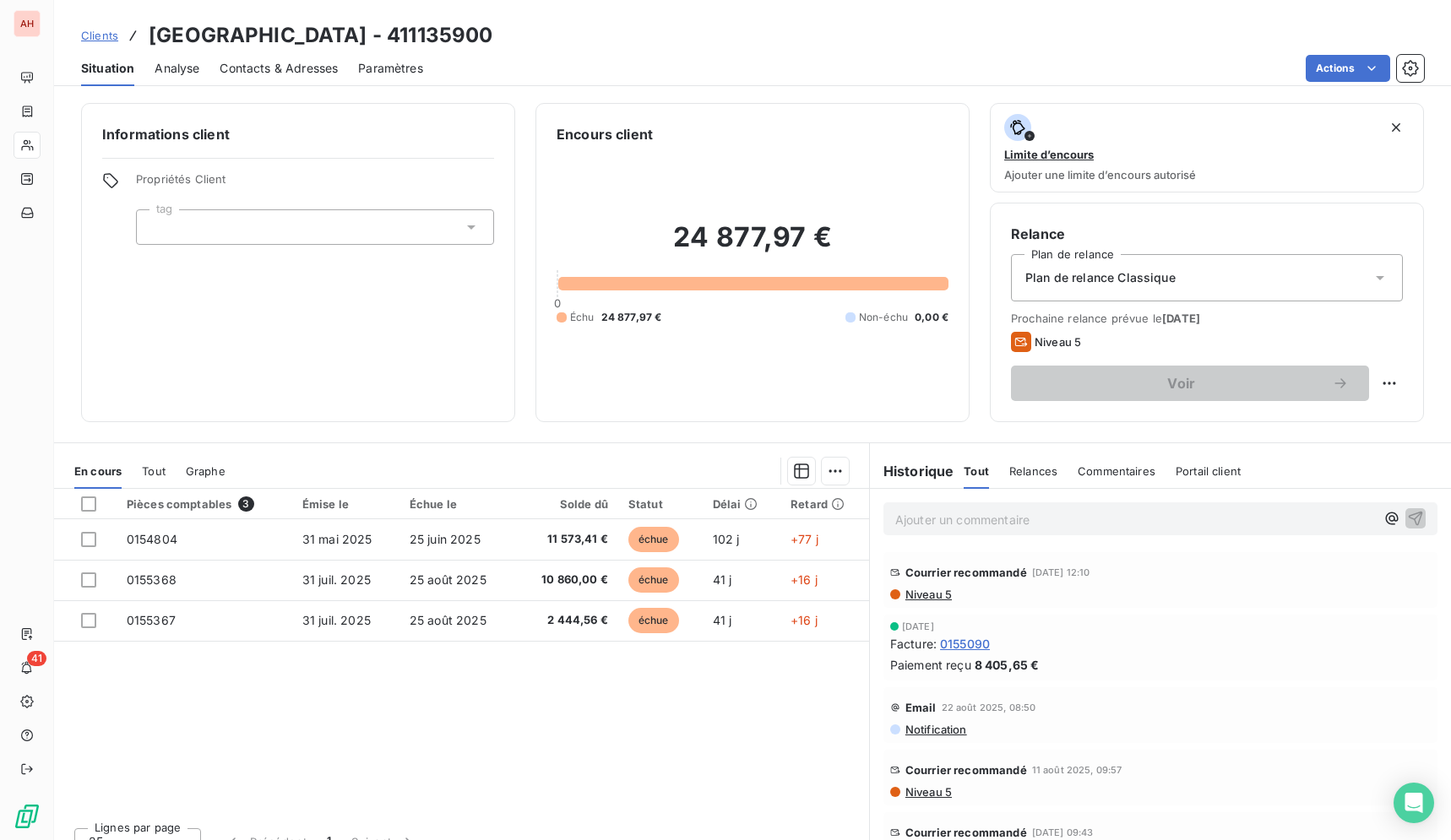
click at [252, 62] on span "Contacts & Adresses" at bounding box center [278, 68] width 118 height 17
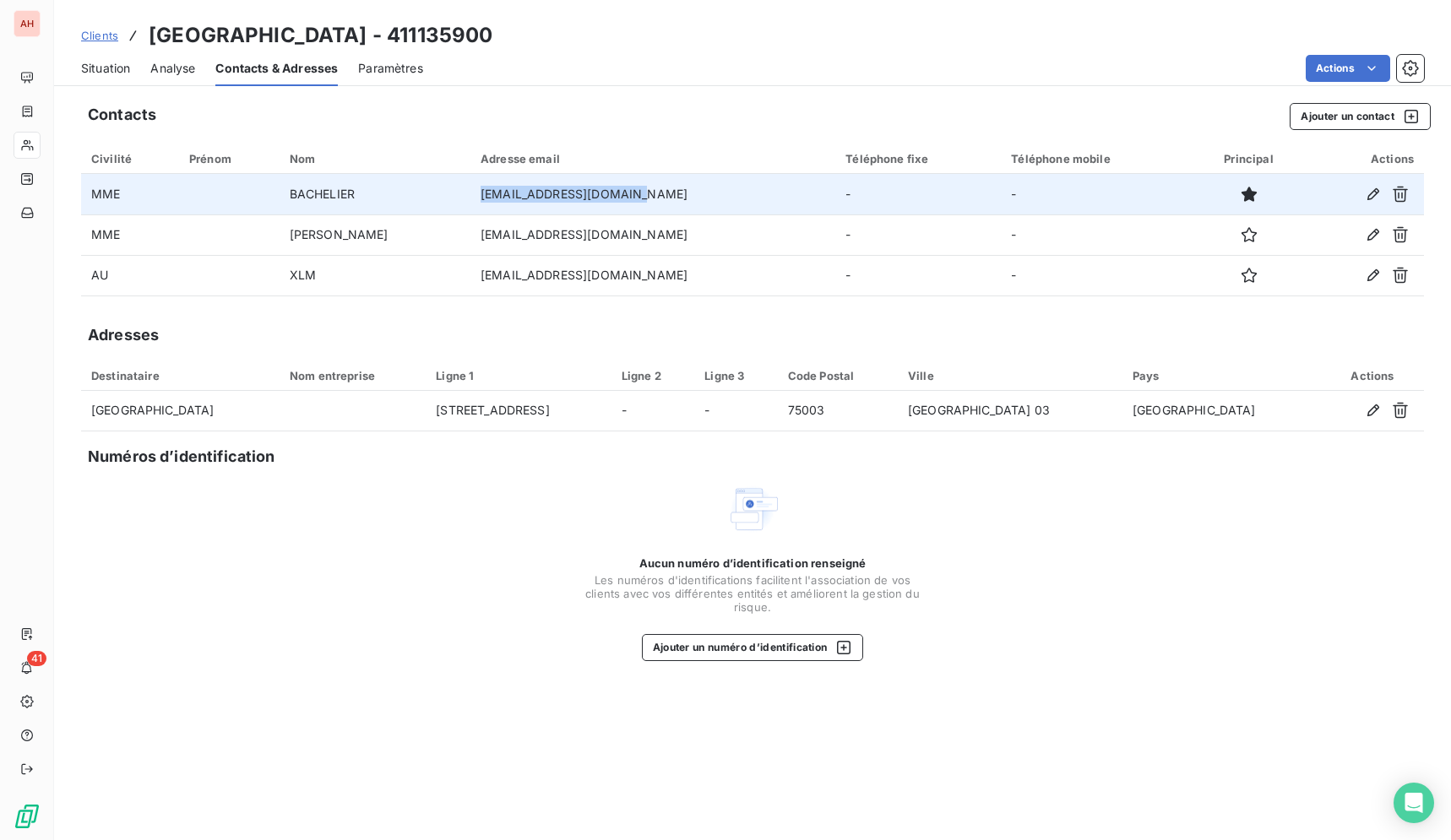
drag, startPoint x: 669, startPoint y: 197, endPoint x: 520, endPoint y: 200, distance: 149.0
click at [520, 200] on td "[EMAIL_ADDRESS][DOMAIN_NAME]" at bounding box center [653, 194] width 365 height 41
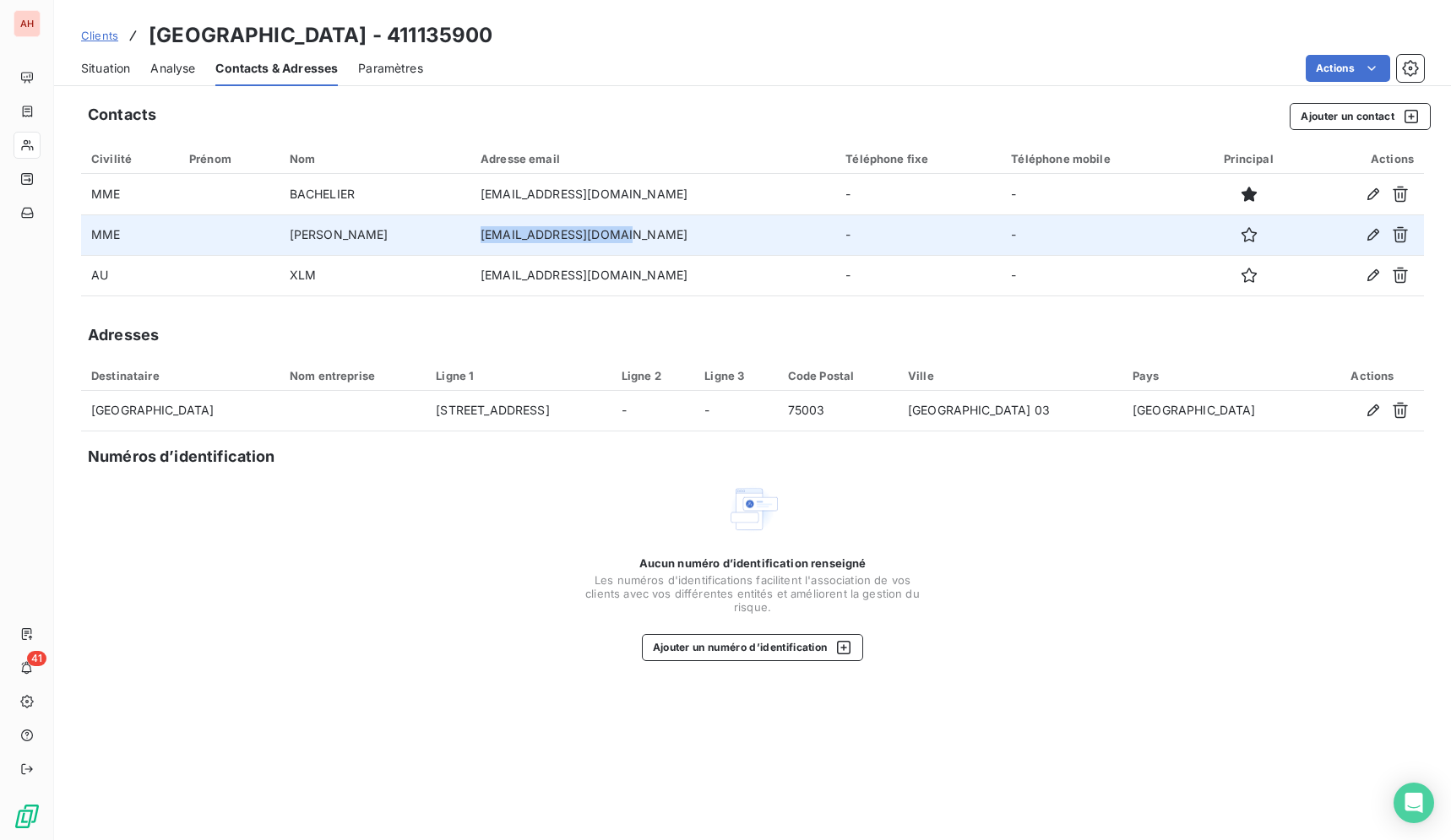
drag, startPoint x: 660, startPoint y: 240, endPoint x: 519, endPoint y: 239, distance: 141.0
click at [519, 239] on td "[EMAIL_ADDRESS][DOMAIN_NAME]" at bounding box center [653, 235] width 365 height 41
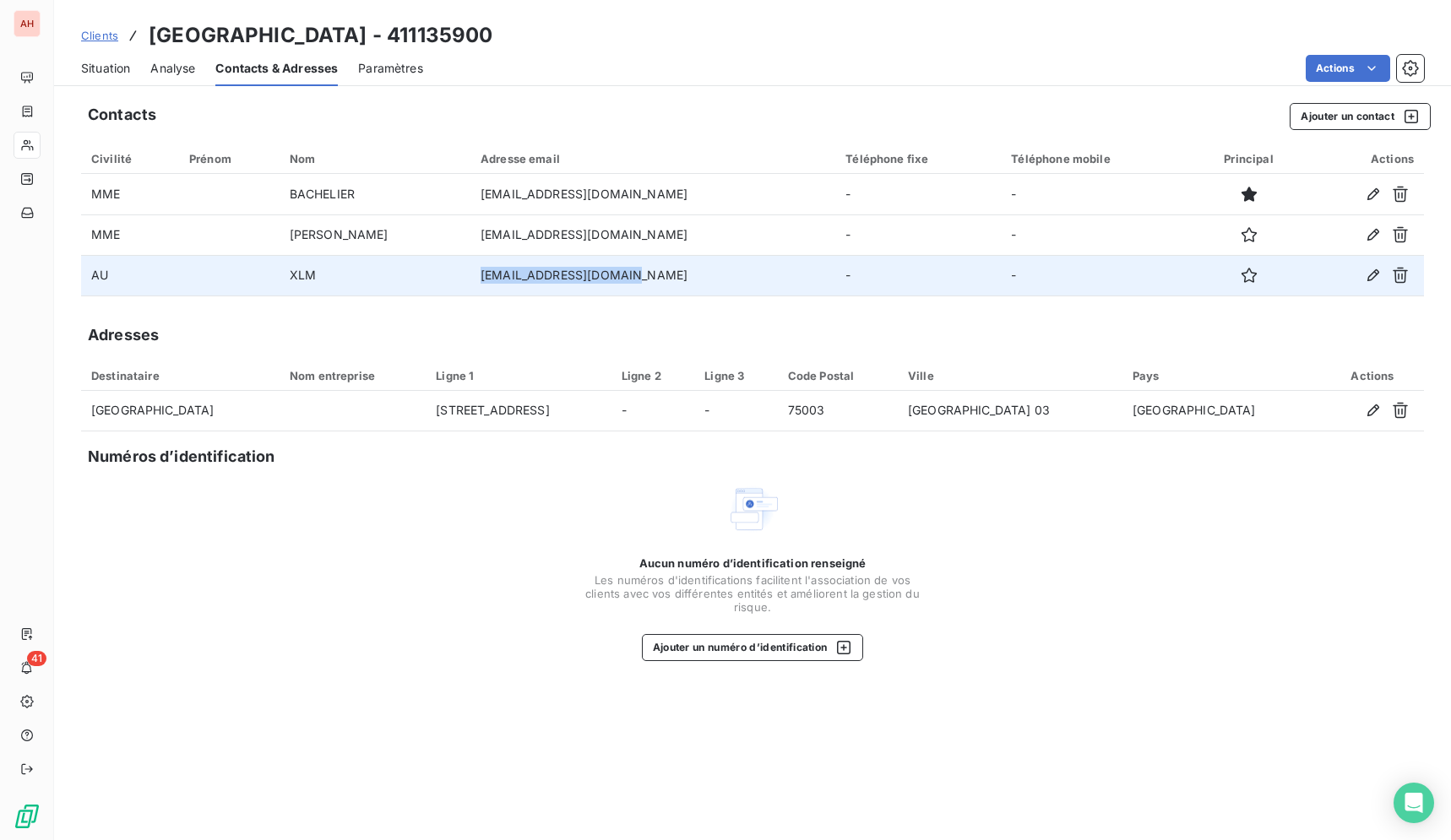
drag, startPoint x: 661, startPoint y: 275, endPoint x: 516, endPoint y: 268, distance: 145.2
click at [516, 268] on td "[EMAIL_ADDRESS][DOMAIN_NAME]" at bounding box center [653, 276] width 365 height 41
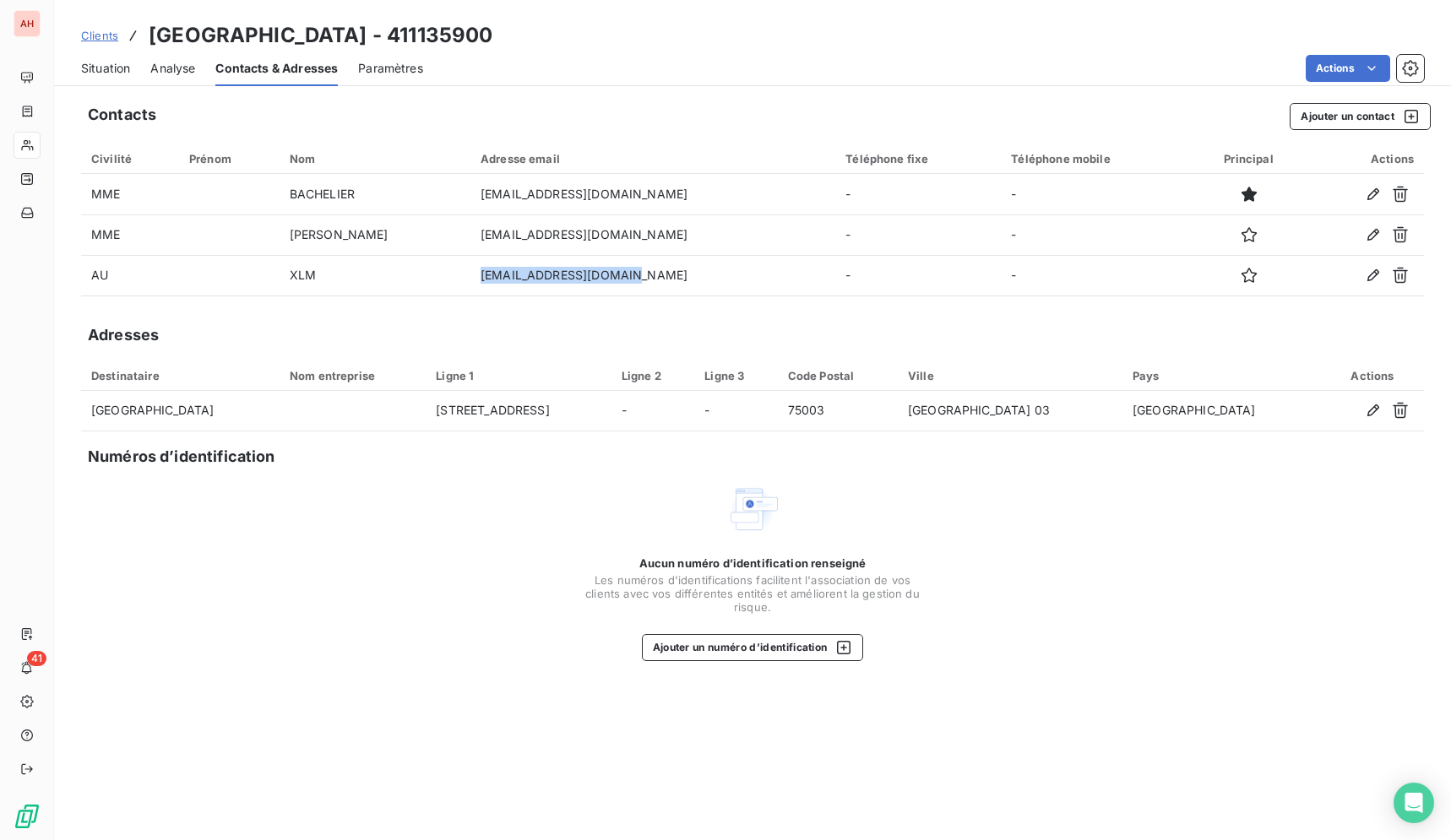
click at [90, 61] on span "Situation" at bounding box center [105, 68] width 49 height 17
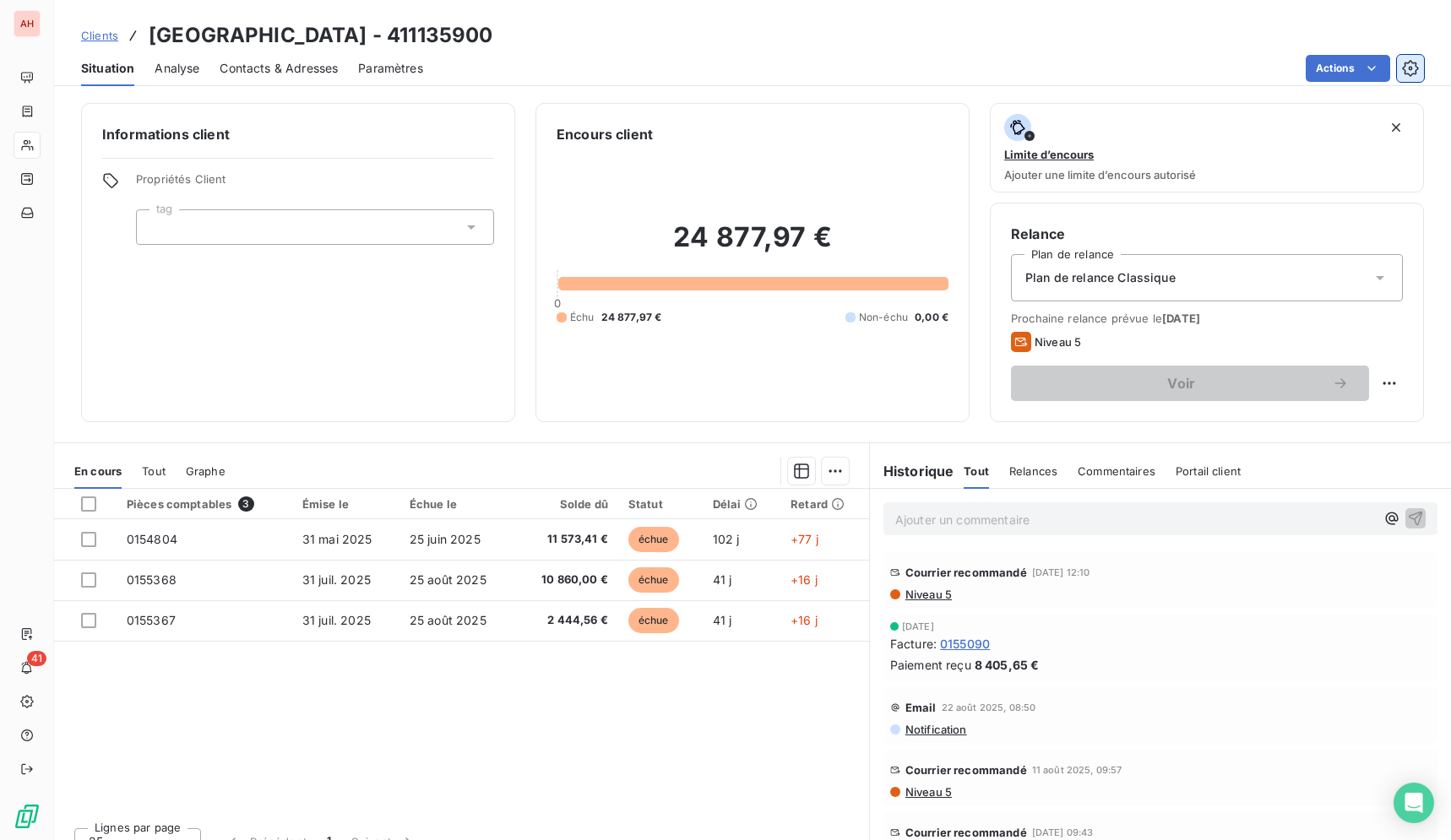
click at [1410, 66] on icon "button" at bounding box center [1409, 68] width 17 height 17
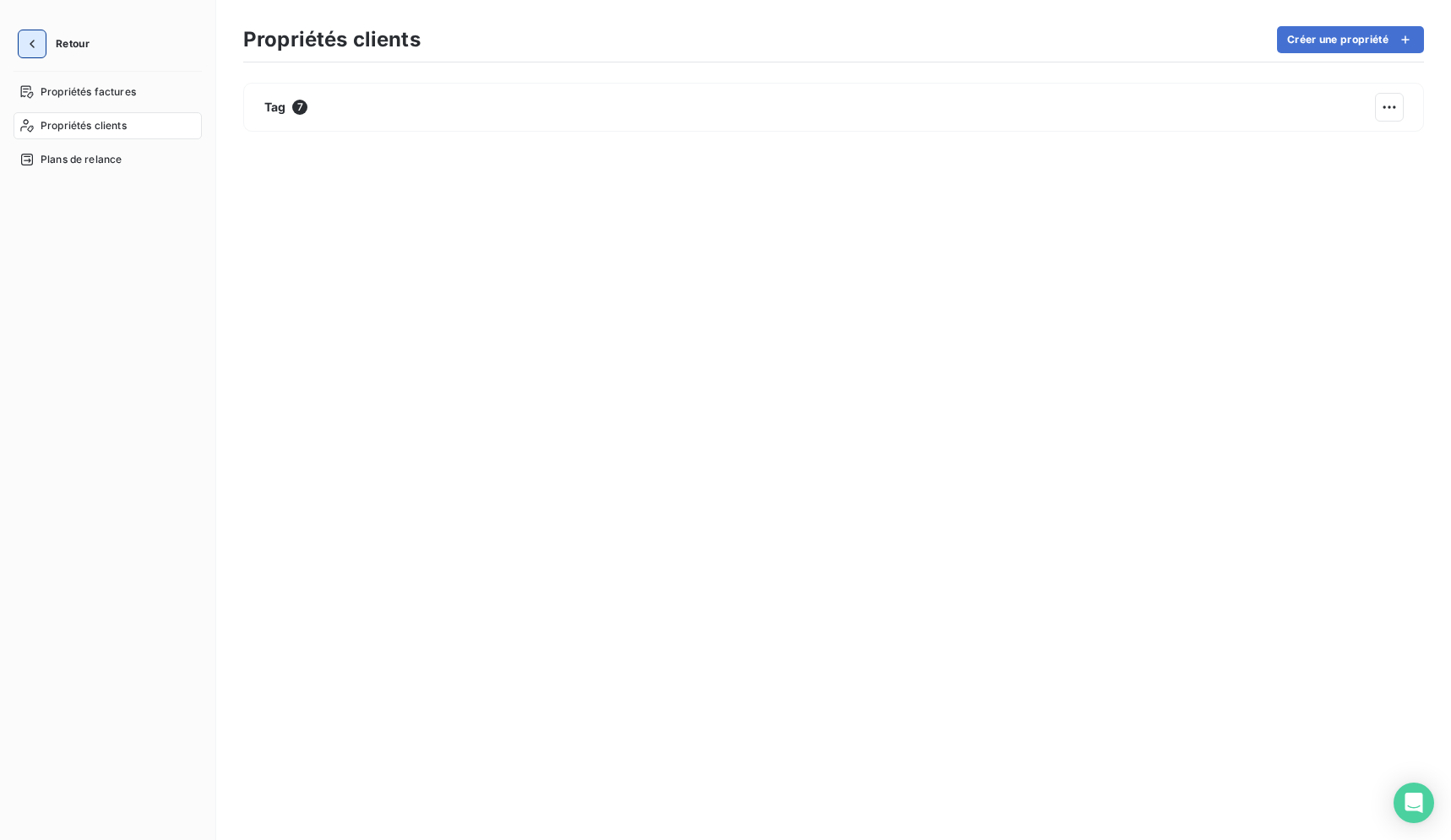
click at [31, 39] on icon "button" at bounding box center [32, 43] width 17 height 17
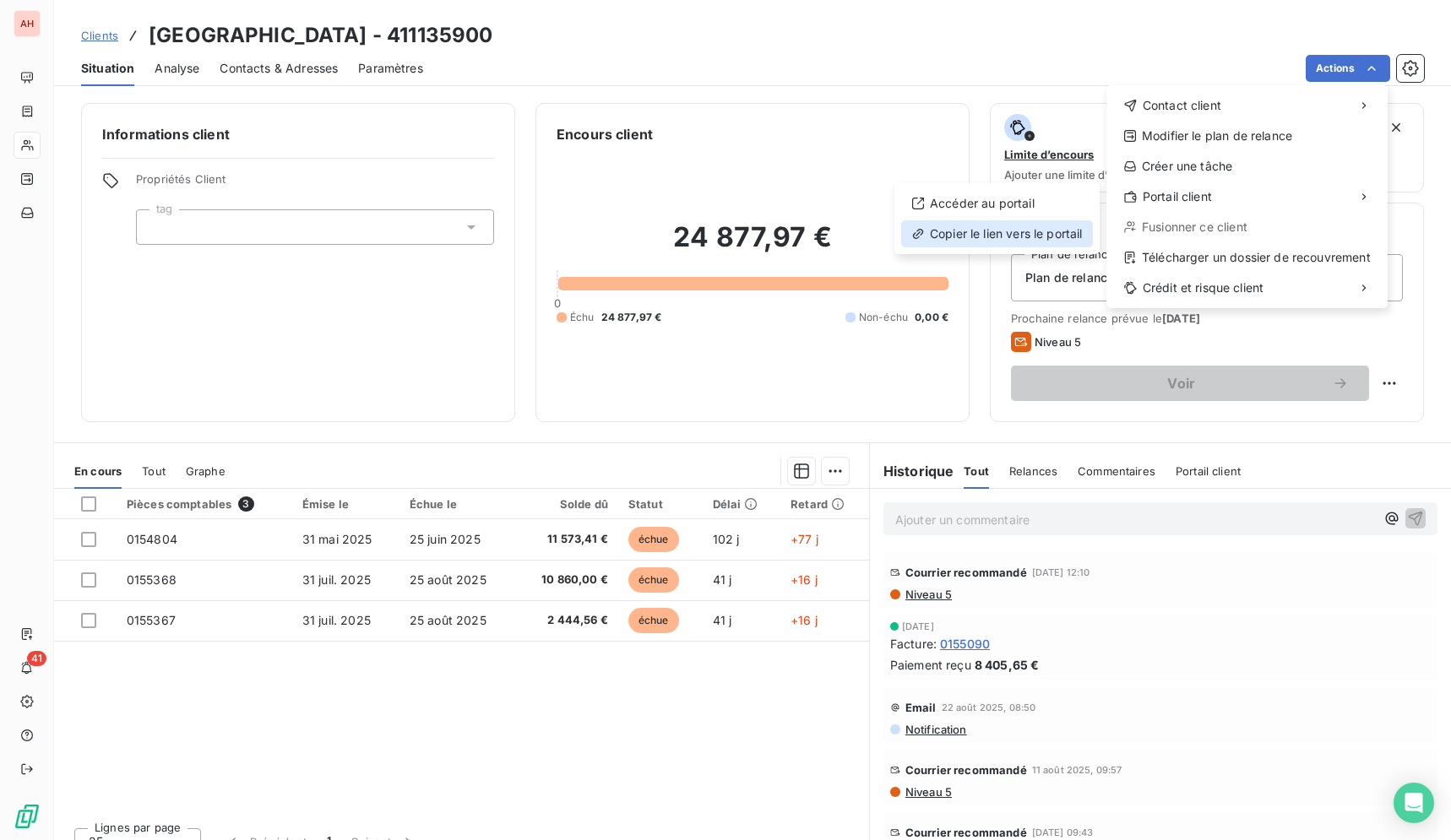
click at [1050, 238] on div "Copier le lien vers le portail" at bounding box center [996, 234] width 191 height 27
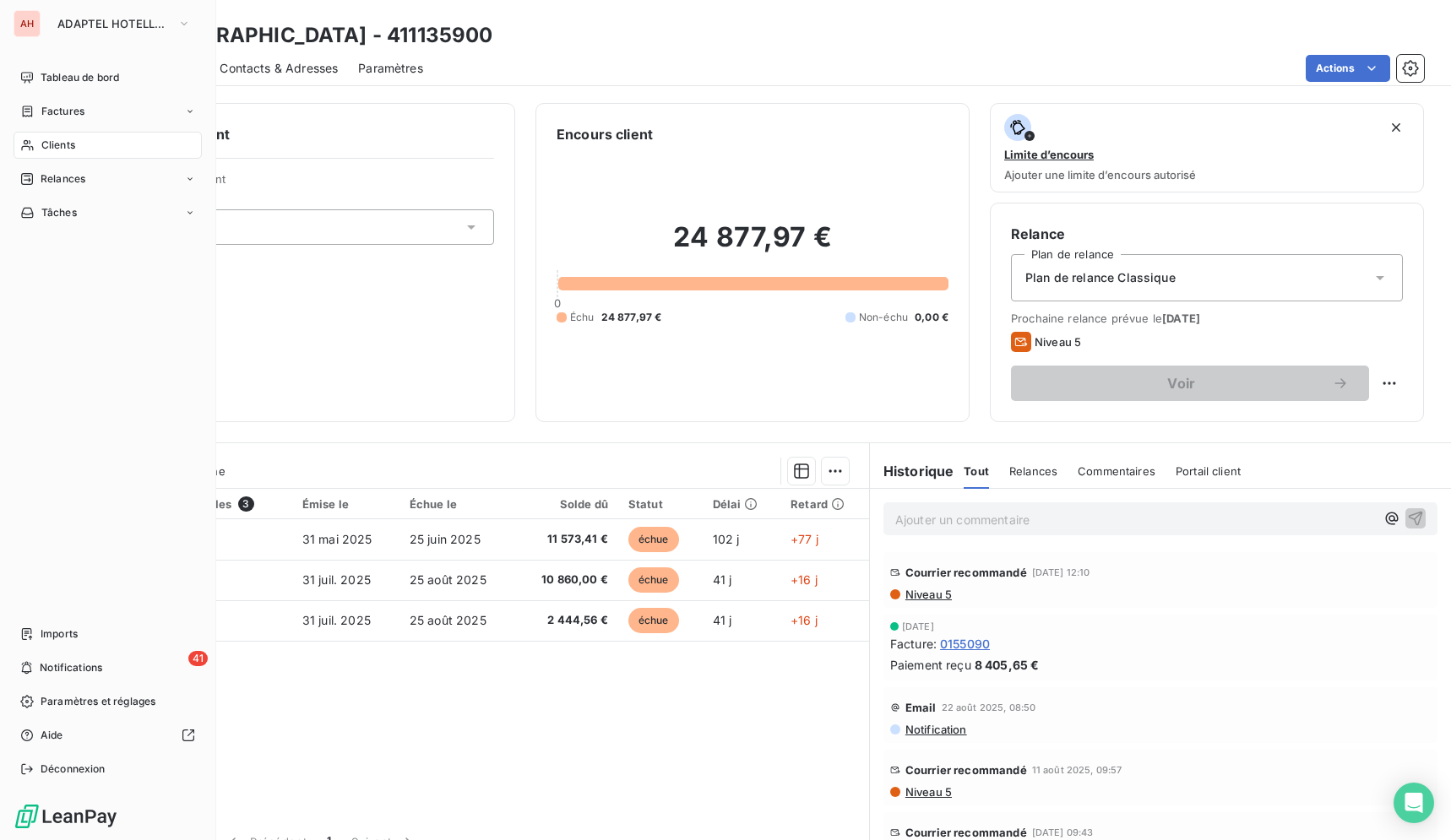
click at [19, 144] on div "Clients" at bounding box center [107, 145] width 188 height 27
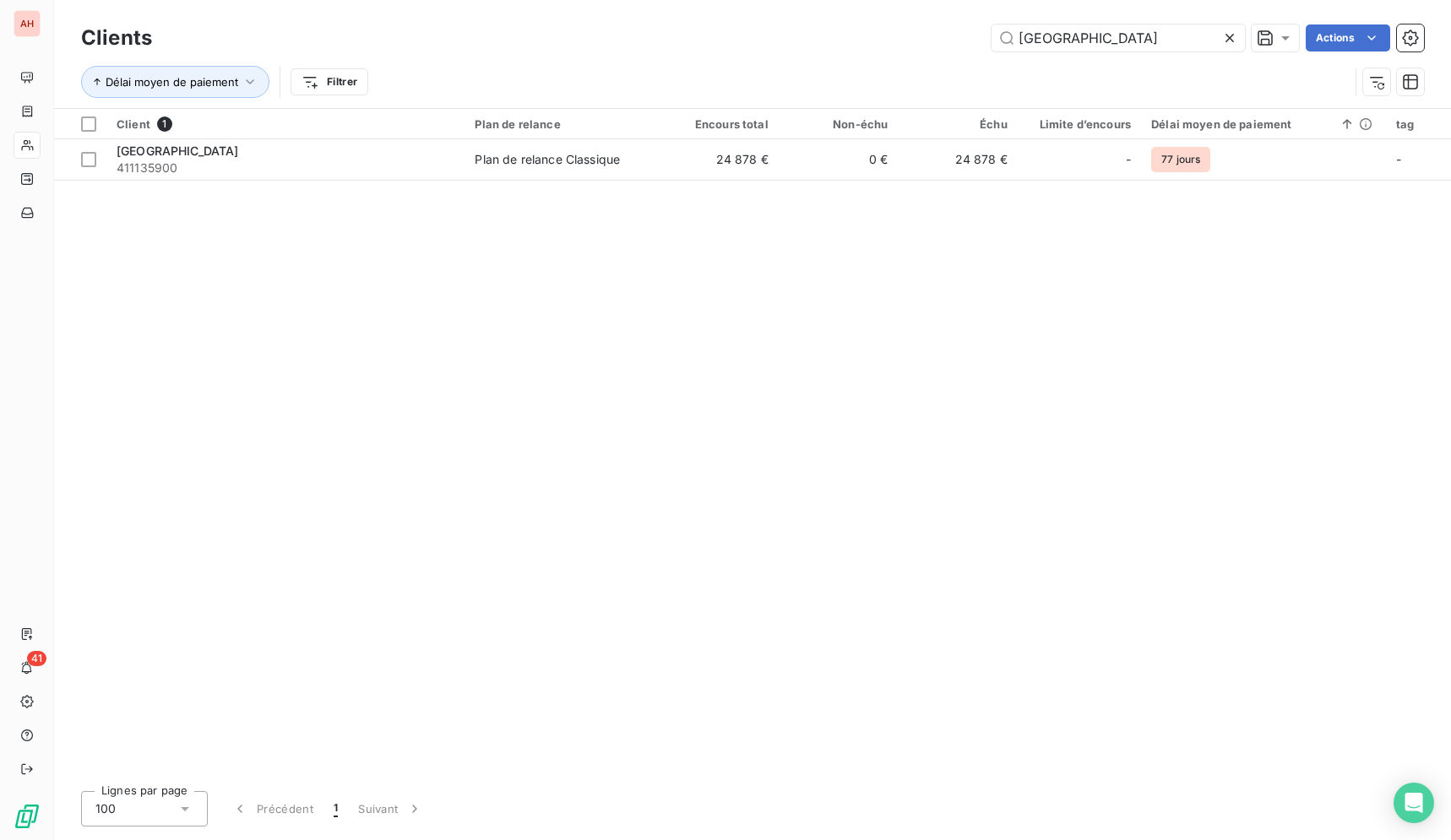
click at [1234, 42] on icon at bounding box center [1229, 37] width 17 height 17
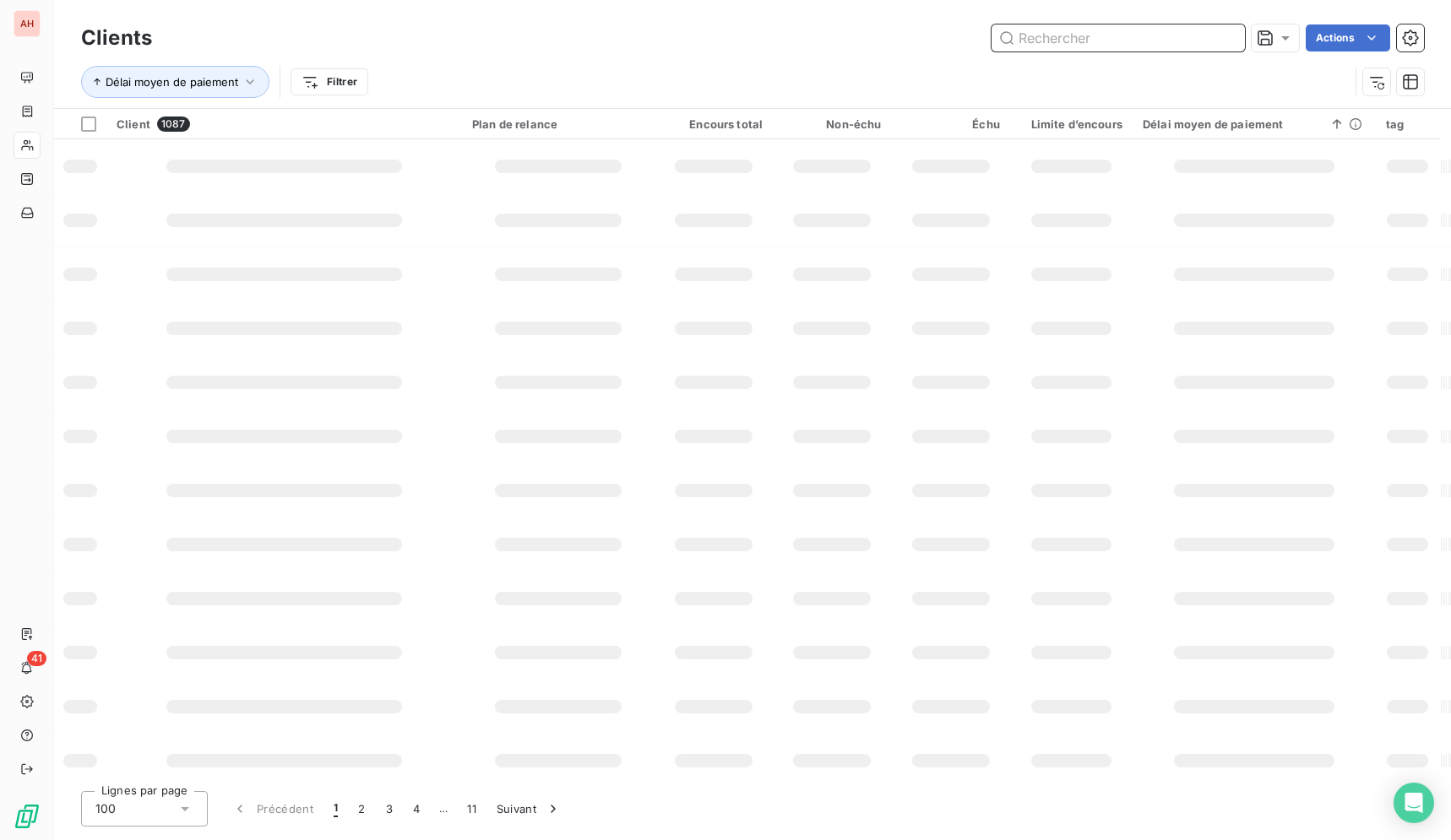
click at [1234, 42] on input "text" at bounding box center [1118, 38] width 254 height 27
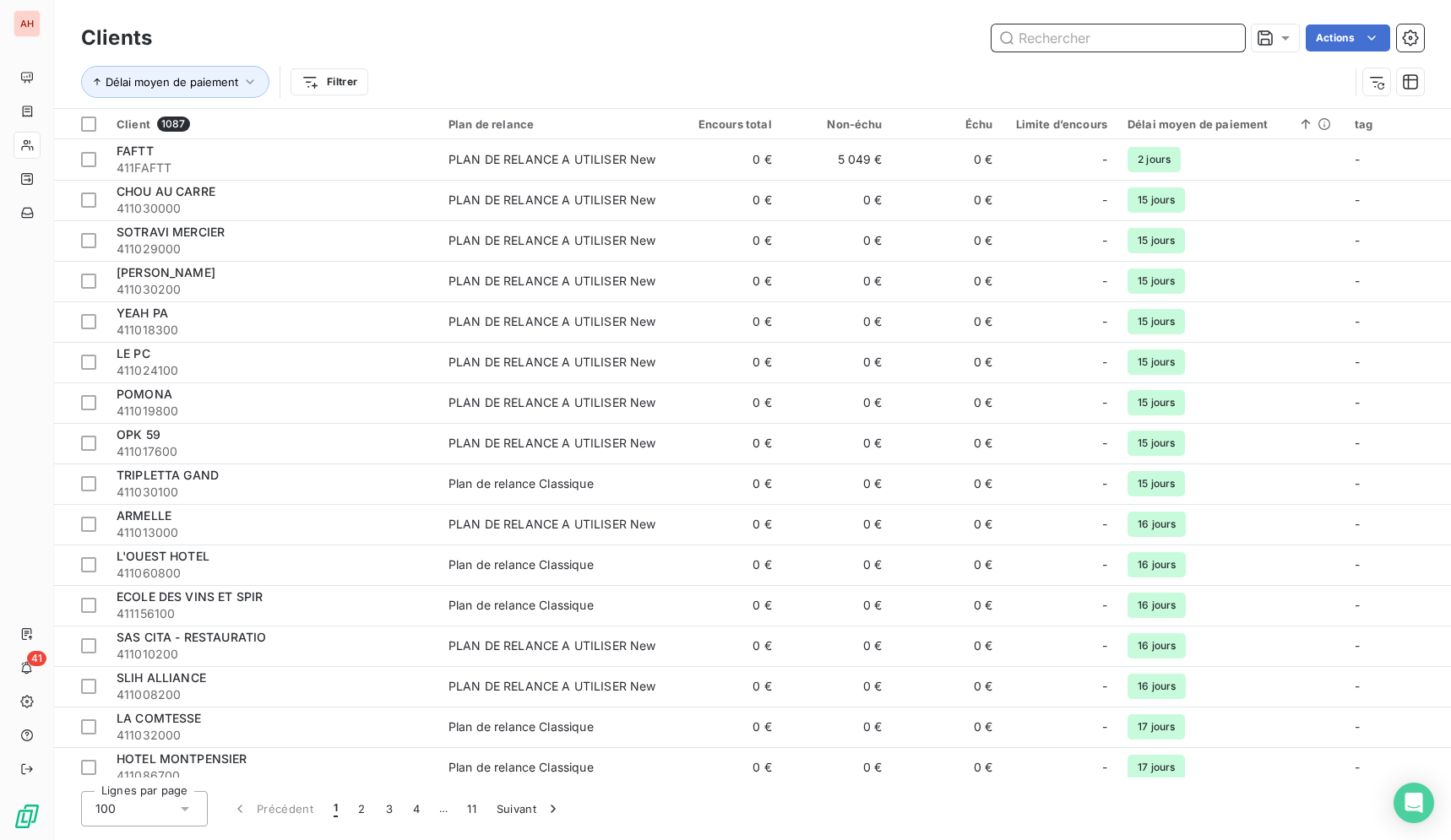
click at [1180, 44] on input "text" at bounding box center [1118, 38] width 254 height 27
click at [1158, 41] on input "text" at bounding box center [1118, 38] width 254 height 27
paste input "HOTEL LUTETIA"
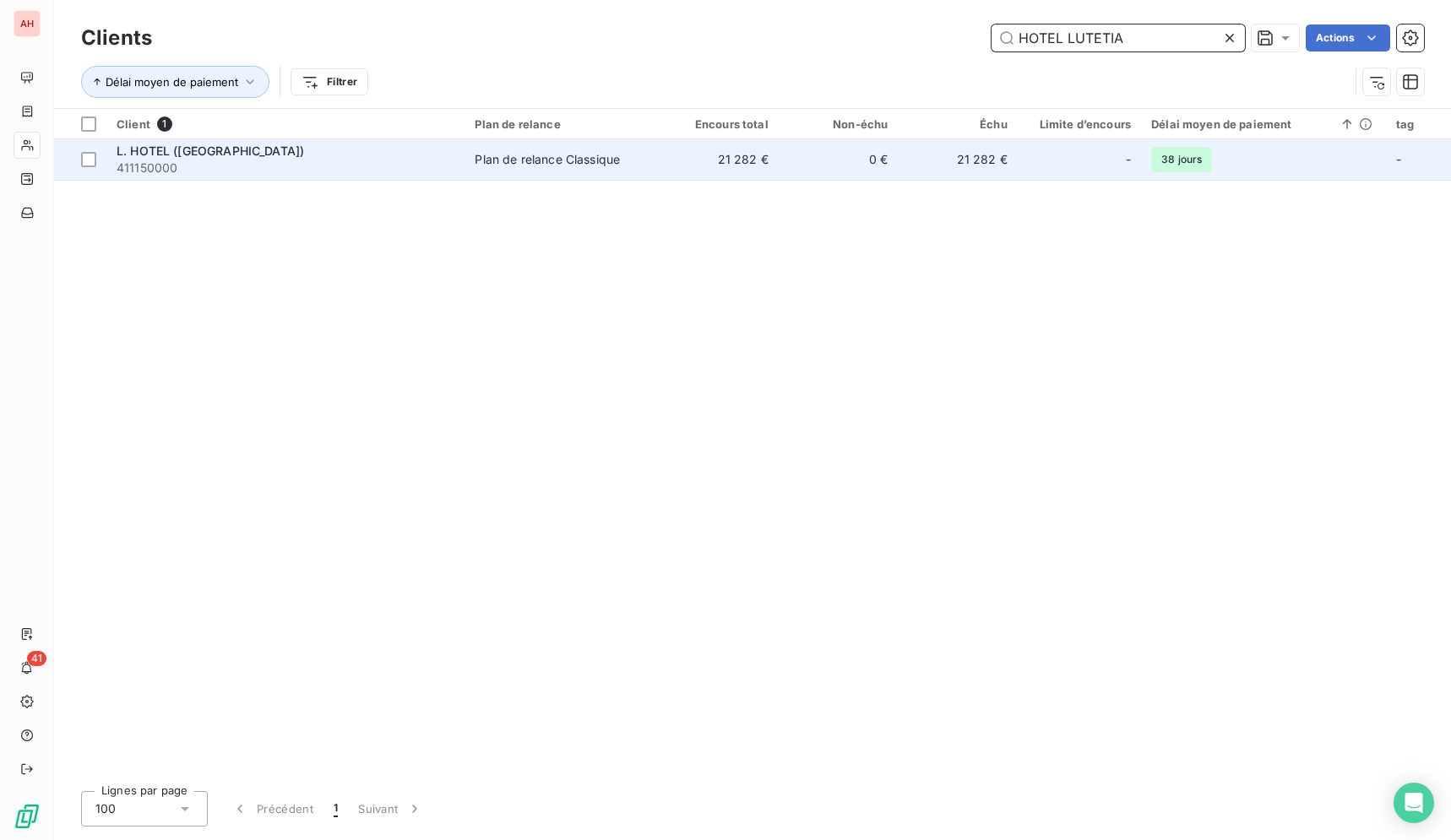
type input "HOTEL LUTETIA"
click at [581, 159] on div "Plan de relance Classique" at bounding box center [547, 159] width 145 height 17
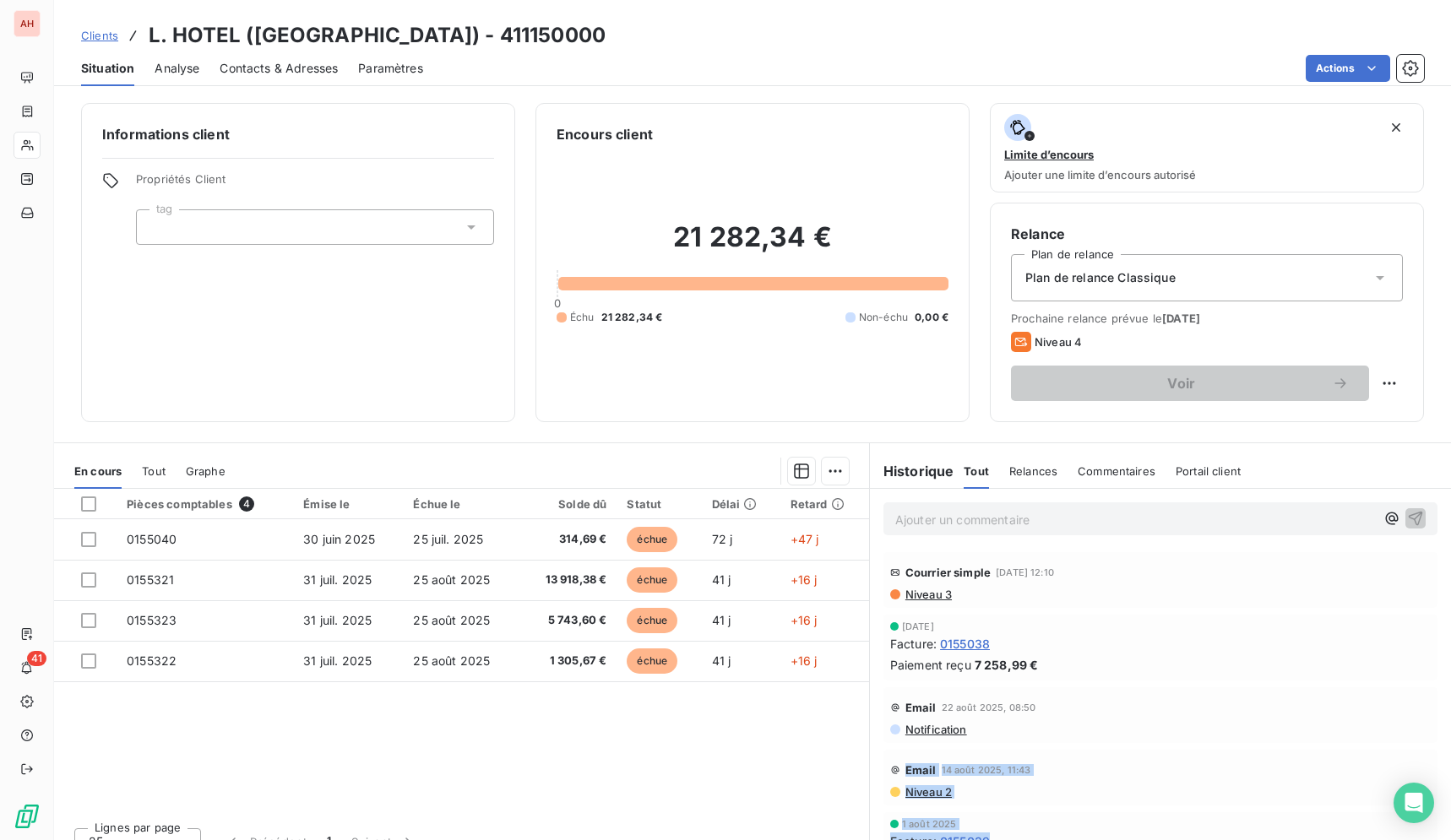
scroll to position [8, 0]
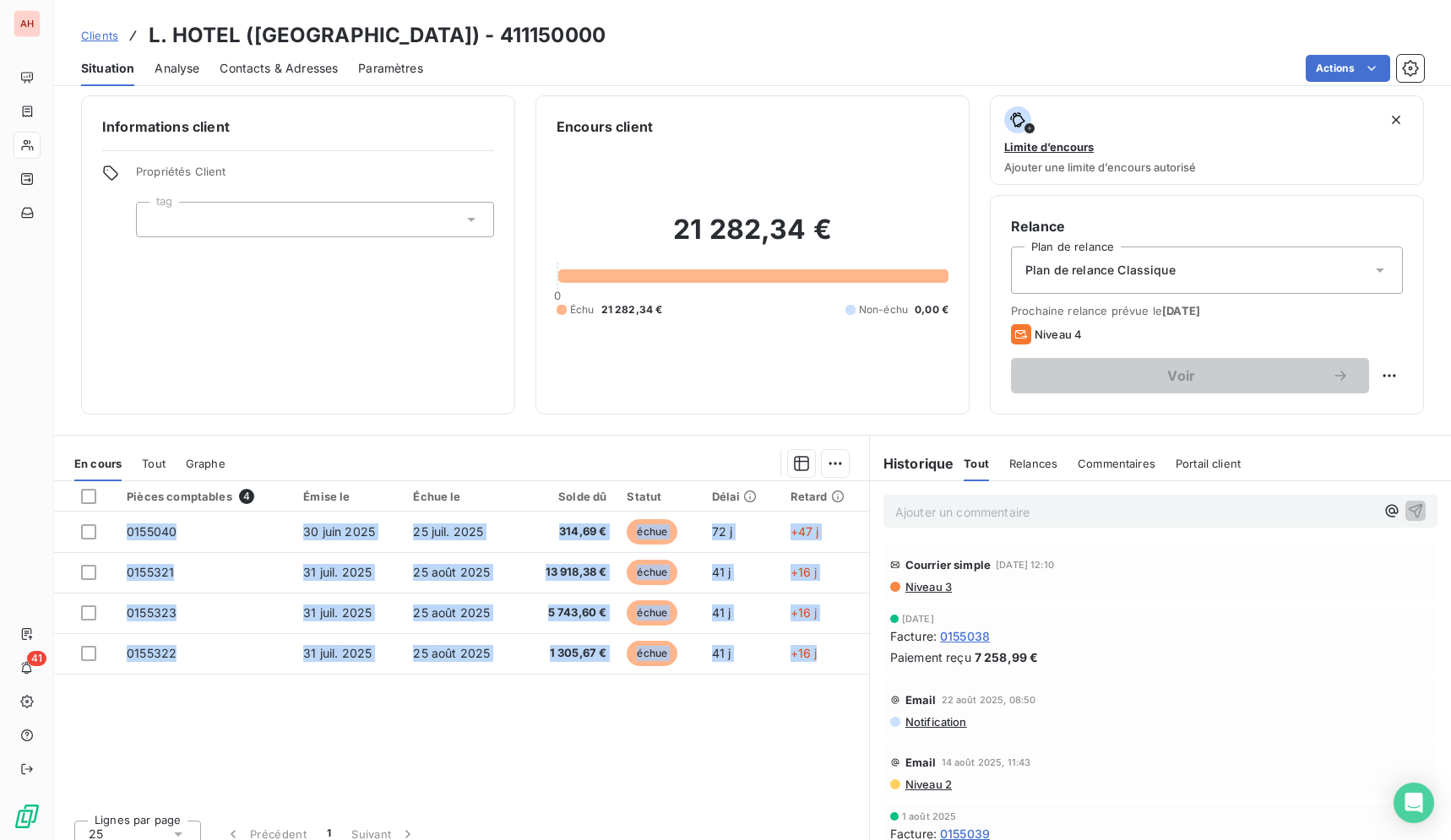
drag, startPoint x: 141, startPoint y: 34, endPoint x: 813, endPoint y: 674, distance: 928.0
click at [813, 674] on div "Clients L. HOTEL (HOTEL LUTETIA) - 411150000 Situation Analyse Contacts & Adres…" at bounding box center [753, 420] width 1397 height 840
click at [1085, 76] on div "Actions" at bounding box center [933, 68] width 980 height 27
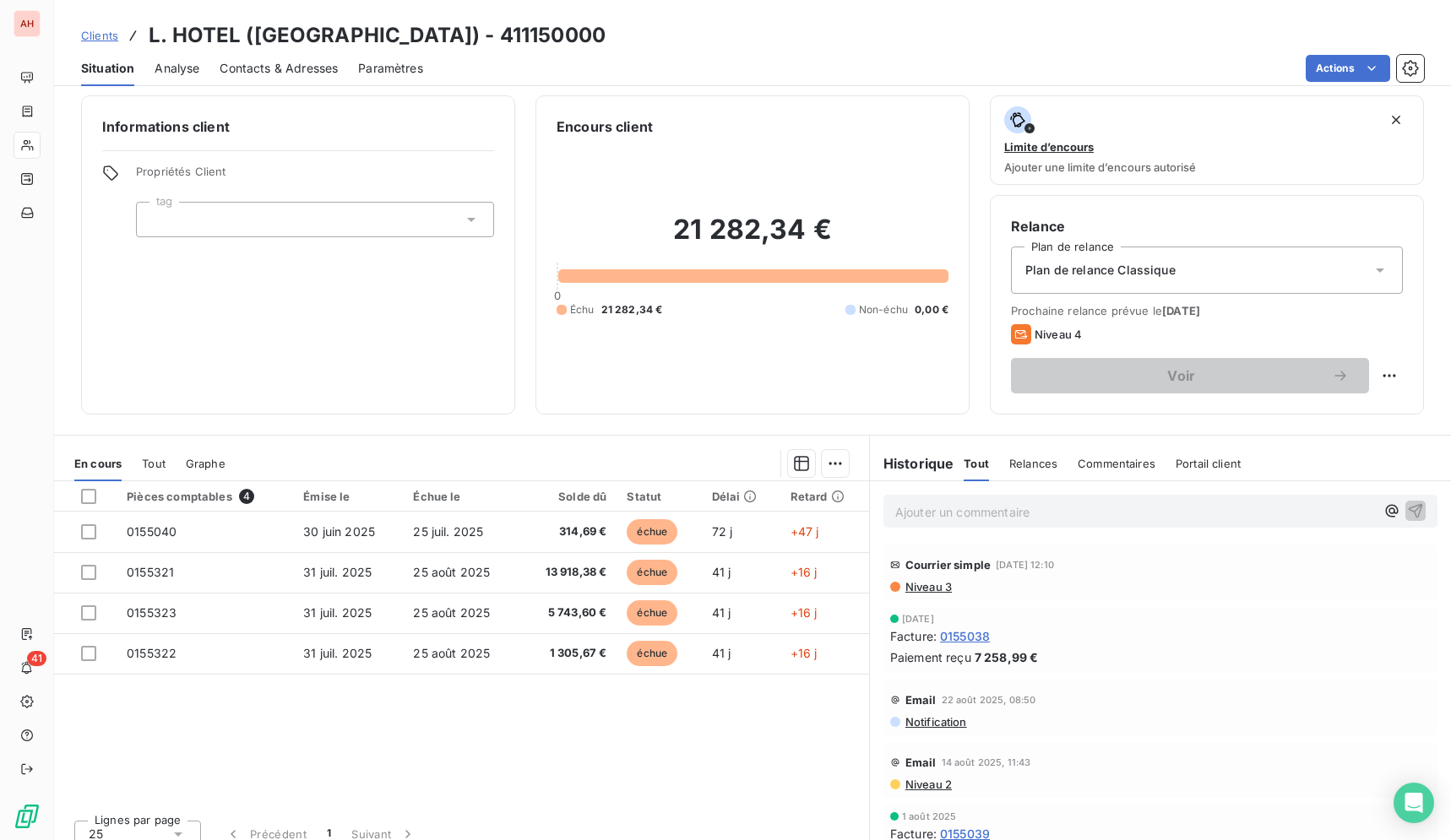
click at [1277, 272] on div "Plan de relance Classique" at bounding box center [1206, 269] width 392 height 47
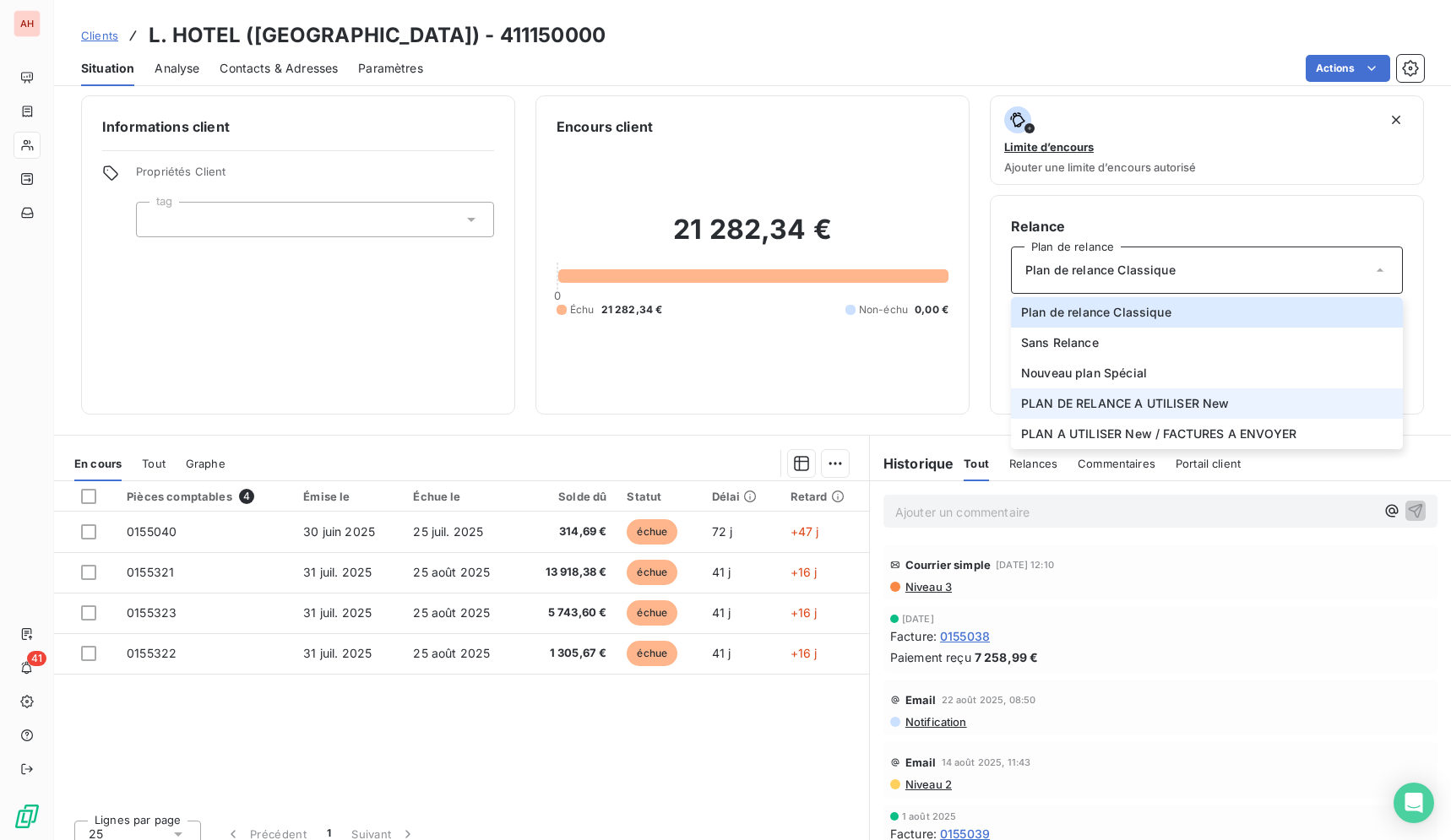
click at [1180, 411] on span "PLAN DE RELANCE A UTILISER New" at bounding box center [1125, 403] width 208 height 17
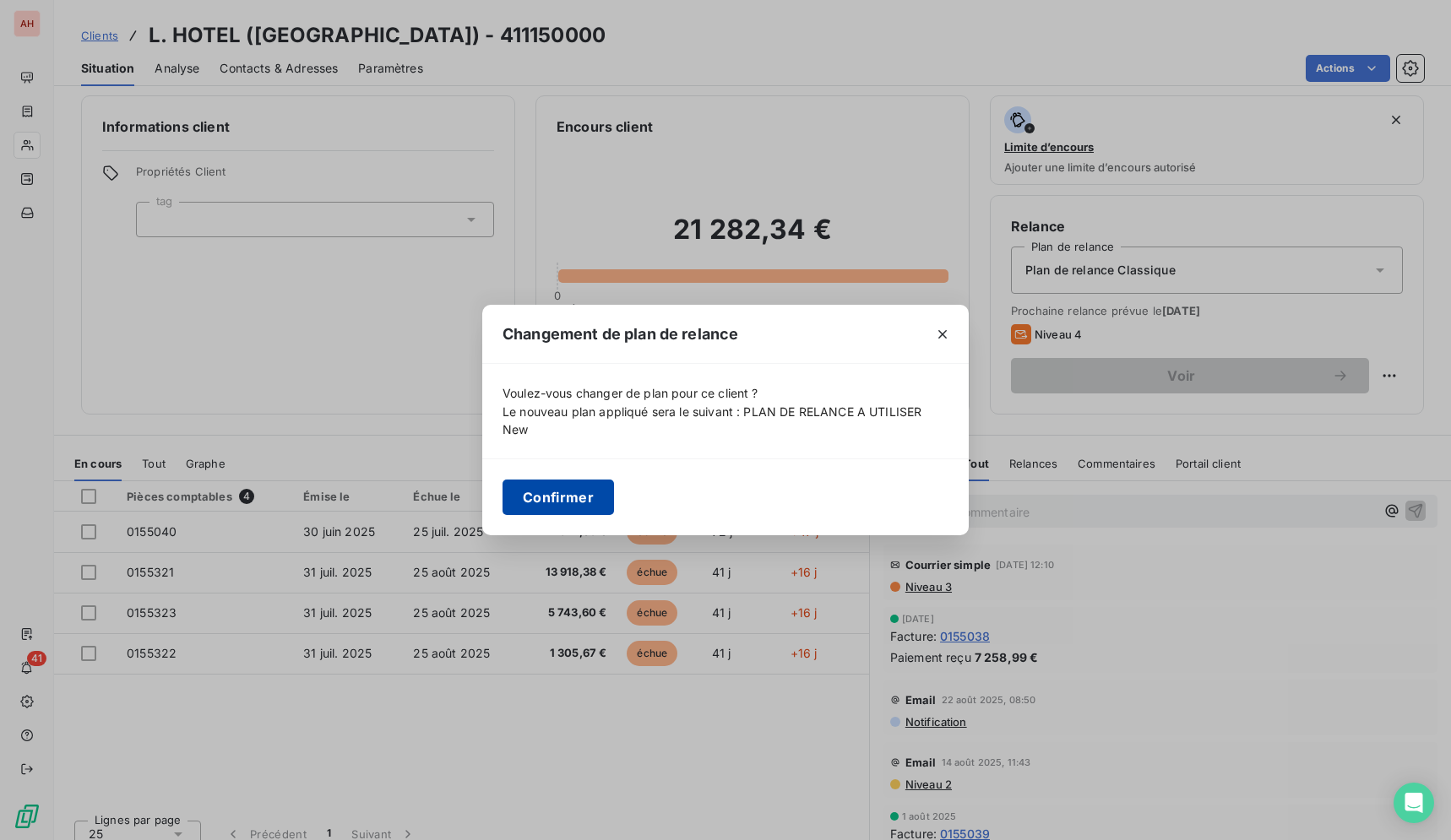
click at [574, 493] on button "Confirmer" at bounding box center [558, 497] width 112 height 35
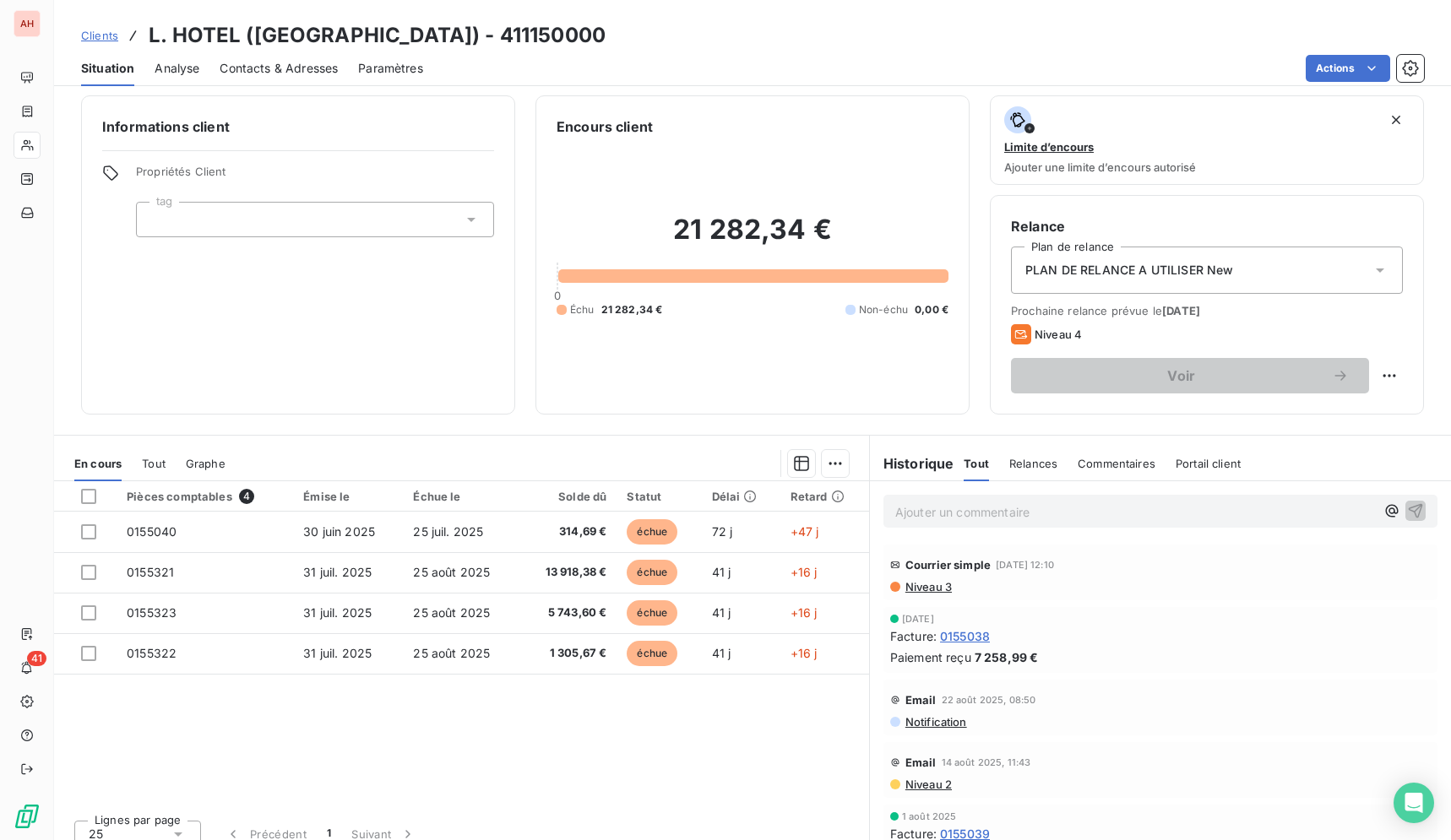
click at [283, 72] on span "Contacts & Adresses" at bounding box center [278, 68] width 118 height 17
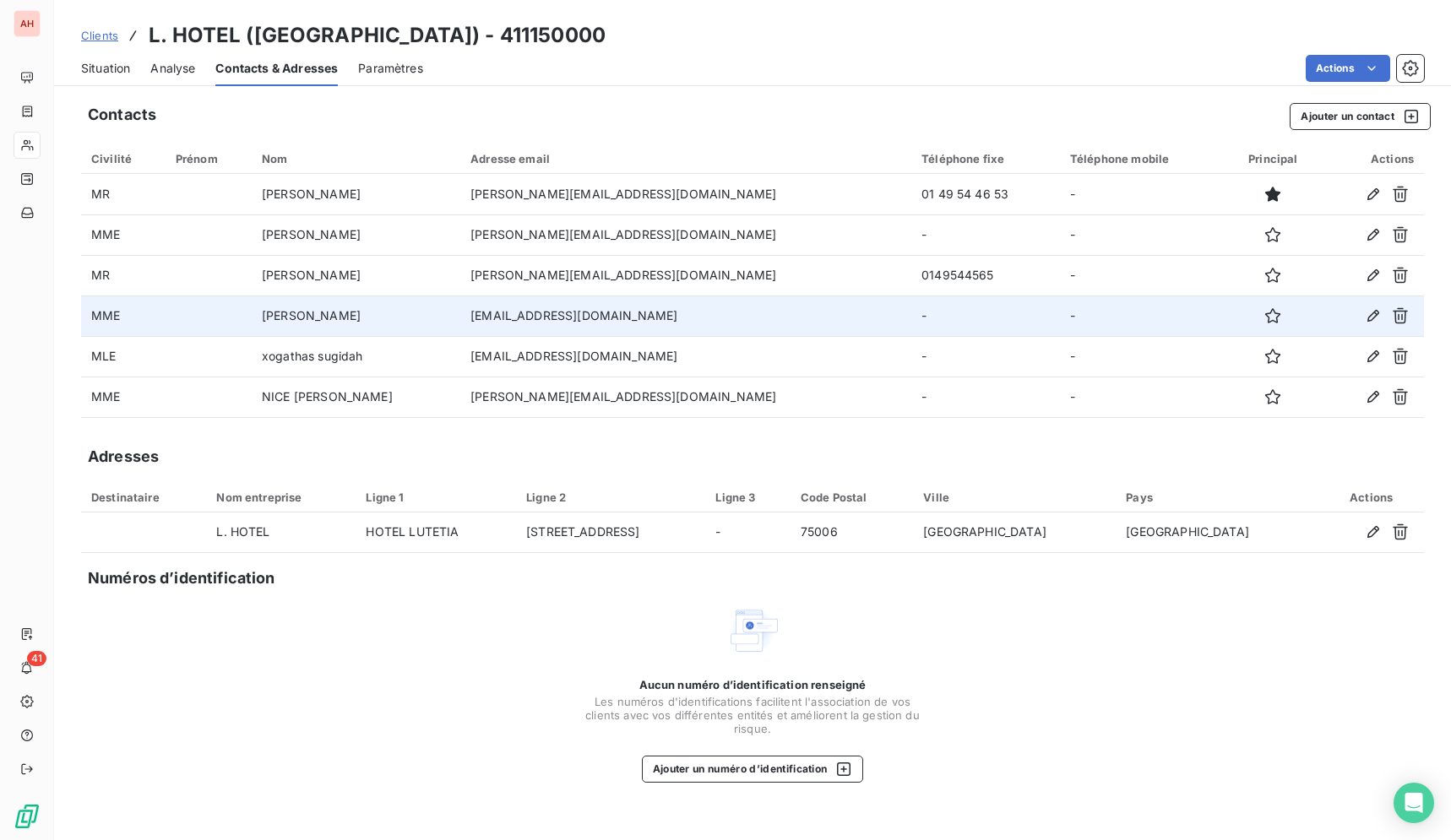
drag, startPoint x: 715, startPoint y: 319, endPoint x: 502, endPoint y: 318, distance: 213.0
click at [502, 318] on td "[EMAIL_ADDRESS][DOMAIN_NAME]" at bounding box center [685, 315] width 451 height 41
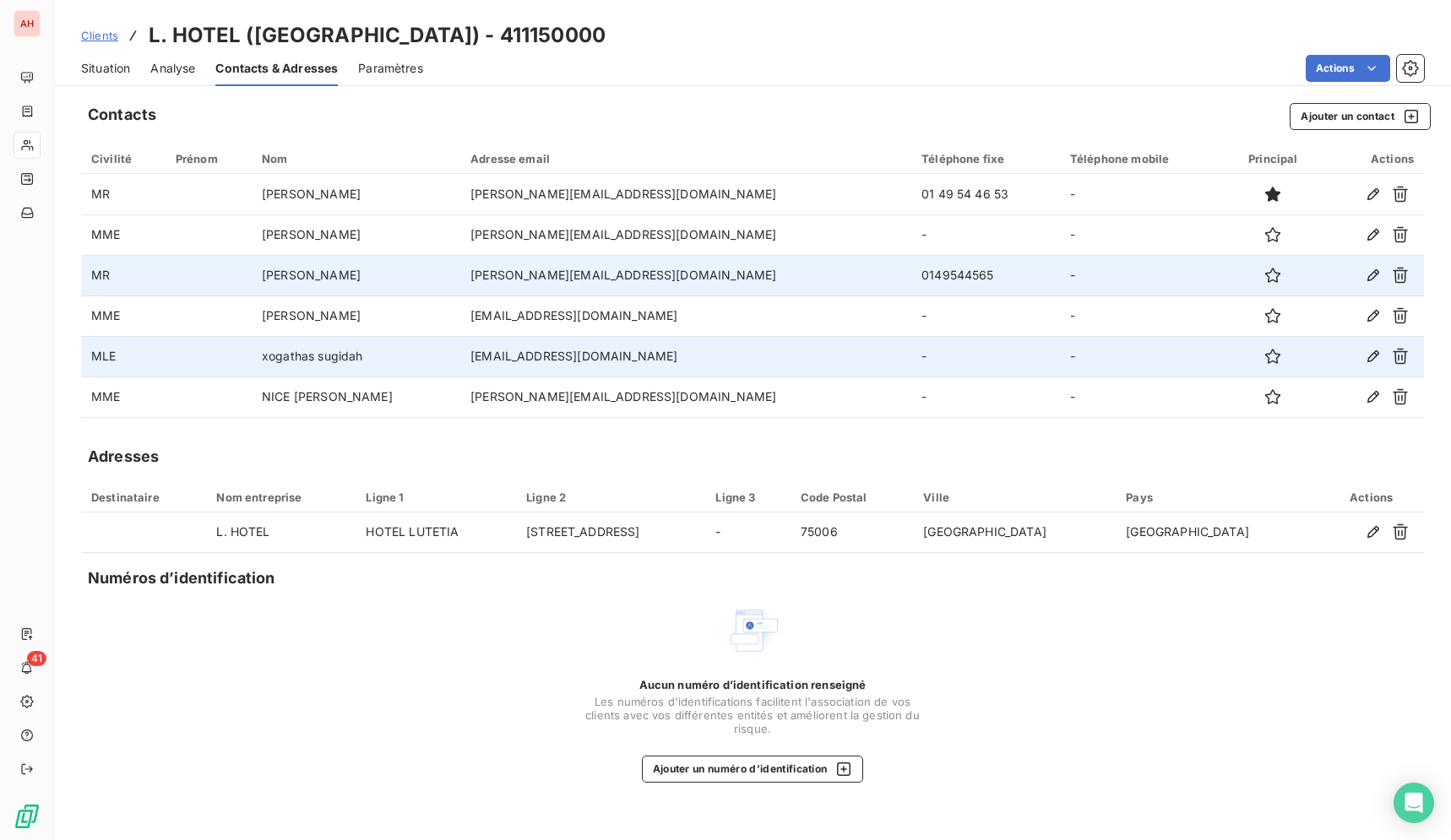
drag, startPoint x: 709, startPoint y: 354, endPoint x: 504, endPoint y: 355, distance: 205.0
click at [504, 355] on td "[EMAIL_ADDRESS][DOMAIN_NAME]" at bounding box center [685, 356] width 451 height 41
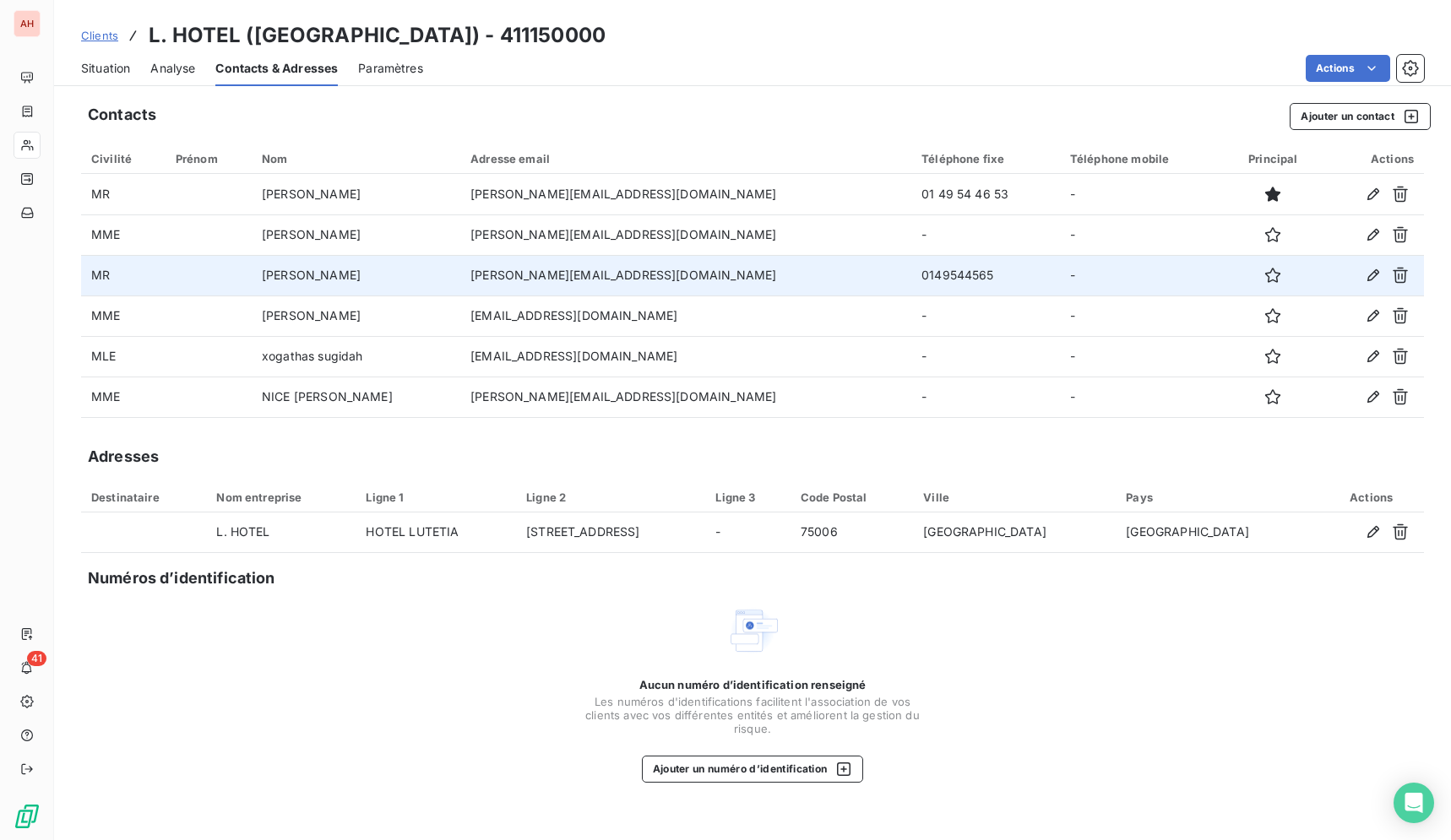
click at [463, 729] on div "Aucun numéro d’identification renseigné Les numéros d'identifications faciliten…" at bounding box center [752, 693] width 1343 height 179
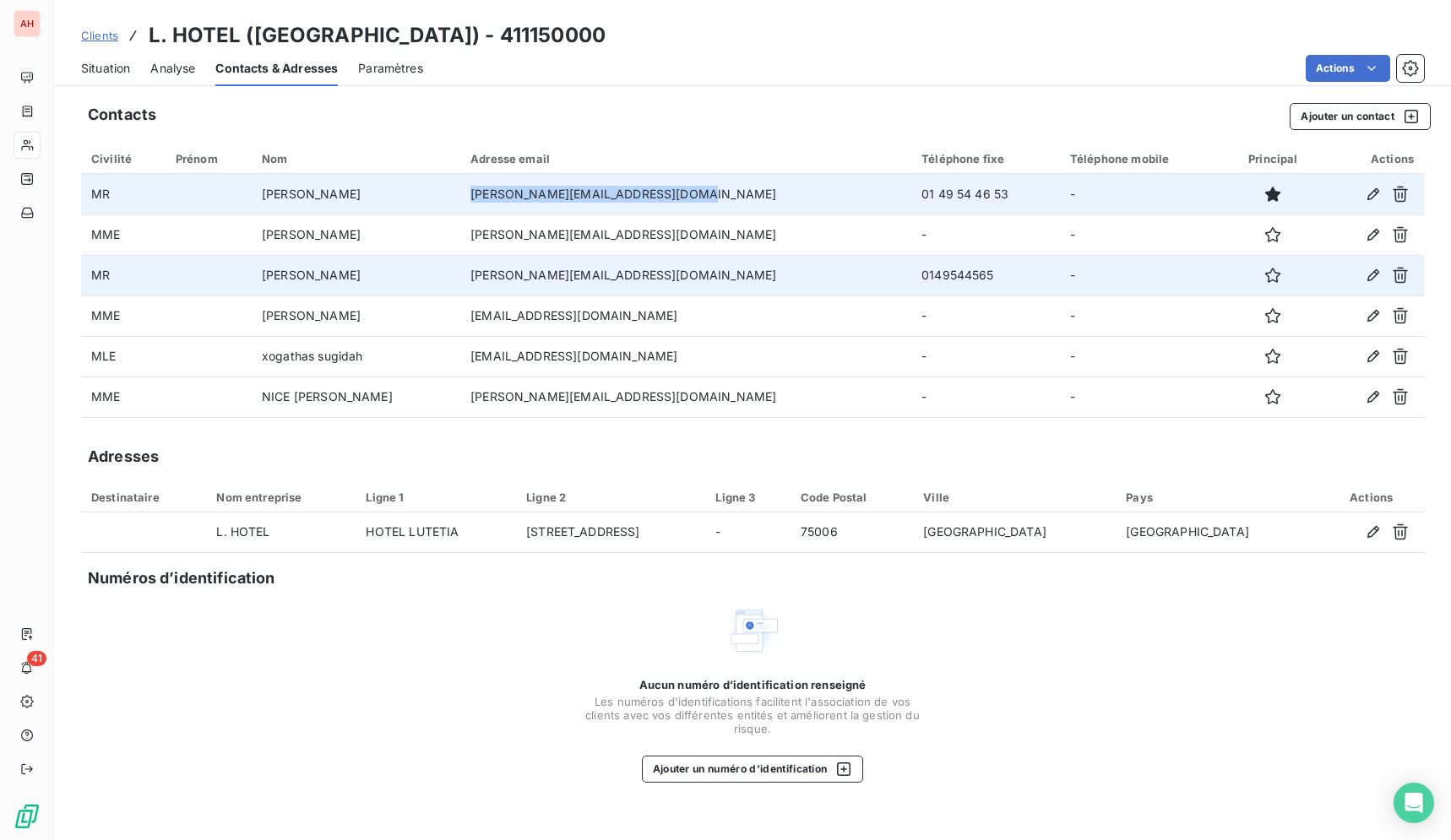
drag, startPoint x: 705, startPoint y: 191, endPoint x: 505, endPoint y: 191, distance: 200.0
click at [505, 191] on td "[PERSON_NAME][EMAIL_ADDRESS][DOMAIN_NAME]" at bounding box center [685, 194] width 451 height 41
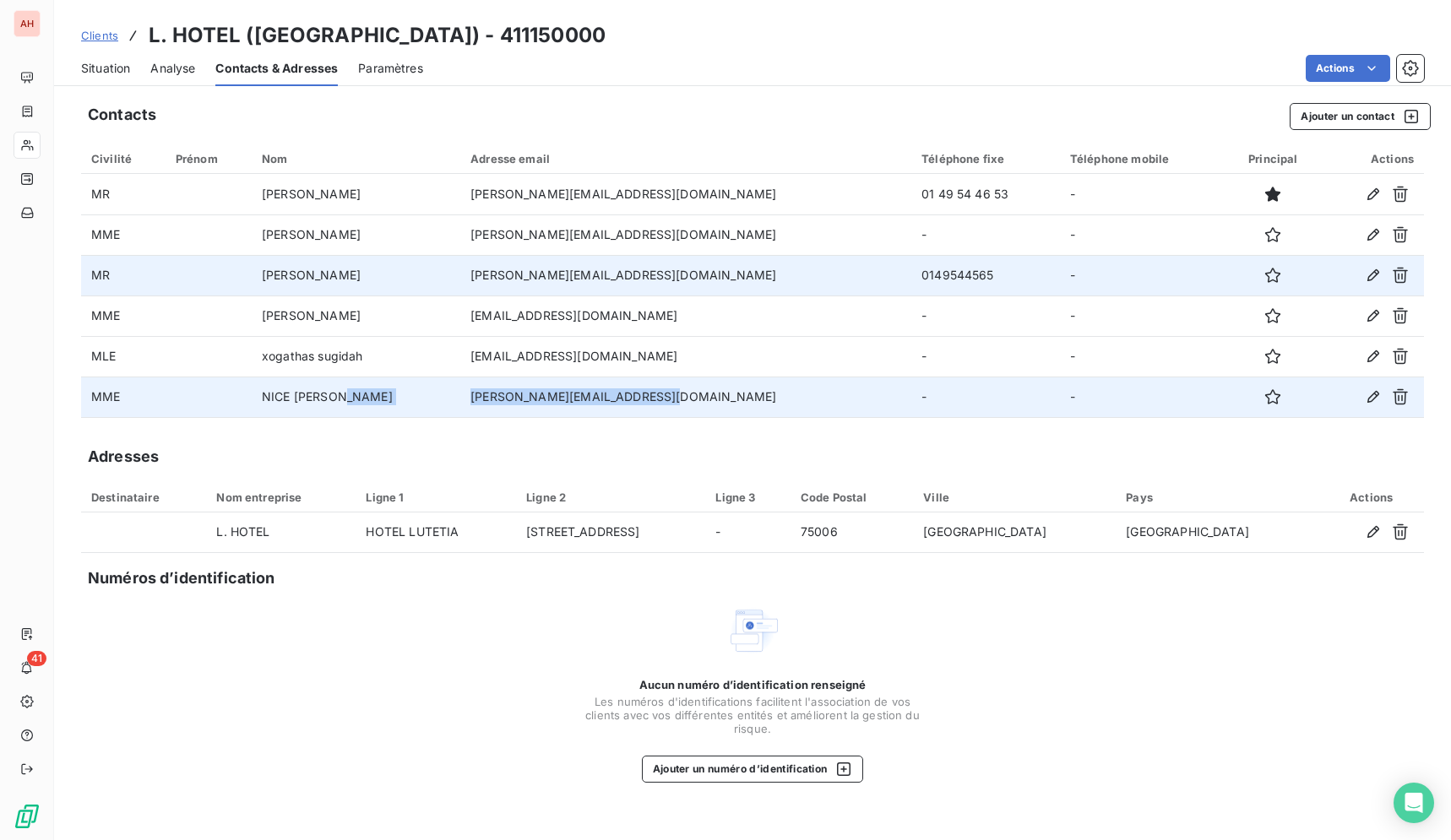
drag, startPoint x: 701, startPoint y: 394, endPoint x: 498, endPoint y: 397, distance: 203.0
click at [498, 397] on tr "MME NICE Grazyna [EMAIL_ADDRESS][DOMAIN_NAME] - -" at bounding box center [752, 397] width 1343 height 41
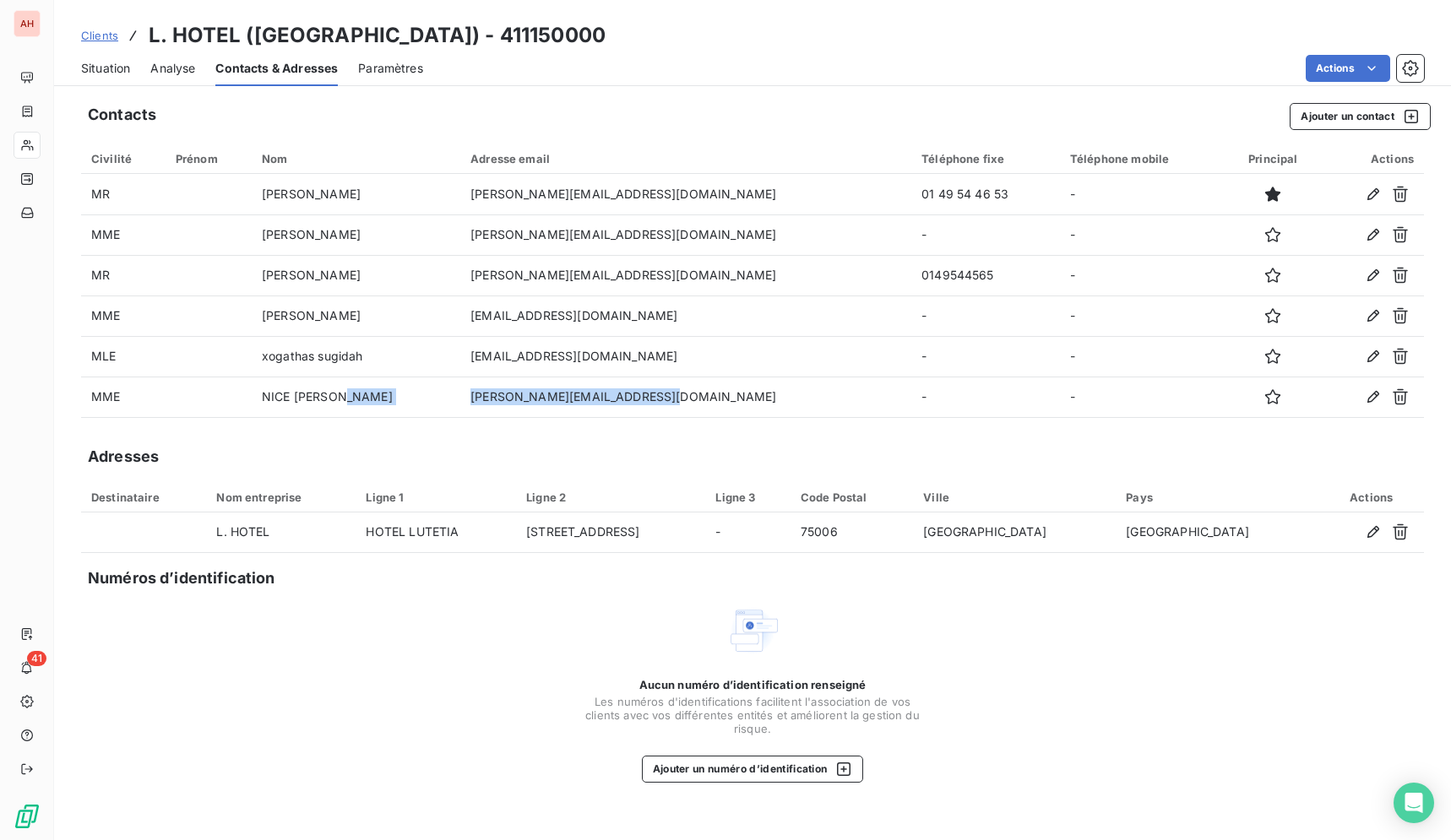
click at [116, 63] on span "Situation" at bounding box center [105, 68] width 49 height 17
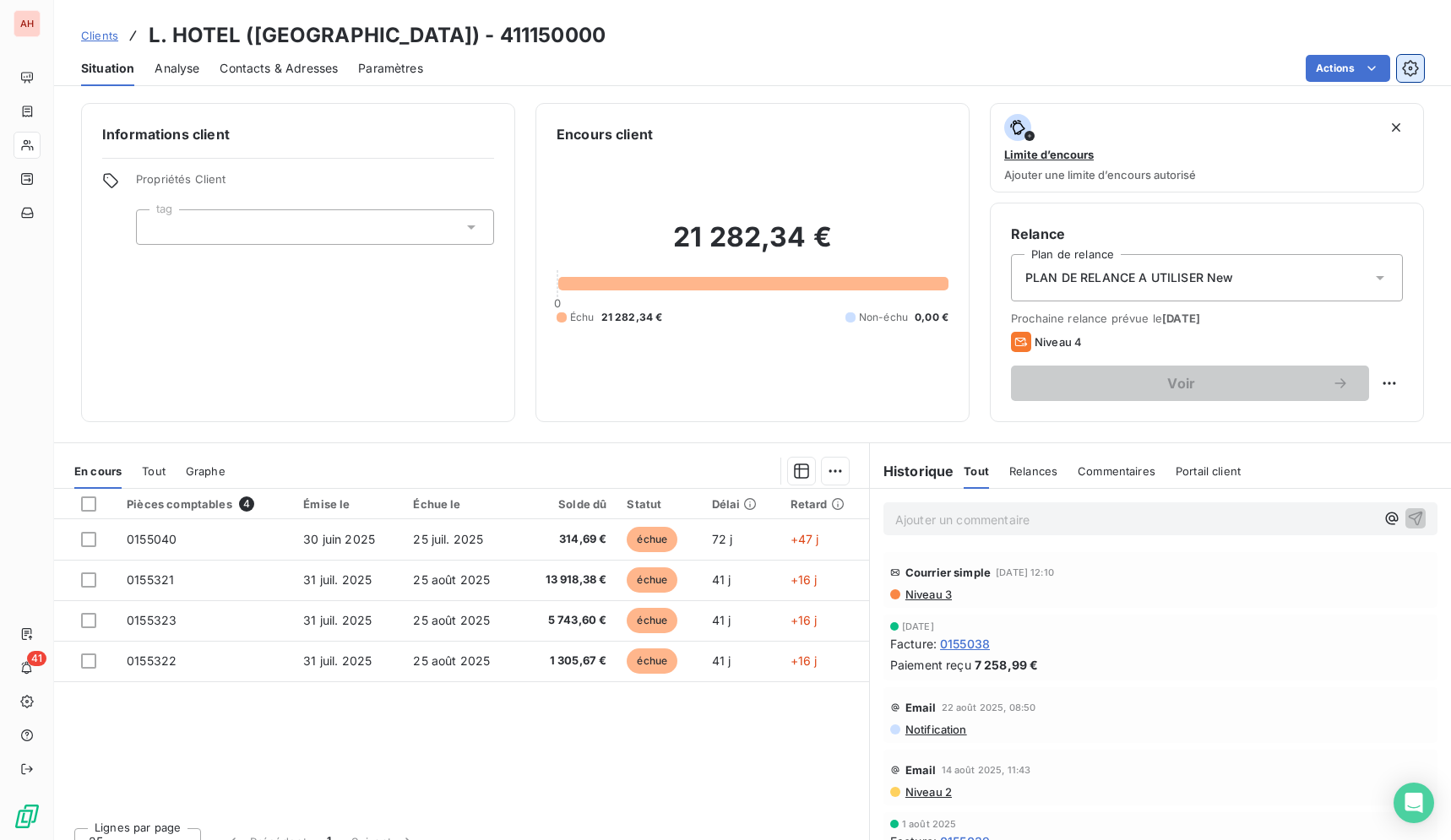
click at [1411, 74] on icon "button" at bounding box center [1409, 68] width 16 height 16
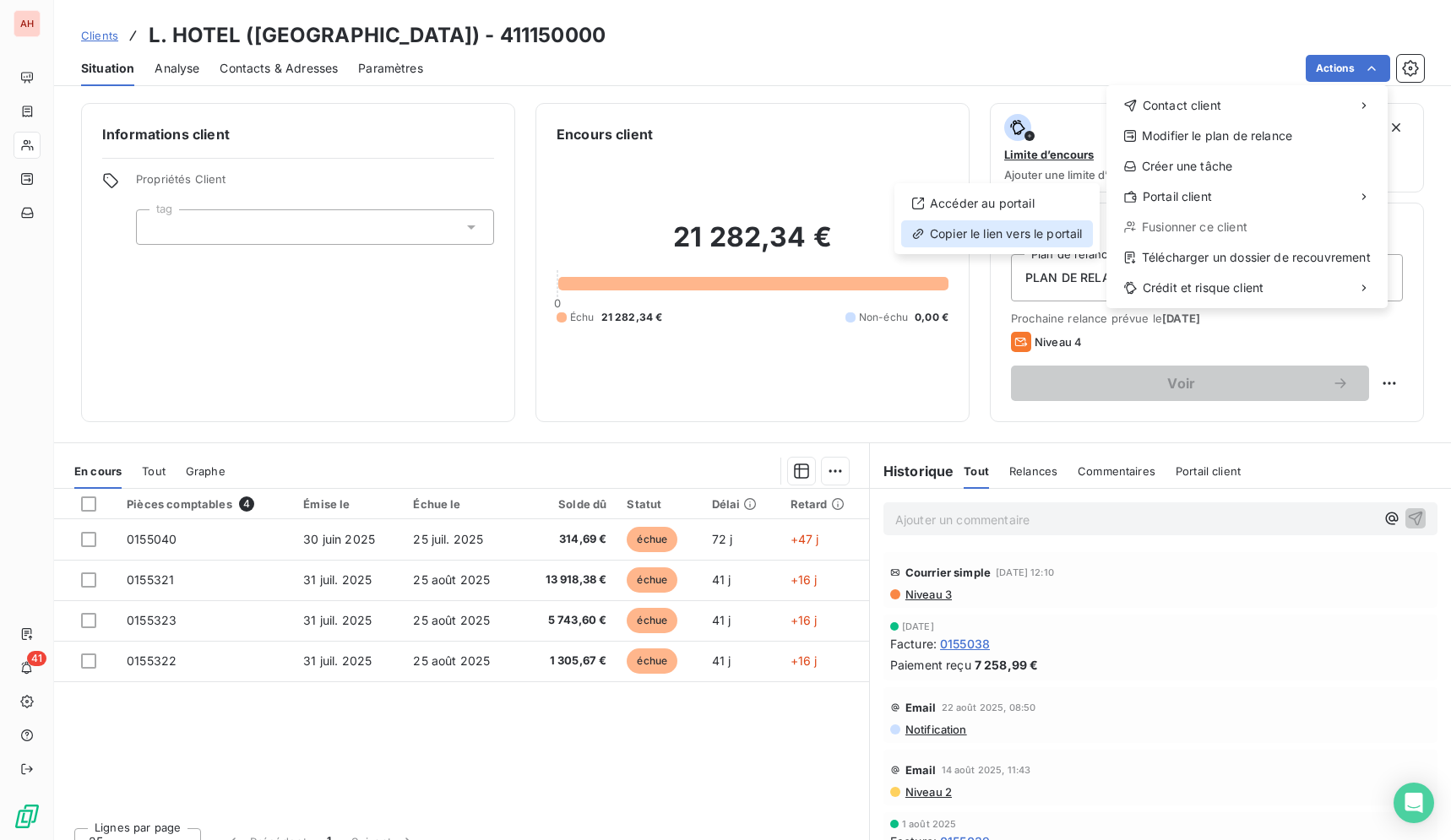
click at [1034, 231] on div "Copier le lien vers le portail" at bounding box center [996, 234] width 191 height 27
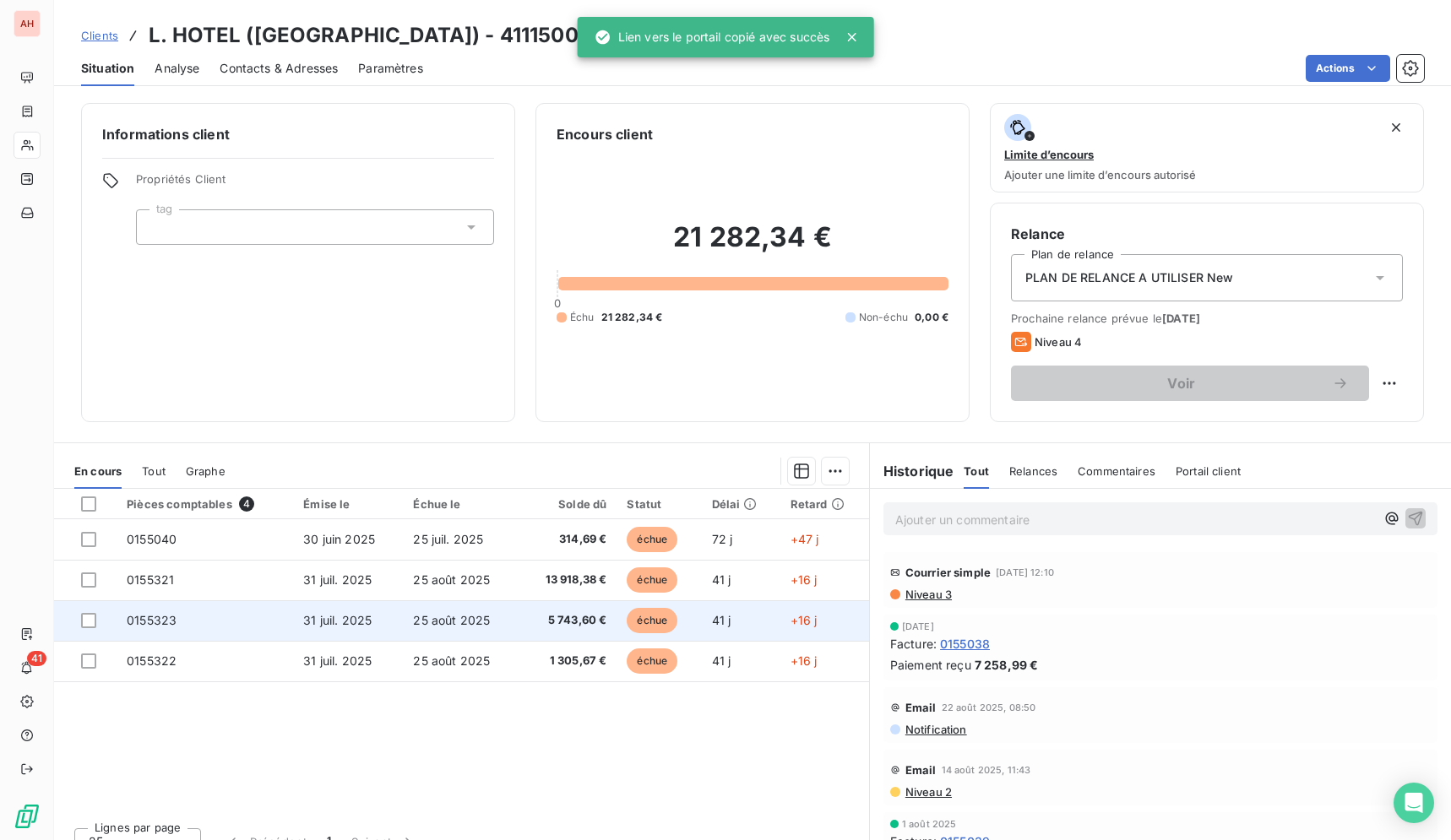
click at [758, 630] on td "41 j" at bounding box center [741, 620] width 79 height 41
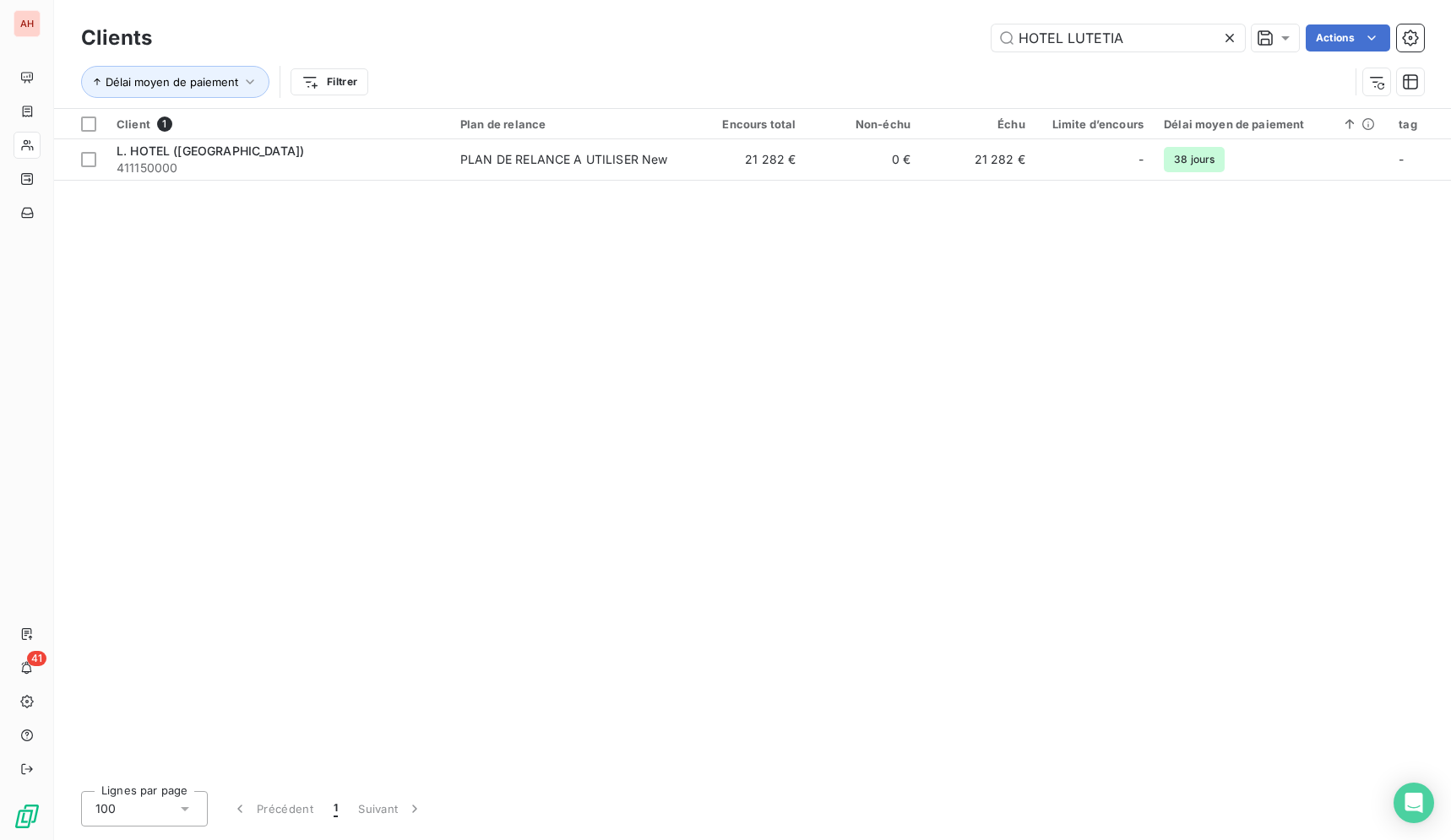
click at [1228, 37] on icon at bounding box center [1229, 38] width 9 height 9
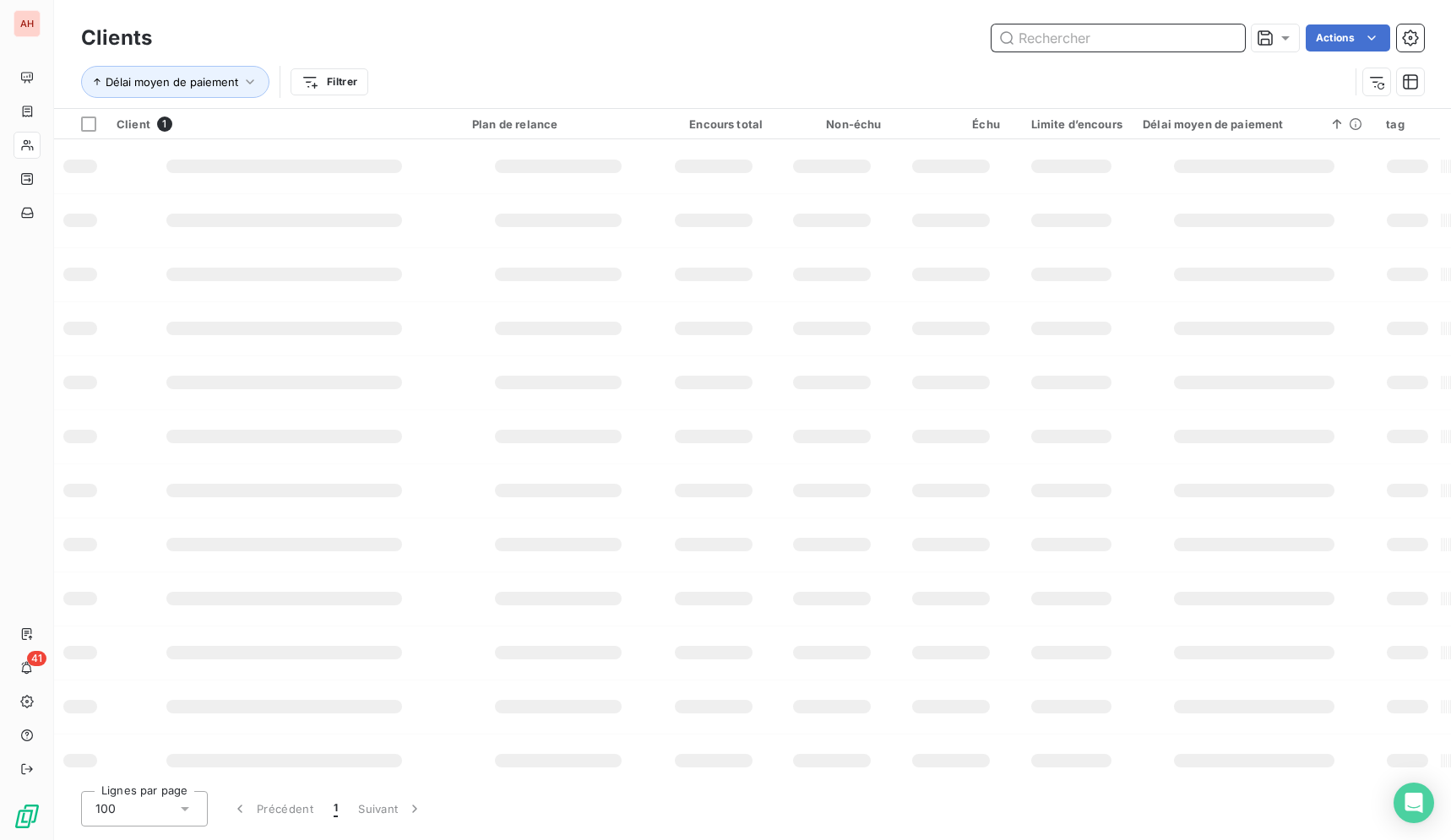
click at [1212, 36] on input "text" at bounding box center [1118, 38] width 254 height 27
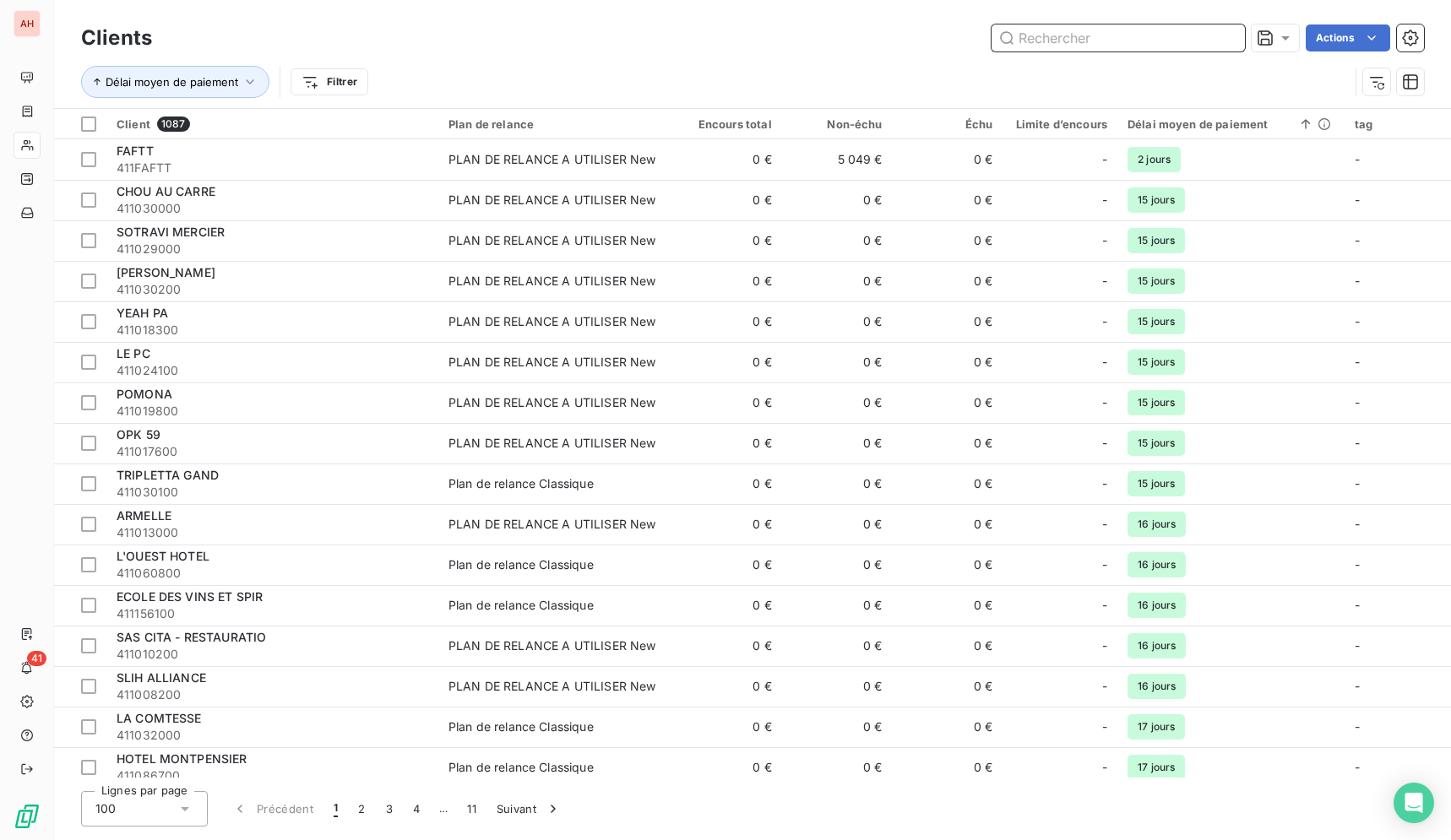
click at [1212, 36] on input "text" at bounding box center [1118, 38] width 254 height 27
click at [1210, 43] on input "text" at bounding box center [1118, 38] width 254 height 27
paste input "CTRE COM ACTION SOCIAL"
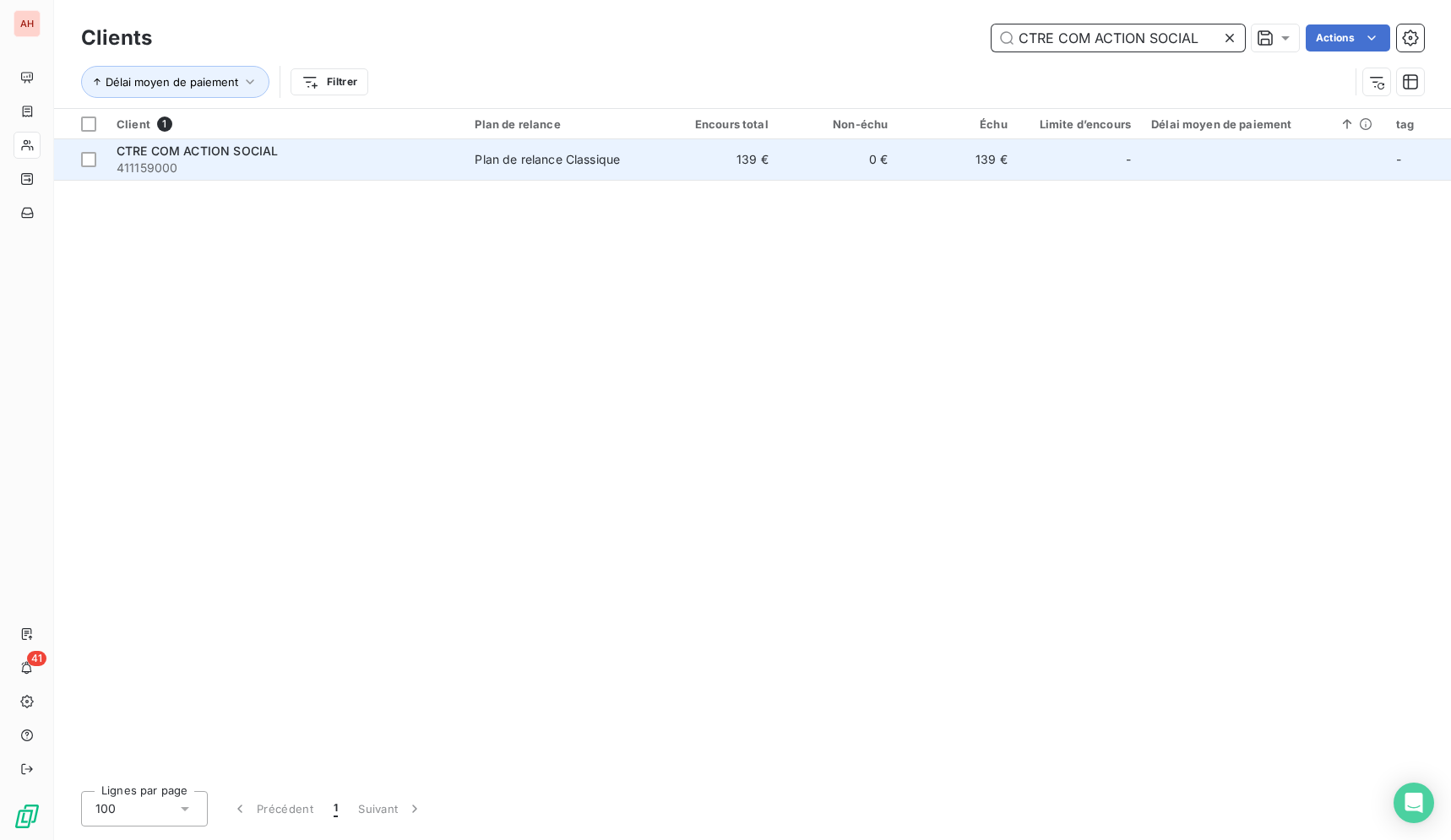
type input "CTRE COM ACTION SOCIAL"
click at [839, 155] on td "0 €" at bounding box center [838, 159] width 119 height 41
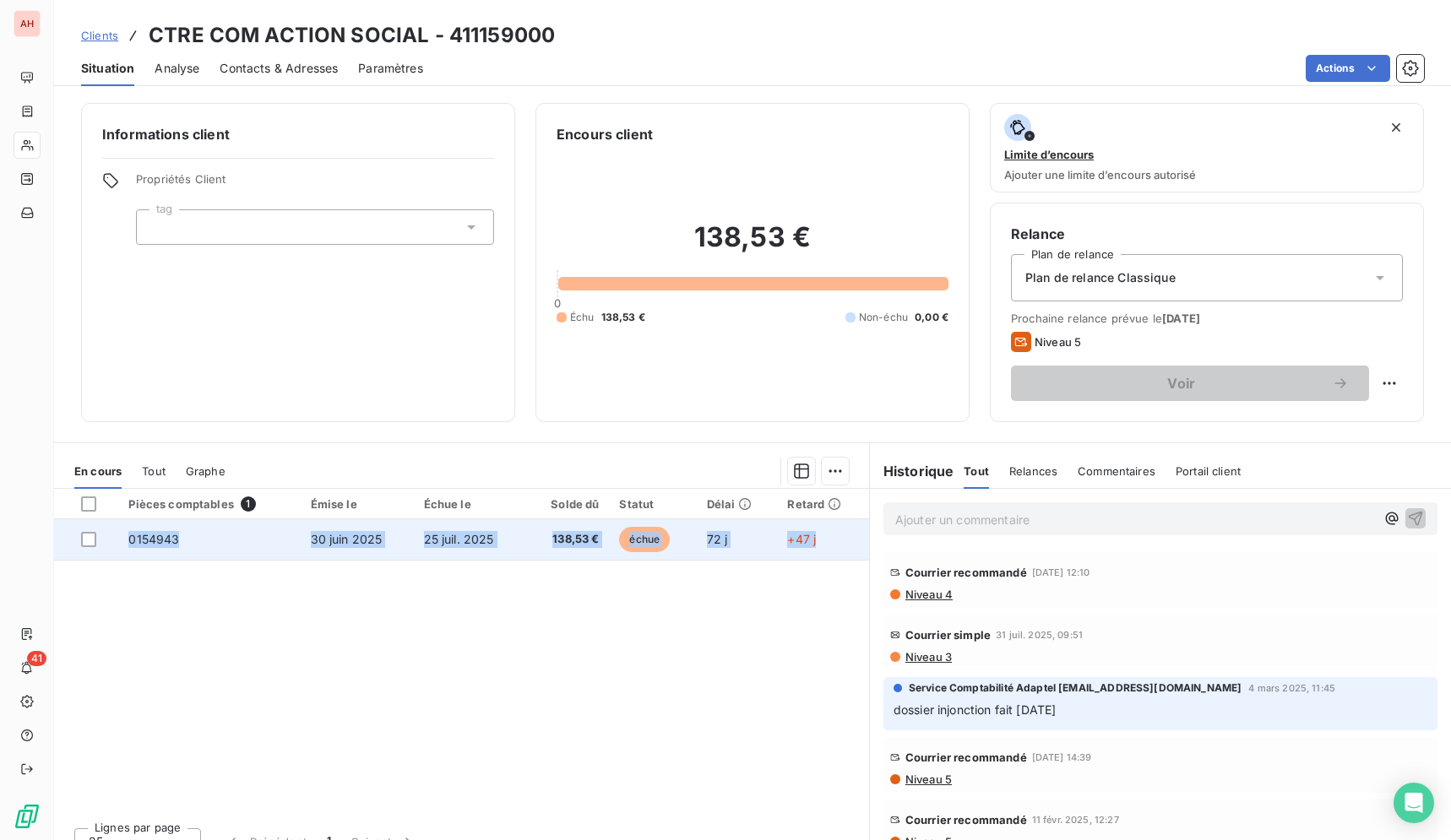
drag, startPoint x: 144, startPoint y: 27, endPoint x: 815, endPoint y: 548, distance: 849.5
click at [815, 548] on div "Clients CTRE COM ACTION SOCIAL - 411159000 Situation Analyse Contacts & Adresse…" at bounding box center [753, 420] width 1397 height 840
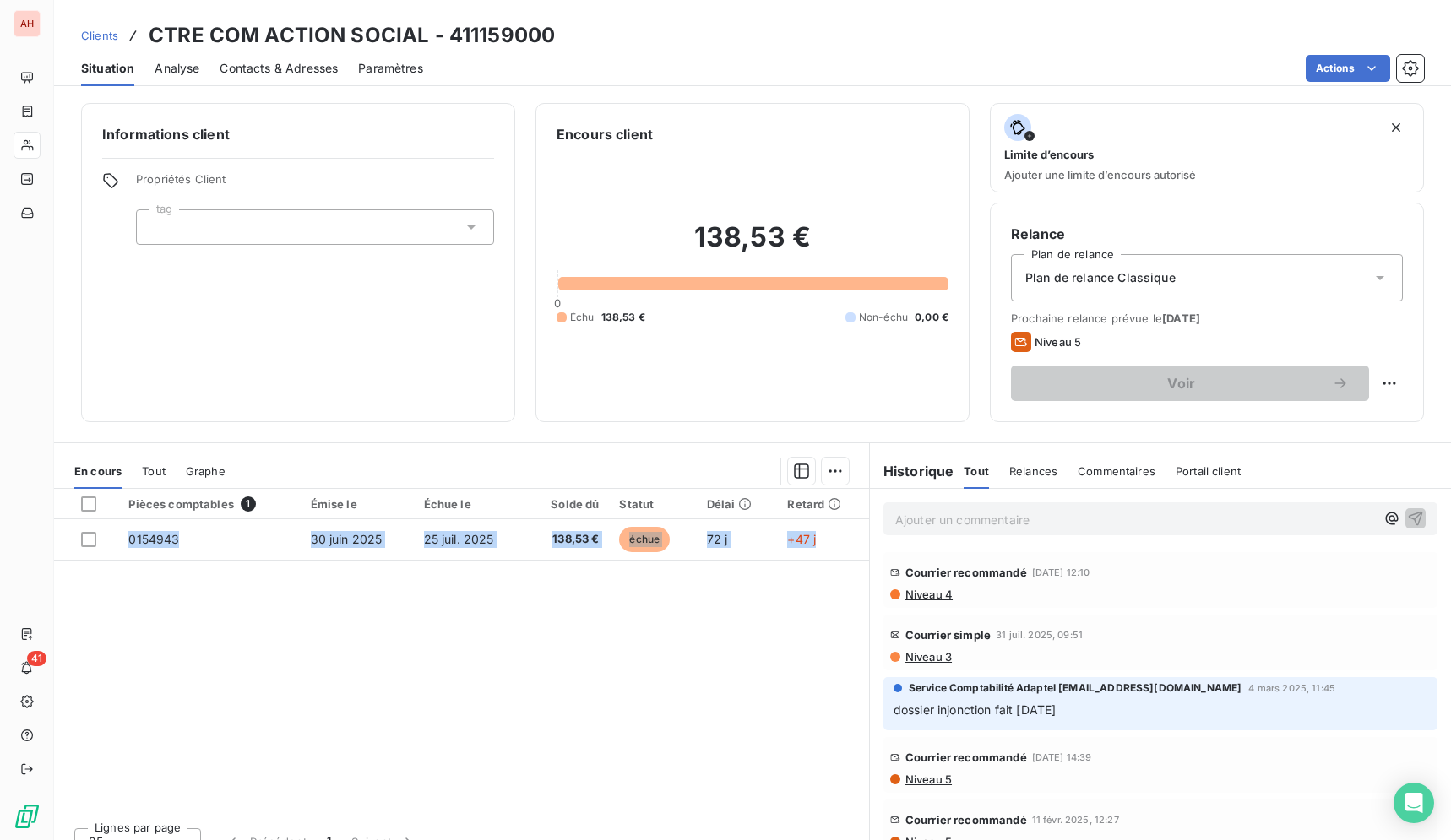
click at [598, 655] on div "Pièces comptables 1 Émise le Échue le Solde dû Statut Délai Retard 0154943 [DAT…" at bounding box center [461, 651] width 815 height 325
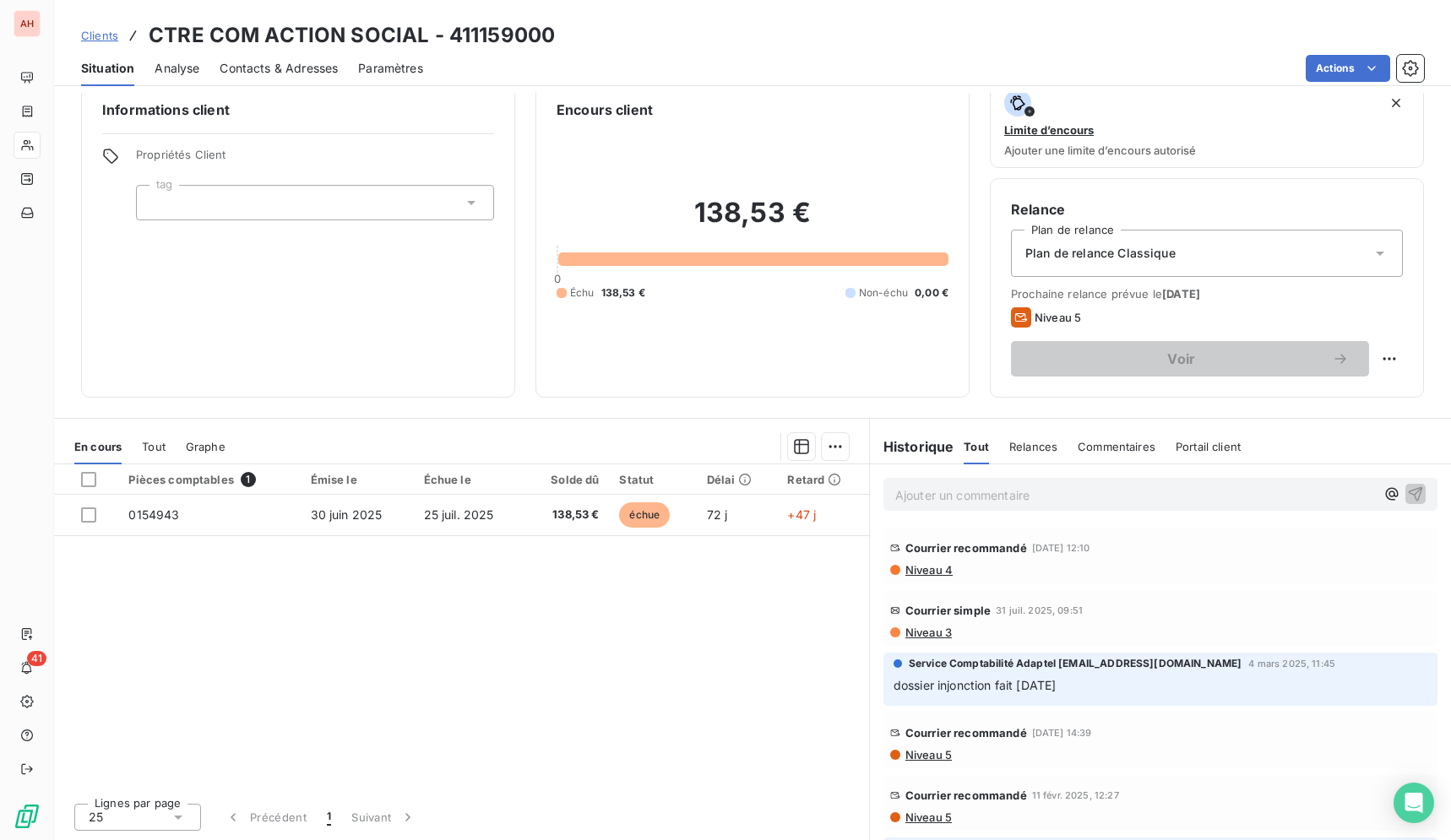
scroll to position [114, 0]
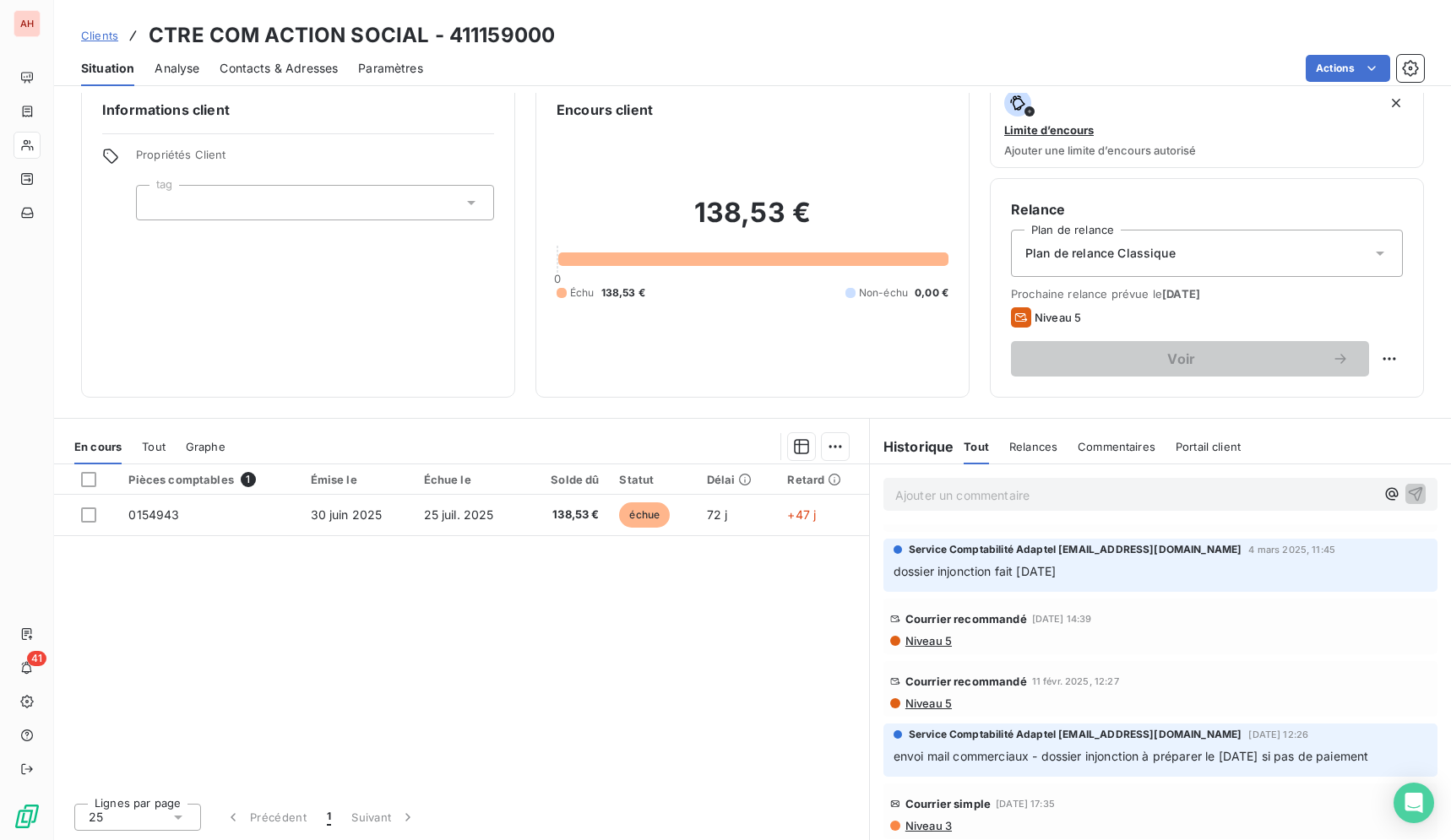
click at [277, 68] on span "Contacts & Adresses" at bounding box center [278, 68] width 118 height 17
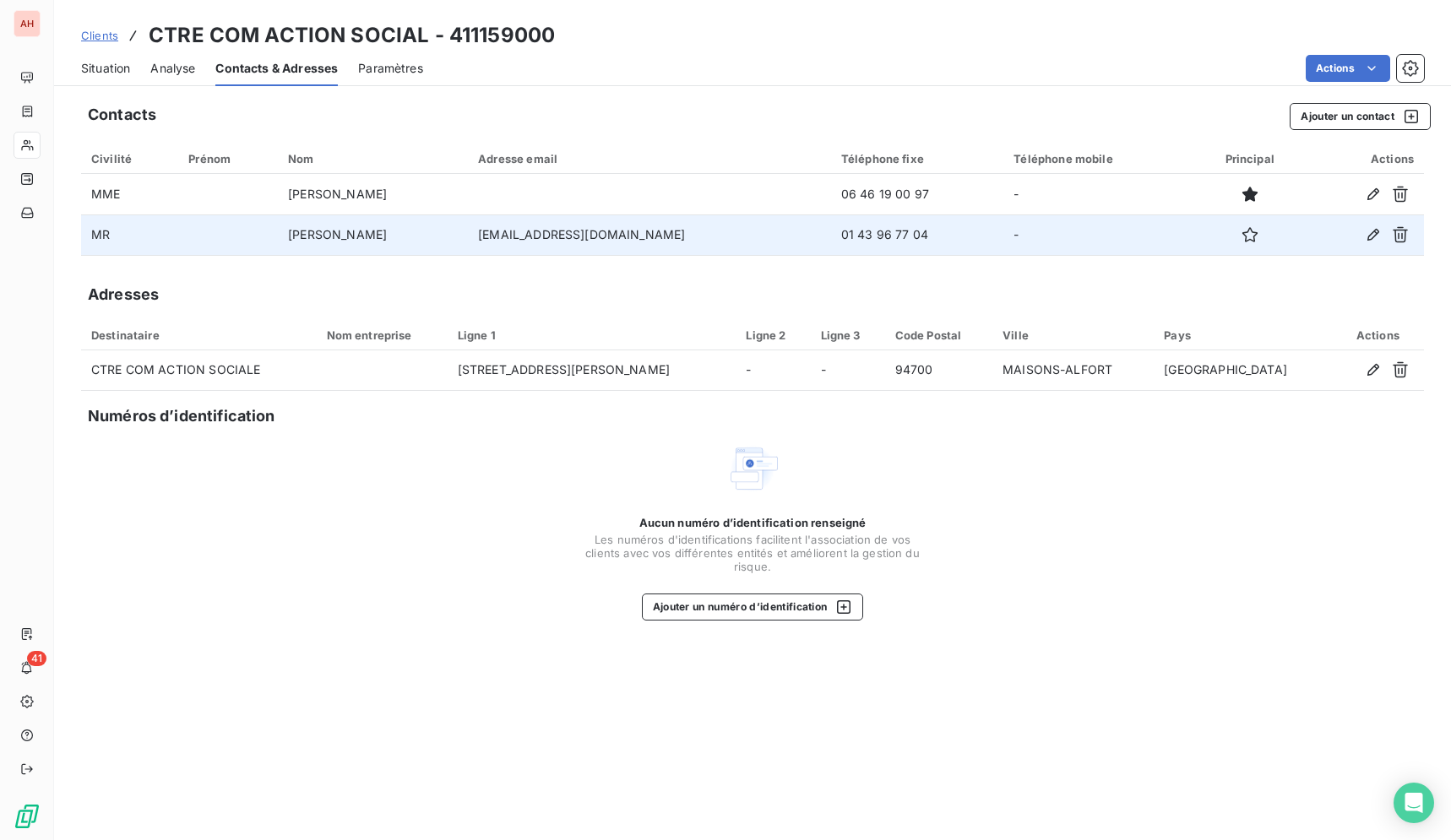
drag, startPoint x: 688, startPoint y: 227, endPoint x: 487, endPoint y: 232, distance: 201.1
click at [487, 232] on td "[EMAIL_ADDRESS][DOMAIN_NAME]" at bounding box center [650, 235] width 363 height 41
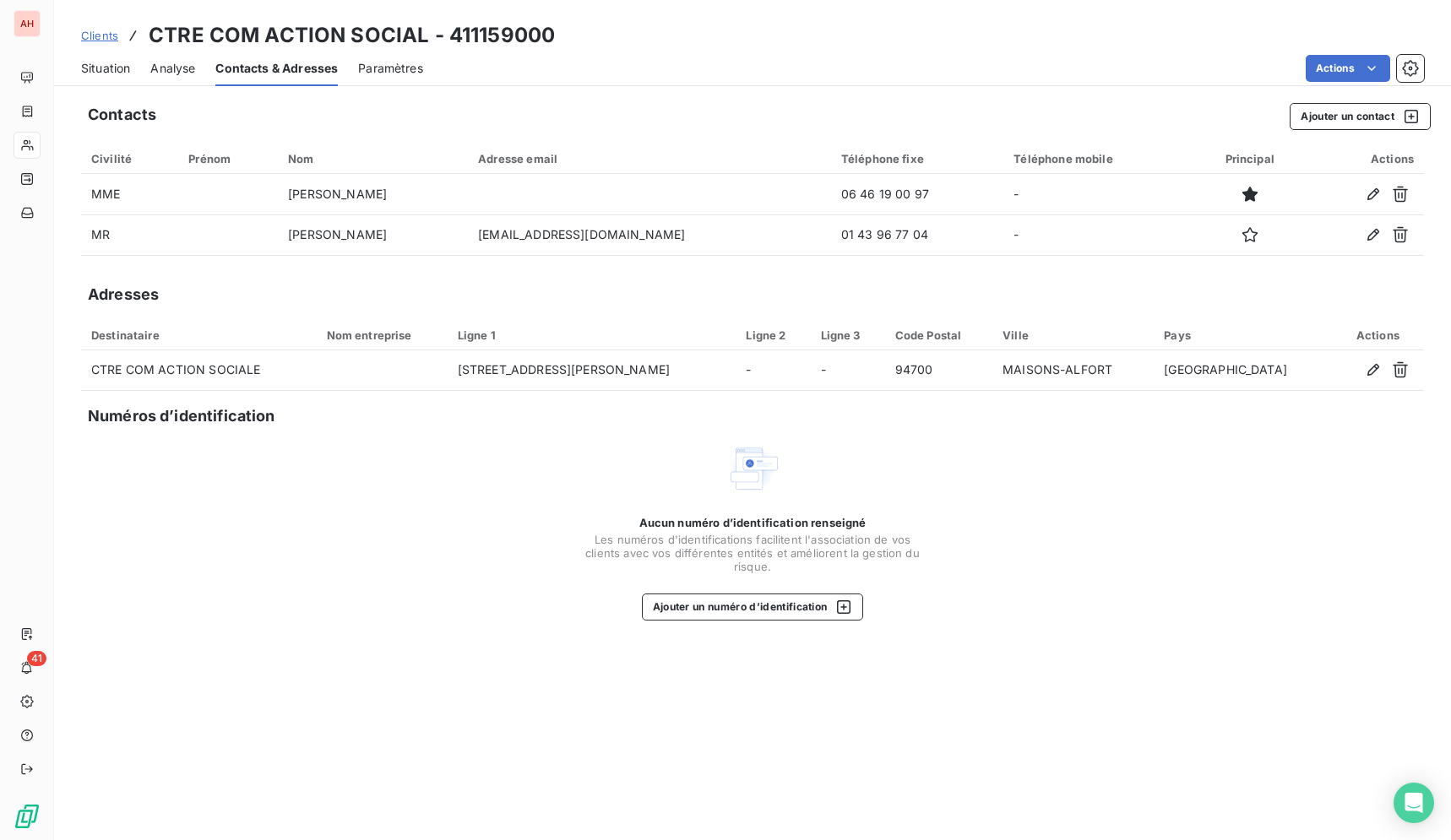
click at [596, 306] on div "Contacts Ajouter un contact Civilité Prénom Nom Adresse email Téléphone fixe Té…" at bounding box center [753, 466] width 1397 height 747
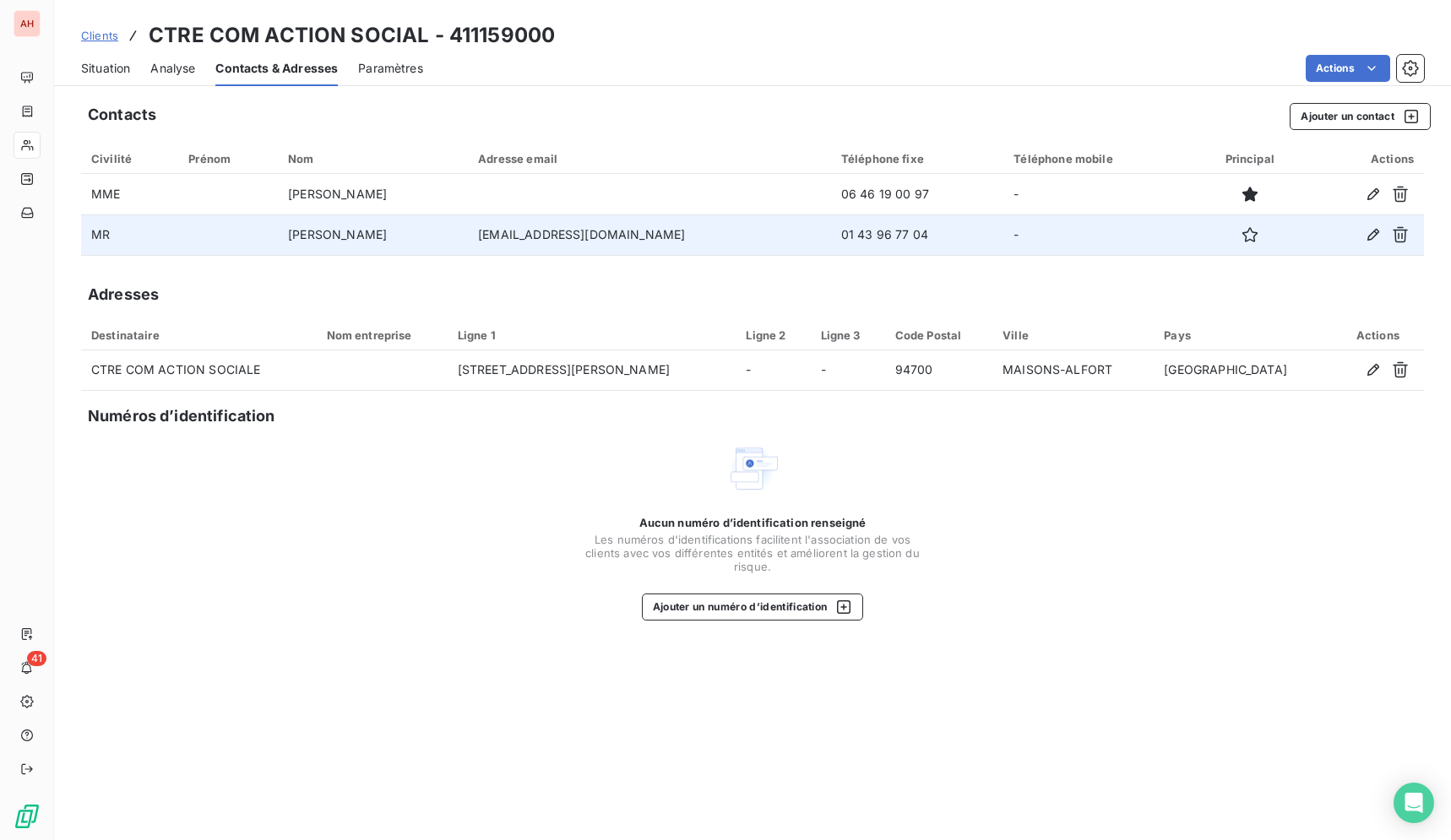
drag, startPoint x: 713, startPoint y: 228, endPoint x: 481, endPoint y: 238, distance: 232.2
click at [481, 238] on tr "[PERSON_NAME] [EMAIL_ADDRESS][DOMAIN_NAME] 01 43 96 77 04 -" at bounding box center [752, 235] width 1343 height 41
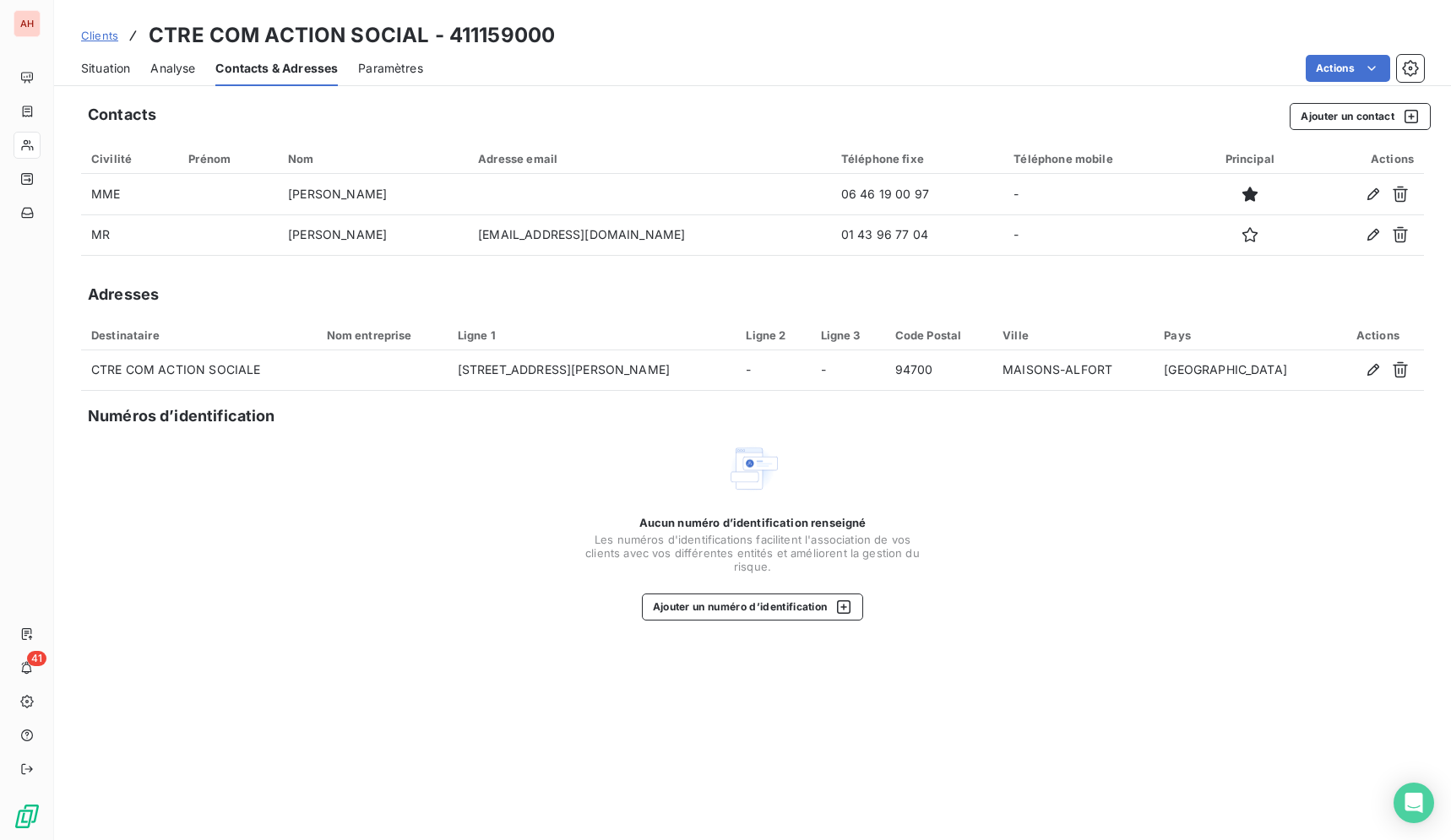
click at [107, 74] on span "Situation" at bounding box center [105, 68] width 49 height 17
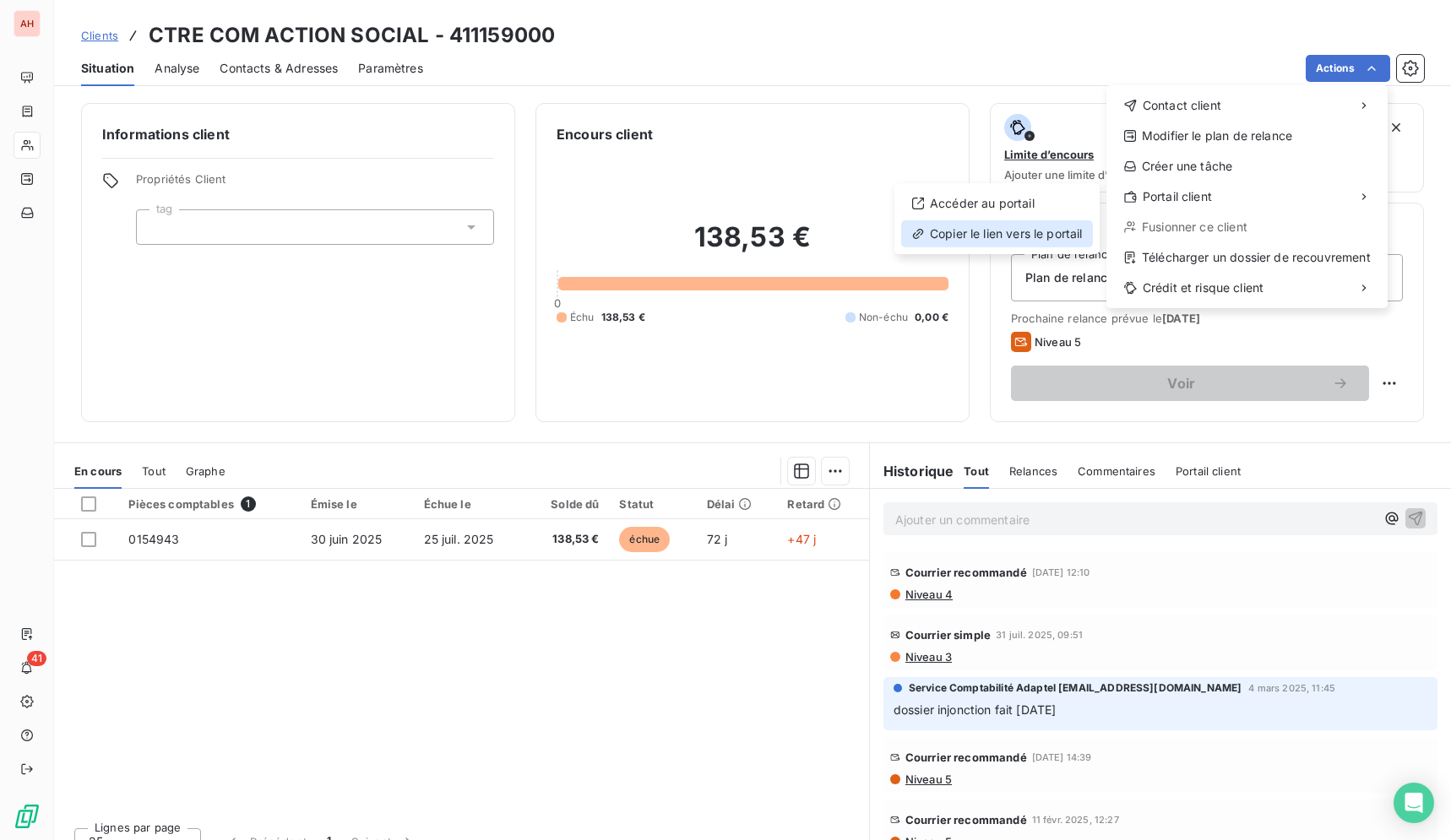
click at [1065, 231] on div "Copier le lien vers le portail" at bounding box center [996, 234] width 191 height 27
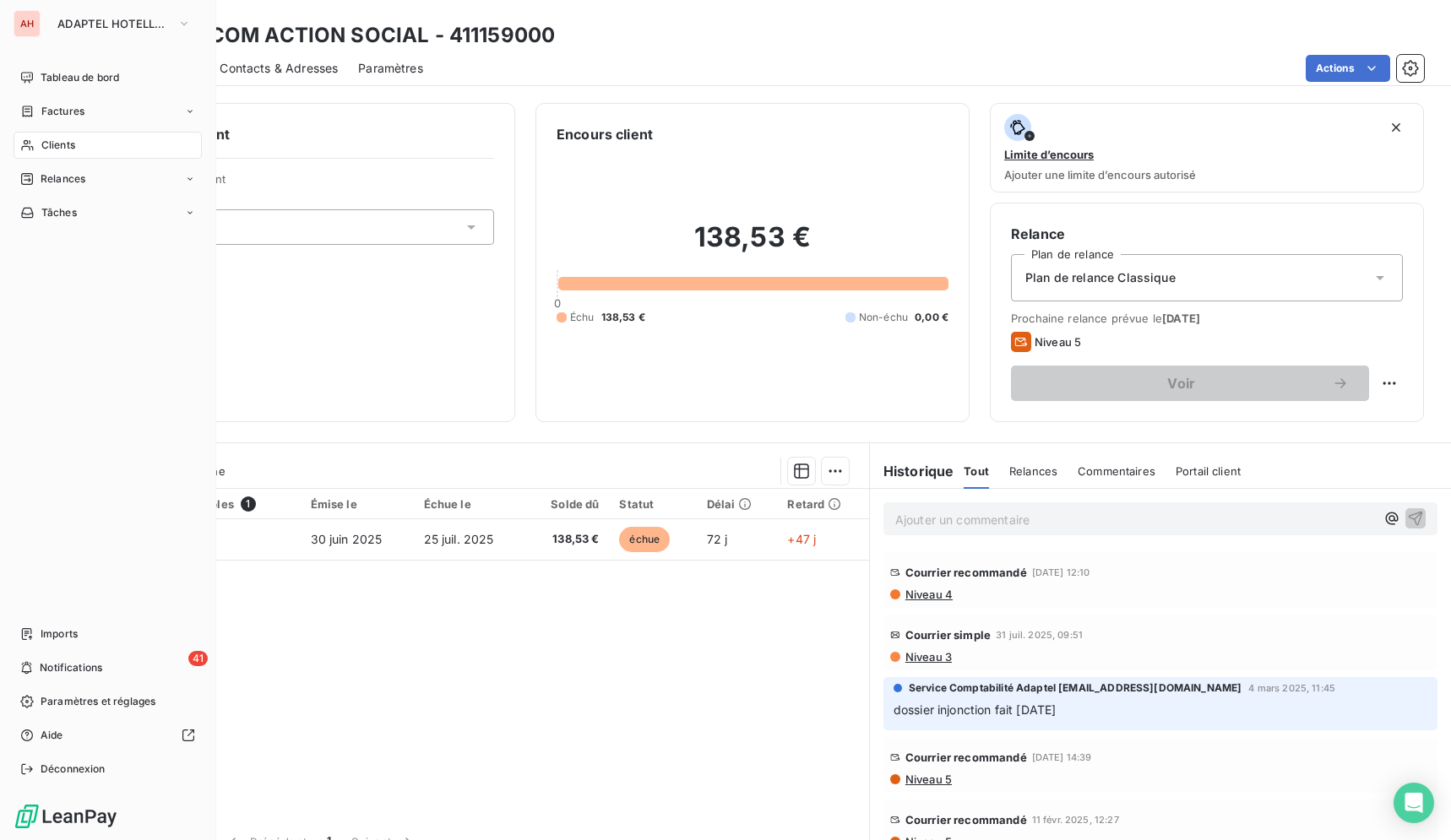
click at [30, 143] on icon at bounding box center [27, 145] width 12 height 11
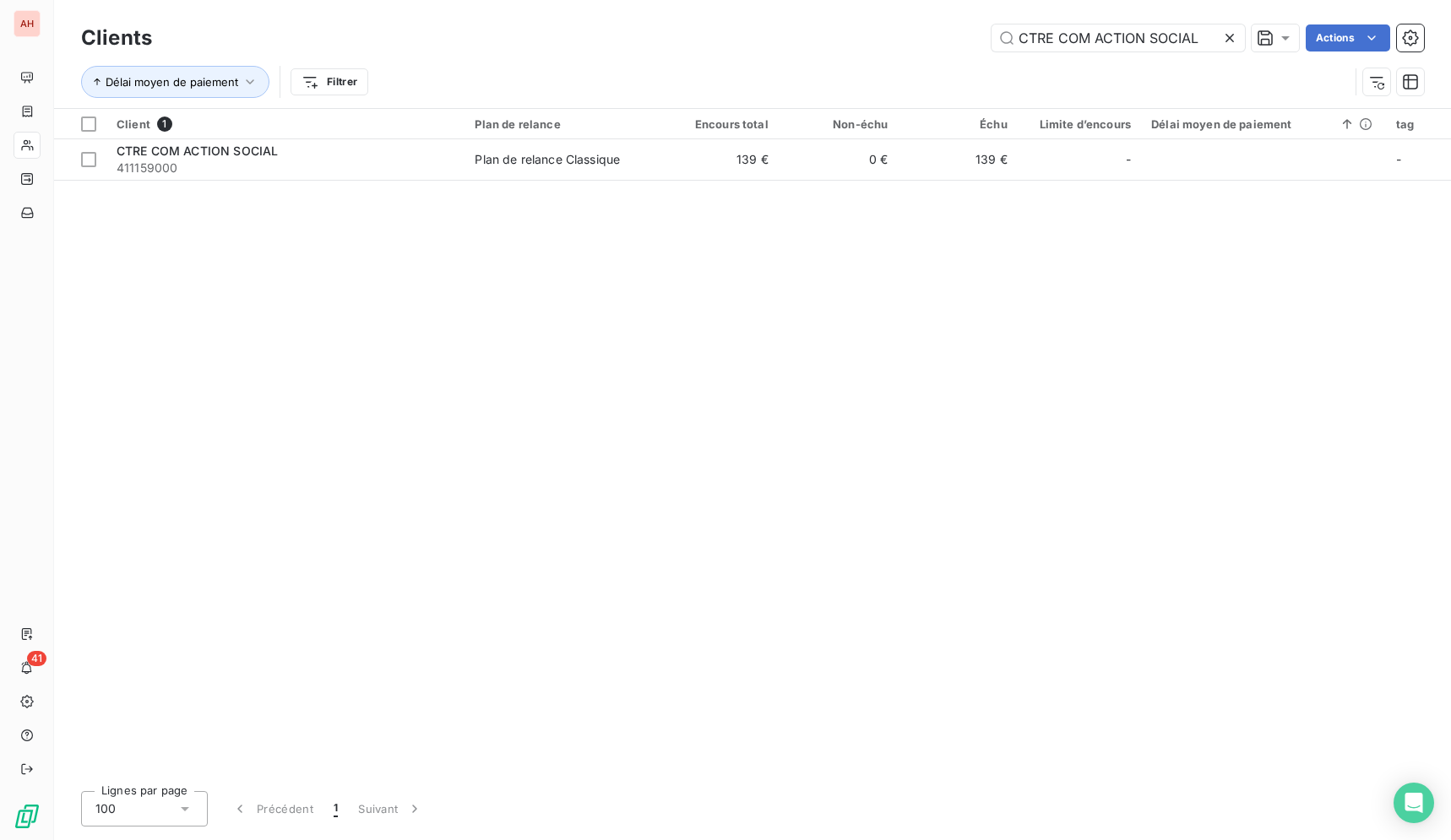
click at [1234, 38] on icon at bounding box center [1229, 37] width 17 height 17
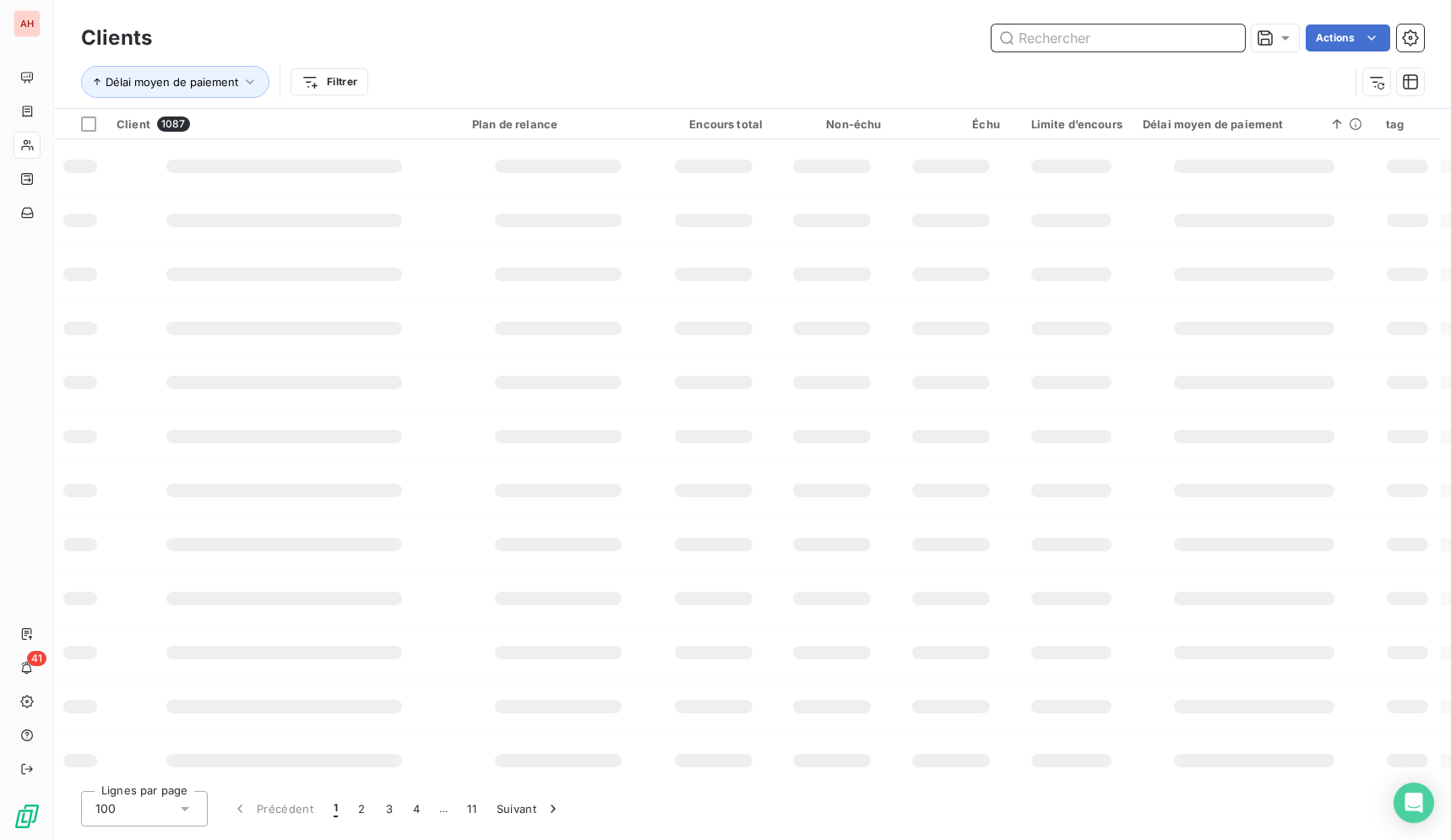
click at [1184, 39] on input "text" at bounding box center [1118, 38] width 254 height 27
click at [1174, 41] on input "text" at bounding box center [1118, 38] width 254 height 27
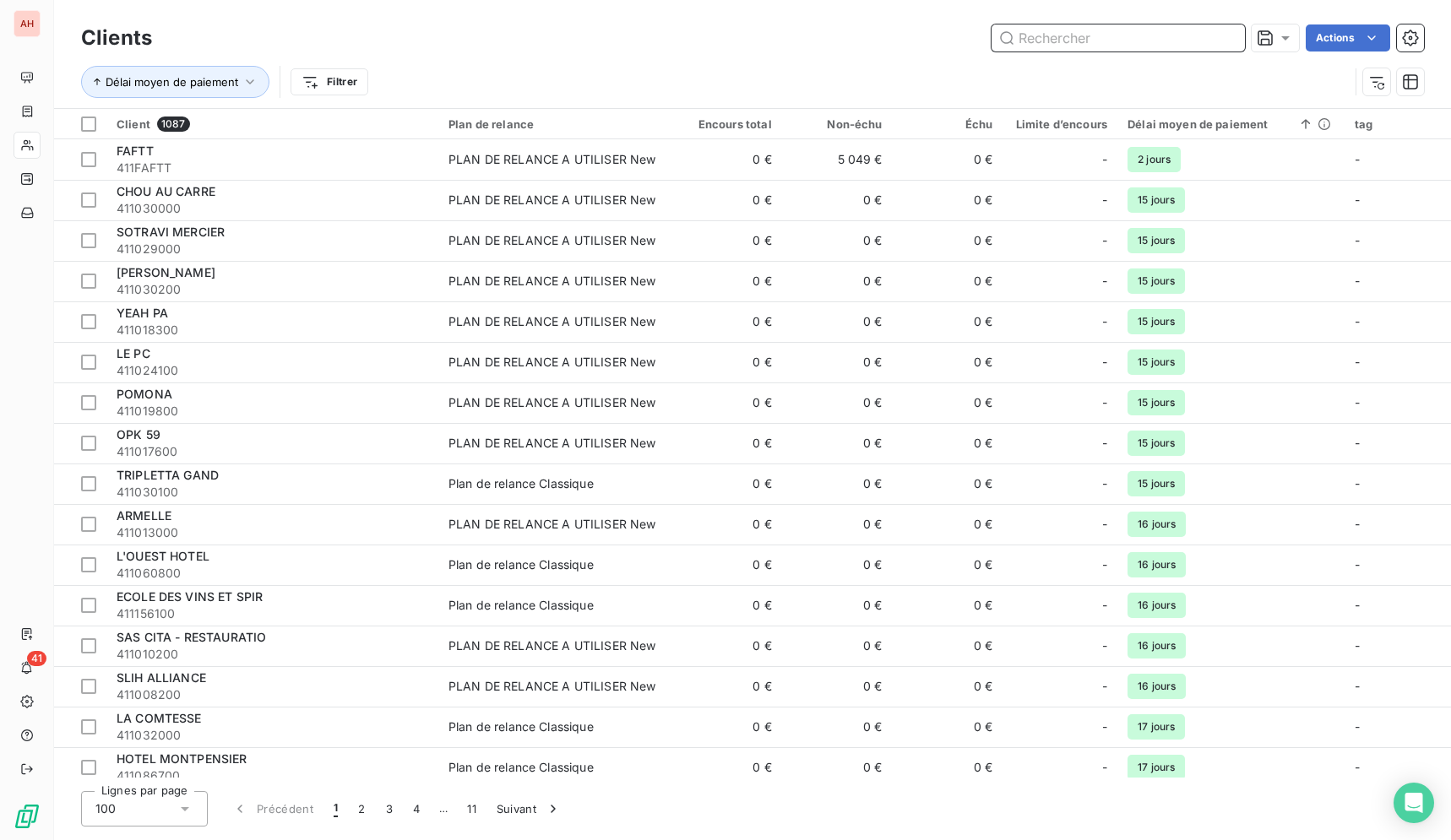
paste input "ACPM"
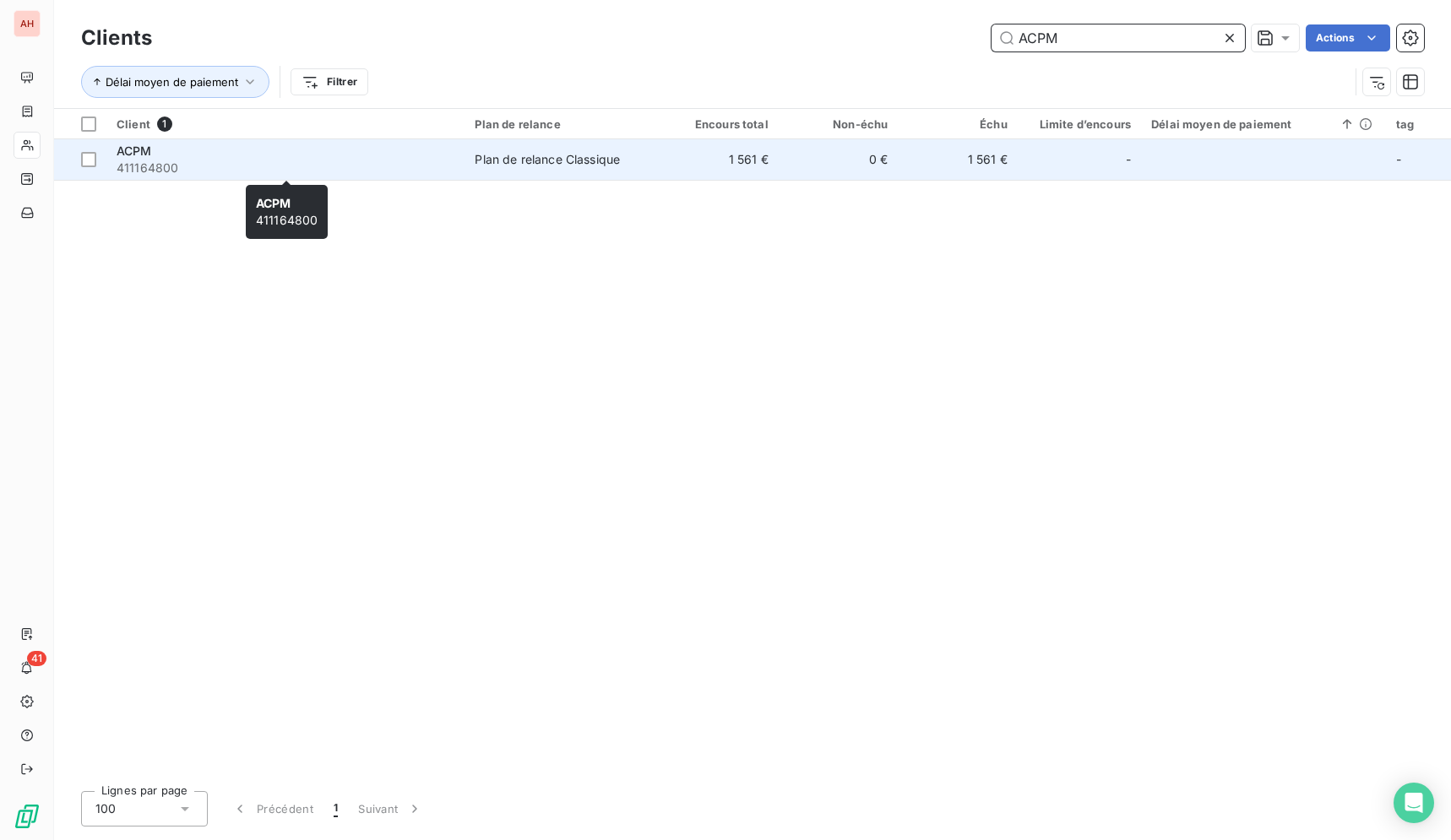
type input "ACPM"
click at [401, 161] on span "411164800" at bounding box center [285, 167] width 338 height 17
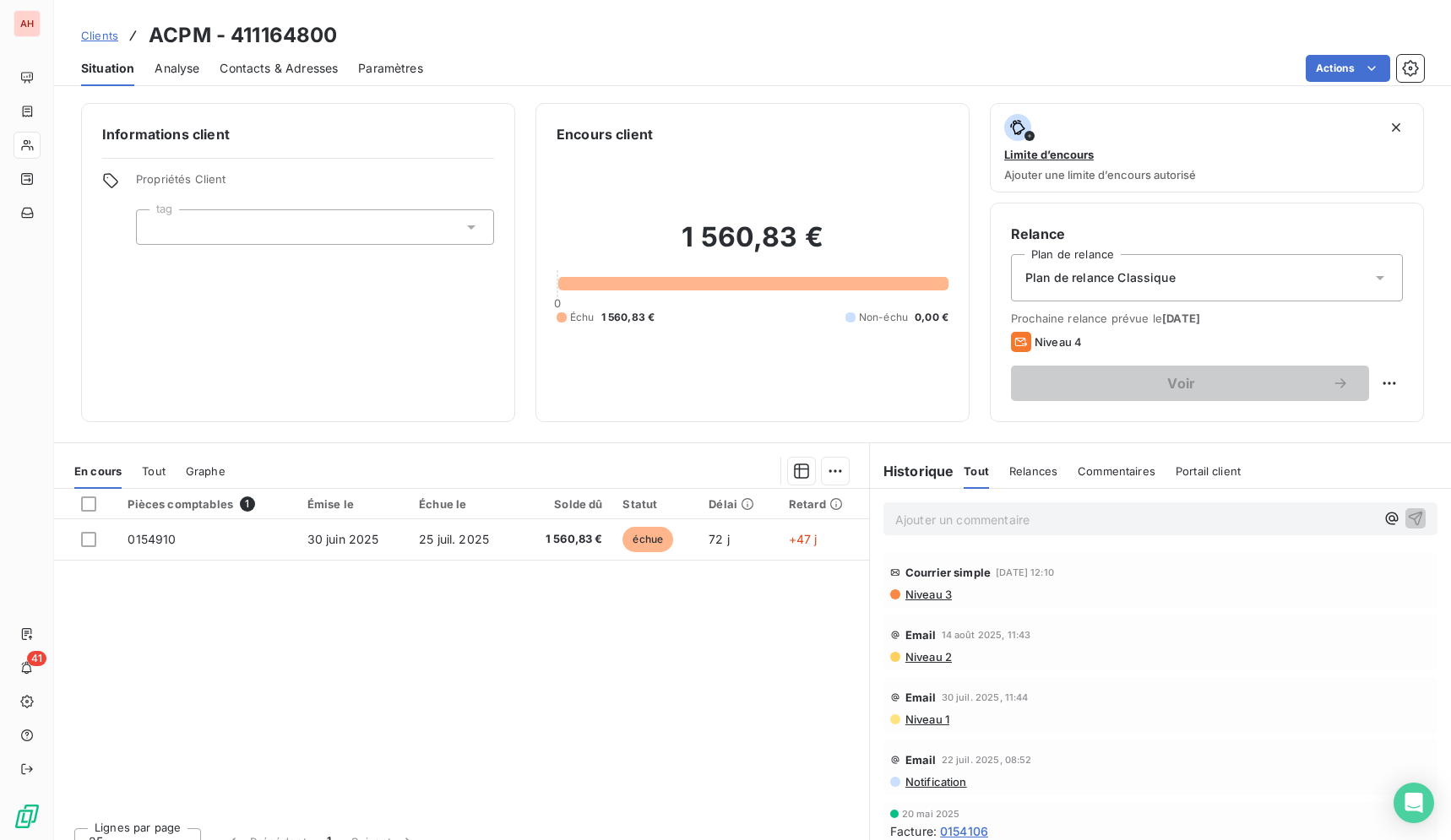
click at [311, 76] on span "Contacts & Adresses" at bounding box center [278, 68] width 118 height 17
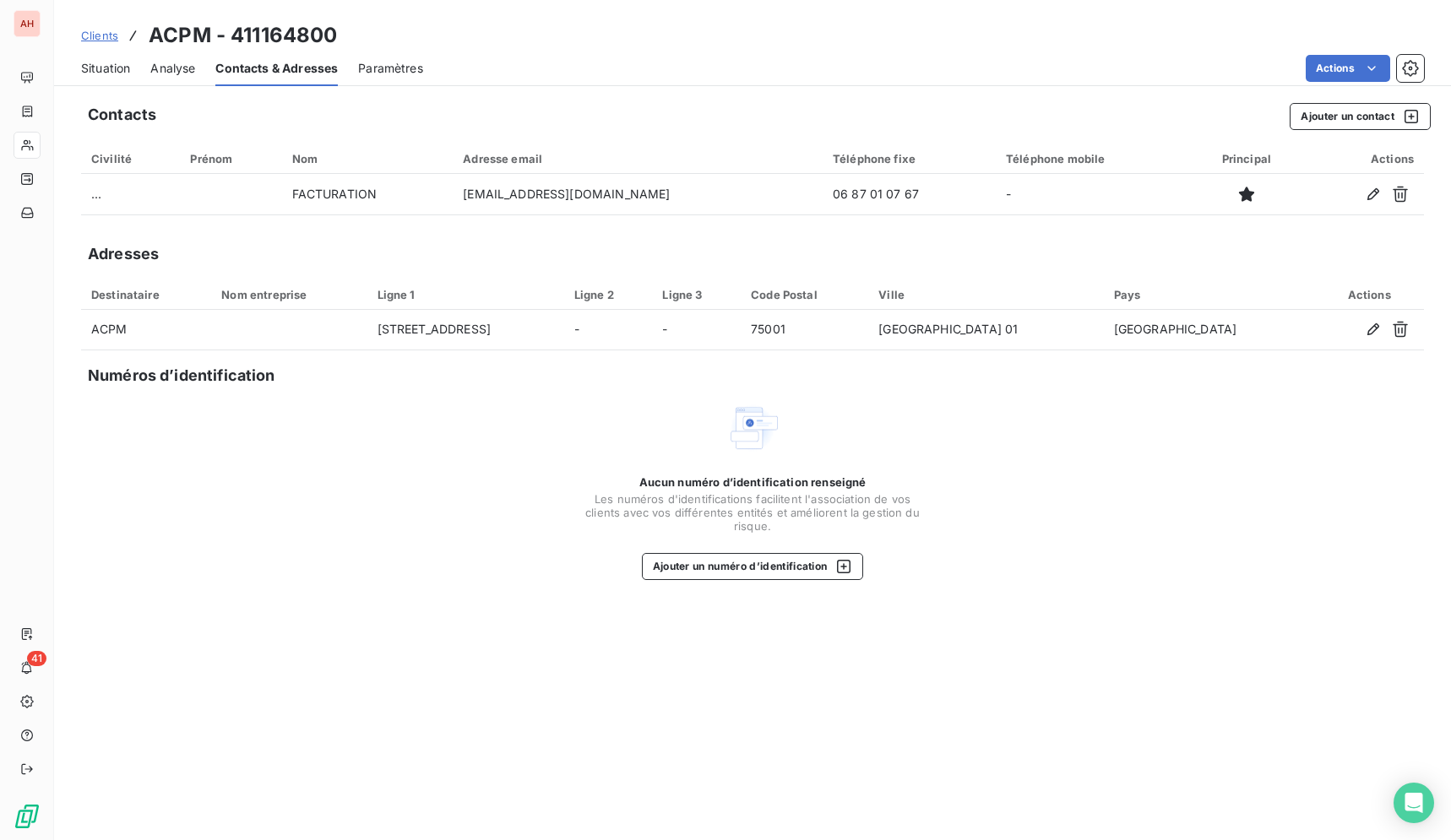
click at [105, 64] on span "Situation" at bounding box center [105, 68] width 49 height 17
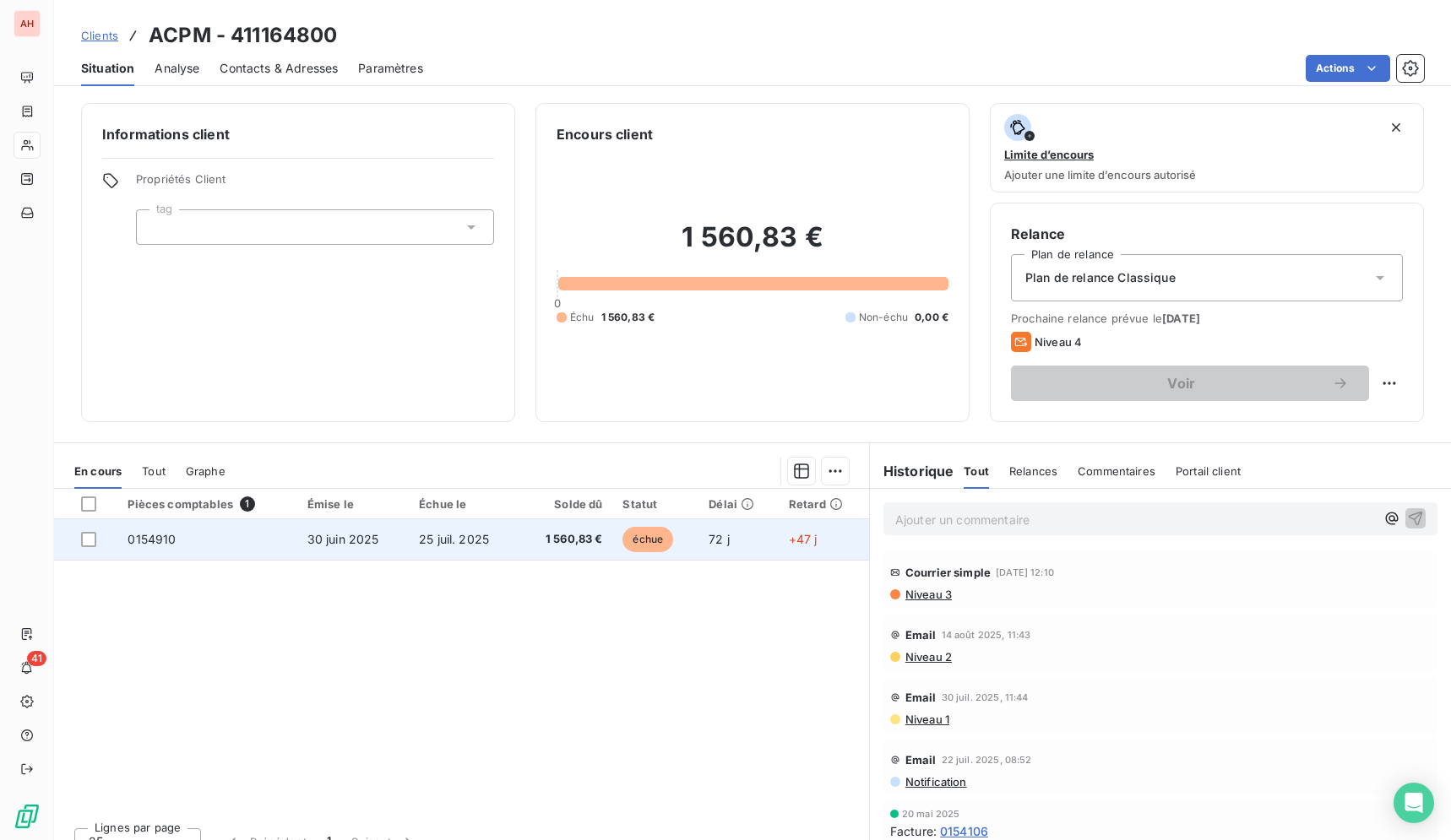
drag, startPoint x: 146, startPoint y: 27, endPoint x: 815, endPoint y: 547, distance: 847.3
click at [815, 547] on div "Clients ACPM - 411164800 Situation Analyse Contacts & Adresses Paramètres Actio…" at bounding box center [753, 420] width 1397 height 840
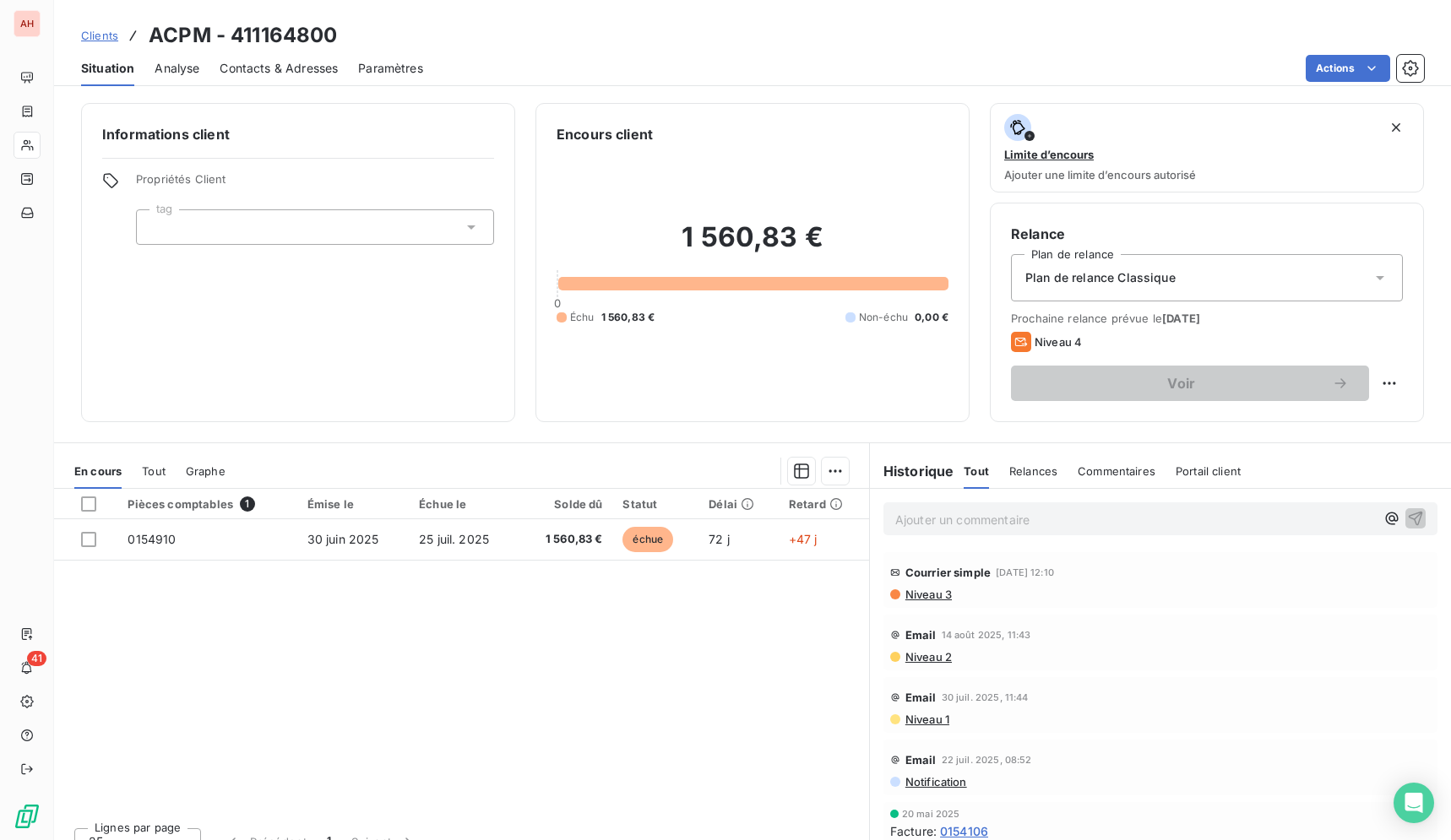
click at [522, 633] on div "Pièces comptables 1 Émise le Échue le Solde dû Statut Délai Retard 0154910 [DAT…" at bounding box center [461, 651] width 815 height 325
click at [267, 69] on span "Contacts & Adresses" at bounding box center [278, 68] width 118 height 17
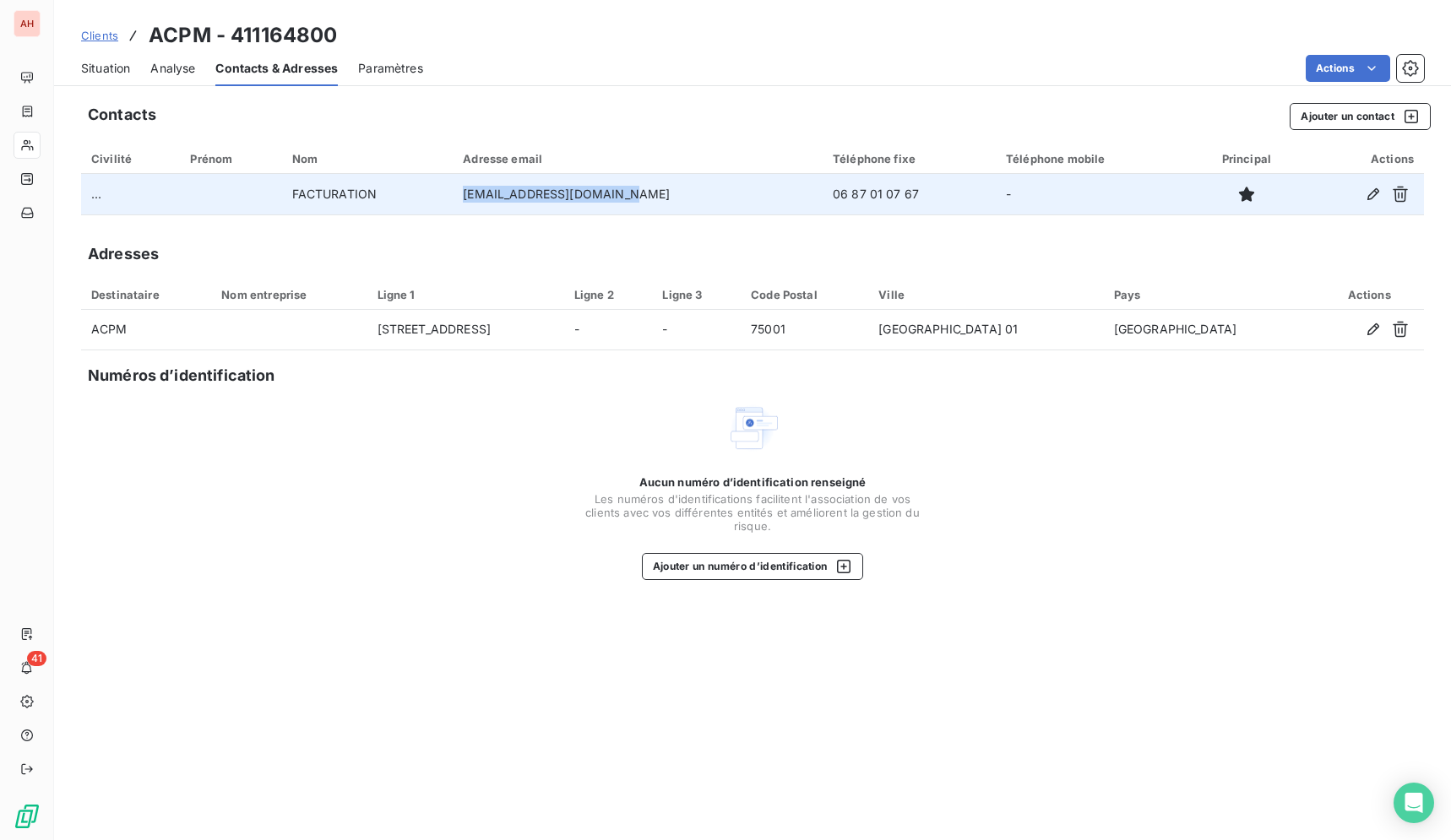
drag, startPoint x: 651, startPoint y: 191, endPoint x: 504, endPoint y: 195, distance: 147.1
click at [472, 197] on tr "... FACTURATION [EMAIL_ADDRESS][DOMAIN_NAME] 06 87 01 07 67 -" at bounding box center [752, 194] width 1343 height 41
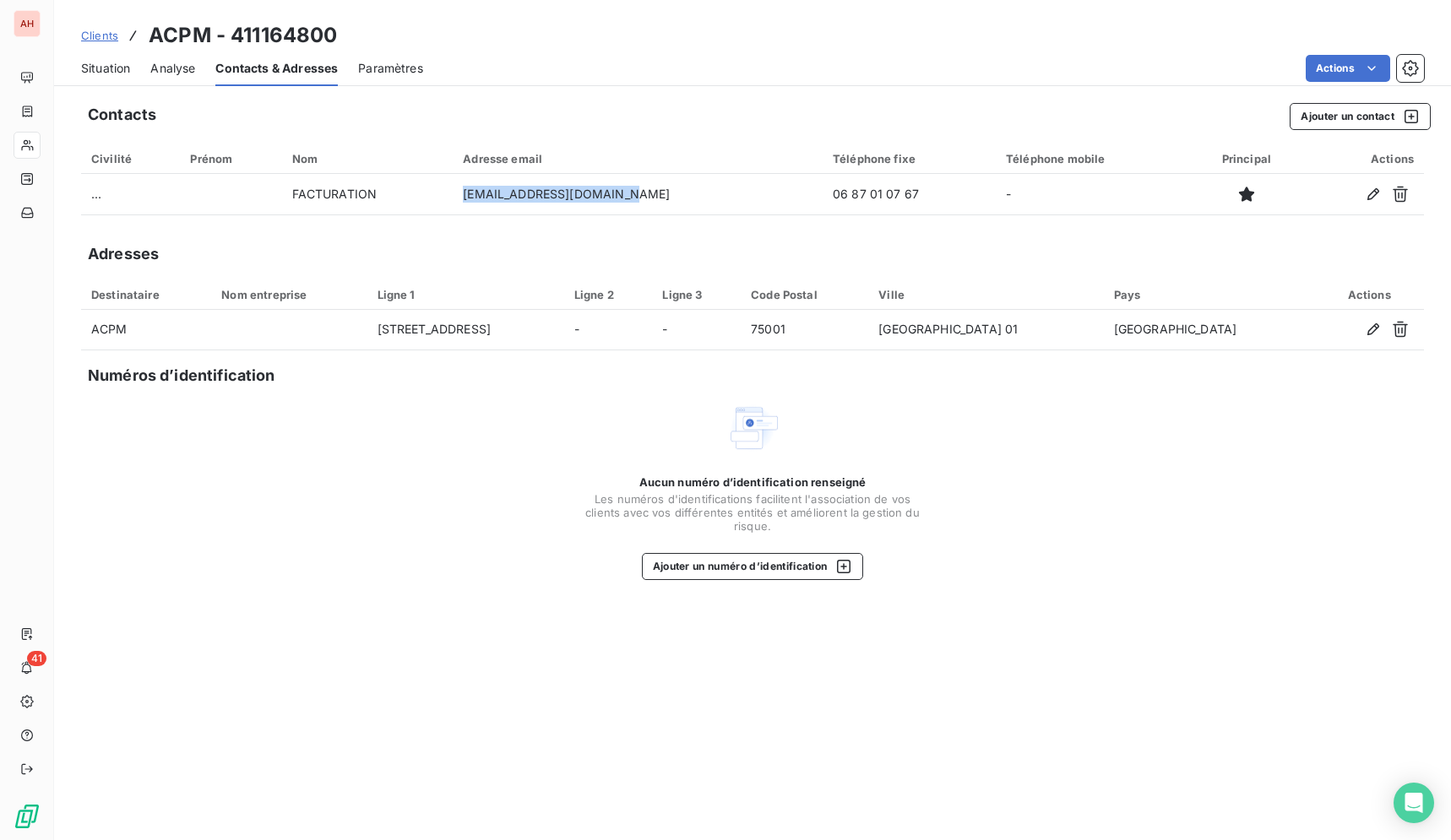
click at [122, 70] on span "Situation" at bounding box center [105, 68] width 49 height 17
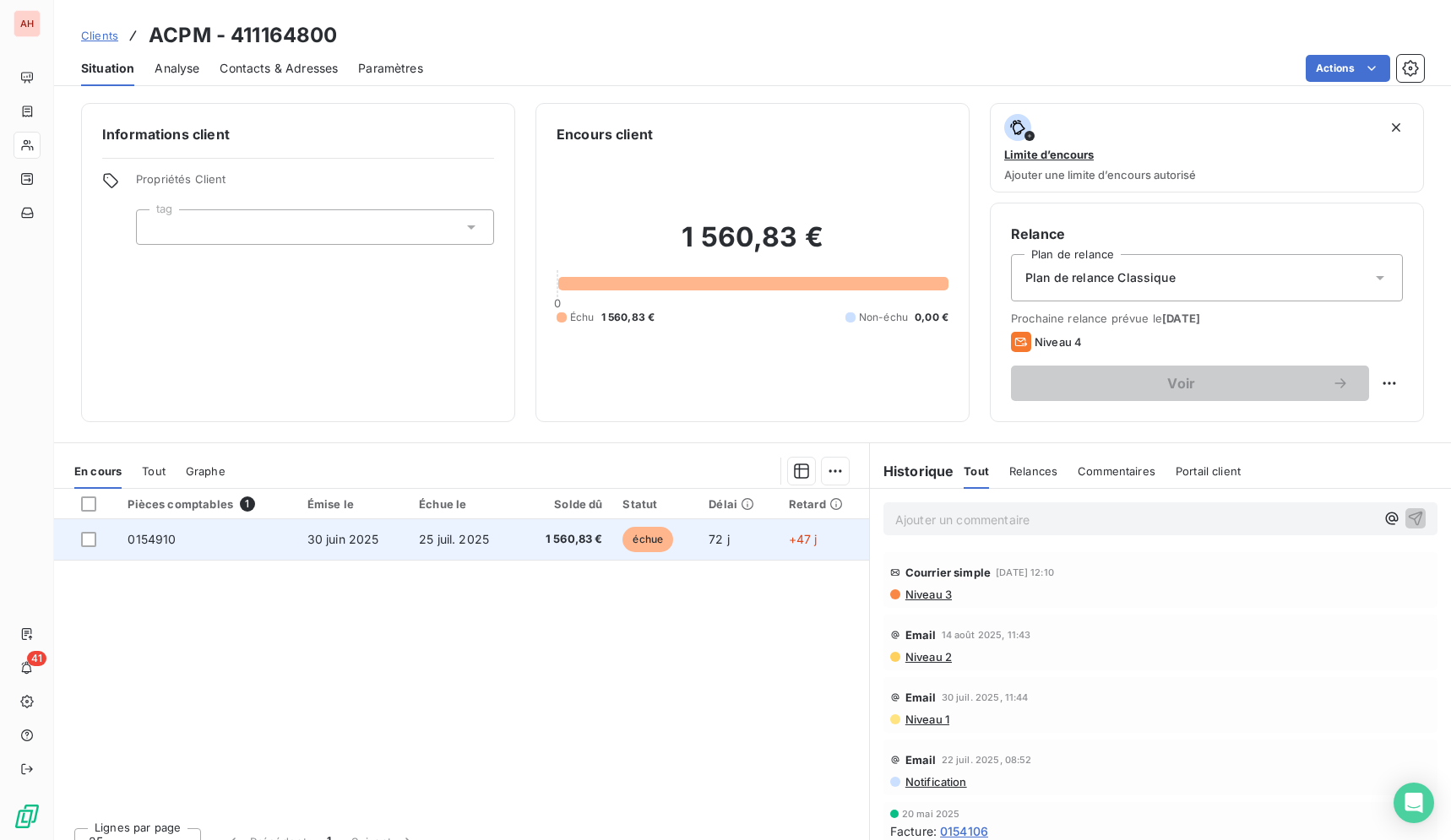
click at [404, 554] on td "30 juin 2025" at bounding box center [353, 540] width 112 height 41
click at [149, 550] on td "0154910" at bounding box center [207, 540] width 179 height 41
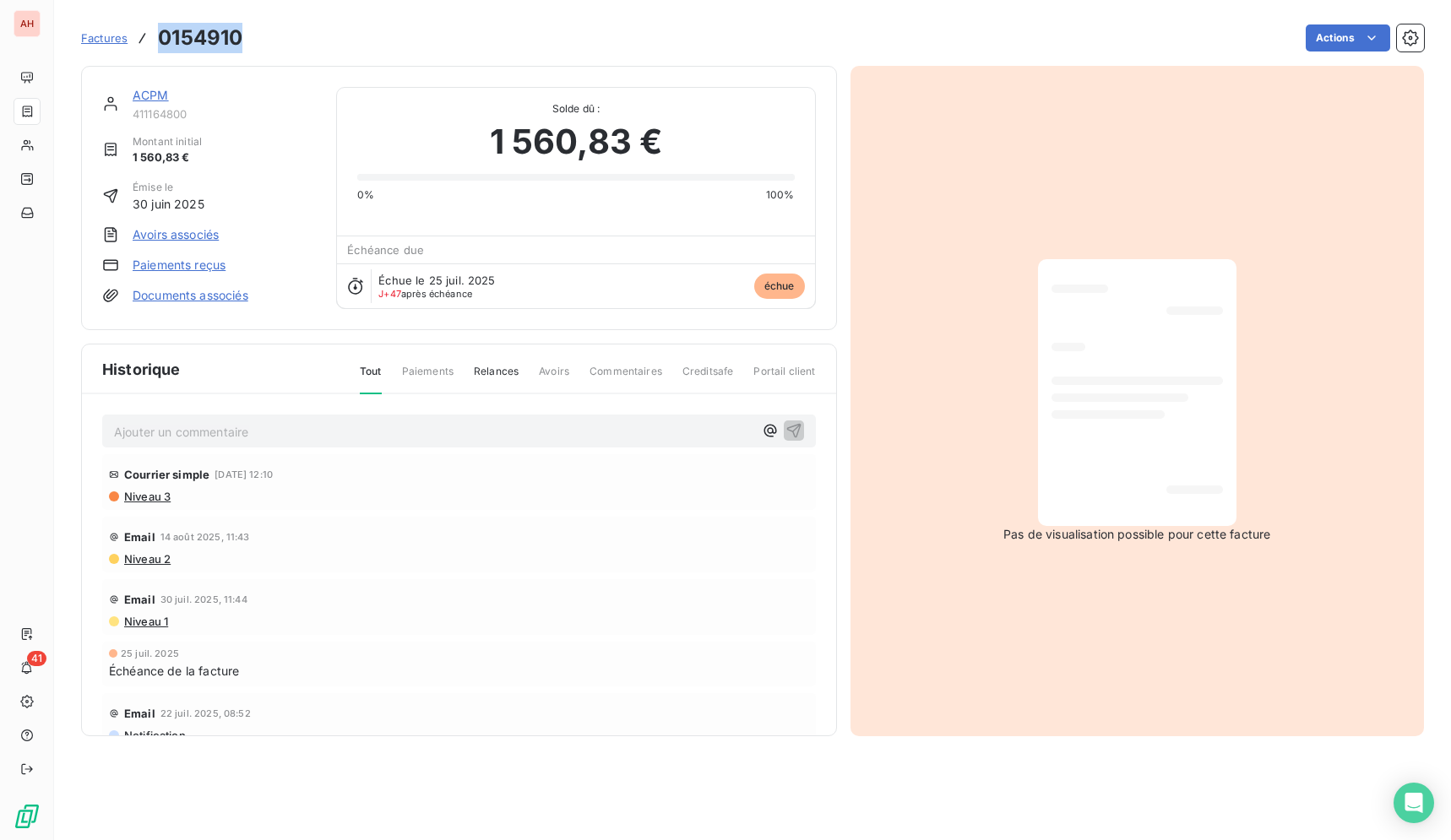
drag, startPoint x: 256, startPoint y: 42, endPoint x: 157, endPoint y: 44, distance: 99.0
click at [157, 44] on div "Factures 0154910 Actions" at bounding box center [752, 38] width 1343 height 35
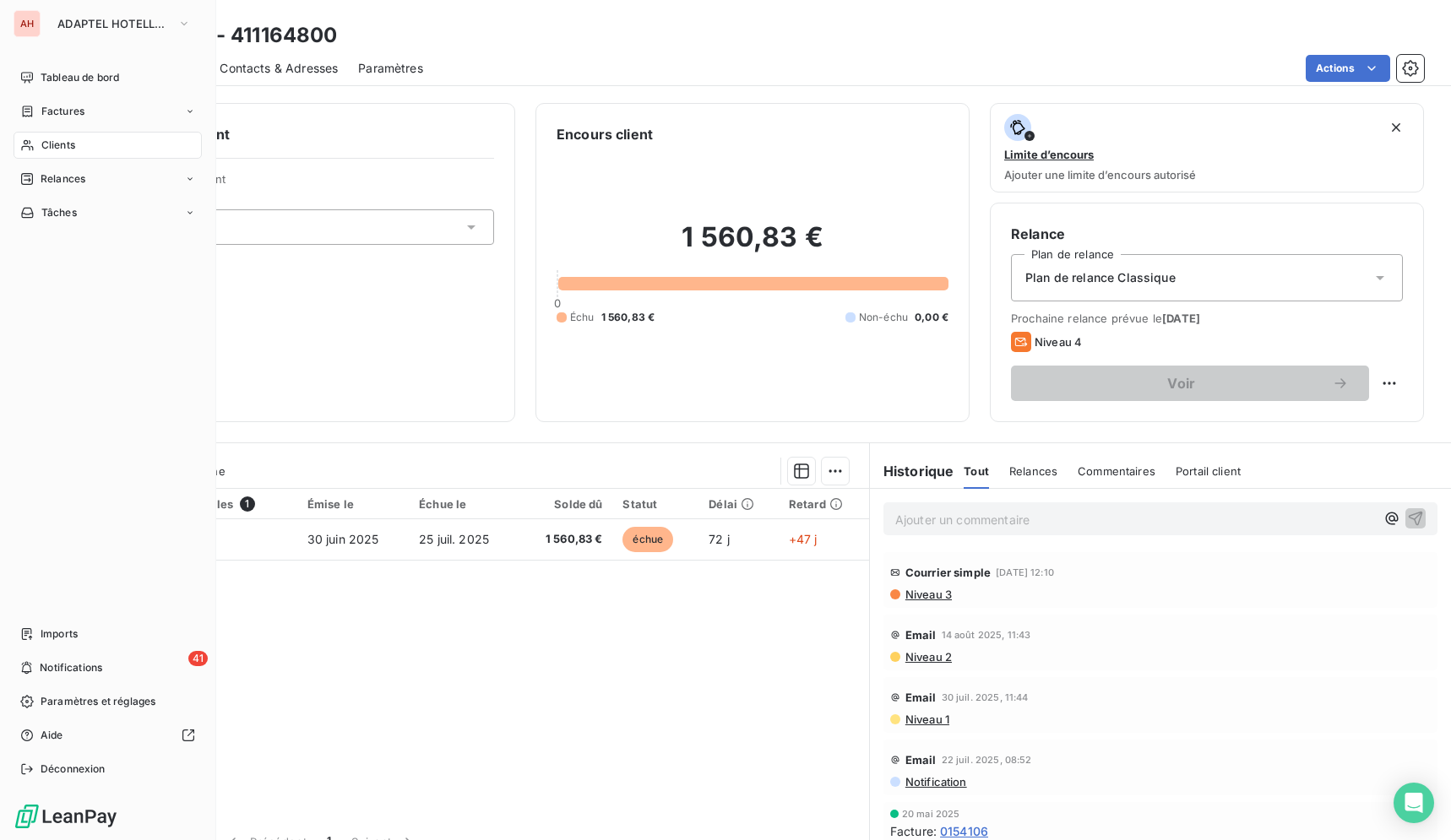
click at [28, 141] on icon at bounding box center [27, 144] width 14 height 13
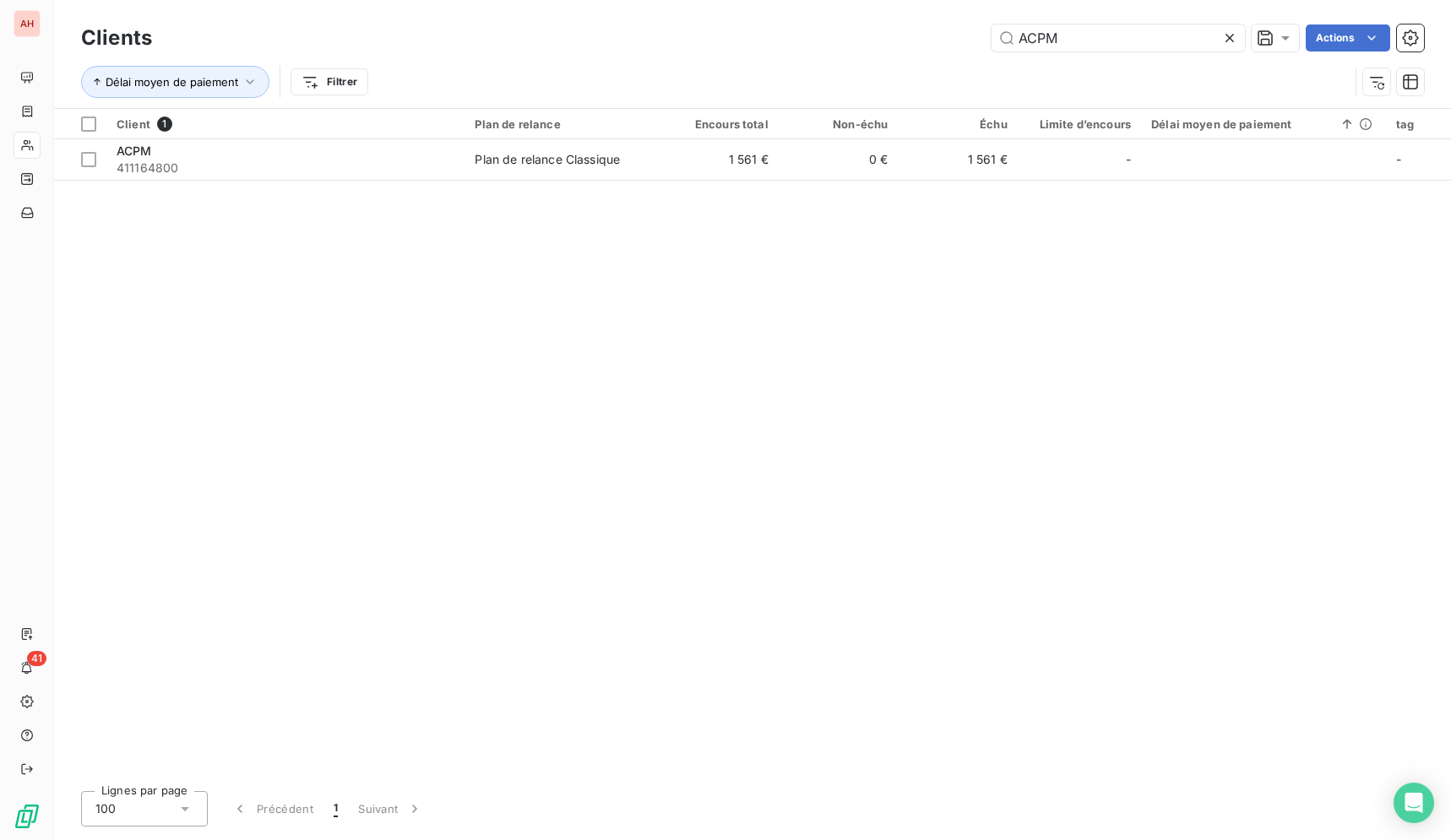
click at [1223, 41] on icon at bounding box center [1229, 37] width 17 height 17
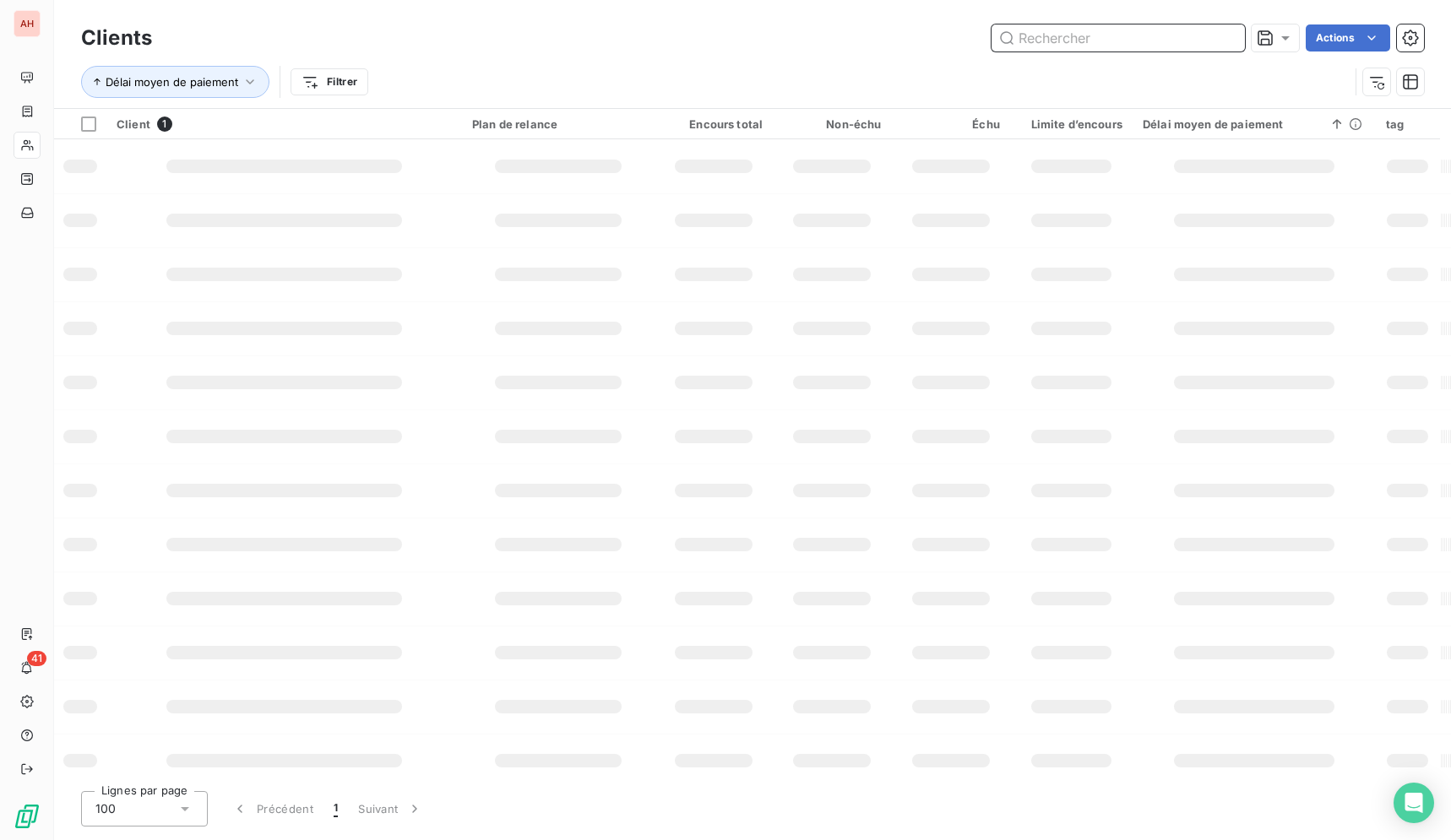
click at [1088, 34] on input "text" at bounding box center [1118, 38] width 254 height 27
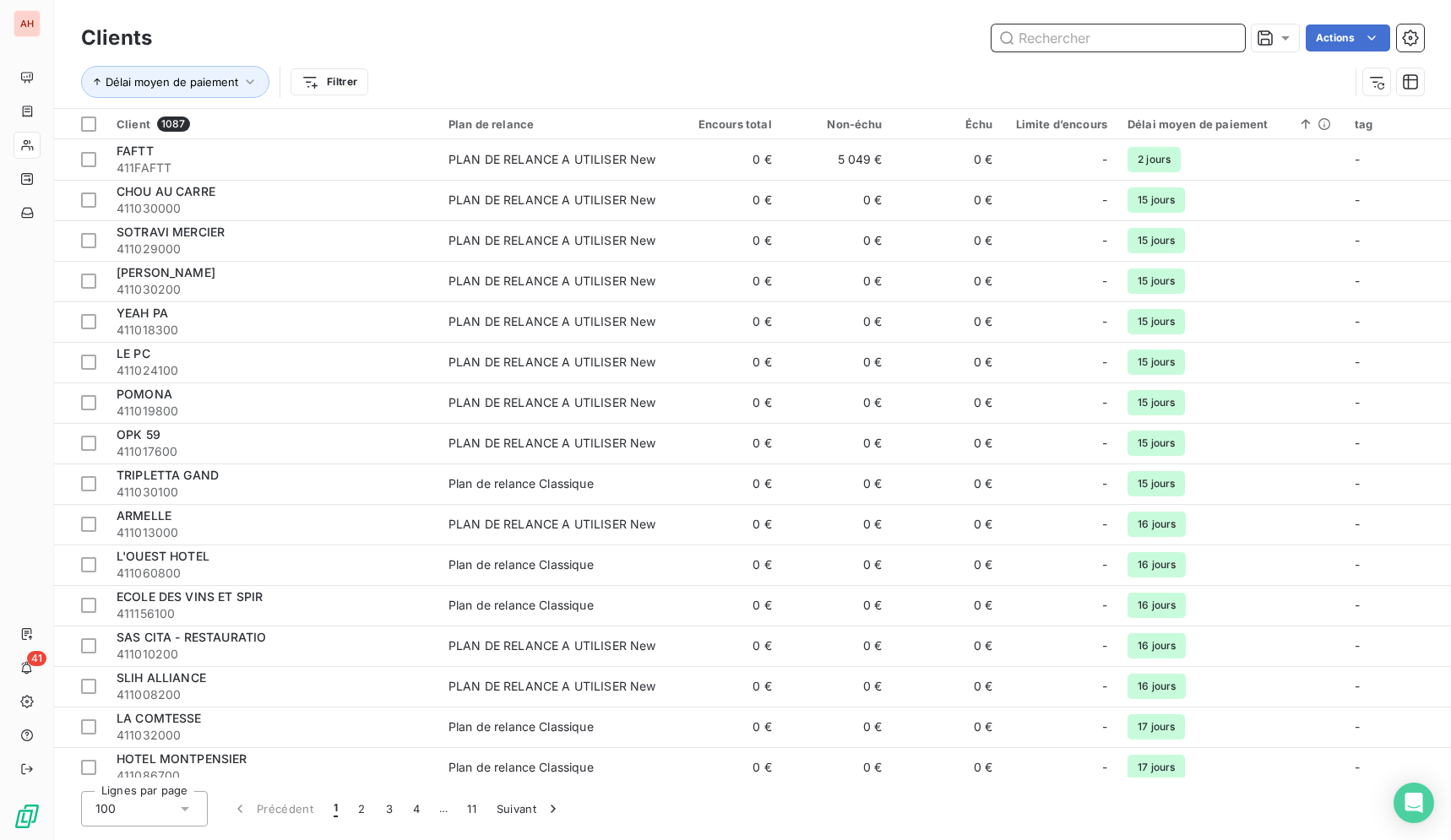
click at [1088, 34] on input "text" at bounding box center [1118, 38] width 254 height 27
click at [1088, 36] on input "text" at bounding box center [1118, 38] width 254 height 27
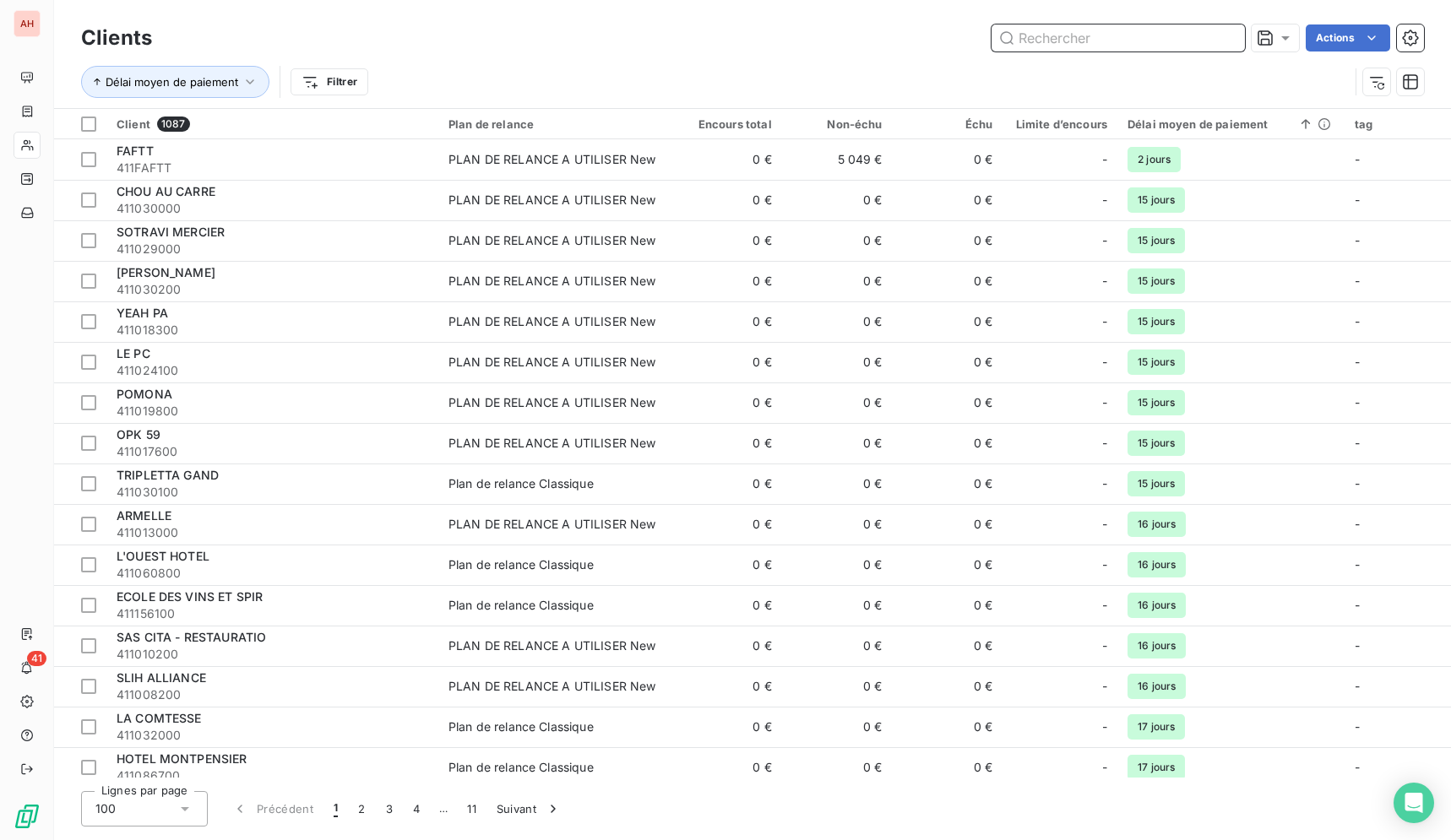
click at [1088, 36] on input "text" at bounding box center [1118, 38] width 254 height 27
paste input "HOTEL AKENA SERRIS"
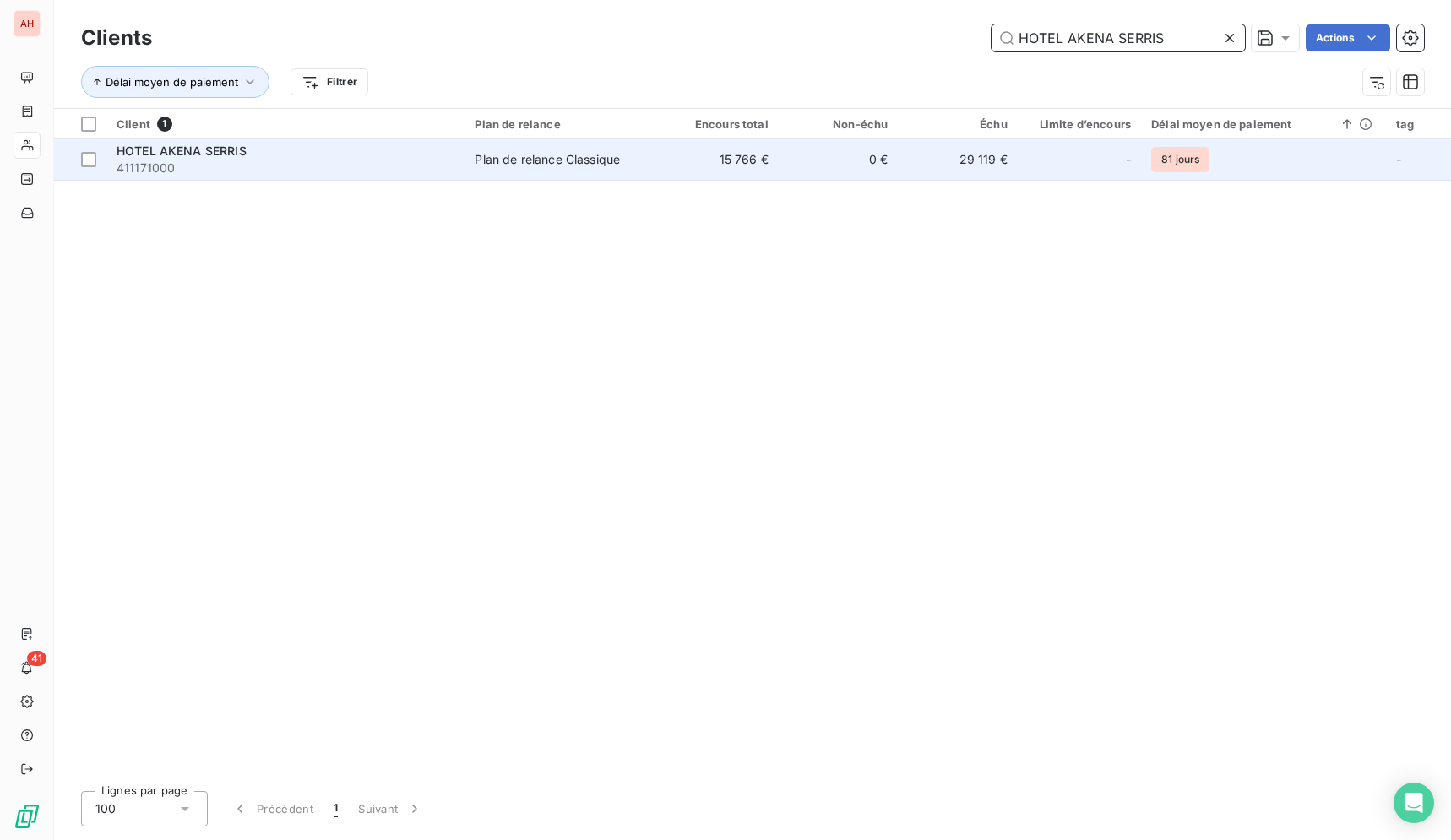
type input "HOTEL AKENA SERRIS"
click at [857, 175] on td "0 €" at bounding box center [838, 159] width 119 height 41
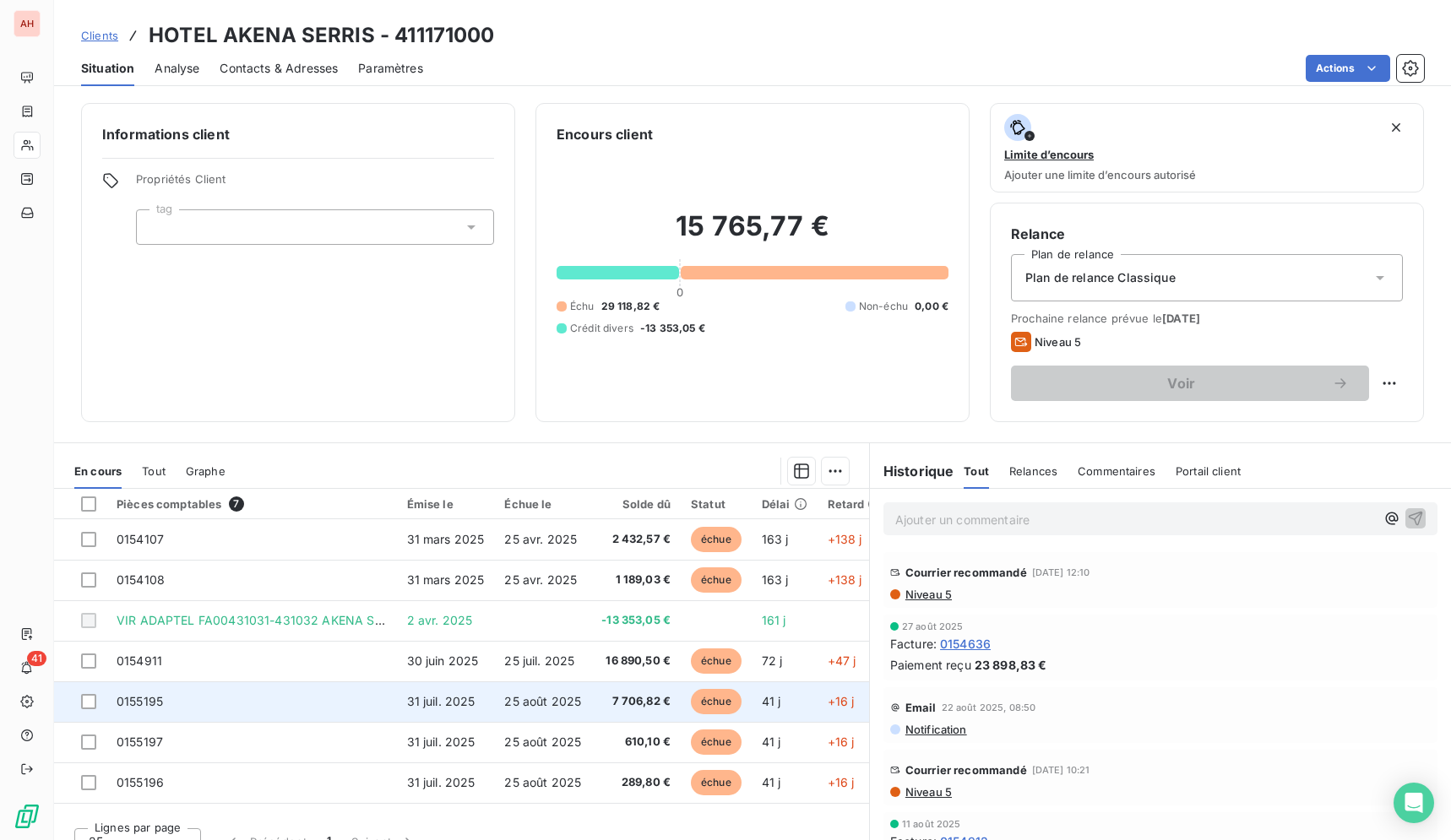
scroll to position [4, 6]
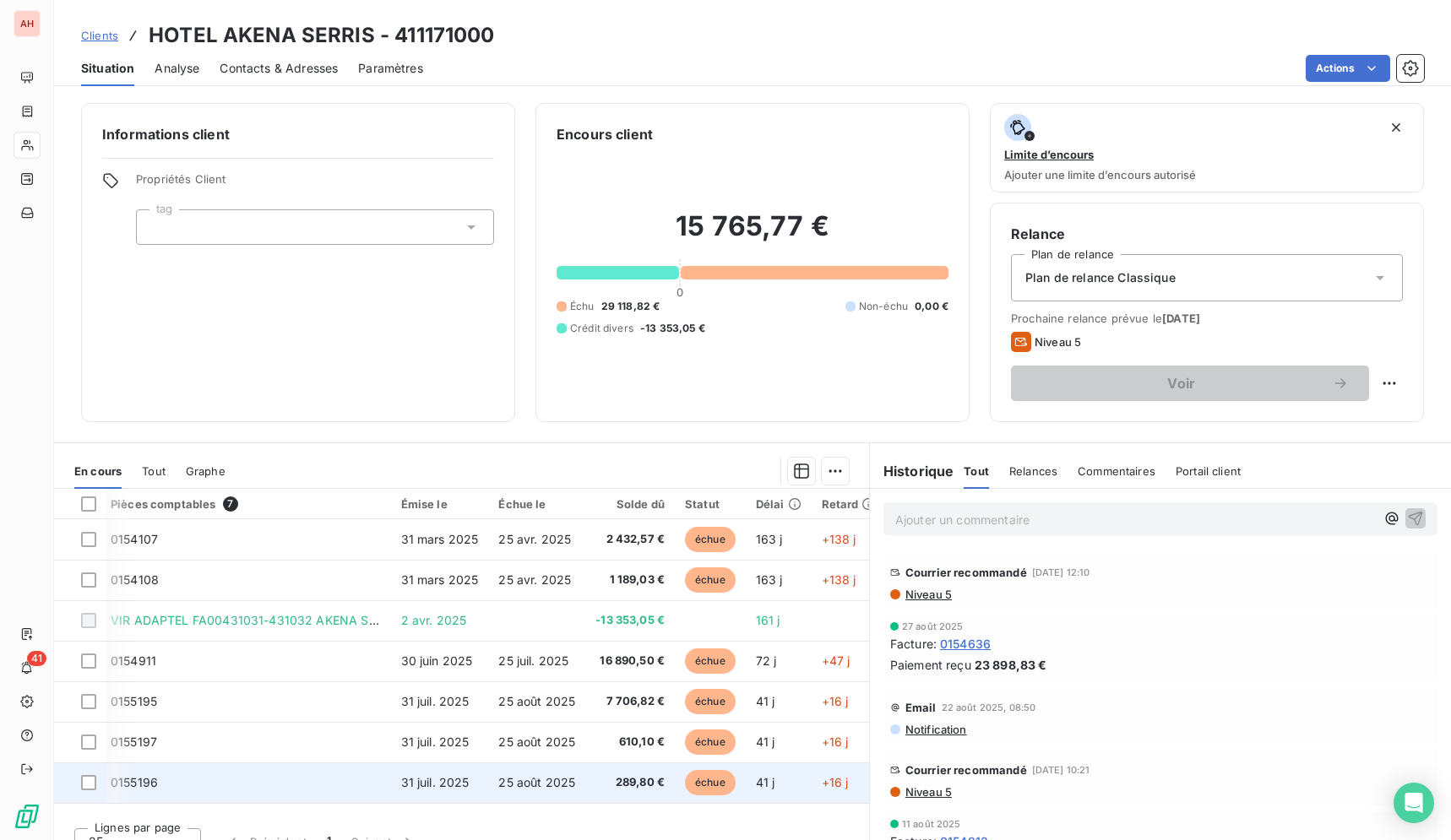
drag, startPoint x: 146, startPoint y: 26, endPoint x: 815, endPoint y: 795, distance: 1019.3
click at [815, 795] on div "Clients HOTEL AKENA SERRIS - 411171000 Situation Analyse Contacts & Adresses Pa…" at bounding box center [753, 420] width 1397 height 840
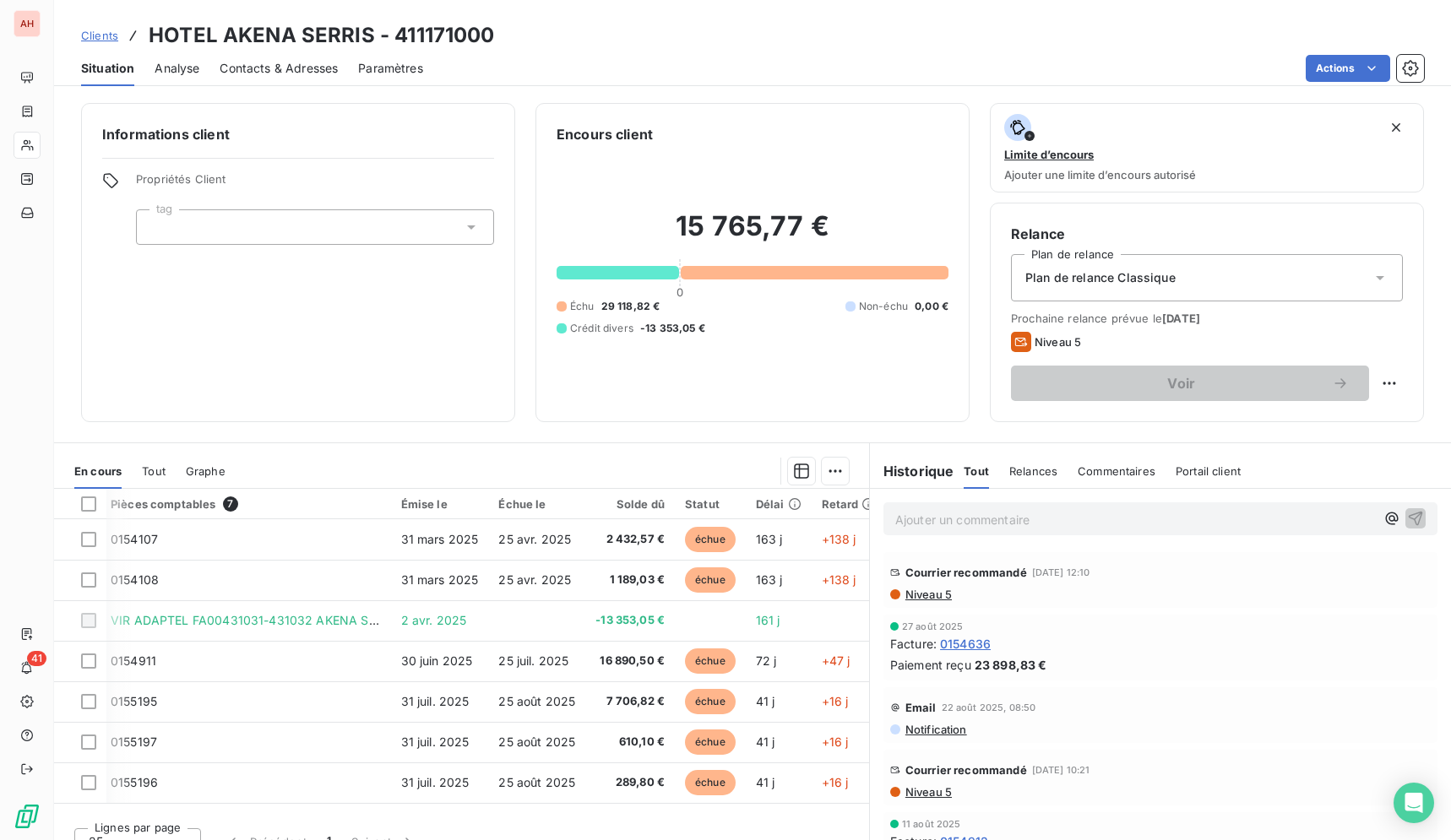
click at [728, 37] on div "Clients HOTEL AKENA SERRIS - 411171000" at bounding box center [753, 35] width 1397 height 30
drag, startPoint x: 854, startPoint y: 572, endPoint x: 862, endPoint y: 549, distance: 24.4
click at [870, 549] on div "Courrier recommandé [DATE] 12:10 Niveau 5" at bounding box center [1159, 579] width 581 height 62
click at [1029, 43] on div "Clients HOTEL AKENA SERRIS - 411171000" at bounding box center [753, 35] width 1397 height 30
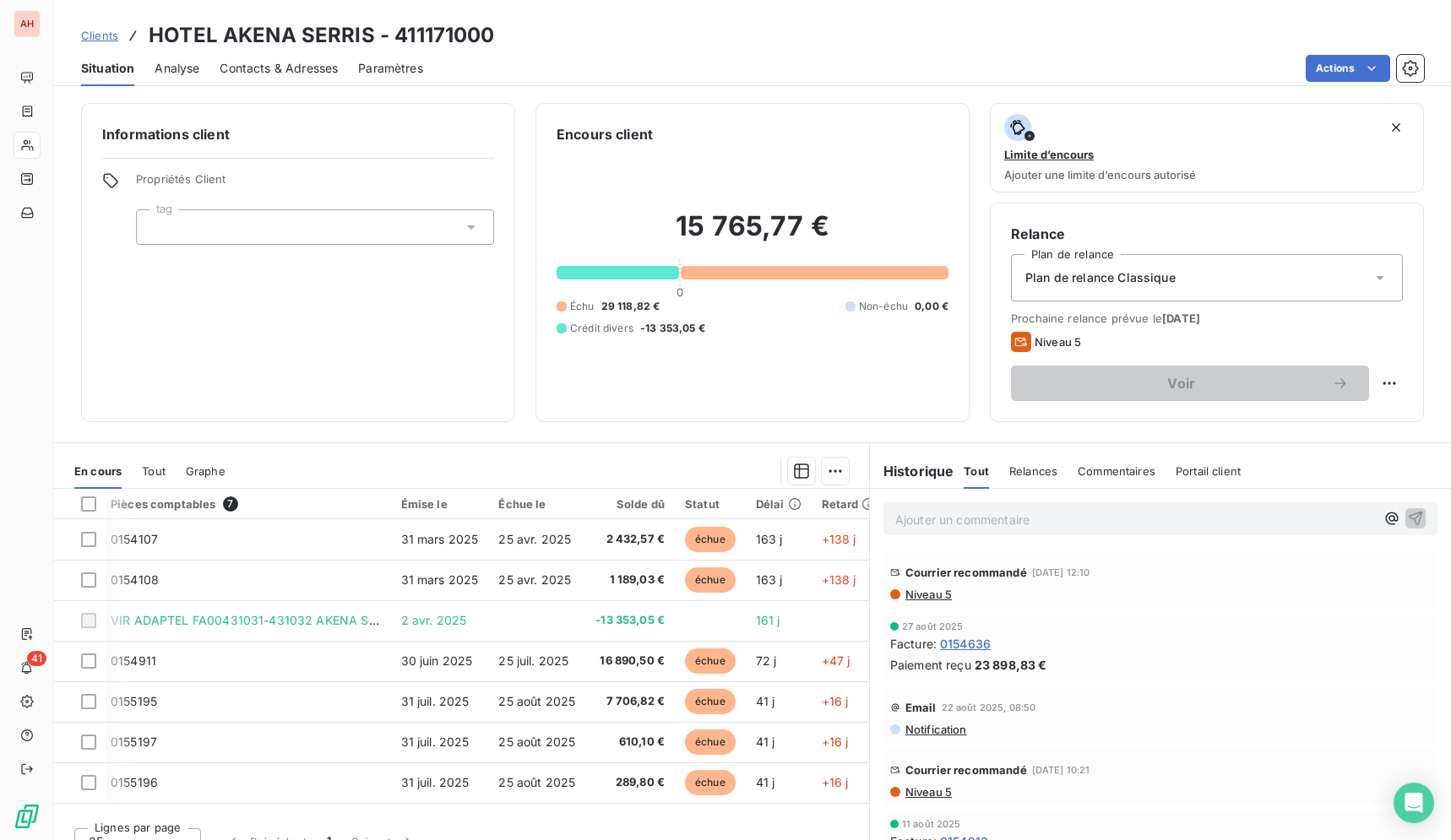
click at [885, 63] on div "Actions" at bounding box center [933, 68] width 980 height 27
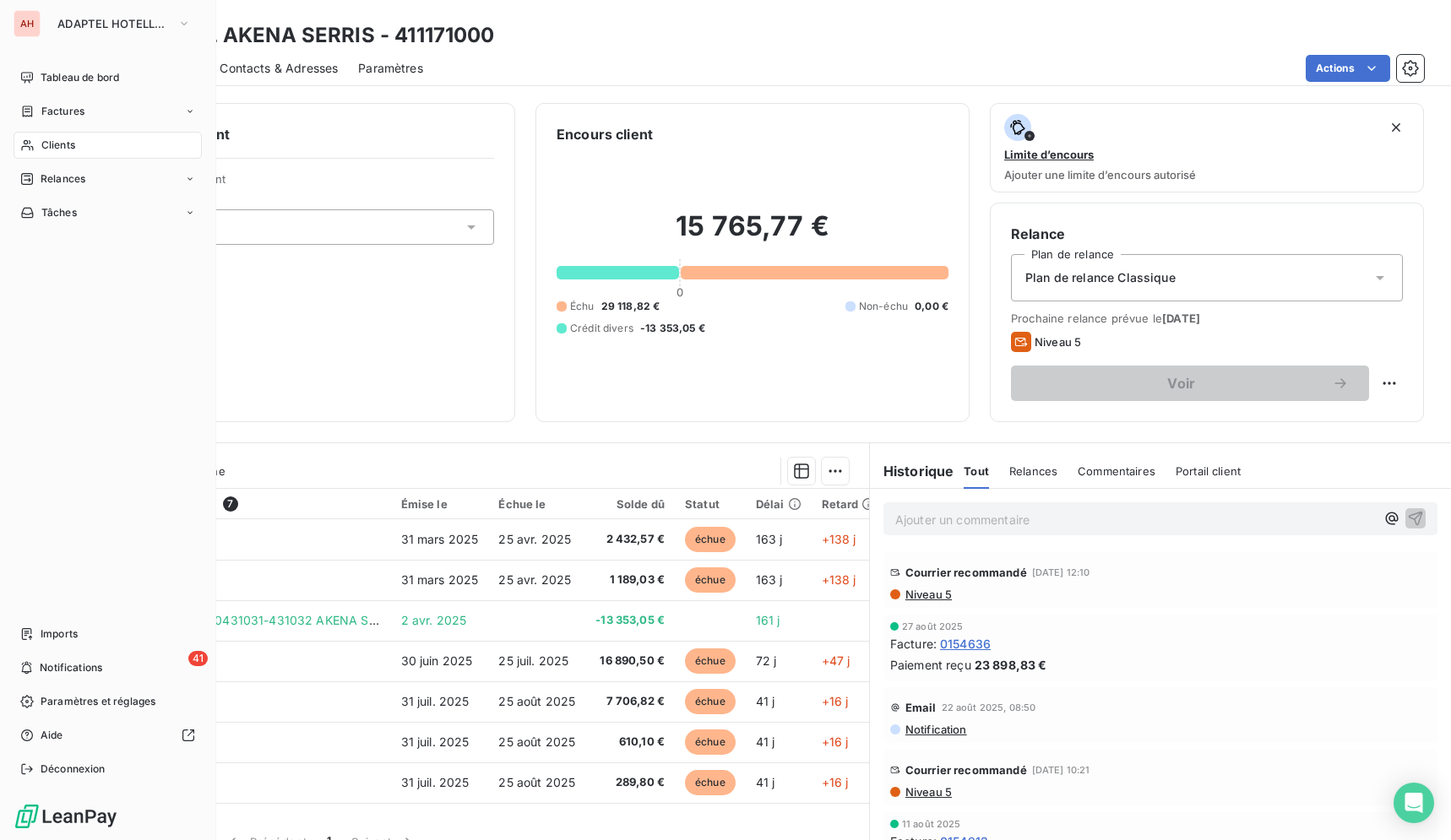
click at [20, 152] on div "Clients" at bounding box center [107, 145] width 188 height 27
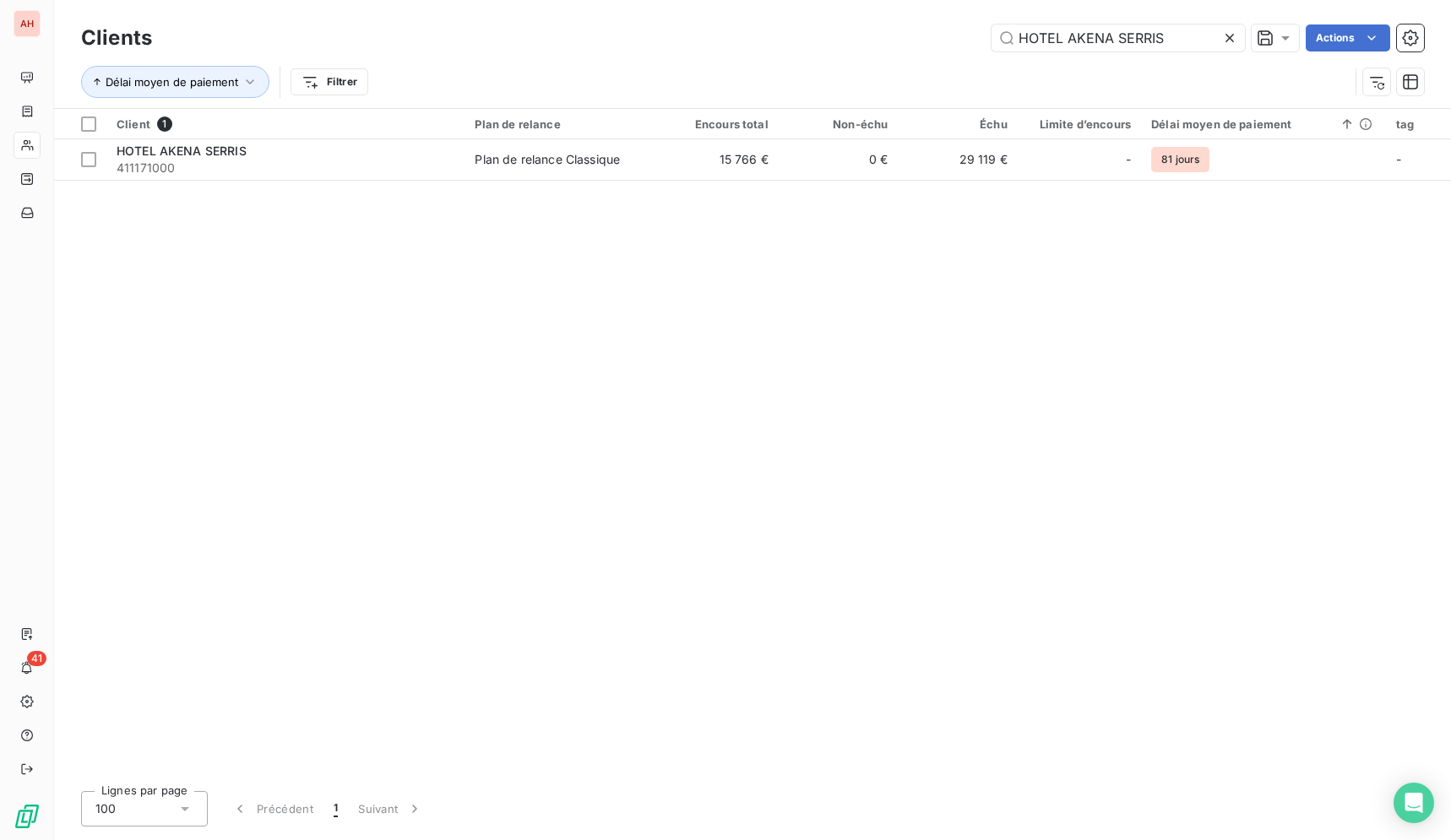
click at [1226, 36] on icon at bounding box center [1229, 38] width 9 height 9
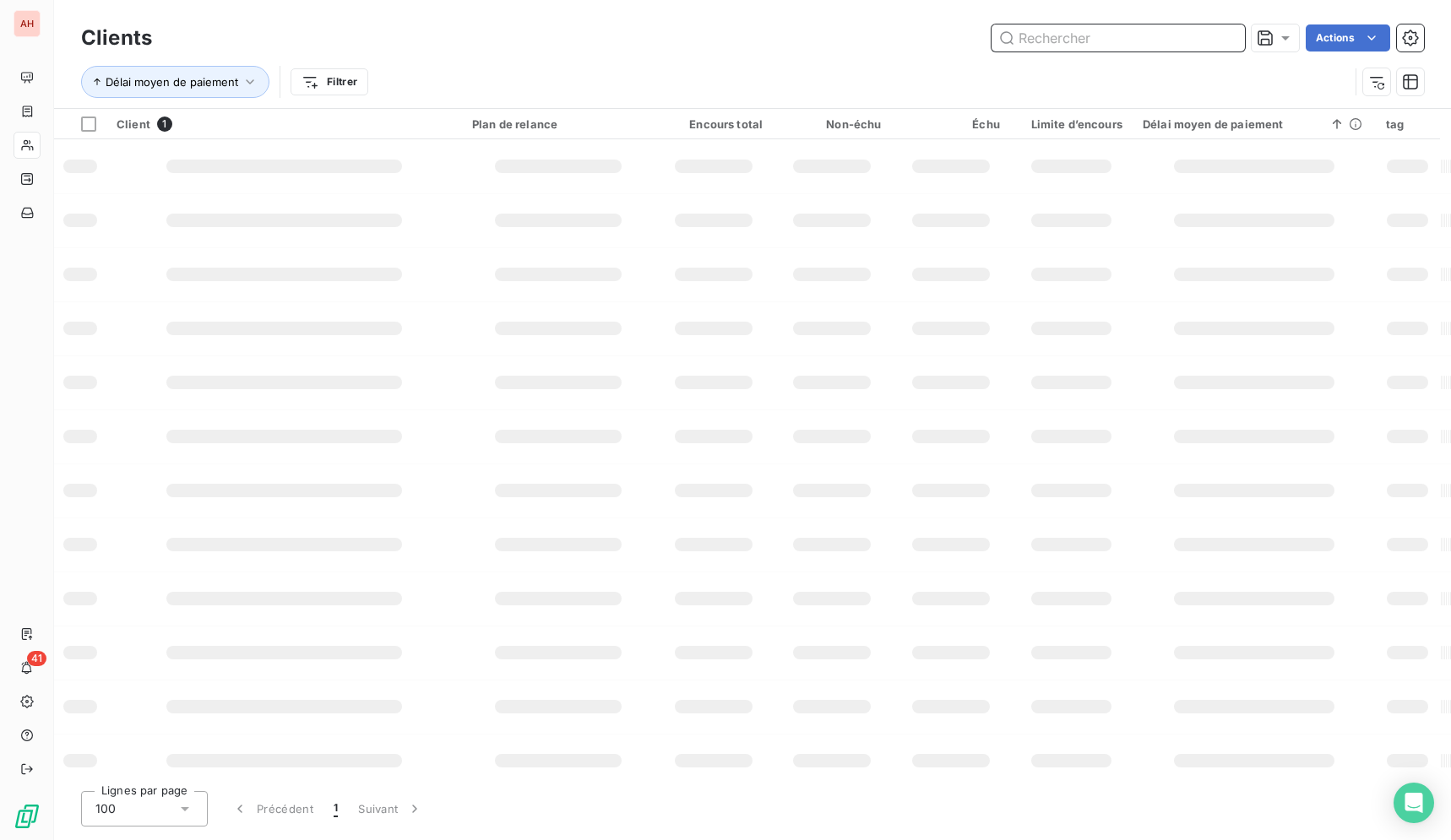
click at [1226, 36] on input "text" at bounding box center [1118, 38] width 254 height 27
click at [1126, 44] on input "text" at bounding box center [1118, 38] width 254 height 27
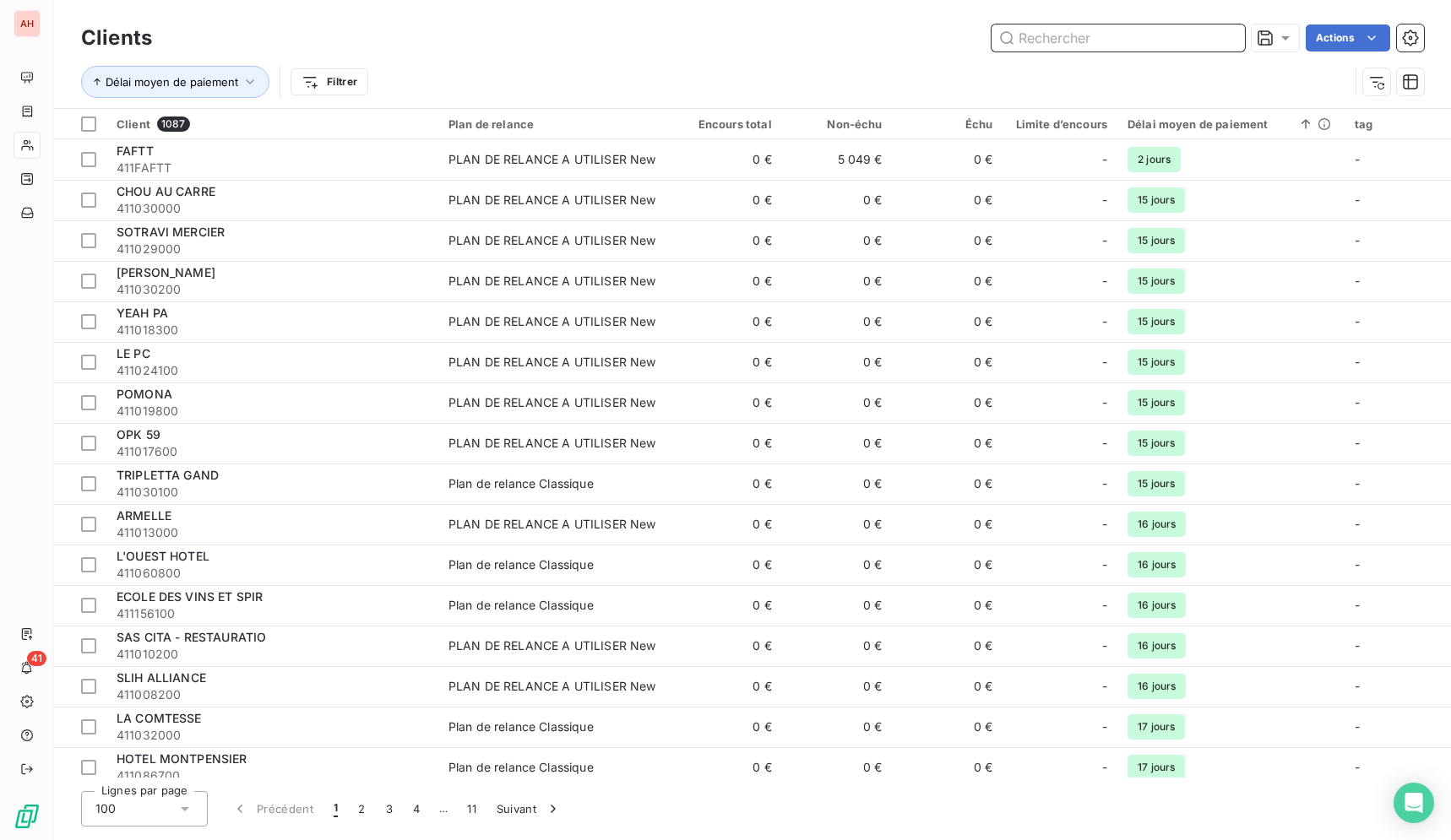
click at [1126, 43] on input "text" at bounding box center [1118, 38] width 254 height 27
paste input "HORETO [GEOGRAPHIC_DATA]"
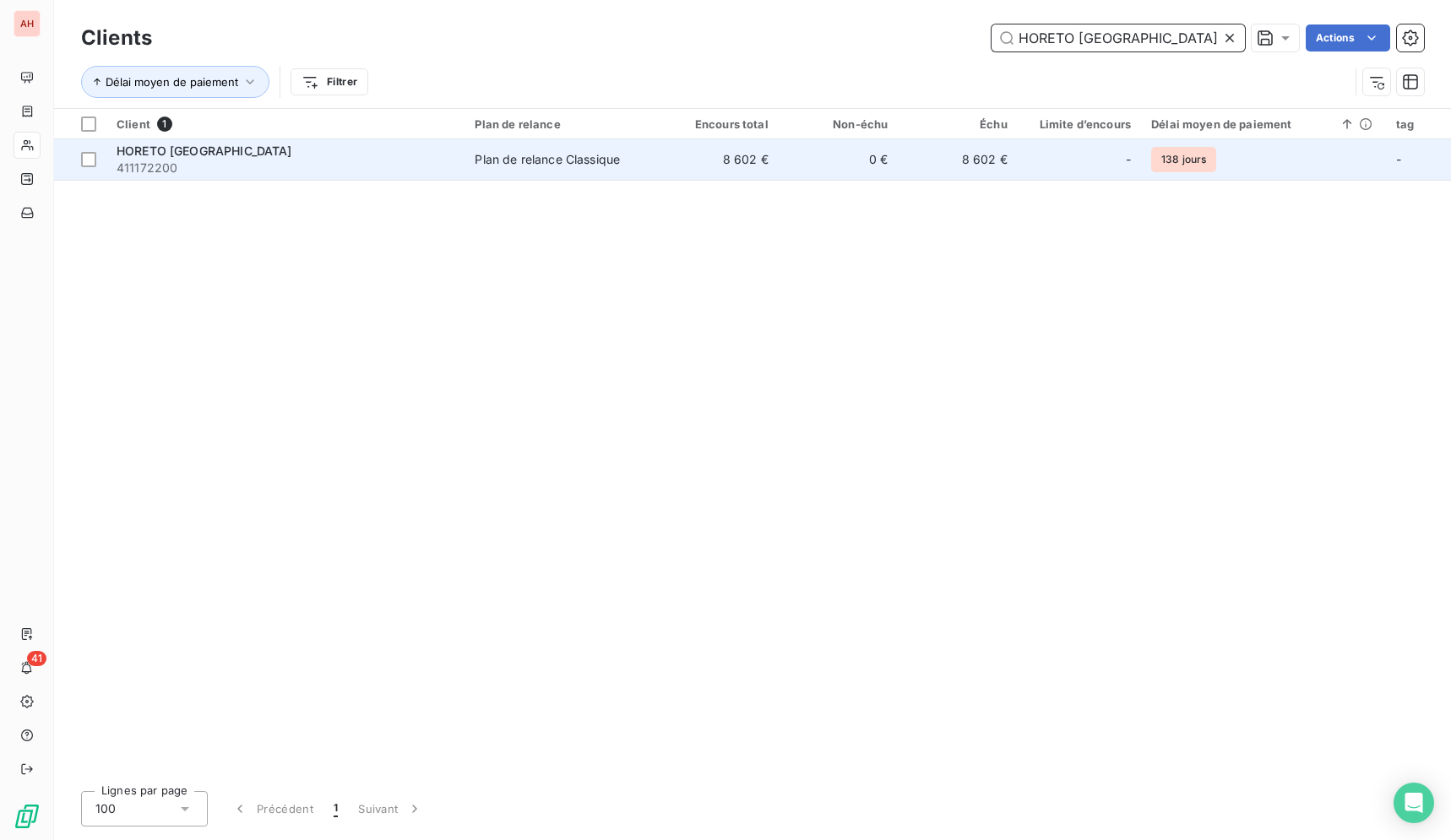
type input "HORETO [GEOGRAPHIC_DATA]"
click at [715, 170] on td "8 602 €" at bounding box center [718, 159] width 119 height 41
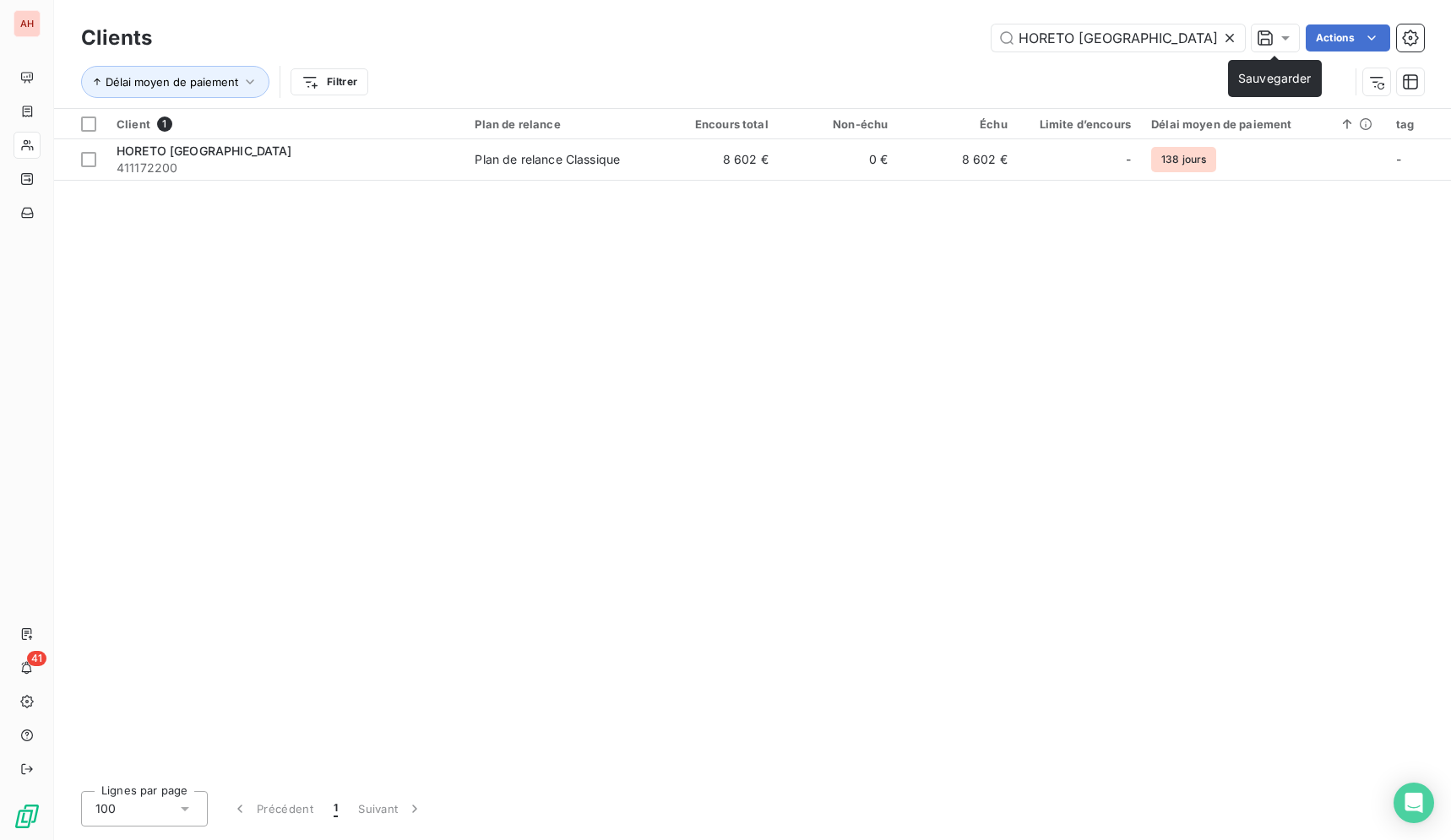
click at [1234, 37] on icon at bounding box center [1229, 37] width 17 height 17
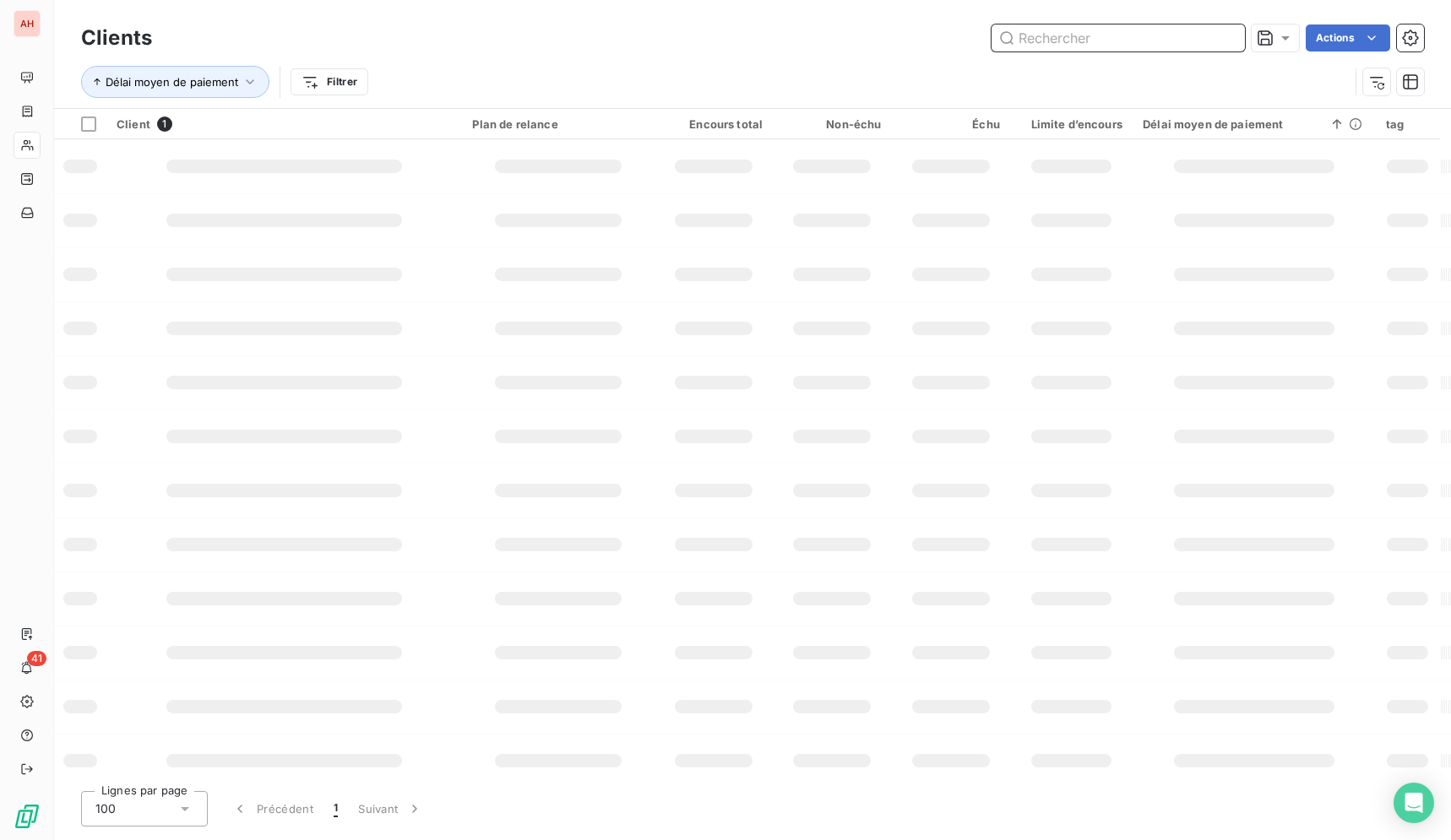
click at [1118, 41] on input "text" at bounding box center [1118, 38] width 254 height 27
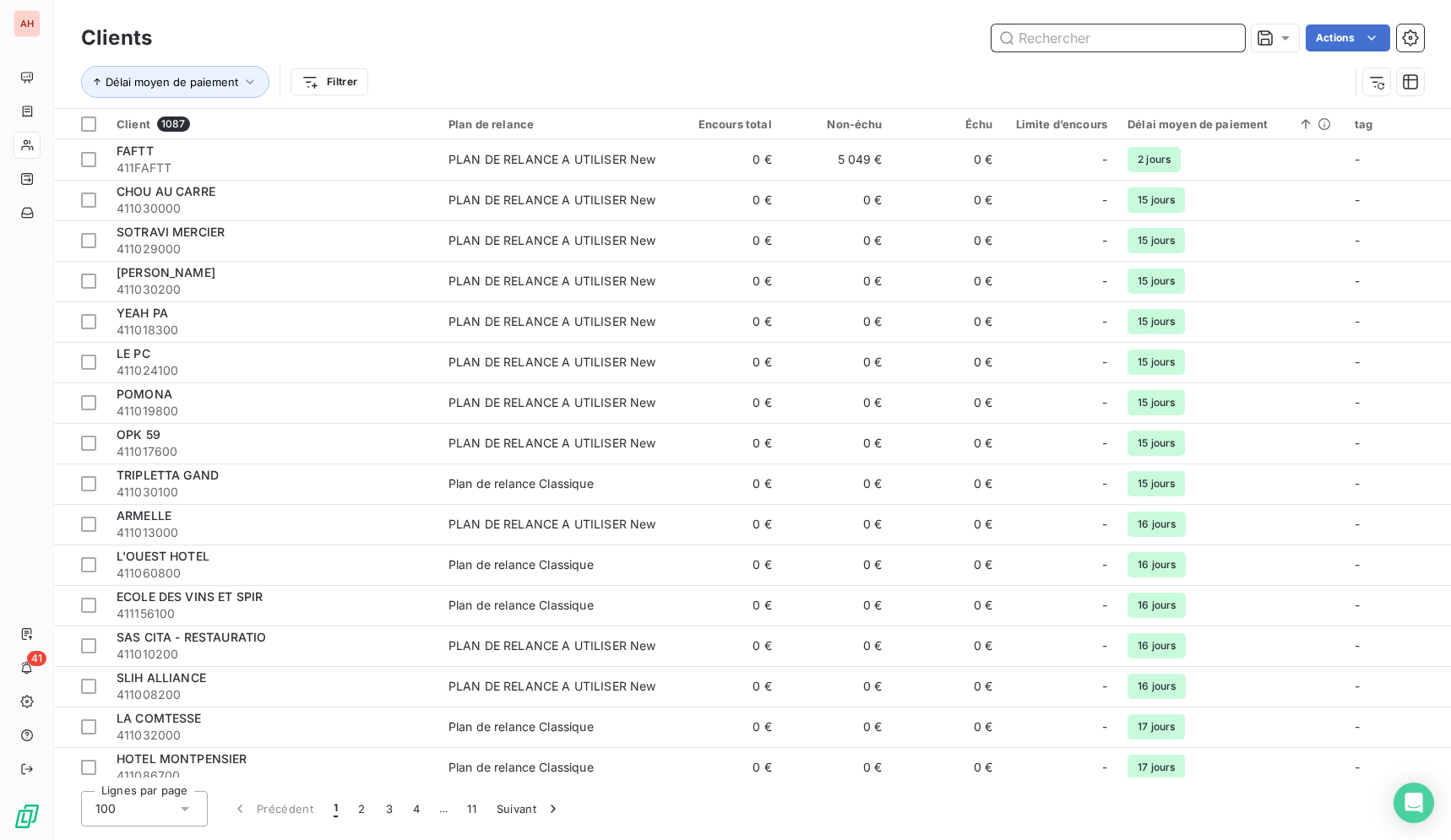
paste input "PAMPAM EVENTS"
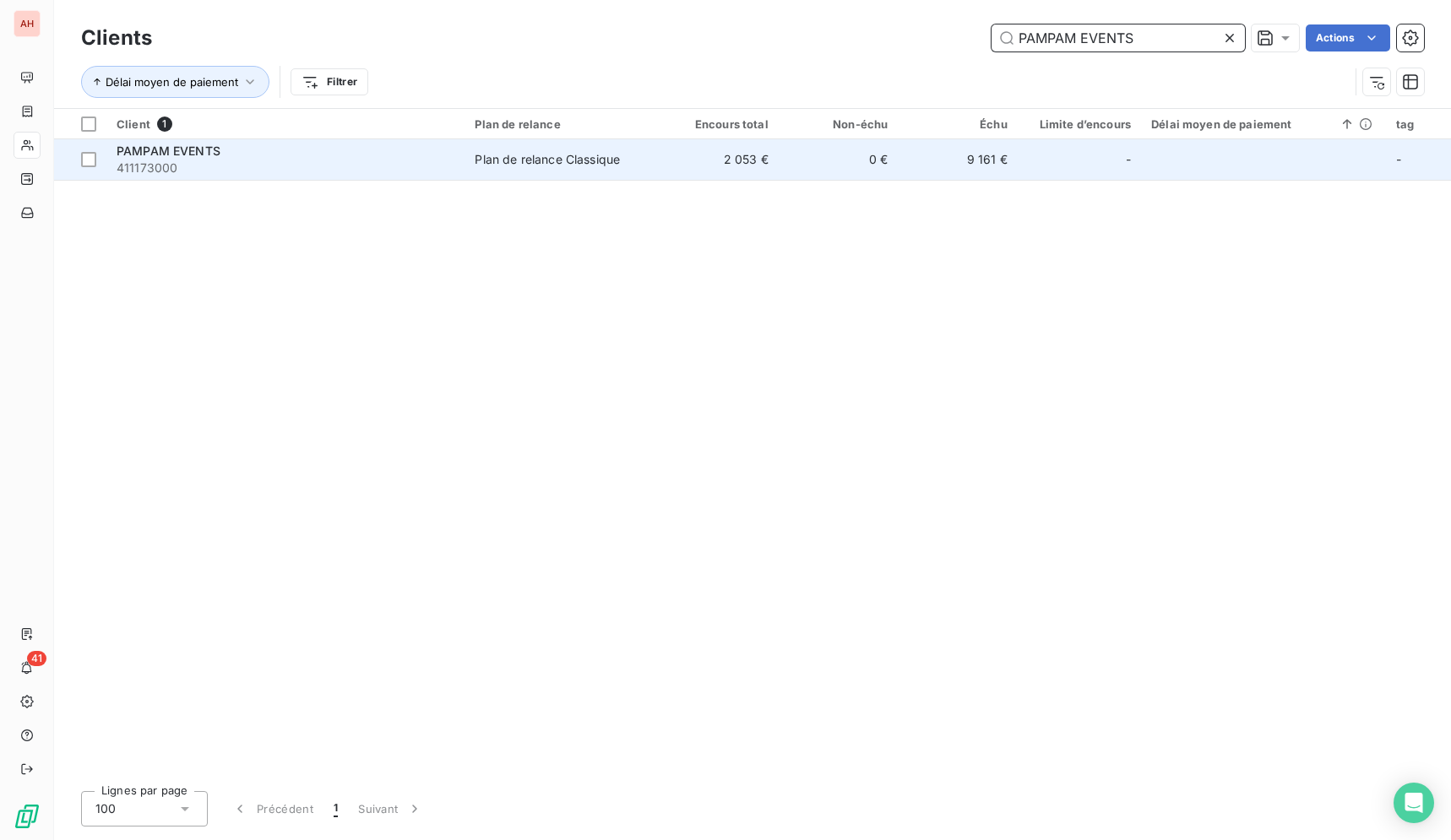
type input "PAMPAM EVENTS"
click at [589, 161] on div "Plan de relance Classique" at bounding box center [547, 159] width 145 height 17
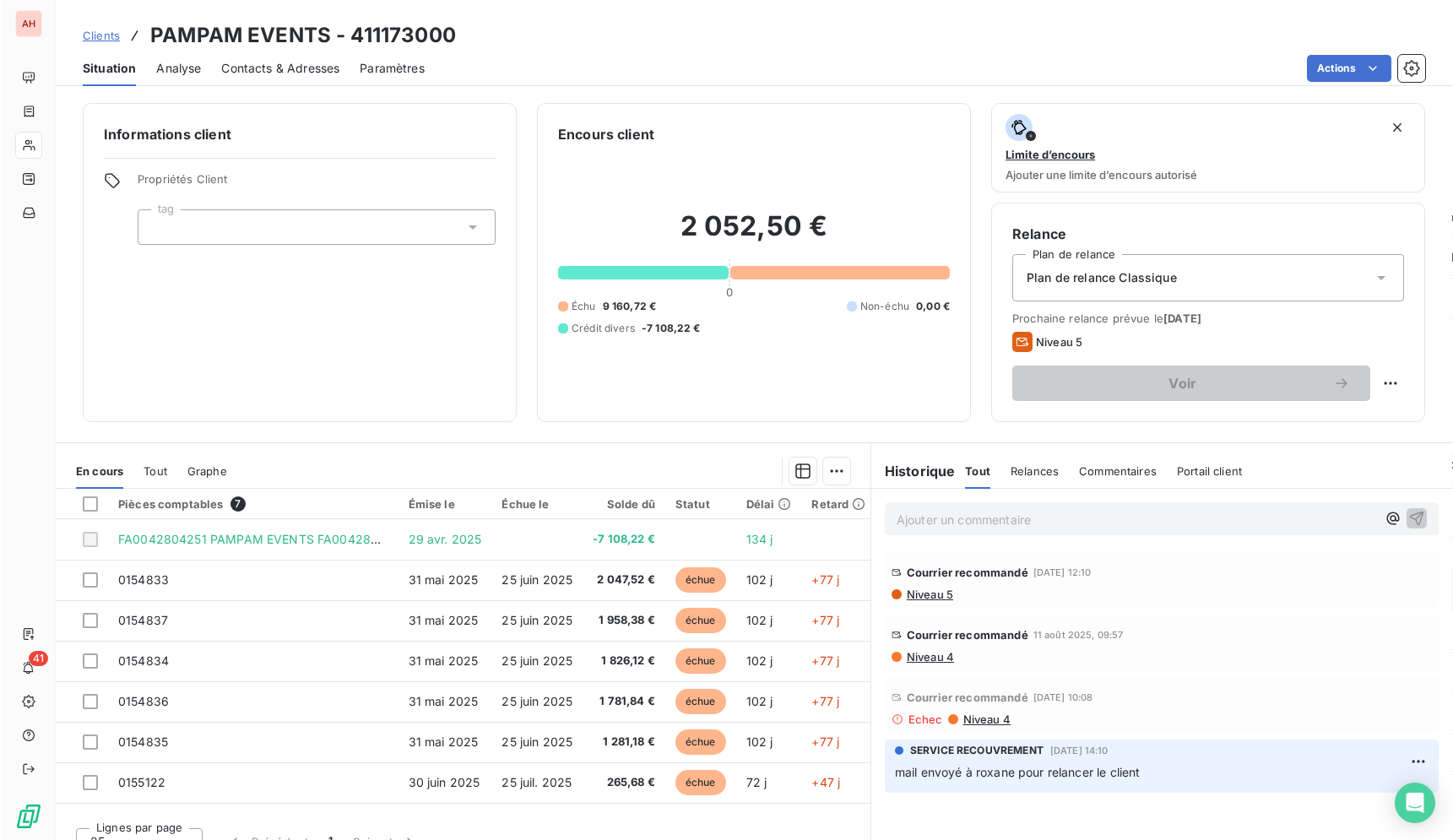
scroll to position [4, 0]
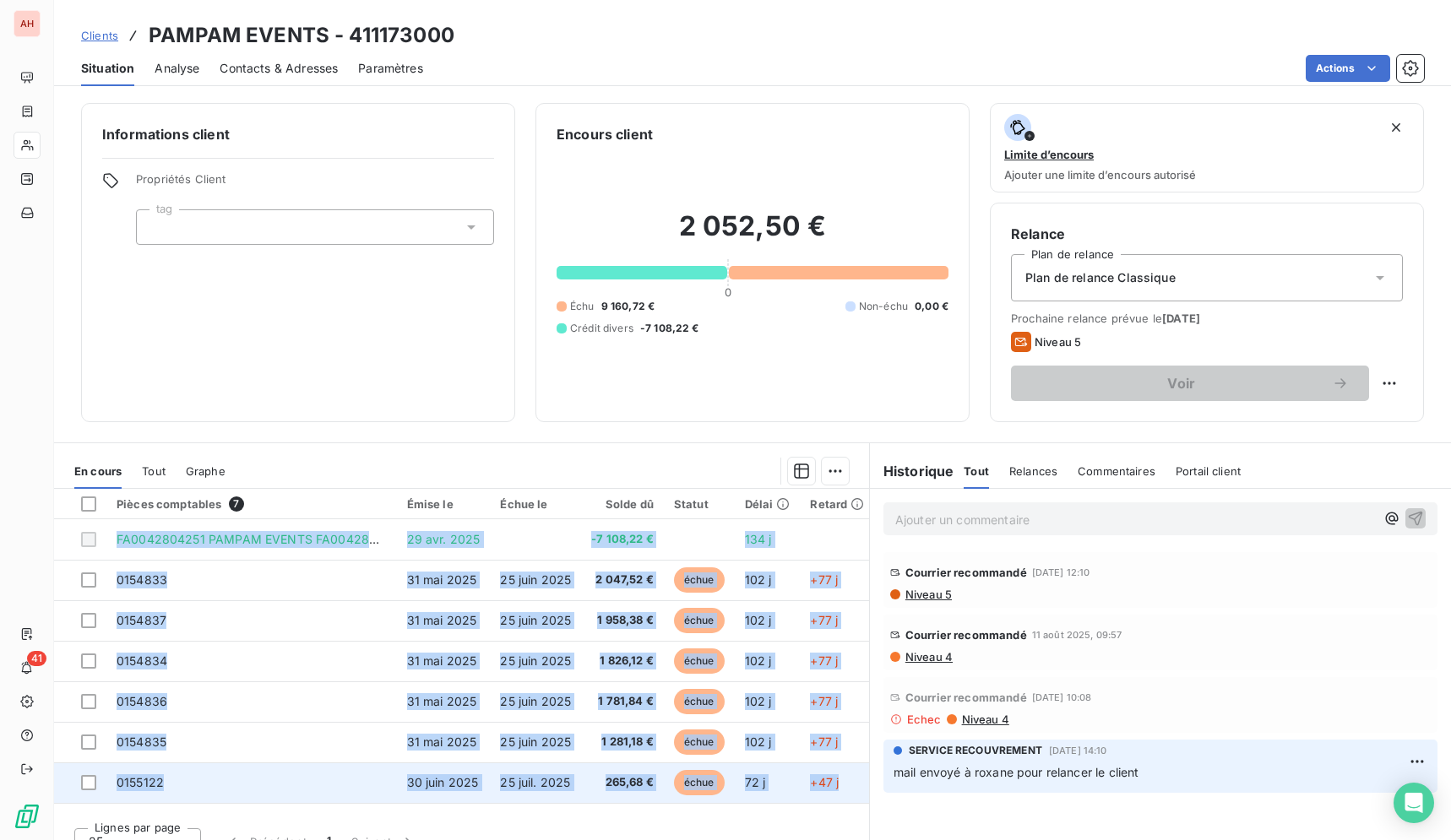
drag, startPoint x: 145, startPoint y: 32, endPoint x: 841, endPoint y: 793, distance: 1031.3
click at [841, 793] on div "Clients PAMPAM EVENTS - 411173000 Situation Analyse Contacts & Adresses Paramèt…" at bounding box center [753, 420] width 1397 height 840
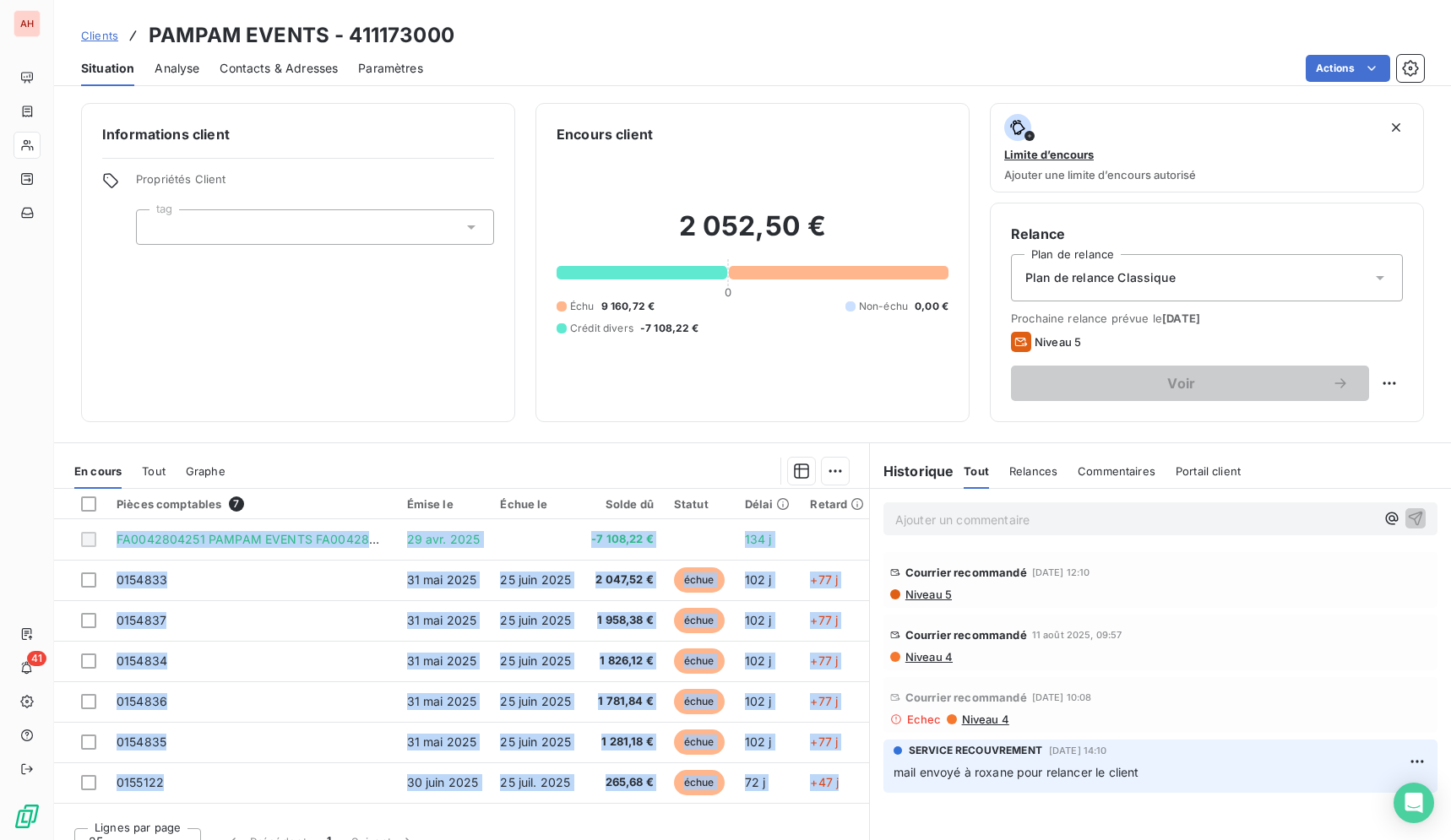
click at [388, 423] on div "Informations client Propriétés Client tag Encours client 2 052,50 € 0 Échu 9 16…" at bounding box center [753, 466] width 1397 height 747
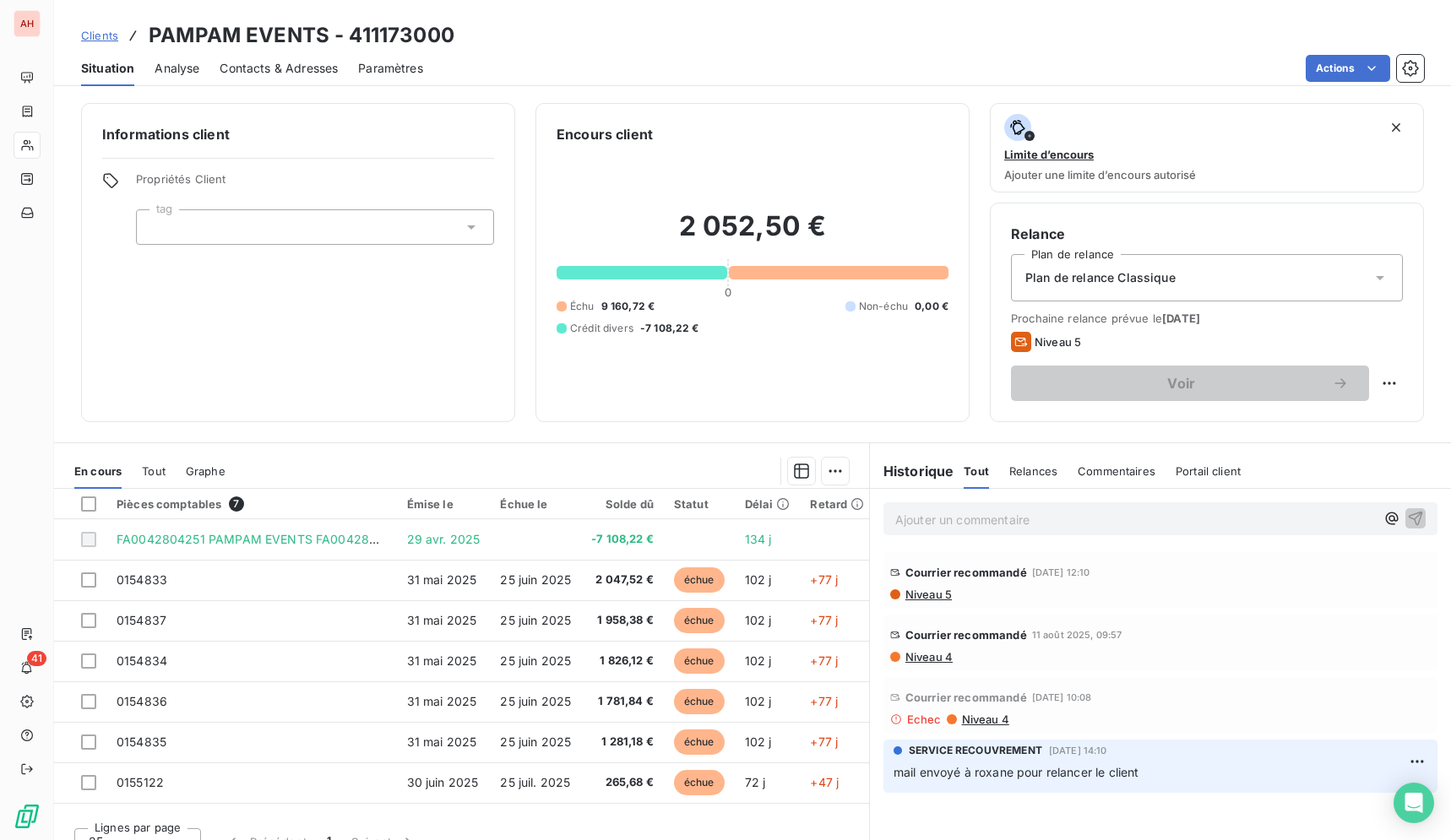
click at [270, 71] on span "Contacts & Adresses" at bounding box center [278, 68] width 118 height 17
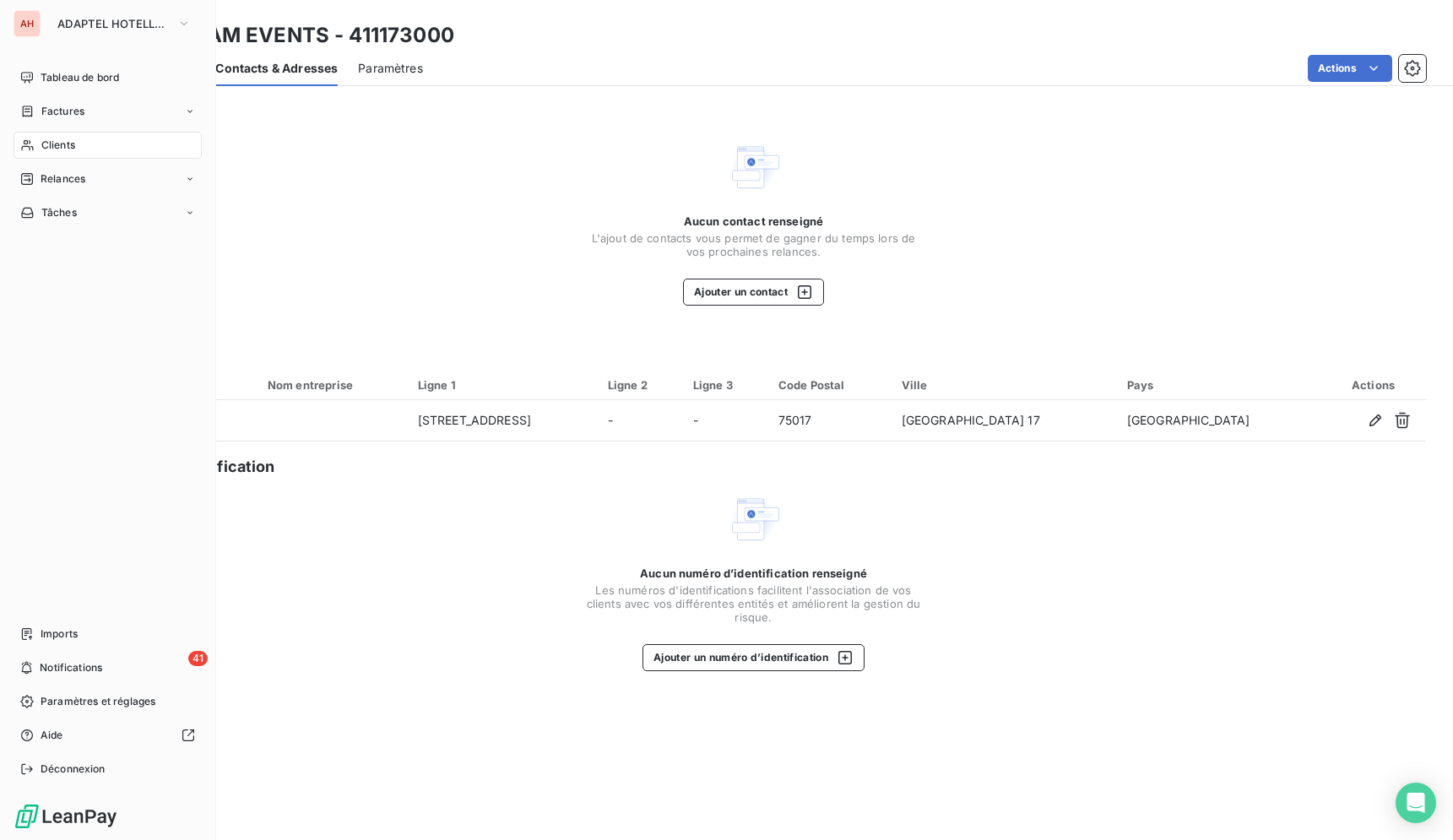
click at [29, 141] on icon at bounding box center [27, 145] width 12 height 11
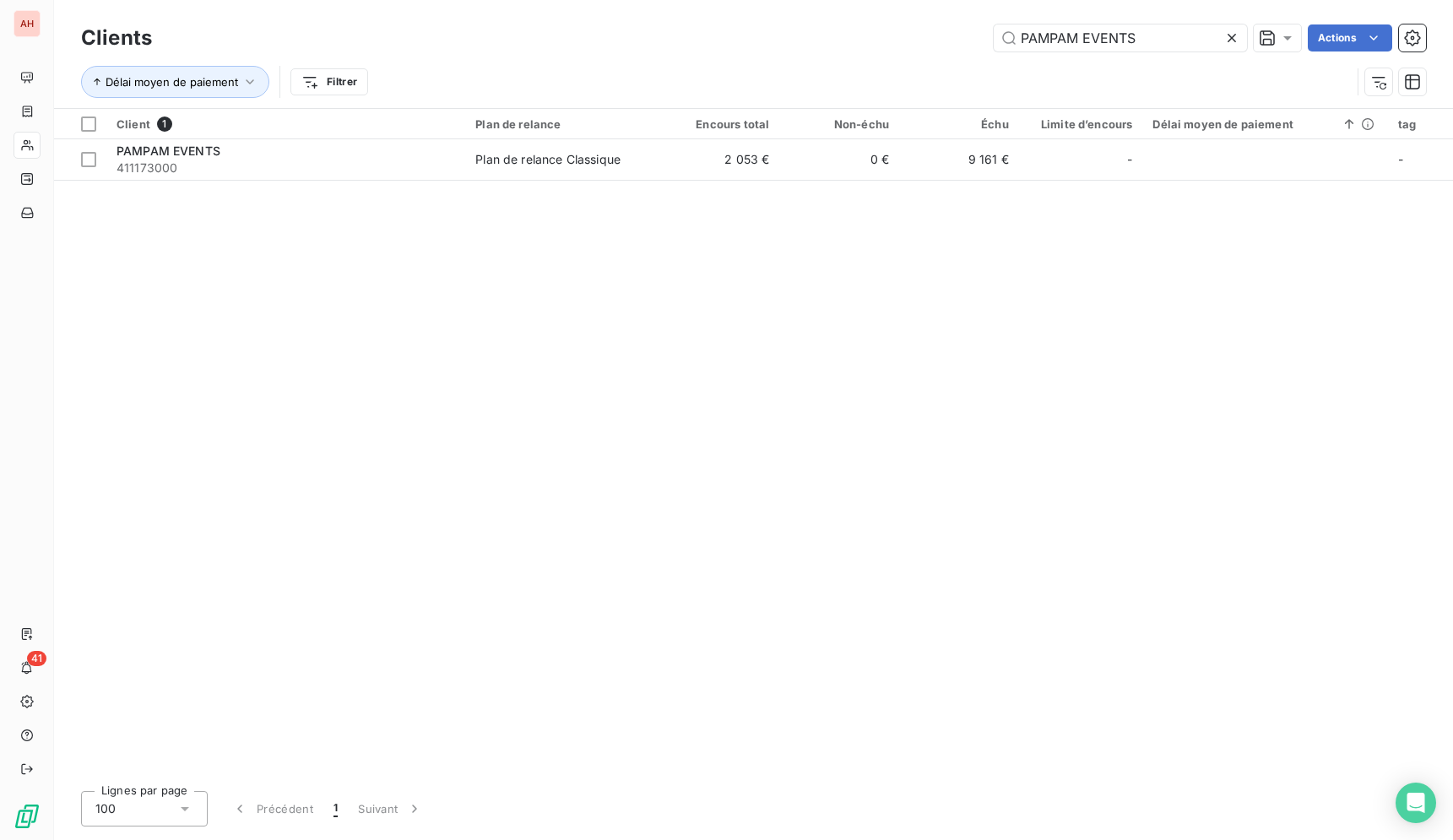
click at [1234, 32] on icon at bounding box center [1231, 37] width 17 height 17
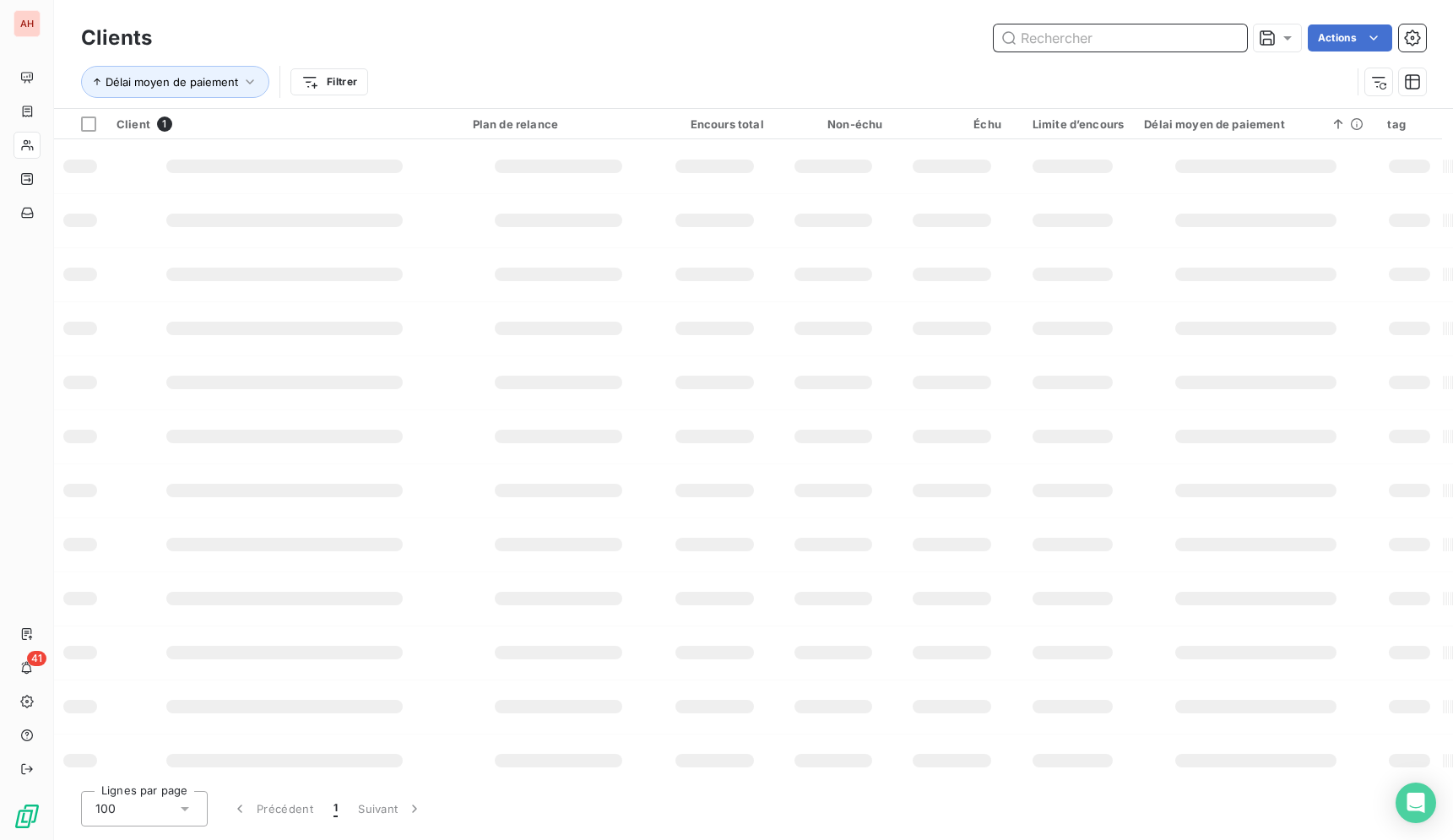
click at [1225, 37] on input "text" at bounding box center [1121, 38] width 254 height 27
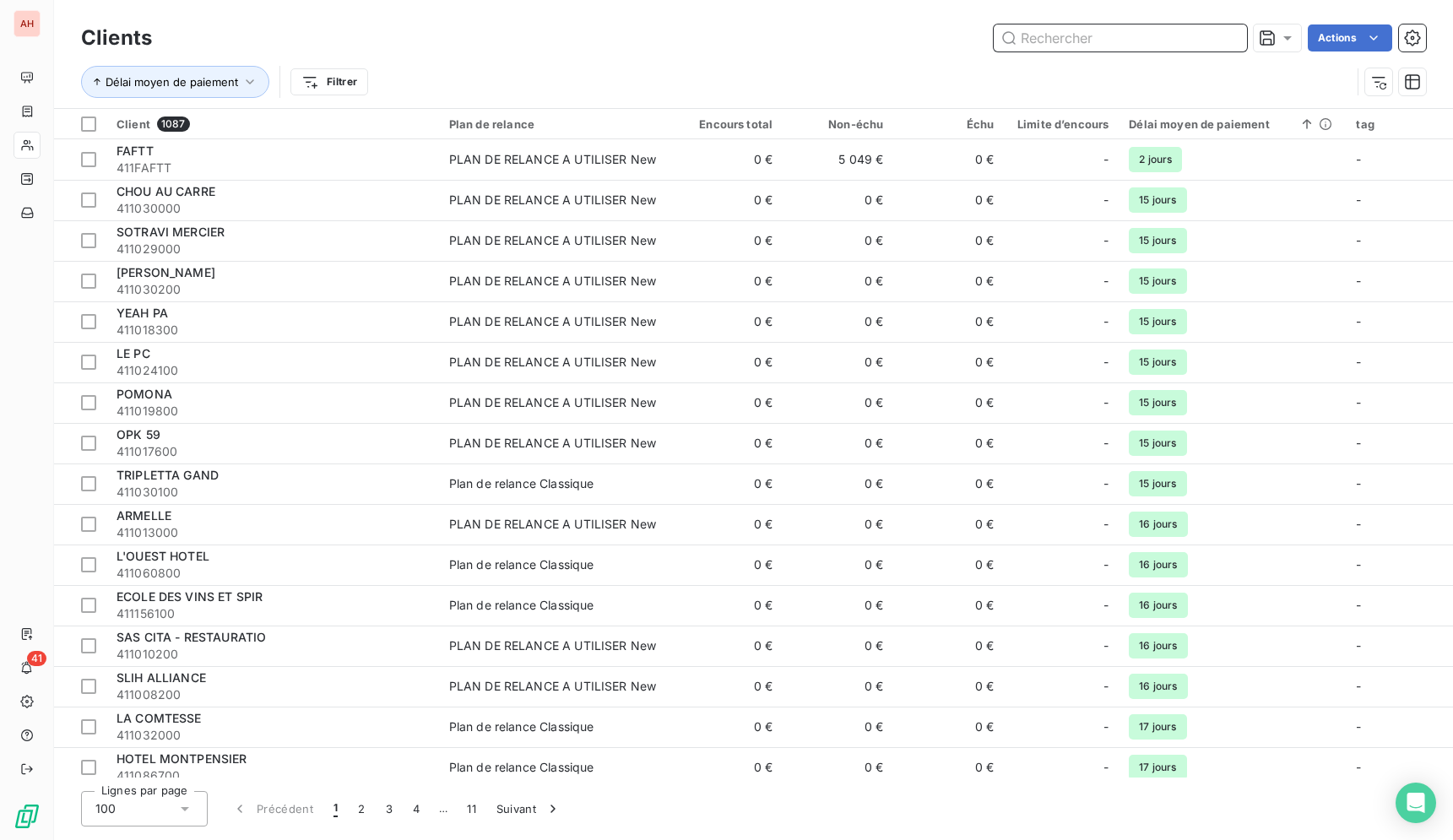
click at [1224, 37] on input "text" at bounding box center [1121, 38] width 254 height 27
click at [1167, 34] on input "text" at bounding box center [1121, 38] width 254 height 27
paste input "WESTOTEL LE POULIGUEN"
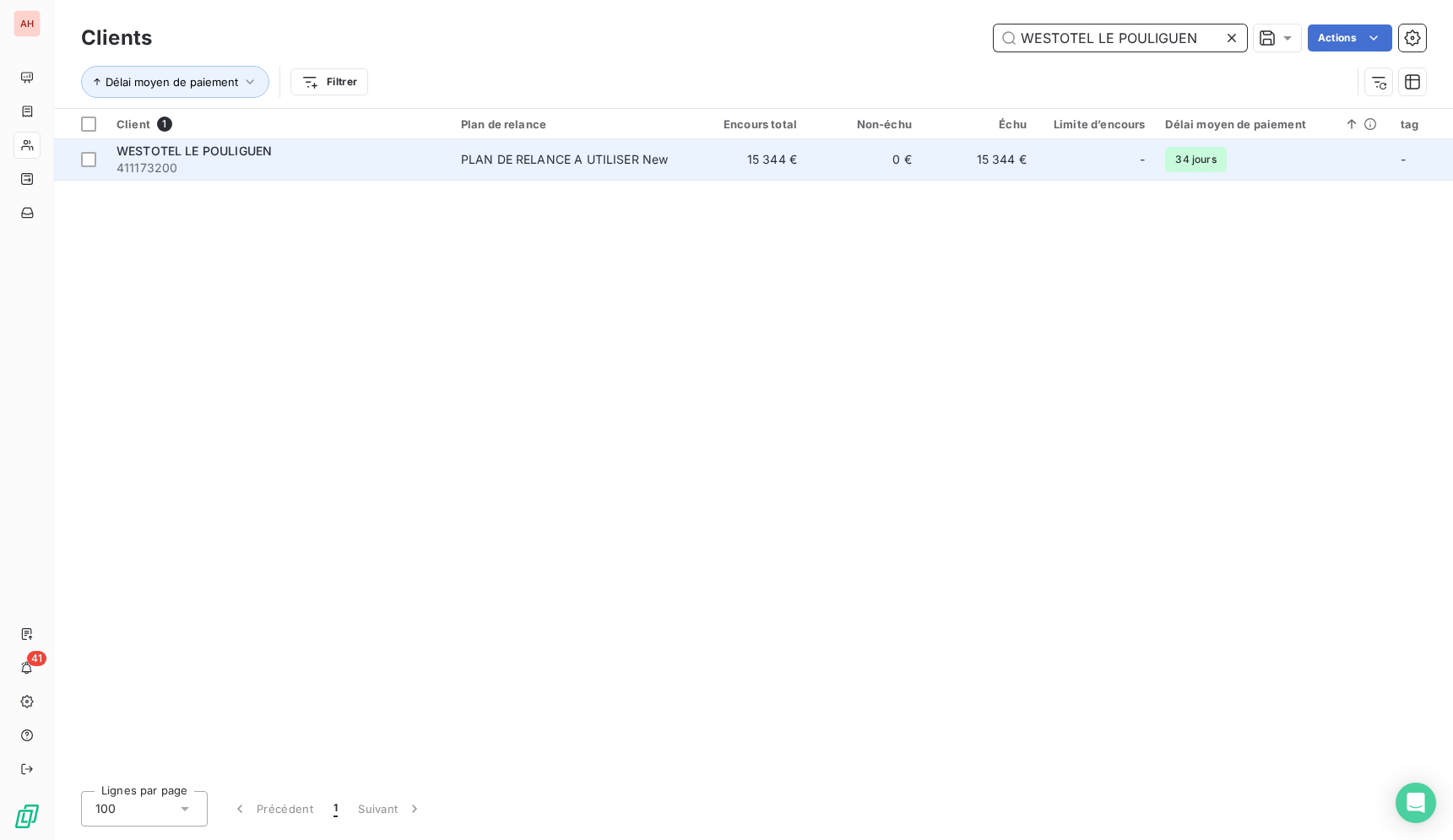
type input "WESTOTEL LE POULIGUEN"
click at [692, 170] on td "PLAN DE RELANCE A UTILISER New" at bounding box center [572, 159] width 241 height 41
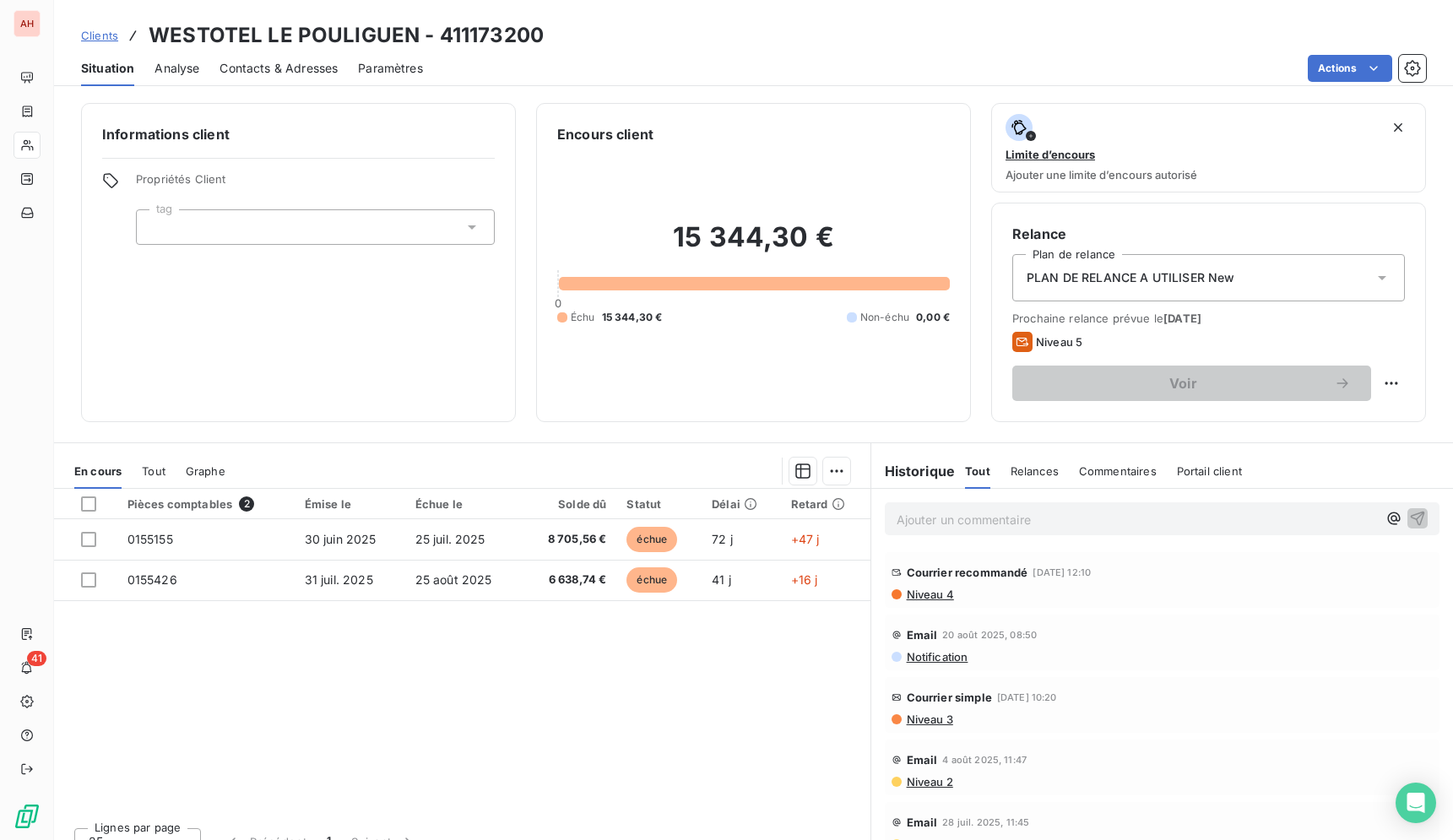
click at [638, 697] on div "Pièces comptables 2 Émise le Échue le Solde dû Statut Délai Retard 0155155 [DAT…" at bounding box center [462, 651] width 816 height 325
drag, startPoint x: 142, startPoint y: 29, endPoint x: 863, endPoint y: 603, distance: 921.6
click at [863, 603] on div "Clients WESTOTEL LE POULIGUEN - 411173200 Situation Analyse Contacts & Adresses…" at bounding box center [754, 420] width 1399 height 840
click at [682, 768] on div "Pièces comptables 2 Émise le Échue le Solde dû Statut Délai Retard 0155155 [DAT…" at bounding box center [462, 651] width 816 height 325
click at [281, 74] on span "Contacts & Adresses" at bounding box center [278, 68] width 118 height 17
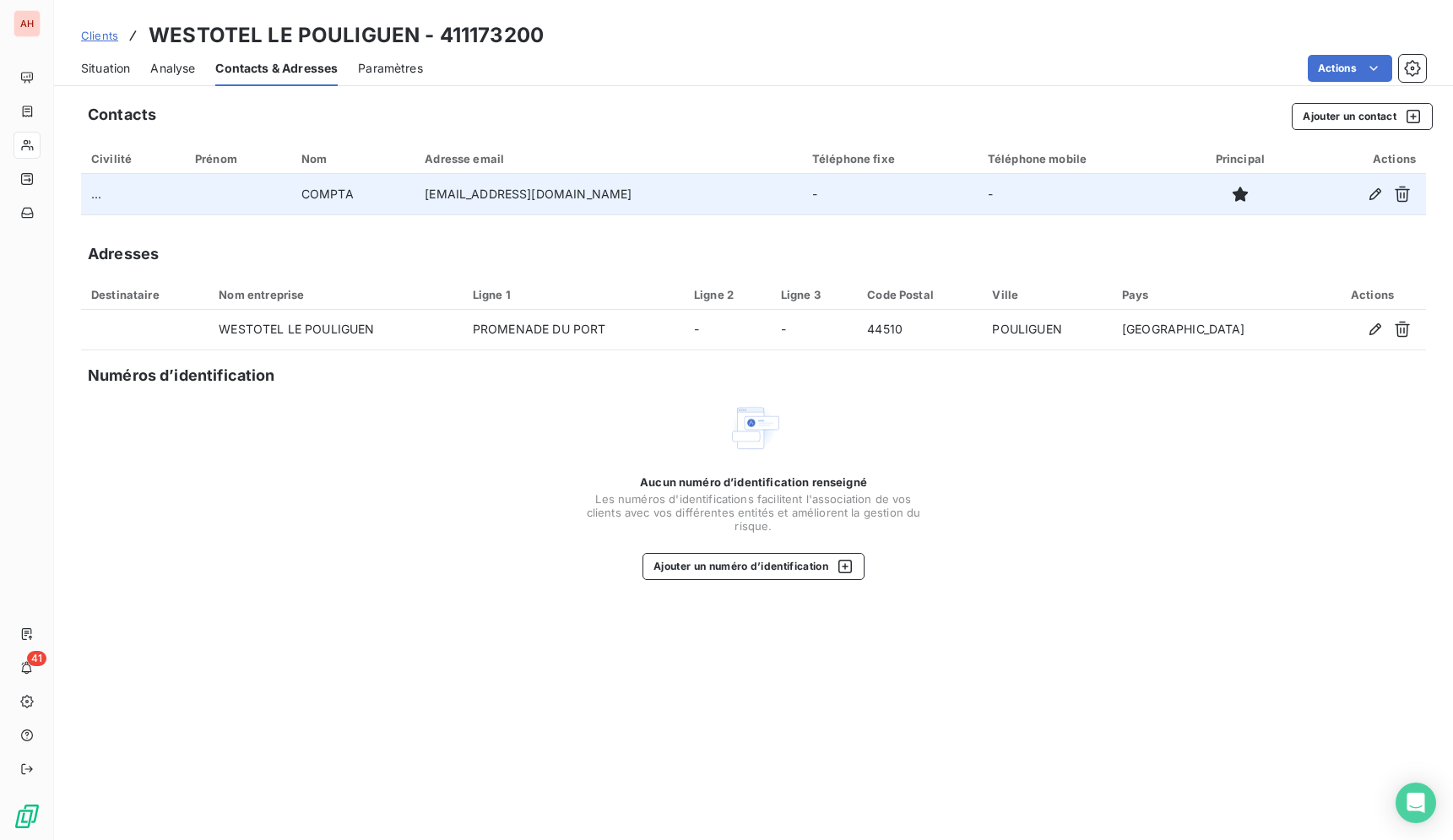
drag, startPoint x: 644, startPoint y: 187, endPoint x: 417, endPoint y: 195, distance: 227.1
click at [417, 195] on td "[EMAIL_ADDRESS][DOMAIN_NAME]" at bounding box center [608, 194] width 387 height 41
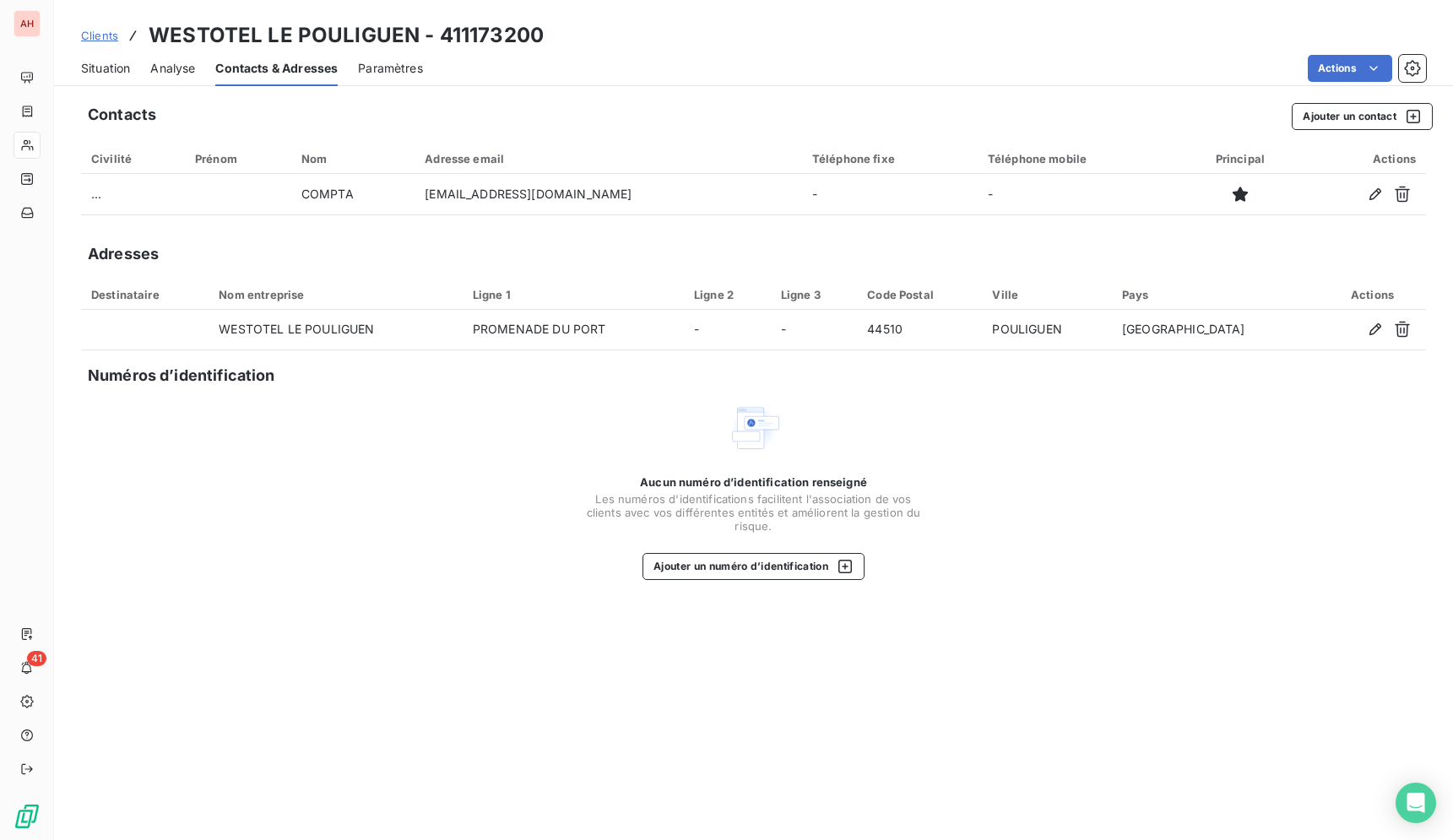
click at [126, 61] on span "Situation" at bounding box center [105, 68] width 49 height 17
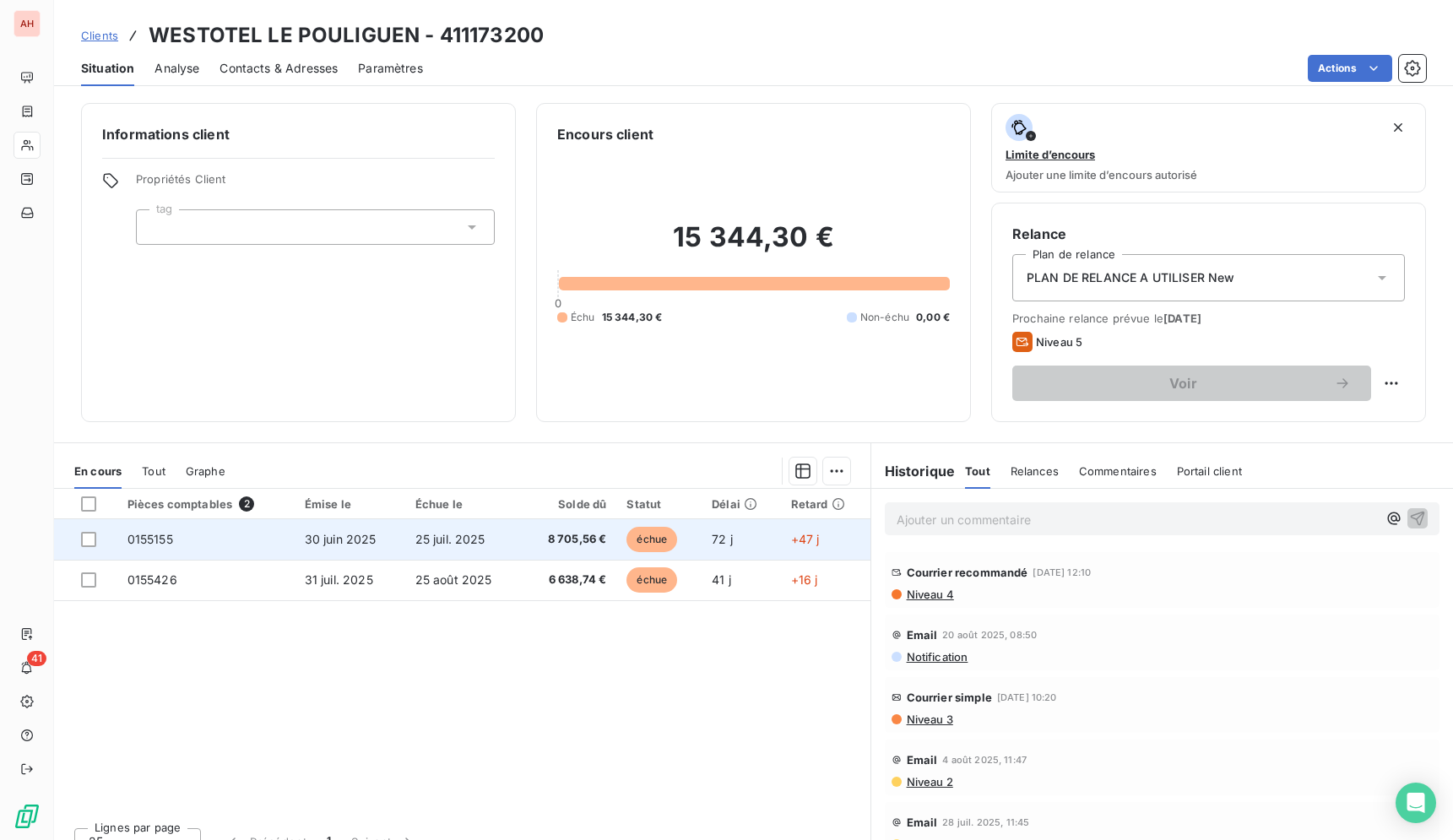
click at [522, 526] on td "8 705,56 €" at bounding box center [570, 540] width 96 height 41
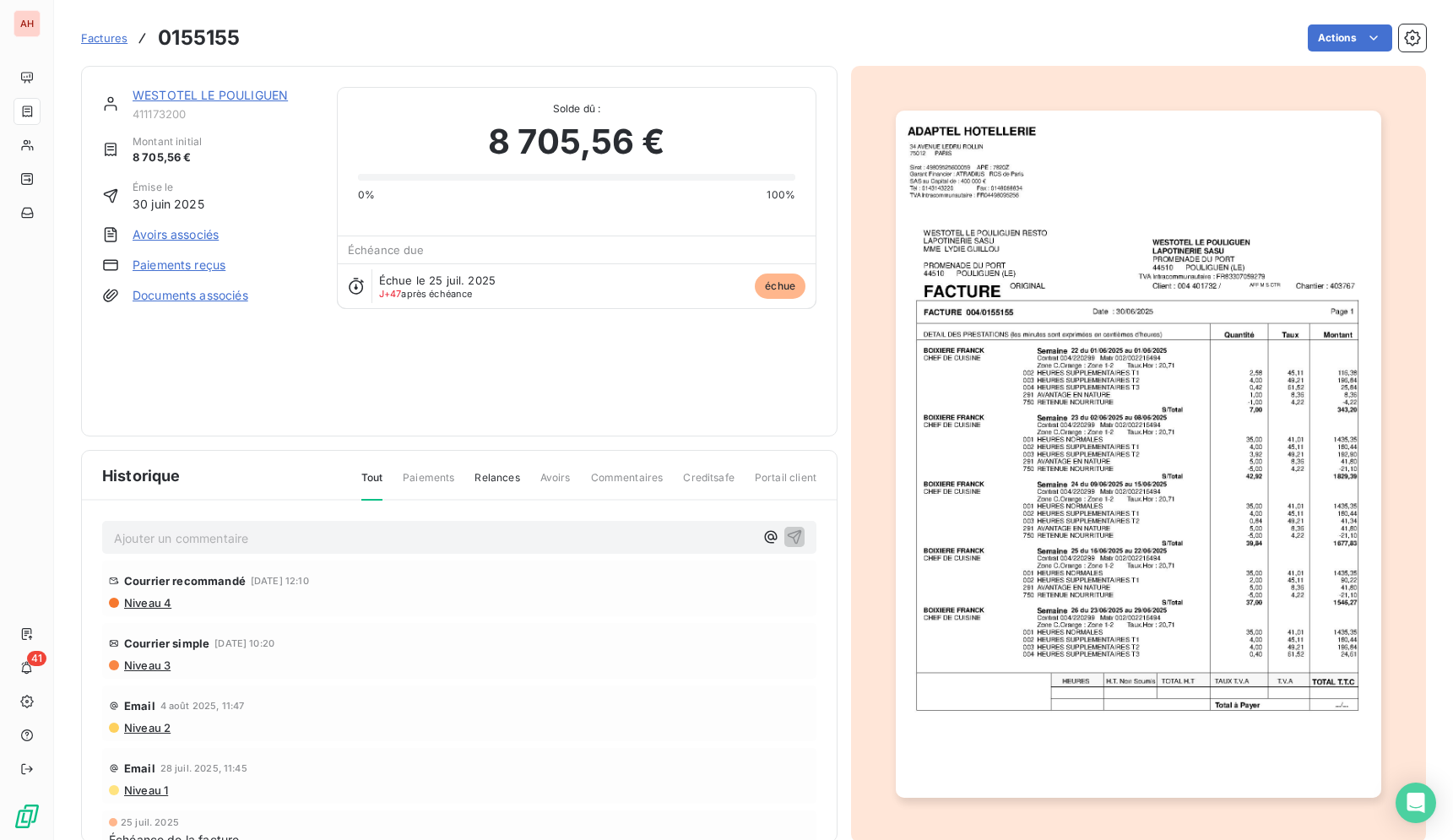
click at [1158, 432] on img "button" at bounding box center [1139, 454] width 486 height 687
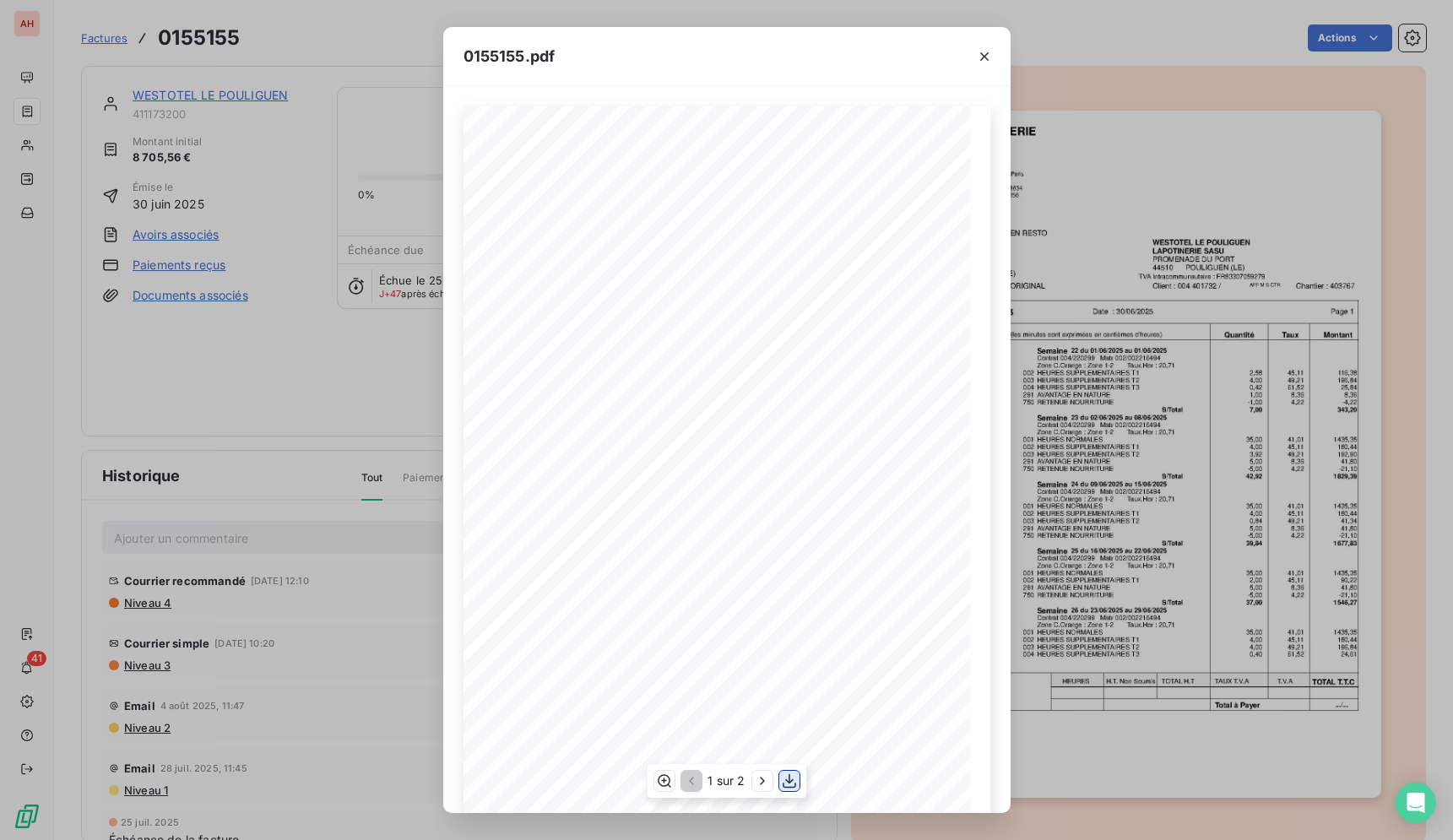
click at [788, 778] on icon "button" at bounding box center [789, 781] width 17 height 17
click at [980, 51] on icon "button" at bounding box center [984, 56] width 17 height 17
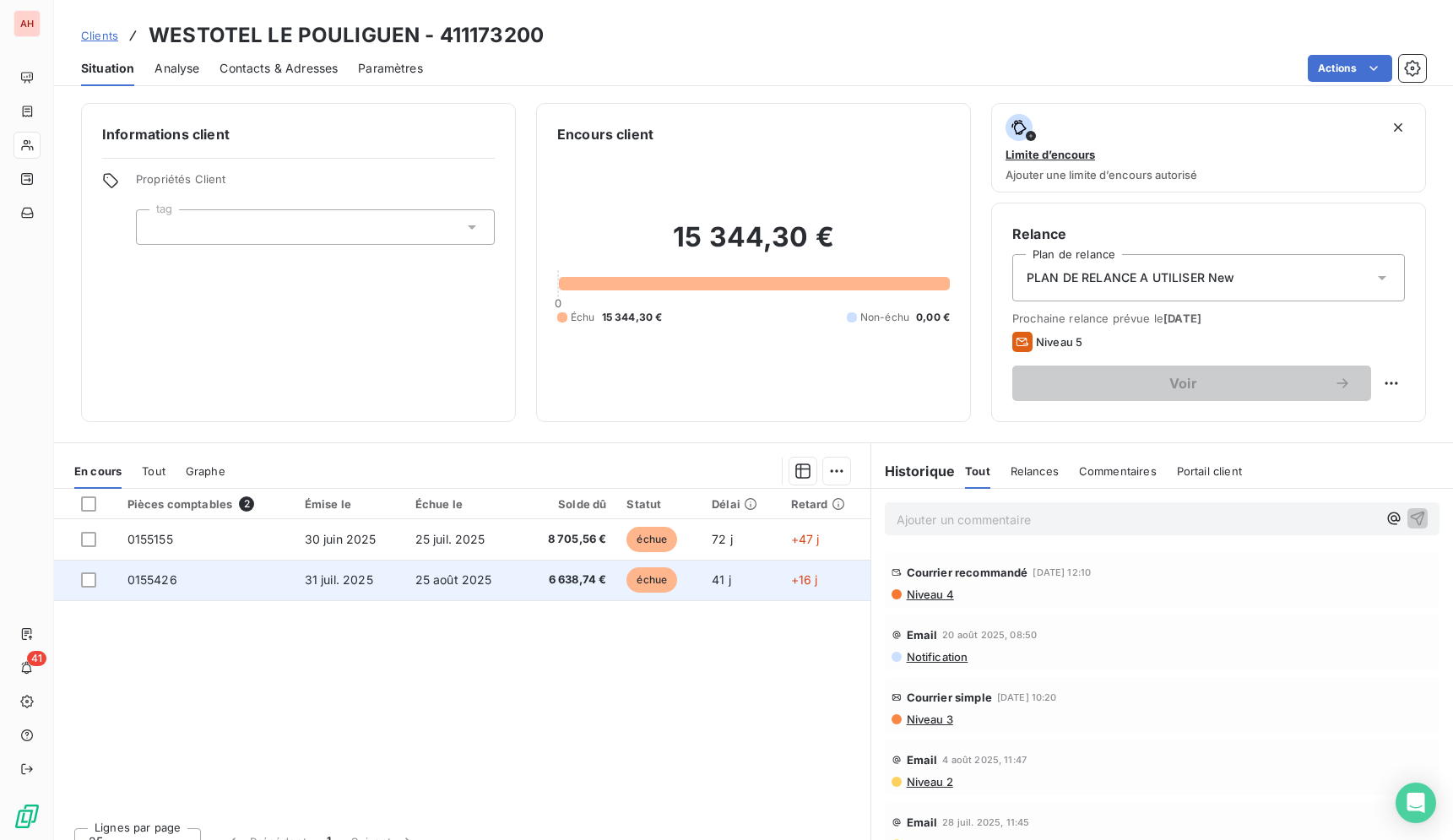
click at [229, 579] on td "0155426" at bounding box center [206, 580] width 177 height 41
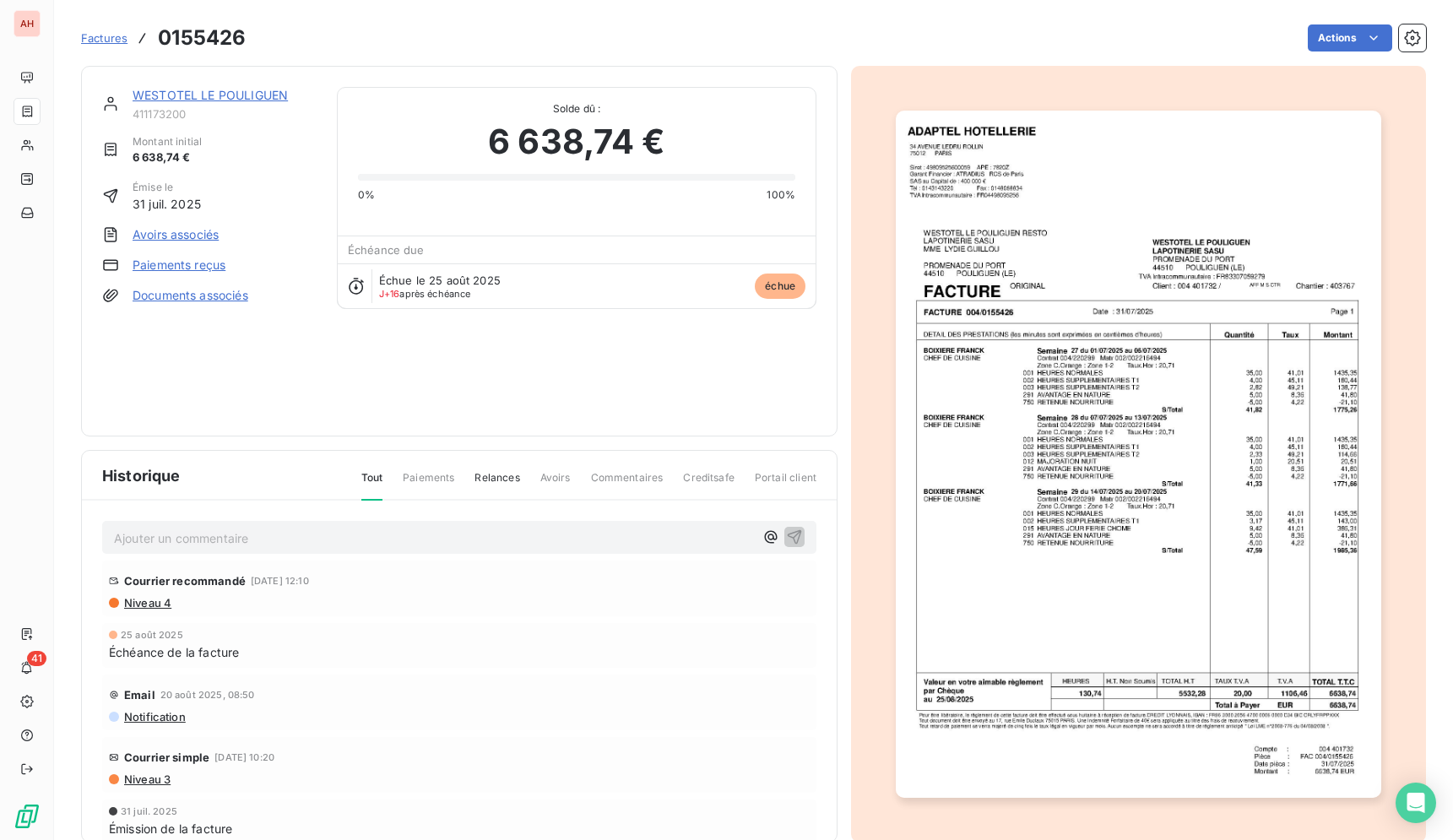
click at [1055, 478] on img "button" at bounding box center [1139, 454] width 486 height 687
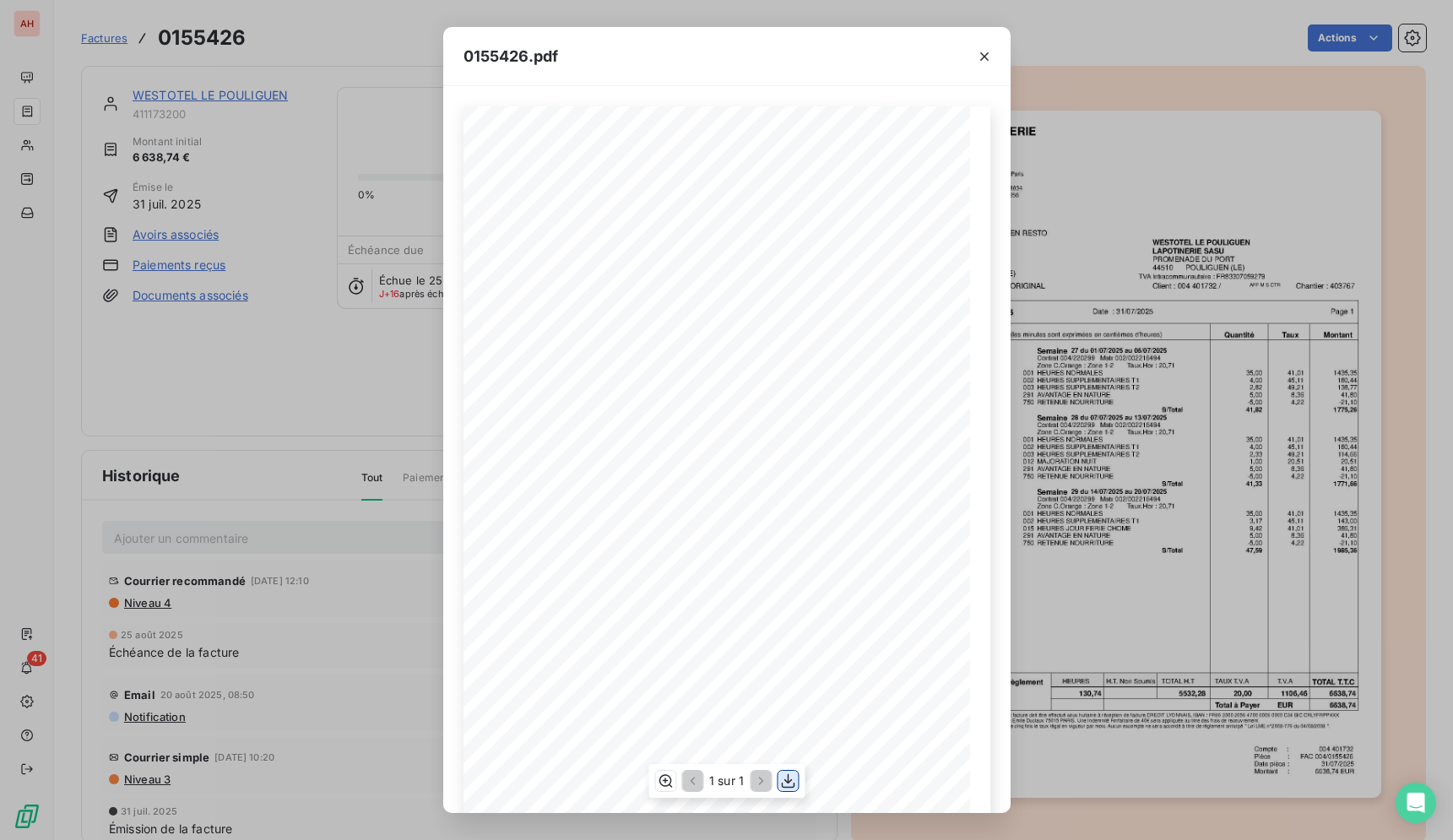
click at [793, 783] on icon "button" at bounding box center [787, 782] width 13 height 14
drag, startPoint x: 983, startPoint y: 58, endPoint x: 320, endPoint y: 8, distance: 664.9
click at [978, 59] on icon "button" at bounding box center [984, 56] width 17 height 17
